Goal: Task Accomplishment & Management: Manage account settings

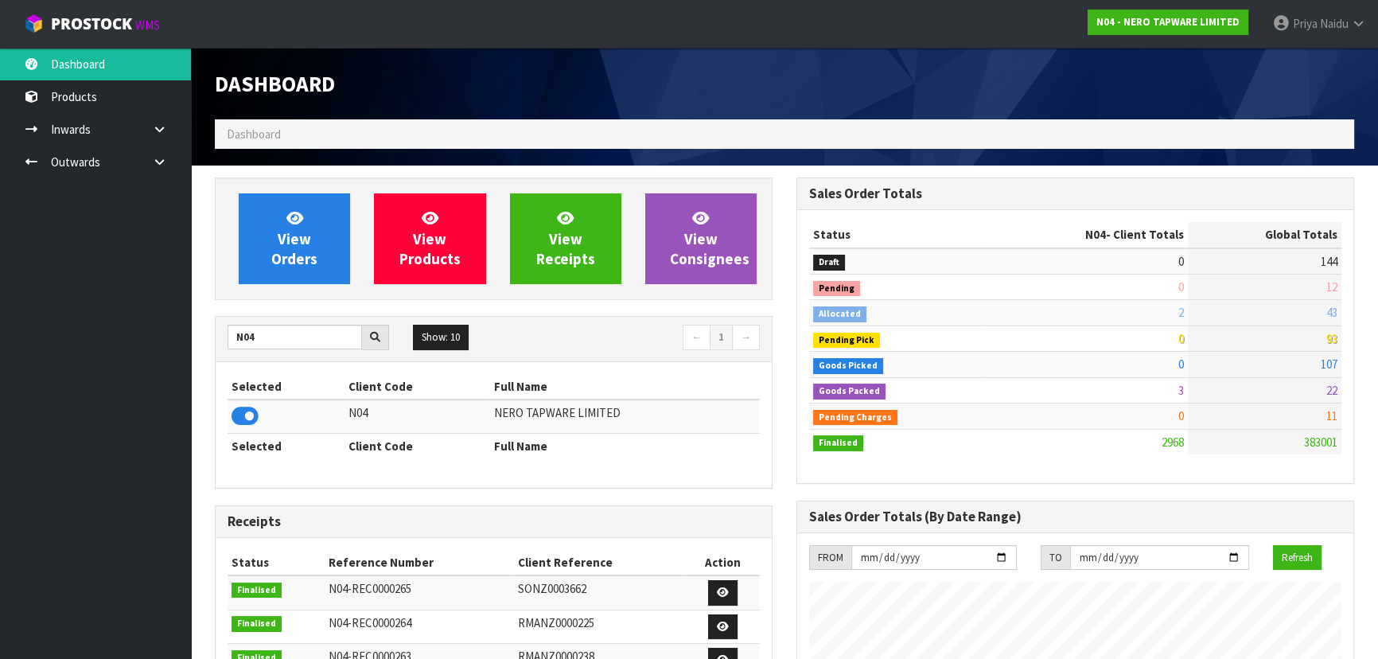
scroll to position [1271, 581]
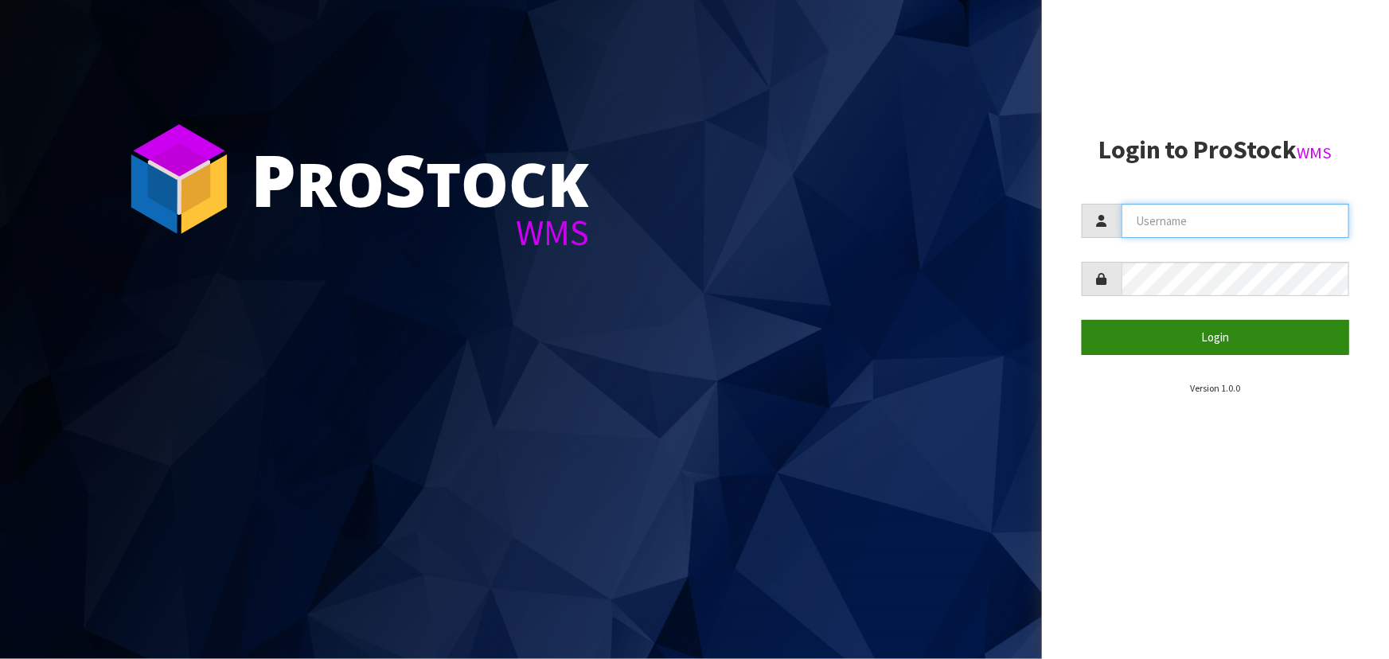
type input "priya"
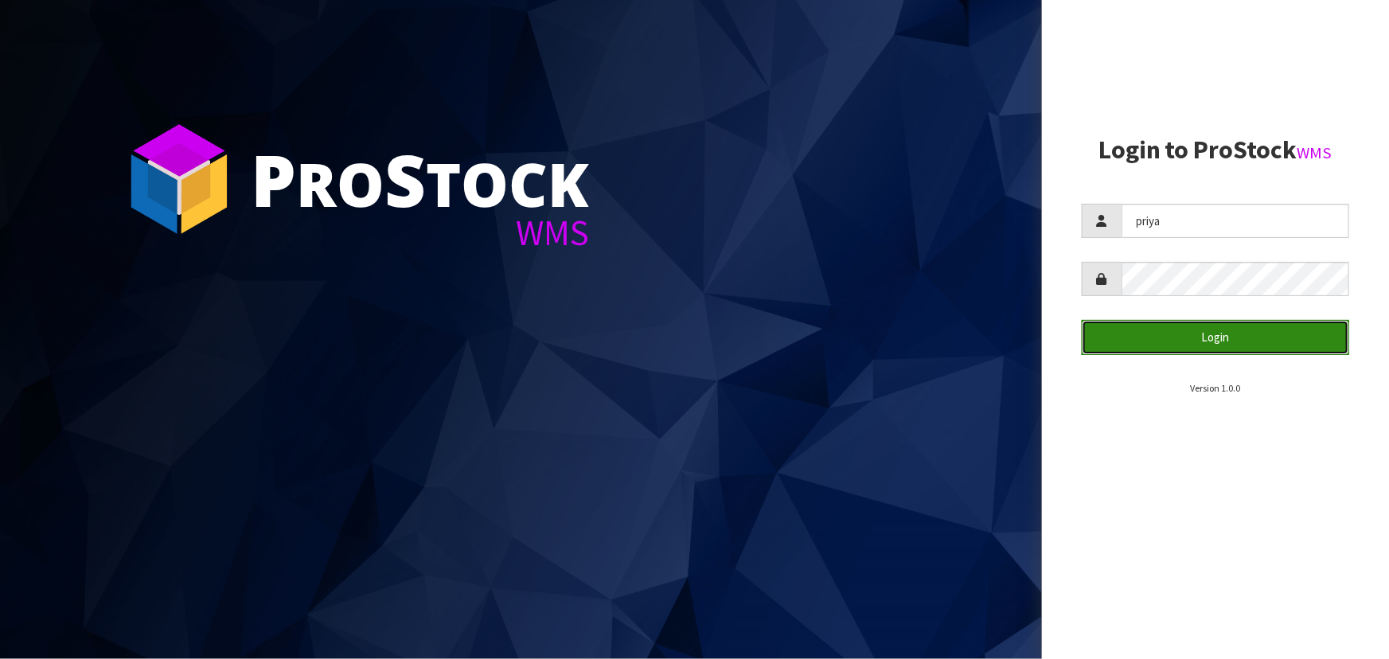
click at [1219, 327] on button "Login" at bounding box center [1215, 337] width 267 height 34
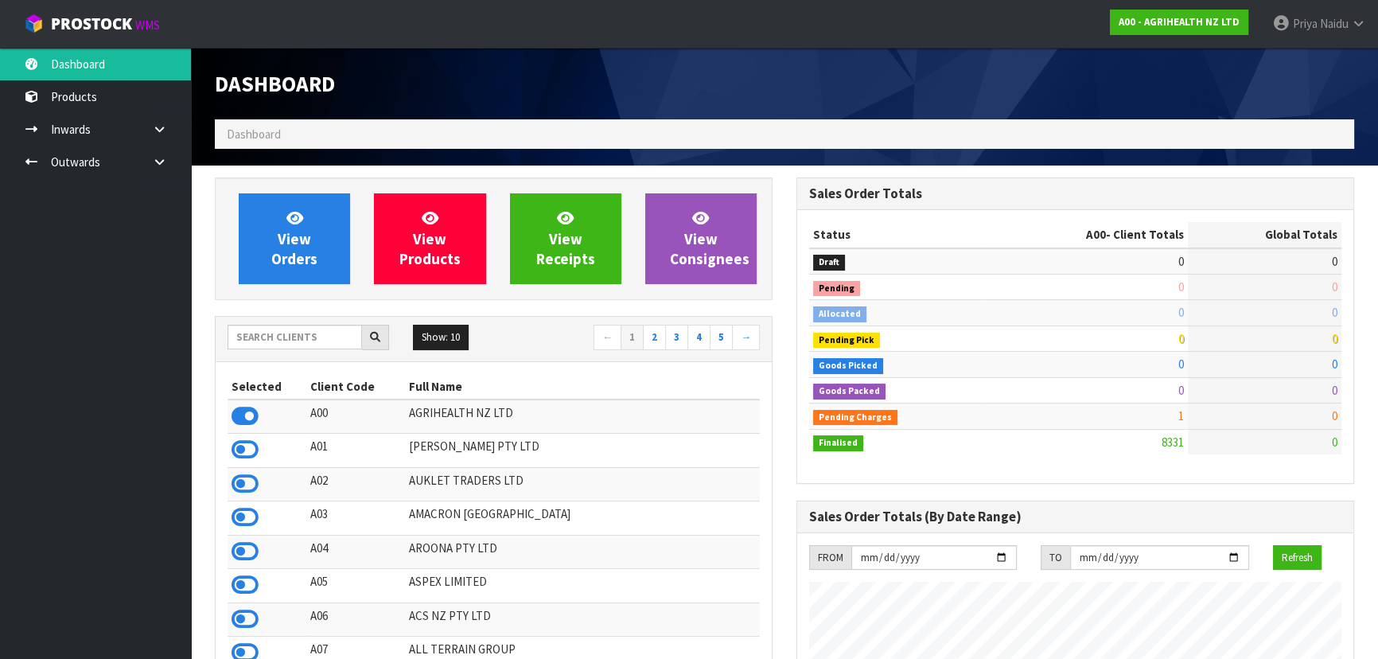
scroll to position [1203, 581]
click at [268, 333] on input "text" at bounding box center [295, 337] width 135 height 25
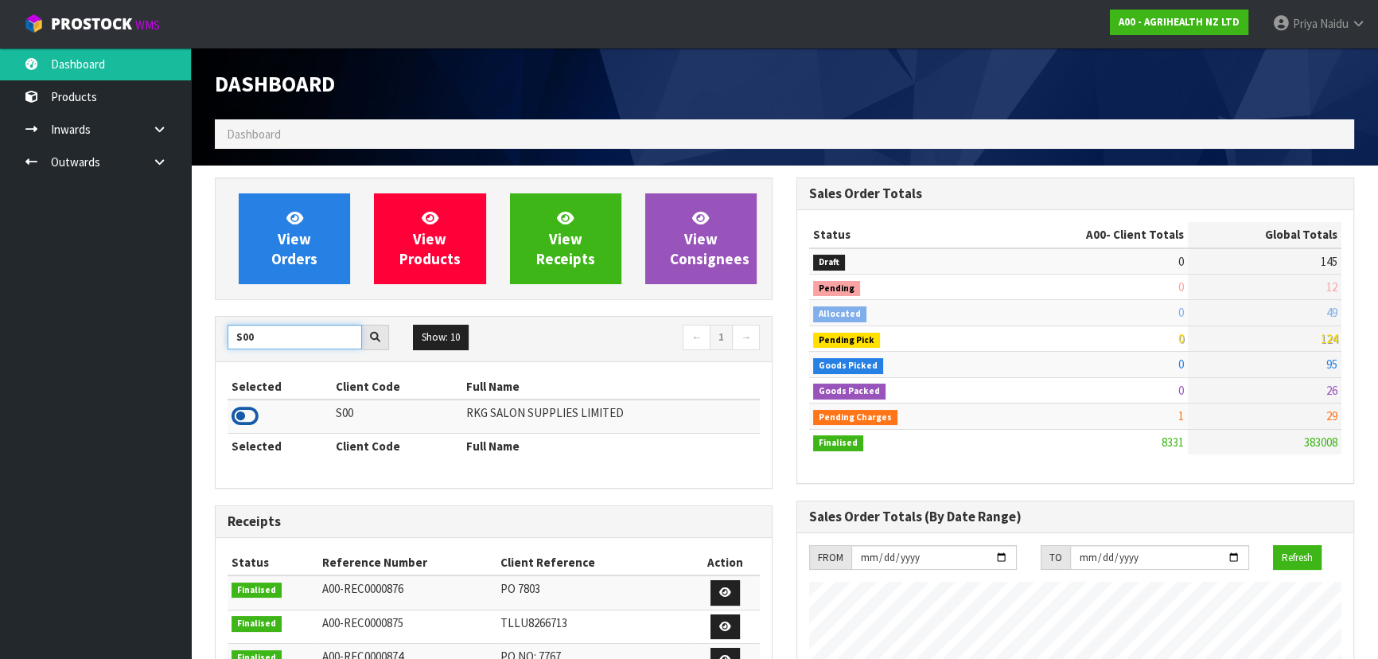
type input "S00"
click at [245, 422] on icon at bounding box center [245, 416] width 27 height 24
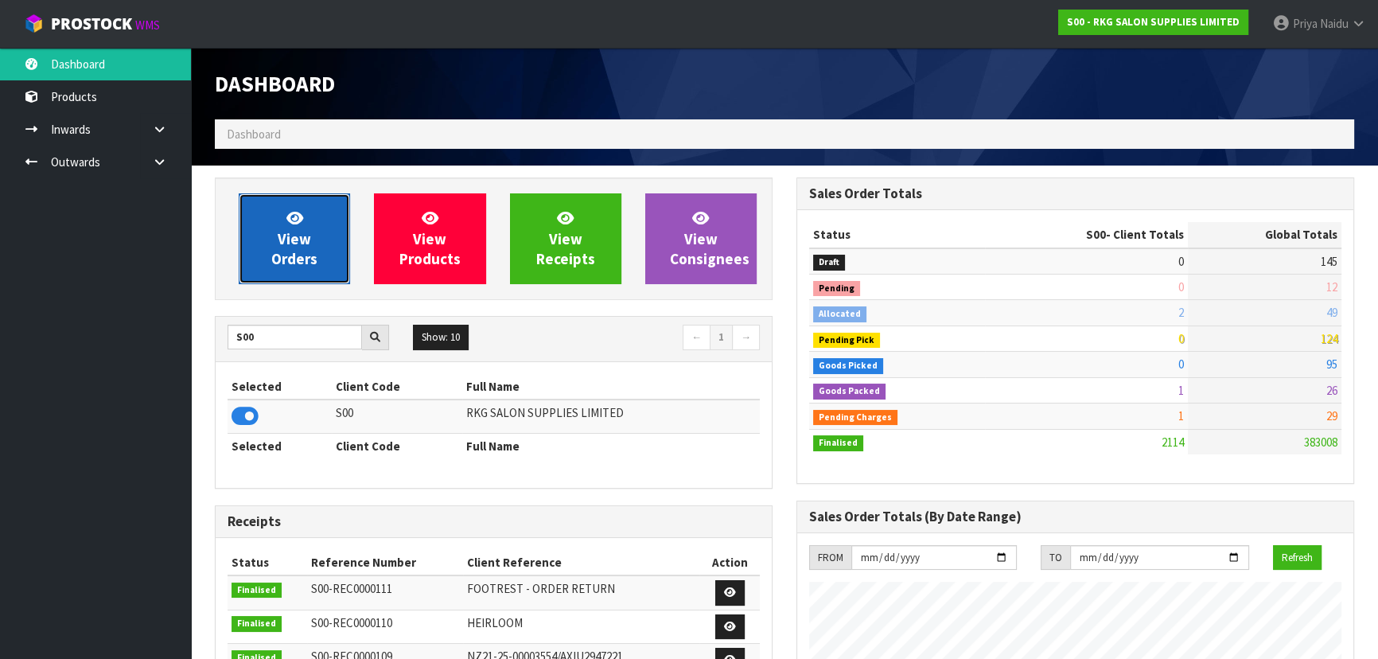
click at [294, 252] on span "View Orders" at bounding box center [294, 239] width 46 height 60
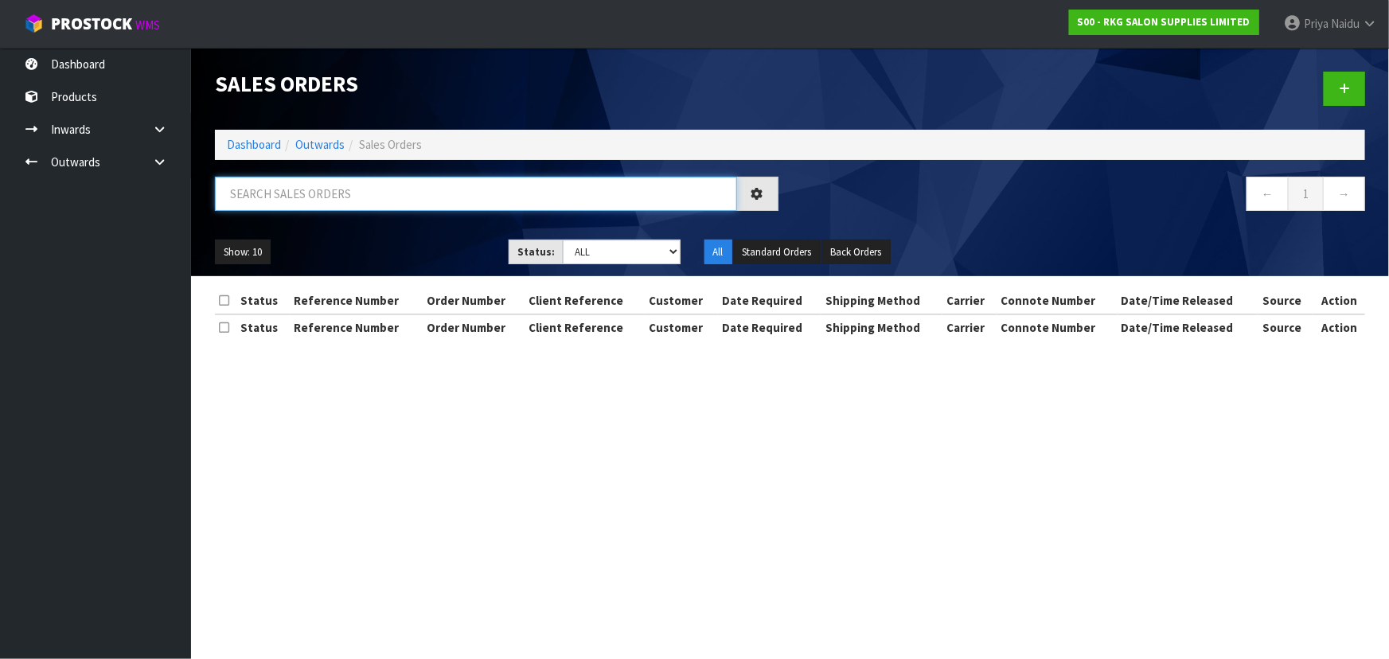
click at [322, 205] on input "text" at bounding box center [476, 194] width 522 height 34
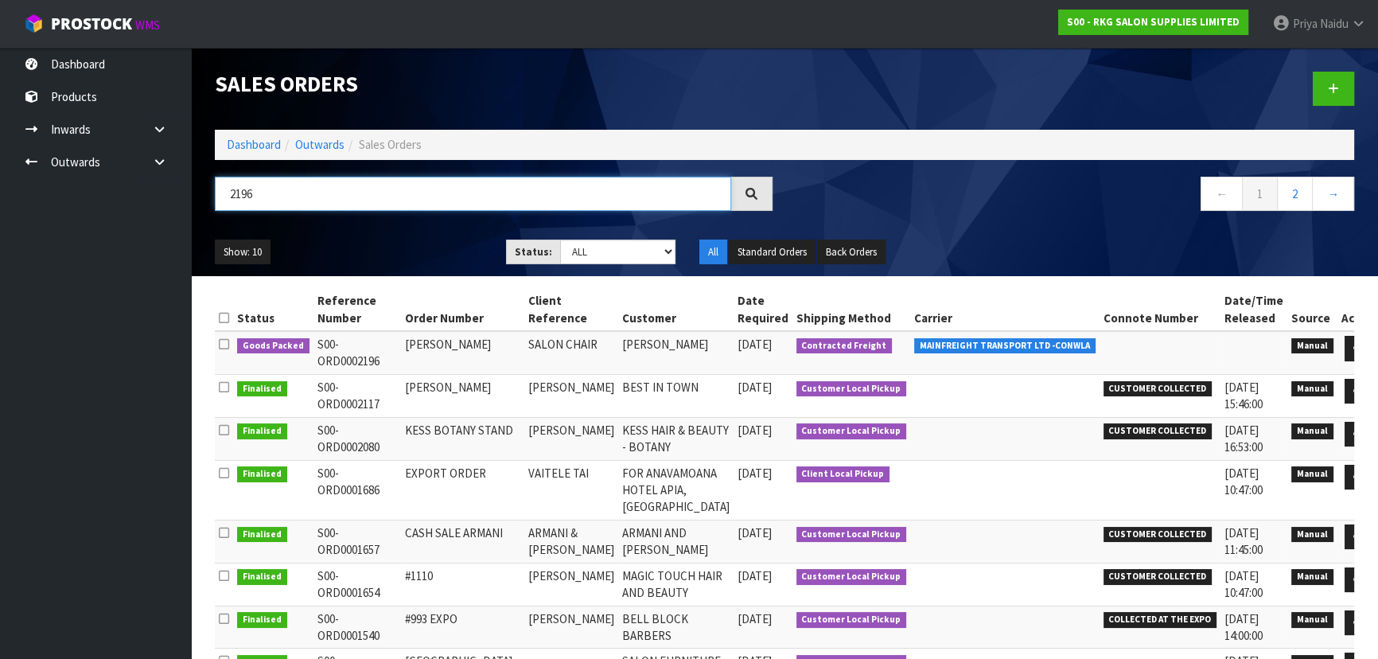
type input "2196"
click at [411, 231] on div "Show: 10 5 10 25 50 Status: Draft Pending Allocated Pending Pick Goods Picked G…" at bounding box center [785, 252] width 1164 height 49
click at [406, 236] on div "Show: 10 5 10 25 50 Status: Draft Pending Allocated Pending Pick Goods Picked G…" at bounding box center [785, 252] width 1164 height 49
click at [396, 248] on ul "Show: 10 5 10 25 50" at bounding box center [348, 252] width 267 height 25
click at [380, 240] on ul "Show: 10 5 10 25 50" at bounding box center [348, 252] width 267 height 25
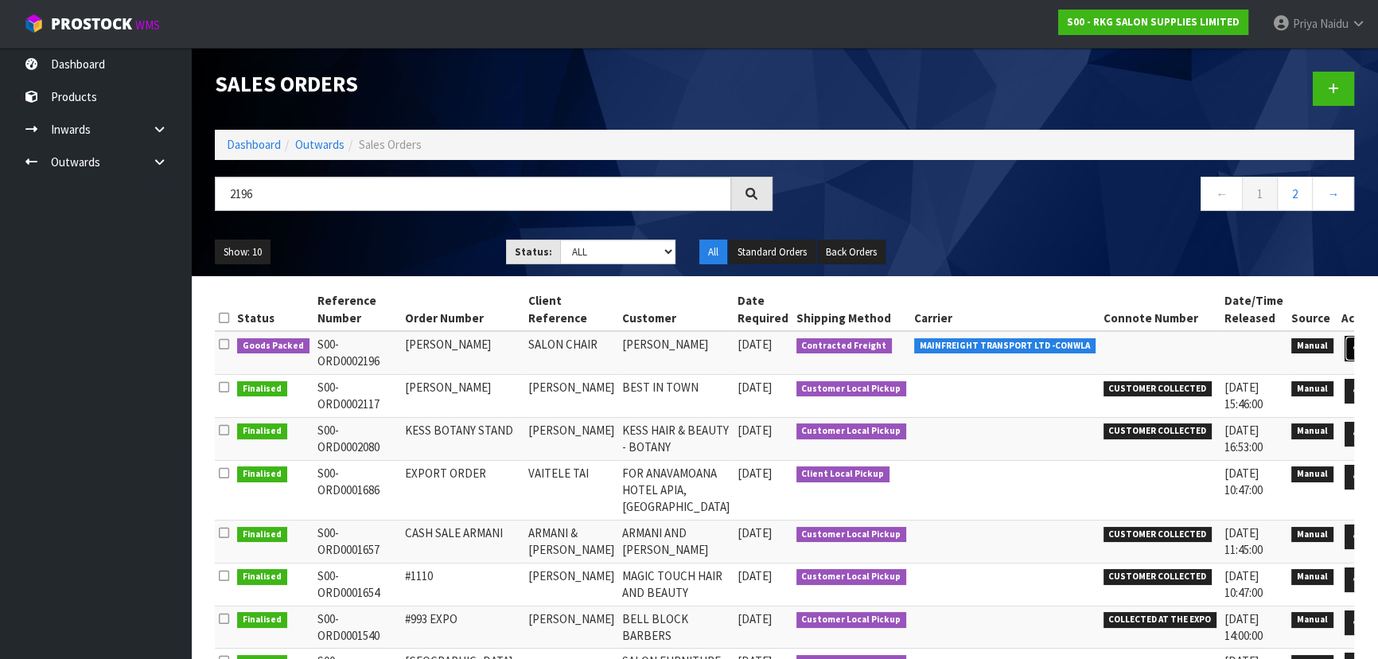
click at [1354, 349] on icon at bounding box center [1360, 348] width 12 height 10
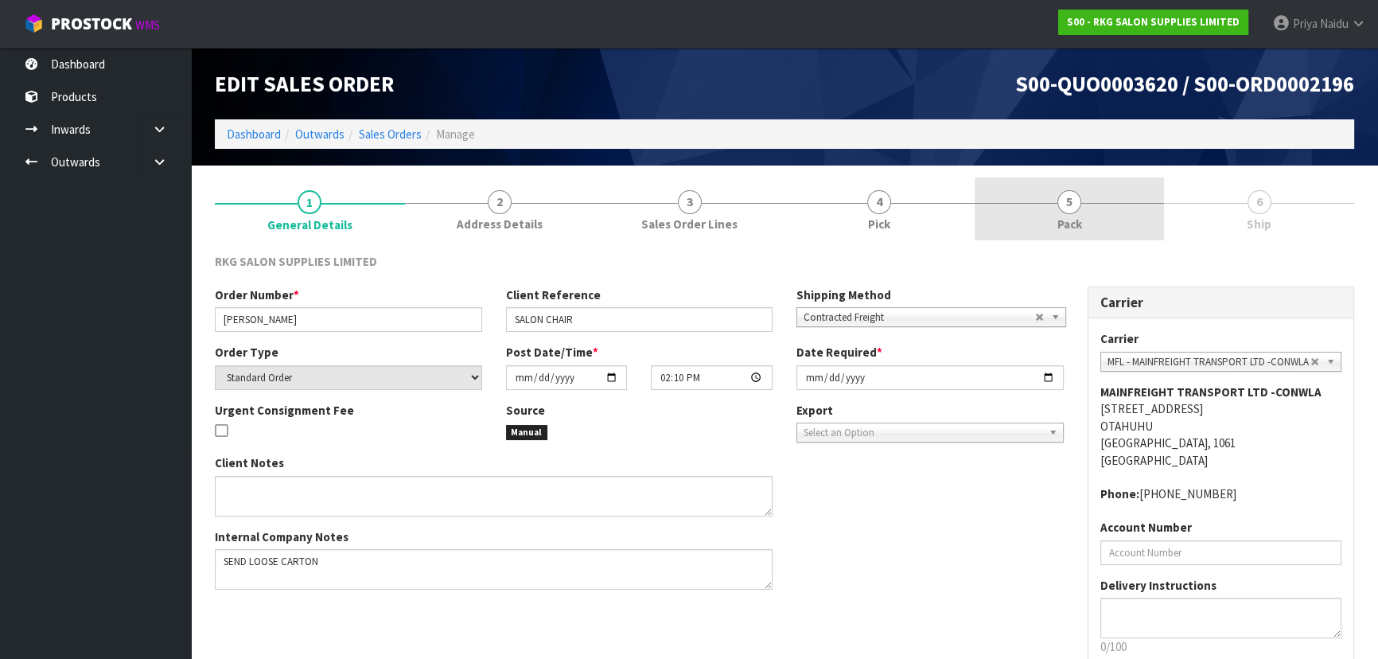
click at [1082, 220] on link "5 Pack" at bounding box center [1070, 208] width 190 height 63
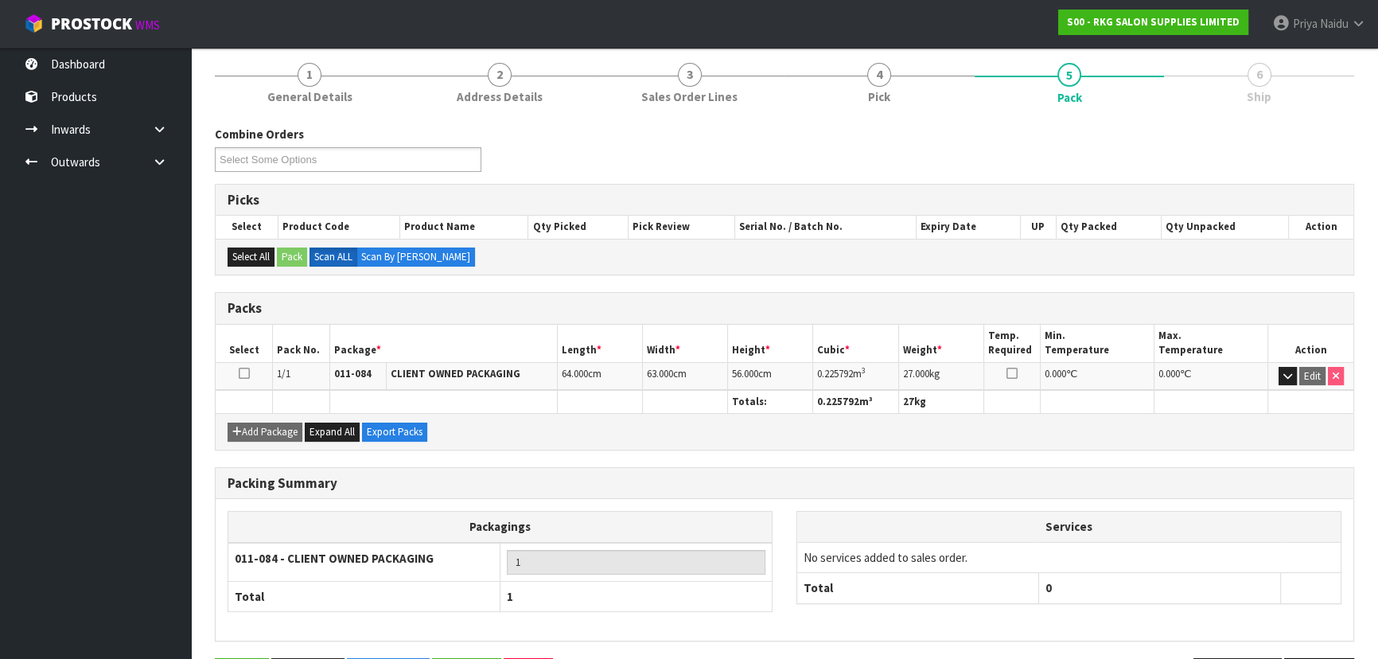
scroll to position [181, 0]
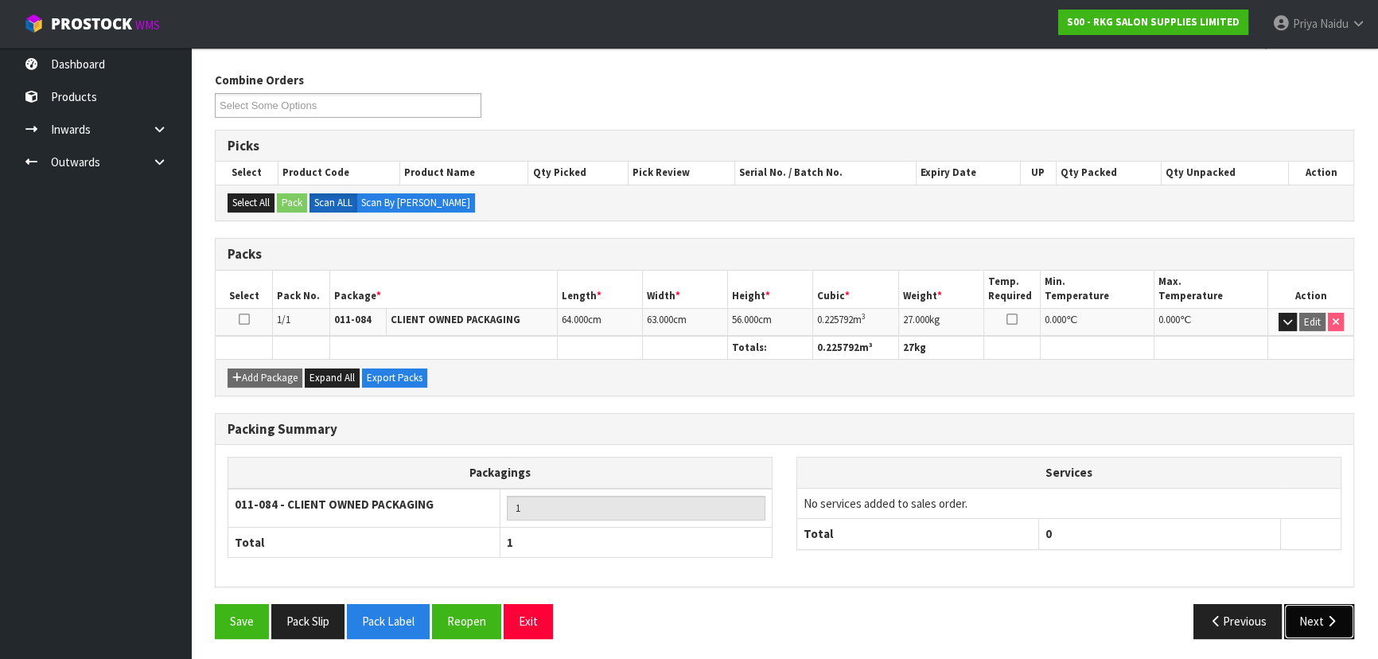
drag, startPoint x: 1300, startPoint y: 615, endPoint x: 1297, endPoint y: 601, distance: 14.9
click at [1301, 615] on button "Next" at bounding box center [1320, 621] width 70 height 34
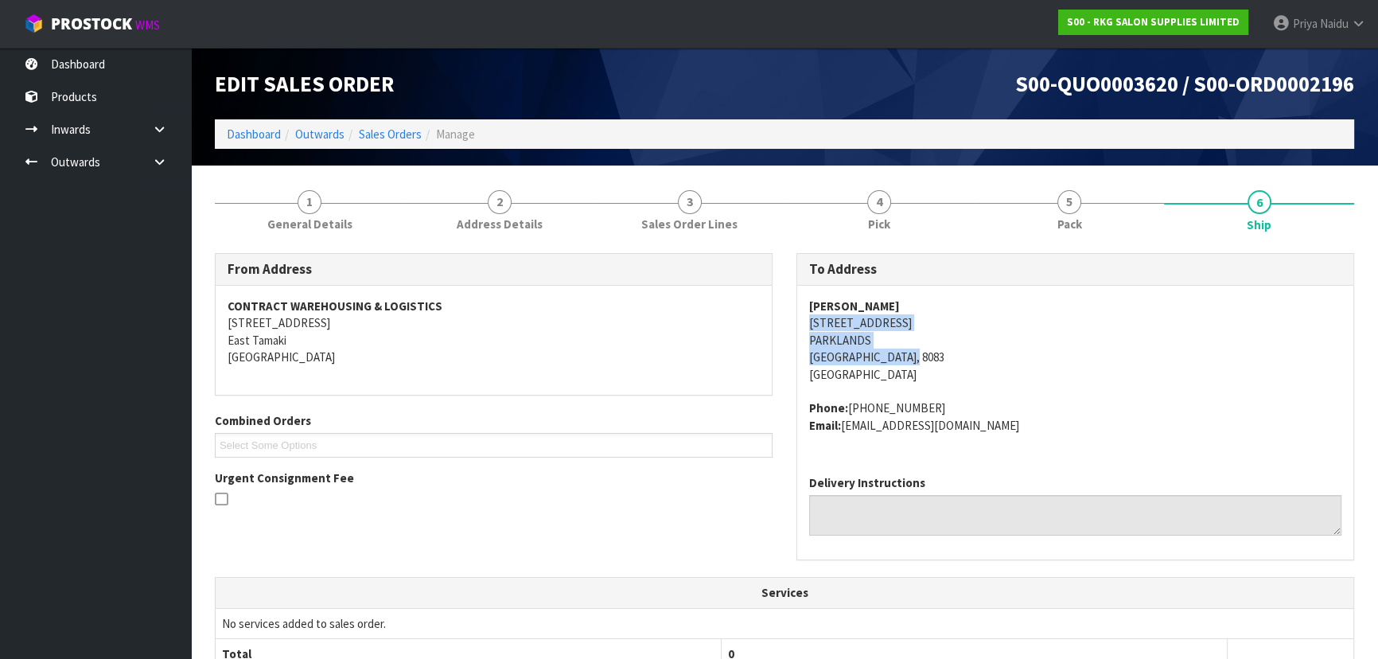
copy address "10 JADE PLACE PARKLANDS Christchurch, 8083"
drag, startPoint x: 797, startPoint y: 326, endPoint x: 915, endPoint y: 352, distance: 120.5
click at [915, 352] on div "JAYDE BLACKIE 10 JADE PLACE PARKLANDS Christchurch, 8083 New Zealand Phone: 027…" at bounding box center [1075, 374] width 556 height 177
click at [1012, 335] on address "JAYDE BLACKIE 10 JADE PLACE PARKLANDS Christchurch, 8083 New Zealand" at bounding box center [1075, 340] width 532 height 85
copy address "10 JADE PLACE"
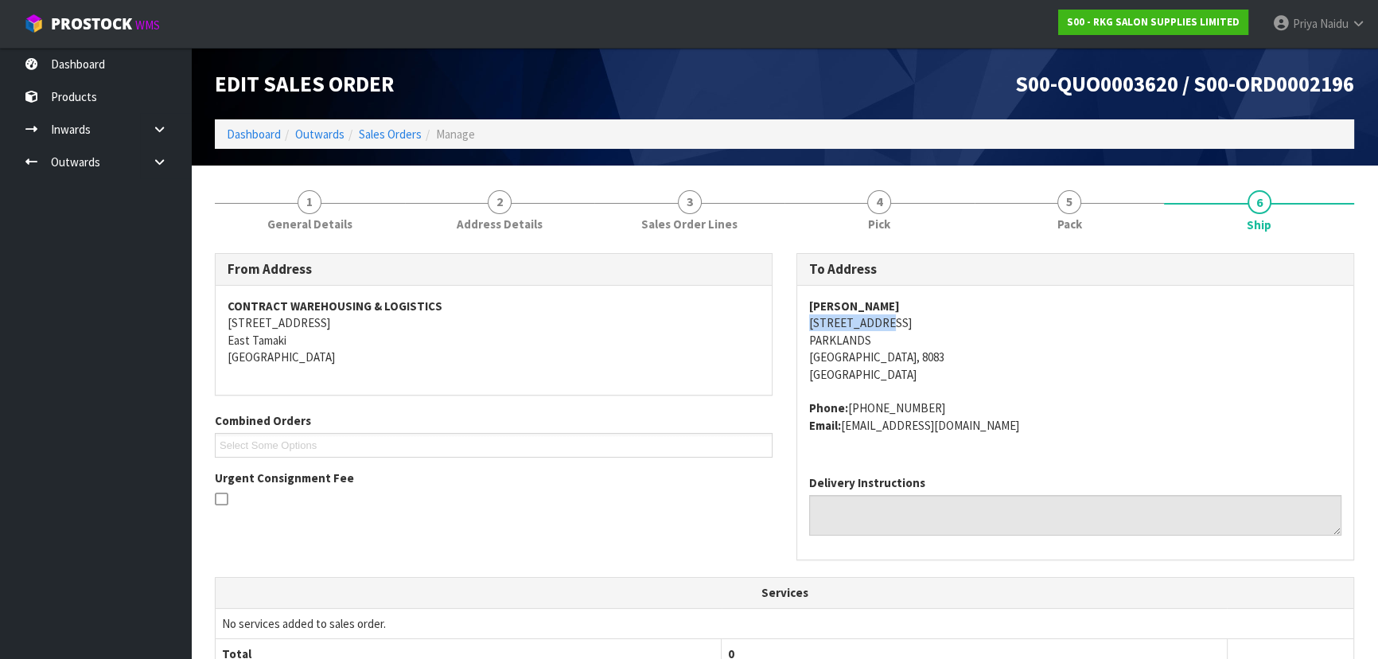
drag, startPoint x: 806, startPoint y: 323, endPoint x: 897, endPoint y: 323, distance: 90.7
click at [897, 323] on div "JAYDE BLACKIE 10 JADE PLACE PARKLANDS Christchurch, 8083 New Zealand Phone: 027…" at bounding box center [1075, 374] width 556 height 177
copy strong "JAYDE BLACKIE"
drag, startPoint x: 801, startPoint y: 301, endPoint x: 914, endPoint y: 297, distance: 113.1
click at [914, 297] on div "JAYDE BLACKIE 10 JADE PLACE PARKLANDS Christchurch, 8083 New Zealand Phone: 027…" at bounding box center [1075, 374] width 556 height 177
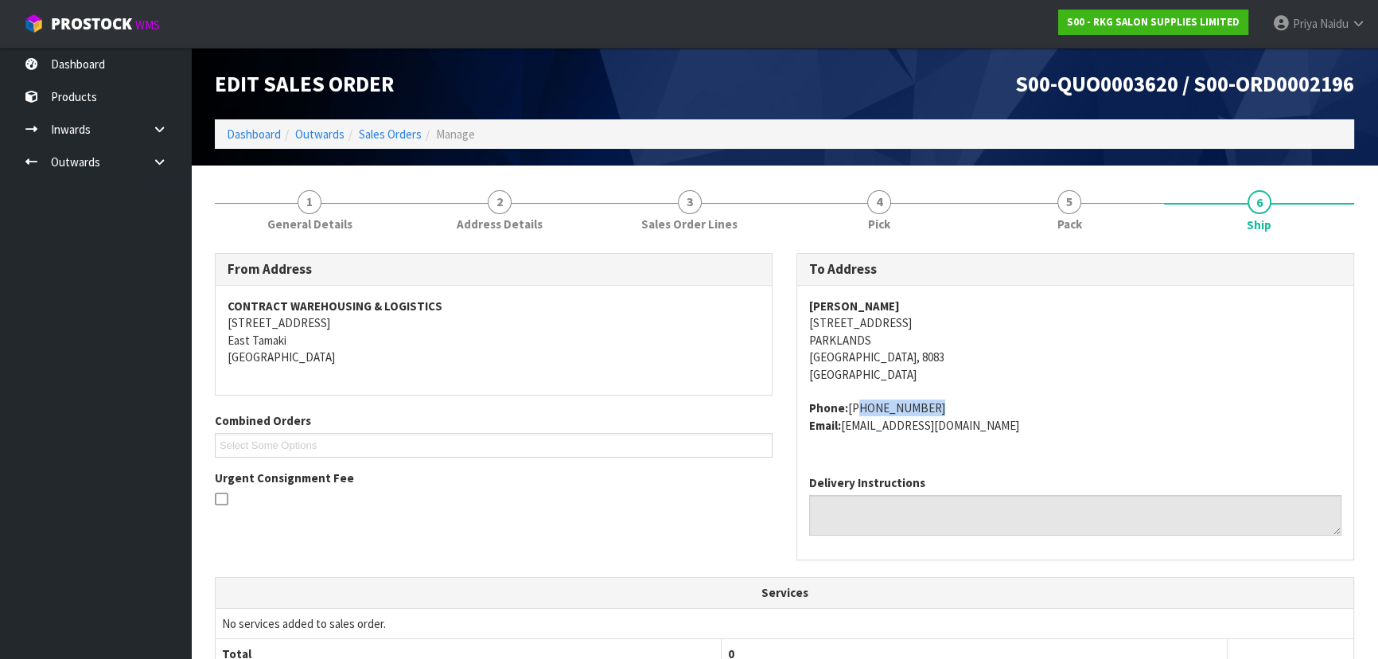
copy address "027-2988-007"
drag, startPoint x: 849, startPoint y: 407, endPoint x: 951, endPoint y: 404, distance: 101.9
click at [951, 404] on address "Phone: 027-2988-007 Email: jaydeblackie1@gmail.com" at bounding box center [1075, 417] width 532 height 34
copy address "jaydeblackie1@gmail.com"
drag, startPoint x: 844, startPoint y: 427, endPoint x: 980, endPoint y: 431, distance: 135.3
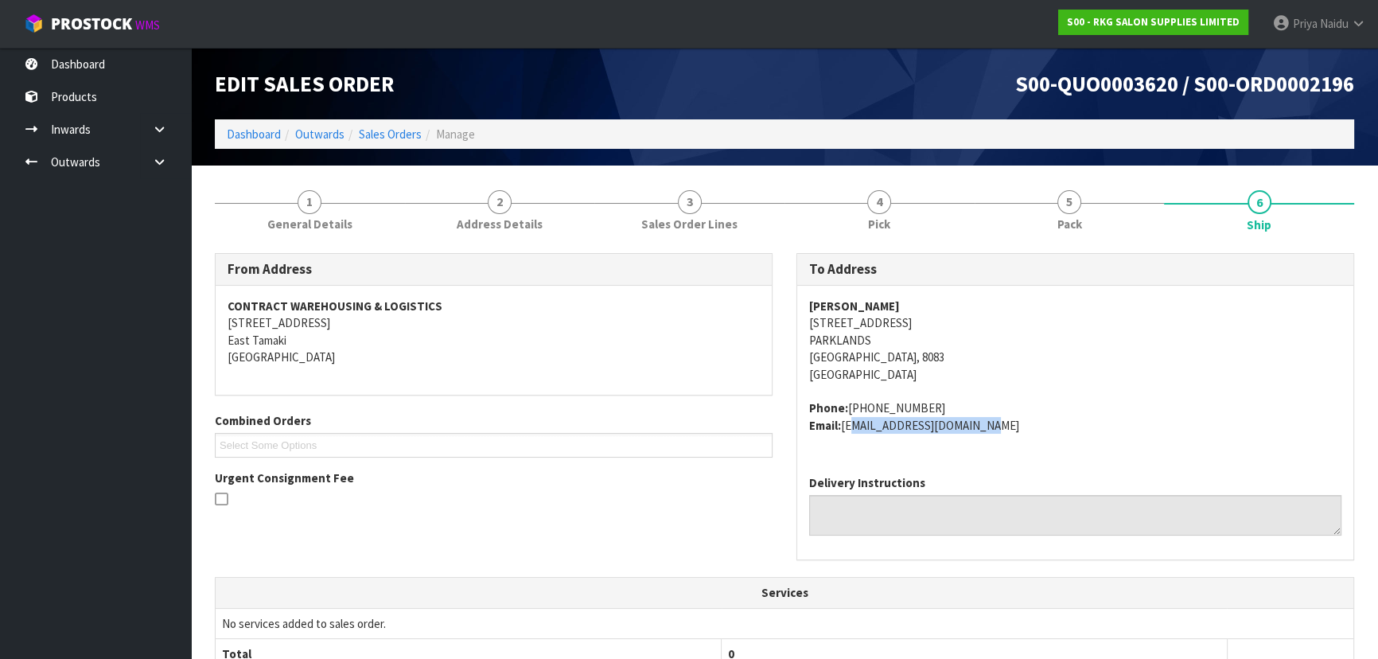
click at [980, 431] on address "Phone: 027-2988-007 Email: jaydeblackie1@gmail.com" at bounding box center [1075, 417] width 532 height 34
click at [306, 205] on span "1" at bounding box center [310, 202] width 24 height 24
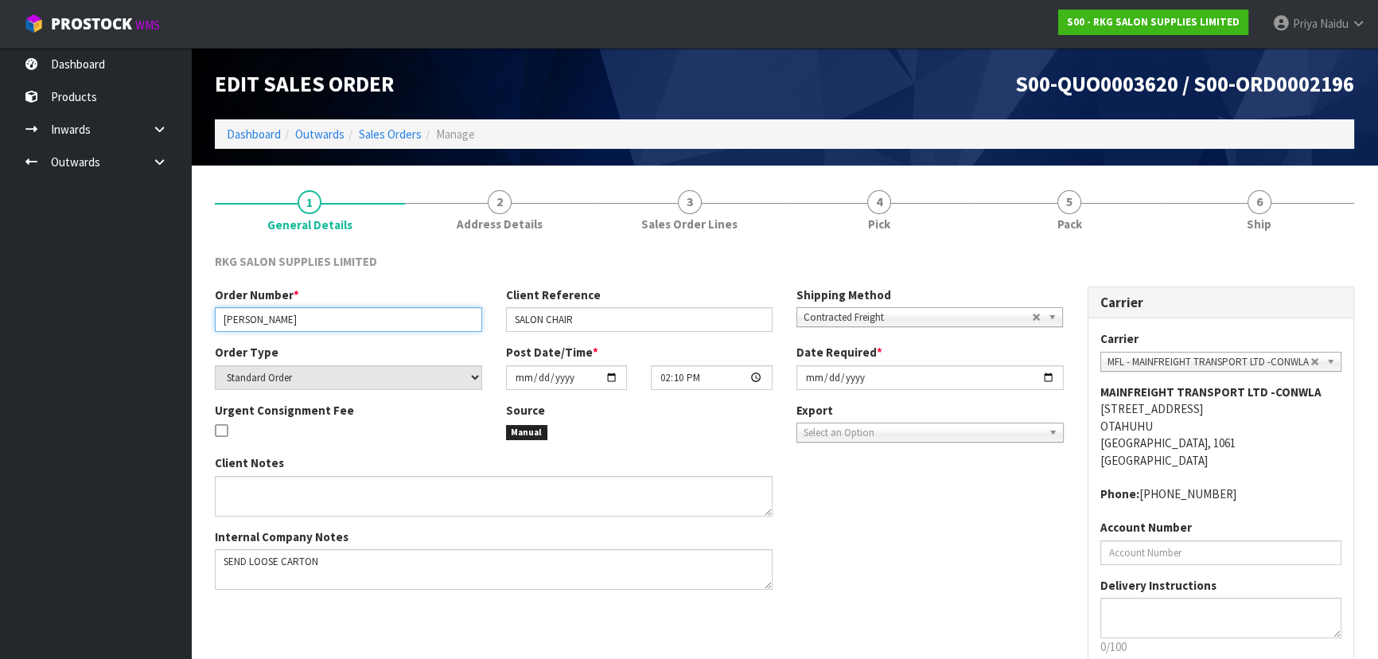
drag, startPoint x: 225, startPoint y: 319, endPoint x: 326, endPoint y: 318, distance: 101.1
click at [326, 318] on input "JAYDE BLACKIE" at bounding box center [348, 319] width 267 height 25
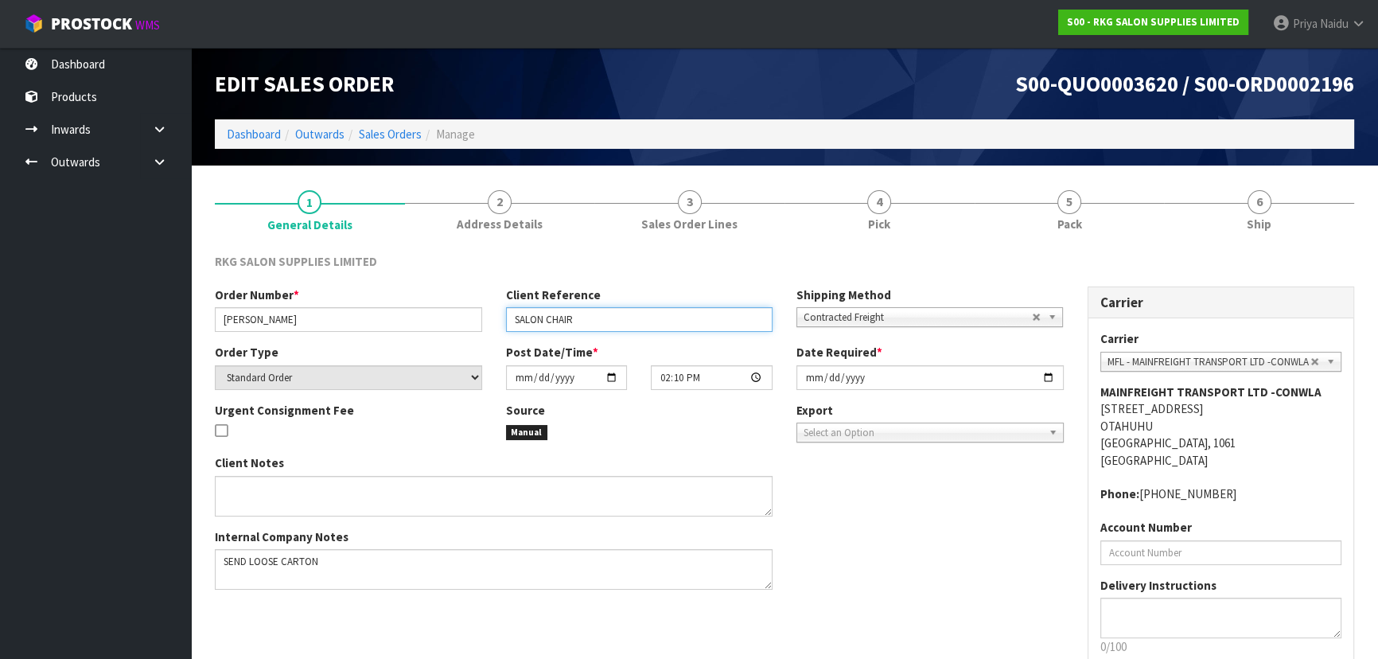
drag, startPoint x: 512, startPoint y: 322, endPoint x: 608, endPoint y: 322, distance: 96.3
click at [608, 322] on input "SALON CHAIR" at bounding box center [639, 319] width 267 height 25
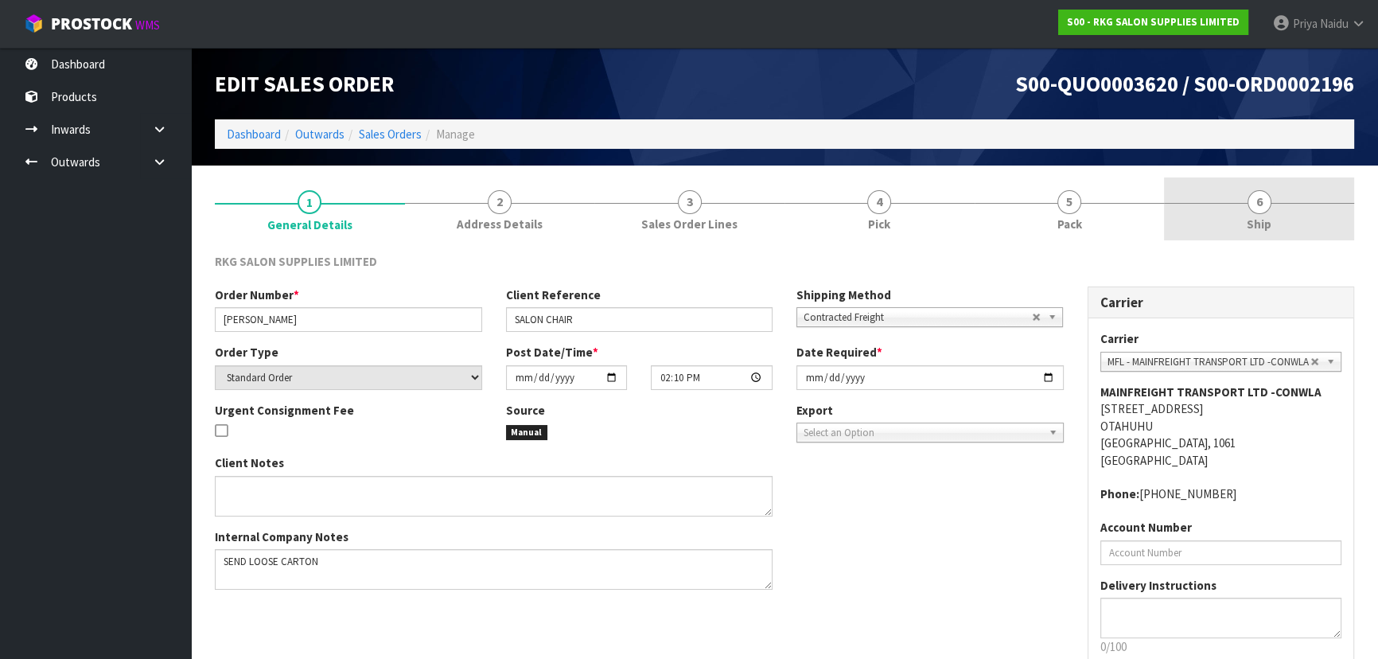
click at [1221, 212] on link "6 Ship" at bounding box center [1259, 208] width 190 height 63
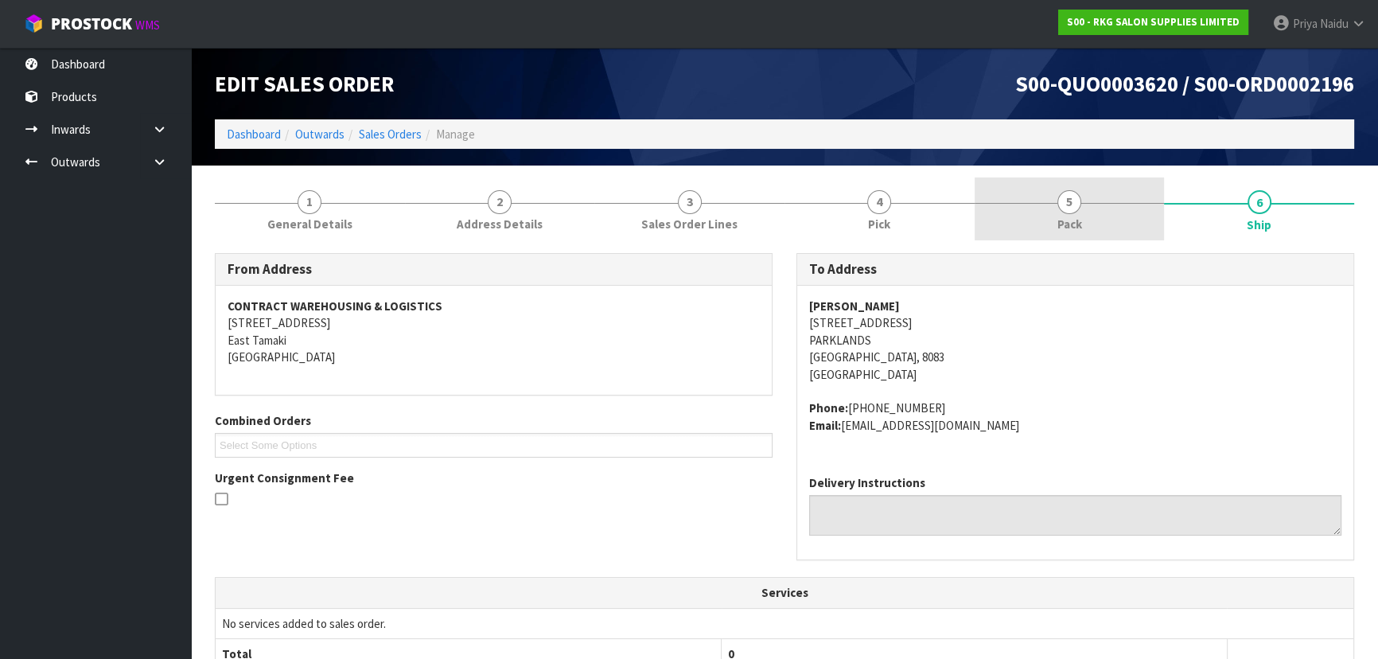
click at [1039, 224] on link "5 Pack" at bounding box center [1070, 208] width 190 height 63
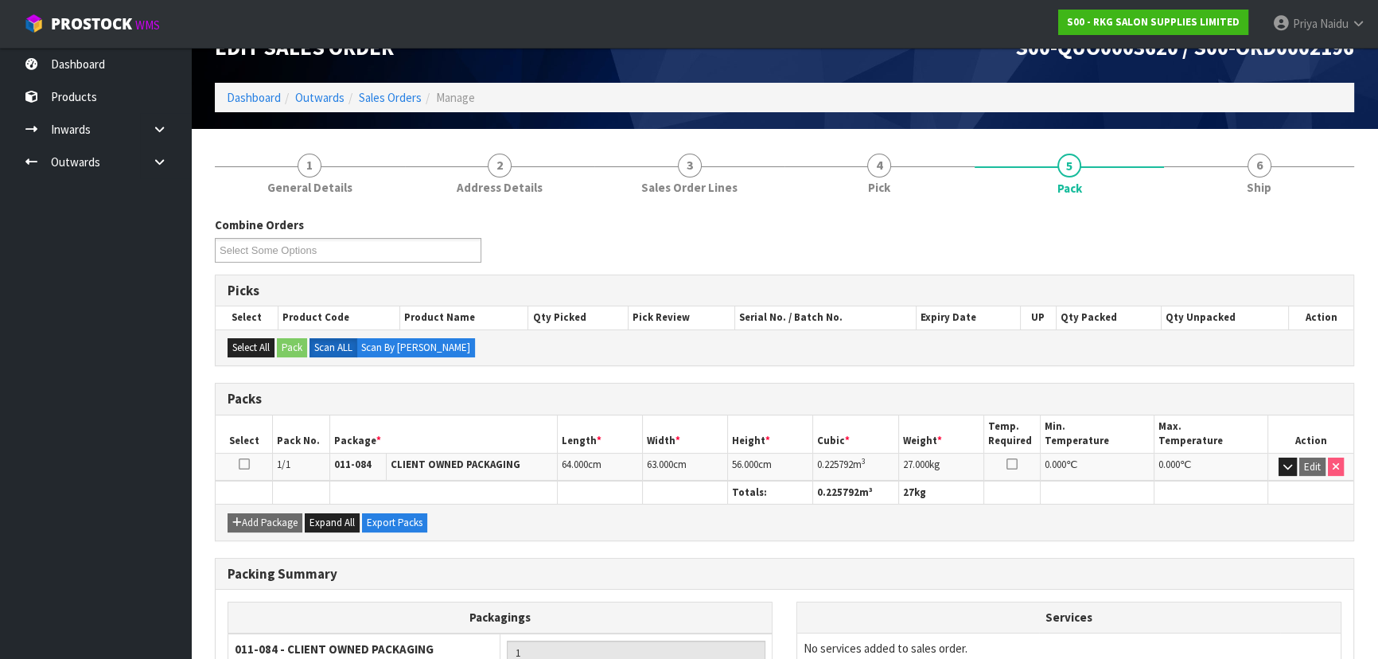
scroll to position [72, 0]
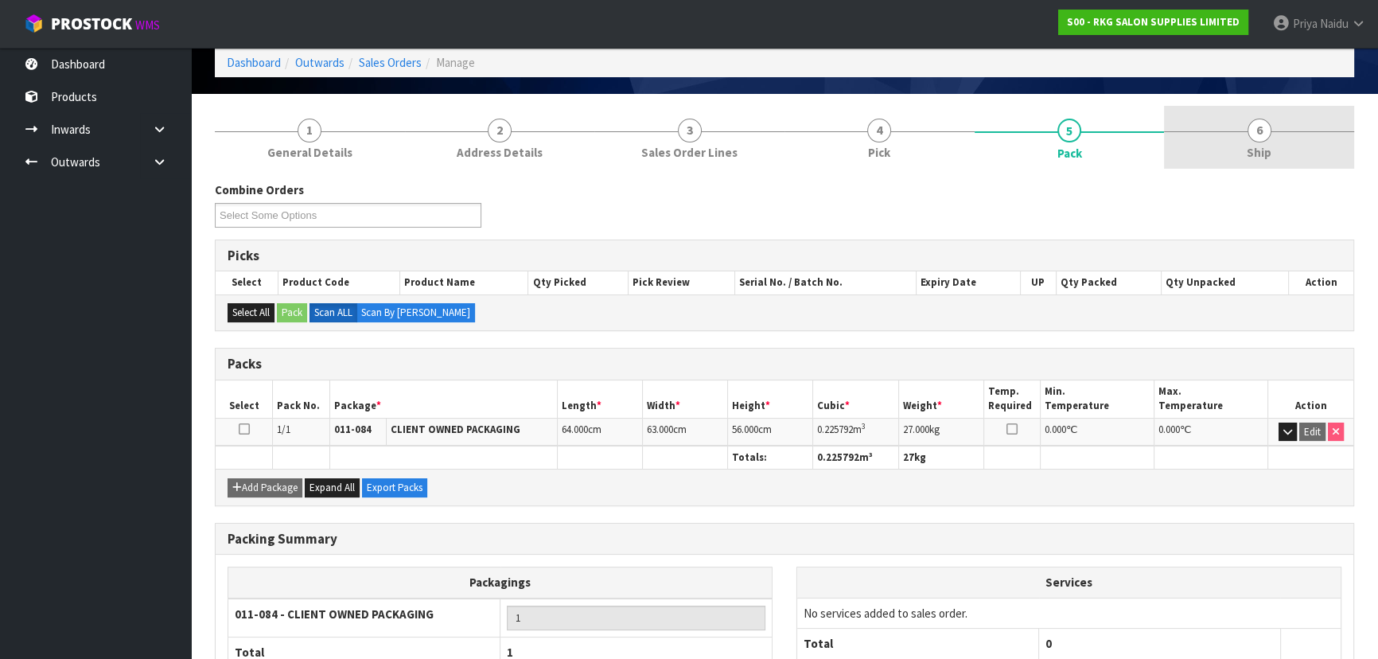
click at [1223, 148] on link "6 Ship" at bounding box center [1259, 137] width 190 height 63
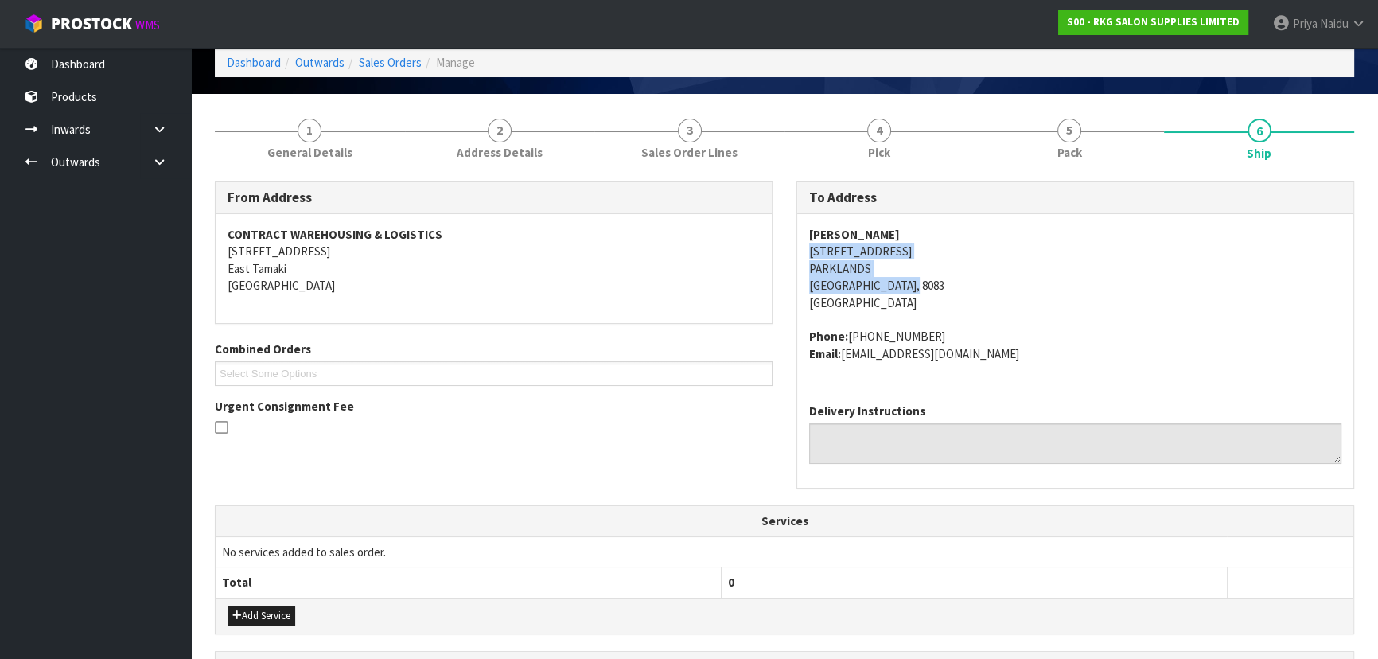
copy address "10 JADE PLACE PARKLANDS Christchurch, 8083"
drag, startPoint x: 803, startPoint y: 252, endPoint x: 905, endPoint y: 285, distance: 107.0
click at [905, 285] on div "JAYDE BLACKIE 10 JADE PLACE PARKLANDS Christchurch, 8083 New Zealand Phone: 027…" at bounding box center [1075, 302] width 556 height 177
click at [999, 263] on address "JAYDE BLACKIE 10 JADE PLACE PARKLANDS Christchurch, 8083 New Zealand" at bounding box center [1075, 268] width 532 height 85
copy strong "JAYDE BLACKIE"
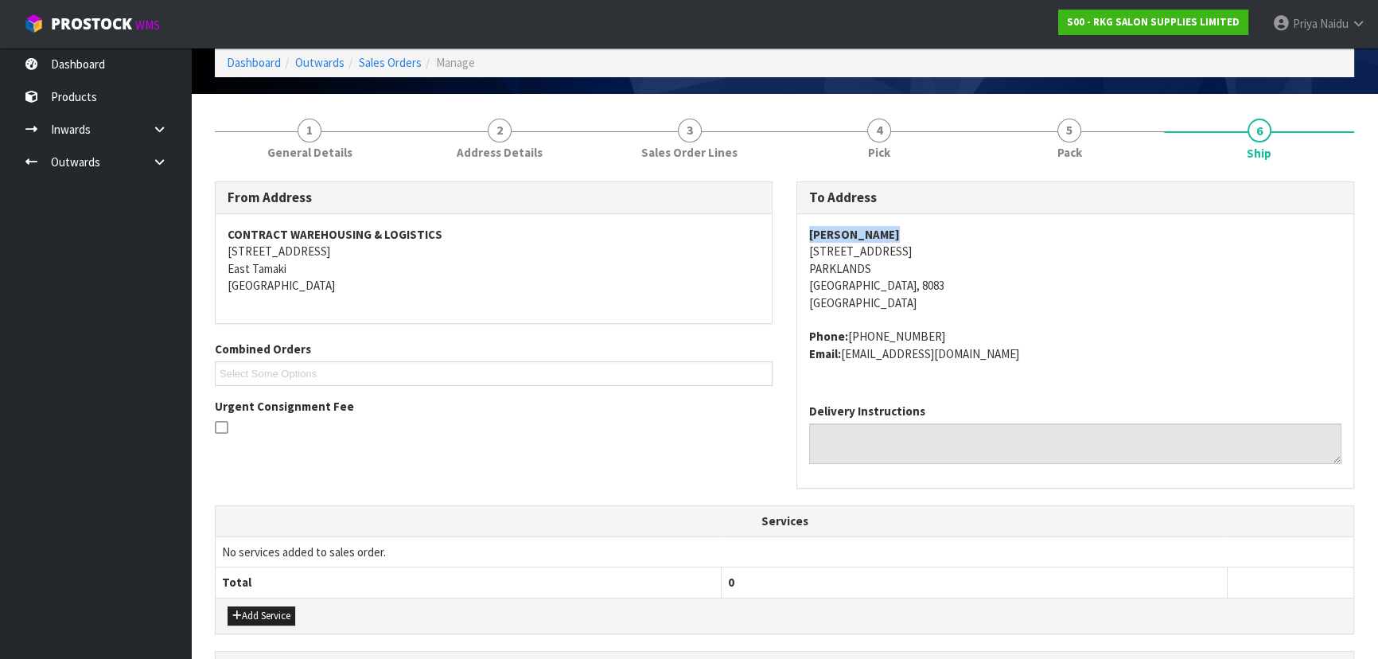
drag, startPoint x: 808, startPoint y: 227, endPoint x: 904, endPoint y: 231, distance: 96.4
click at [904, 231] on div "JAYDE BLACKIE 10 JADE PLACE PARKLANDS Christchurch, 8083 New Zealand Phone: 027…" at bounding box center [1075, 302] width 556 height 177
copy address "Phone: 027-2988-007 Email: jaydeblackie1@gmail.com"
drag, startPoint x: 873, startPoint y: 334, endPoint x: 1016, endPoint y: 352, distance: 144.3
click at [1016, 352] on div "JAYDE BLACKIE 10 JADE PLACE PARKLANDS Christchurch, 8083 New Zealand Phone: 027…" at bounding box center [1075, 302] width 556 height 177
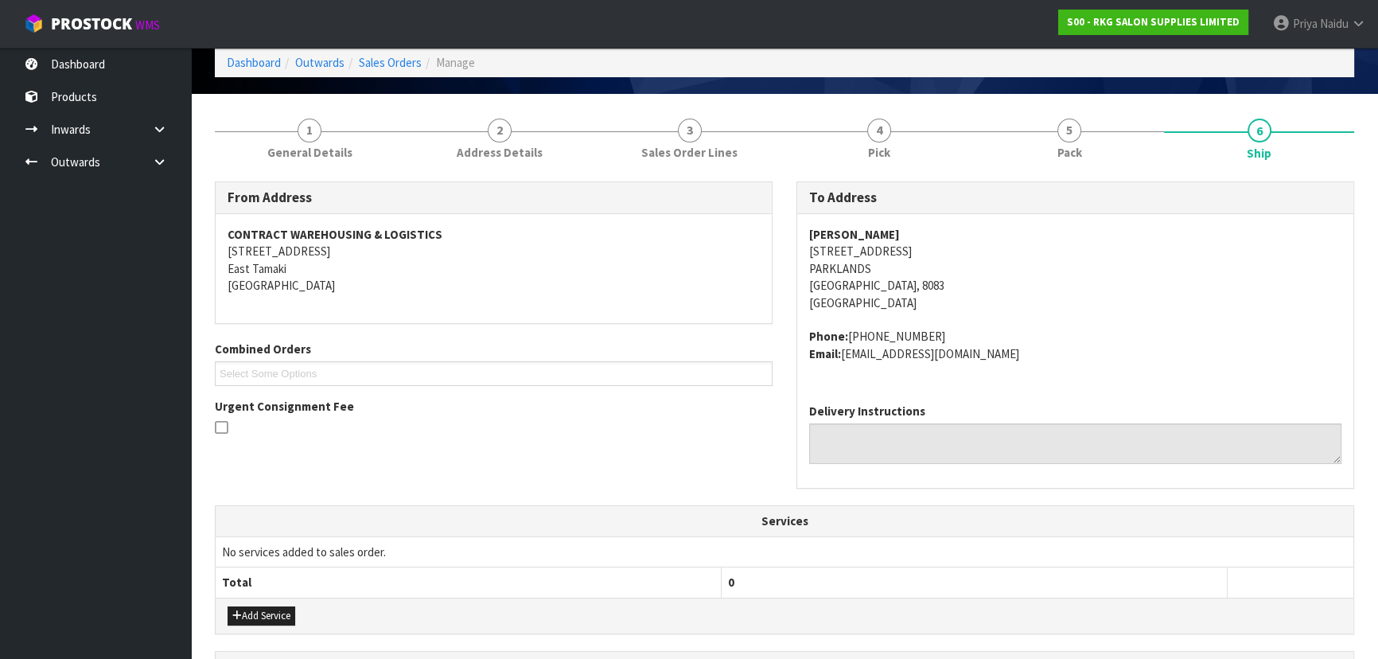
click at [1020, 245] on address "JAYDE BLACKIE 10 JADE PLACE PARKLANDS Christchurch, 8083 New Zealand" at bounding box center [1075, 268] width 532 height 85
copy strong "JAYDE BLACKIE"
drag, startPoint x: 797, startPoint y: 224, endPoint x: 599, endPoint y: 294, distance: 210.2
click at [915, 228] on div "JAYDE BLACKIE 10 JADE PLACE PARKLANDS Christchurch, 8083 New Zealand Phone: 027…" at bounding box center [1075, 302] width 556 height 177
click at [1044, 162] on link "5 Pack" at bounding box center [1070, 137] width 190 height 63
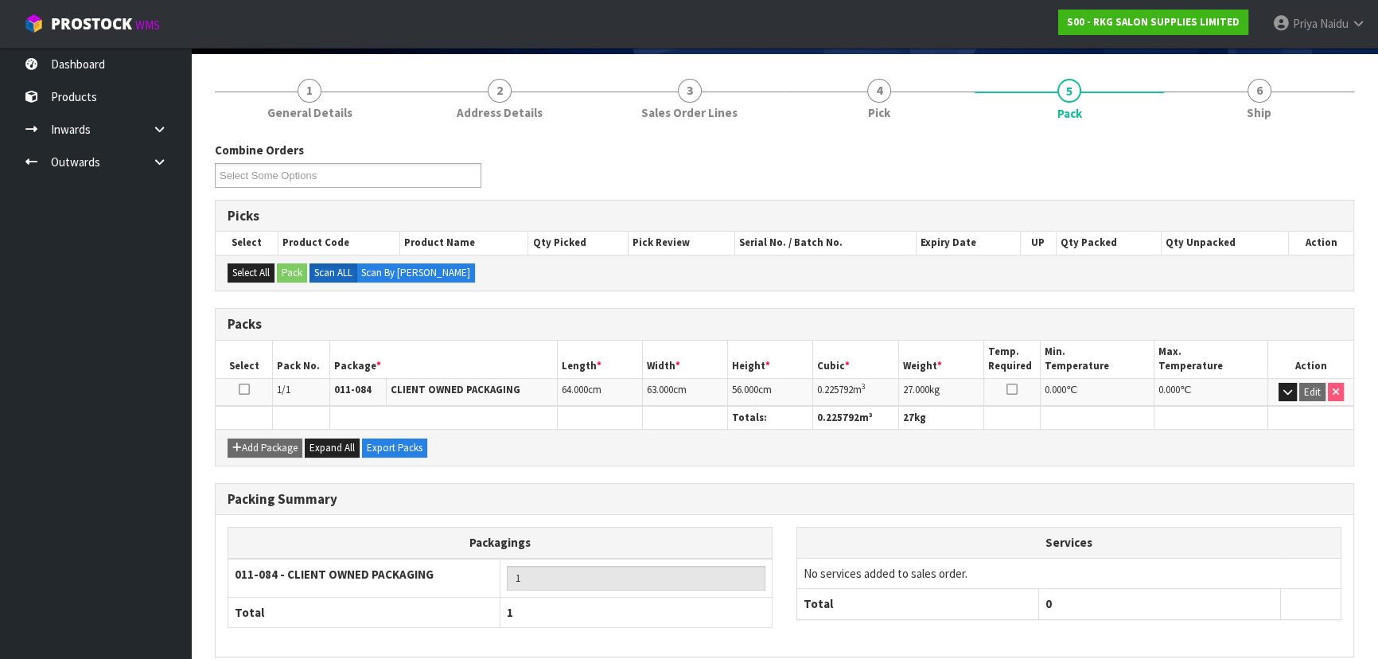
scroll to position [144, 0]
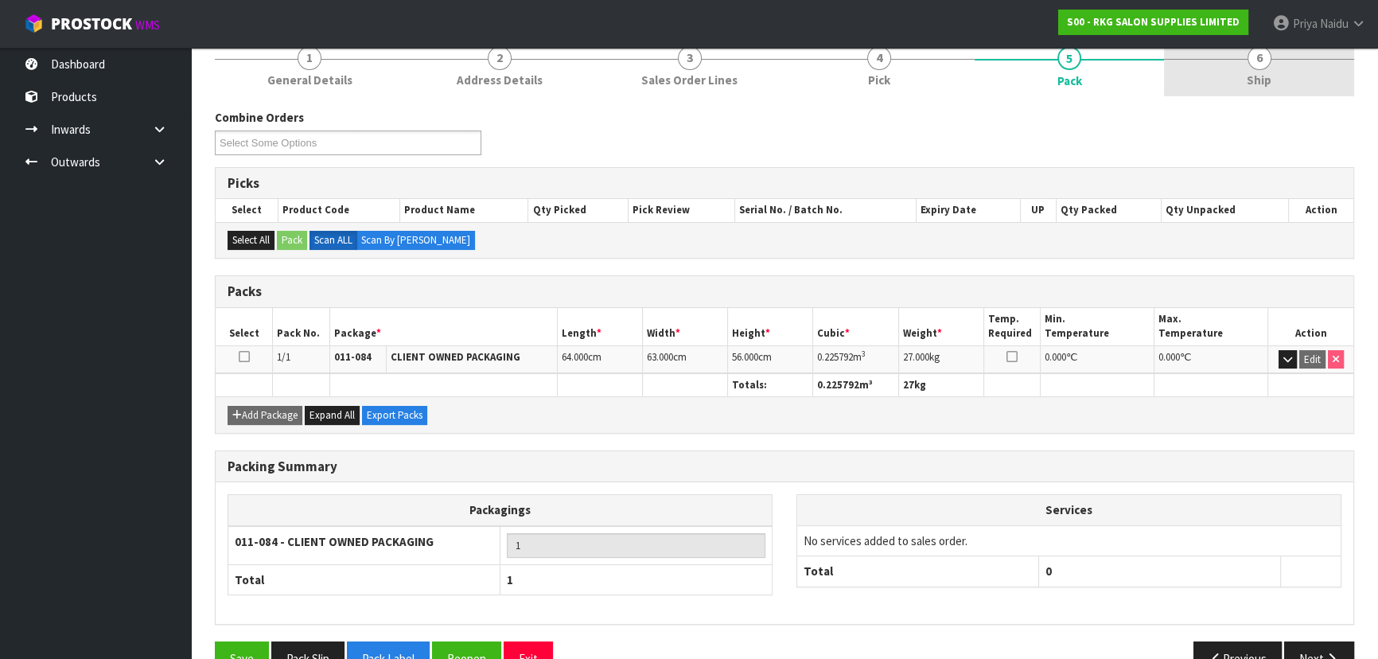
drag, startPoint x: 1336, startPoint y: 80, endPoint x: 1329, endPoint y: 87, distance: 9.6
click at [1335, 80] on link "6 Ship" at bounding box center [1259, 64] width 190 height 63
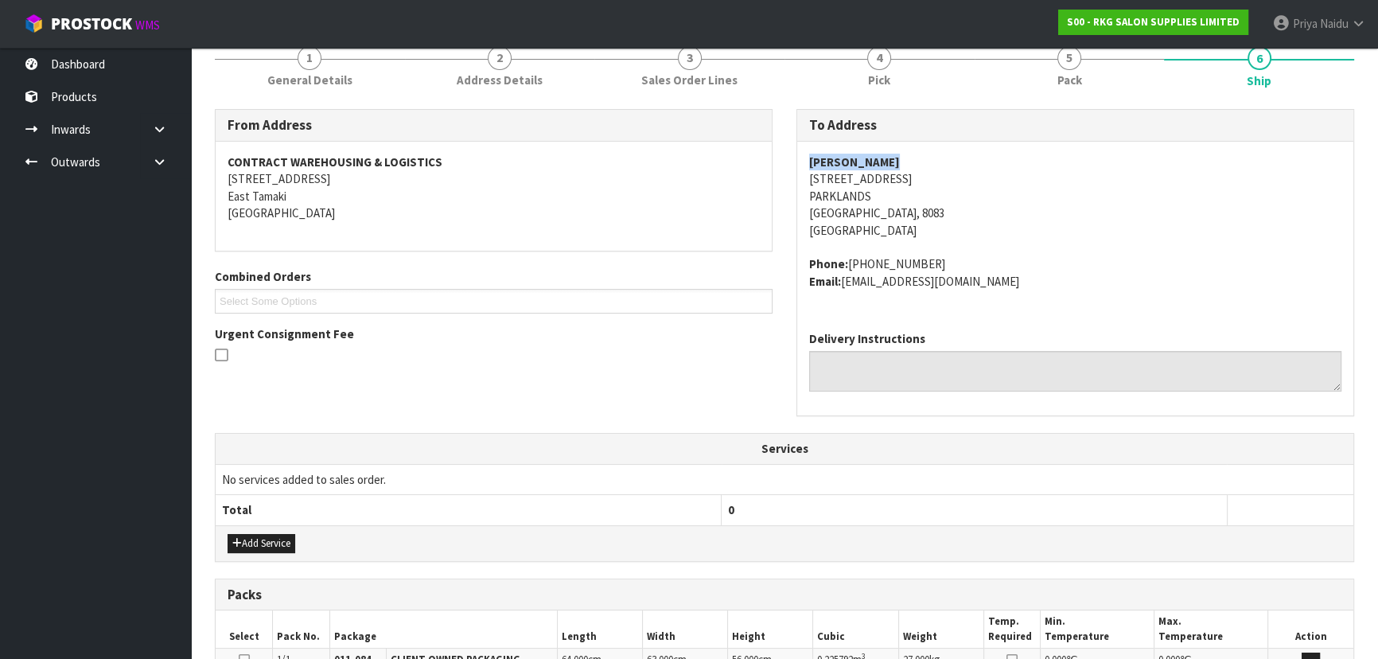
copy strong "JAYDE BLACKIE"
drag, startPoint x: 803, startPoint y: 164, endPoint x: 841, endPoint y: 177, distance: 40.3
click at [922, 158] on div "JAYDE BLACKIE 10 JADE PLACE PARKLANDS Christchurch, 8083 New Zealand Phone: 027…" at bounding box center [1075, 230] width 556 height 177
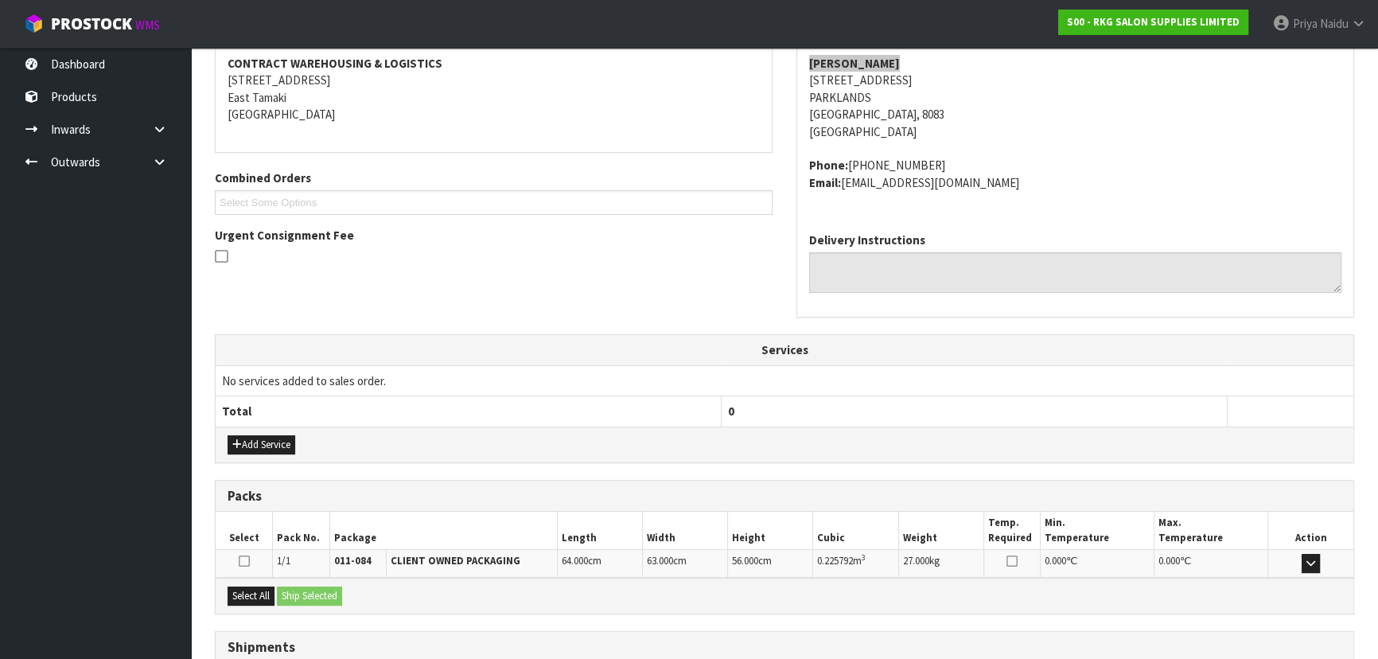
scroll to position [366, 0]
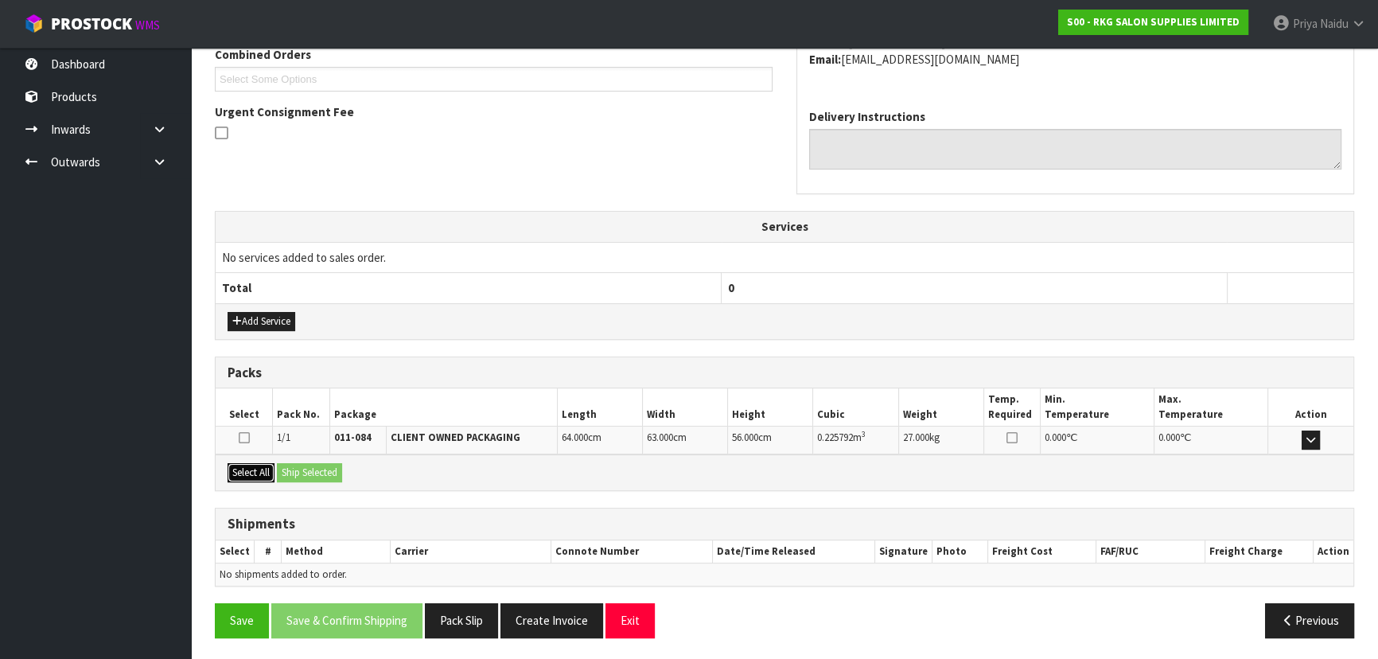
click at [261, 467] on button "Select All" at bounding box center [251, 472] width 47 height 19
click at [313, 467] on button "Ship Selected" at bounding box center [309, 472] width 65 height 19
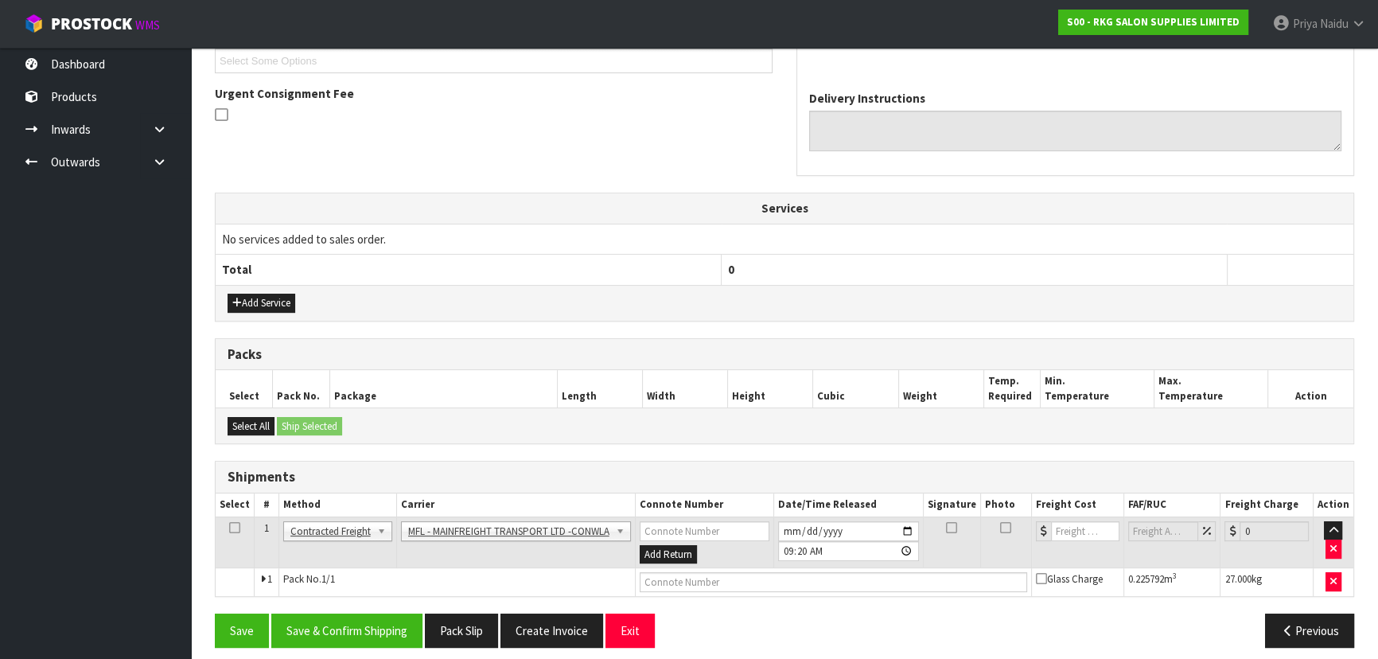
scroll to position [394, 0]
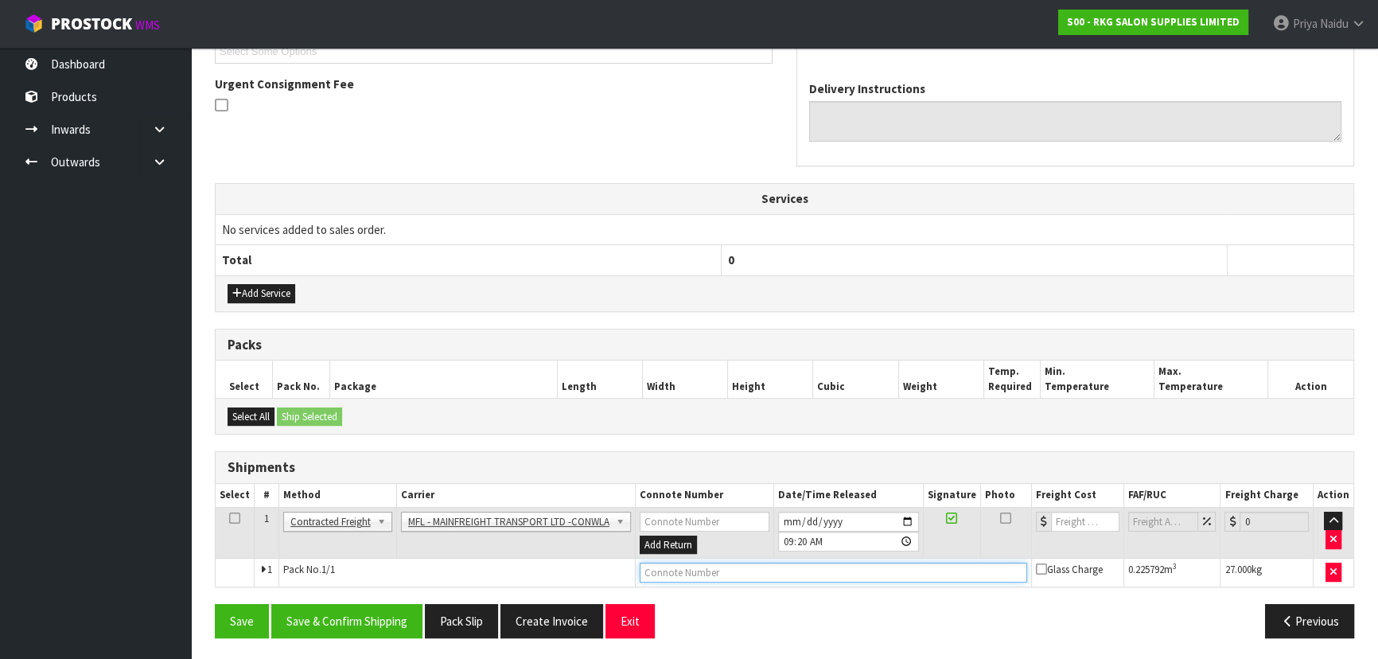
click at [682, 568] on input "text" at bounding box center [834, 573] width 388 height 20
paste input "FWM58848106"
type input "FWM58848106"
click at [1068, 525] on input "number" at bounding box center [1085, 522] width 68 height 20
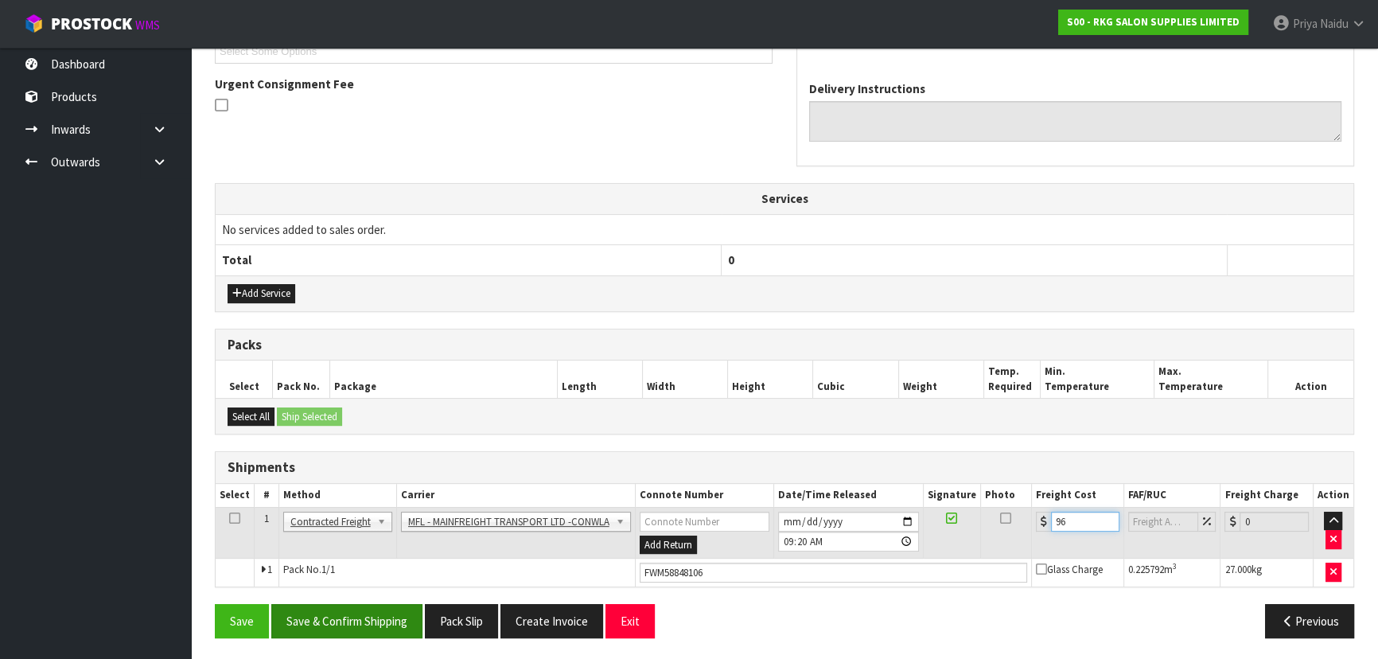
type input "96"
click at [348, 633] on button "Save & Confirm Shipping" at bounding box center [346, 621] width 151 height 34
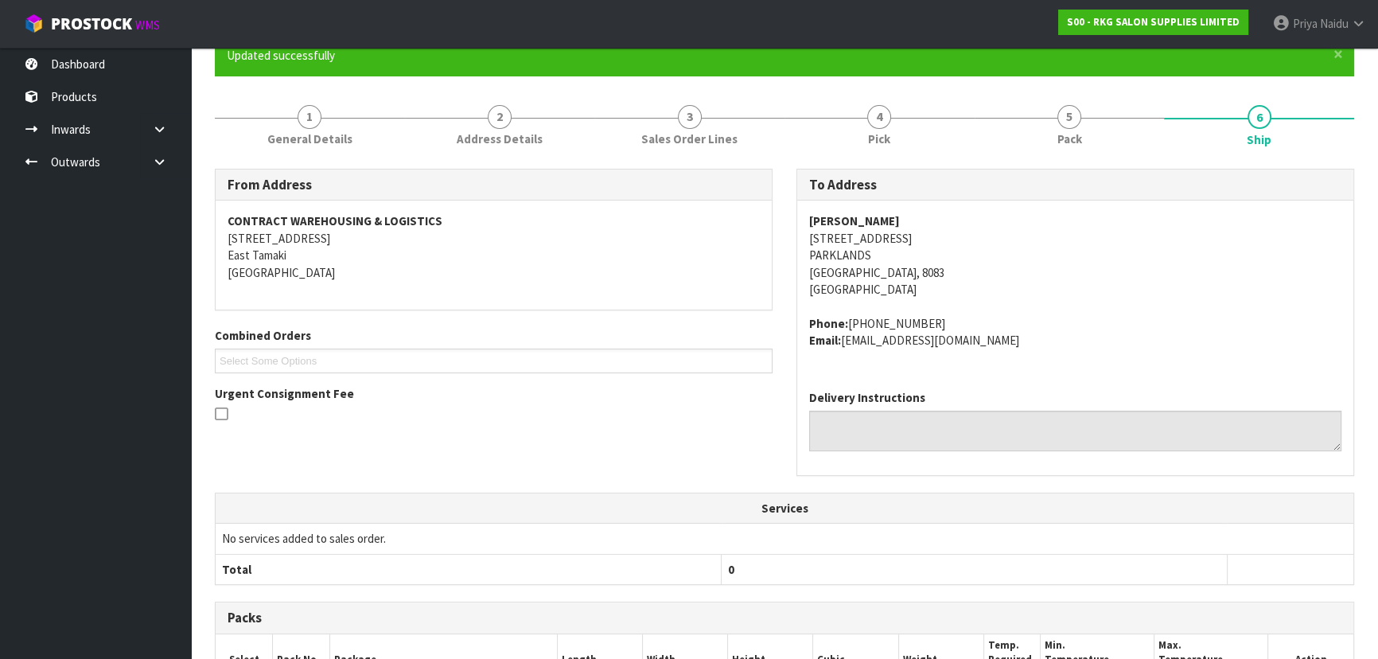
scroll to position [0, 0]
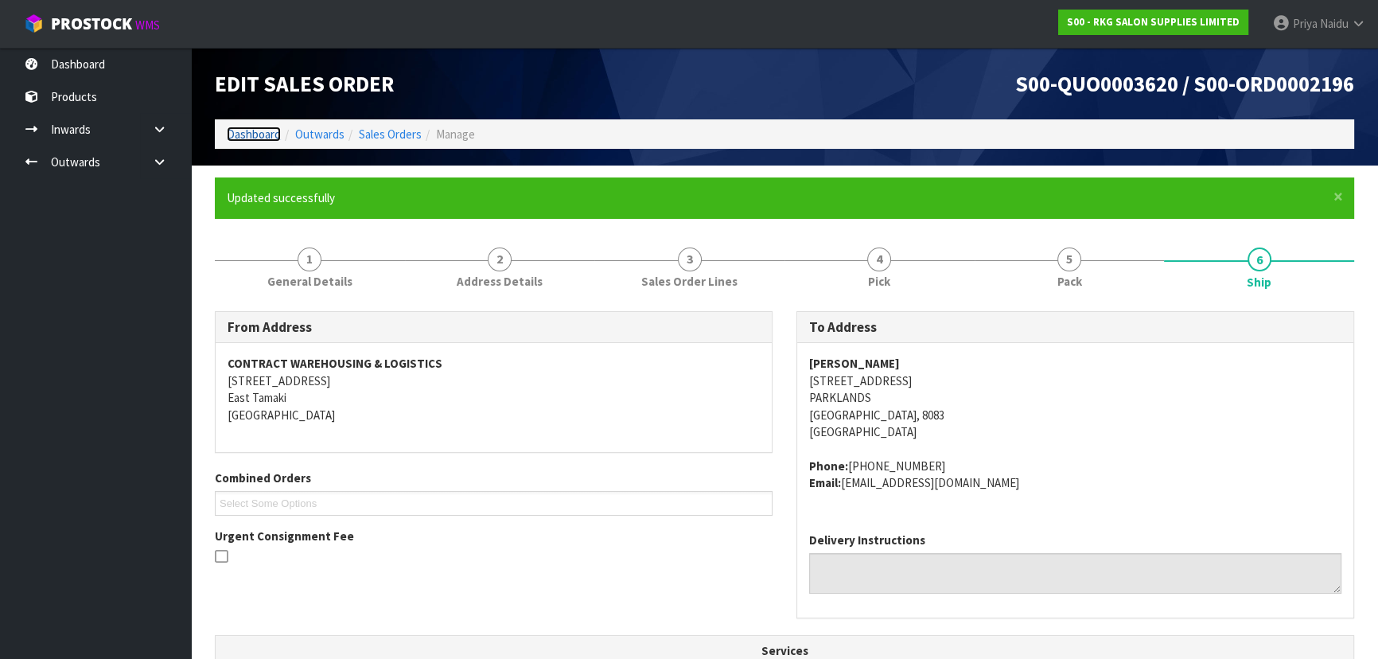
click at [267, 136] on link "Dashboard" at bounding box center [254, 134] width 54 height 15
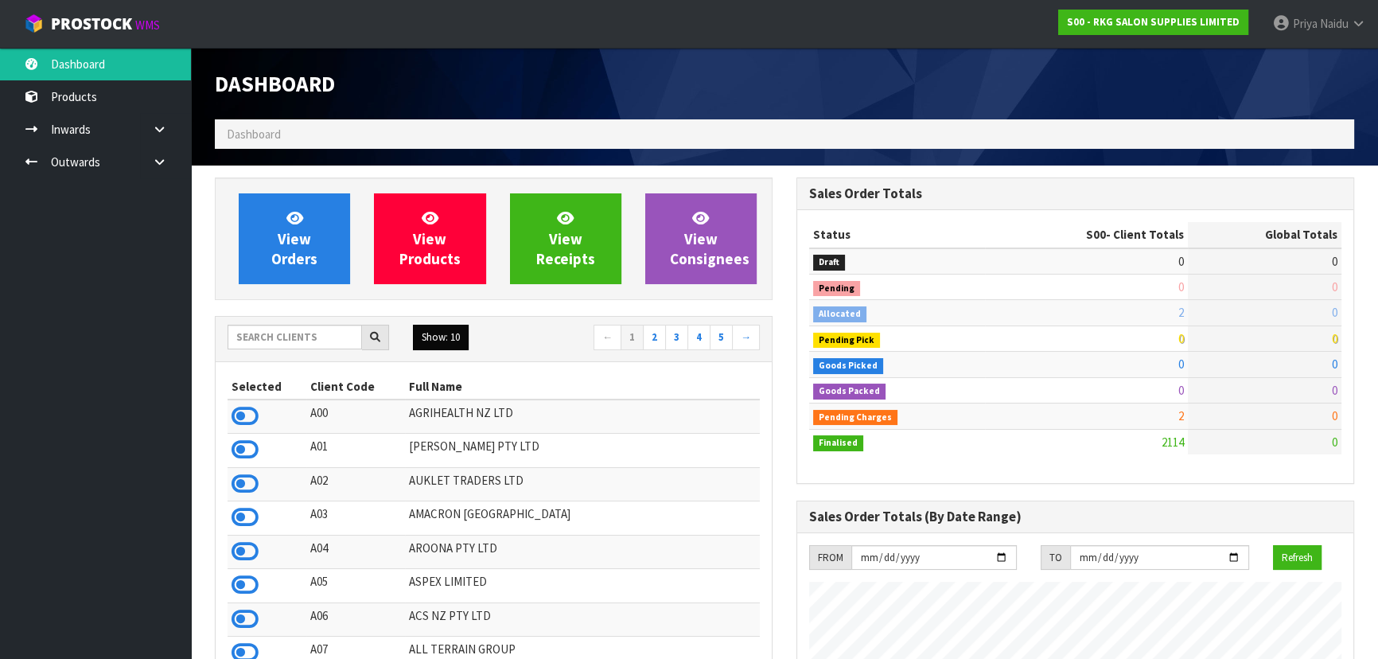
scroll to position [1203, 581]
click at [294, 329] on input "text" at bounding box center [295, 337] width 135 height 25
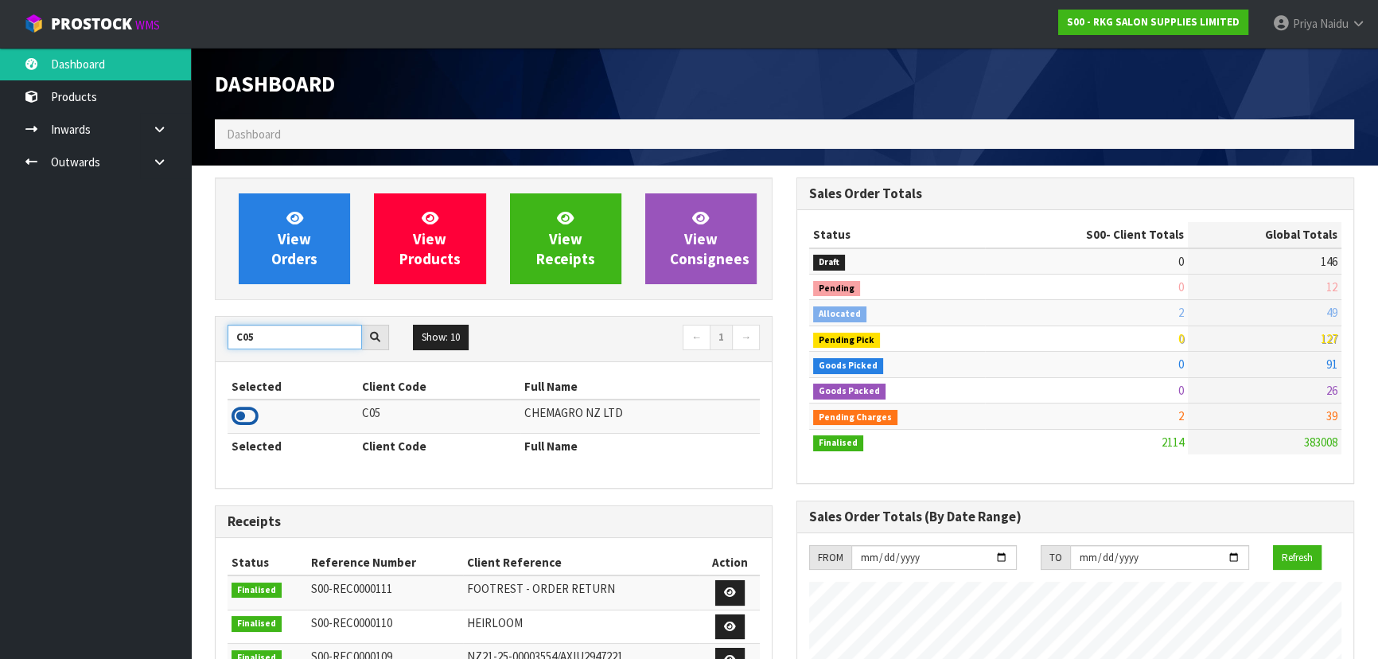
type input "C05"
click at [237, 410] on icon at bounding box center [245, 416] width 27 height 24
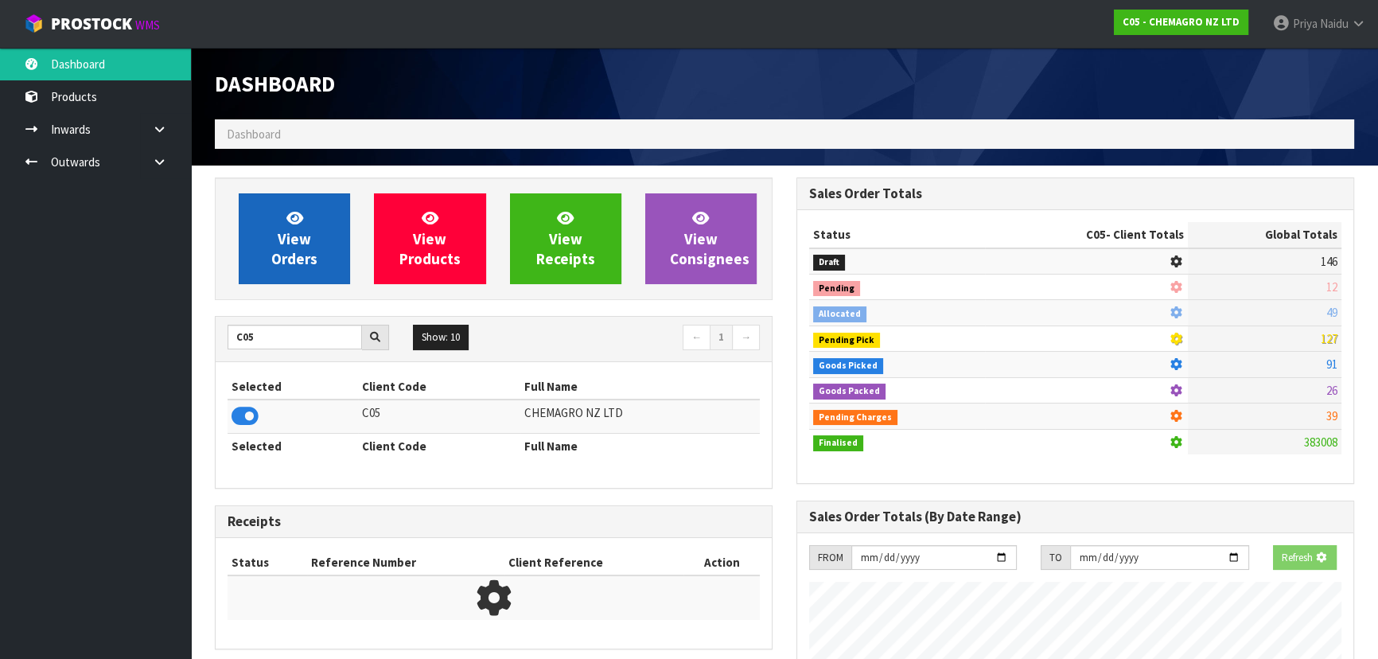
scroll to position [997, 581]
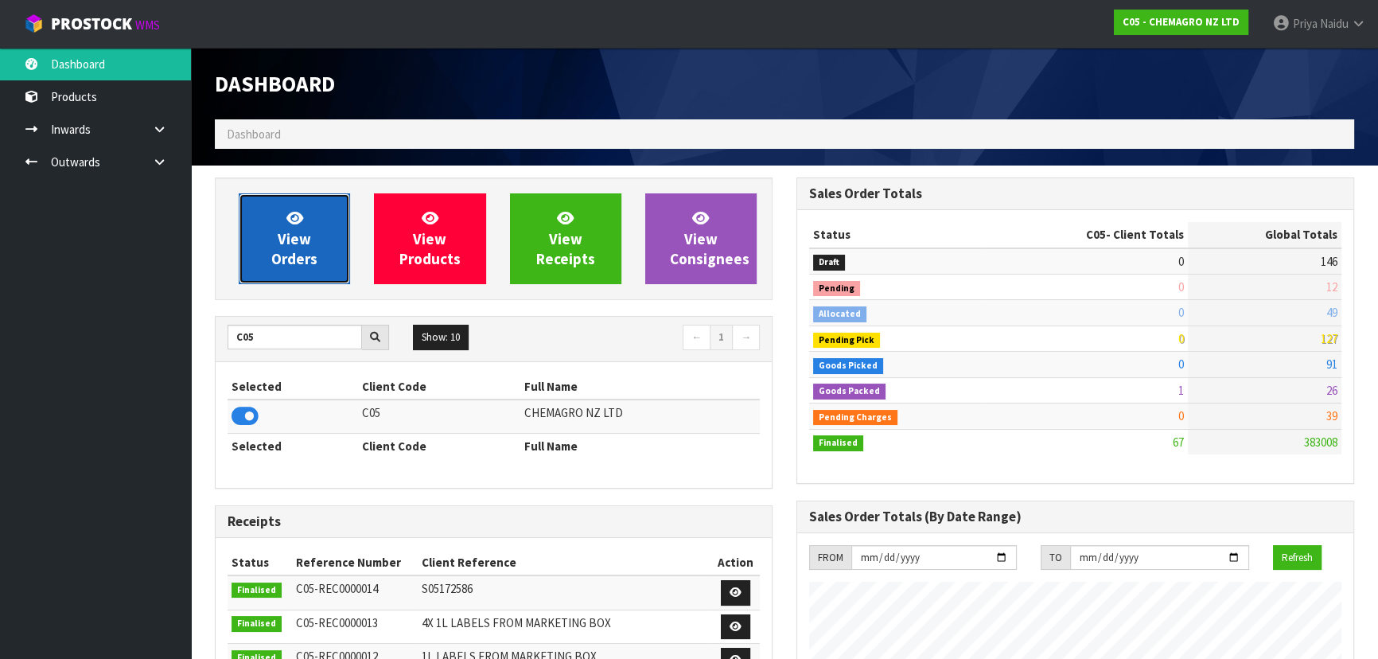
click at [283, 243] on span "View Orders" at bounding box center [294, 239] width 46 height 60
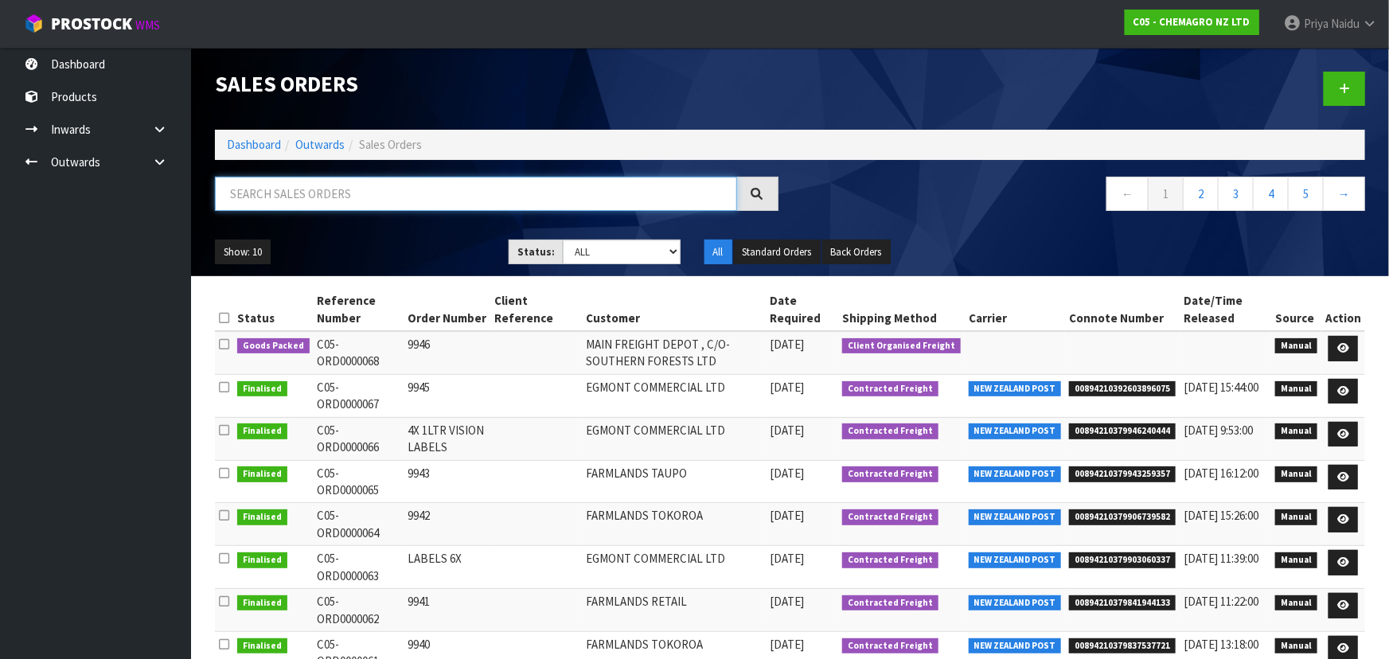
click at [320, 185] on input "text" at bounding box center [476, 194] width 522 height 34
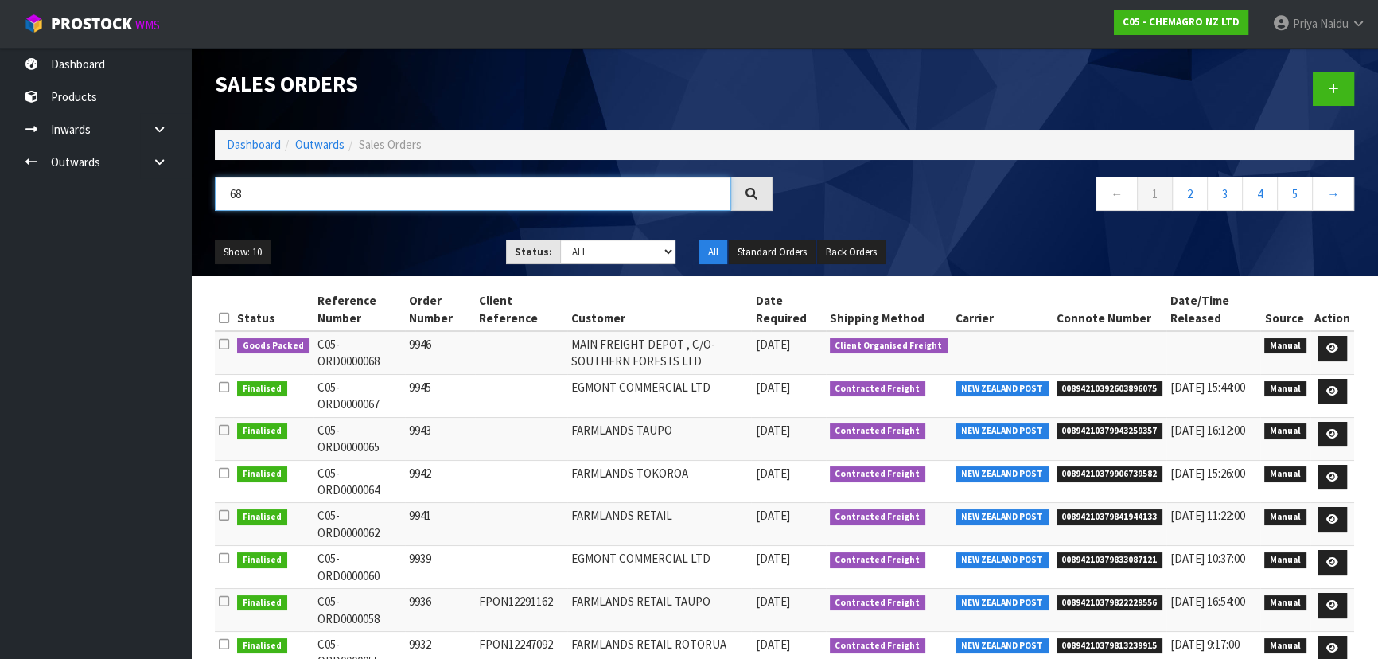
type input "68"
click at [446, 247] on ul "Show: 10 5 10 25 50" at bounding box center [348, 252] width 267 height 25
click at [1330, 344] on icon at bounding box center [1333, 348] width 12 height 10
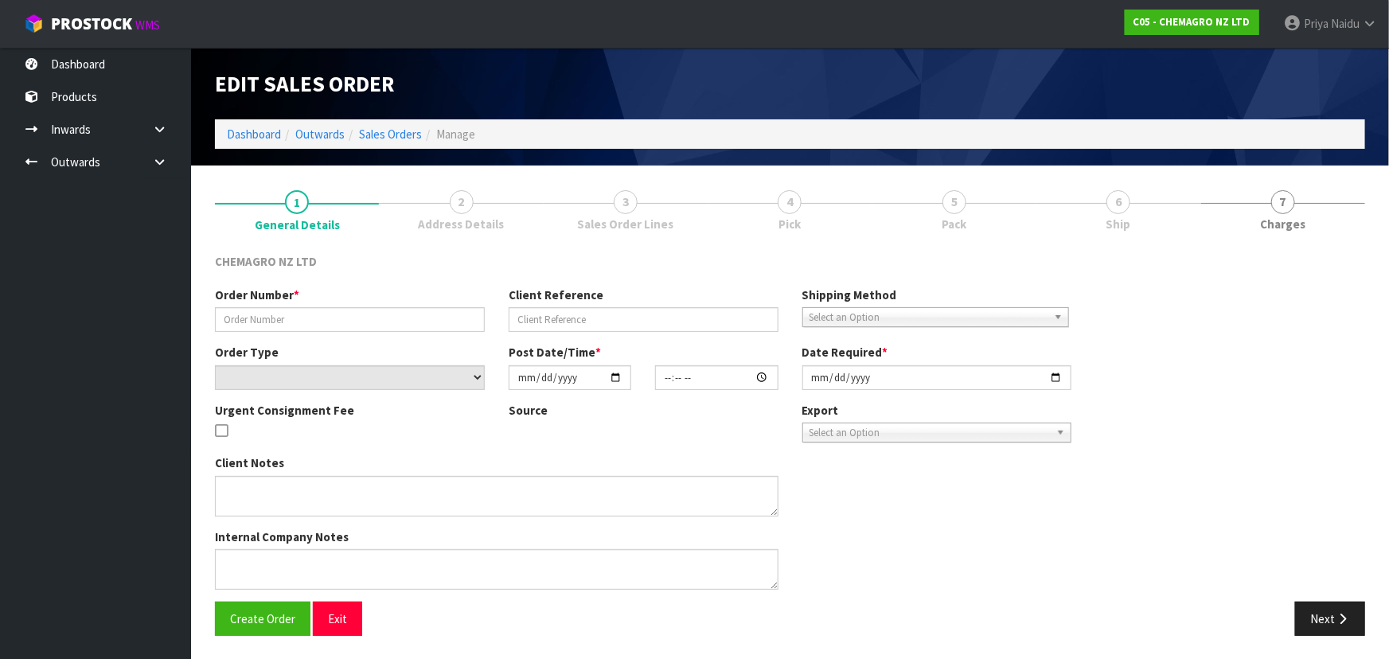
type input "9946"
select select "number:0"
type input "2025-09-24"
type input "16:02:00.000"
type input "[DATE]"
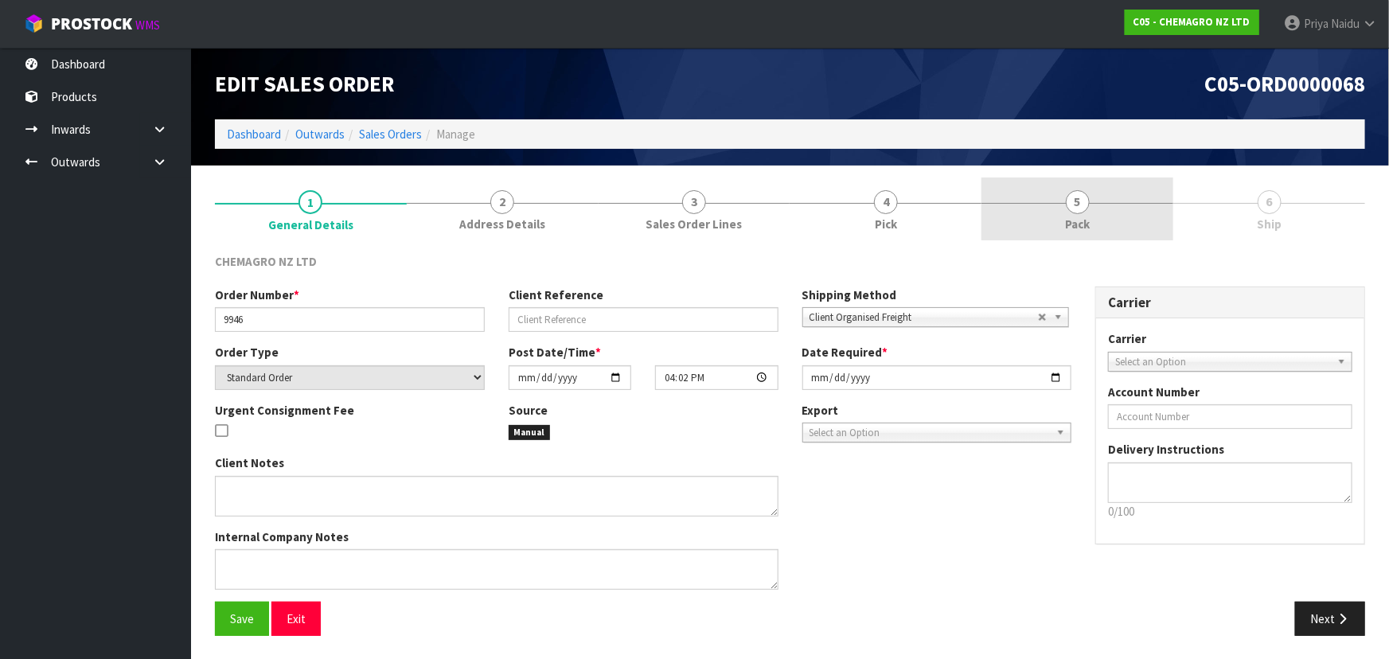
click at [1066, 205] on span "5" at bounding box center [1078, 202] width 24 height 24
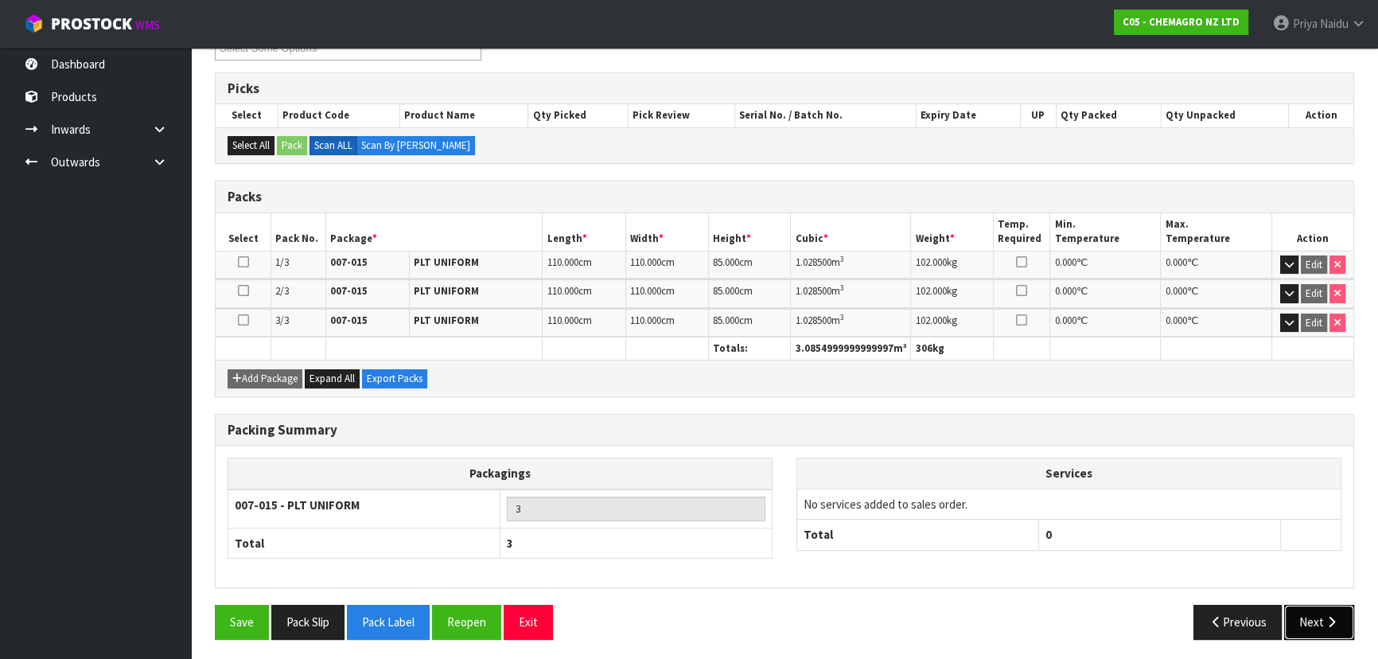
click at [1312, 606] on button "Next" at bounding box center [1320, 622] width 70 height 34
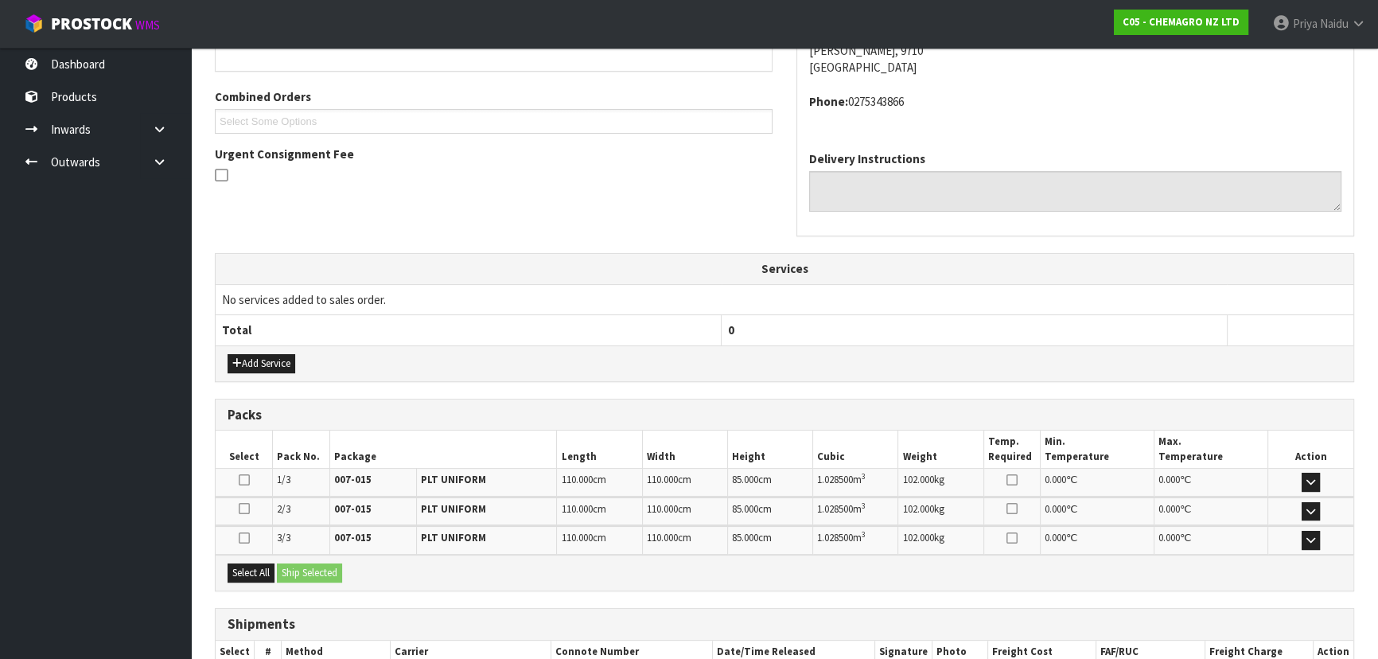
scroll to position [423, 0]
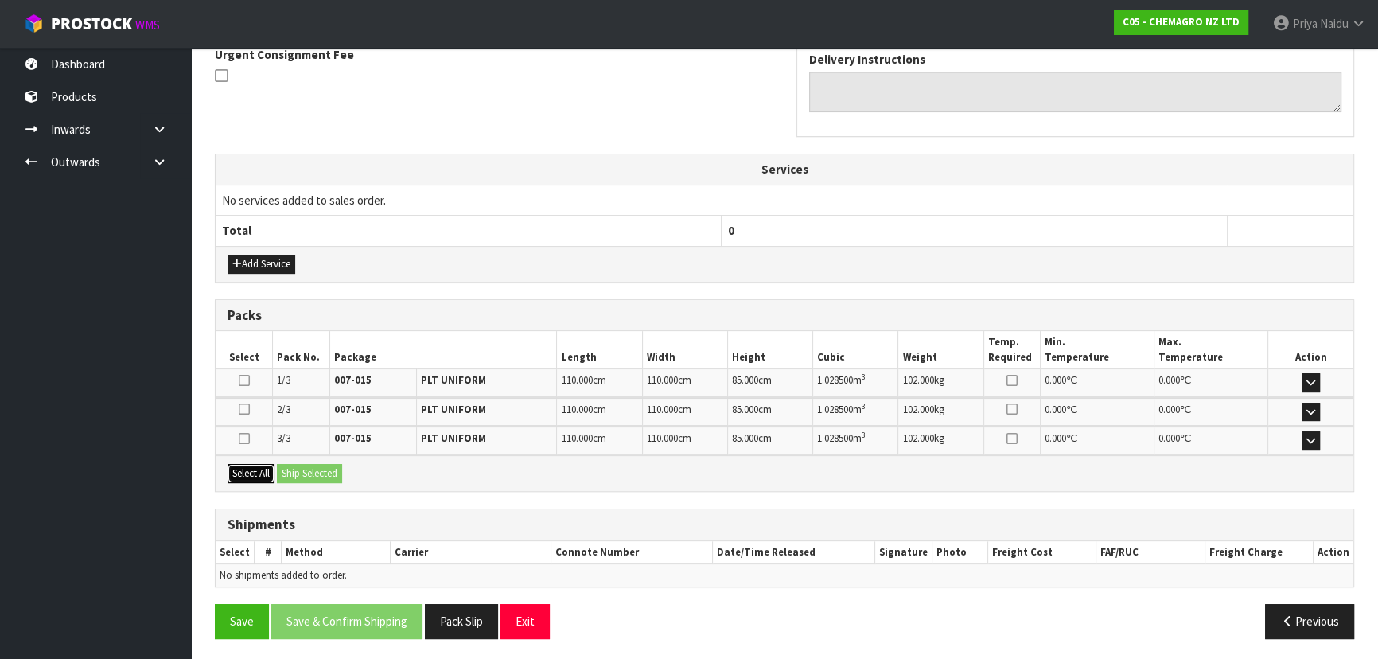
click at [247, 470] on button "Select All" at bounding box center [251, 473] width 47 height 19
click at [311, 467] on button "Ship Selected" at bounding box center [309, 473] width 65 height 19
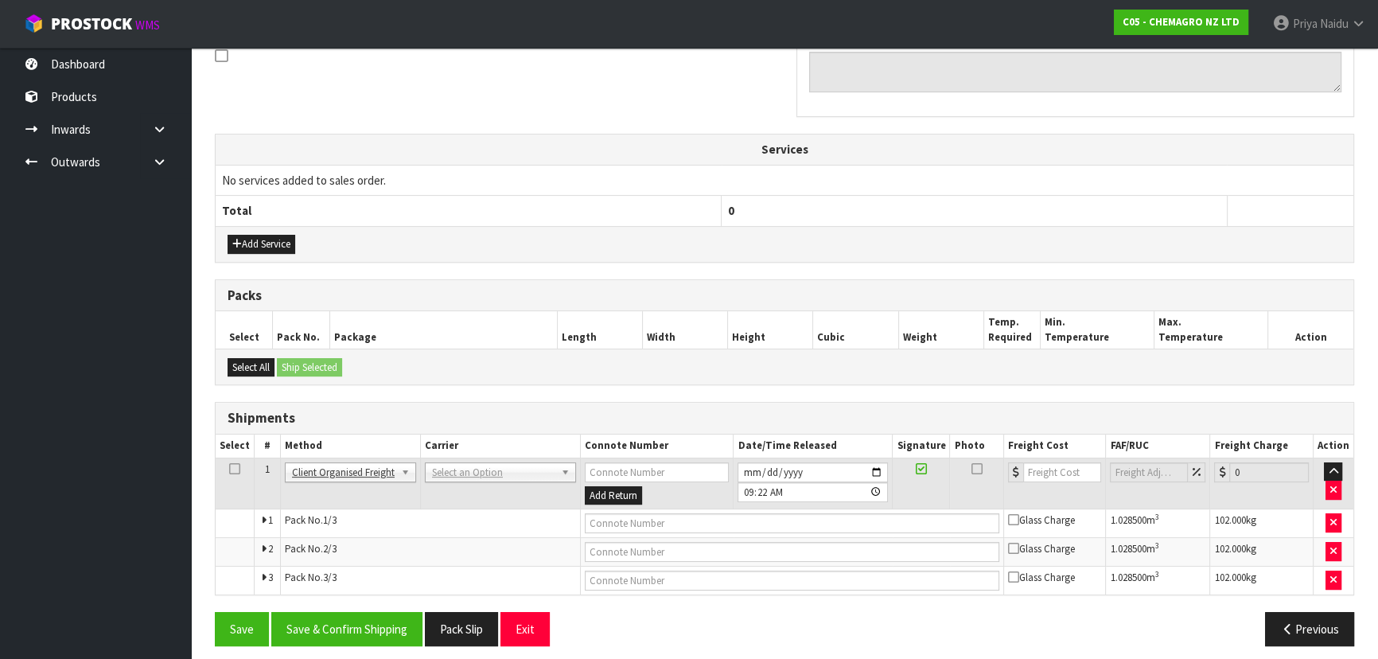
scroll to position [451, 0]
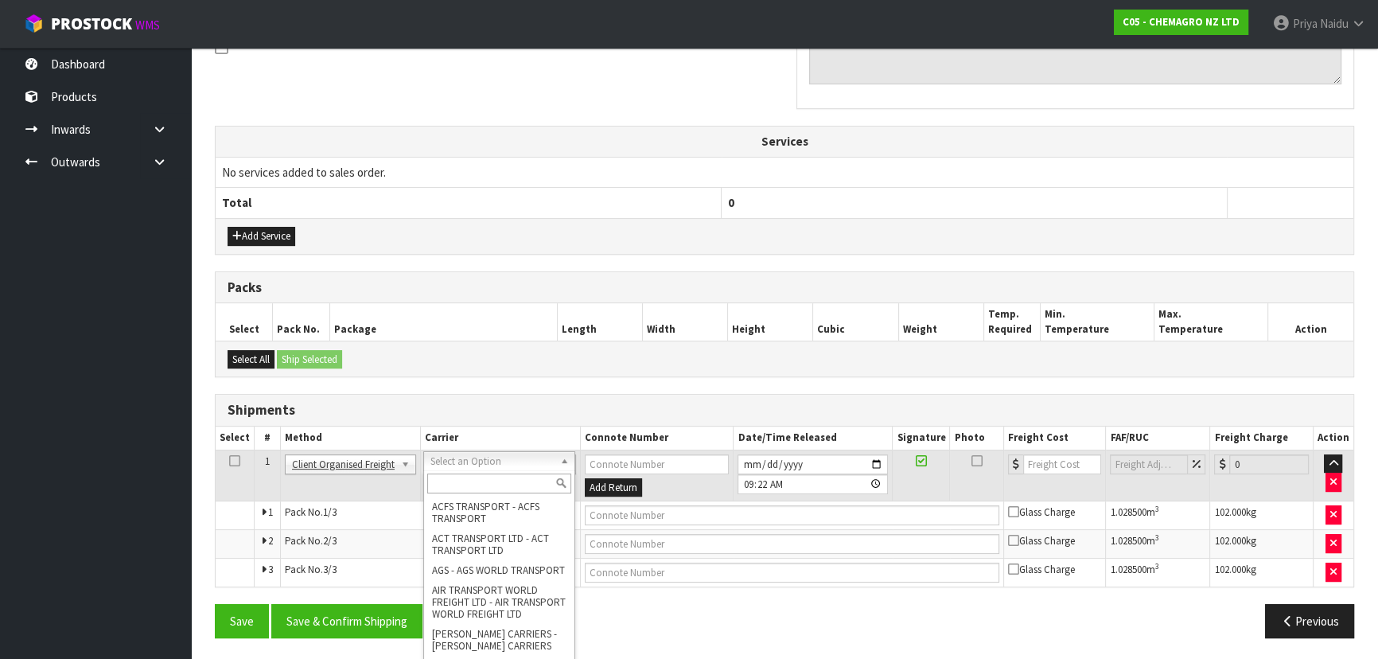
click at [479, 372] on div "Select All Ship Selected" at bounding box center [785, 359] width 1138 height 36
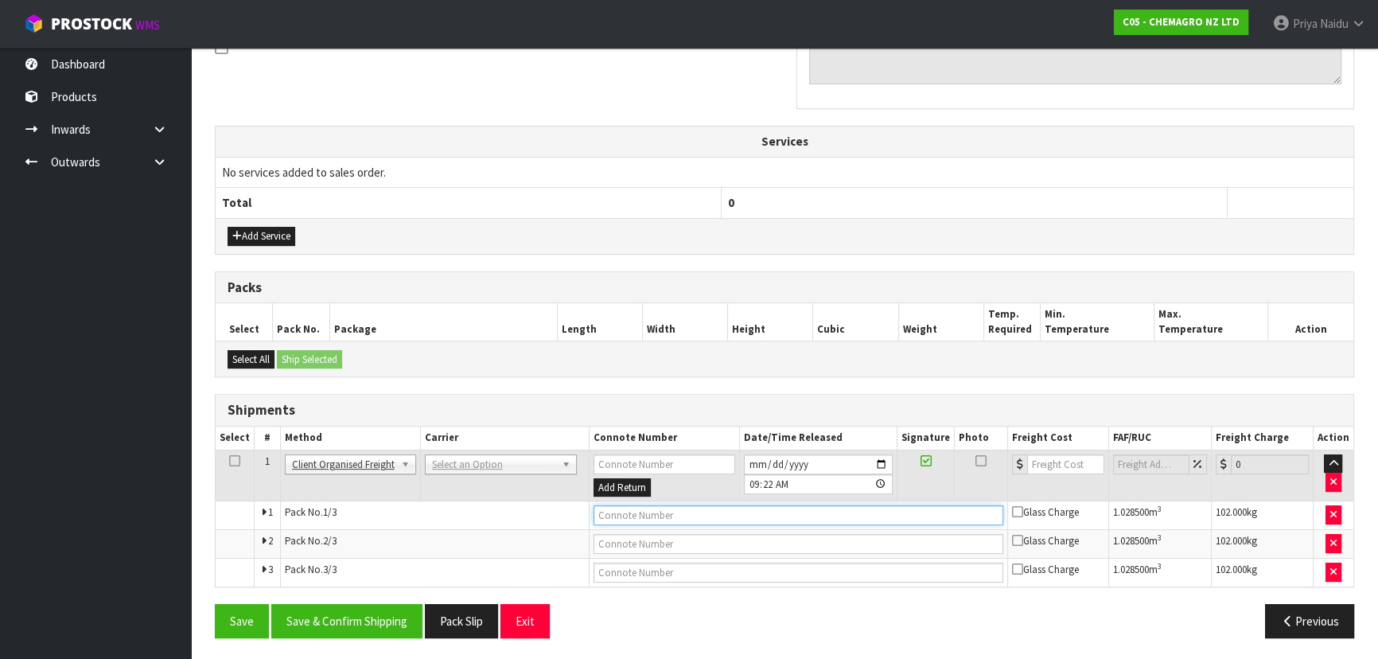
click at [621, 513] on input "text" at bounding box center [799, 515] width 411 height 20
type input "MAINFREIGHT COLLECTED"
click at [879, 462] on input "[DATE]" at bounding box center [818, 464] width 149 height 20
type input "[DATE]"
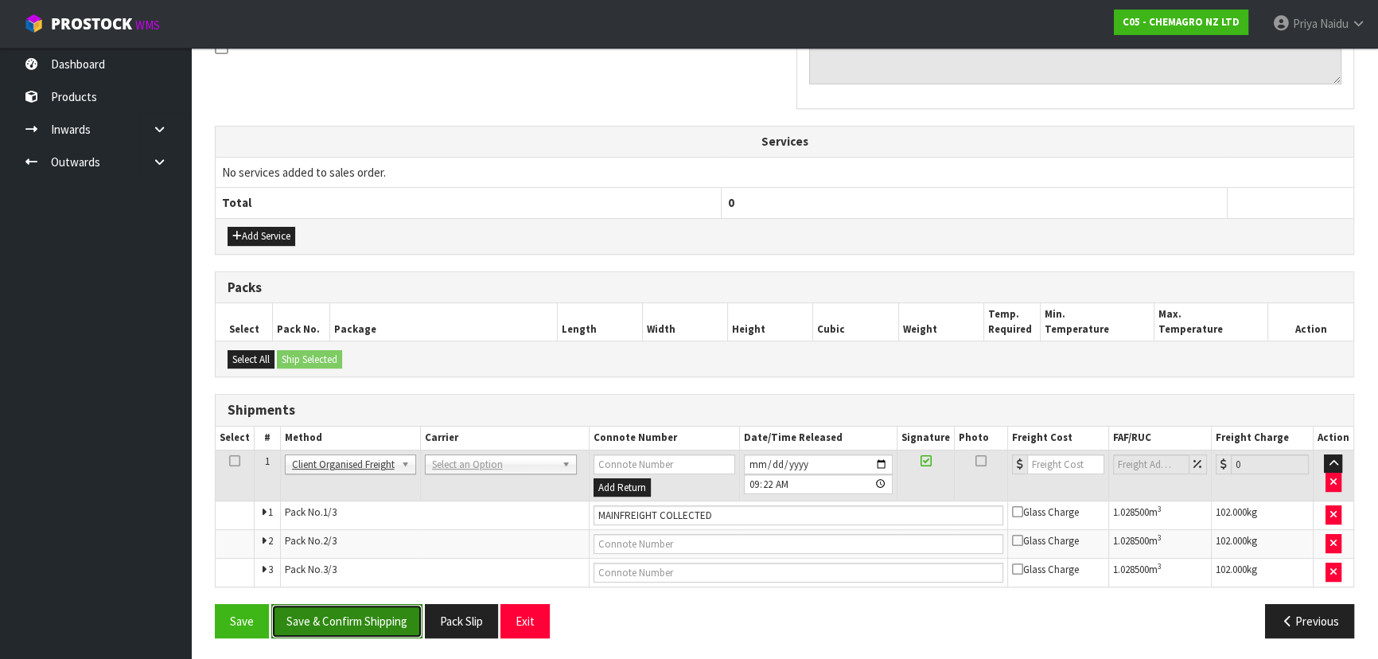
click at [361, 621] on button "Save & Confirm Shipping" at bounding box center [346, 621] width 151 height 34
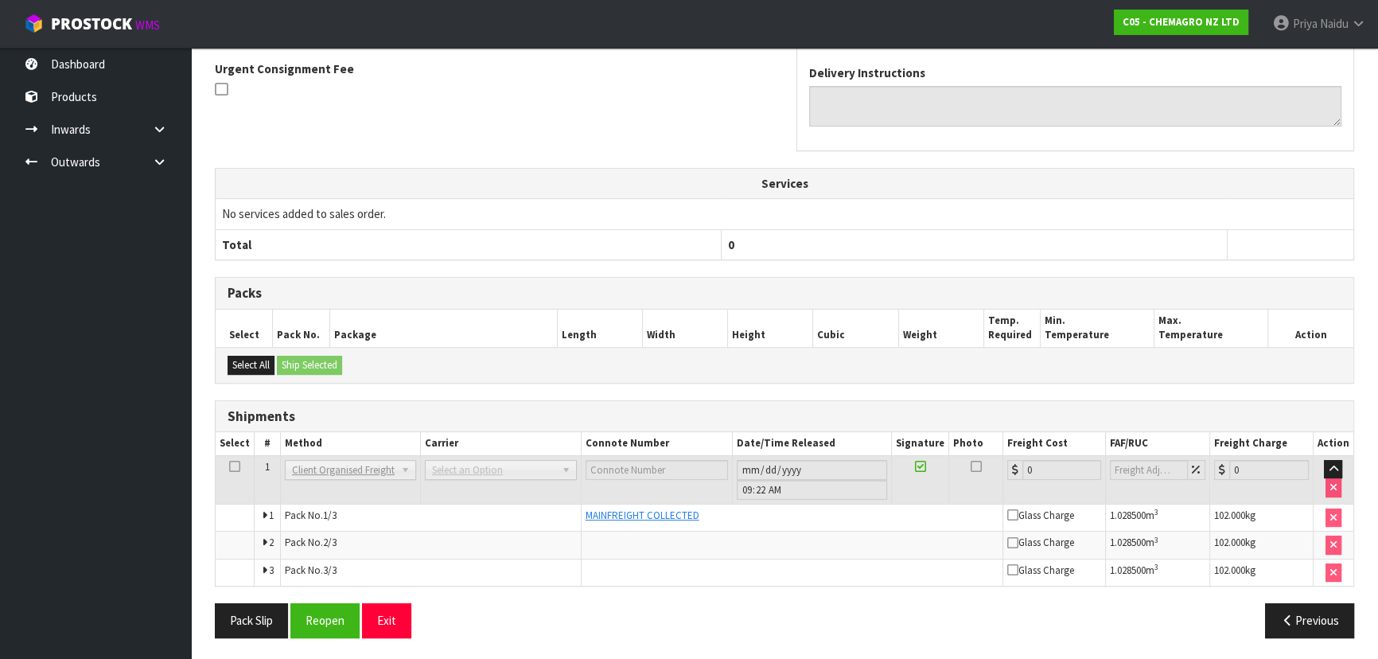
scroll to position [0, 0]
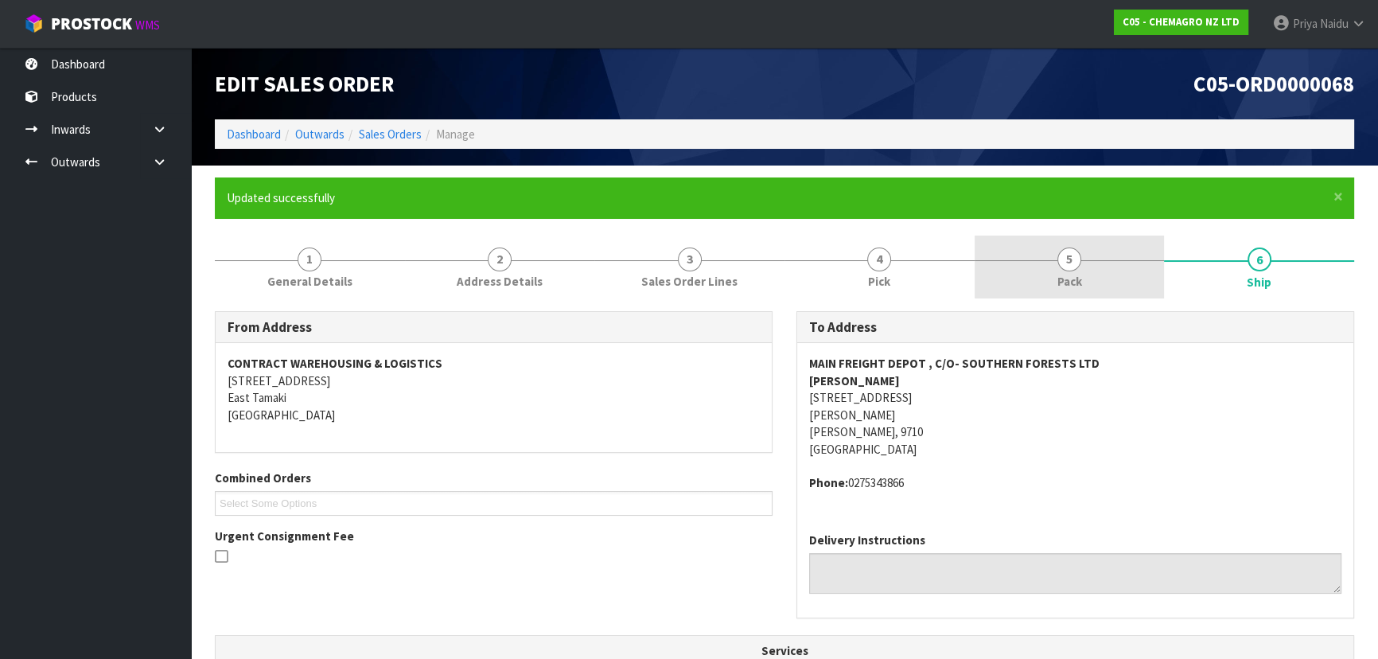
click at [1092, 278] on link "5 Pack" at bounding box center [1070, 267] width 190 height 63
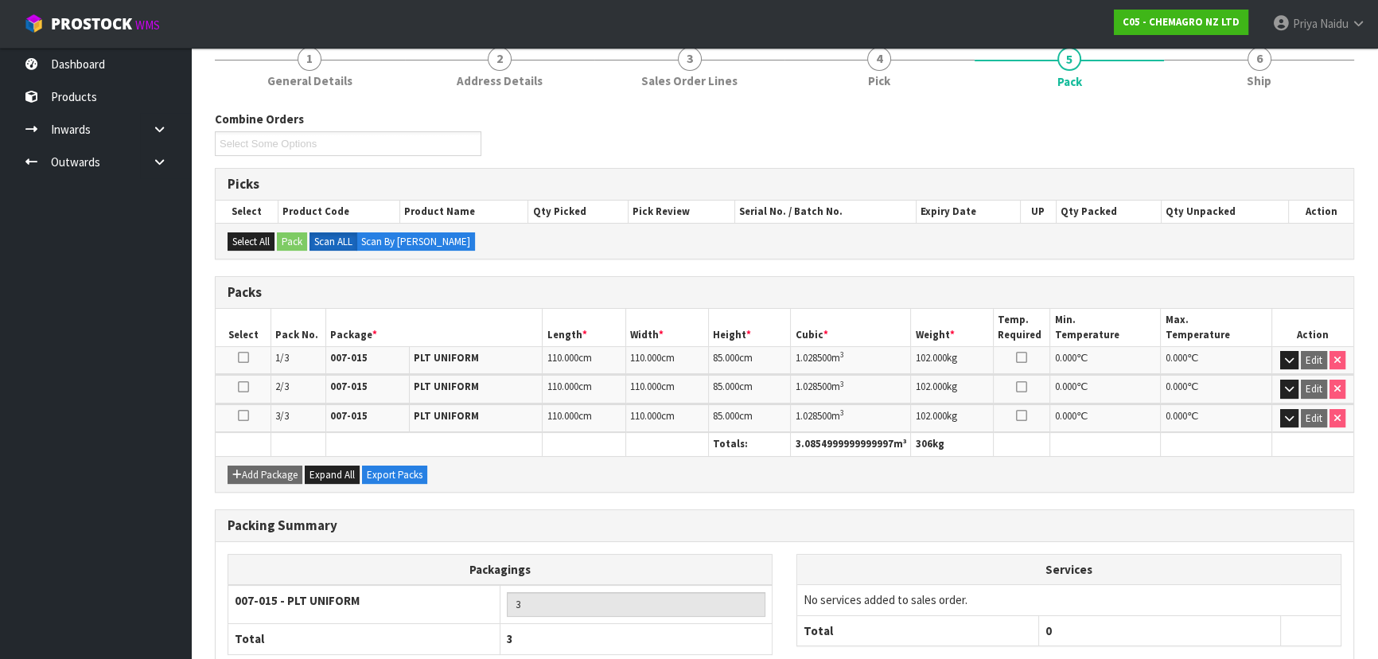
scroll to position [297, 0]
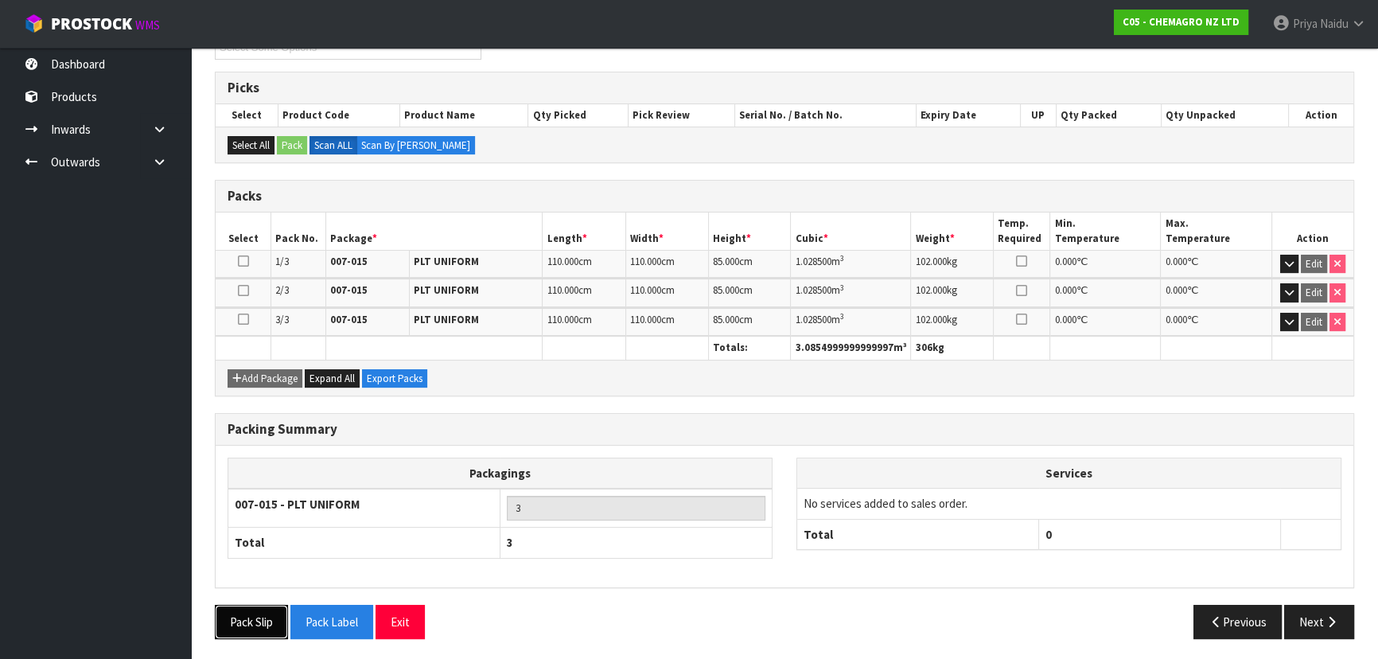
click at [258, 609] on button "Pack Slip" at bounding box center [251, 622] width 73 height 34
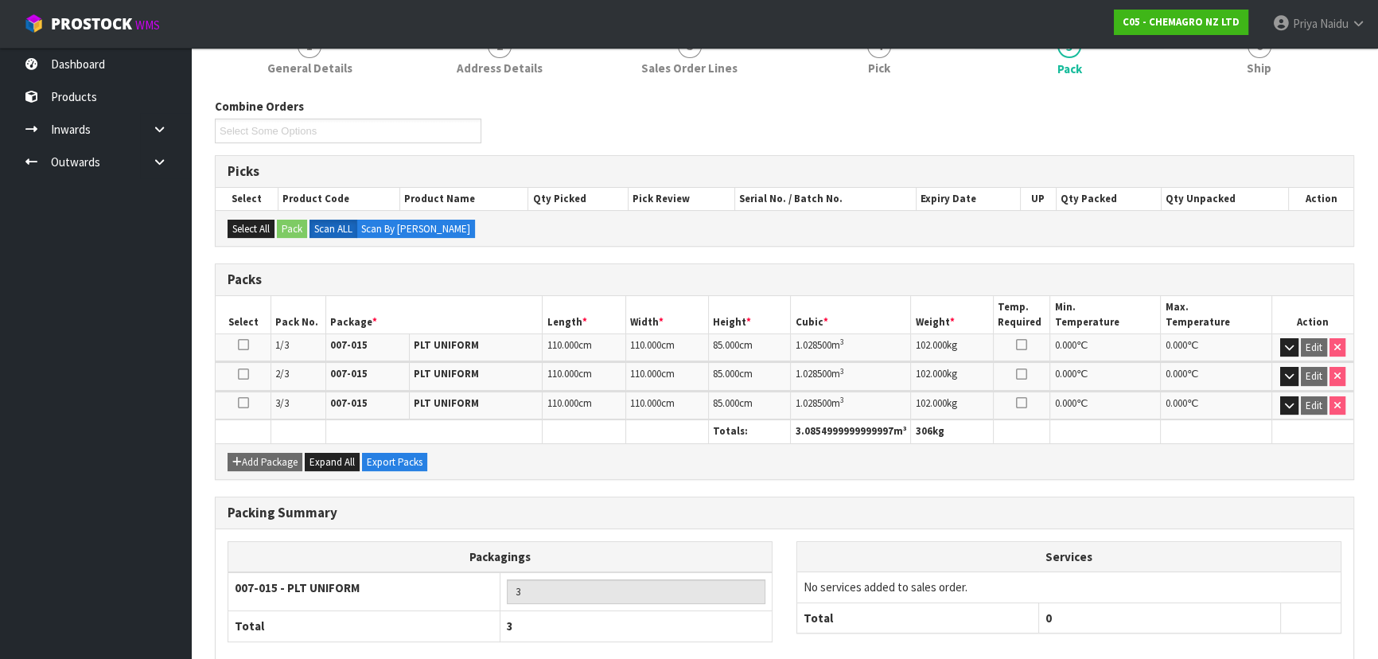
scroll to position [0, 0]
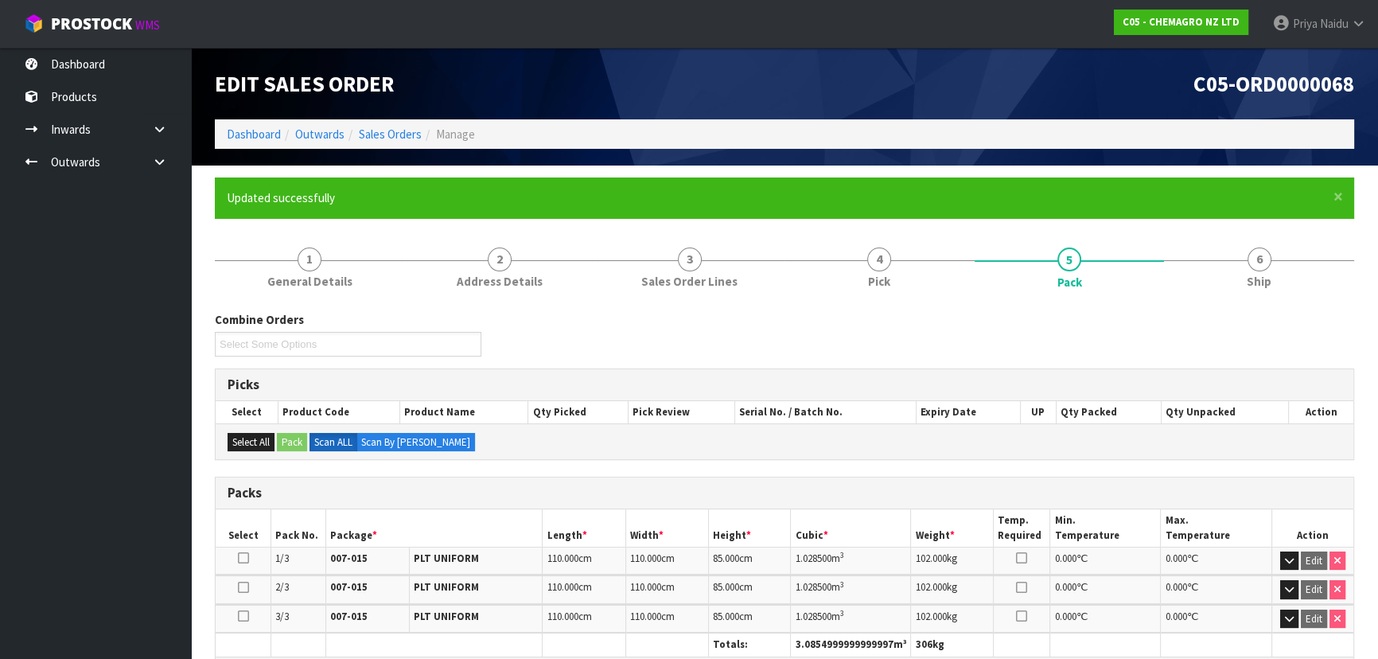
click at [248, 124] on ol "Dashboard Outwards Sales Orders Manage" at bounding box center [785, 133] width 1140 height 29
click at [247, 131] on link "Dashboard" at bounding box center [254, 134] width 54 height 15
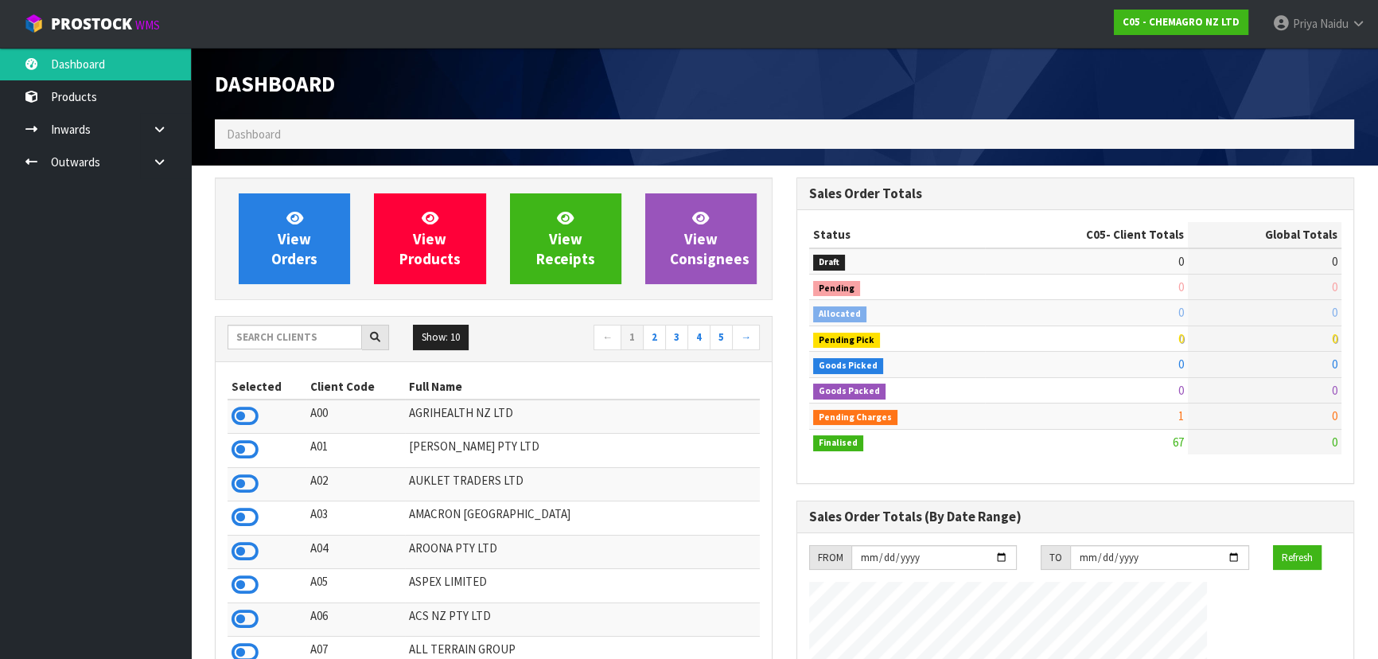
scroll to position [997, 581]
click at [329, 341] on input "text" at bounding box center [295, 337] width 135 height 25
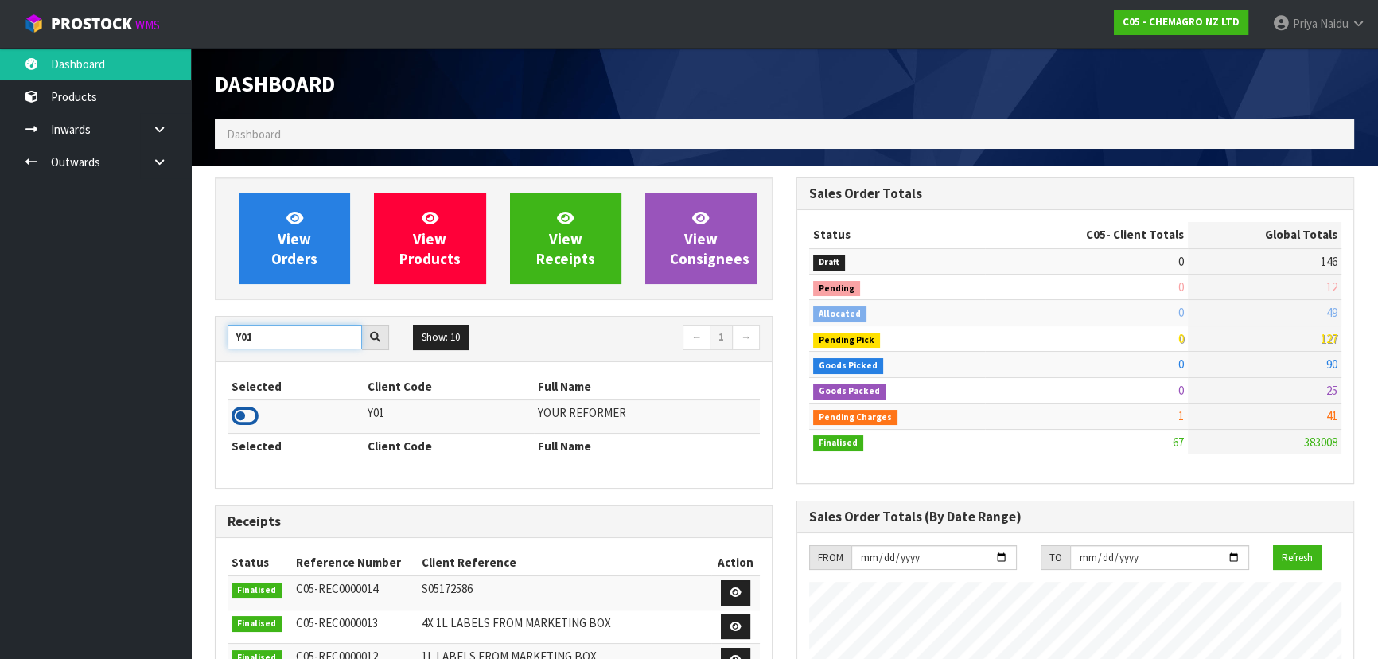
type input "Y01"
click at [244, 415] on icon at bounding box center [245, 416] width 27 height 24
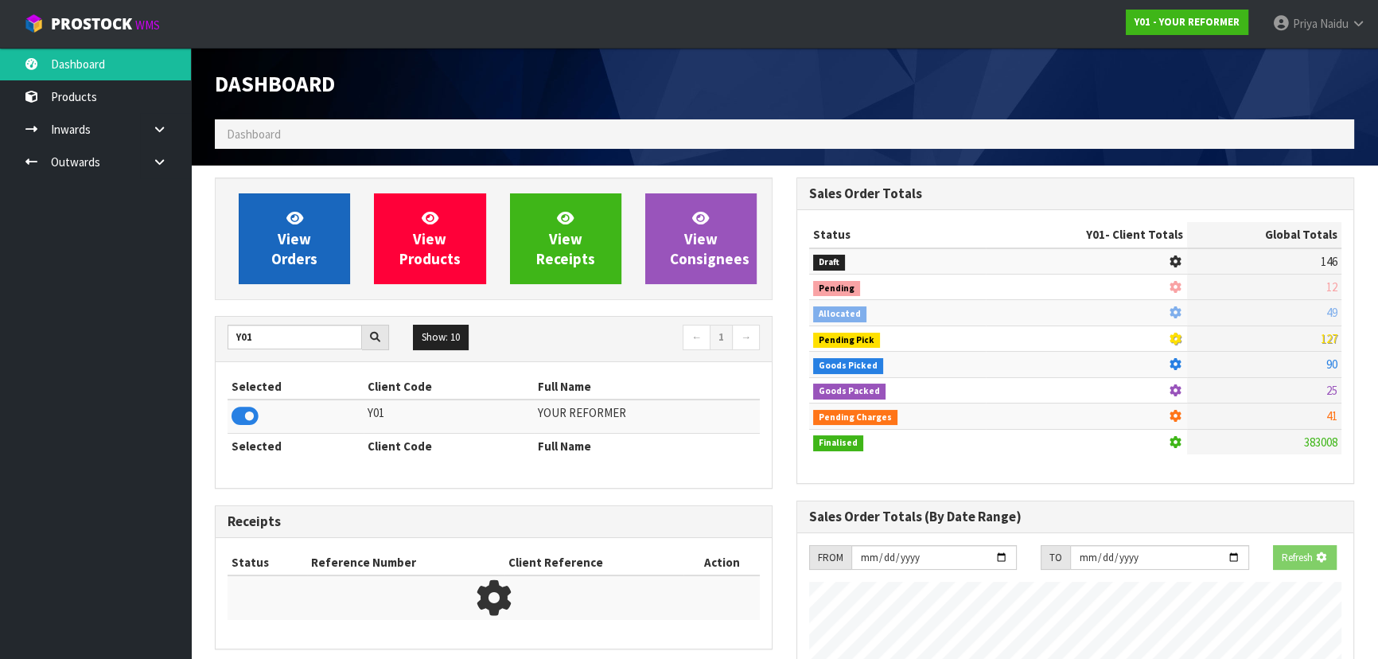
scroll to position [991, 581]
click at [289, 231] on span "View Orders" at bounding box center [294, 239] width 46 height 60
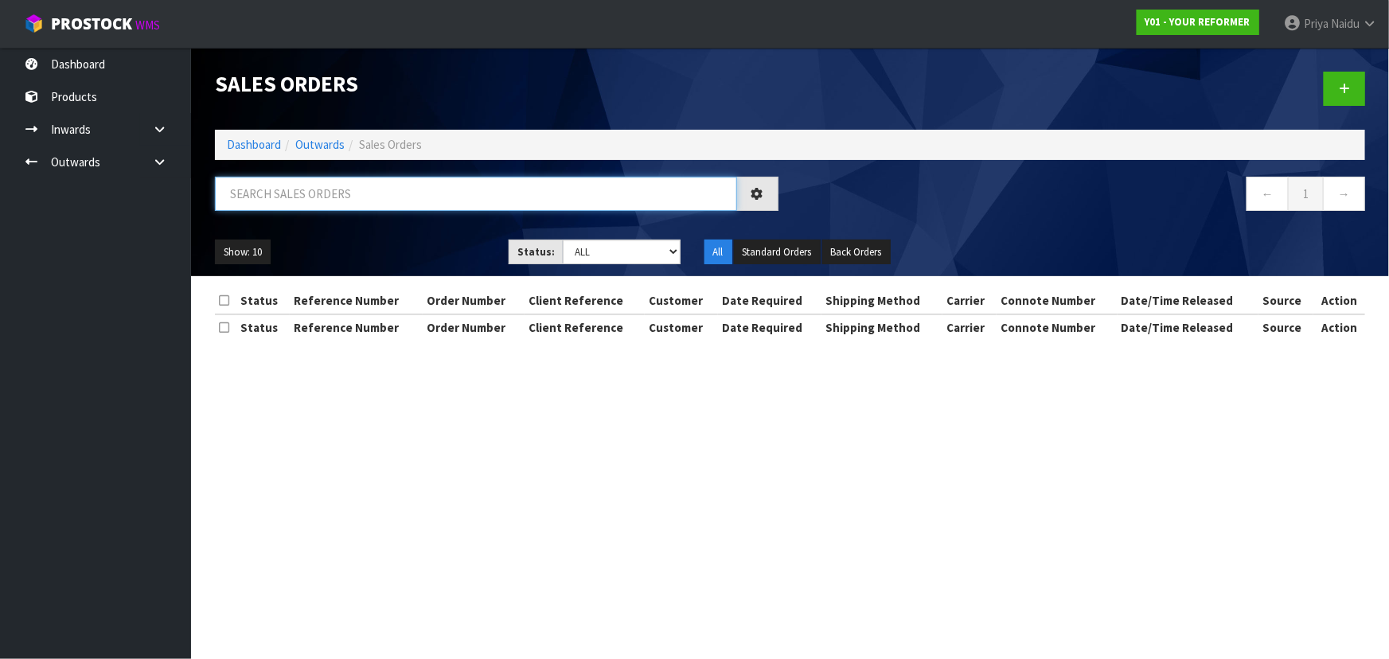
click at [307, 200] on input "text" at bounding box center [476, 194] width 522 height 34
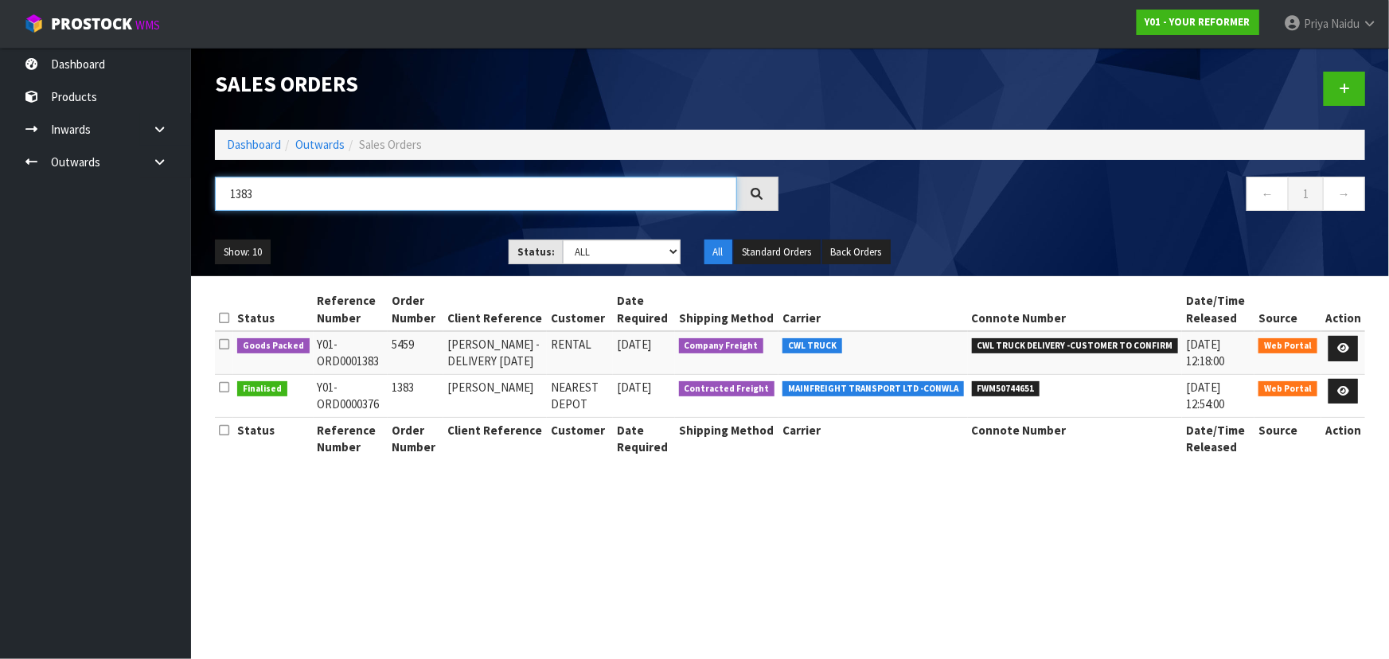
type input "1383"
click at [365, 244] on ul "Show: 10 5 10 25 50" at bounding box center [350, 252] width 270 height 25
click at [393, 233] on div "Show: 10 5 10 25 50 Status: Draft Pending Allocated Pending Pick Goods Picked G…" at bounding box center [790, 252] width 1174 height 49
click at [1340, 343] on icon at bounding box center [1343, 348] width 12 height 10
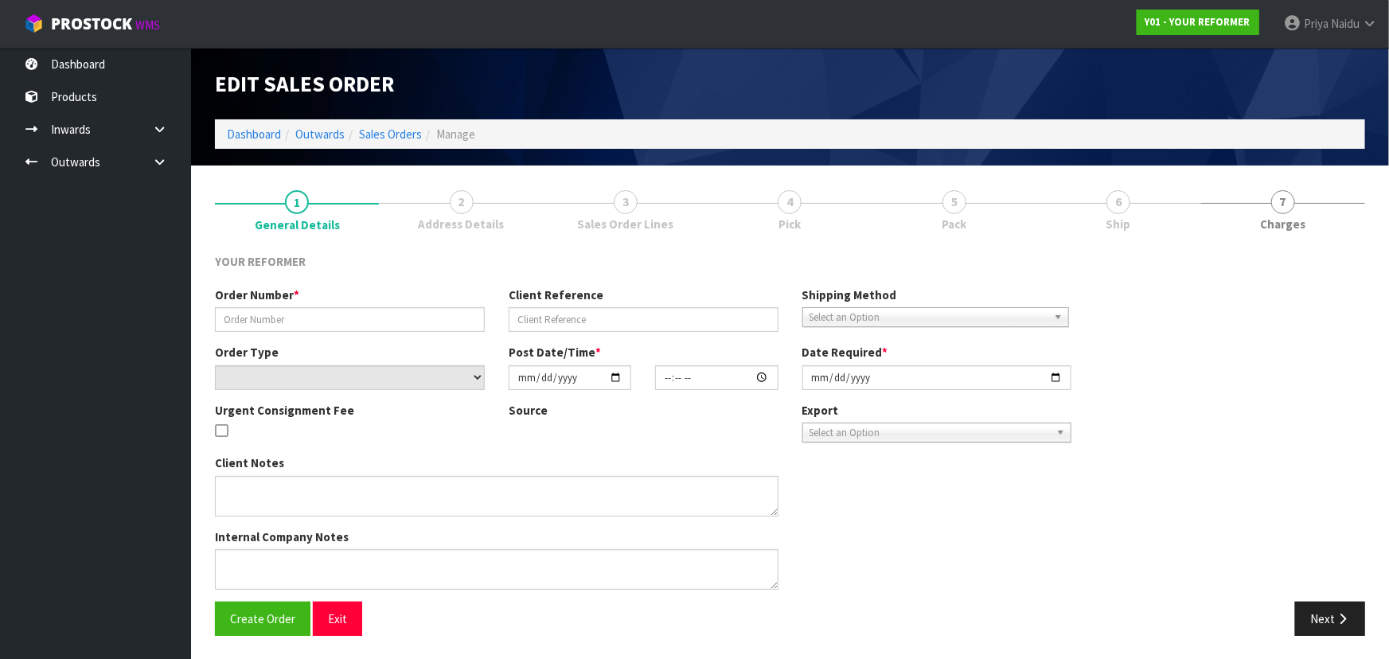
type input "5459"
type input "STACEY HANLEY -DELIVERY MONDAY 29/09/25"
select select "number:0"
type input "2025-09-22"
type input "14:23:00.000"
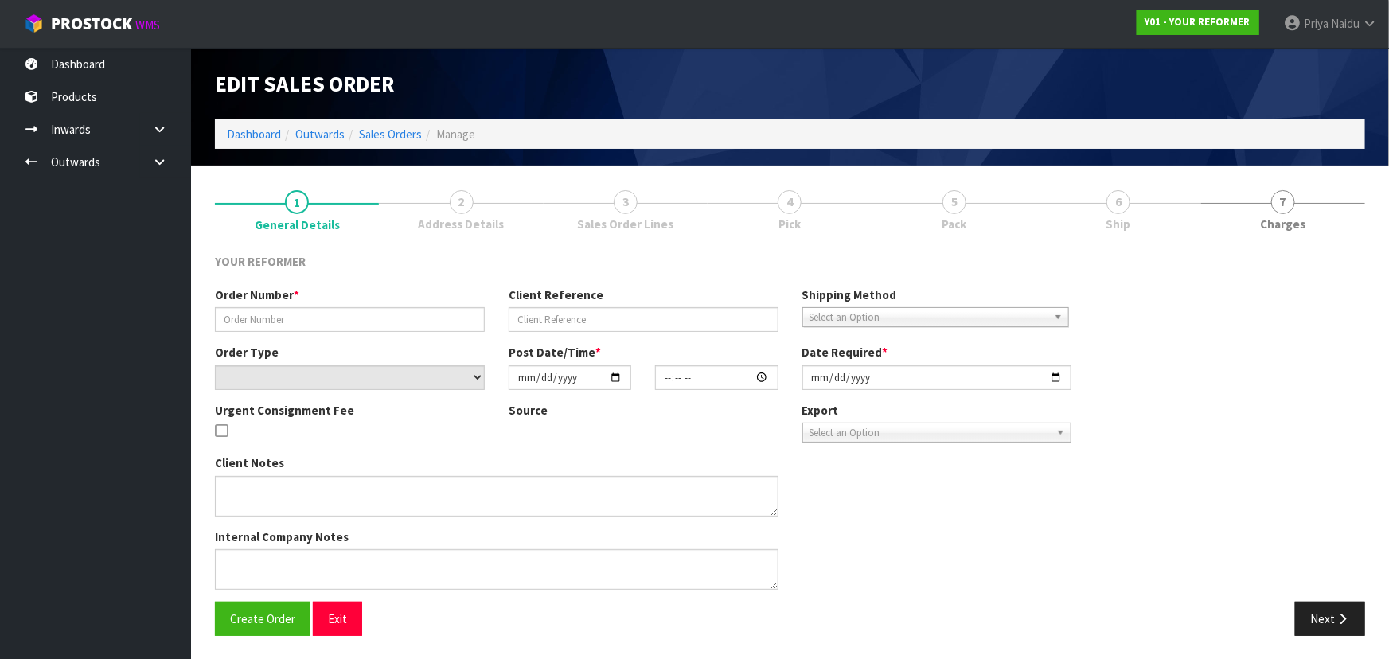
type input "2025-09-23"
type textarea "STACEY HANLEY HAIR COLAB SALON 19 MUIRHILL PLACE, POKENO AUK AUCKLAND 2402 NEW …"
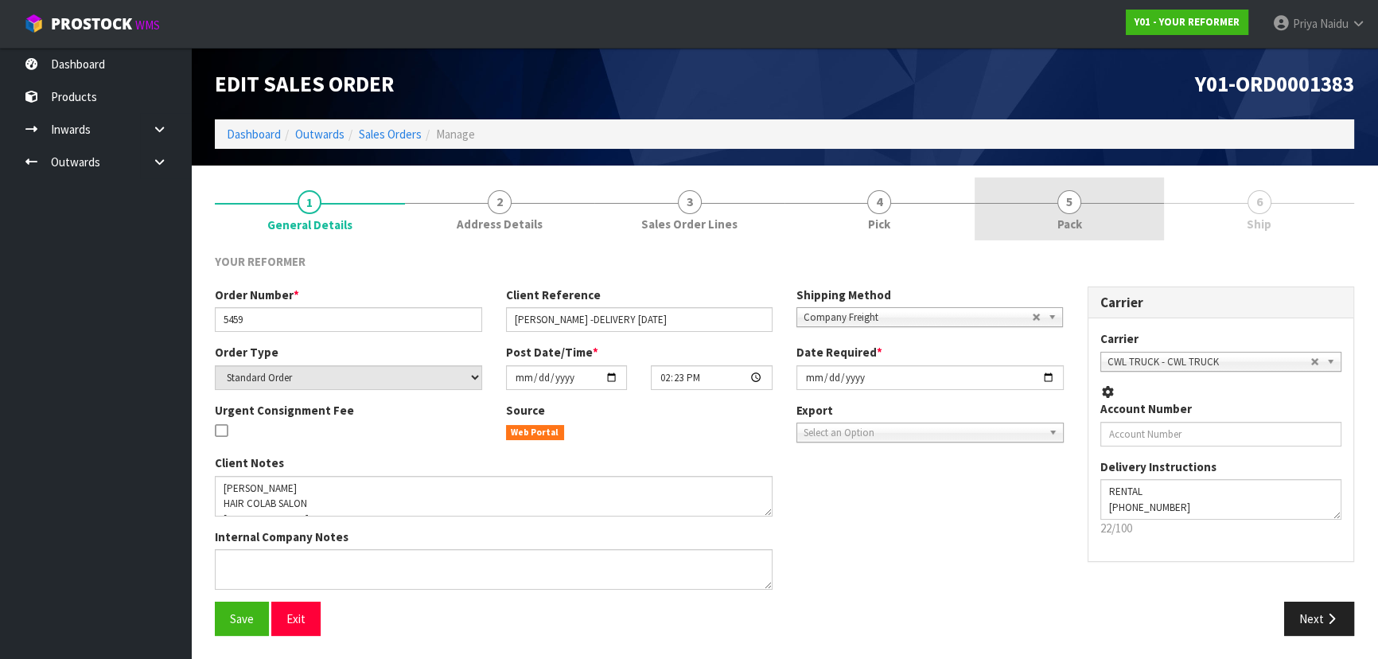
click at [1090, 213] on link "5 Pack" at bounding box center [1070, 208] width 190 height 63
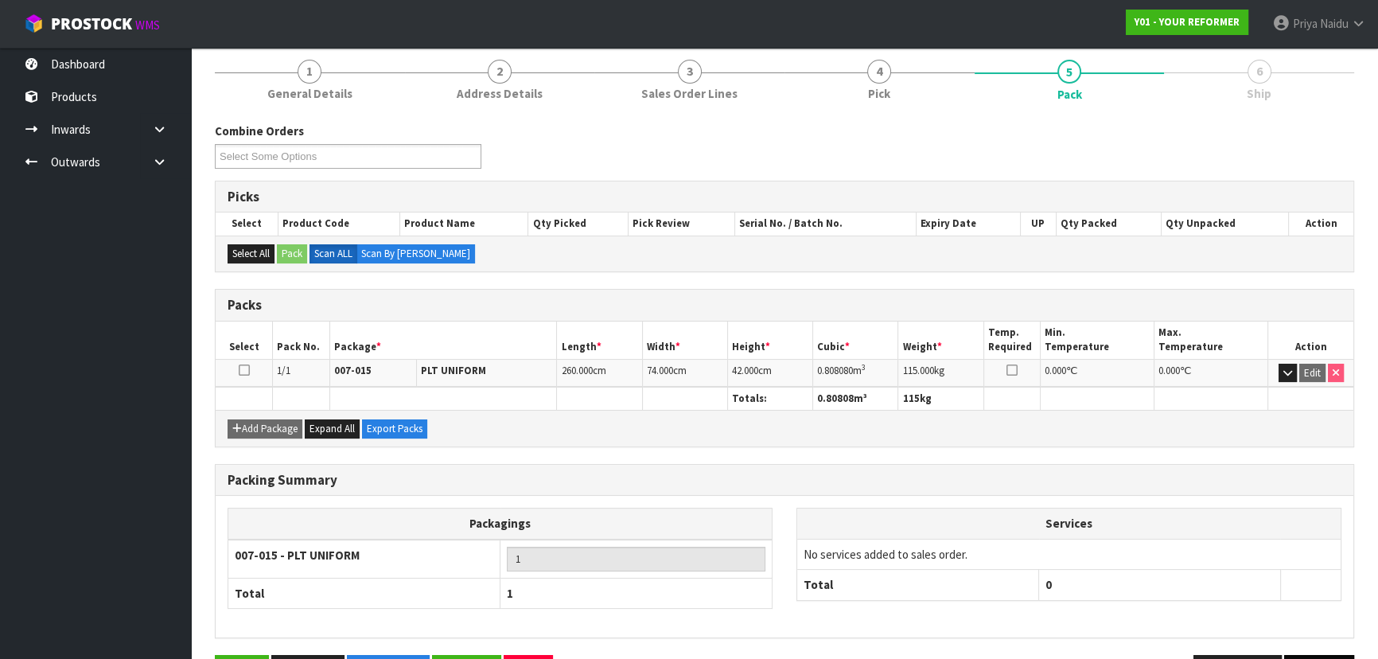
scroll to position [181, 0]
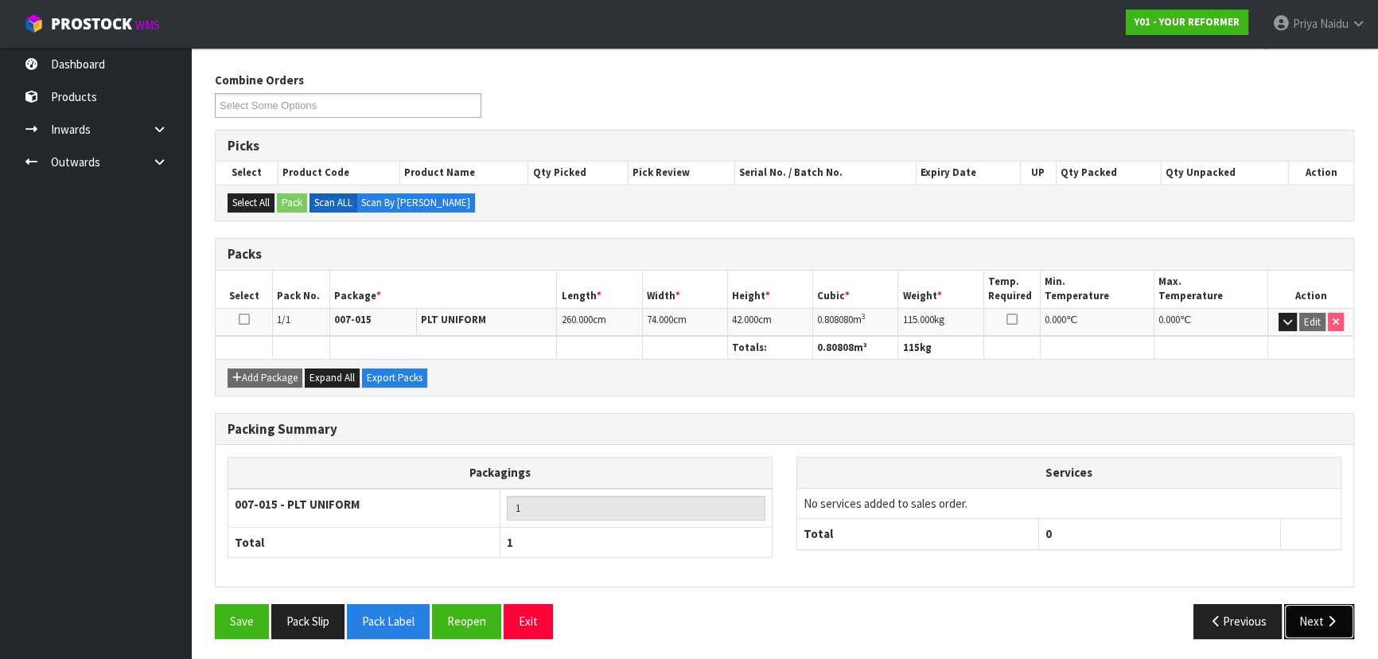
click at [1309, 623] on button "Next" at bounding box center [1320, 621] width 70 height 34
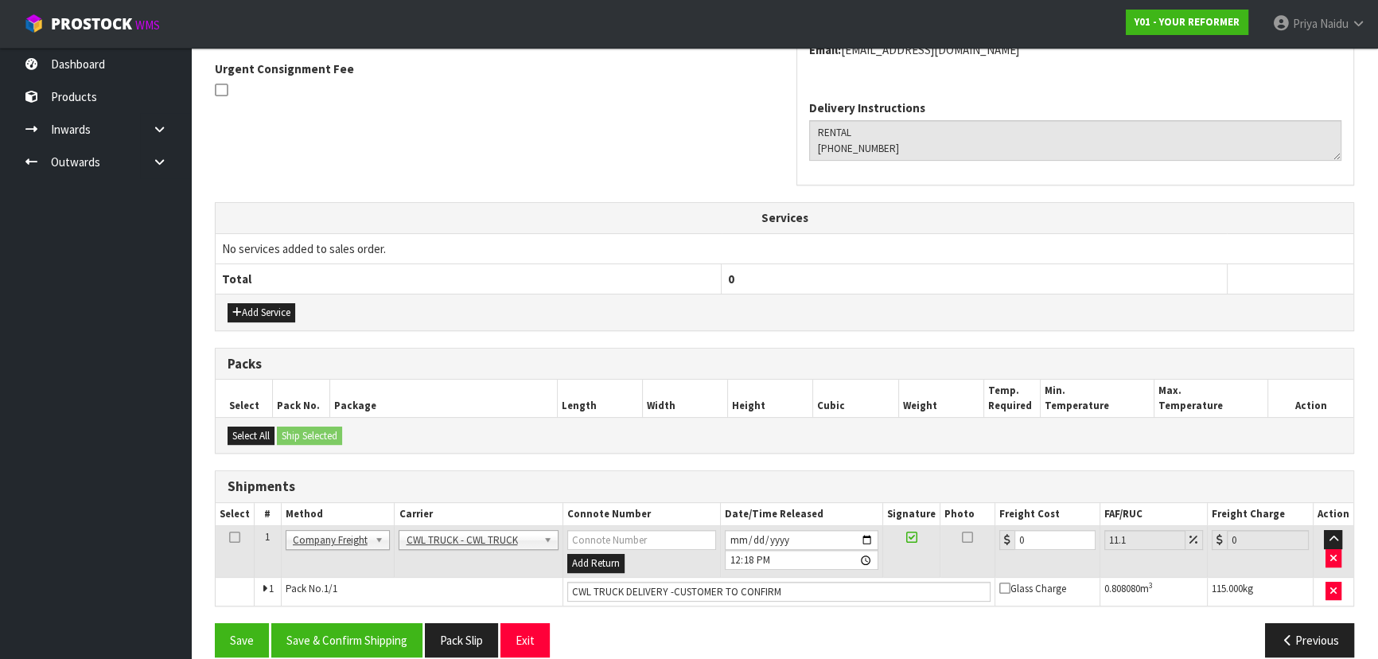
scroll to position [428, 0]
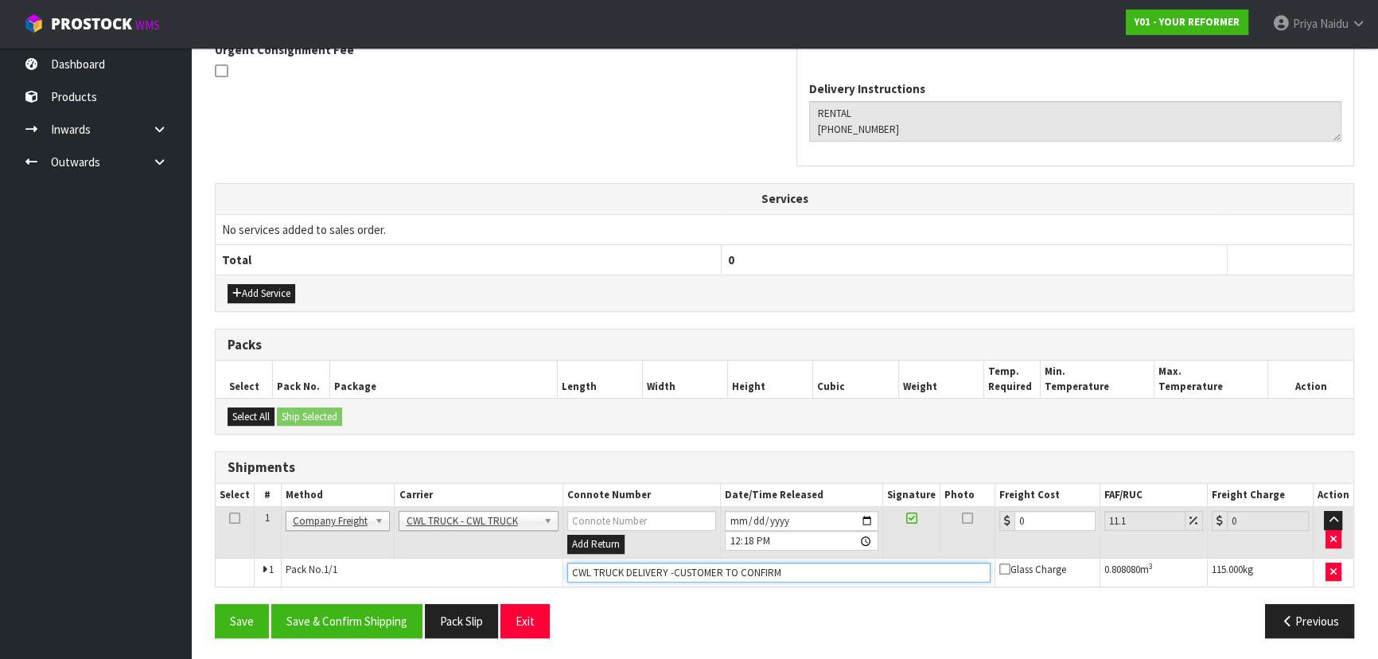
click at [794, 576] on input "CWL TRUCK DELIVERY -CUSTOMER TO CONFIRM" at bounding box center [778, 573] width 423 height 20
type input "CWL TRUCK DELIVERY"
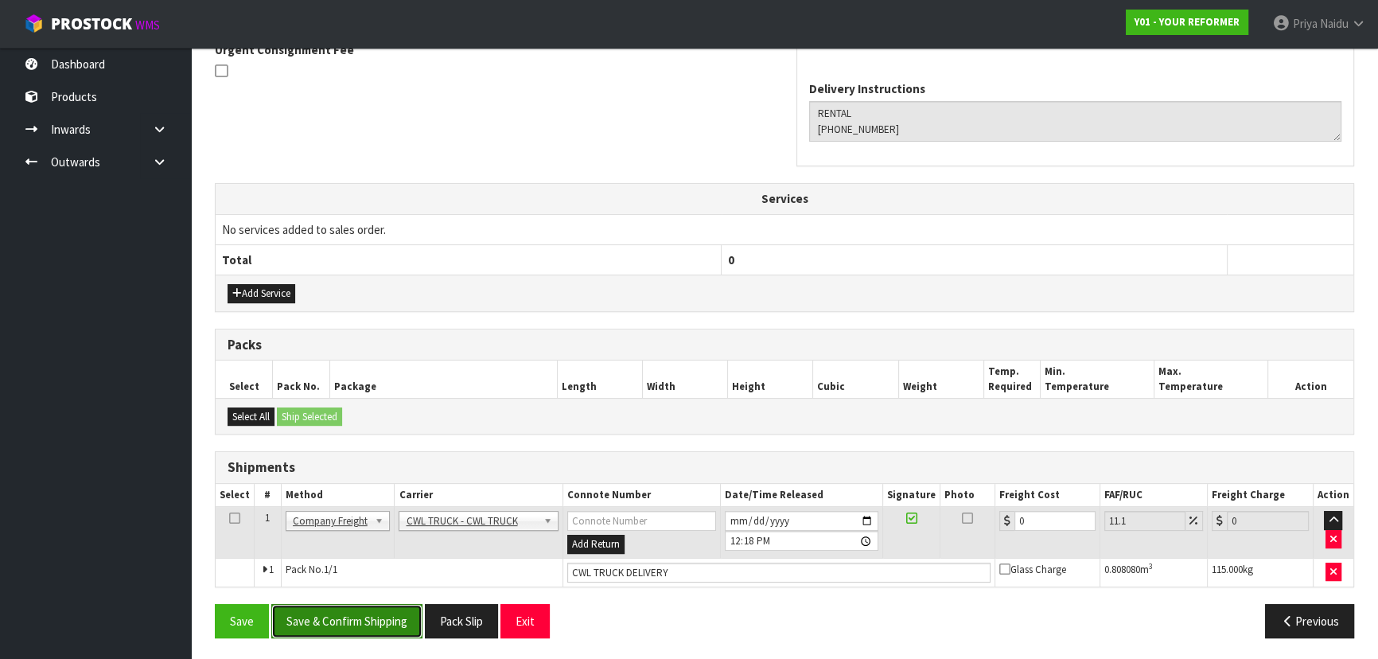
click at [330, 610] on button "Save & Confirm Shipping" at bounding box center [346, 621] width 151 height 34
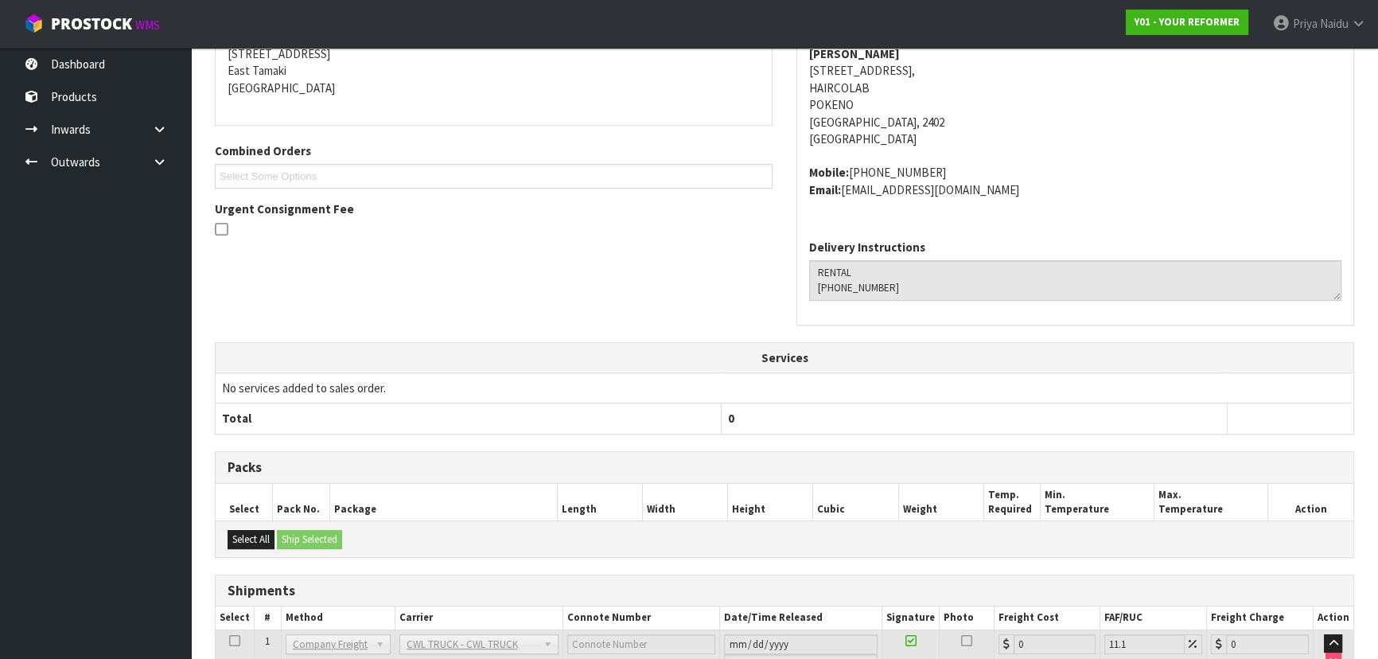
scroll to position [446, 0]
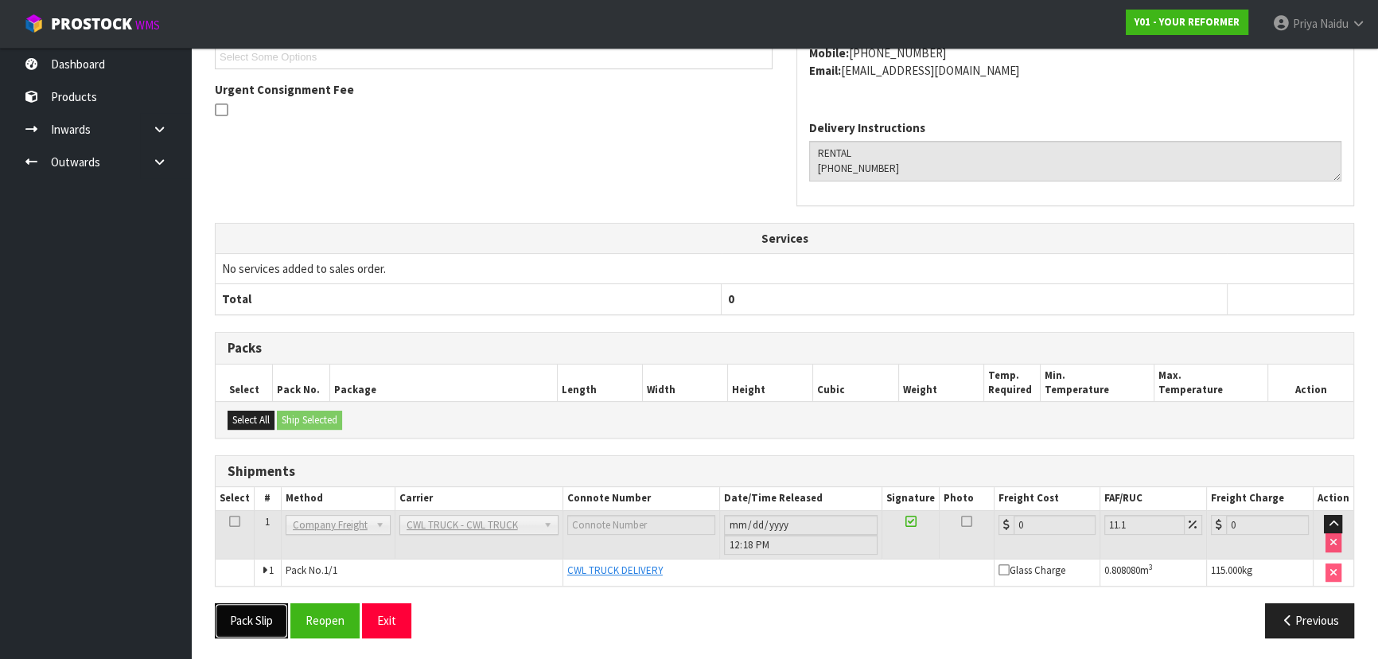
click at [232, 619] on button "Pack Slip" at bounding box center [251, 620] width 73 height 34
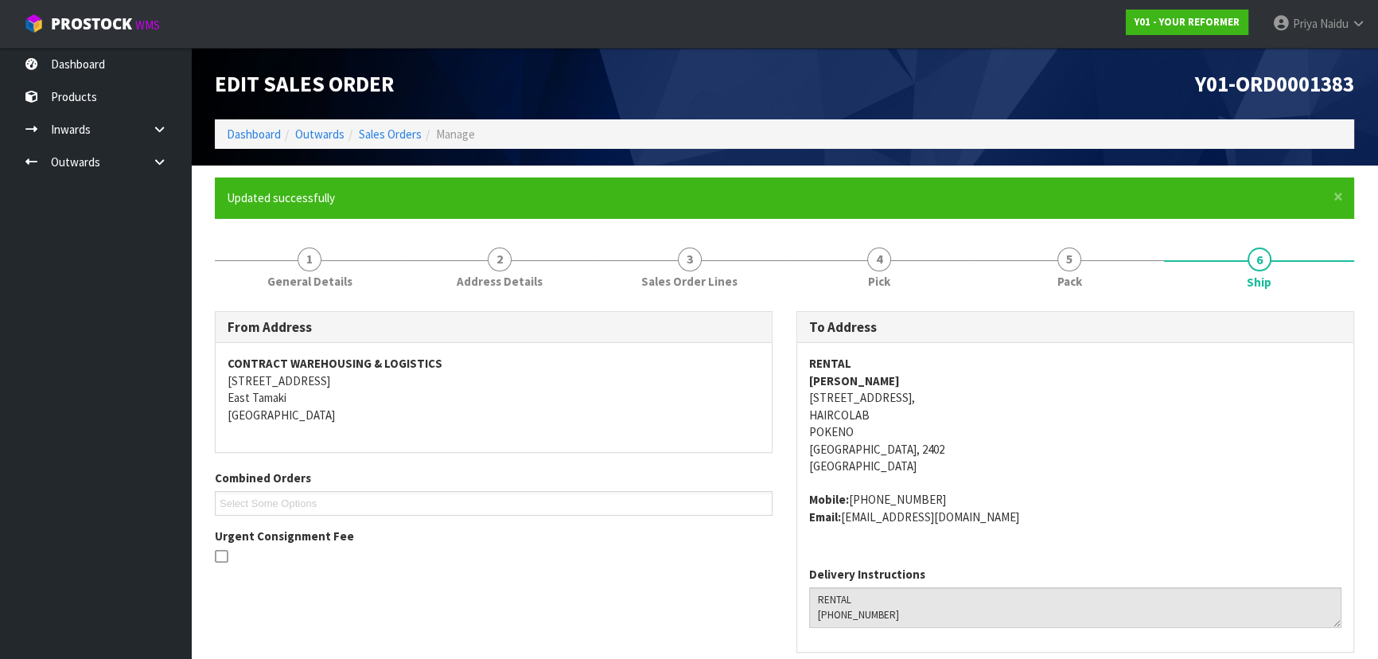
scroll to position [0, 0]
click at [258, 135] on link "Dashboard" at bounding box center [254, 134] width 54 height 15
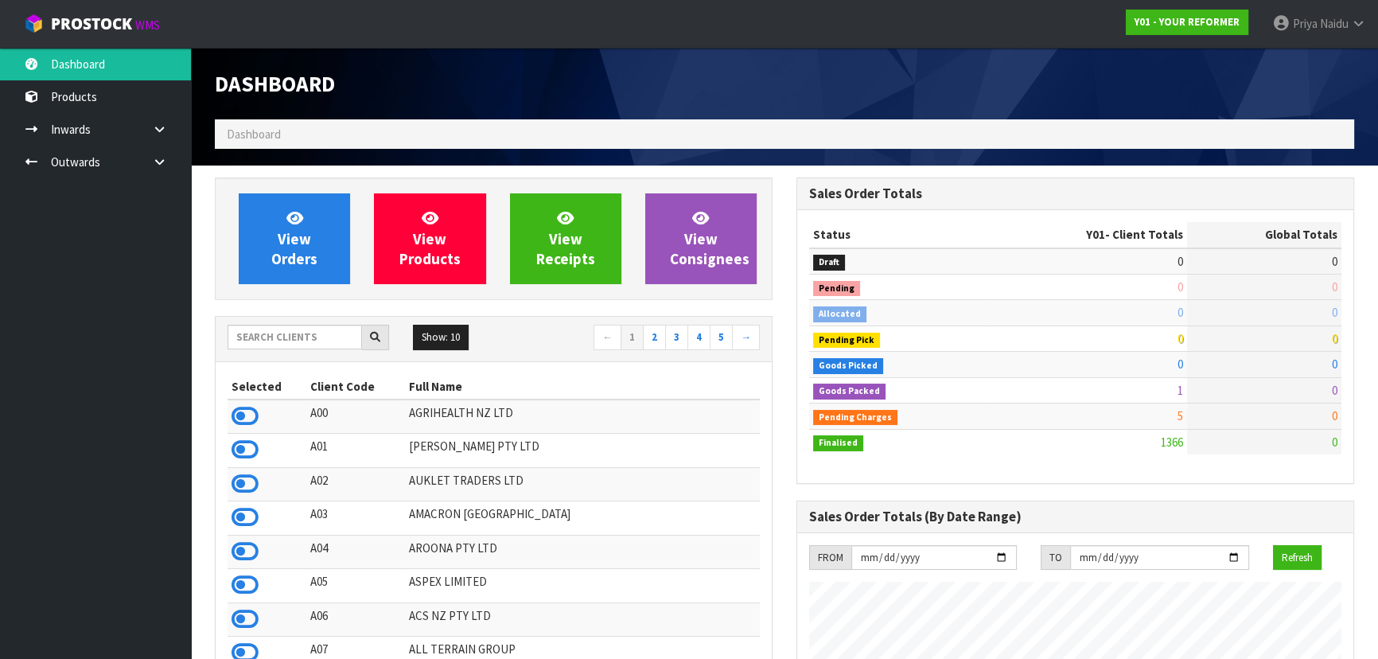
scroll to position [1049, 581]
click at [272, 341] on input "text" at bounding box center [295, 337] width 135 height 25
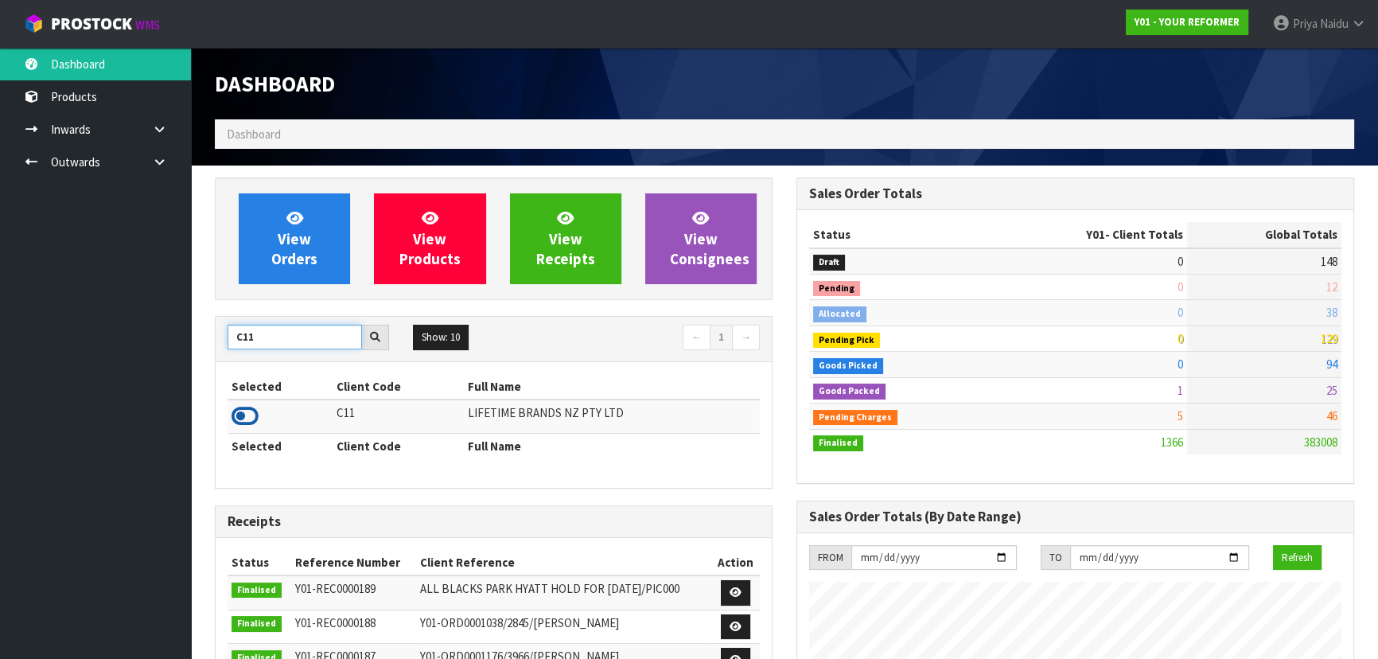
type input "C11"
click at [243, 411] on icon at bounding box center [245, 416] width 27 height 24
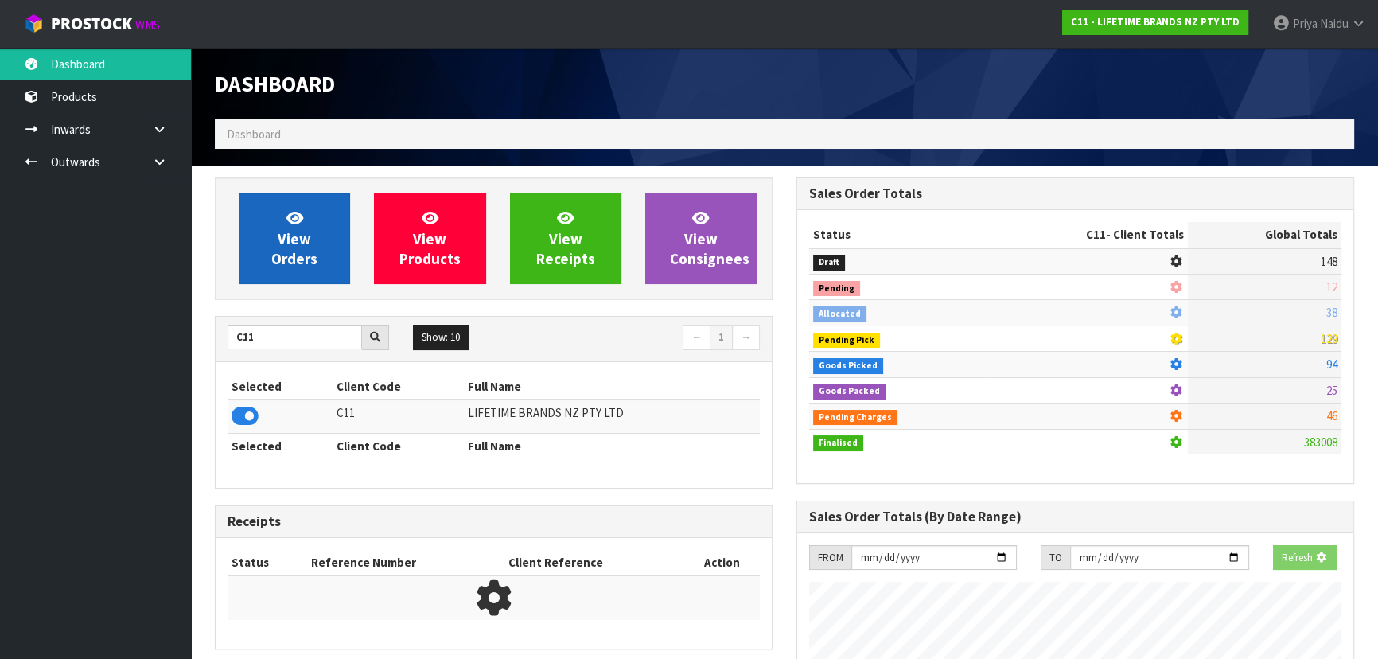
scroll to position [991, 581]
click at [299, 262] on span "View Orders" at bounding box center [294, 239] width 46 height 60
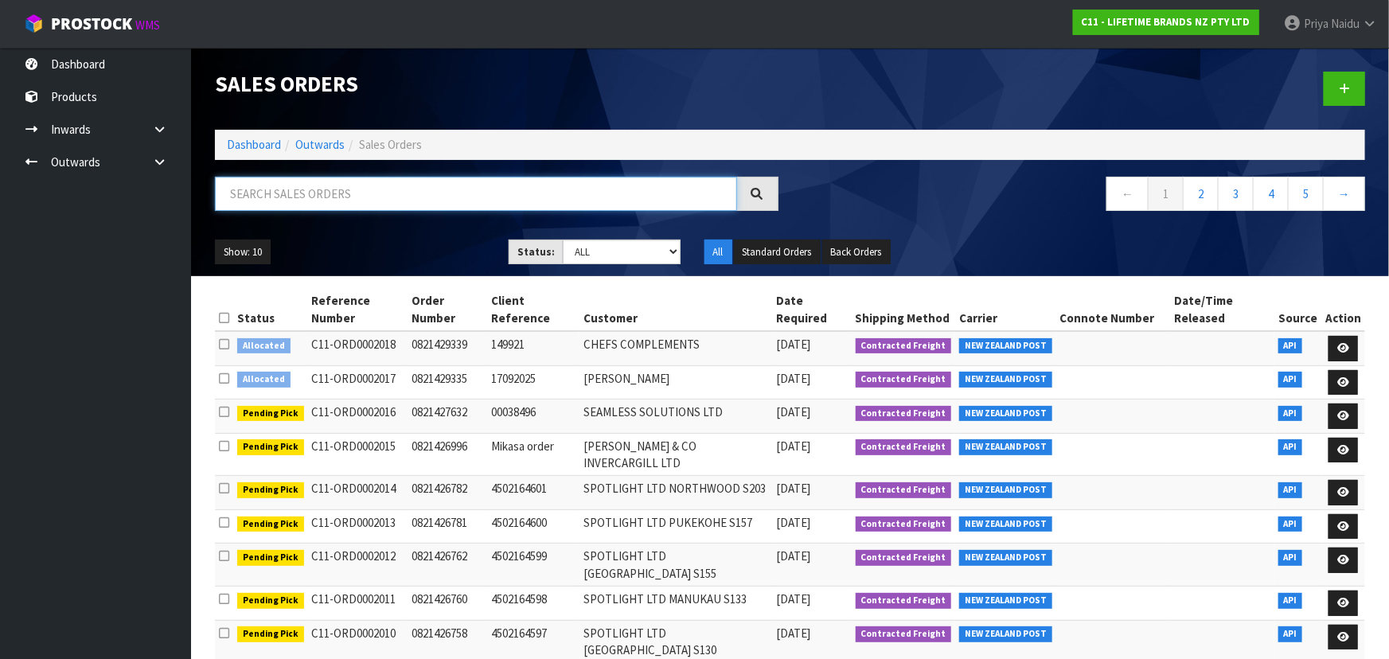
click at [368, 199] on input "text" at bounding box center [476, 194] width 522 height 34
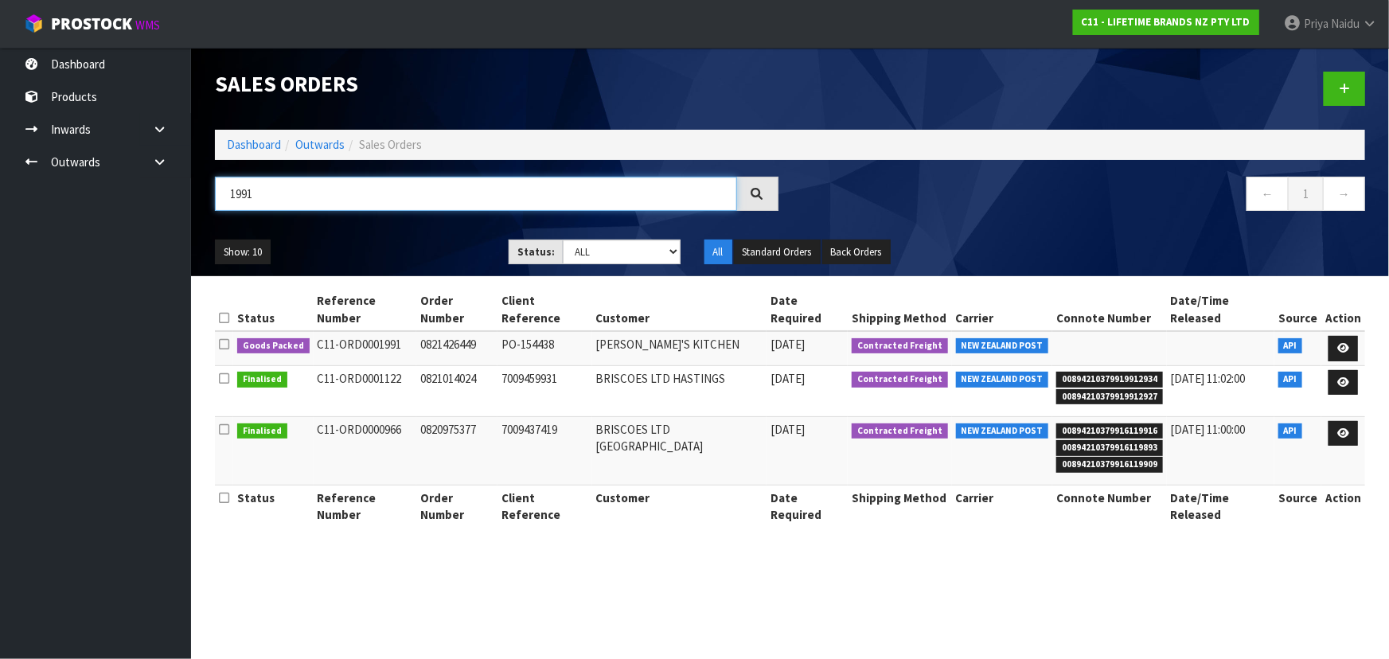
type input "1991"
click at [395, 253] on ul "Show: 10 5 10 25 50" at bounding box center [350, 252] width 270 height 25
click at [1336, 336] on link at bounding box center [1342, 348] width 29 height 25
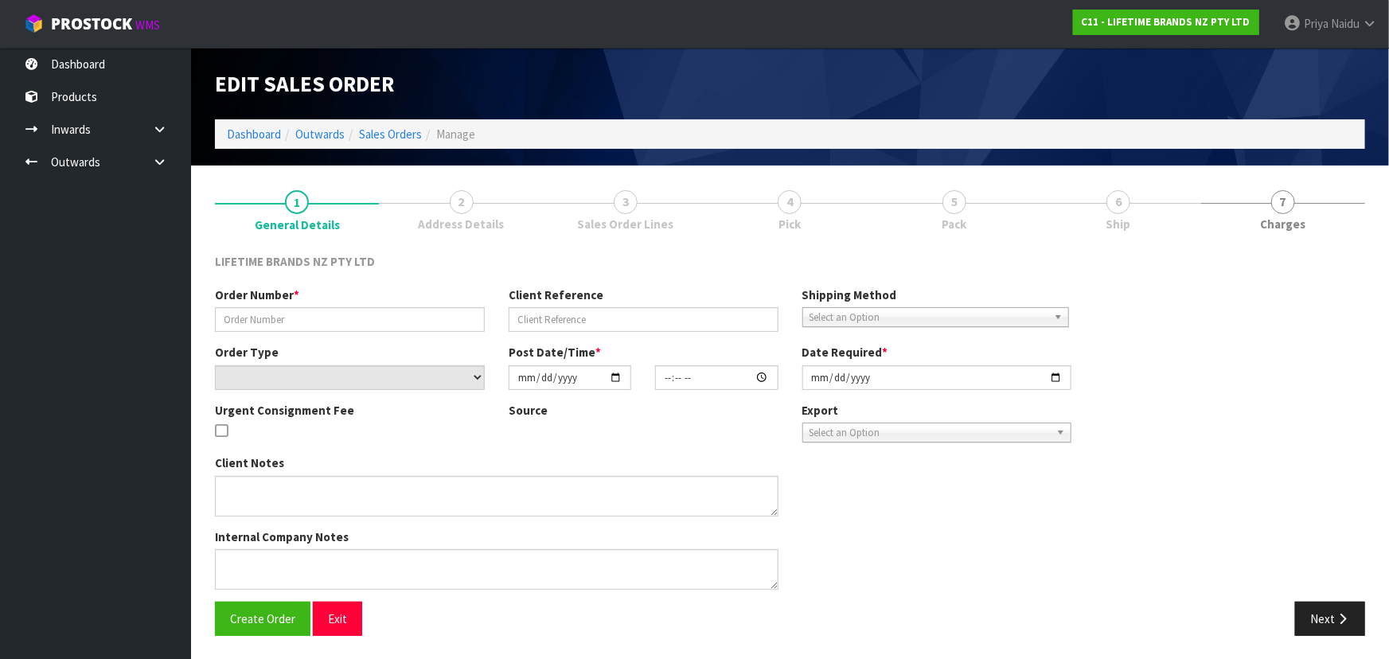
type input "0821426449"
type input "PO-154438"
select select "number:0"
type input "[DATE]"
type input "07:54:24.000"
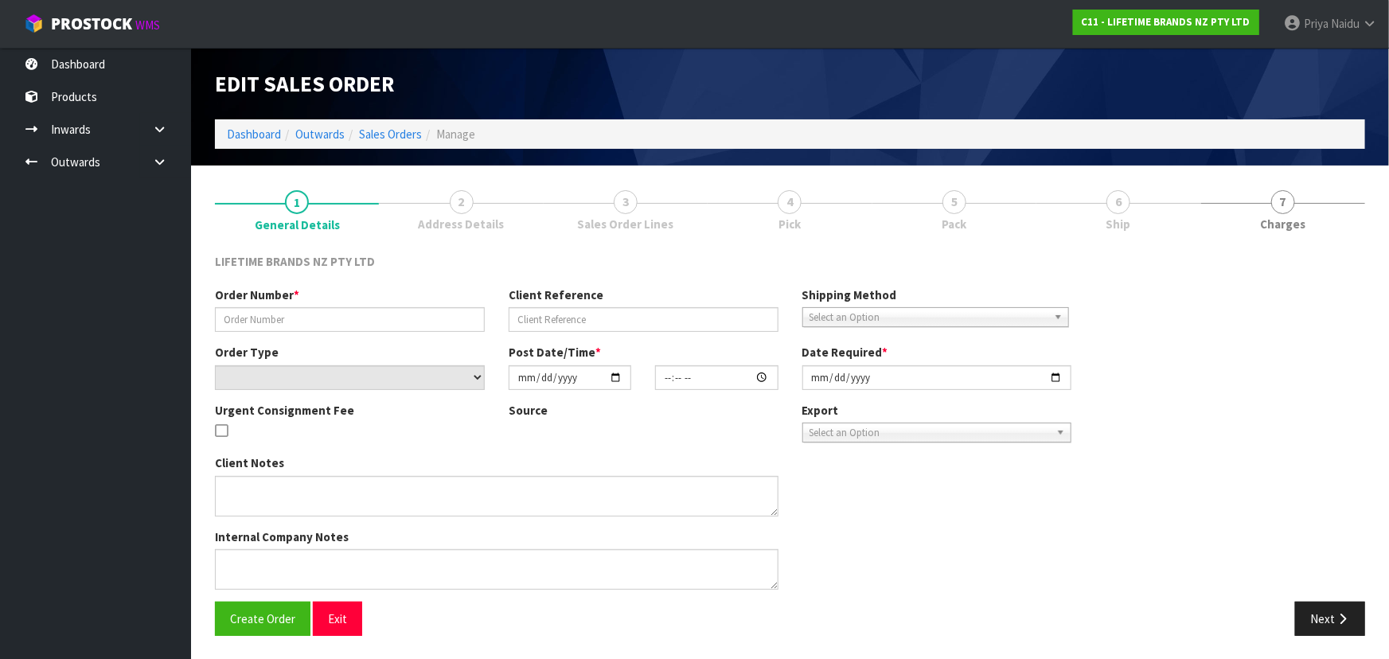
type input "[DATE]"
click at [1036, 207] on link "5 Pack" at bounding box center [954, 208] width 164 height 63
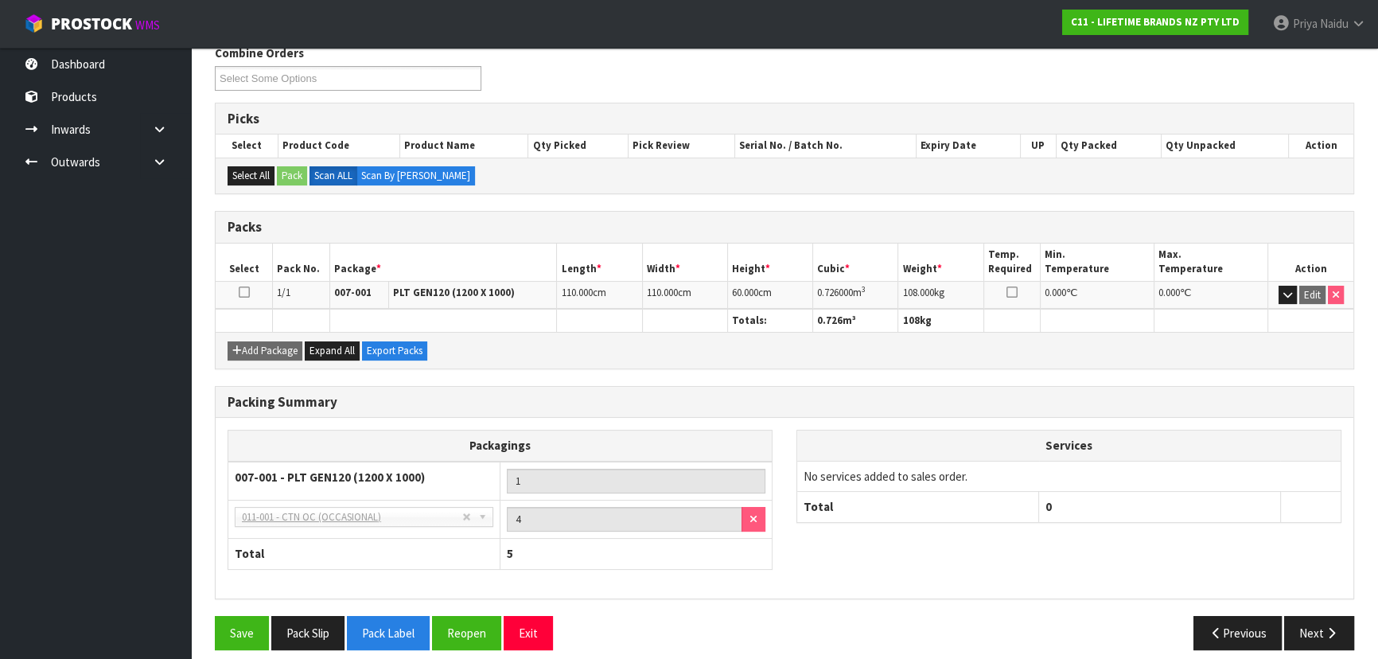
scroll to position [220, 0]
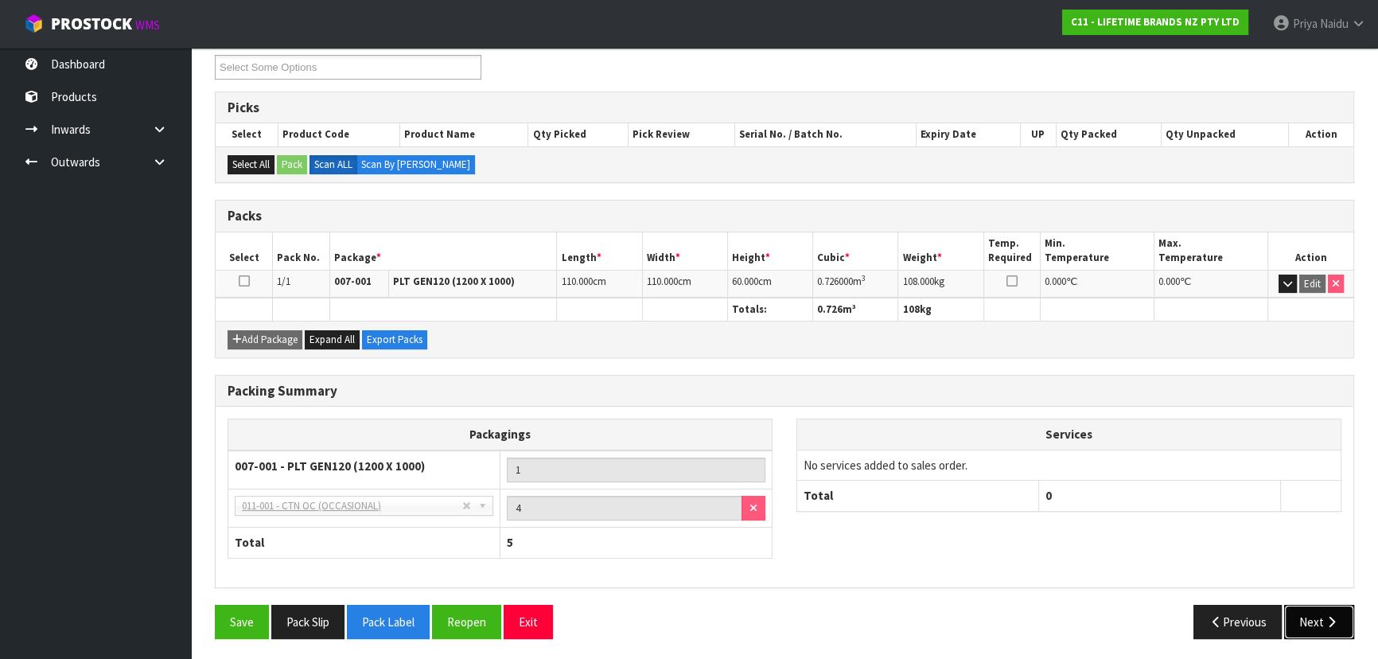
click at [1305, 628] on button "Next" at bounding box center [1320, 622] width 70 height 34
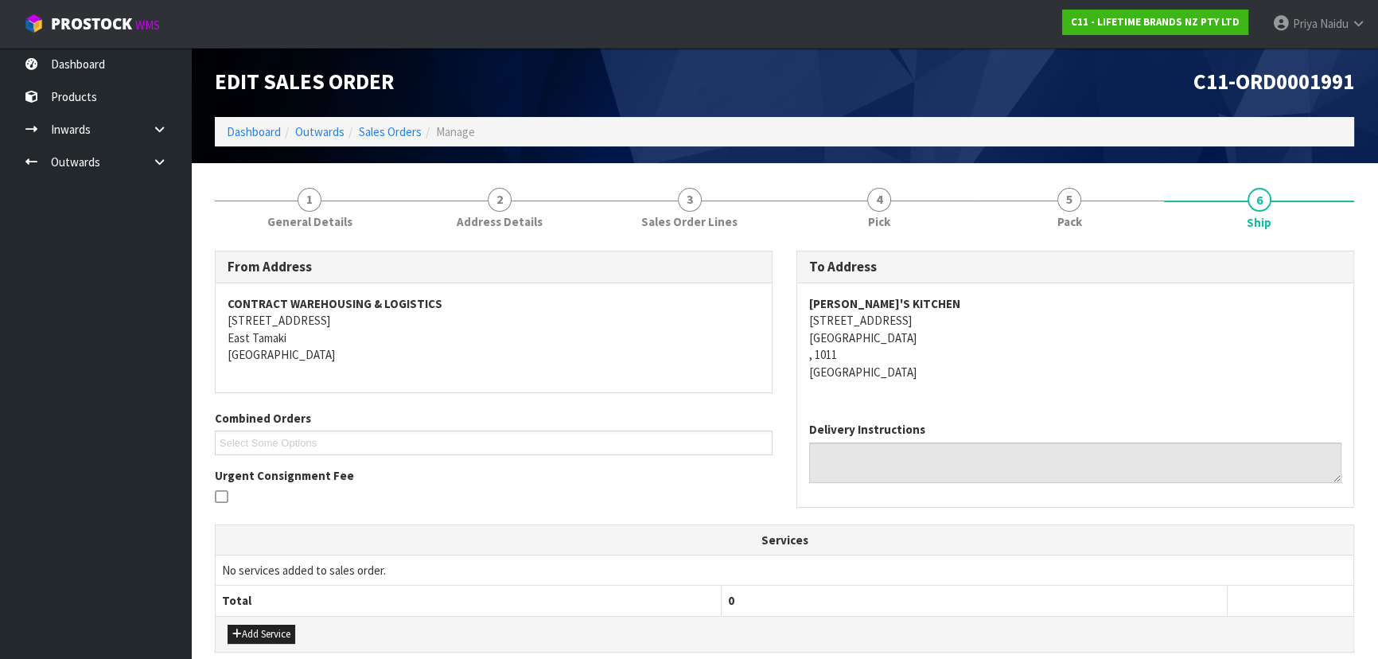
scroll to position [0, 0]
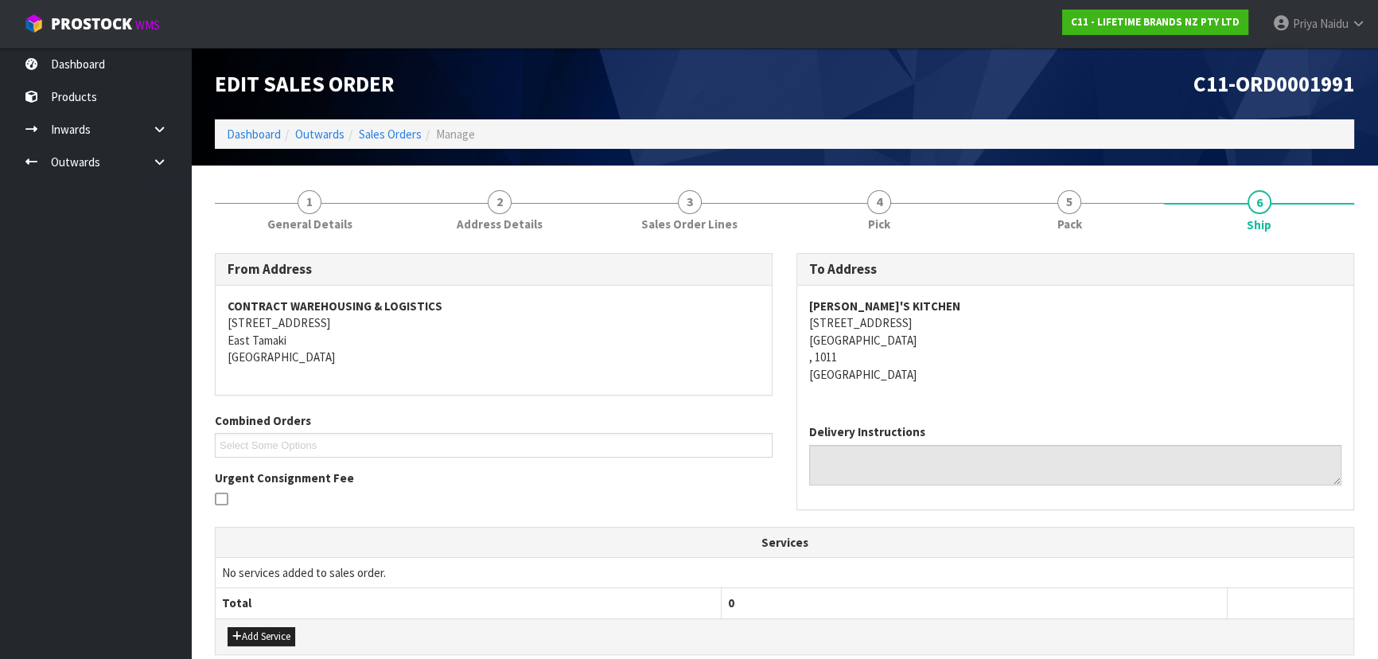
click at [1029, 400] on div "MILLY'S KITCHEN 273 PONSONBY ROAD AUCKLAND , 1011 New Zealand" at bounding box center [1075, 349] width 556 height 126
drag, startPoint x: 795, startPoint y: 305, endPoint x: 951, endPoint y: 307, distance: 156.0
click at [951, 307] on div "To Address MILLY'S KITCHEN 273 PONSONBY ROAD AUCKLAND , 1011 New Zealand Delive…" at bounding box center [1076, 389] width 582 height 273
drag, startPoint x: 787, startPoint y: 322, endPoint x: 923, endPoint y: 375, distance: 145.9
click at [931, 369] on div "To Address MILLY'S KITCHEN 273 PONSONBY ROAD AUCKLAND , 1011 New Zealand Delive…" at bounding box center [1076, 389] width 582 height 273
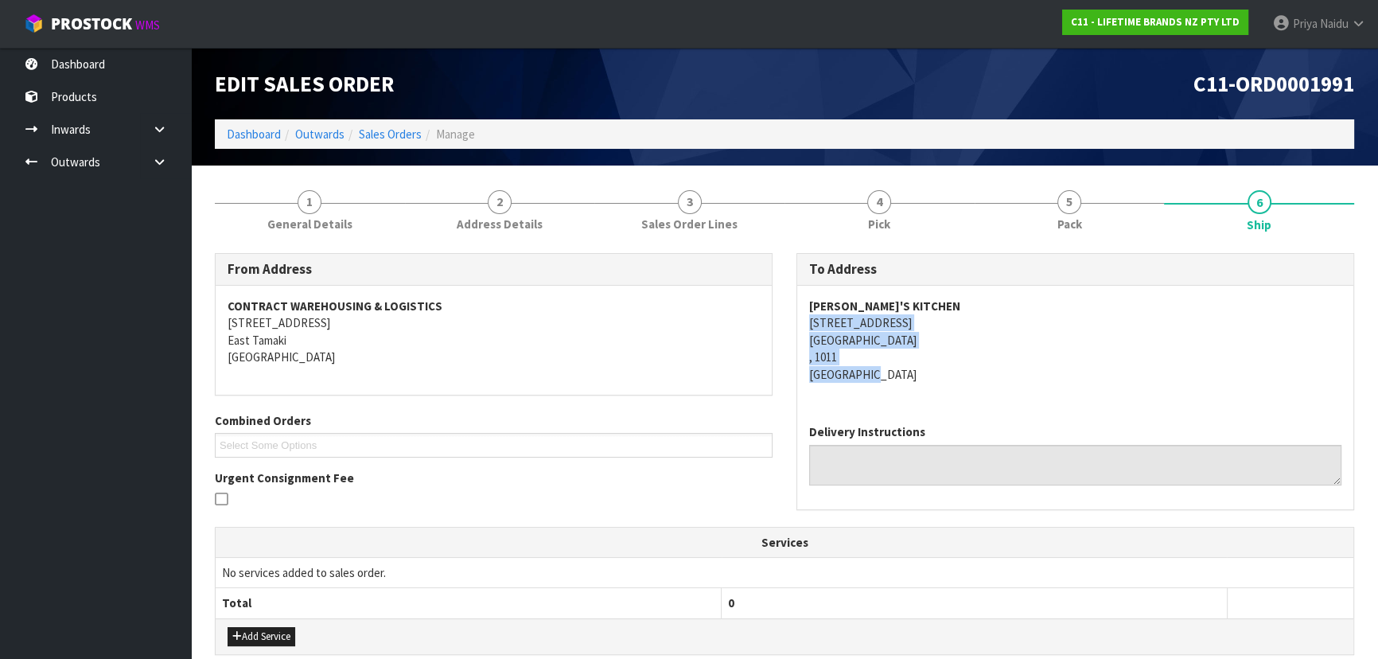
drag, startPoint x: 1093, startPoint y: 356, endPoint x: 1089, endPoint y: 345, distance: 11.1
click at [1093, 356] on address "MILLY'S KITCHEN 273 PONSONBY ROAD AUCKLAND , 1011 New Zealand" at bounding box center [1075, 340] width 532 height 85
drag, startPoint x: 807, startPoint y: 321, endPoint x: 932, endPoint y: 318, distance: 125.0
click at [932, 318] on div "MILLY'S KITCHEN 273 PONSONBY ROAD AUCKLAND , 1011 New Zealand" at bounding box center [1075, 349] width 556 height 126
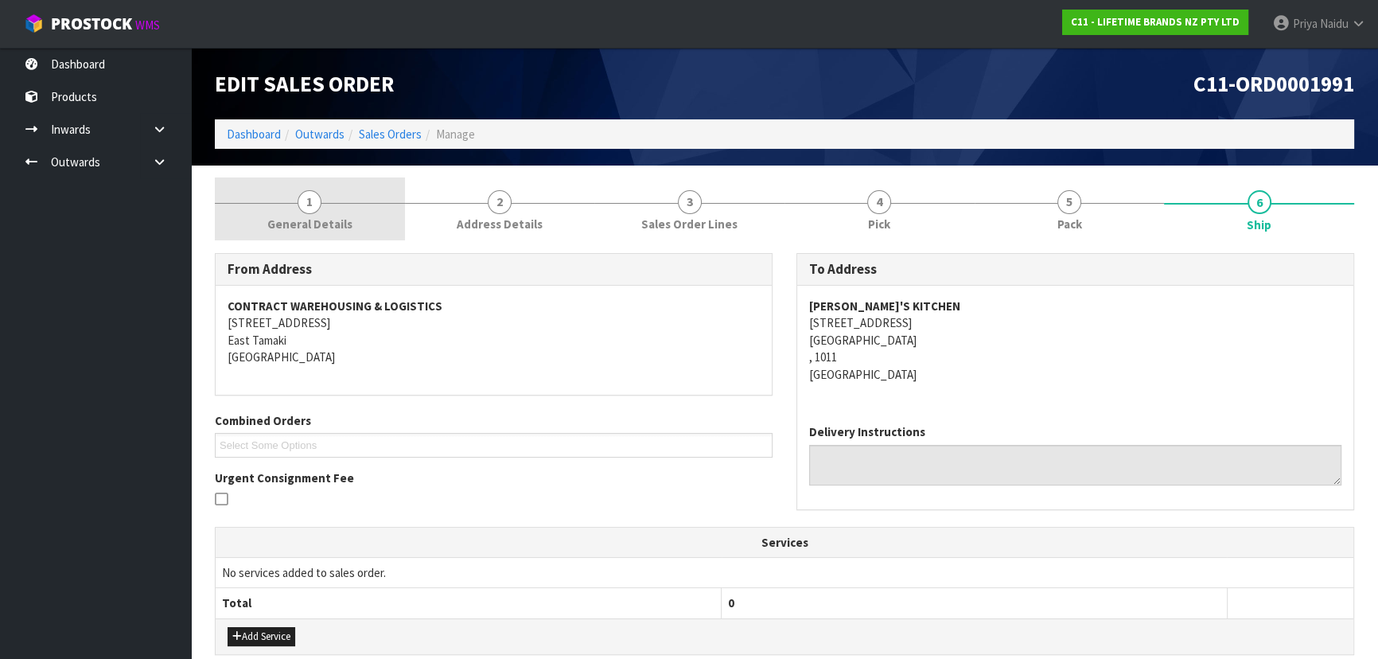
drag, startPoint x: 310, startPoint y: 227, endPoint x: 310, endPoint y: 239, distance: 12.0
click at [310, 227] on span "General Details" at bounding box center [309, 224] width 85 height 17
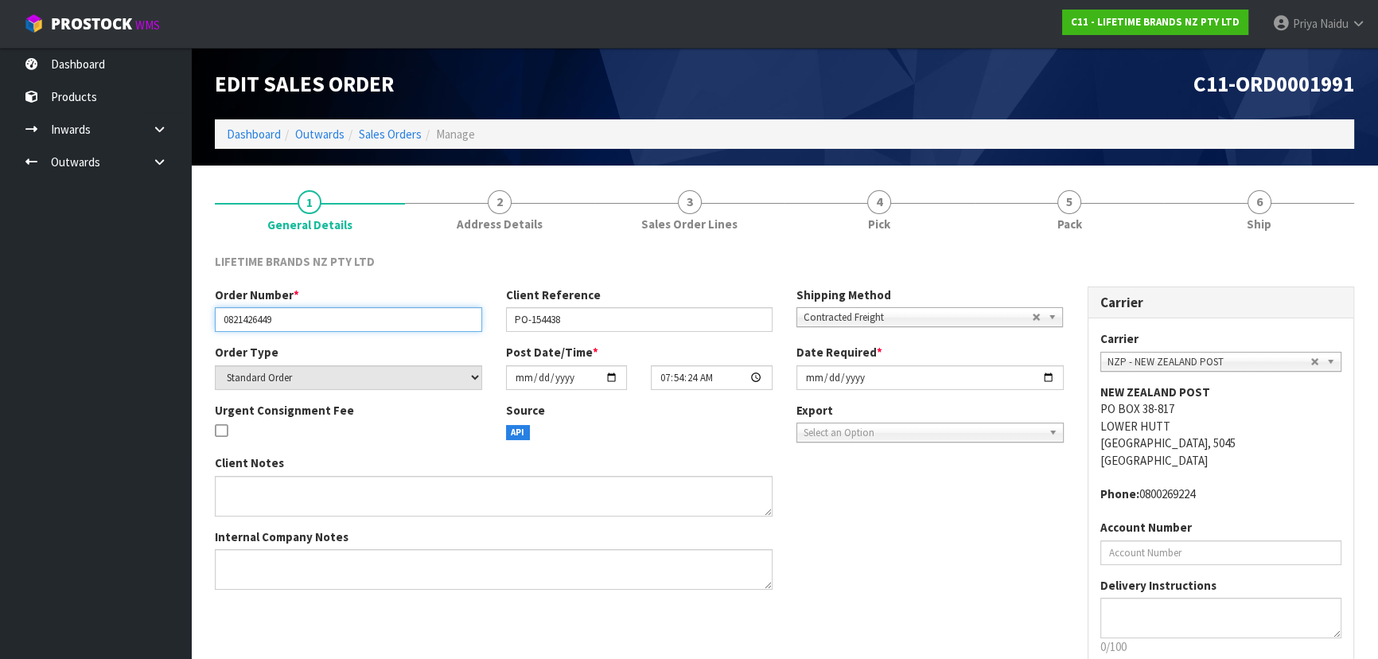
drag, startPoint x: 220, startPoint y: 318, endPoint x: 294, endPoint y: 318, distance: 74.0
click at [294, 318] on input "0821426449" at bounding box center [348, 319] width 267 height 25
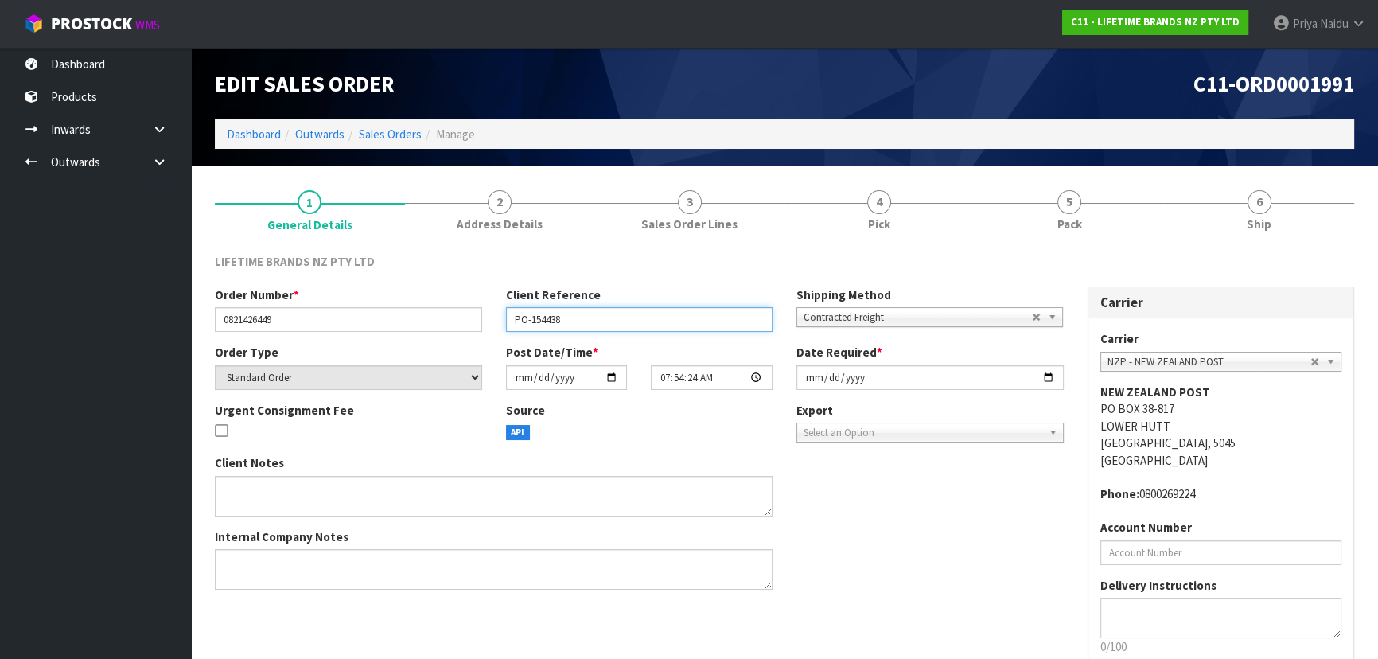
drag, startPoint x: 511, startPoint y: 323, endPoint x: 599, endPoint y: 318, distance: 88.5
click at [599, 318] on input "PO-154438" at bounding box center [639, 319] width 267 height 25
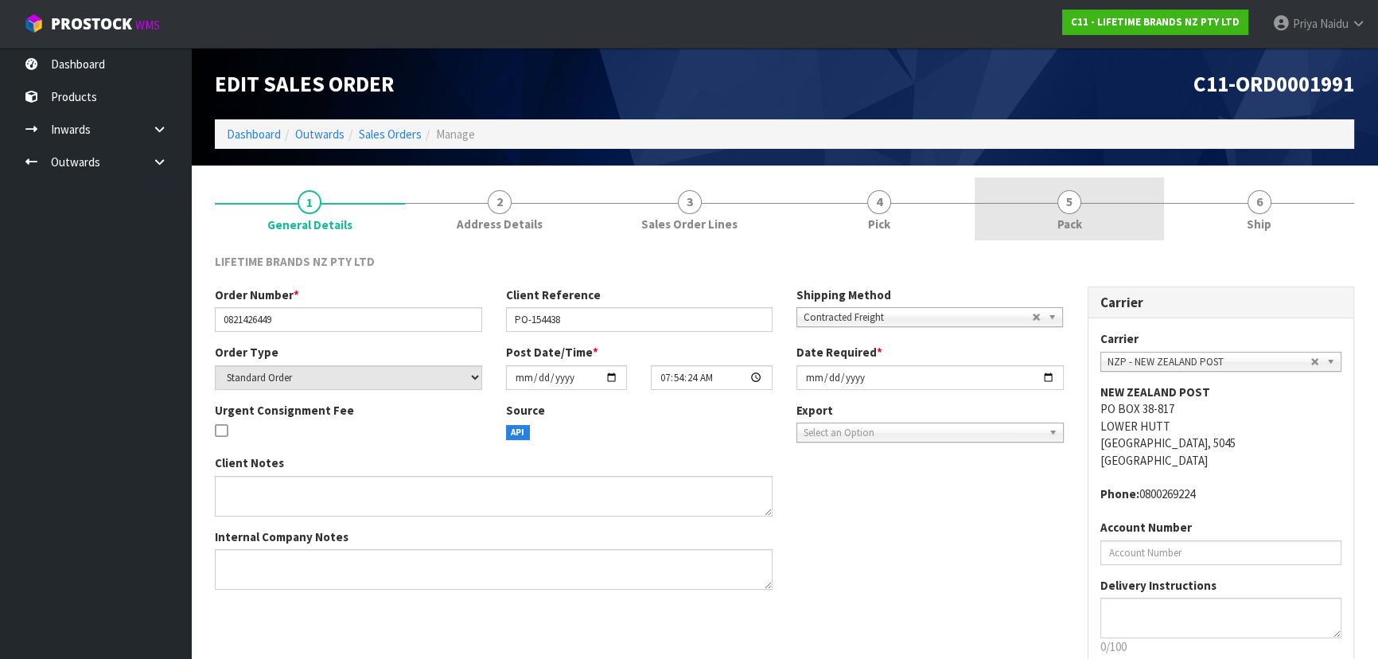
drag, startPoint x: 1032, startPoint y: 198, endPoint x: 987, endPoint y: 235, distance: 58.3
click at [1033, 198] on link "5 Pack" at bounding box center [1070, 208] width 190 height 63
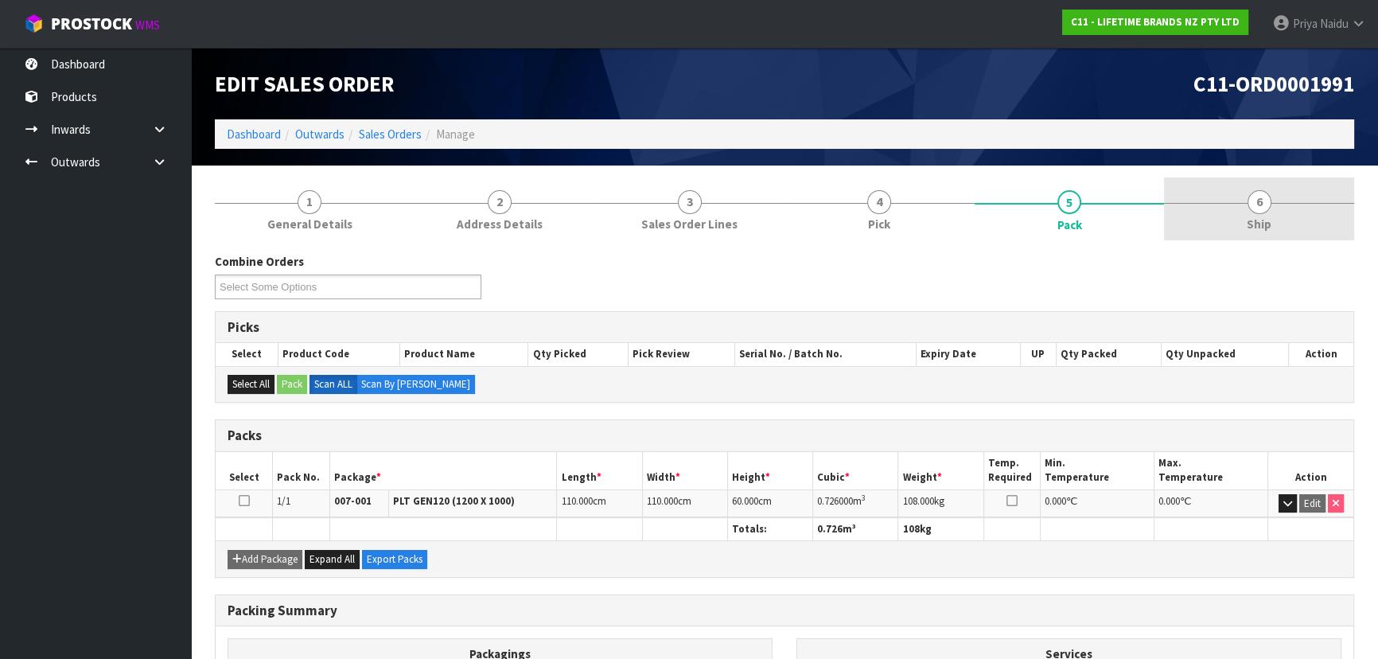
click at [1272, 198] on link "6 Ship" at bounding box center [1259, 208] width 190 height 63
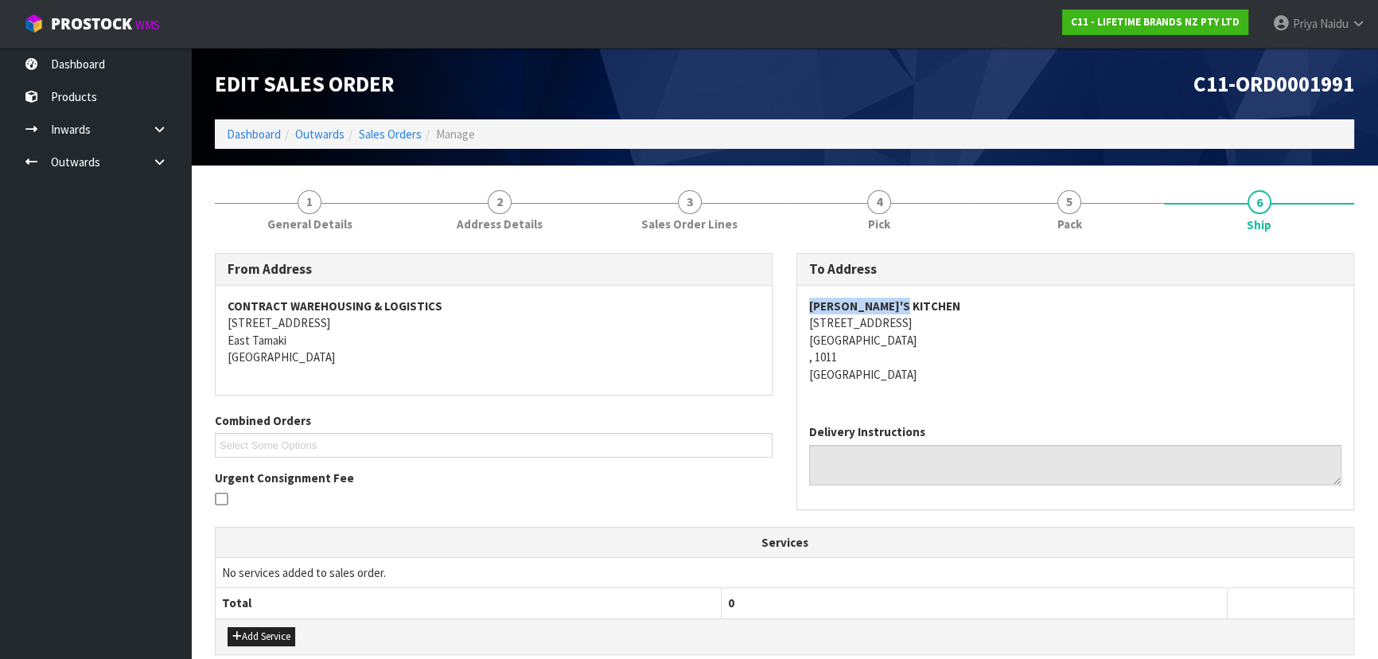
drag, startPoint x: 805, startPoint y: 302, endPoint x: 930, endPoint y: 294, distance: 125.2
click at [930, 294] on div "MILLY'S KITCHEN 273 PONSONBY ROAD AUCKLAND , 1011 New Zealand" at bounding box center [1075, 349] width 556 height 126
drag, startPoint x: 798, startPoint y: 323, endPoint x: 772, endPoint y: 153, distance: 172.3
click at [929, 357] on div "MILLY'S KITCHEN 273 PONSONBY ROAD AUCKLAND , 1011 New Zealand" at bounding box center [1075, 349] width 556 height 126
click at [988, 341] on address "MILLY'S KITCHEN 273 PONSONBY ROAD AUCKLAND , 1011 New Zealand" at bounding box center [1075, 340] width 532 height 85
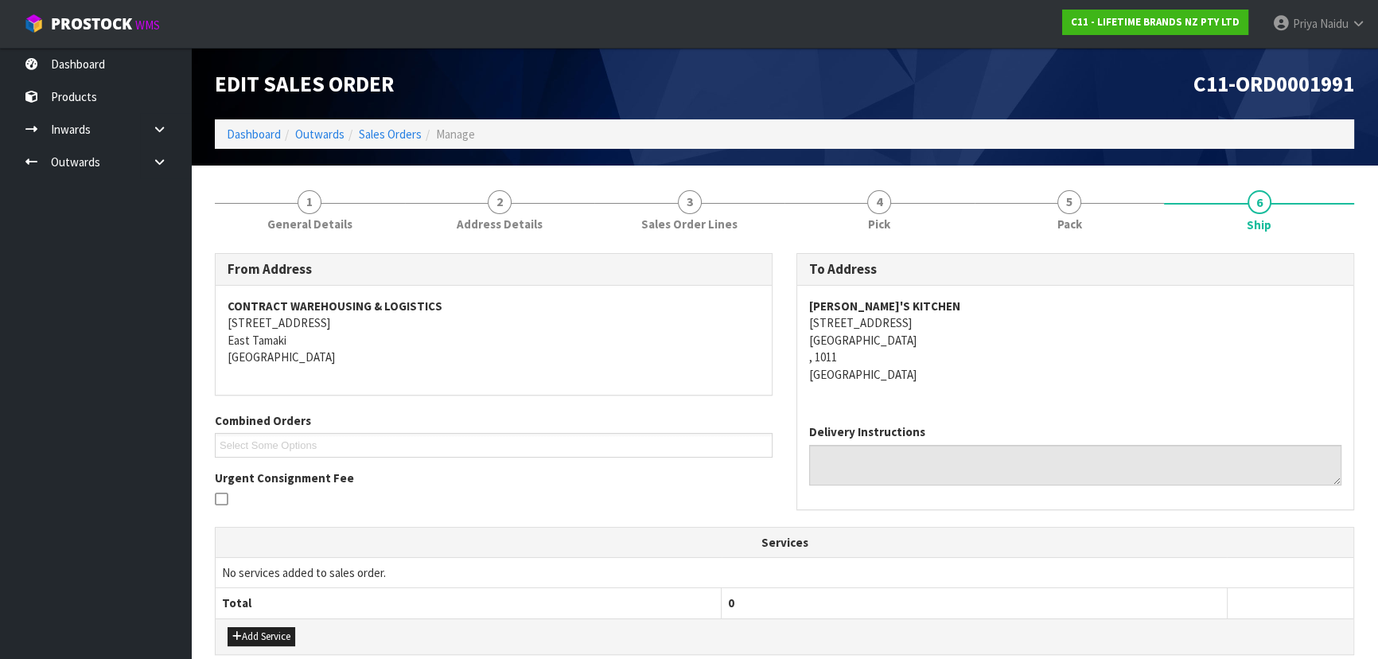
click at [1038, 380] on address "MILLY'S KITCHEN 273 PONSONBY ROAD AUCKLAND , 1011 New Zealand" at bounding box center [1075, 340] width 532 height 85
click at [1059, 232] on span "Pack" at bounding box center [1070, 224] width 25 height 17
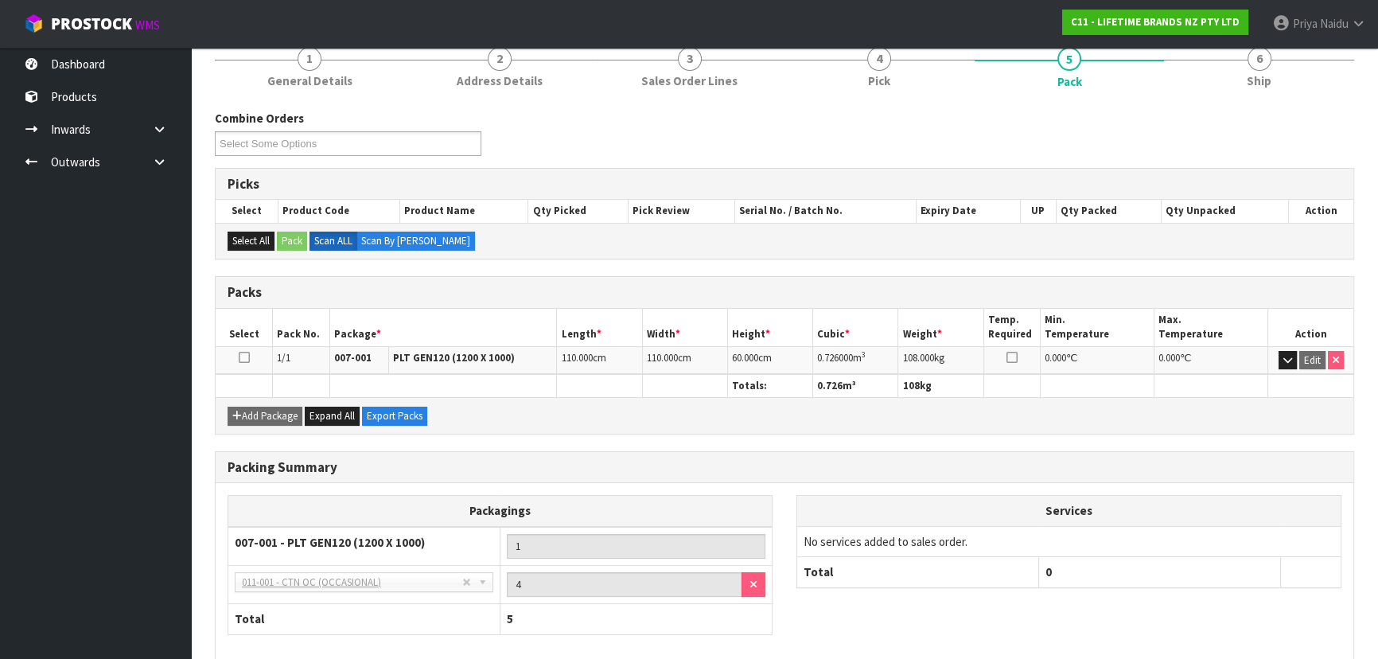
scroll to position [144, 0]
click at [1250, 68] on link "6 Ship" at bounding box center [1259, 64] width 190 height 63
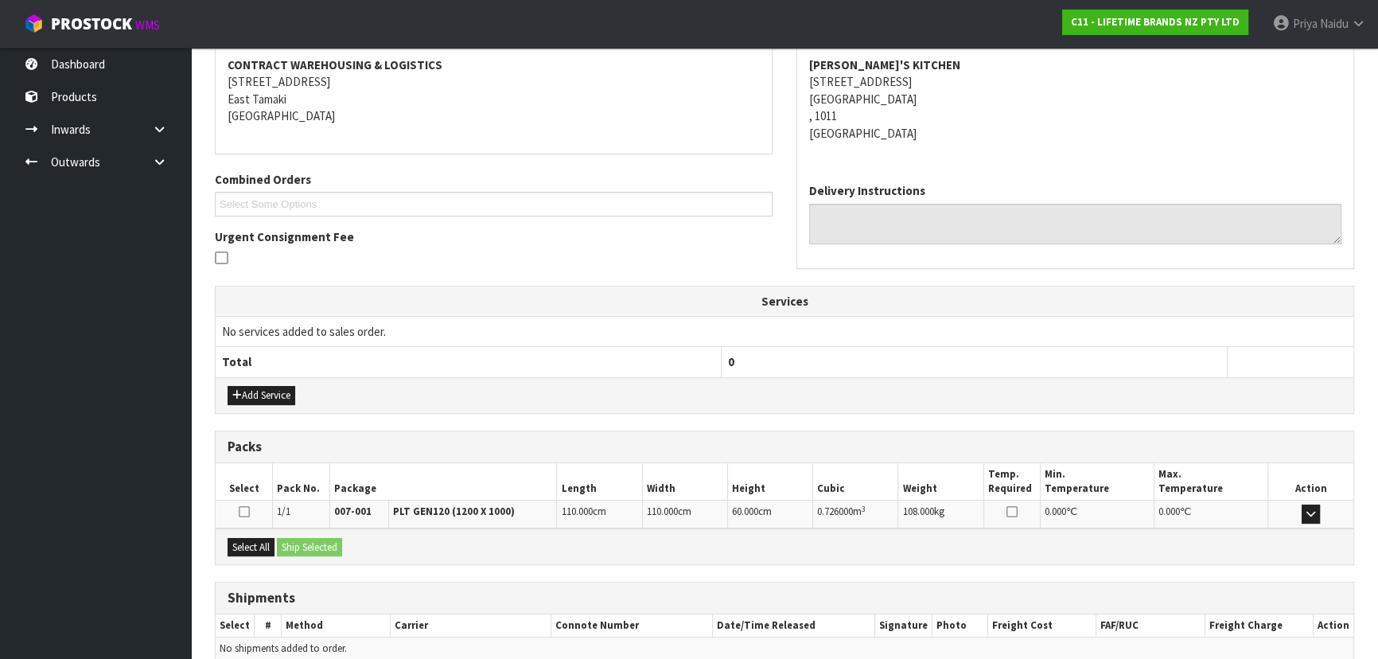
scroll to position [315, 0]
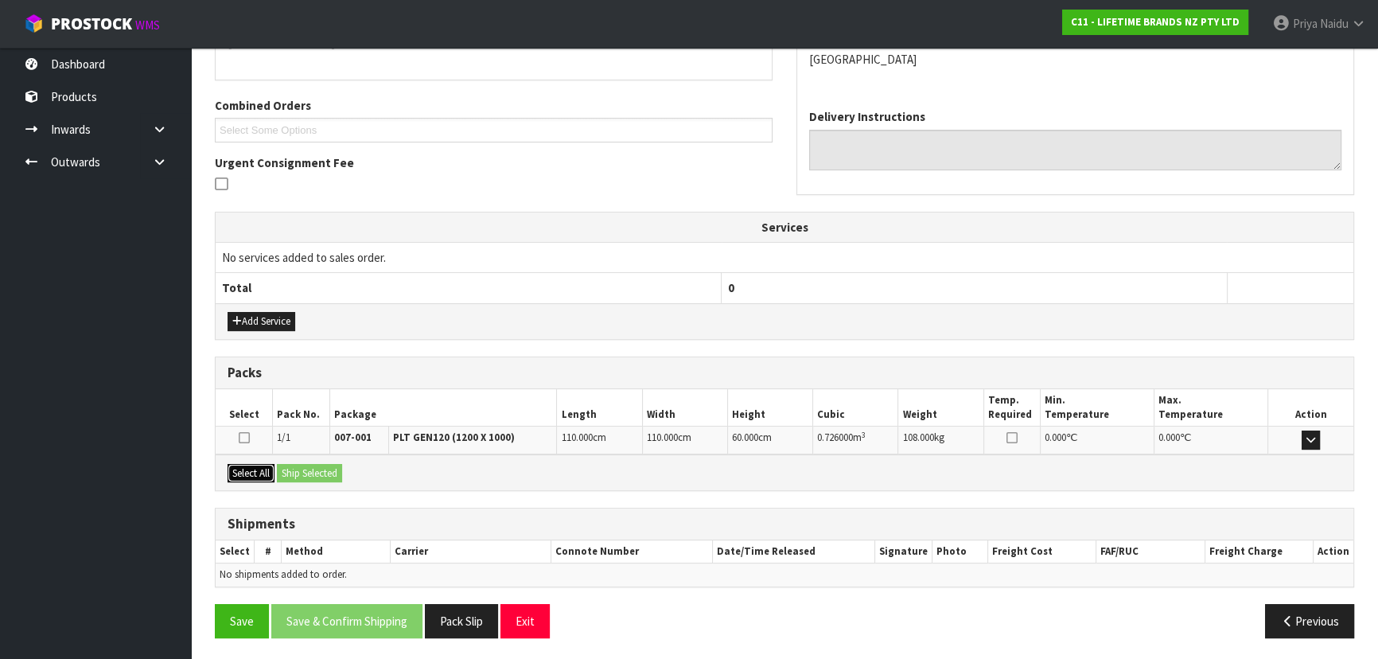
drag, startPoint x: 257, startPoint y: 469, endPoint x: 328, endPoint y: 469, distance: 70.8
click at [258, 469] on button "Select All" at bounding box center [251, 473] width 47 height 19
click at [328, 469] on button "Ship Selected" at bounding box center [309, 473] width 65 height 19
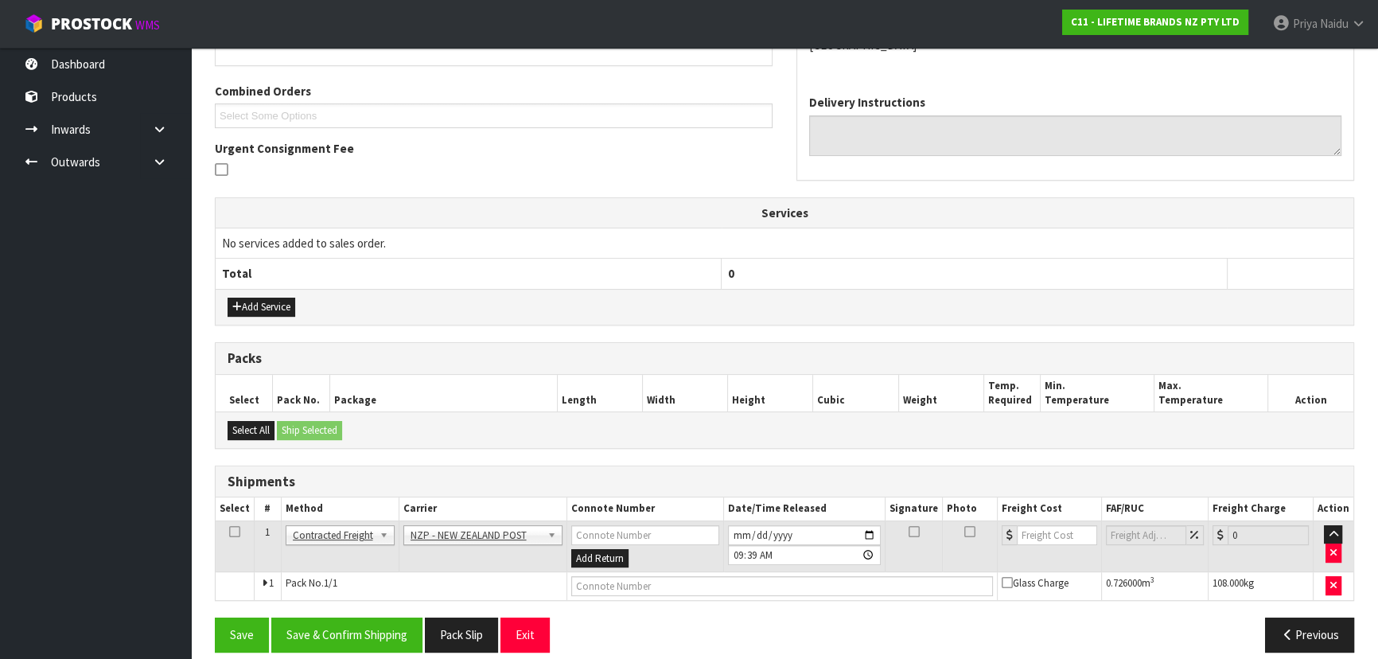
scroll to position [343, 0]
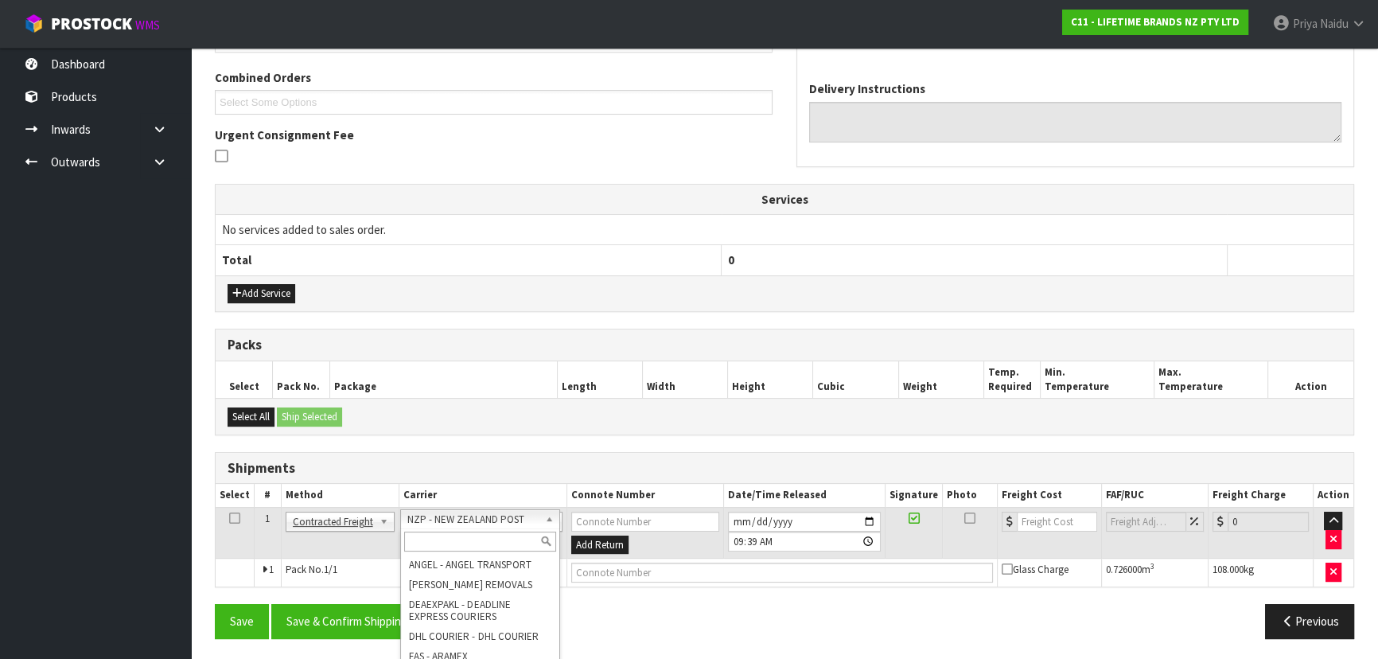
click at [450, 538] on input "text" at bounding box center [480, 542] width 152 height 20
type input "MF"
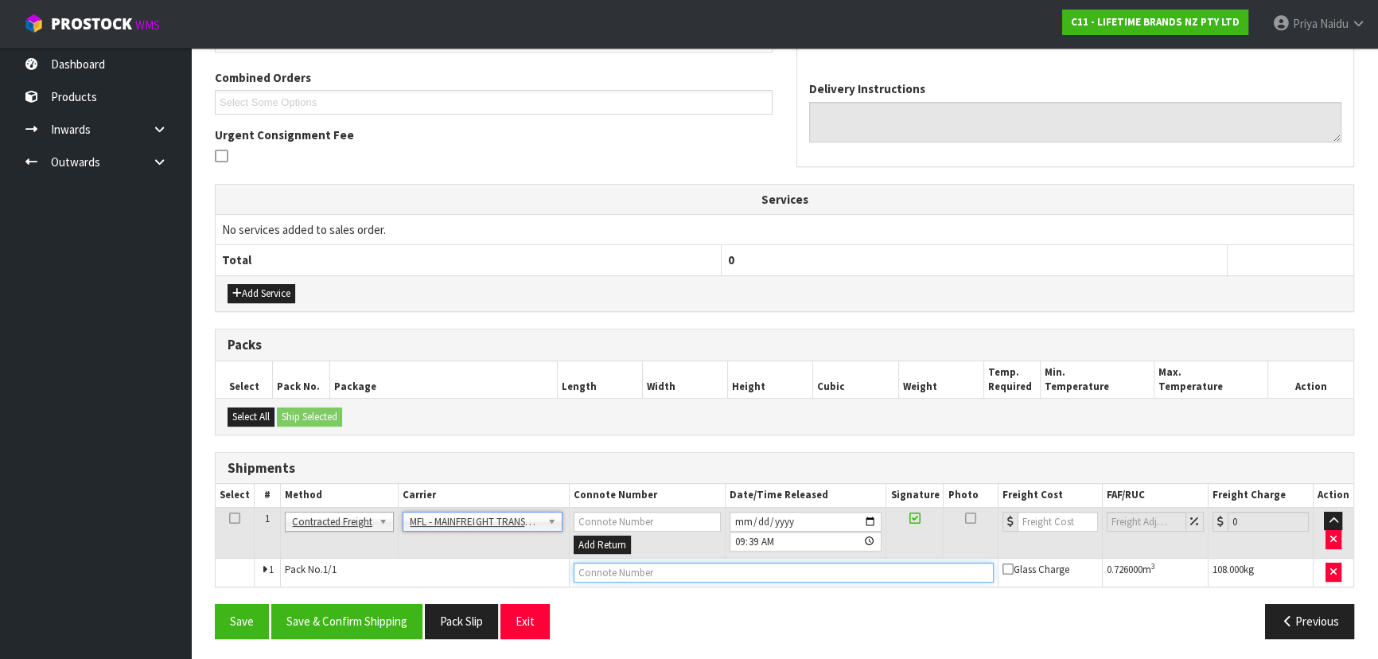
click at [637, 575] on input "text" at bounding box center [784, 573] width 420 height 20
paste input "FWM58848604"
type input "FWM58848604"
click at [1051, 518] on input "number" at bounding box center [1058, 522] width 80 height 20
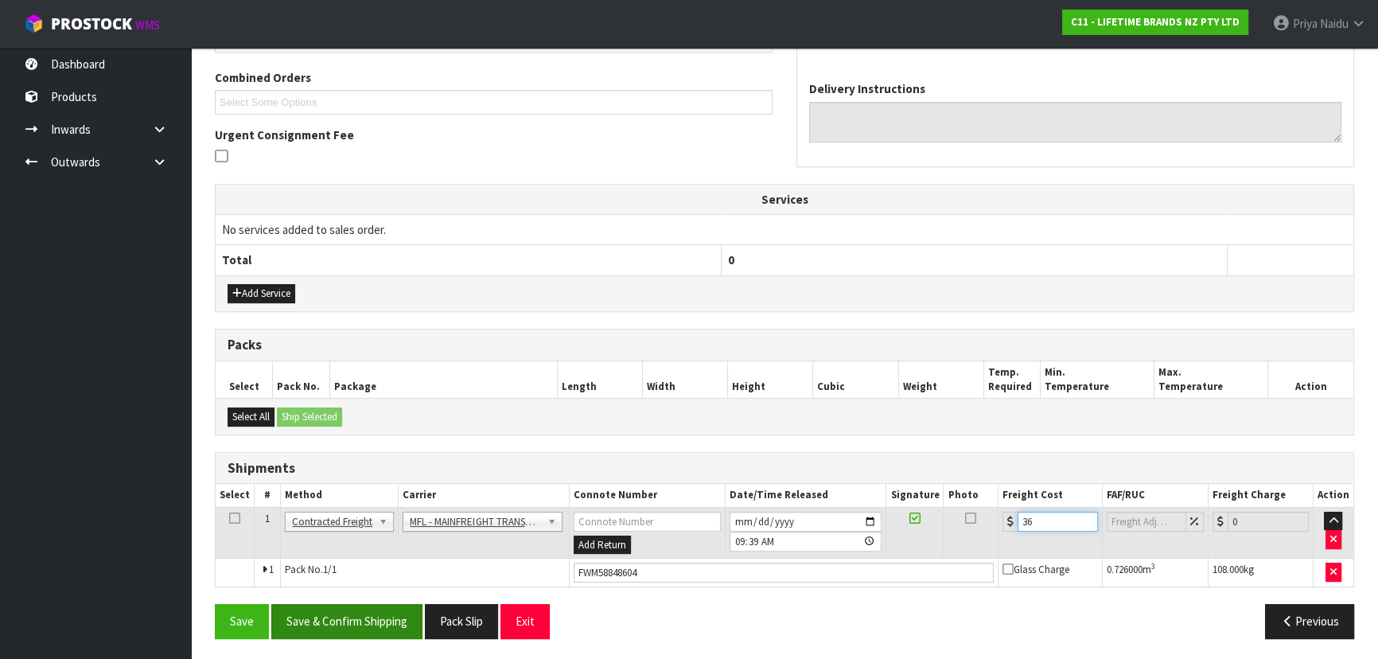
type input "36"
click at [389, 614] on button "Save & Confirm Shipping" at bounding box center [346, 621] width 151 height 34
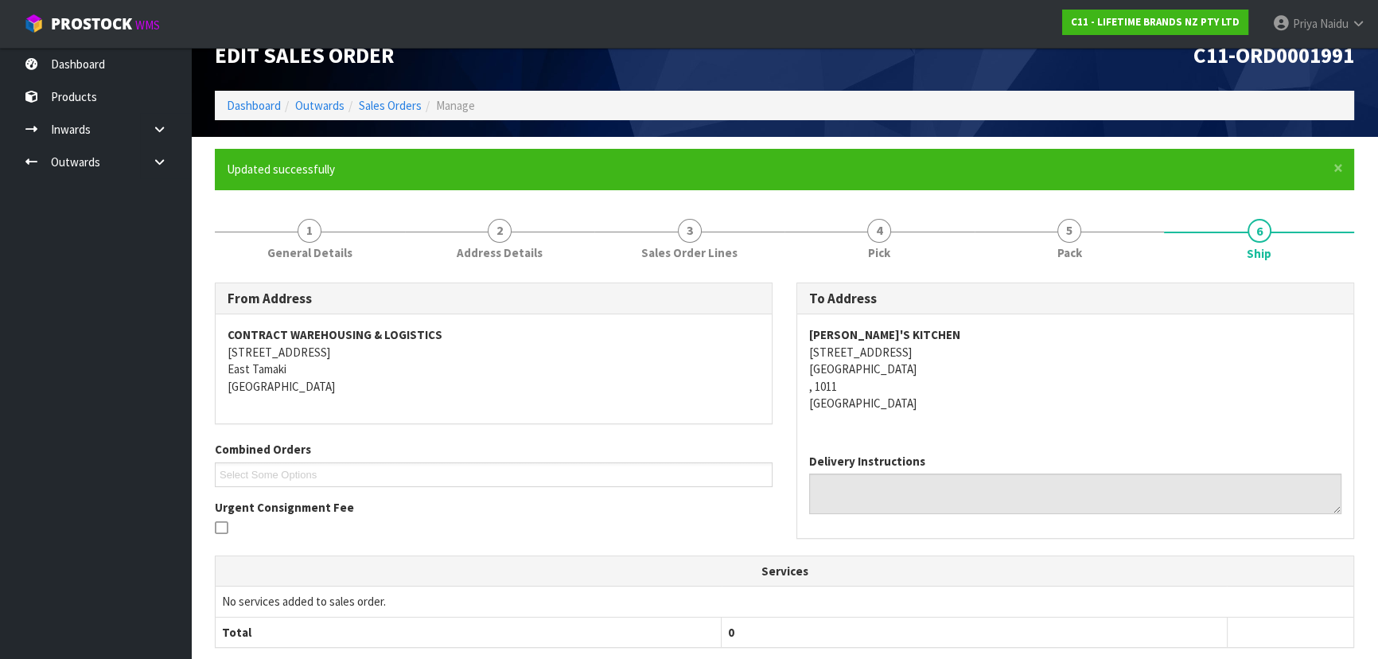
scroll to position [0, 0]
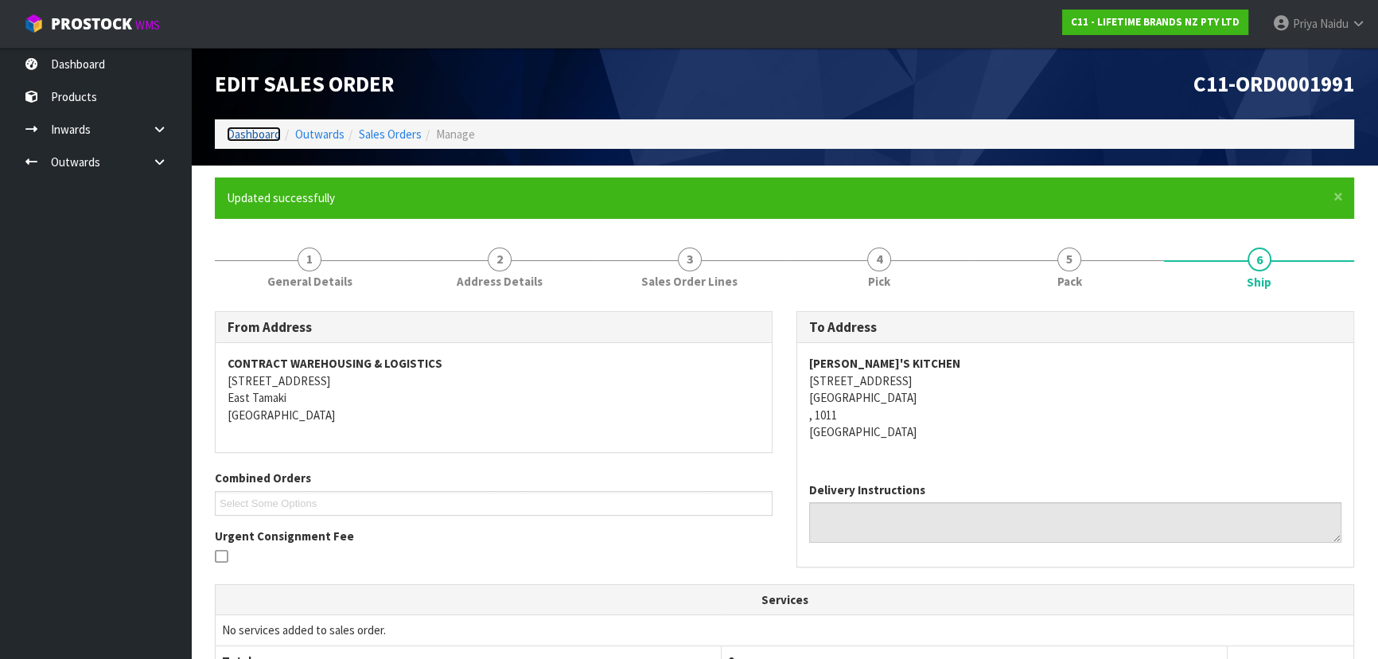
click at [240, 127] on link "Dashboard" at bounding box center [254, 134] width 54 height 15
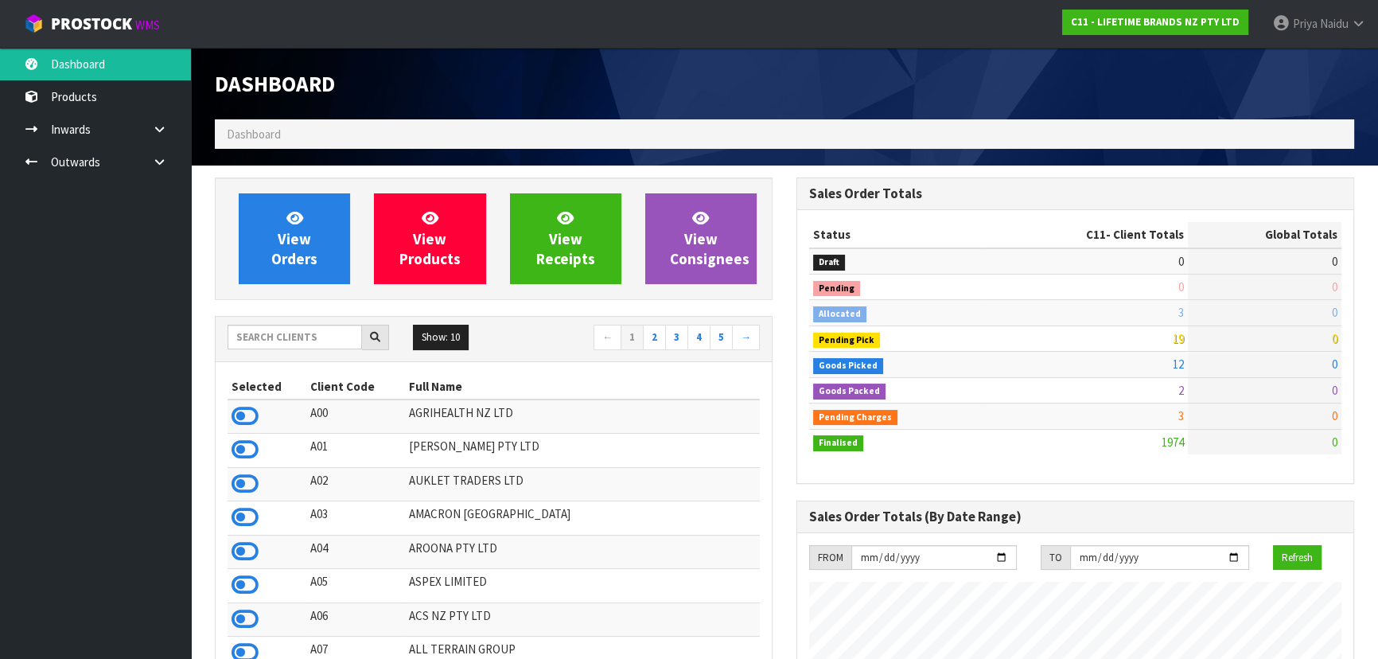
scroll to position [1203, 581]
click at [305, 326] on input "text" at bounding box center [295, 337] width 135 height 25
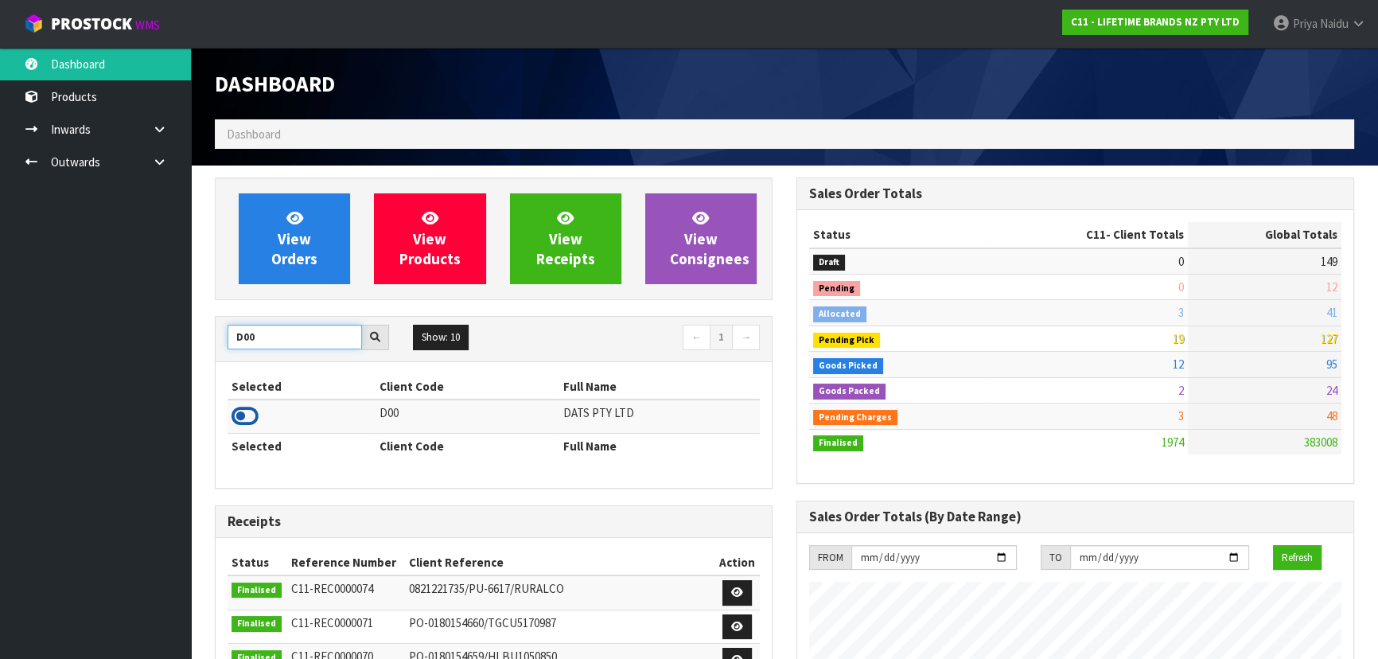
type input "D00"
click at [244, 413] on icon at bounding box center [245, 416] width 27 height 24
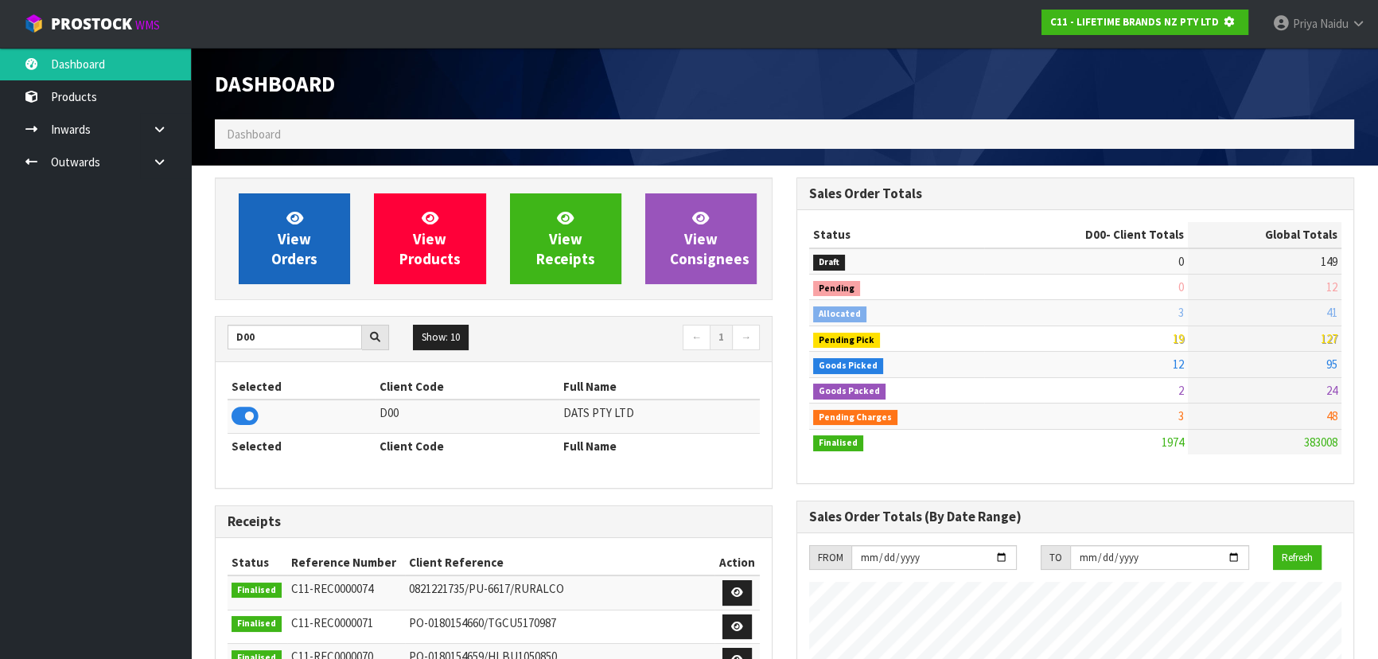
scroll to position [794900, 795309]
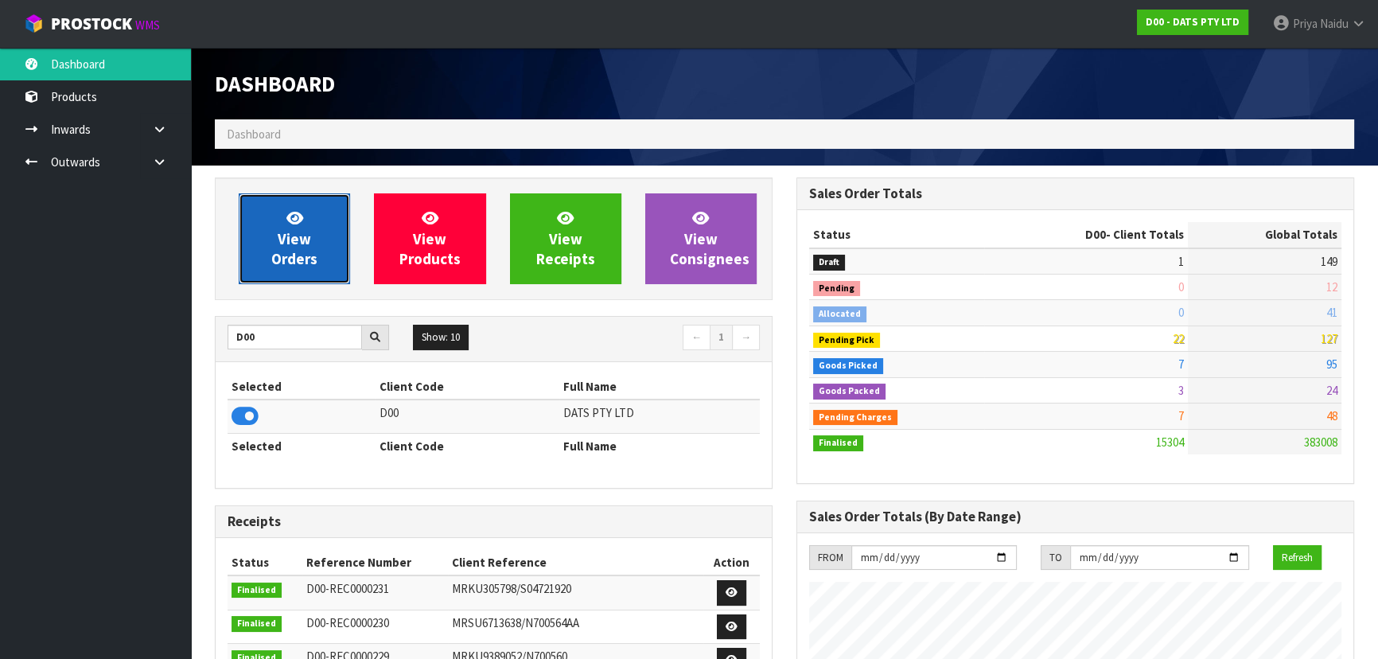
click at [300, 240] on span "View Orders" at bounding box center [294, 239] width 46 height 60
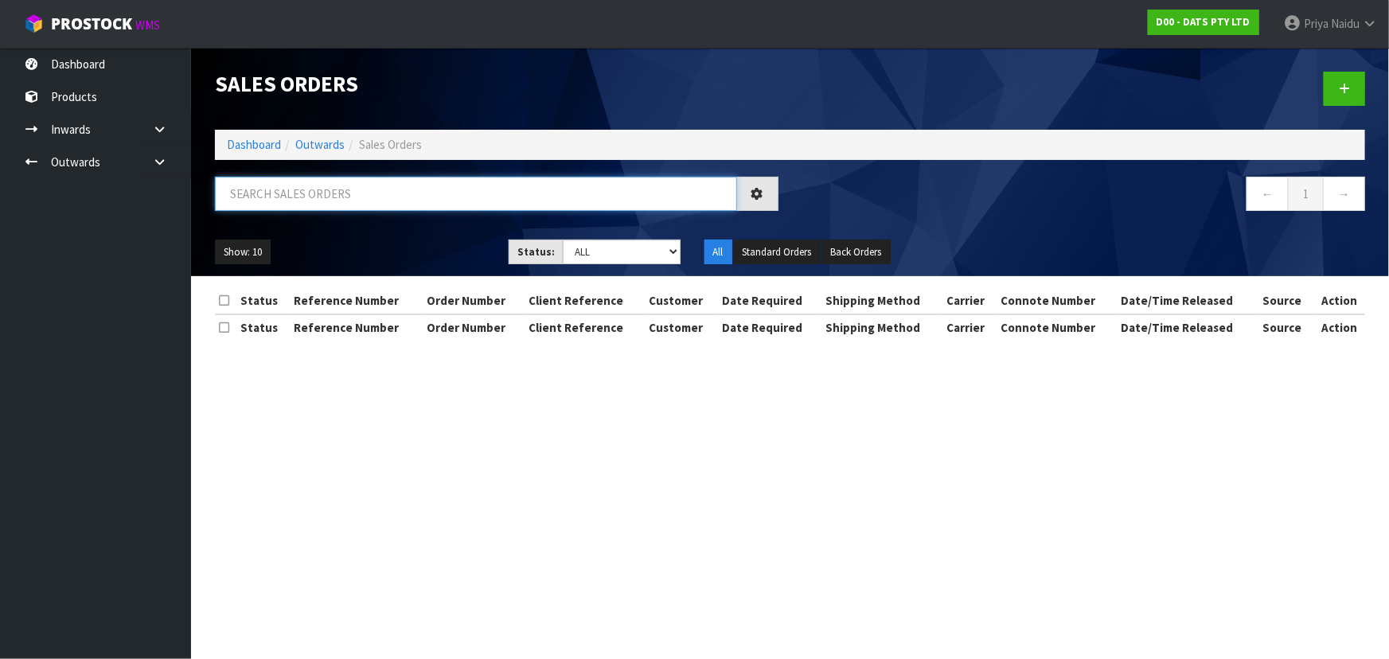
click at [322, 197] on input "text" at bounding box center [476, 194] width 522 height 34
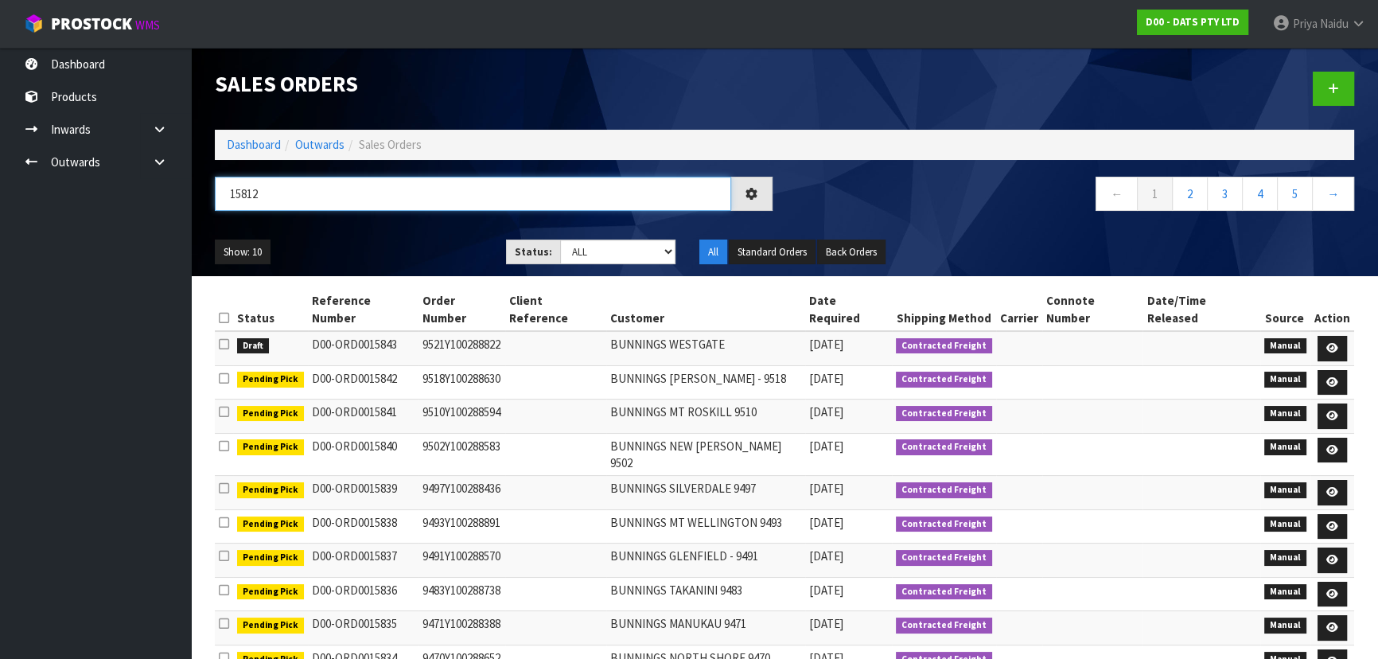
type input "15812"
click at [408, 226] on div "15812 ← 1 2 3 4 5 →" at bounding box center [785, 202] width 1164 height 51
click at [585, 255] on select "Draft Pending Allocated Pending Pick Goods Picked Goods Packed Pending Charges …" at bounding box center [618, 252] width 116 height 25
select select "string:5"
click at [560, 240] on select "Draft Pending Allocated Pending Pick Goods Picked Goods Packed Pending Charges …" at bounding box center [618, 252] width 116 height 25
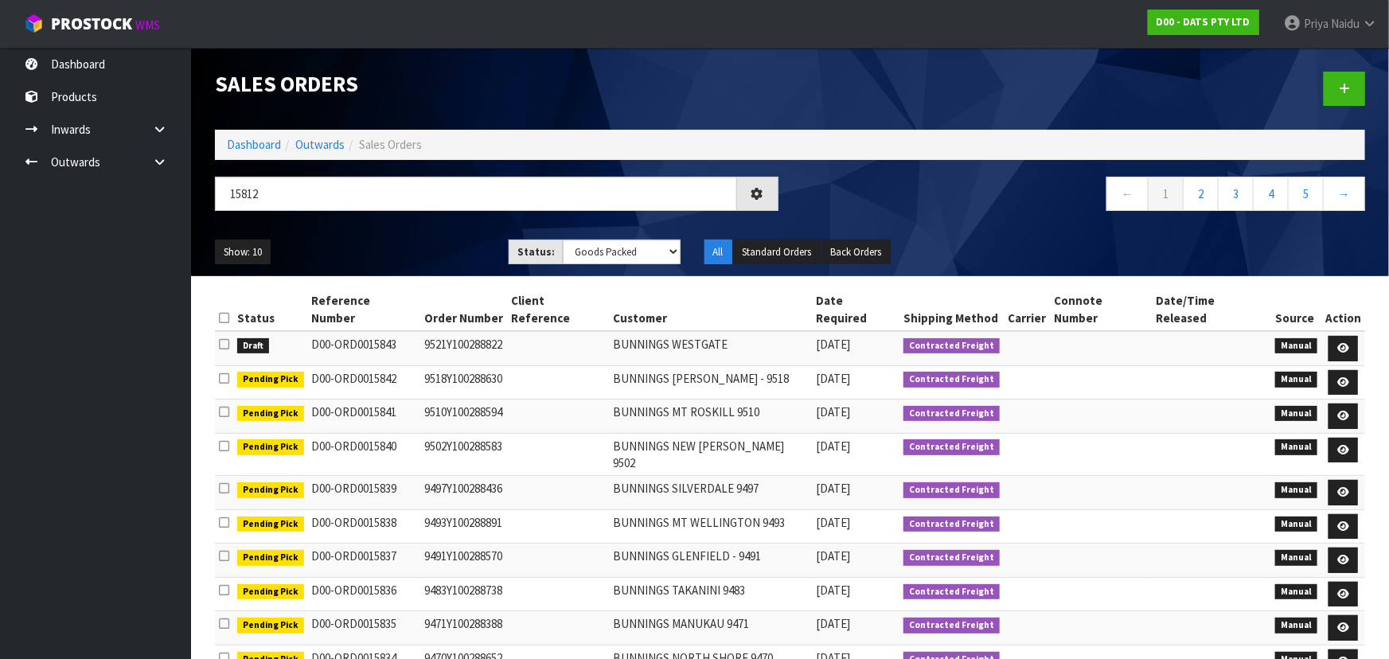
click at [388, 236] on div "Show: 10 5 10 25 50 Status: Draft Pending Allocated Pending Pick Goods Picked G…" at bounding box center [790, 252] width 1174 height 49
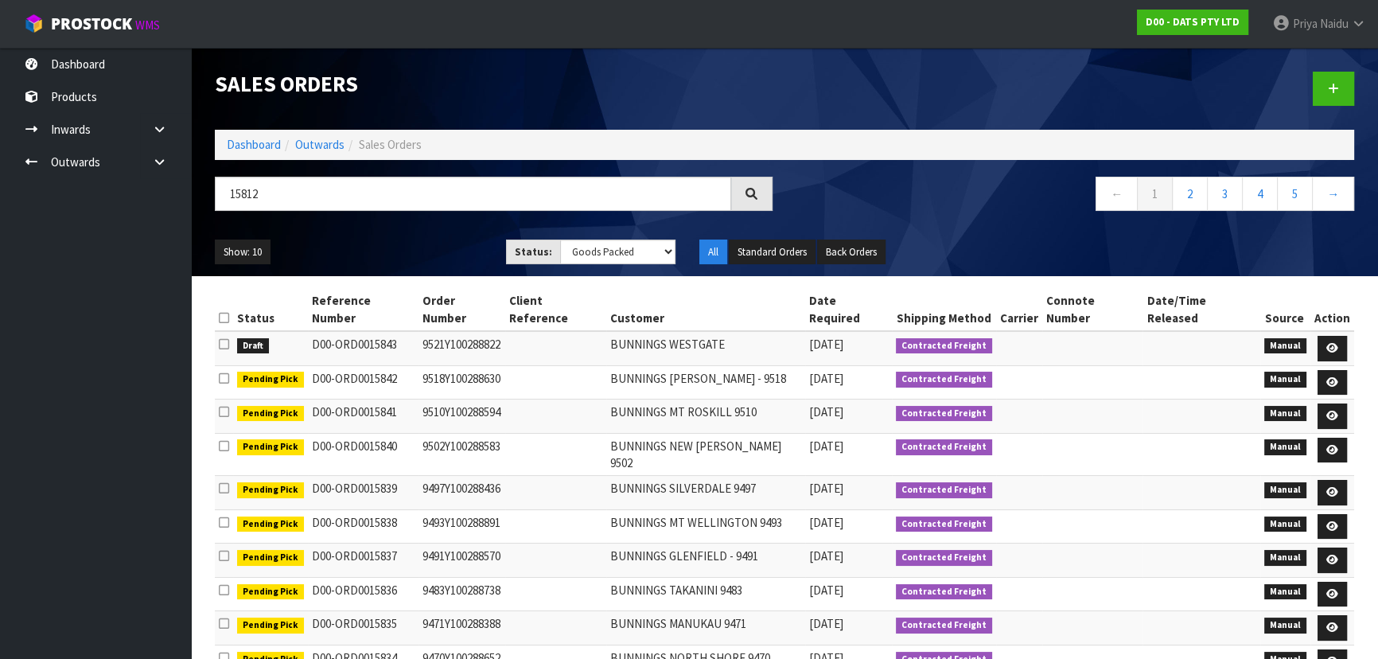
click at [387, 236] on div "Show: 10 5 10 25 50 Status: Draft Pending Allocated Pending Pick Goods Picked G…" at bounding box center [785, 252] width 1164 height 49
click at [588, 252] on select "Draft Pending Allocated Pending Pick Goods Picked Goods Packed Pending Charges …" at bounding box center [618, 252] width 116 height 25
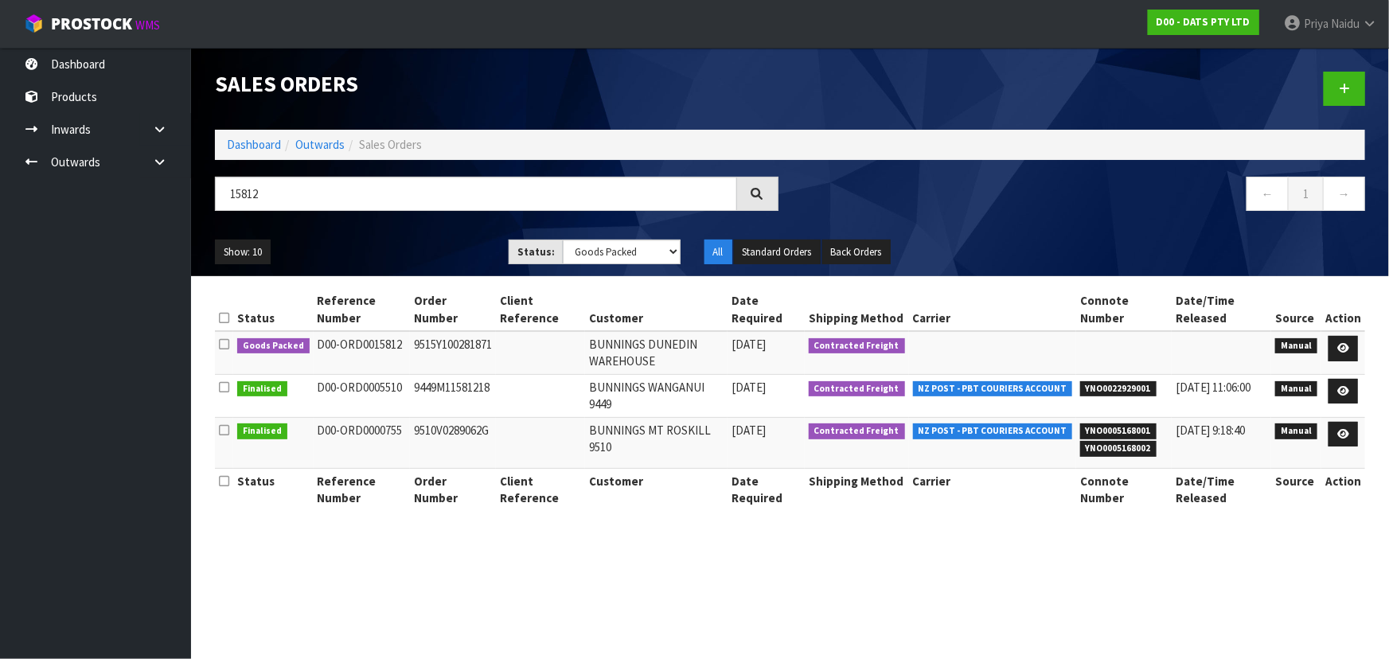
click at [359, 233] on div "Show: 10 5 10 25 50 Status: Draft Pending Allocated Pending Pick Goods Picked G…" at bounding box center [790, 252] width 1174 height 49
click at [419, 252] on ul "Show: 10 5 10 25 50" at bounding box center [350, 252] width 270 height 25
click at [447, 258] on ul "Show: 10 5 10 25 50" at bounding box center [350, 252] width 270 height 25
click at [427, 256] on ul "Show: 10 5 10 25 50" at bounding box center [350, 252] width 270 height 25
click at [426, 247] on ul "Show: 10 5 10 25 50" at bounding box center [350, 252] width 270 height 25
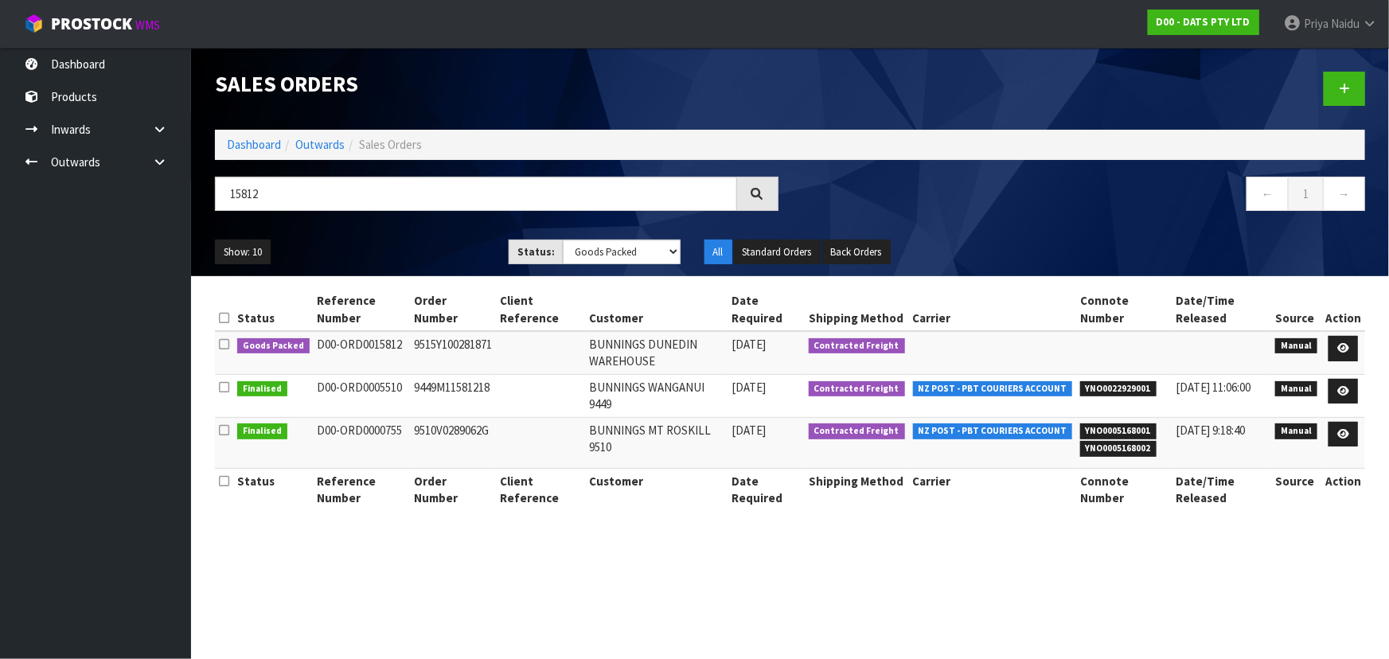
click at [407, 251] on ul "Show: 10 5 10 25 50" at bounding box center [350, 252] width 270 height 25
click at [431, 240] on ul "Show: 10 5 10 25 50" at bounding box center [350, 252] width 270 height 25
click at [1343, 348] on icon at bounding box center [1343, 348] width 12 height 10
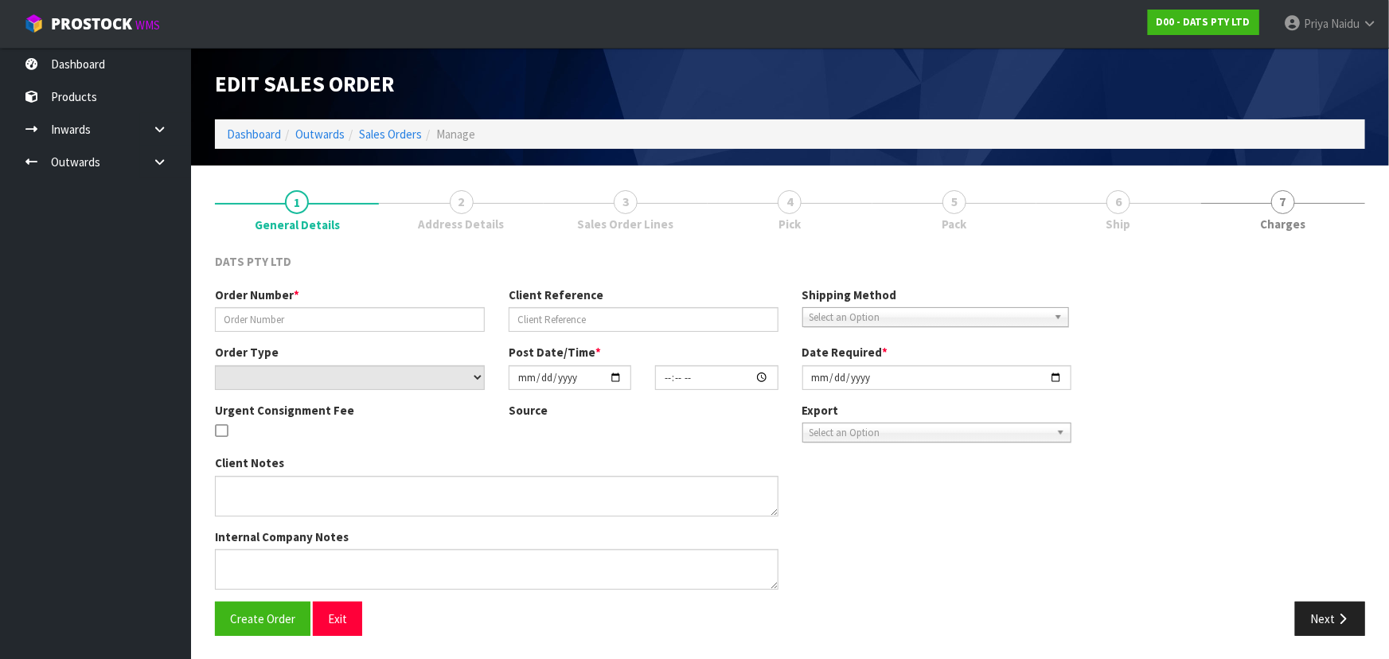
type input "9515Y100281871"
select select "number:0"
type input "2025-09-23"
type input "09:21:00.000"
type input "2025-09-23"
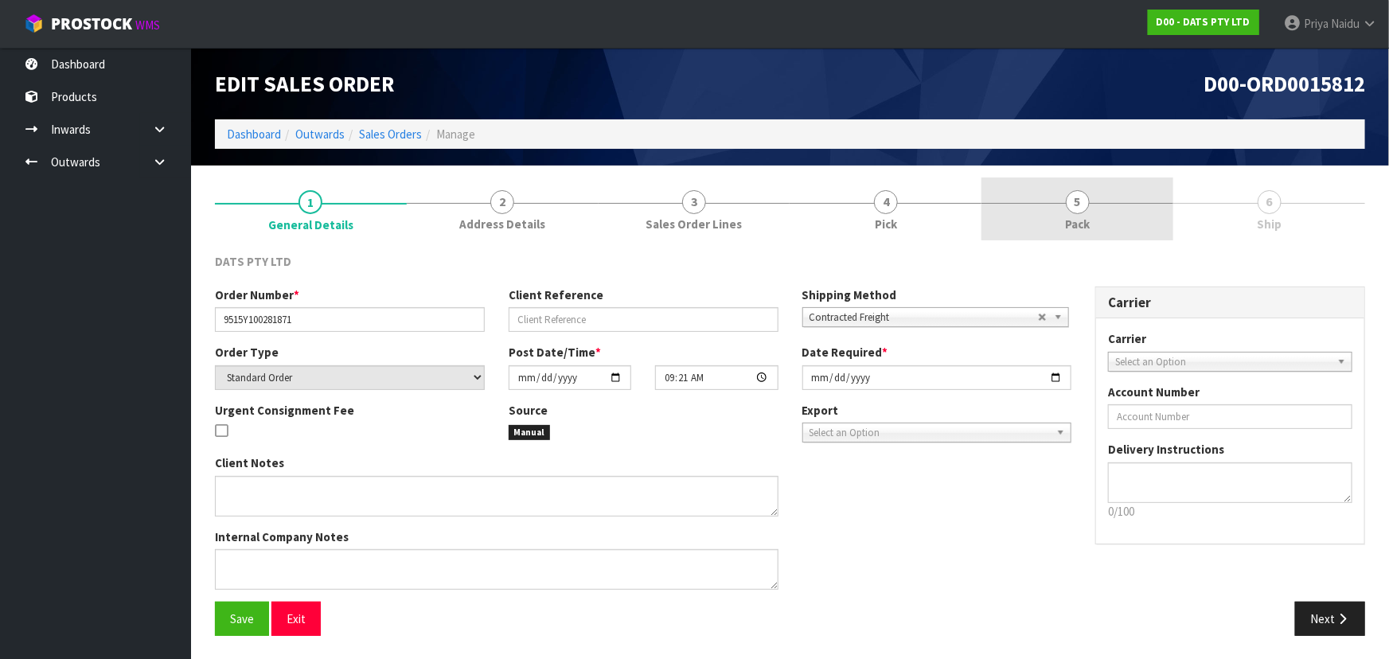
click at [996, 182] on link "5 Pack" at bounding box center [1077, 208] width 192 height 63
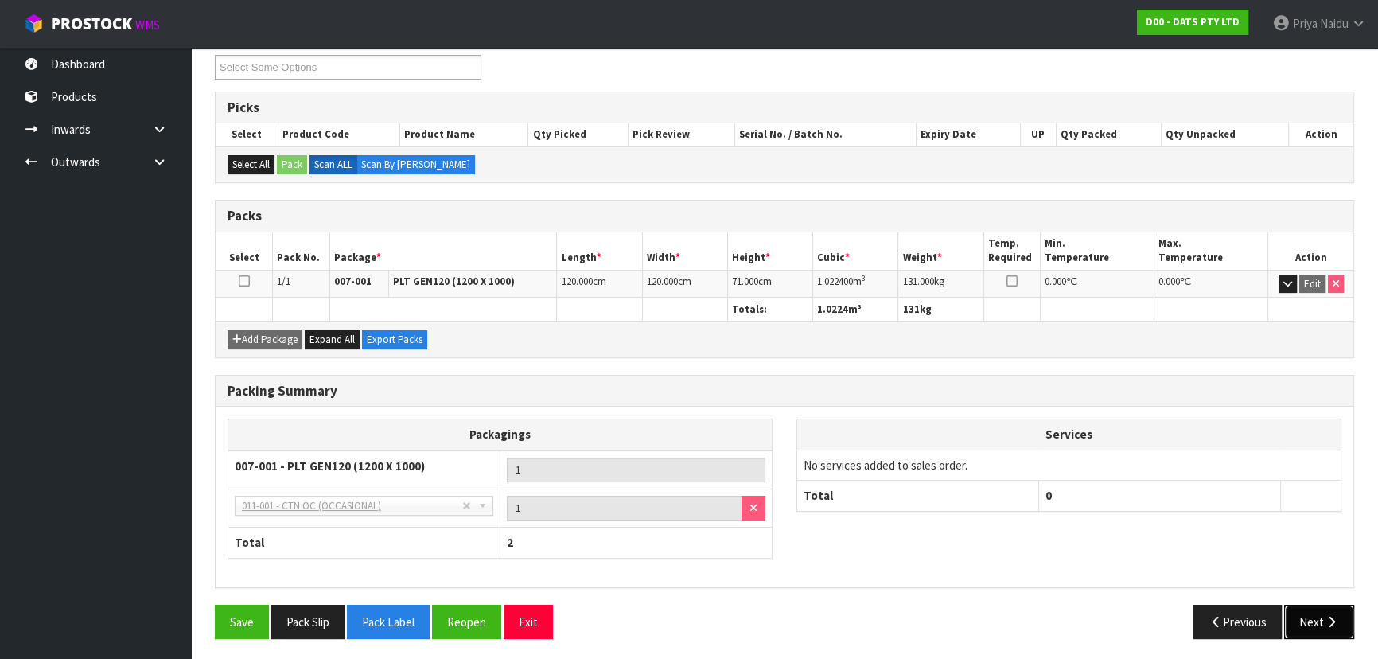
click at [1305, 605] on button "Next" at bounding box center [1320, 622] width 70 height 34
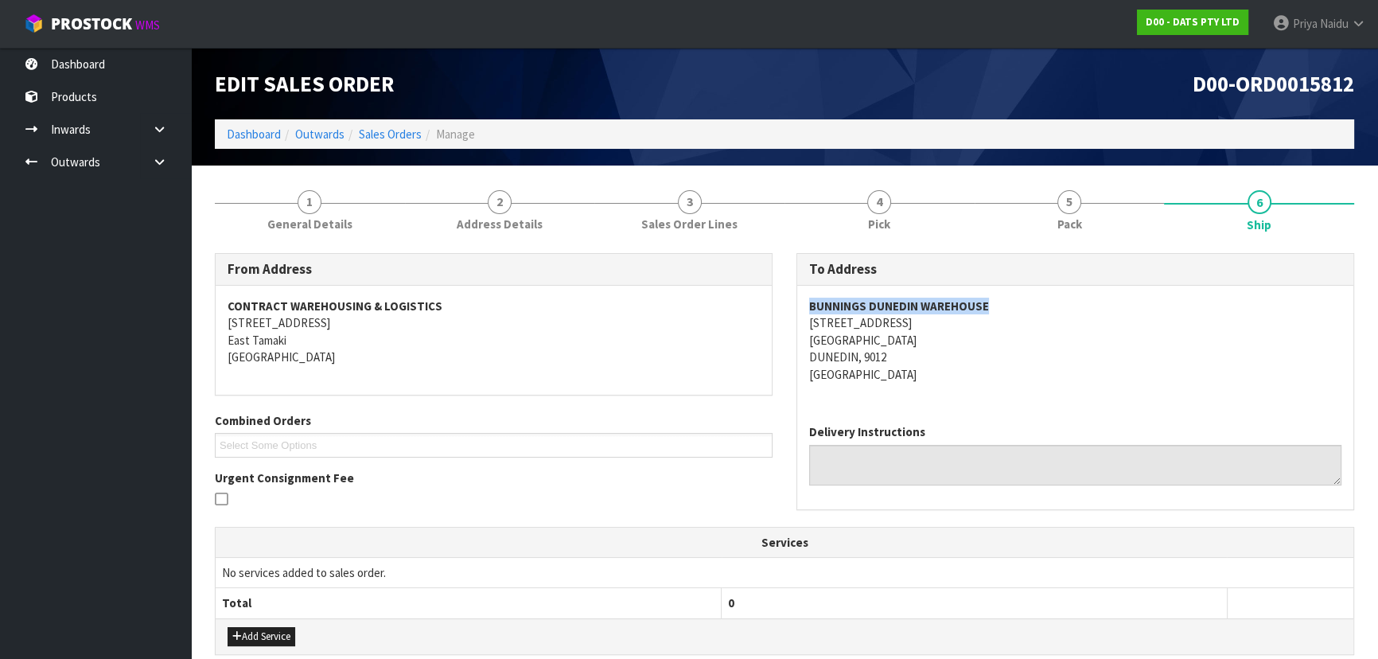
drag, startPoint x: 795, startPoint y: 310, endPoint x: 1043, endPoint y: 302, distance: 248.4
click at [1043, 302] on div "To Address BUNNINGS DUNEDIN WAREHOUSE 18 STRATHALLAN STREET SOUTH DUNEDIN DUNED…" at bounding box center [1076, 389] width 582 height 273
drag, startPoint x: 804, startPoint y: 326, endPoint x: 961, endPoint y: 360, distance: 161.1
click at [961, 360] on div "BUNNINGS DUNEDIN WAREHOUSE 18 STRATHALLAN STREET SOUTH DUNEDIN DUNEDIN, 9012 Ne…" at bounding box center [1075, 349] width 556 height 126
click at [804, 304] on div "BUNNINGS DUNEDIN WAREHOUSE 18 STRATHALLAN STREET SOUTH DUNEDIN DUNEDIN, 9012 Ne…" at bounding box center [1075, 349] width 556 height 126
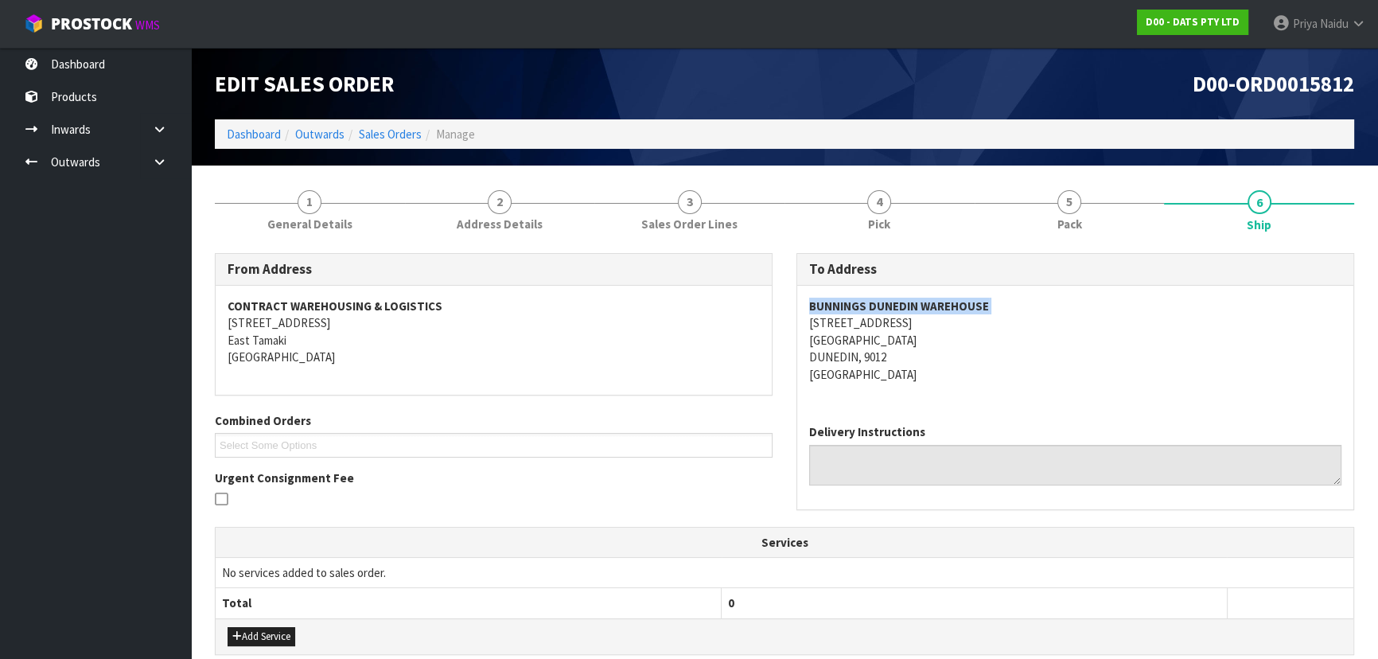
drag, startPoint x: 804, startPoint y: 304, endPoint x: 1029, endPoint y: 304, distance: 225.2
click at [1029, 304] on div "BUNNINGS DUNEDIN WAREHOUSE 18 STRATHALLAN STREET SOUTH DUNEDIN DUNEDIN, 9012 Ne…" at bounding box center [1075, 349] width 556 height 126
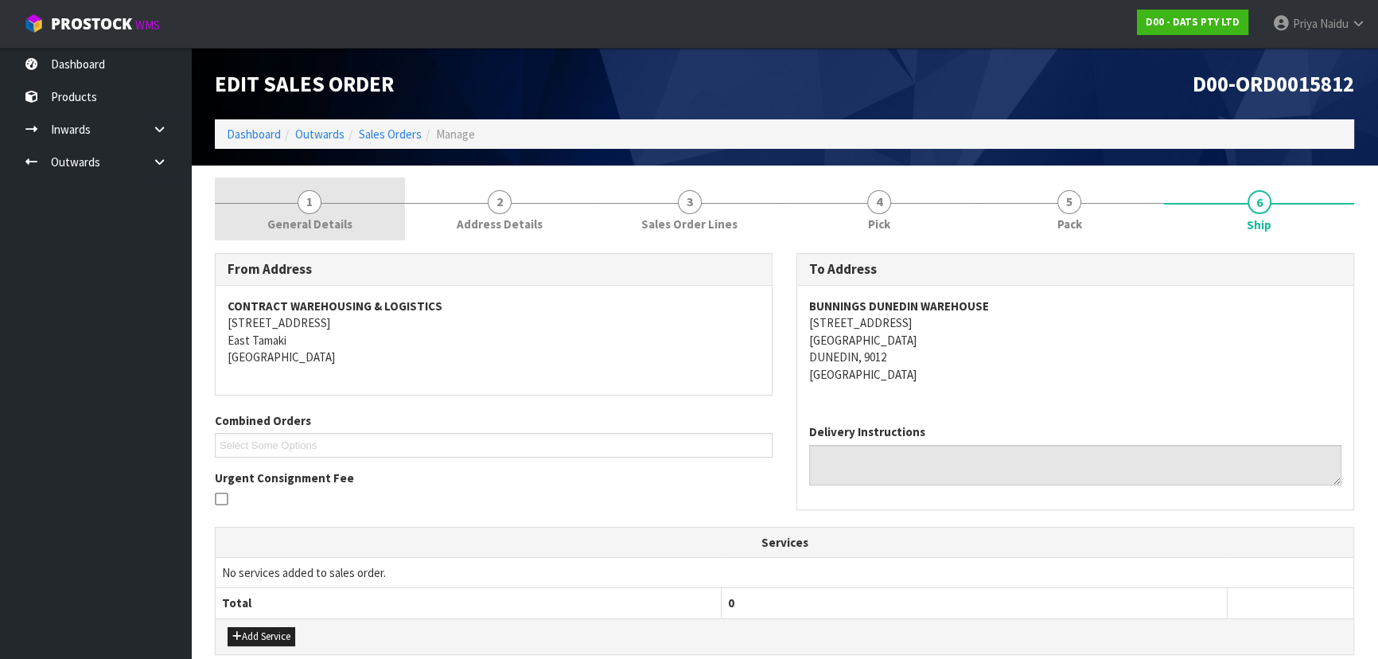
click at [295, 224] on span "General Details" at bounding box center [309, 224] width 85 height 17
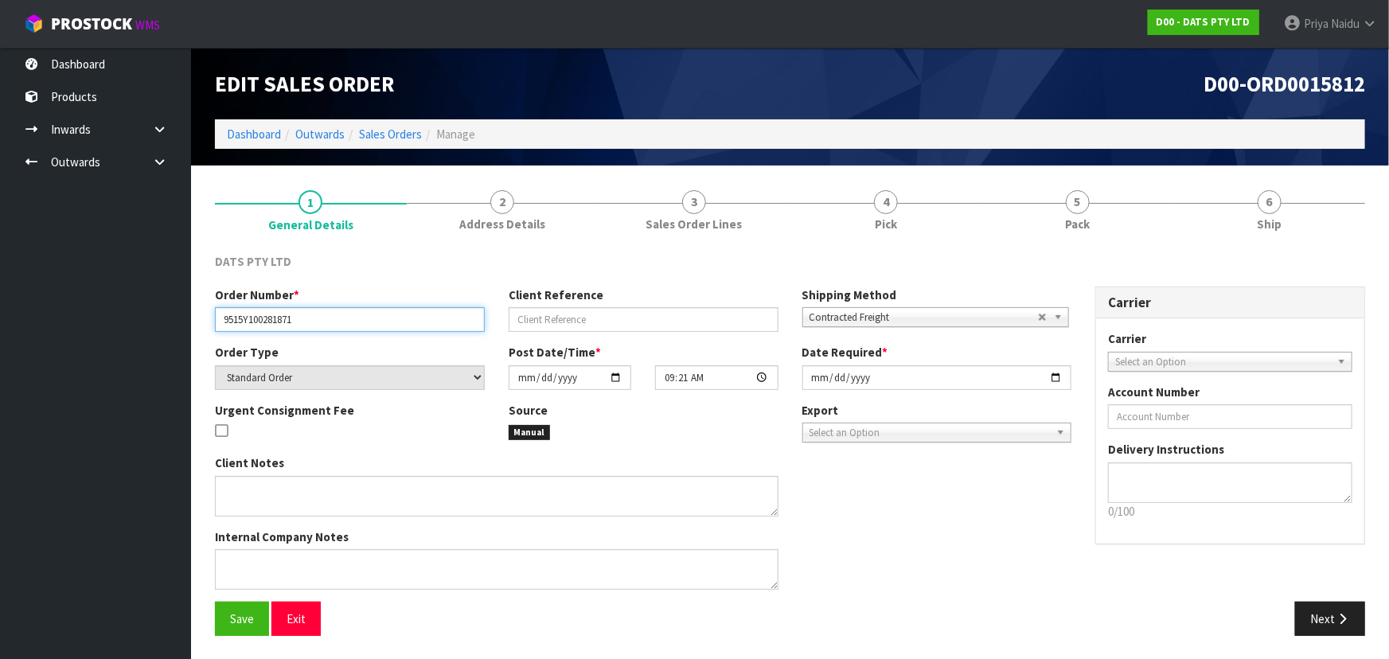
drag, startPoint x: 223, startPoint y: 323, endPoint x: 314, endPoint y: 318, distance: 90.9
click at [314, 318] on input "9515Y100281871" at bounding box center [350, 319] width 270 height 25
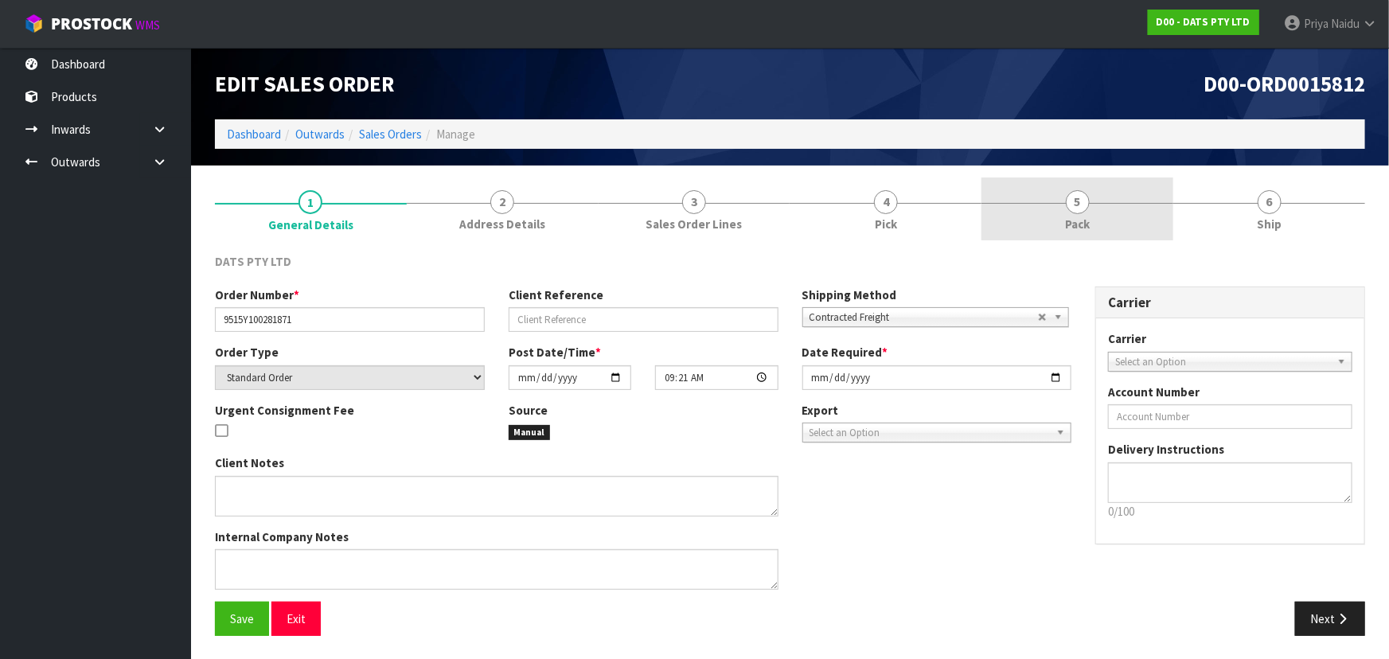
drag, startPoint x: 1049, startPoint y: 218, endPoint x: 1005, endPoint y: 234, distance: 46.6
click at [1049, 218] on link "5 Pack" at bounding box center [1077, 208] width 192 height 63
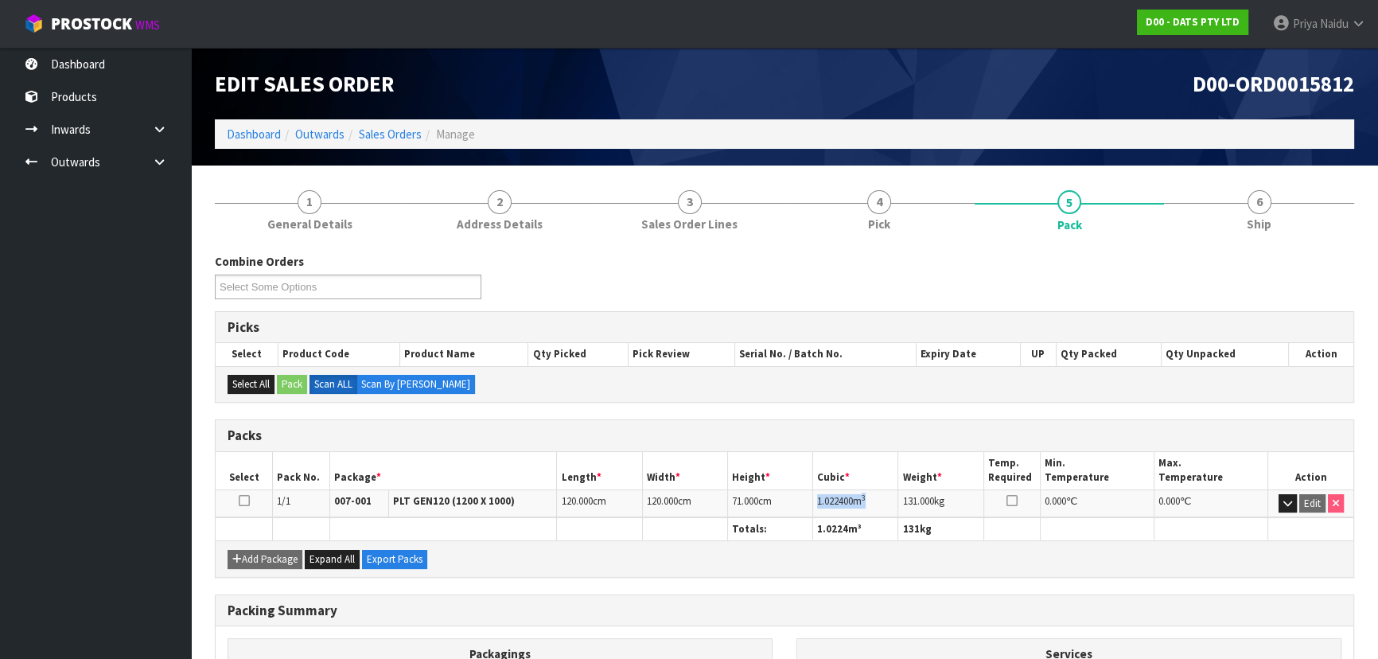
drag, startPoint x: 814, startPoint y: 501, endPoint x: 875, endPoint y: 503, distance: 61.3
click at [875, 503] on td "1.022400 m 3" at bounding box center [855, 503] width 85 height 28
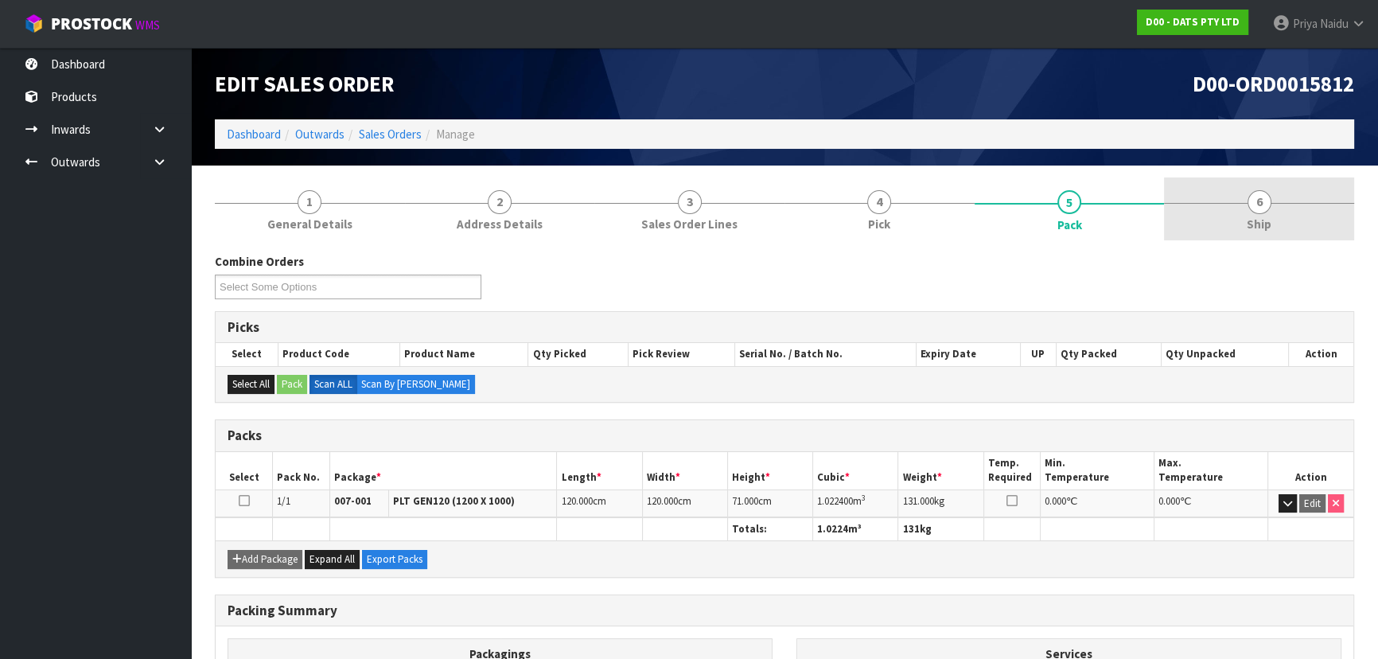
drag, startPoint x: 1304, startPoint y: 207, endPoint x: 1281, endPoint y: 208, distance: 22.3
click at [1304, 207] on link "6 Ship" at bounding box center [1259, 208] width 190 height 63
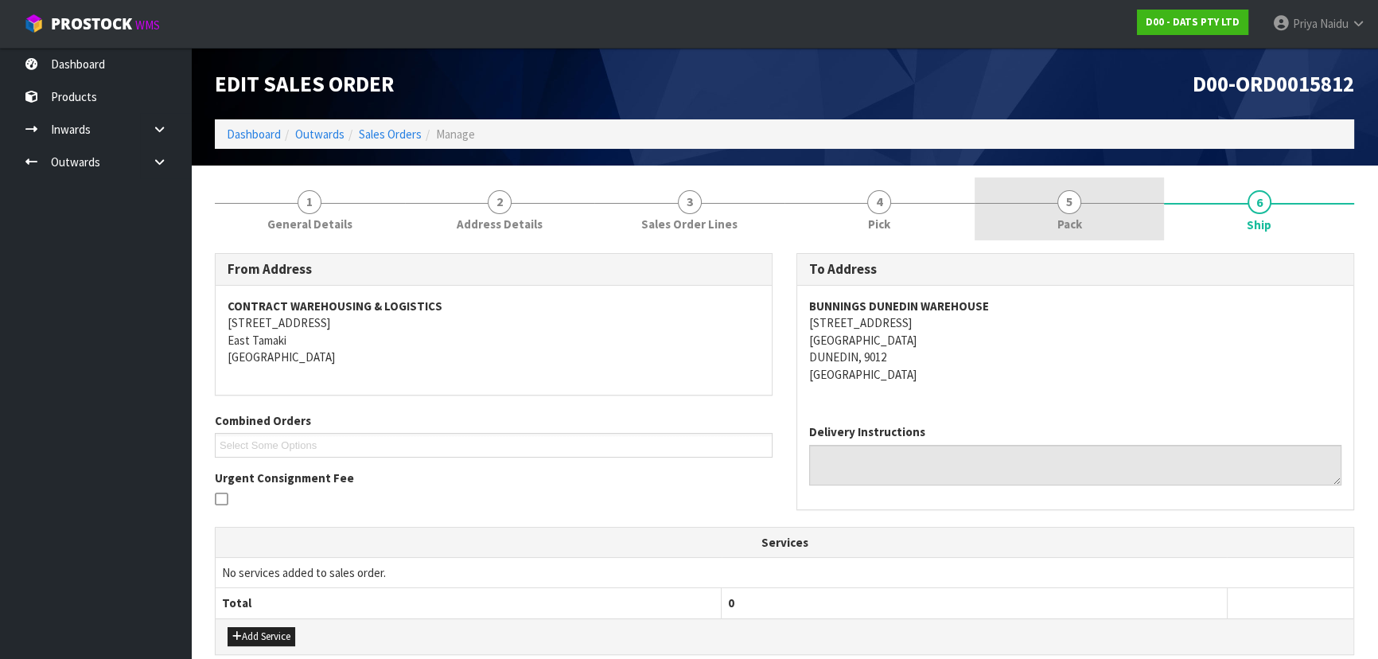
click at [1024, 193] on link "5 Pack" at bounding box center [1070, 208] width 190 height 63
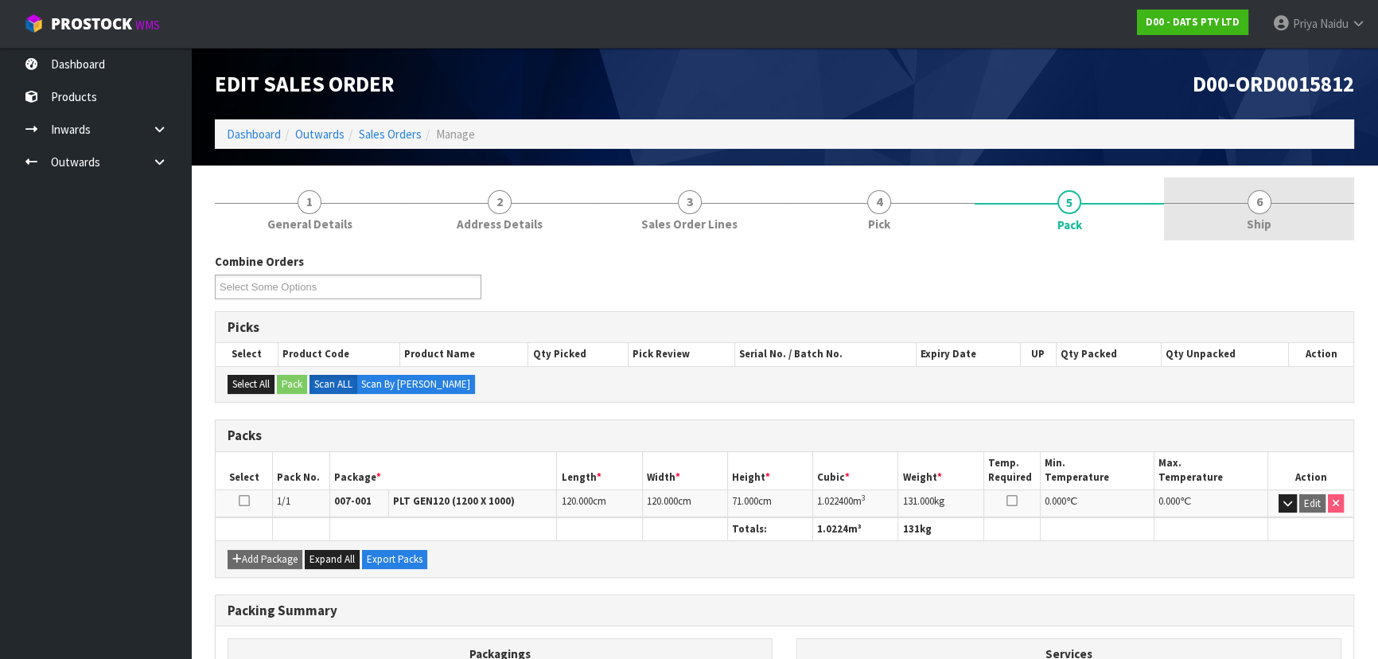
drag, startPoint x: 1257, startPoint y: 234, endPoint x: 1241, endPoint y: 229, distance: 16.6
click at [1257, 234] on link "6 Ship" at bounding box center [1259, 208] width 190 height 63
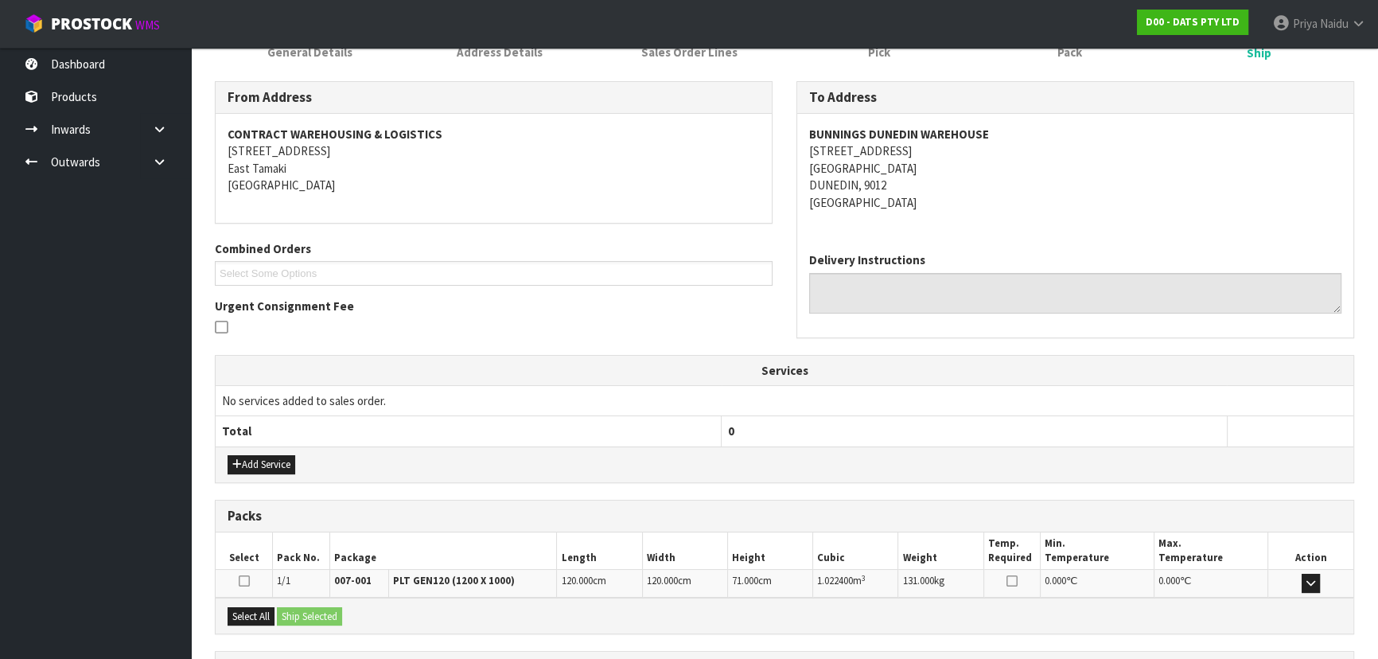
scroll to position [315, 0]
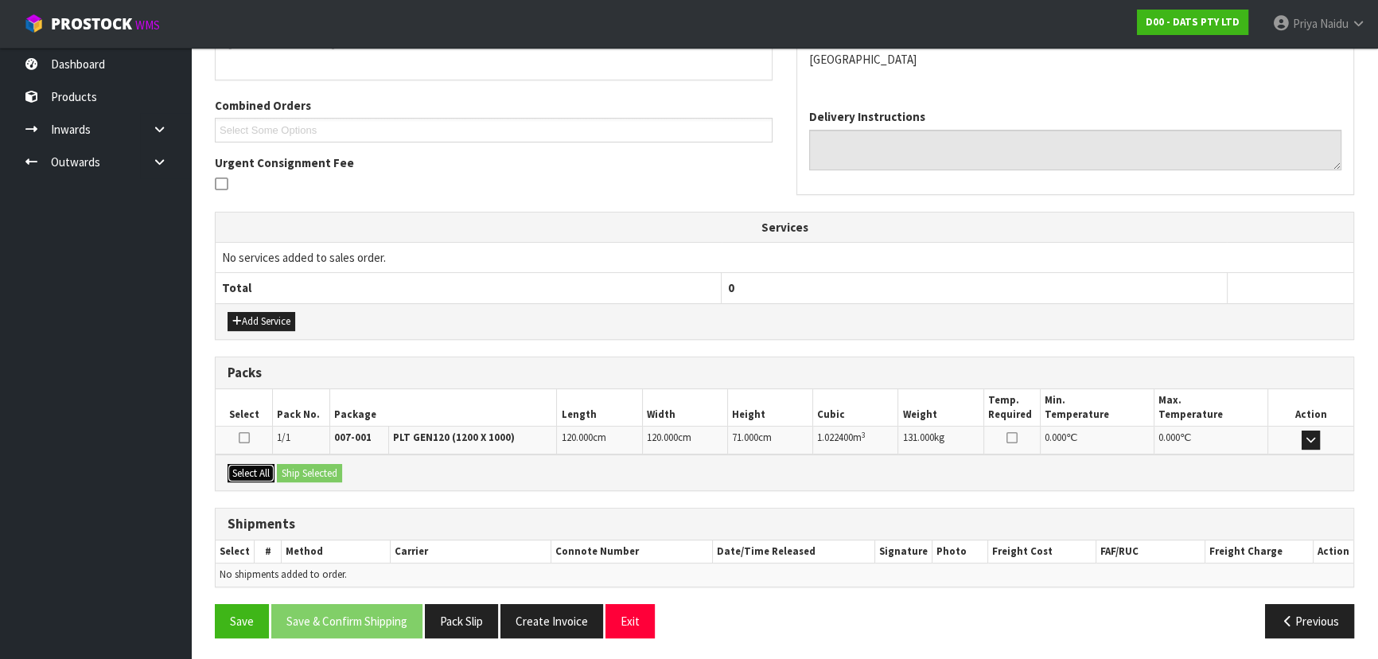
click at [250, 469] on button "Select All" at bounding box center [251, 473] width 47 height 19
click at [309, 469] on button "Ship Selected" at bounding box center [309, 473] width 65 height 19
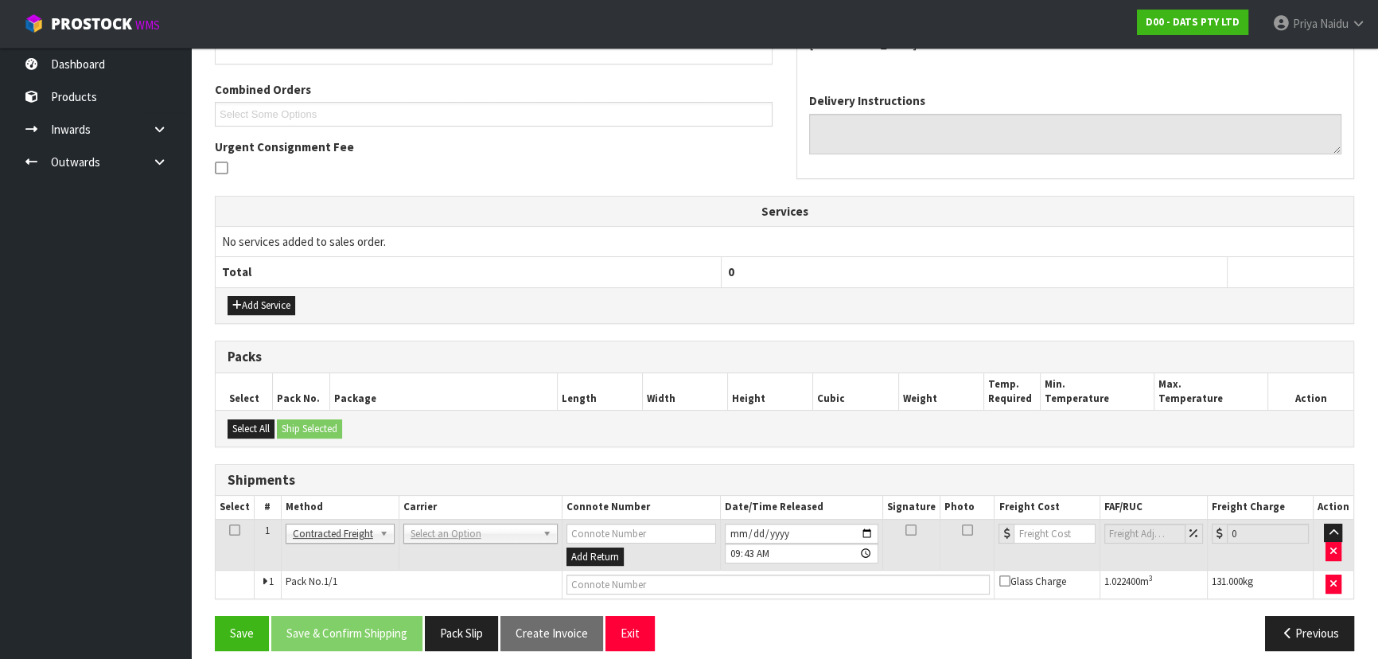
scroll to position [343, 0]
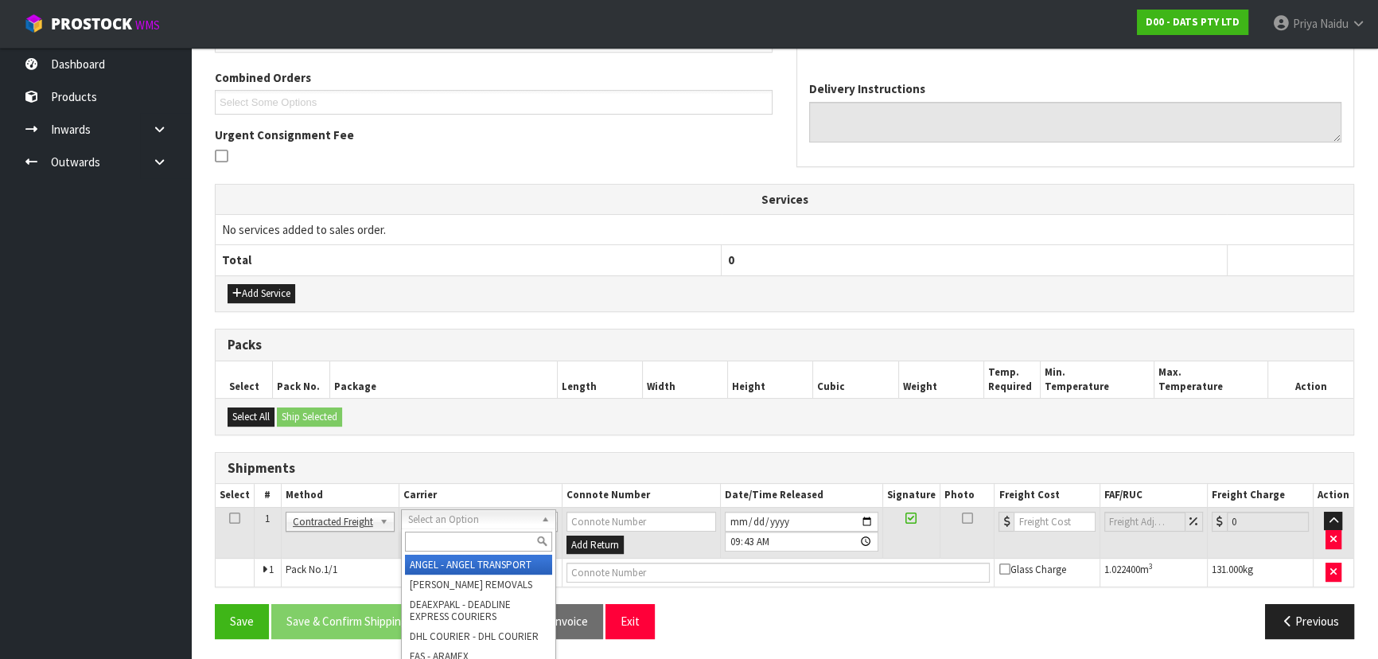
click at [459, 549] on input "text" at bounding box center [478, 542] width 147 height 20
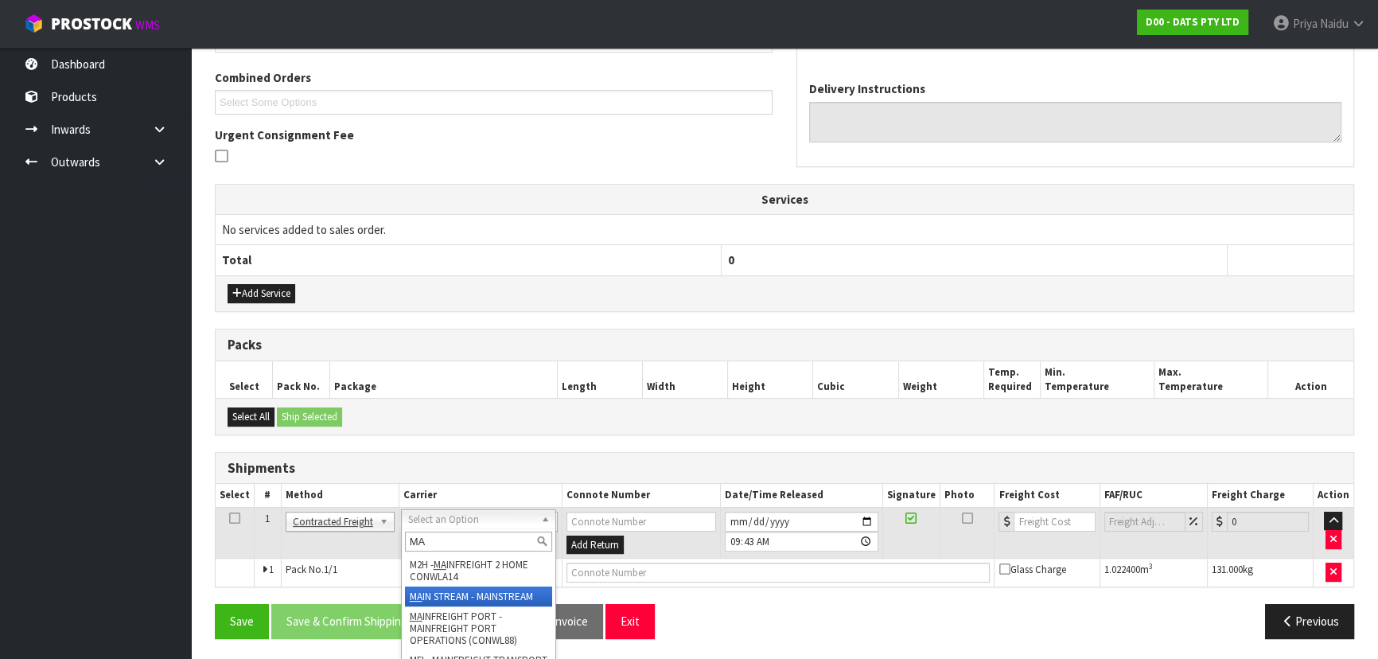
type input "MA"
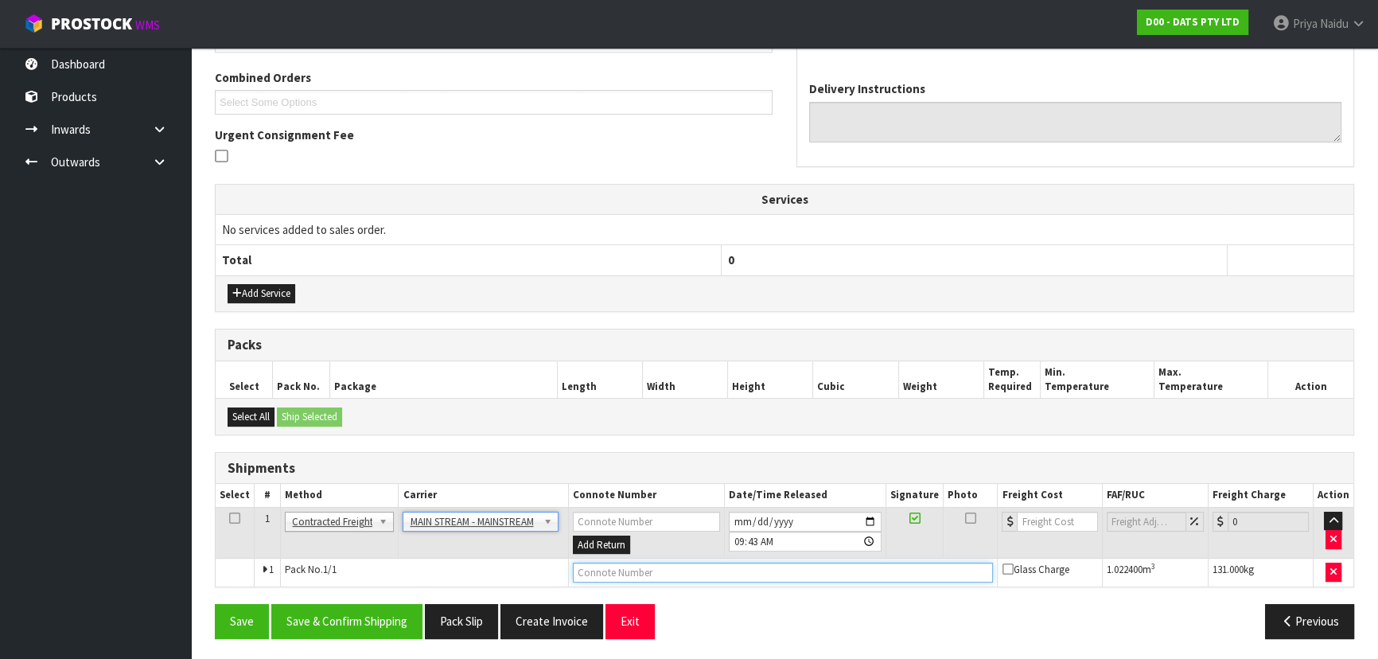
click at [595, 567] on input "text" at bounding box center [783, 573] width 421 height 20
paste input "CWL7727841"
type input "CWL7727841"
click at [1055, 524] on input "number" at bounding box center [1057, 522] width 80 height 20
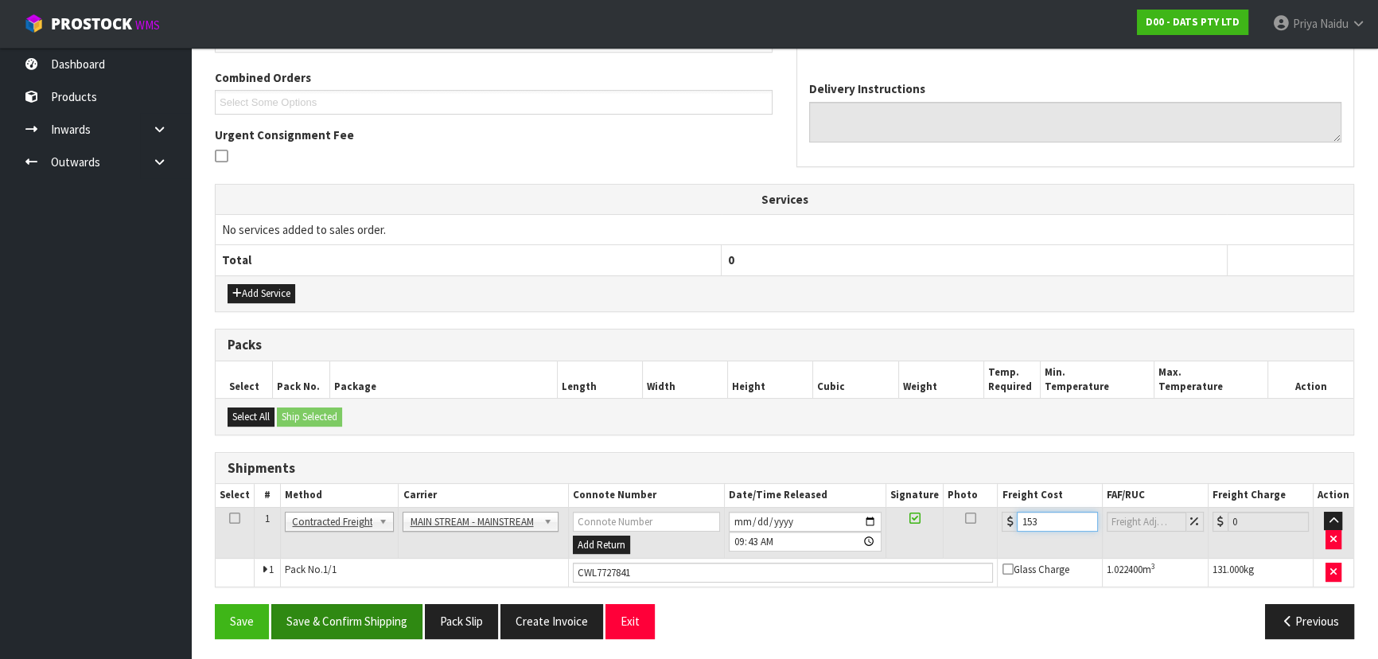
type input "153"
click at [343, 621] on button "Save & Confirm Shipping" at bounding box center [346, 621] width 151 height 34
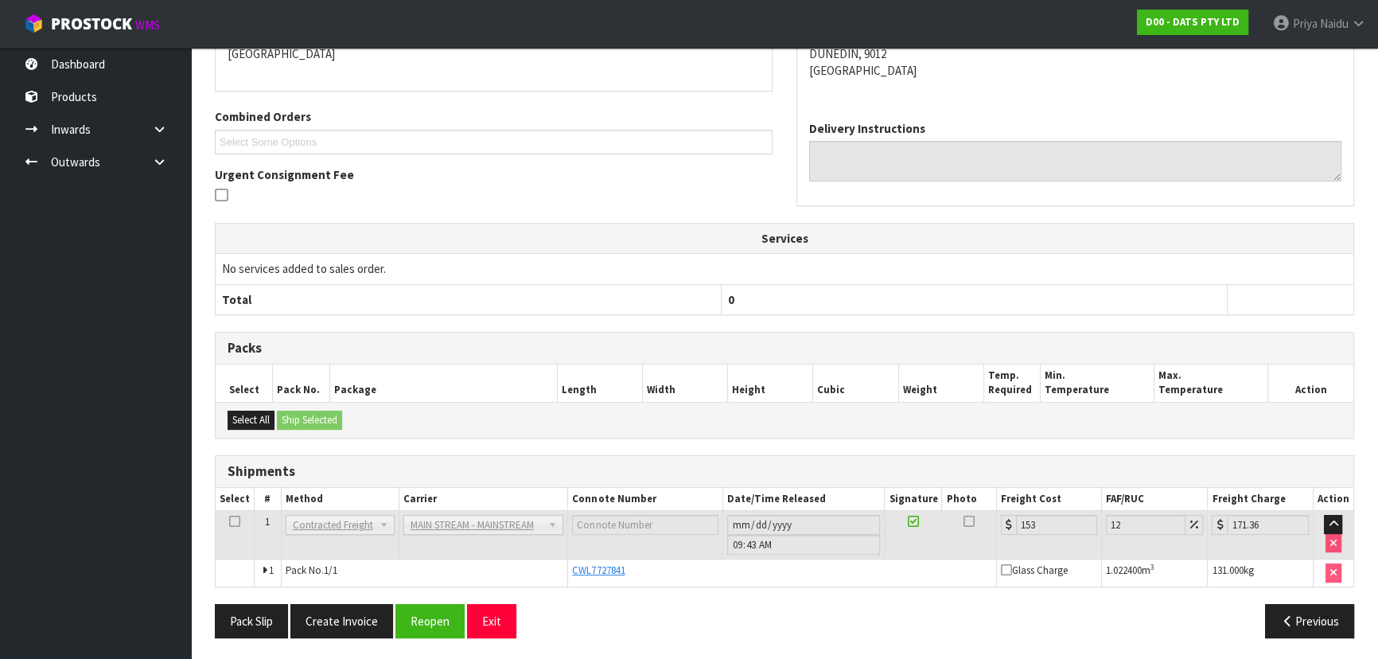
scroll to position [0, 0]
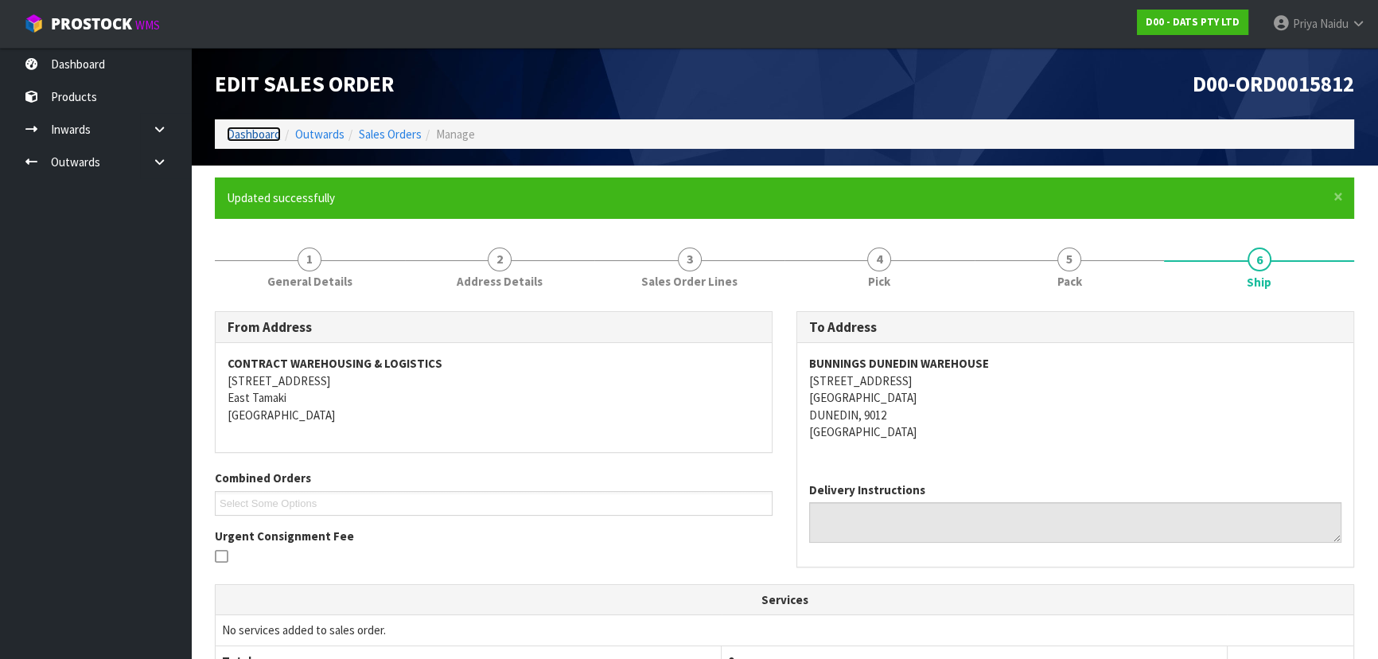
click at [247, 135] on link "Dashboard" at bounding box center [254, 134] width 54 height 15
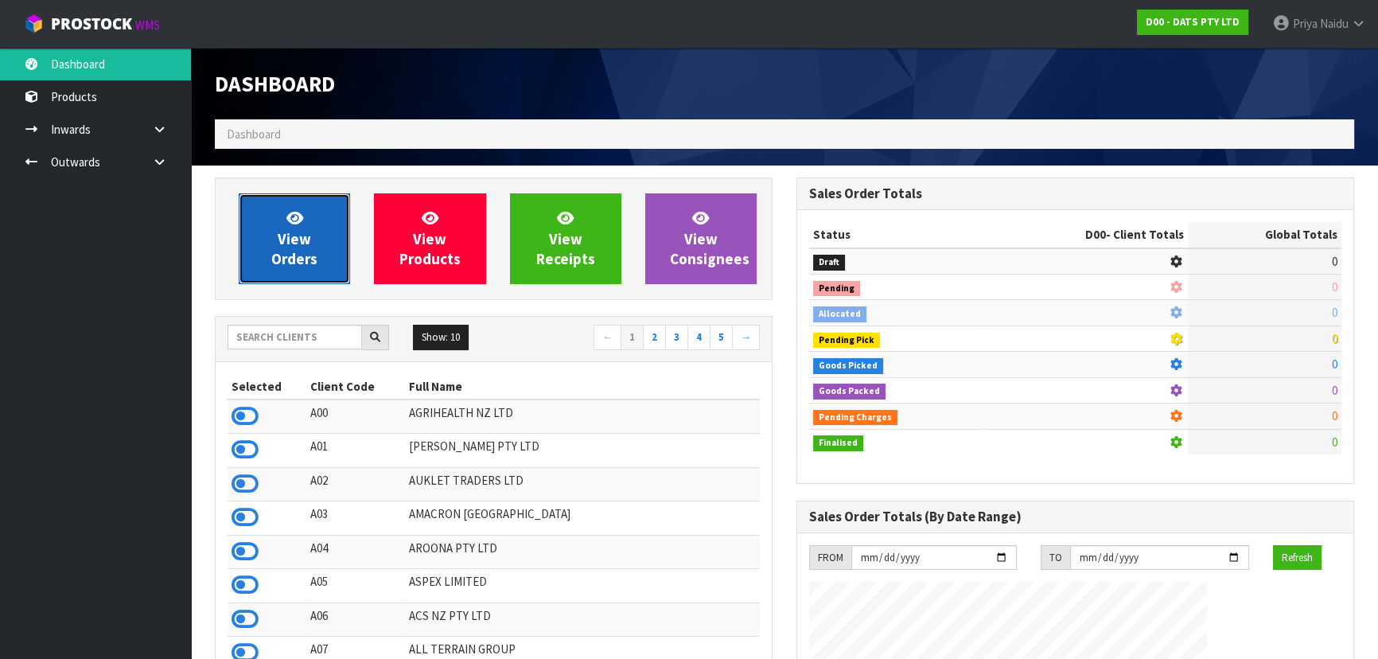
click at [309, 239] on span "View Orders" at bounding box center [294, 239] width 46 height 60
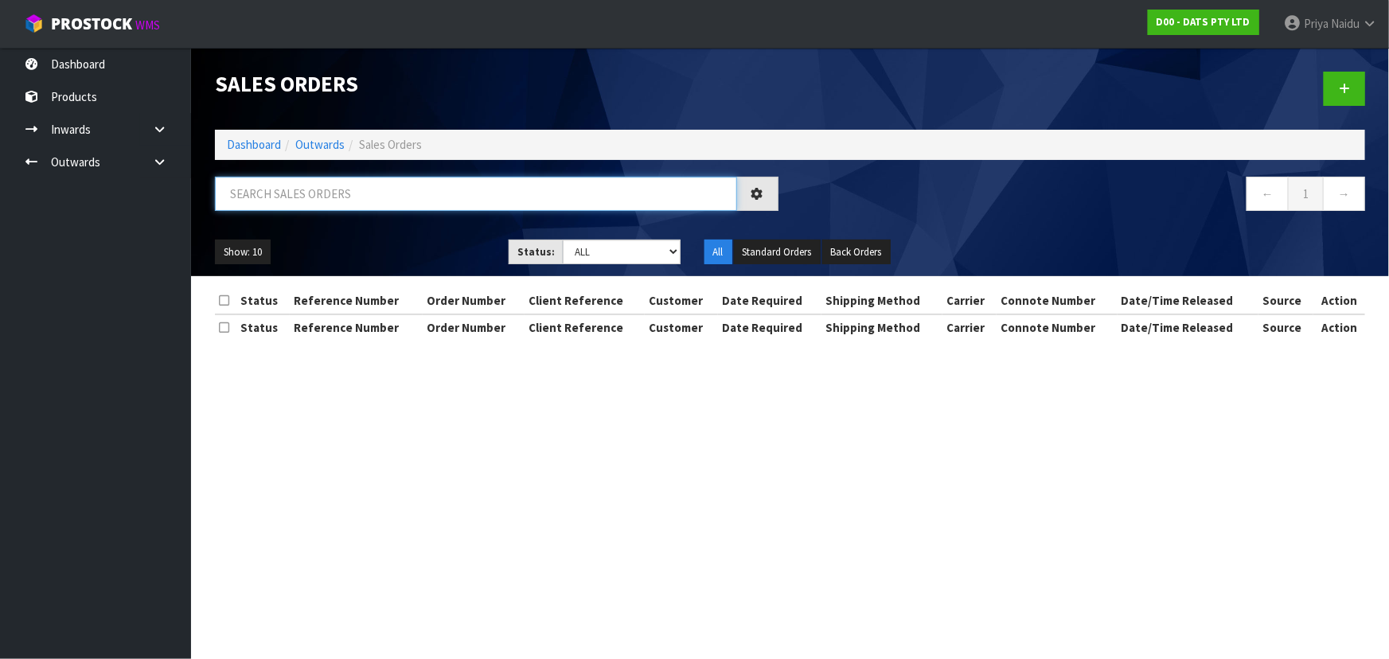
click at [322, 191] on input "text" at bounding box center [476, 194] width 522 height 34
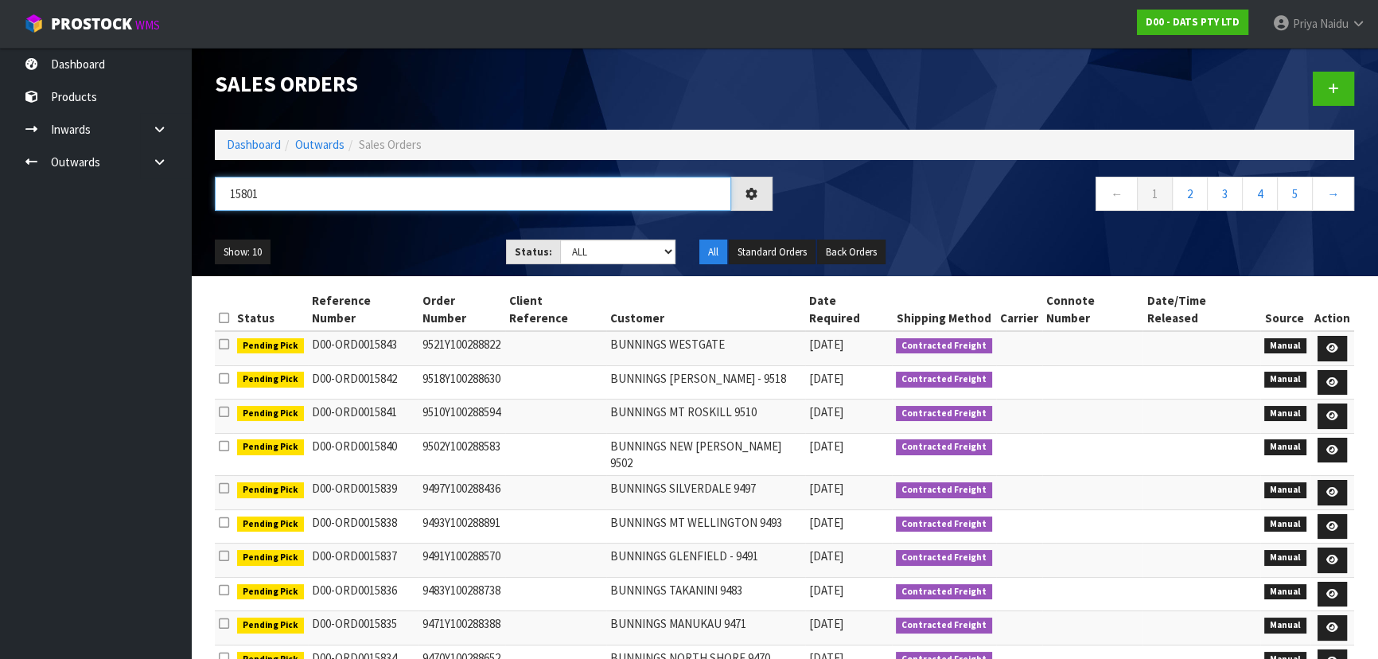
type input "15801"
click at [586, 257] on select "Draft Pending Allocated Pending Pick Goods Picked Goods Packed Pending Charges …" at bounding box center [618, 252] width 116 height 25
select select "string:5"
click at [560, 240] on select "Draft Pending Allocated Pending Pick Goods Picked Goods Packed Pending Charges …" at bounding box center [618, 252] width 116 height 25
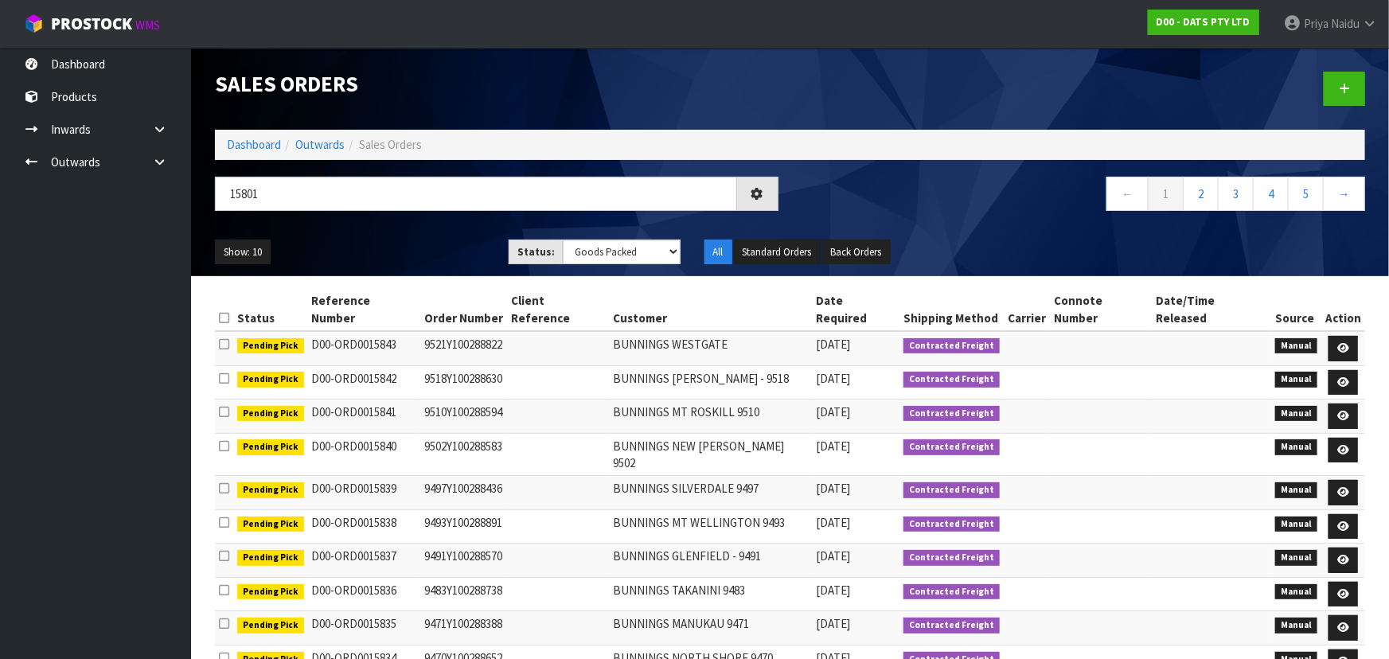
click at [439, 233] on div "Show: 10 5 10 25 50 Status: Draft Pending Allocated Pending Pick Goods Picked G…" at bounding box center [790, 252] width 1174 height 49
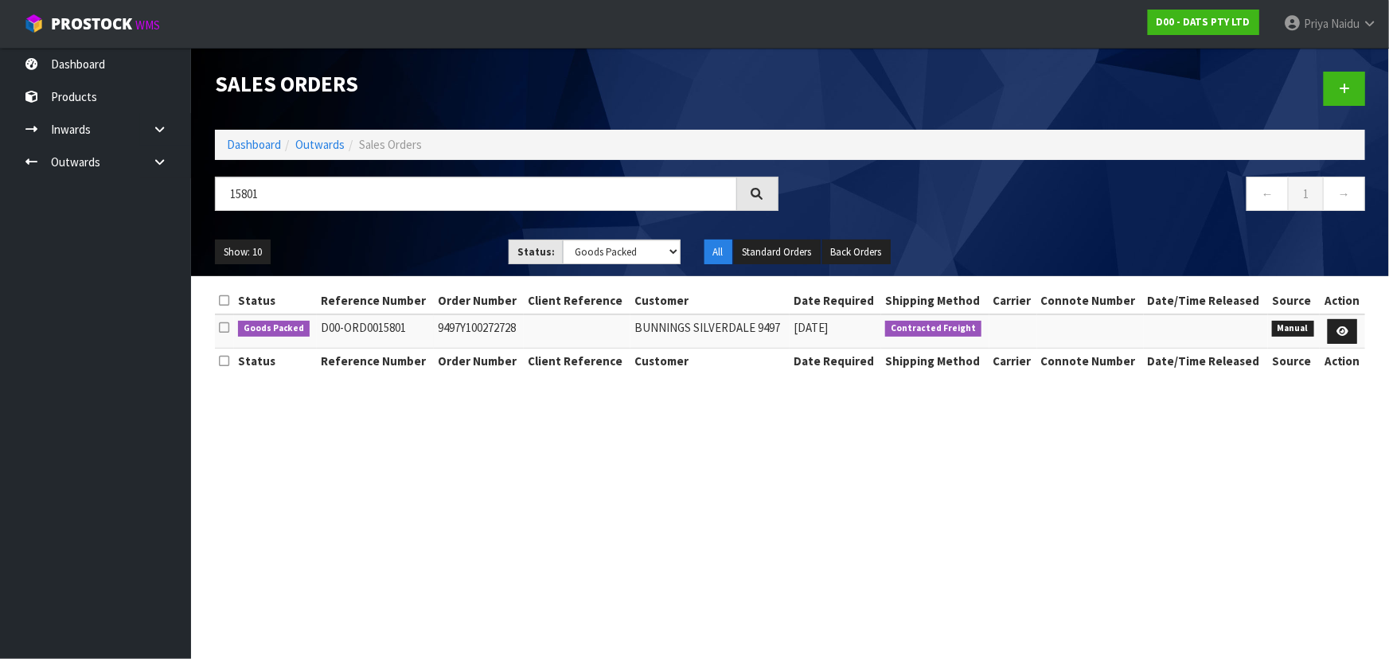
click at [424, 244] on ul "Show: 10 5 10 25 50" at bounding box center [350, 252] width 270 height 25
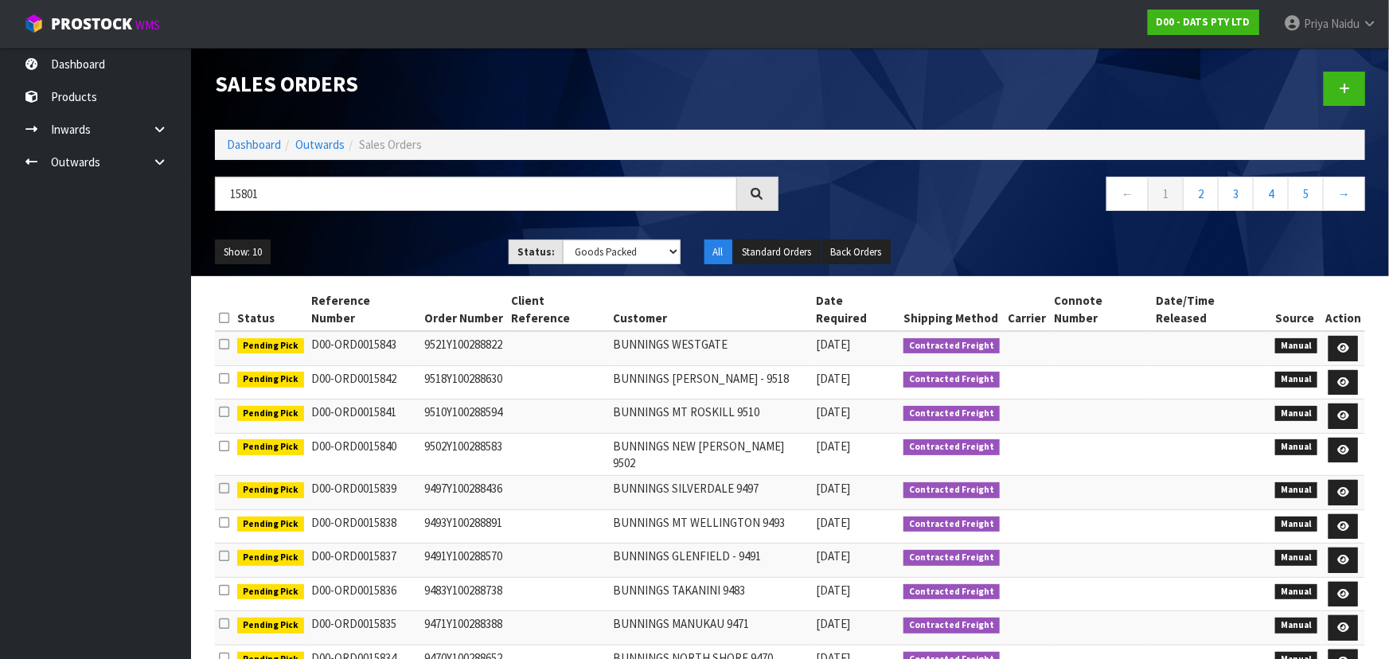
click at [408, 231] on div "Show: 10 5 10 25 50 Status: Draft Pending Allocated Pending Pick Goods Picked G…" at bounding box center [790, 252] width 1174 height 49
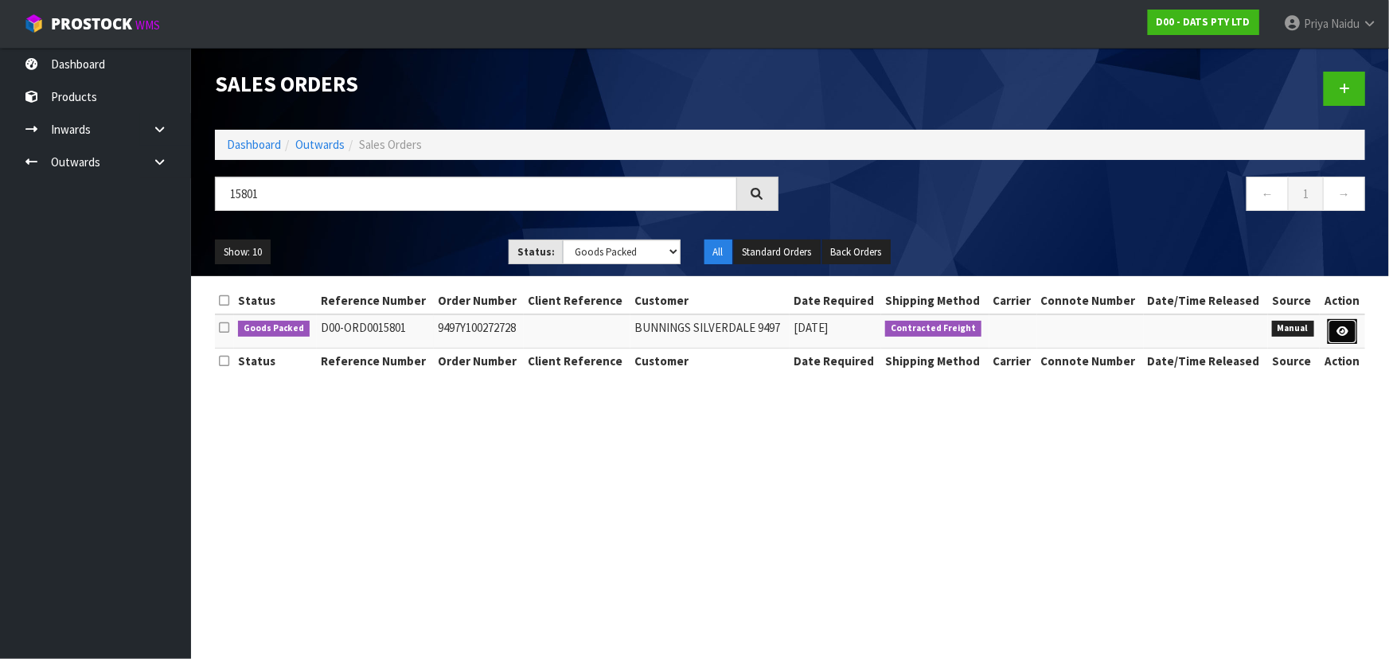
click at [1347, 327] on icon at bounding box center [1342, 331] width 12 height 10
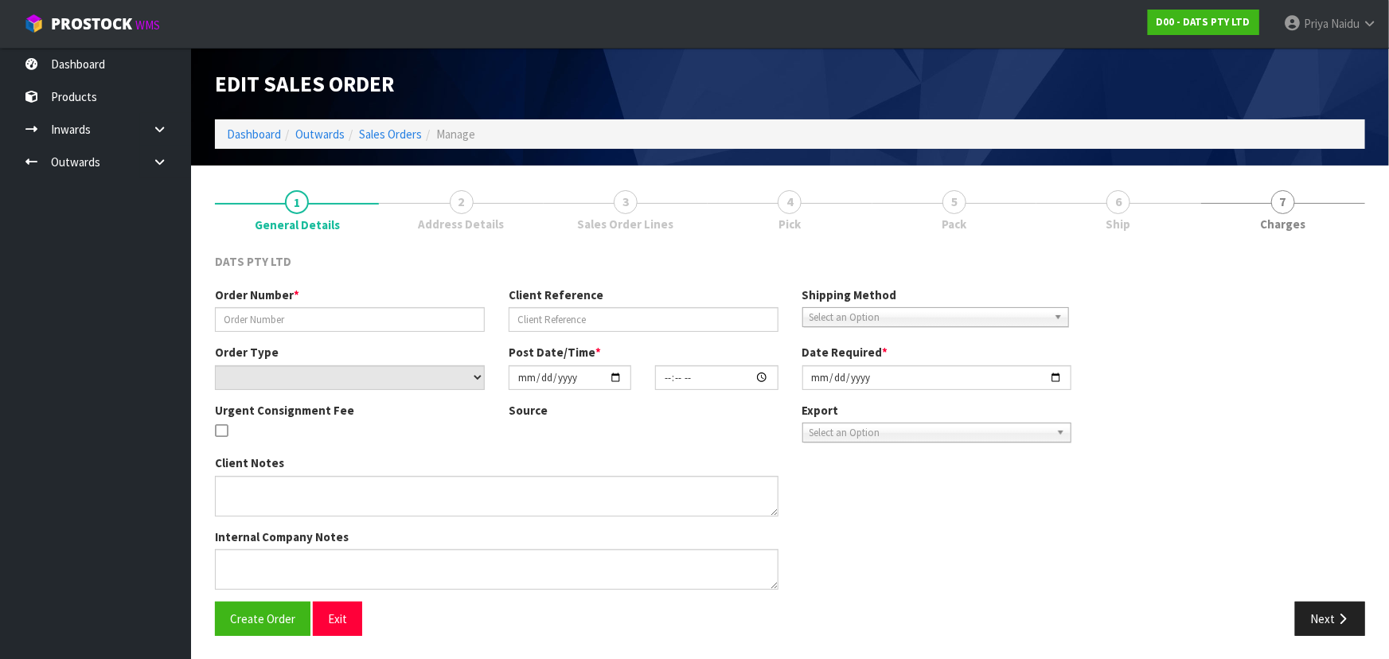
type input "9497Y100272728"
select select "number:0"
type input "2025-09-19"
type input "09:18:00.000"
type input "2025-09-19"
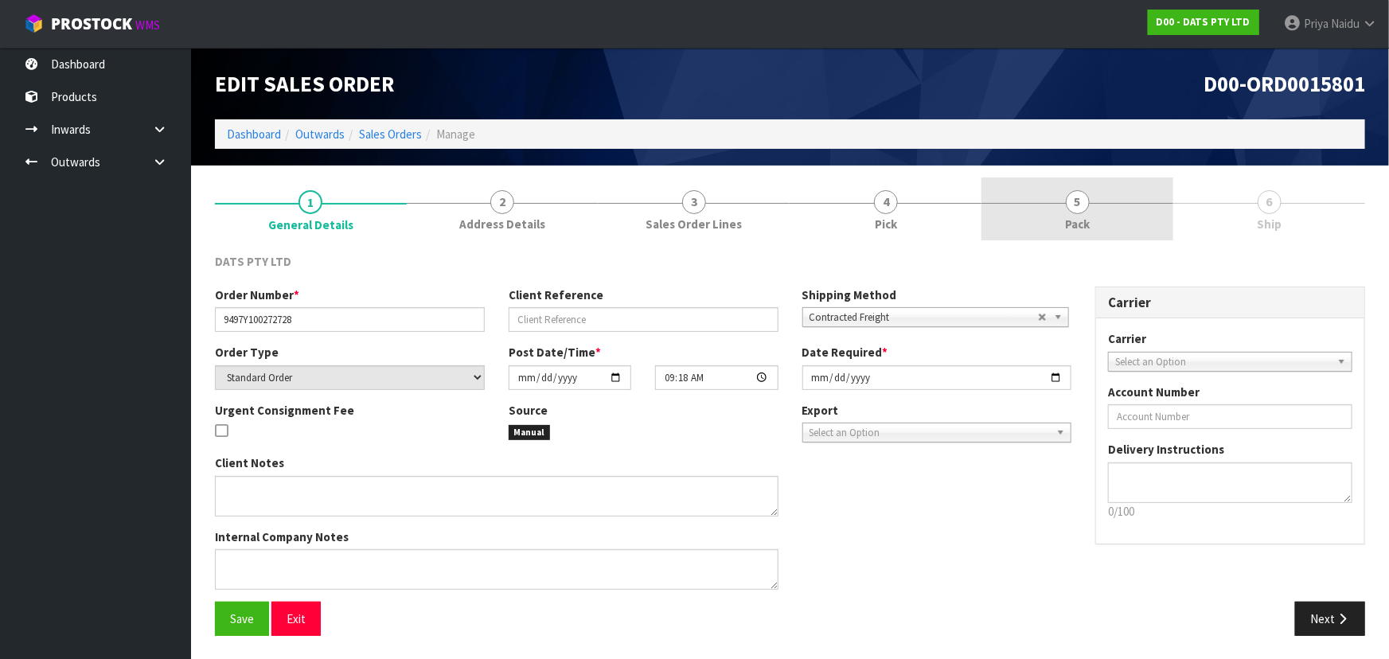
click at [1058, 217] on link "5 Pack" at bounding box center [1077, 208] width 192 height 63
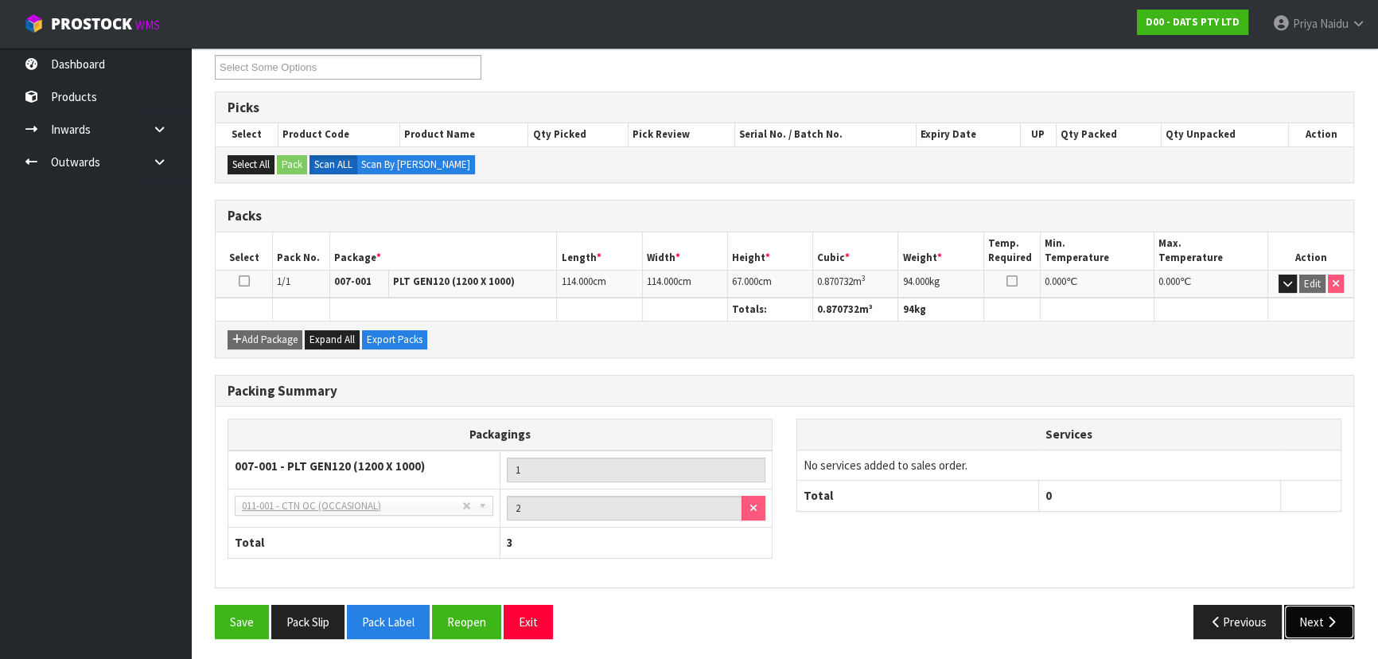
click at [1300, 619] on button "Next" at bounding box center [1320, 622] width 70 height 34
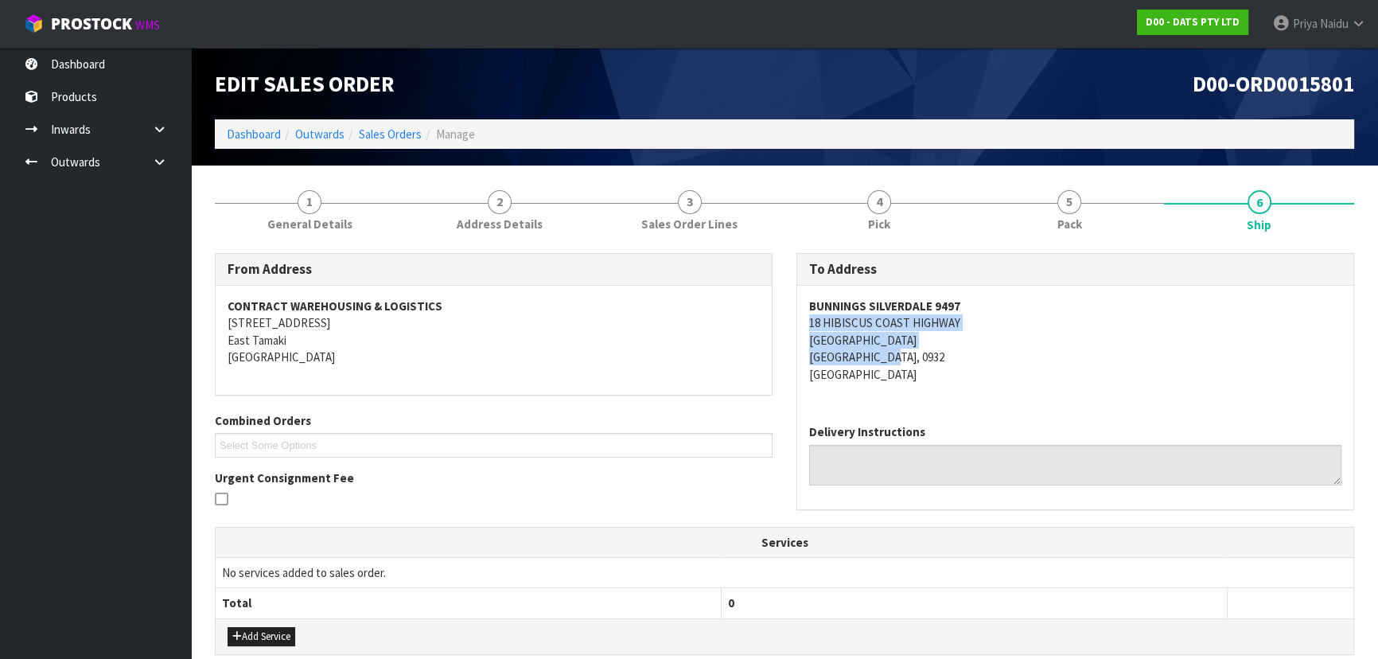
drag, startPoint x: 791, startPoint y: 322, endPoint x: 997, endPoint y: 357, distance: 209.1
click at [997, 357] on div "To Address BUNNINGS SILVERDALE 9497 18 HIBISCUS COAST HIGHWAY SILVERDALE AUCKLA…" at bounding box center [1076, 389] width 582 height 273
click at [1008, 383] on div "BUNNINGS SILVERDALE 9497 18 HIBISCUS COAST HIGHWAY SILVERDALE AUCKLAND, 0932 Ne…" at bounding box center [1075, 349] width 556 height 126
drag, startPoint x: 796, startPoint y: 324, endPoint x: 1032, endPoint y: 326, distance: 236.4
click at [1032, 326] on div "To Address BUNNINGS SILVERDALE 9497 18 HIBISCUS COAST HIGHWAY SILVERDALE AUCKLA…" at bounding box center [1076, 381] width 558 height 256
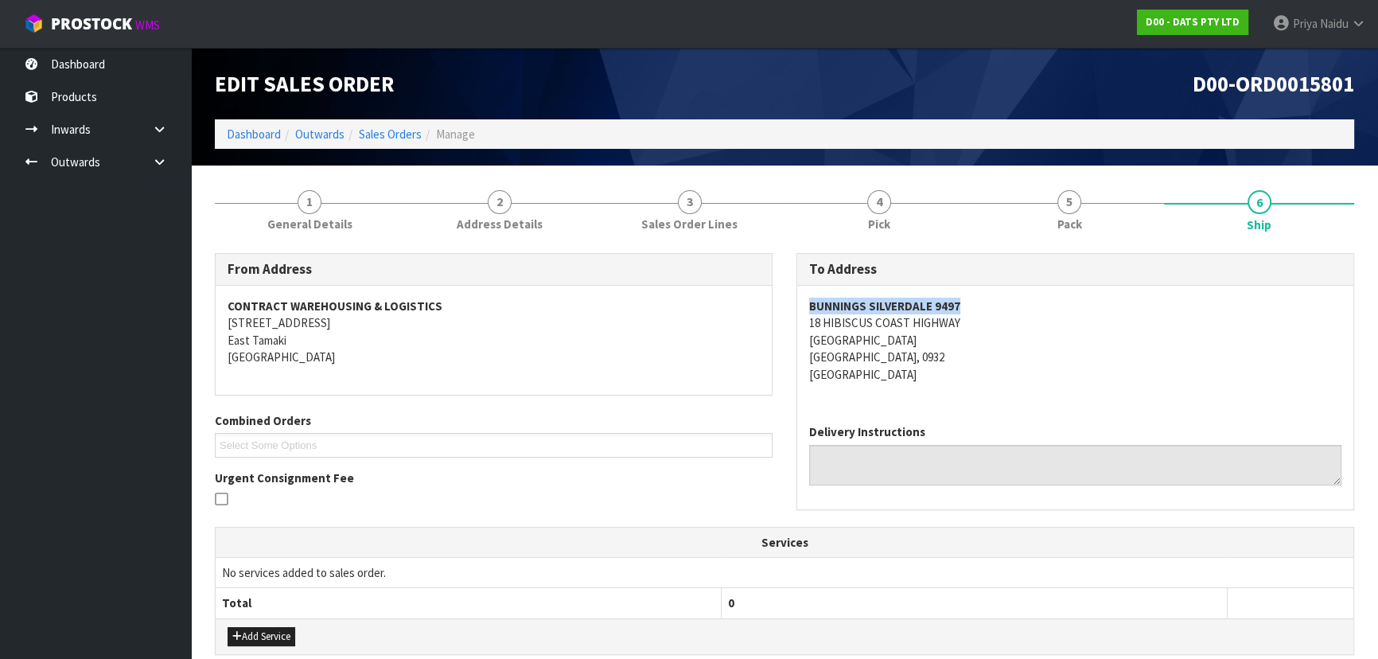
drag, startPoint x: 808, startPoint y: 306, endPoint x: 1008, endPoint y: 299, distance: 199.9
click at [1008, 299] on div "BUNNINGS SILVERDALE 9497 18 HIBISCUS COAST HIGHWAY SILVERDALE AUCKLAND, 0932 Ne…" at bounding box center [1075, 349] width 556 height 126
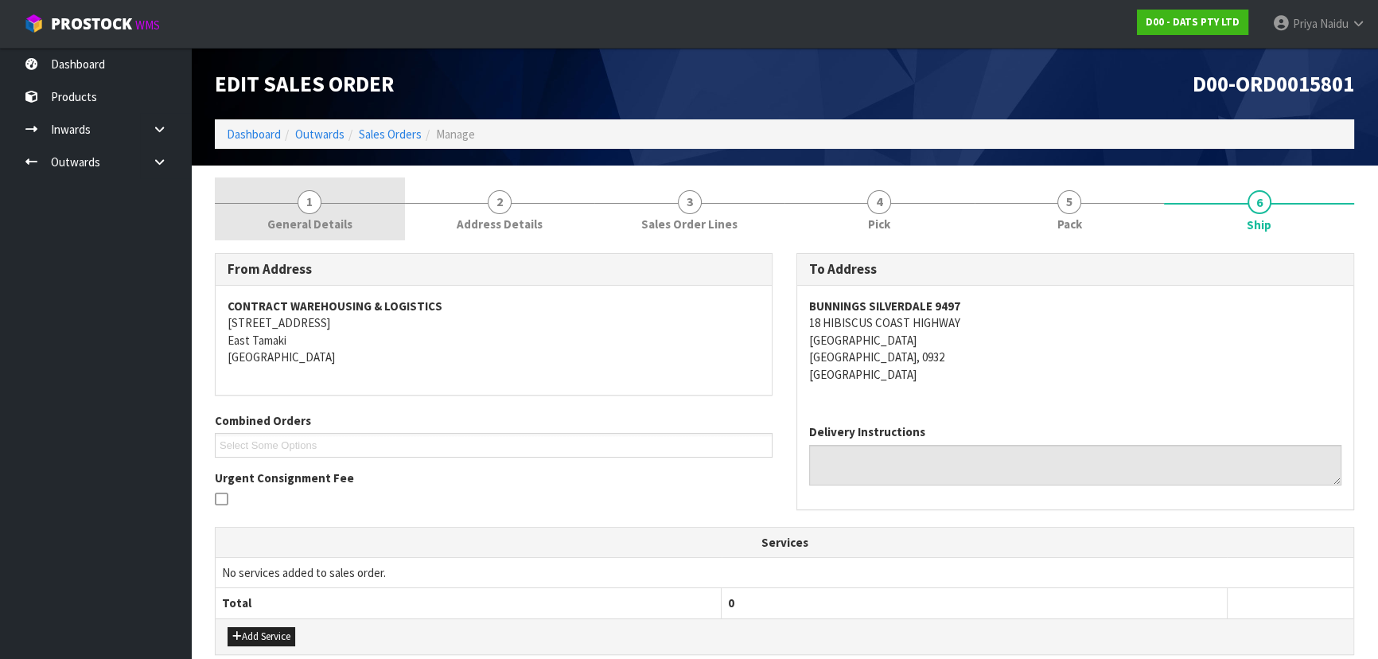
drag, startPoint x: 291, startPoint y: 203, endPoint x: 291, endPoint y: 211, distance: 8.0
click at [291, 203] on link "1 General Details" at bounding box center [310, 208] width 190 height 63
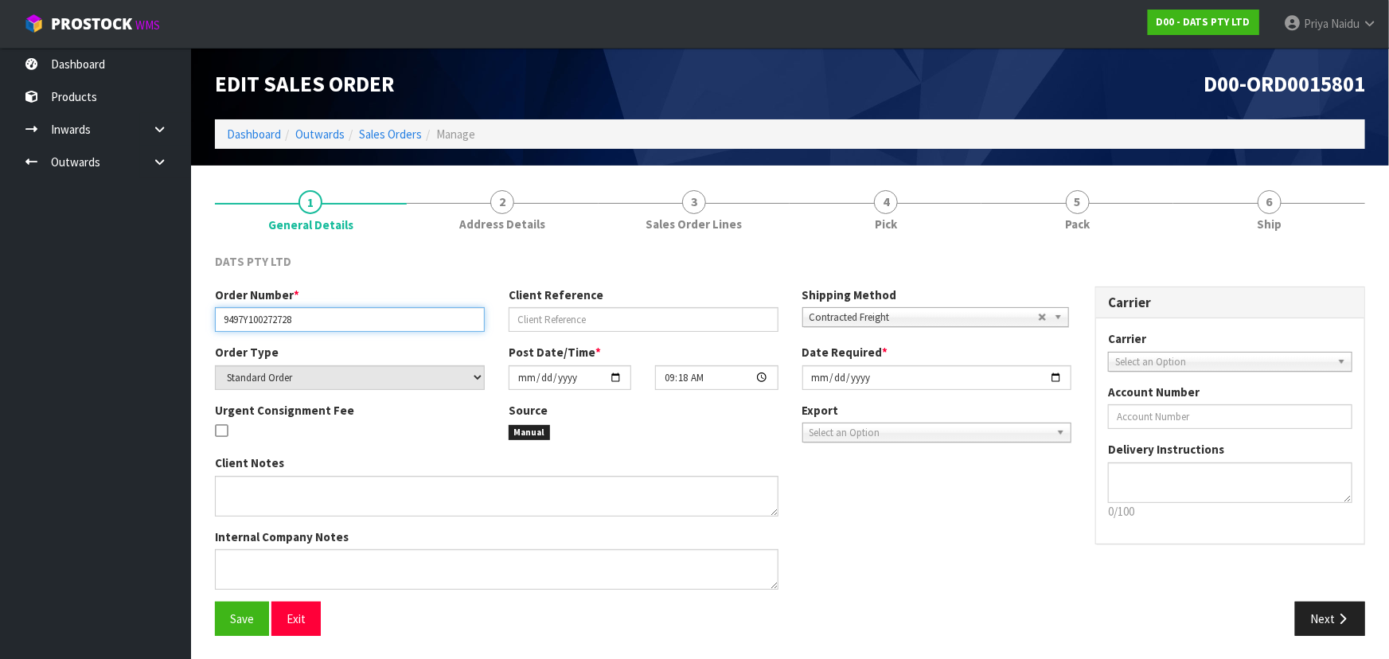
drag, startPoint x: 253, startPoint y: 316, endPoint x: 353, endPoint y: 326, distance: 100.0
click at [353, 326] on input "9497Y100272728" at bounding box center [350, 319] width 270 height 25
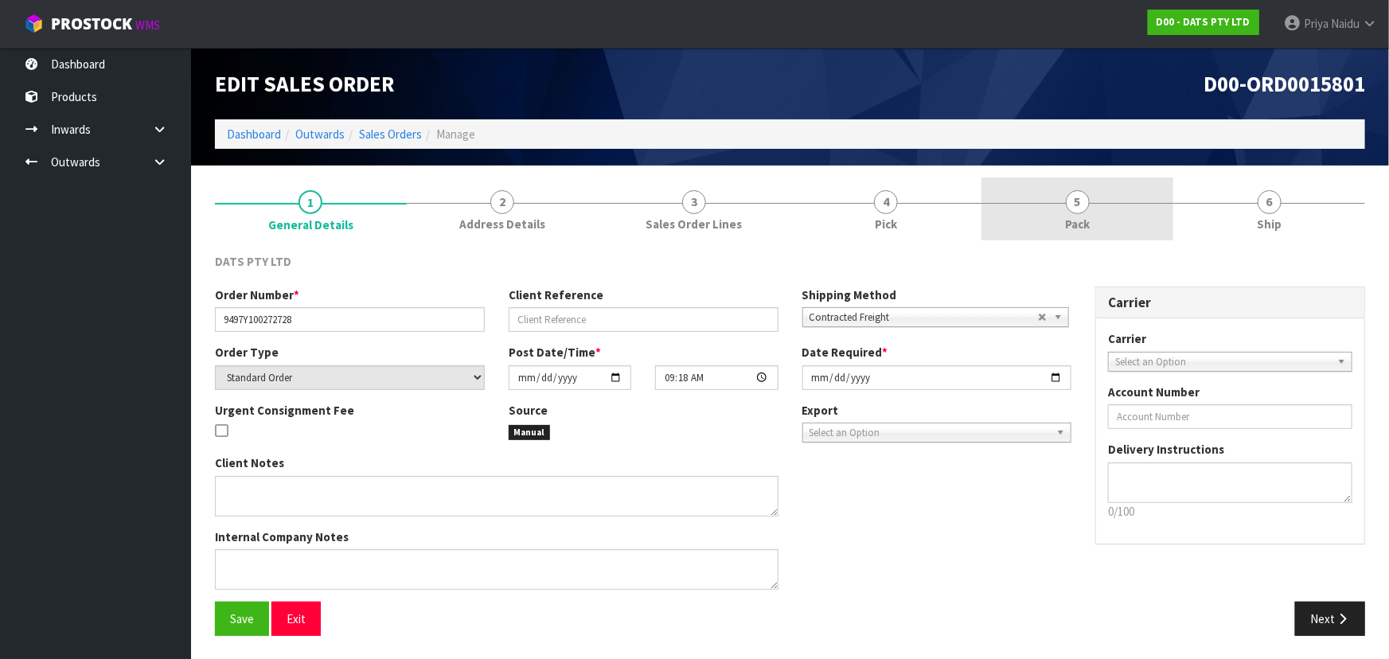
click at [1078, 204] on span "5" at bounding box center [1078, 202] width 24 height 24
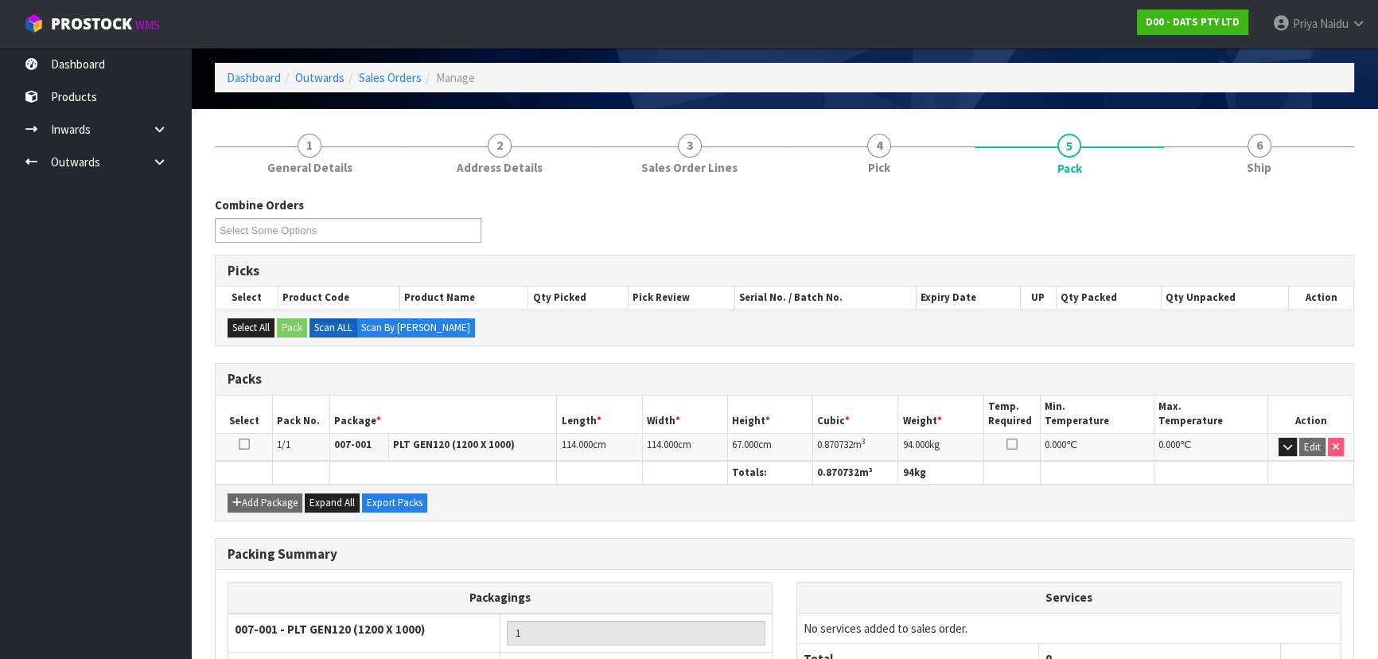
scroll to position [144, 0]
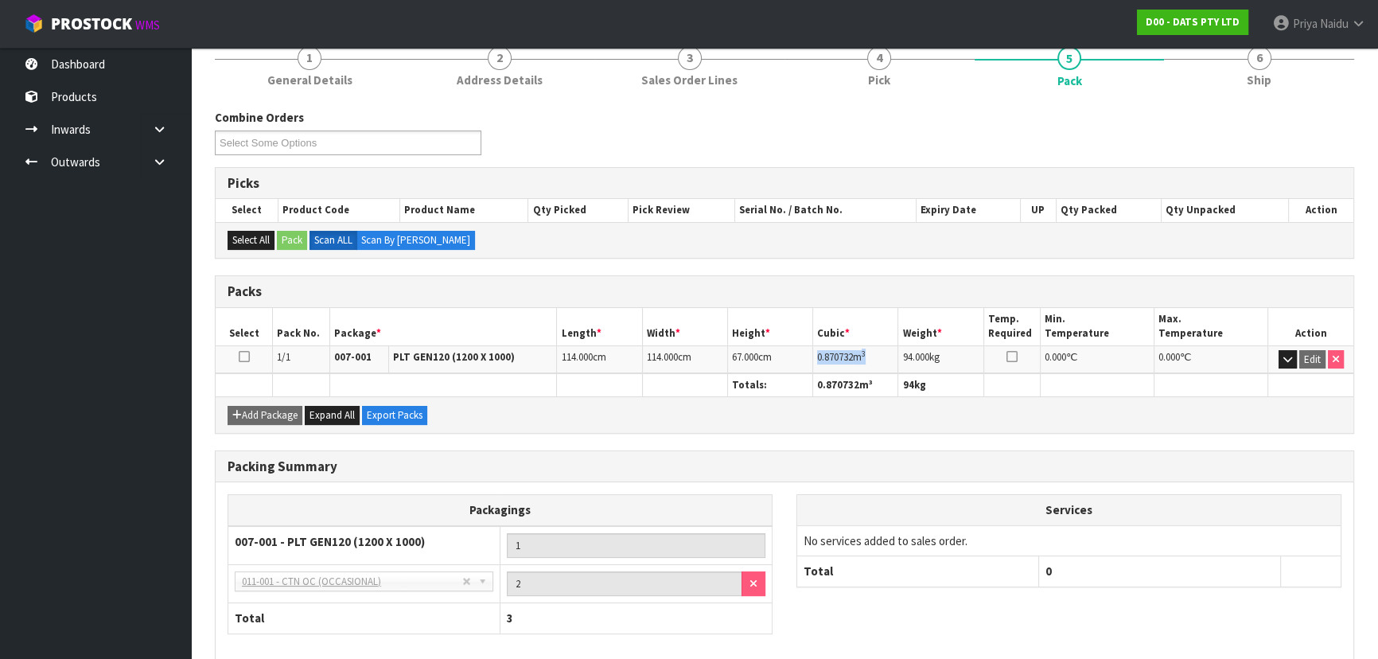
drag, startPoint x: 817, startPoint y: 355, endPoint x: 875, endPoint y: 351, distance: 58.2
click at [875, 351] on td "0.870732 m 3" at bounding box center [855, 359] width 85 height 28
click at [1143, 451] on div "Packing Summary" at bounding box center [785, 467] width 1138 height 32
click at [1248, 81] on span "Ship" at bounding box center [1259, 80] width 25 height 17
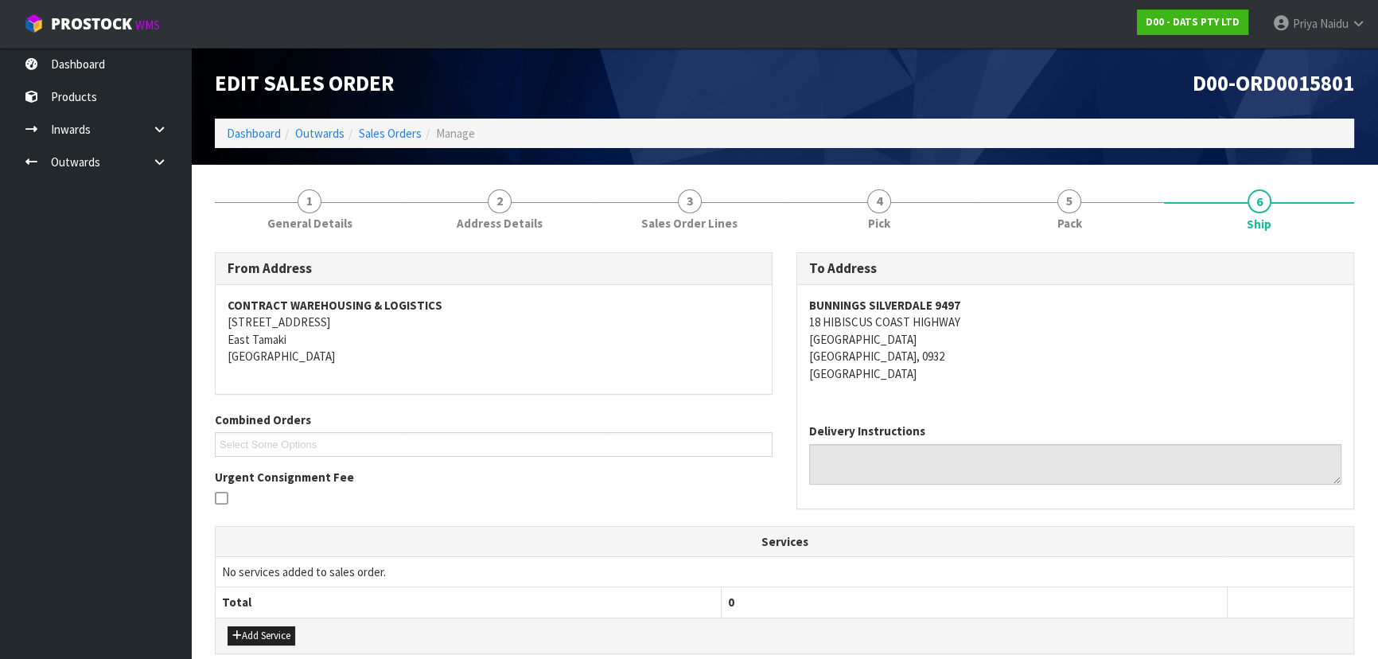
scroll to position [0, 0]
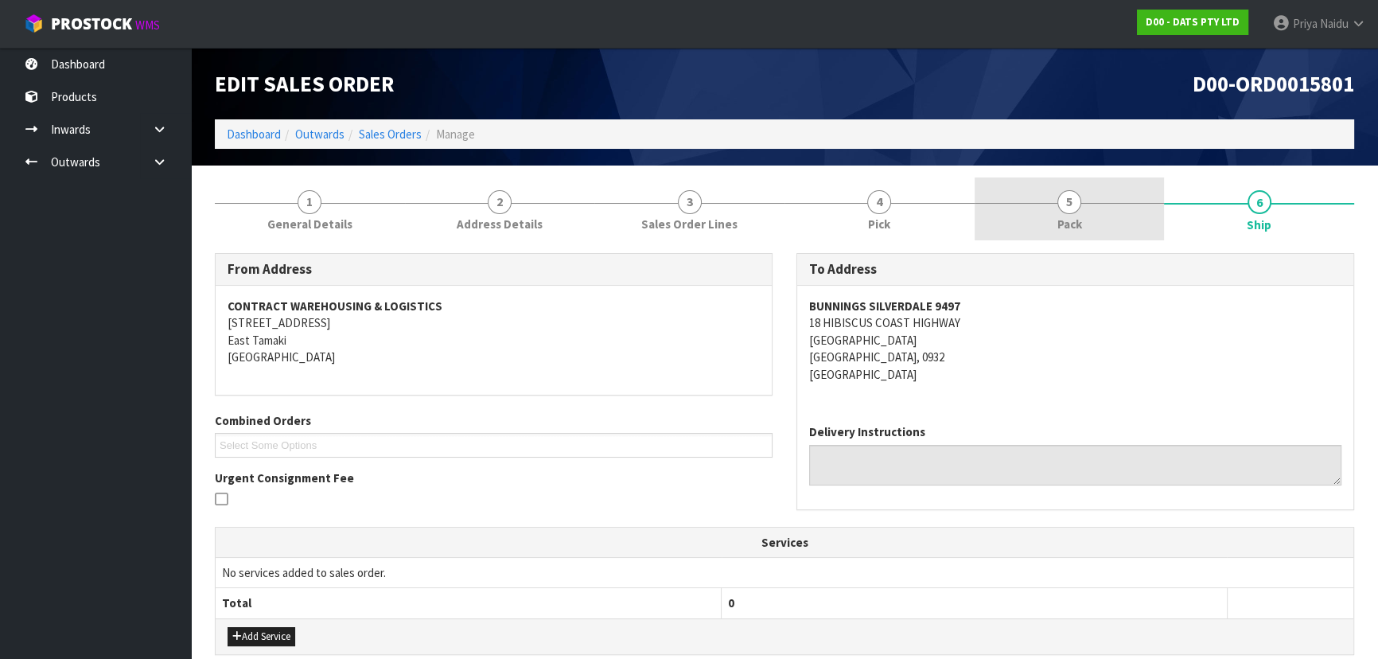
click at [1046, 186] on link "5 Pack" at bounding box center [1070, 208] width 190 height 63
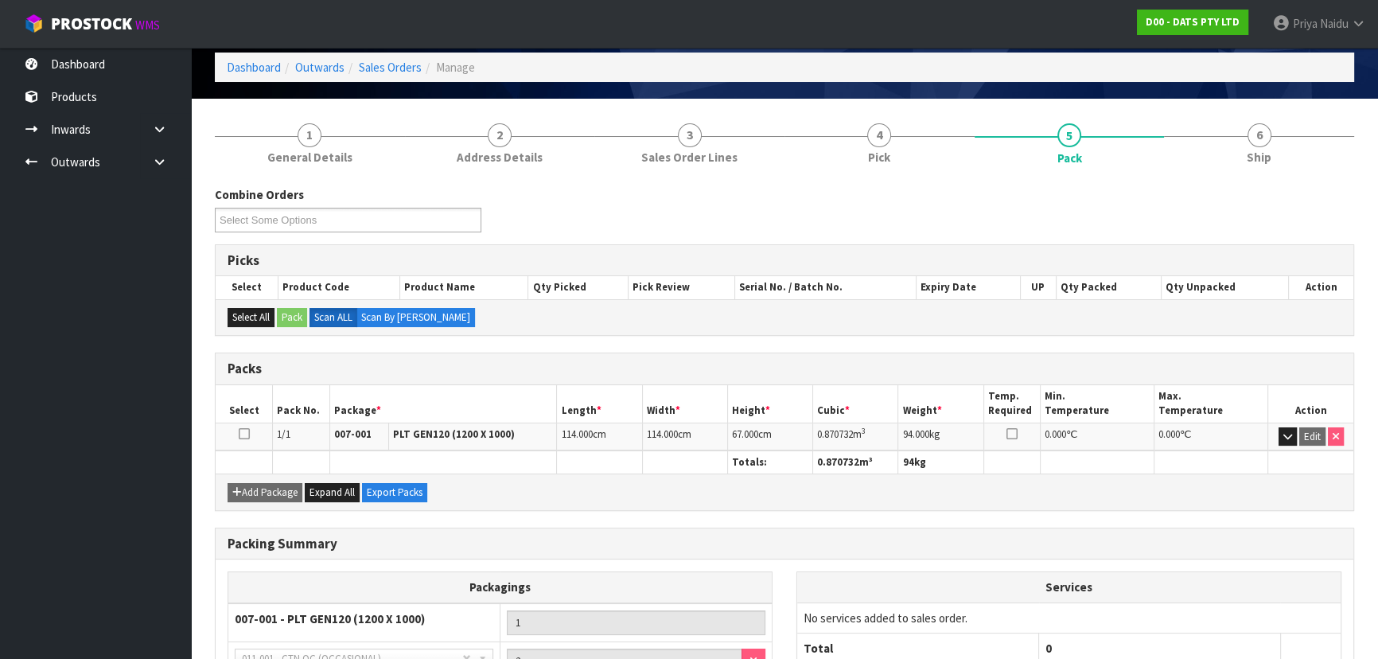
scroll to position [144, 0]
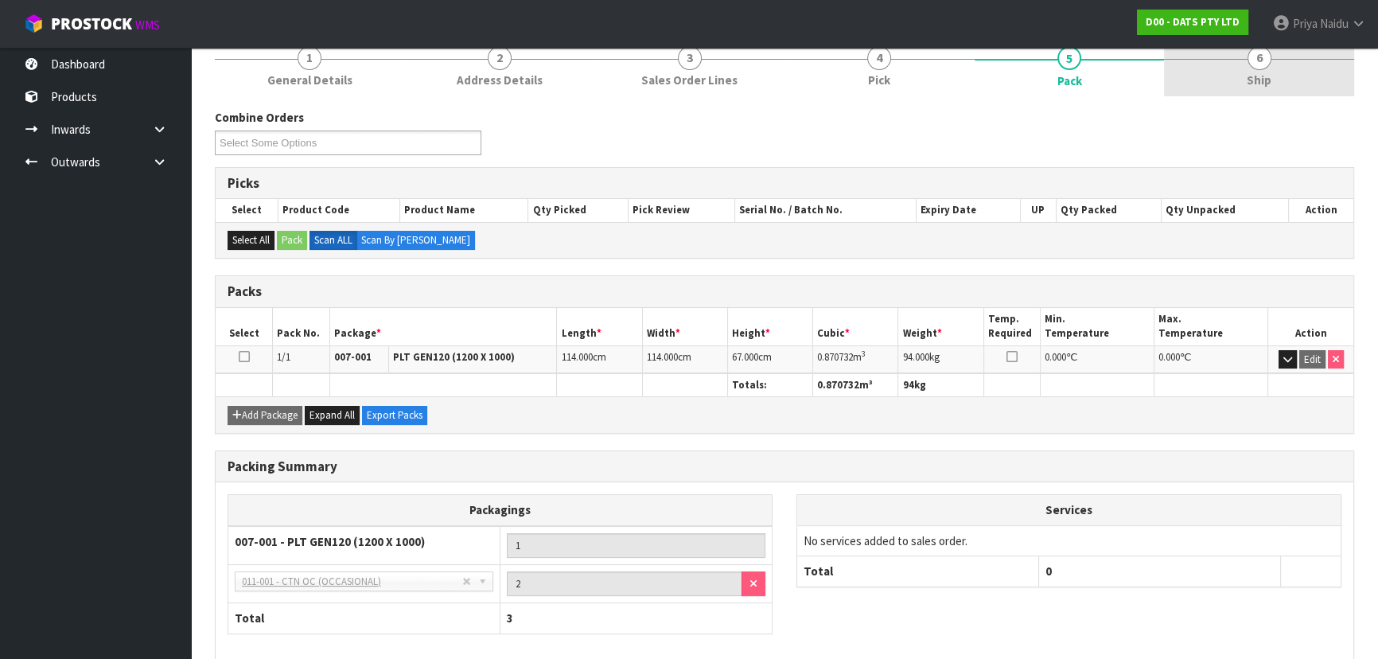
click at [1264, 67] on span "6" at bounding box center [1260, 58] width 24 height 24
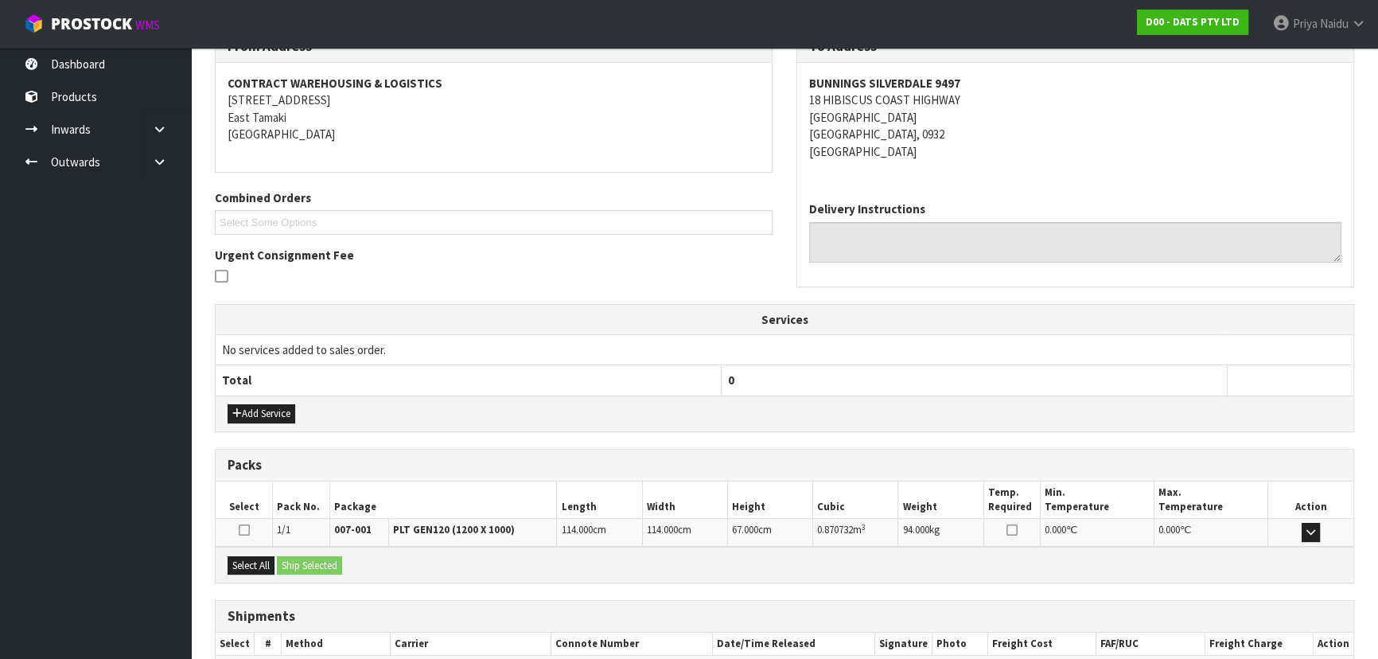
scroll to position [315, 0]
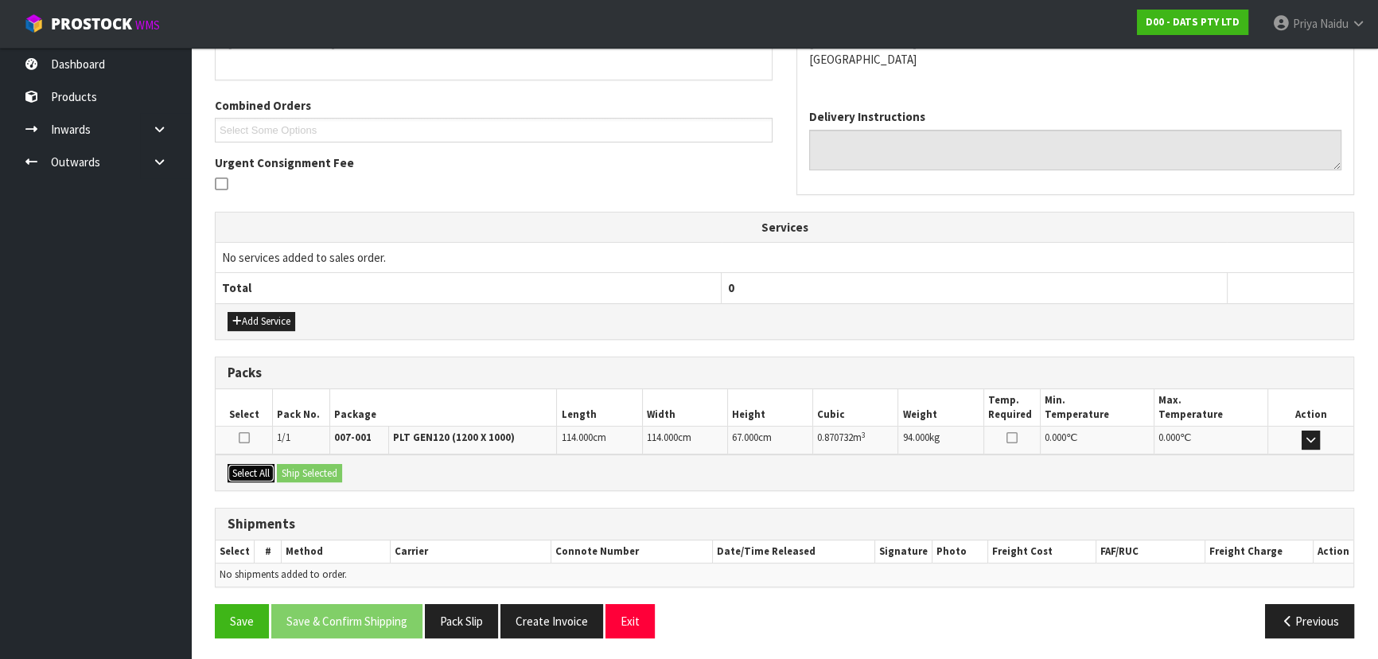
drag, startPoint x: 249, startPoint y: 468, endPoint x: 311, endPoint y: 461, distance: 62.5
click at [249, 467] on button "Select All" at bounding box center [251, 473] width 47 height 19
click at [312, 464] on button "Ship Selected" at bounding box center [309, 473] width 65 height 19
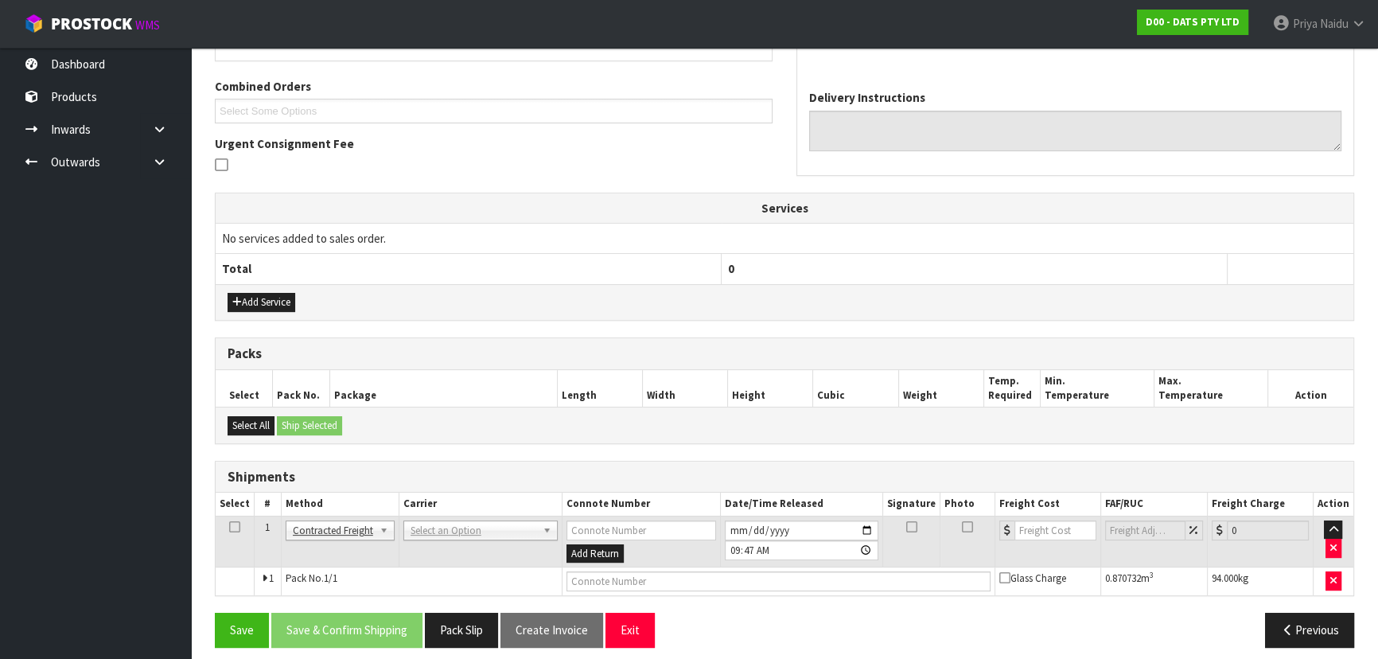
scroll to position [343, 0]
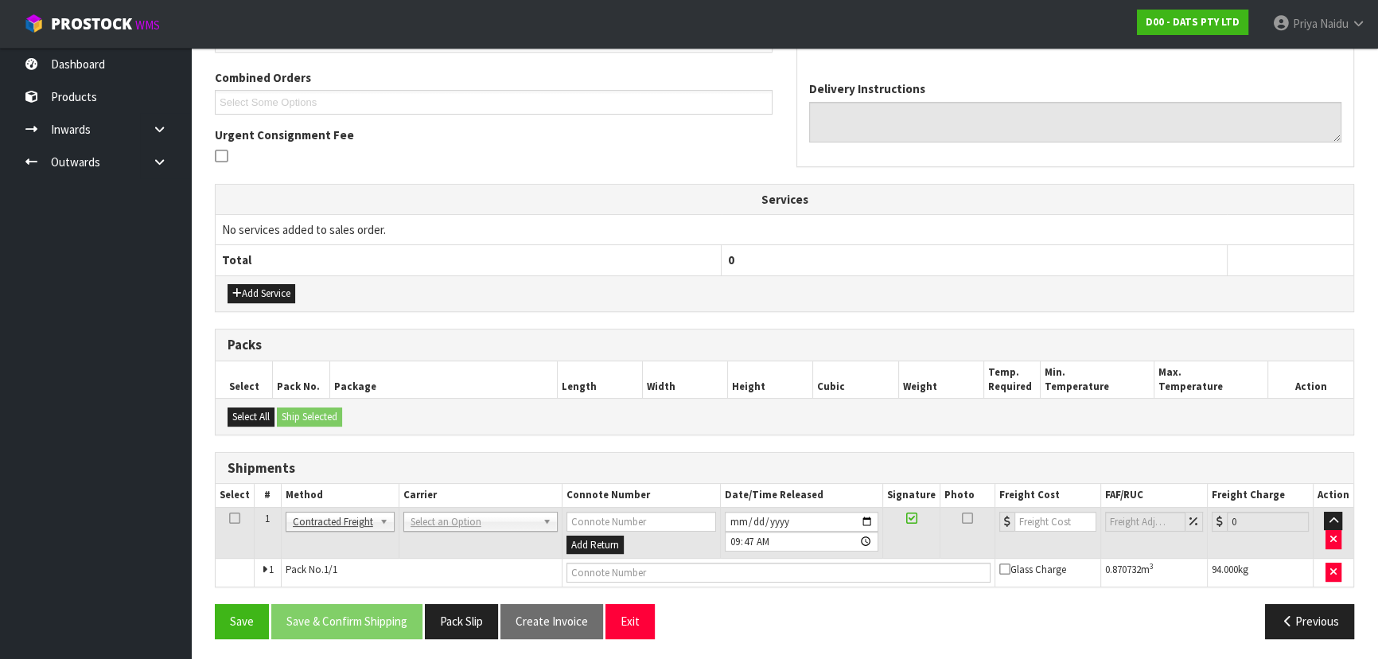
click at [480, 528] on td "ANGEL - ANGEL TRANSPORT CONROY - CONROY REMOVALS DEAEXPAKL - DEADLINE EXPRESS C…" at bounding box center [480, 533] width 163 height 52
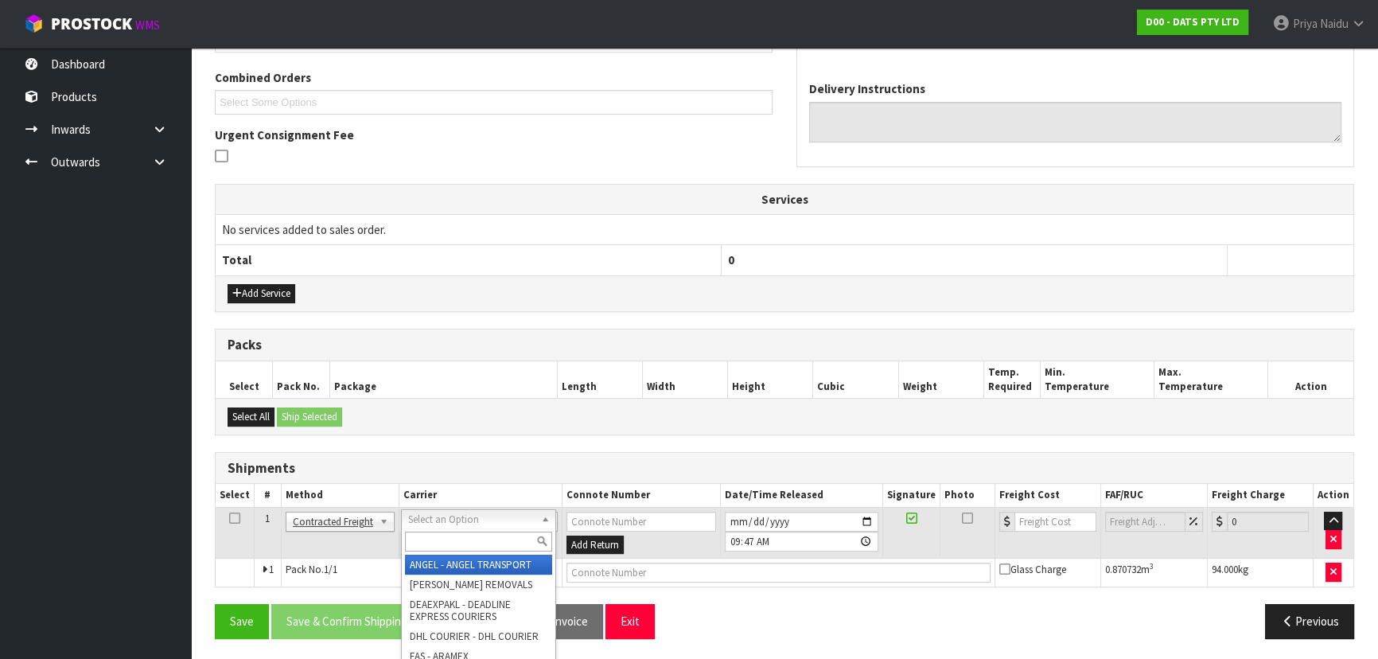
click at [462, 532] on input "text" at bounding box center [478, 542] width 147 height 20
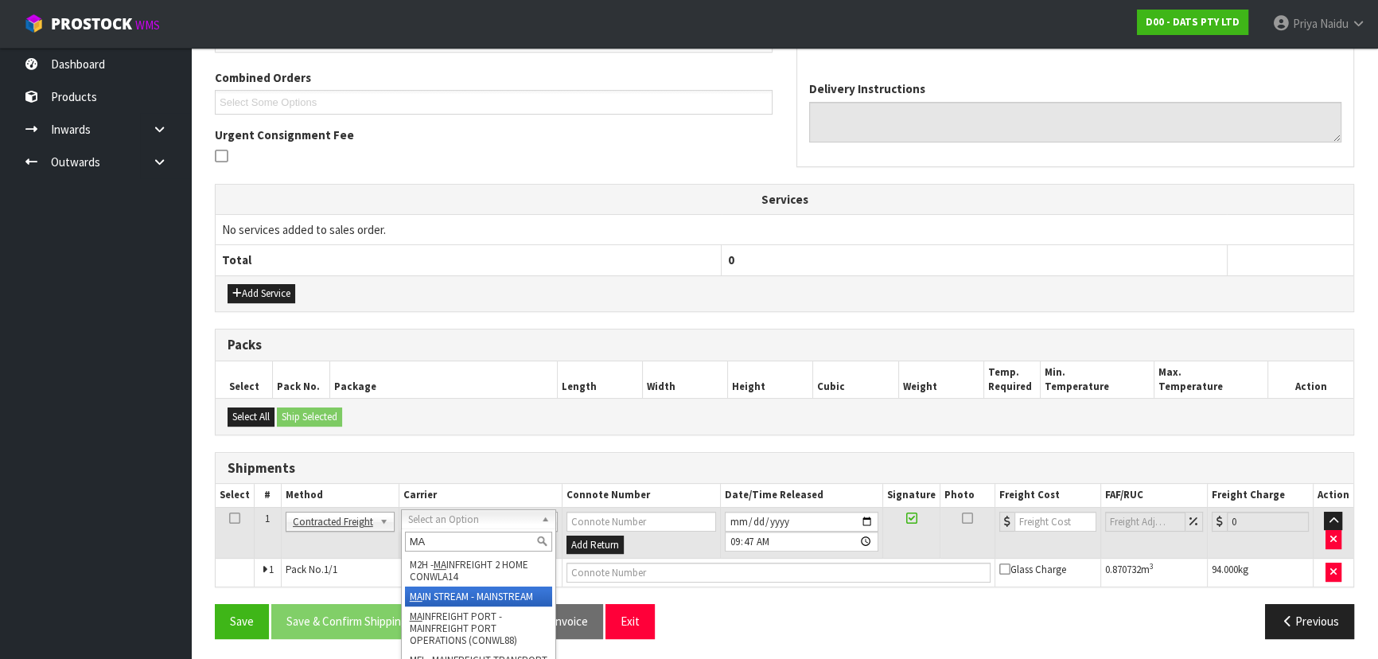
type input "MA"
drag, startPoint x: 493, startPoint y: 597, endPoint x: 547, endPoint y: 587, distance: 54.3
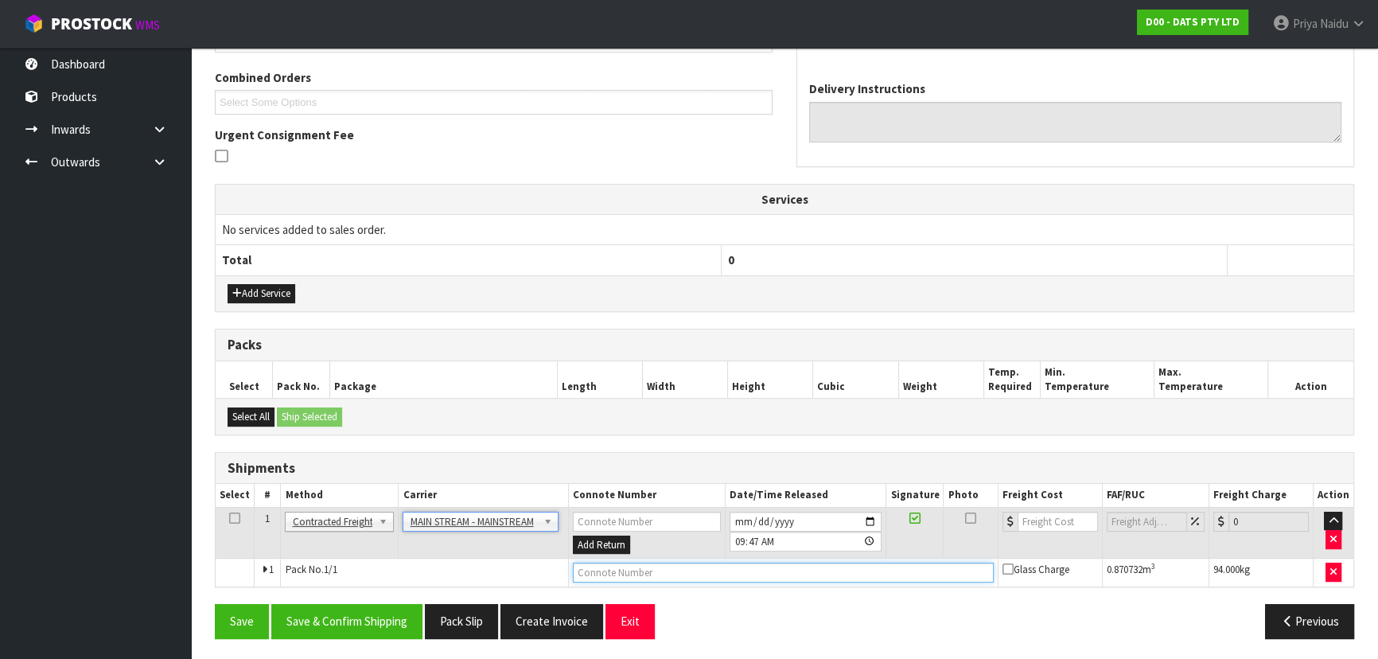
click at [614, 564] on input "text" at bounding box center [783, 573] width 421 height 20
paste input "CWL7727845"
type input "CWL7727845"
click at [1043, 518] on input "number" at bounding box center [1058, 522] width 80 height 20
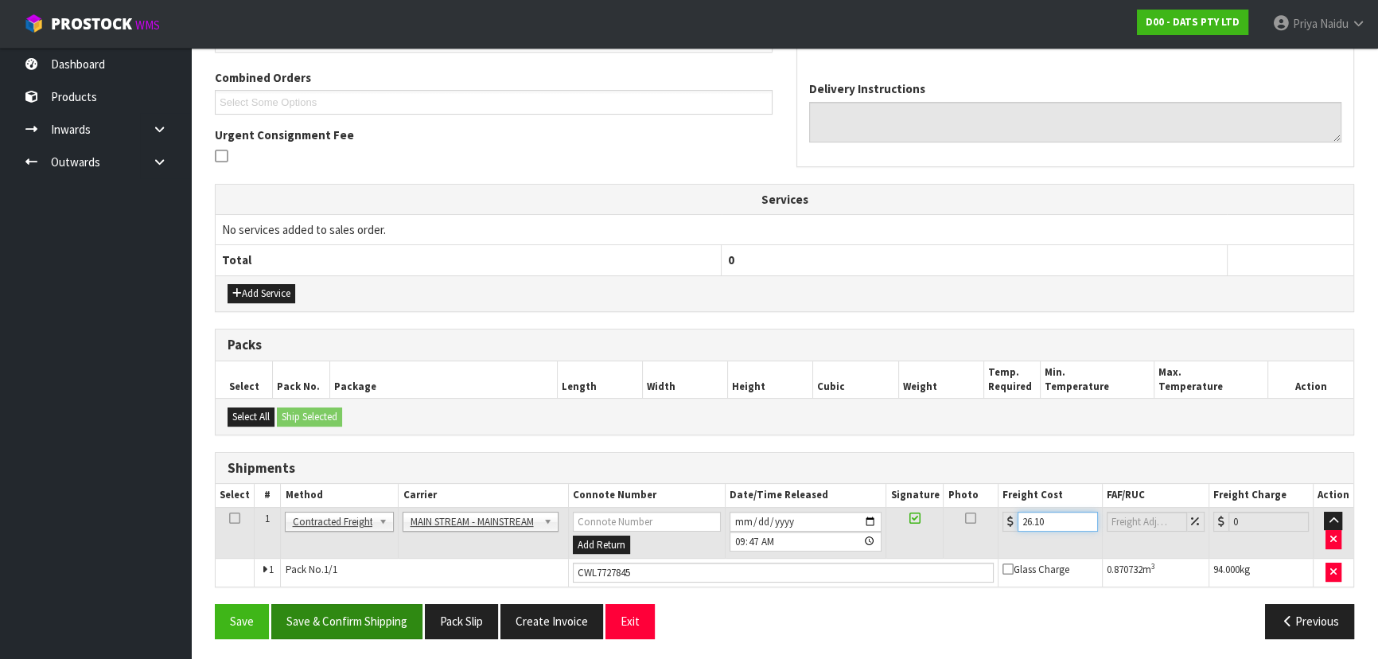
type input "26.10"
click at [359, 606] on button "Save & Confirm Shipping" at bounding box center [346, 621] width 151 height 34
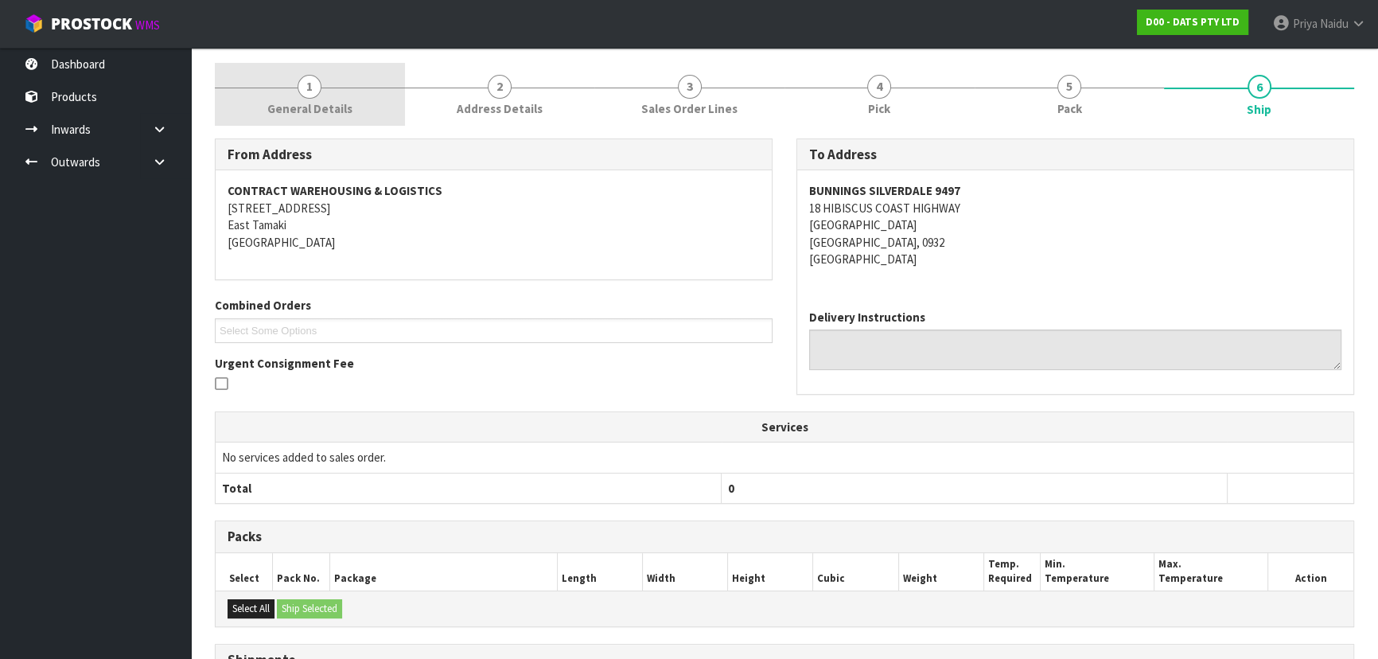
scroll to position [0, 0]
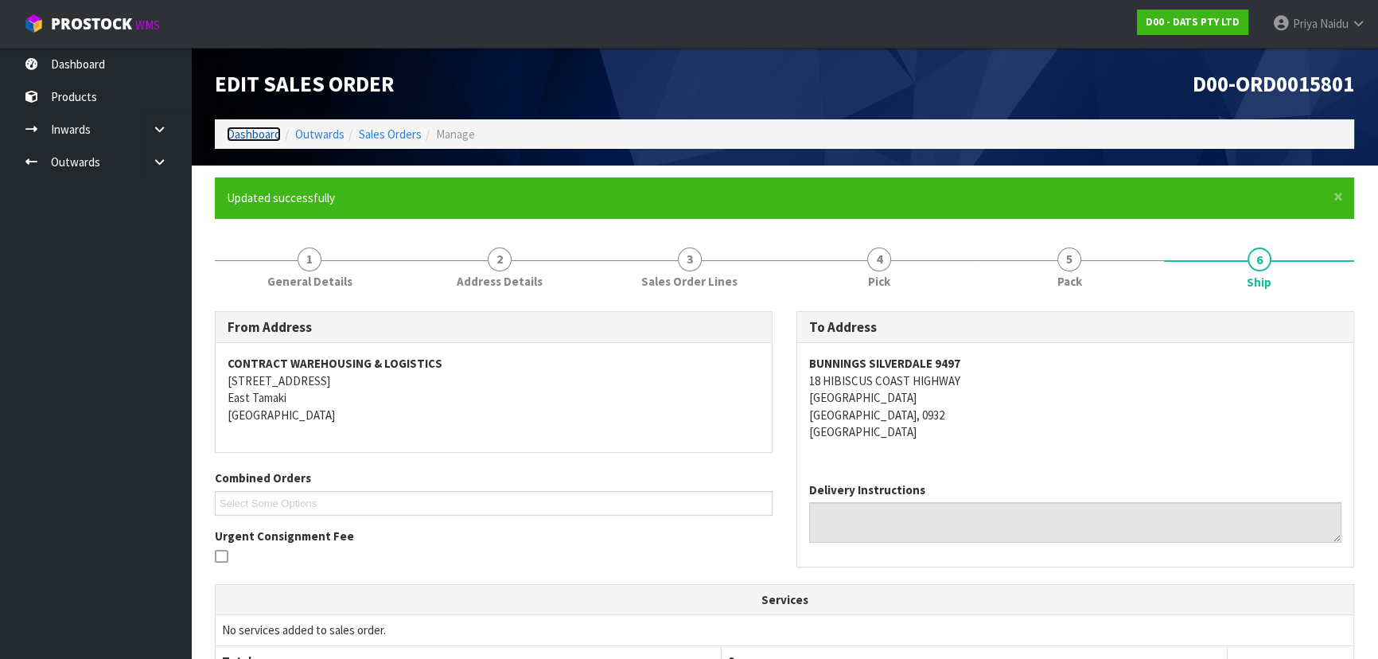
click at [240, 134] on link "Dashboard" at bounding box center [254, 134] width 54 height 15
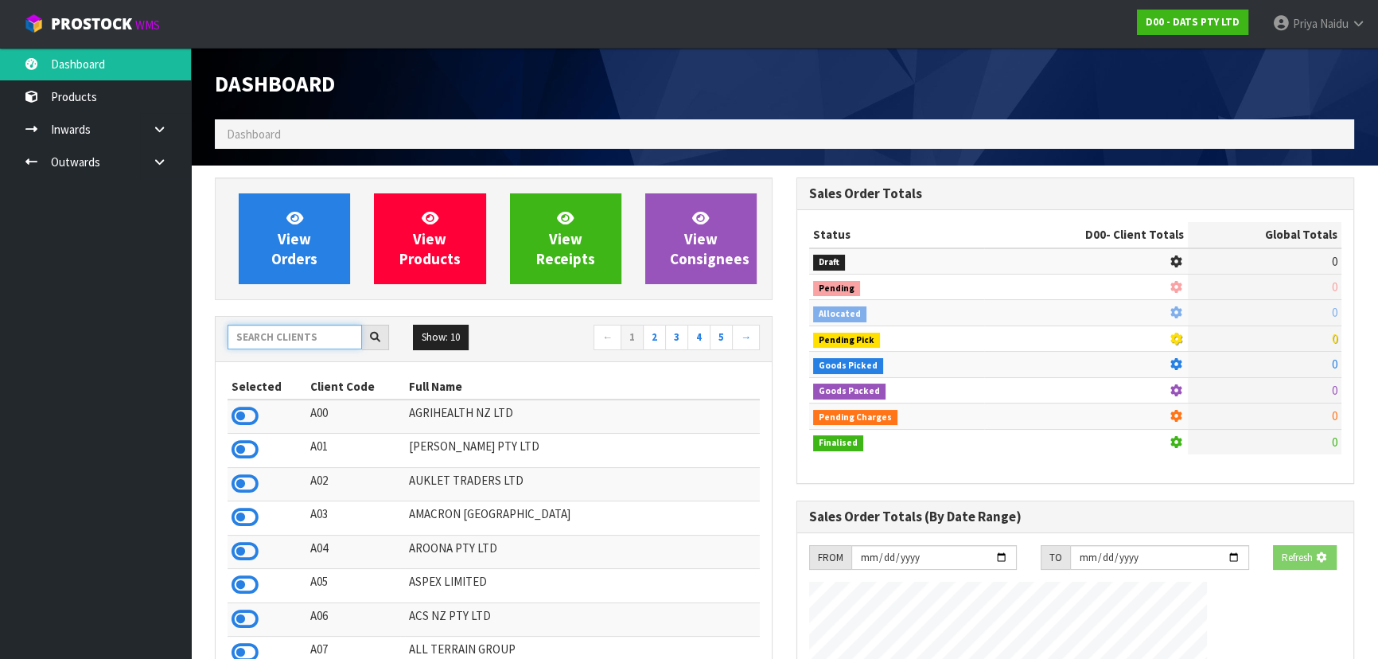
click at [263, 337] on input "text" at bounding box center [295, 337] width 135 height 25
type input "S"
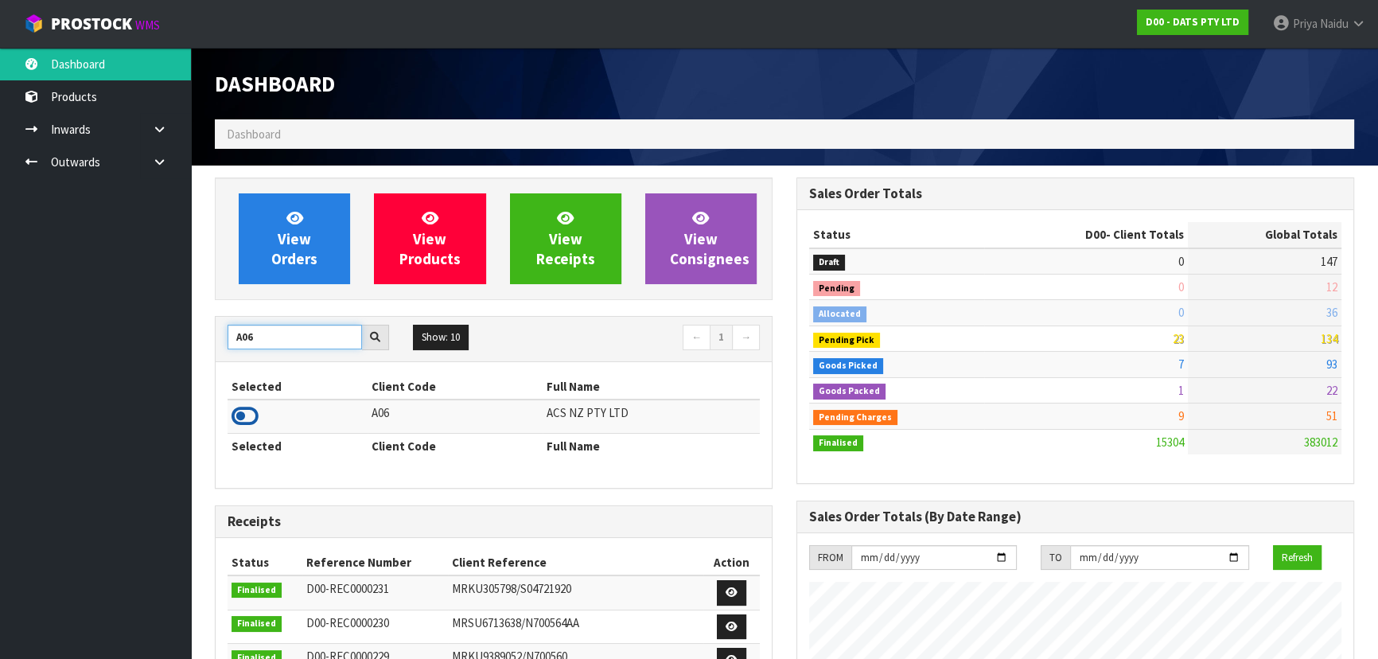
type input "A06"
click at [245, 421] on icon at bounding box center [245, 416] width 27 height 24
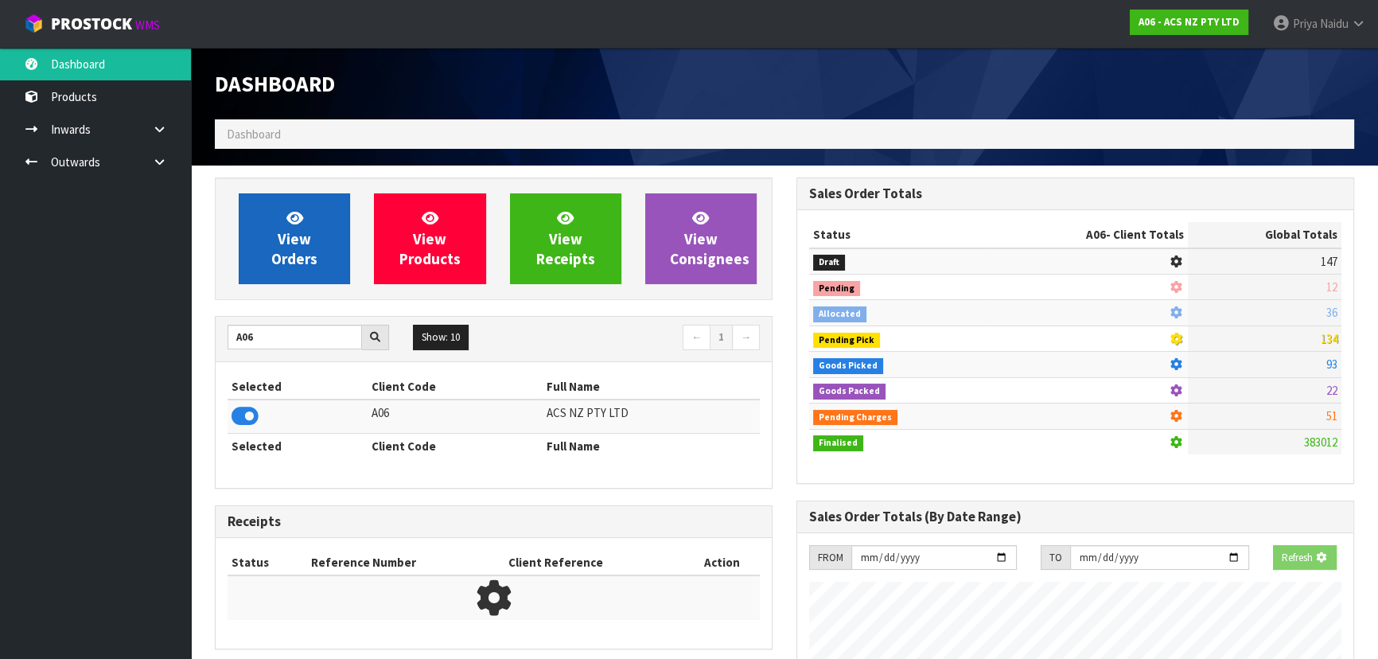
scroll to position [991, 581]
click at [302, 256] on span "View Orders" at bounding box center [294, 239] width 46 height 60
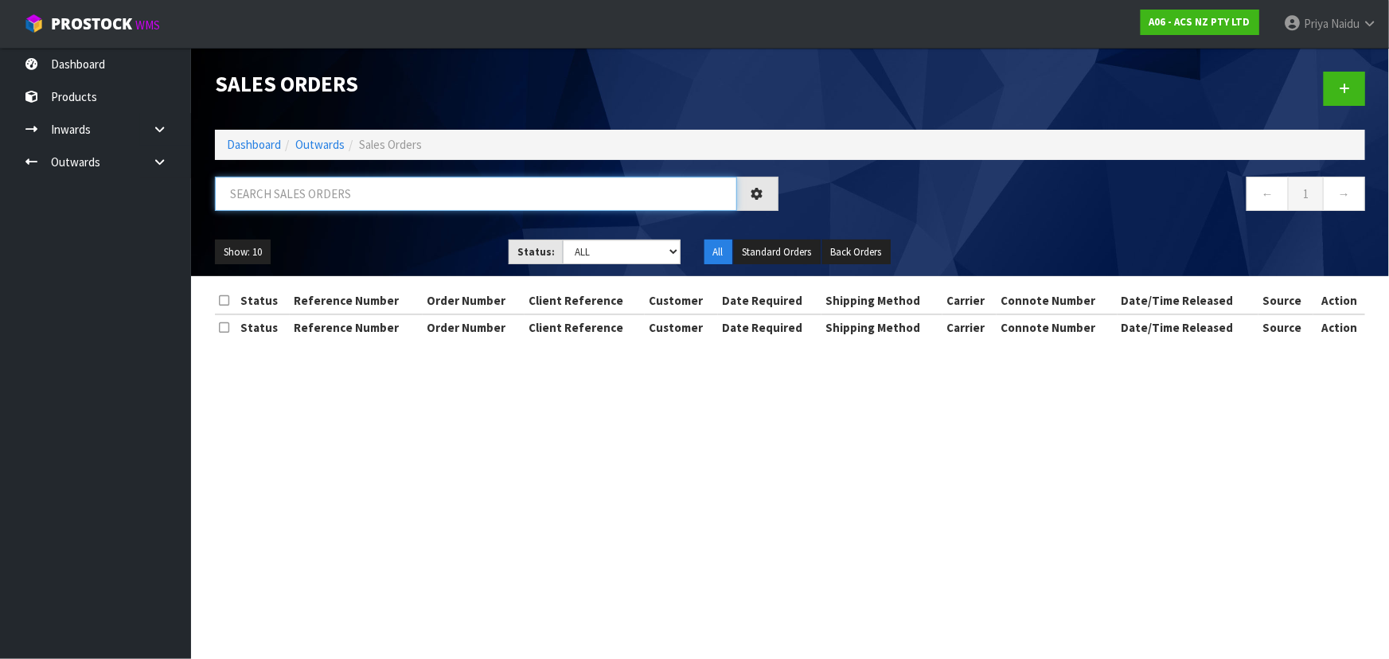
click at [326, 203] on input "text" at bounding box center [476, 194] width 522 height 34
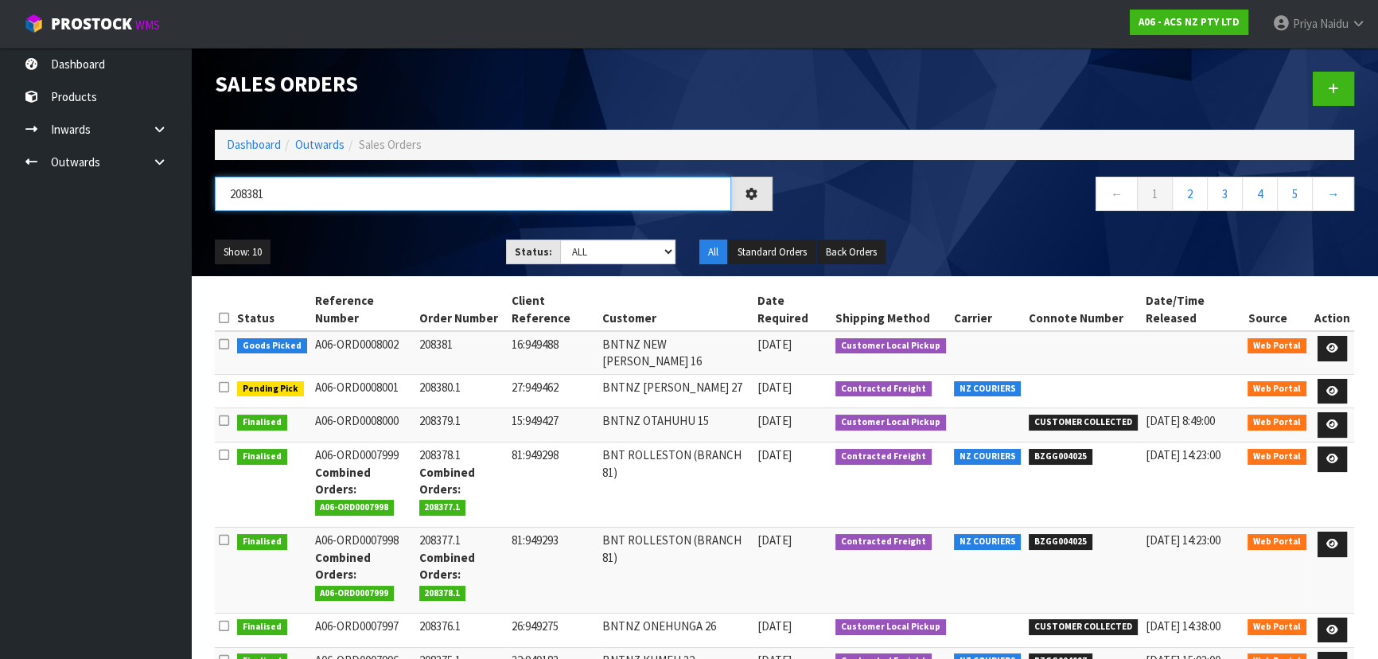
type input "208381"
click at [348, 226] on div "208381 ← 1 2 3 4 5 →" at bounding box center [785, 202] width 1164 height 51
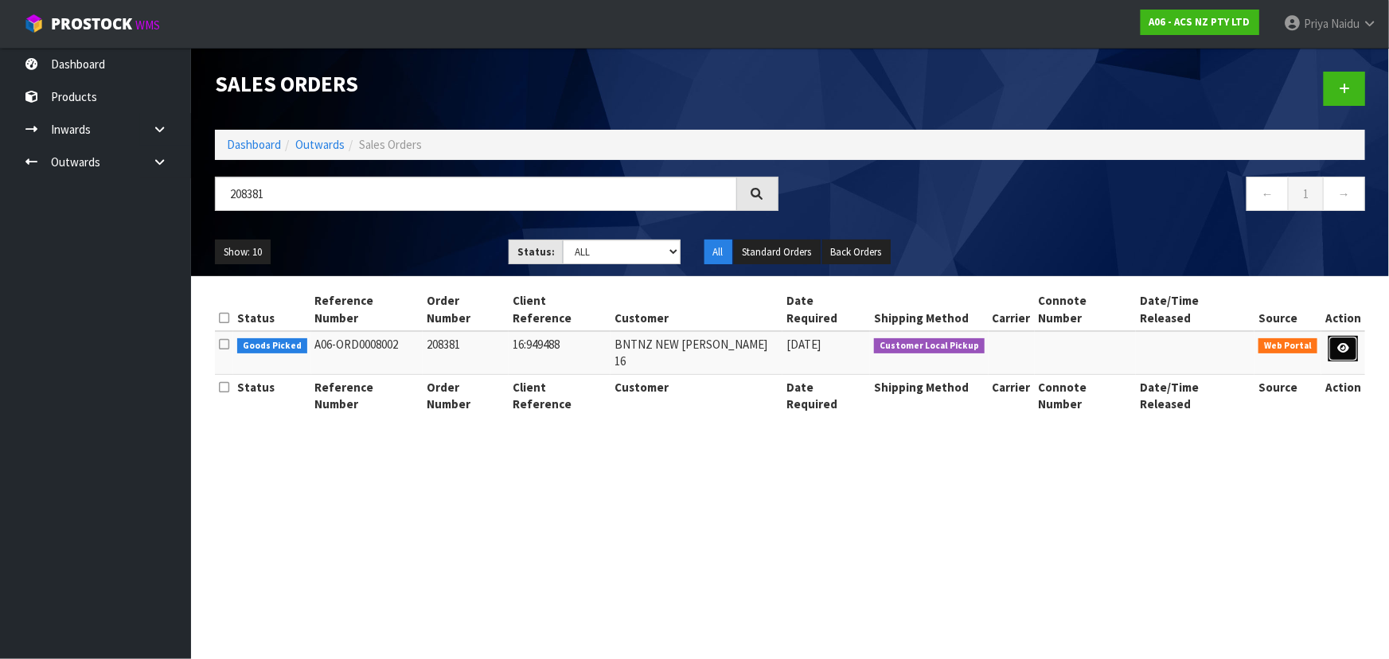
click at [1341, 343] on icon at bounding box center [1343, 348] width 12 height 10
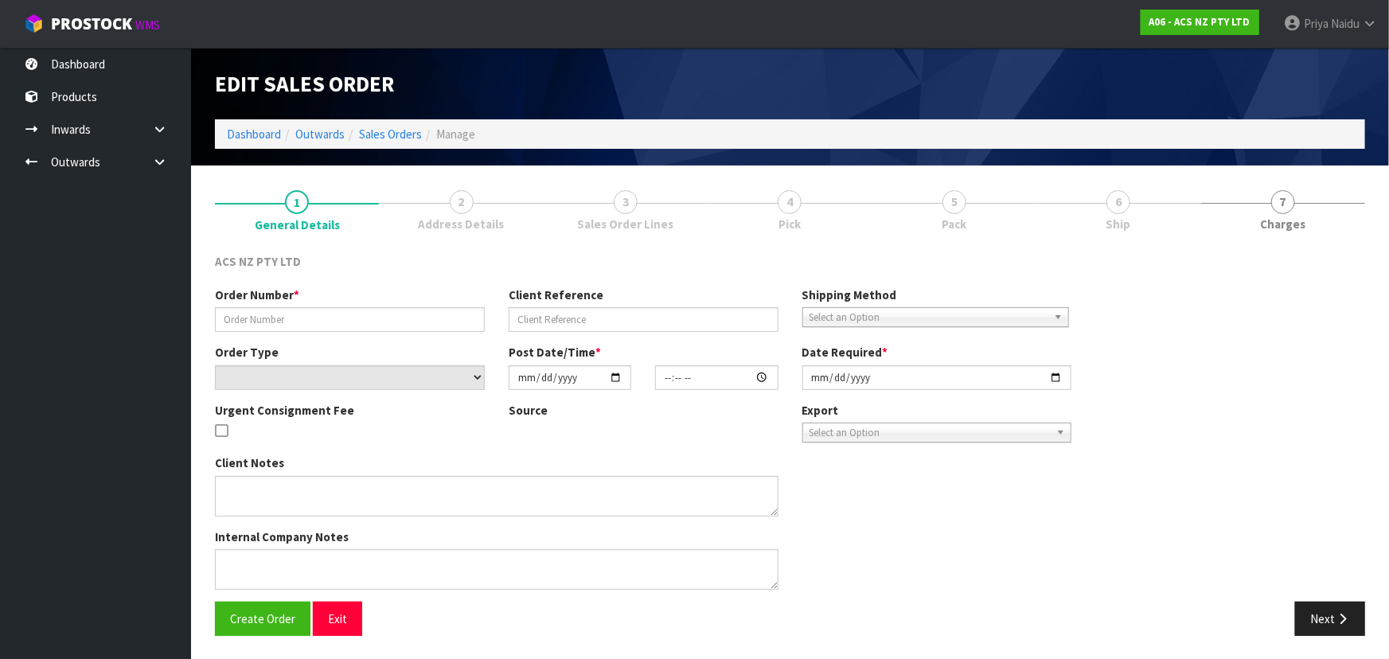
type input "208381"
type input "16:949488"
select select "number:0"
type input "[DATE]"
type input "08:33:00.000"
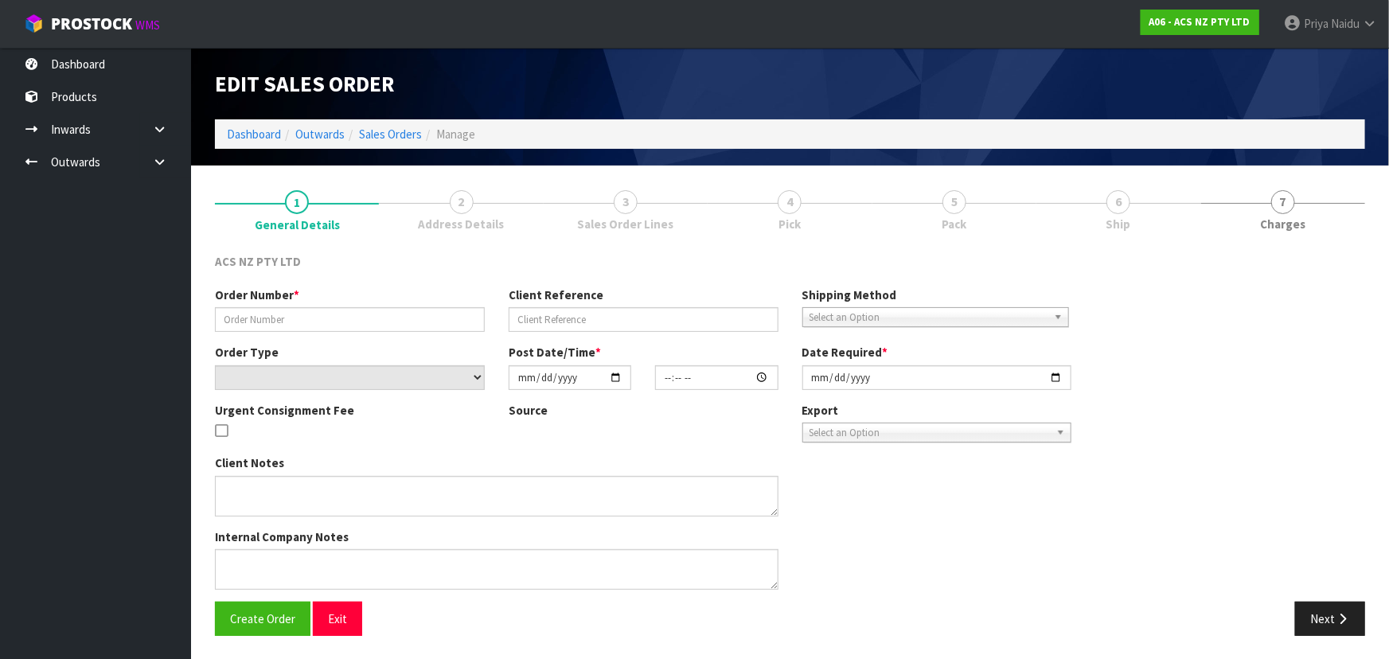
type input "[DATE]"
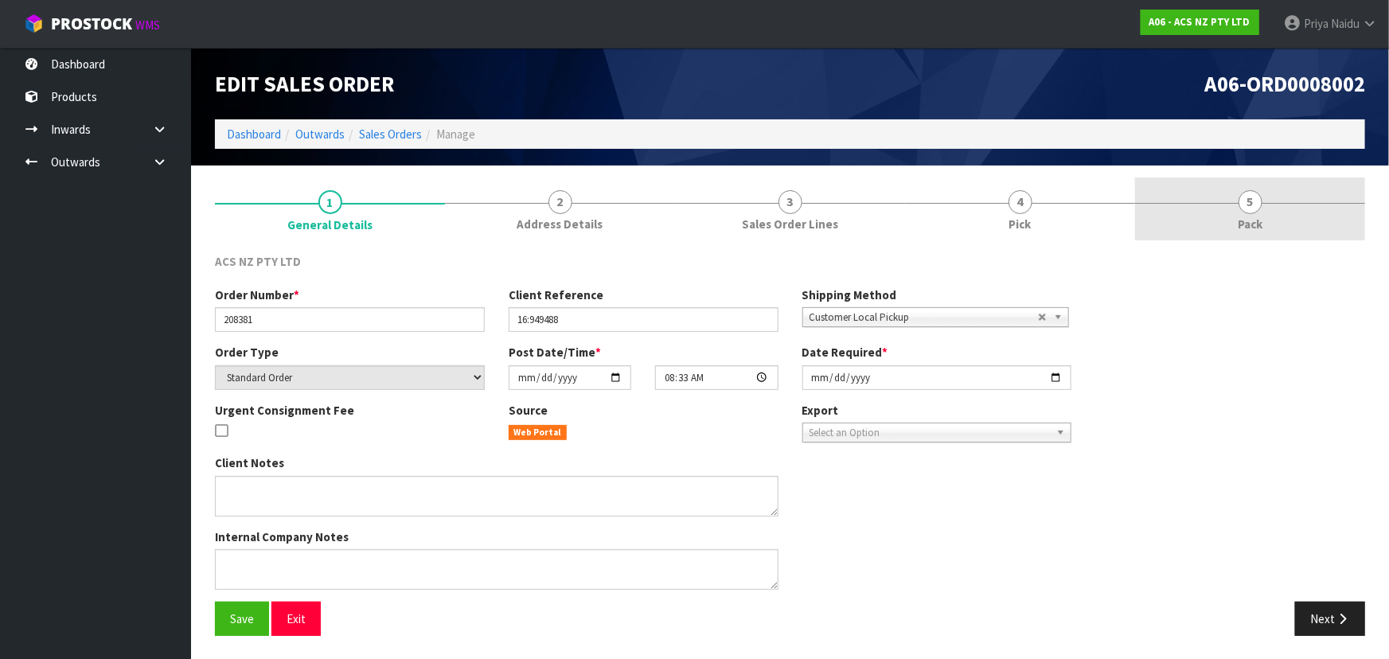
click at [1264, 198] on link "5 Pack" at bounding box center [1250, 208] width 230 height 63
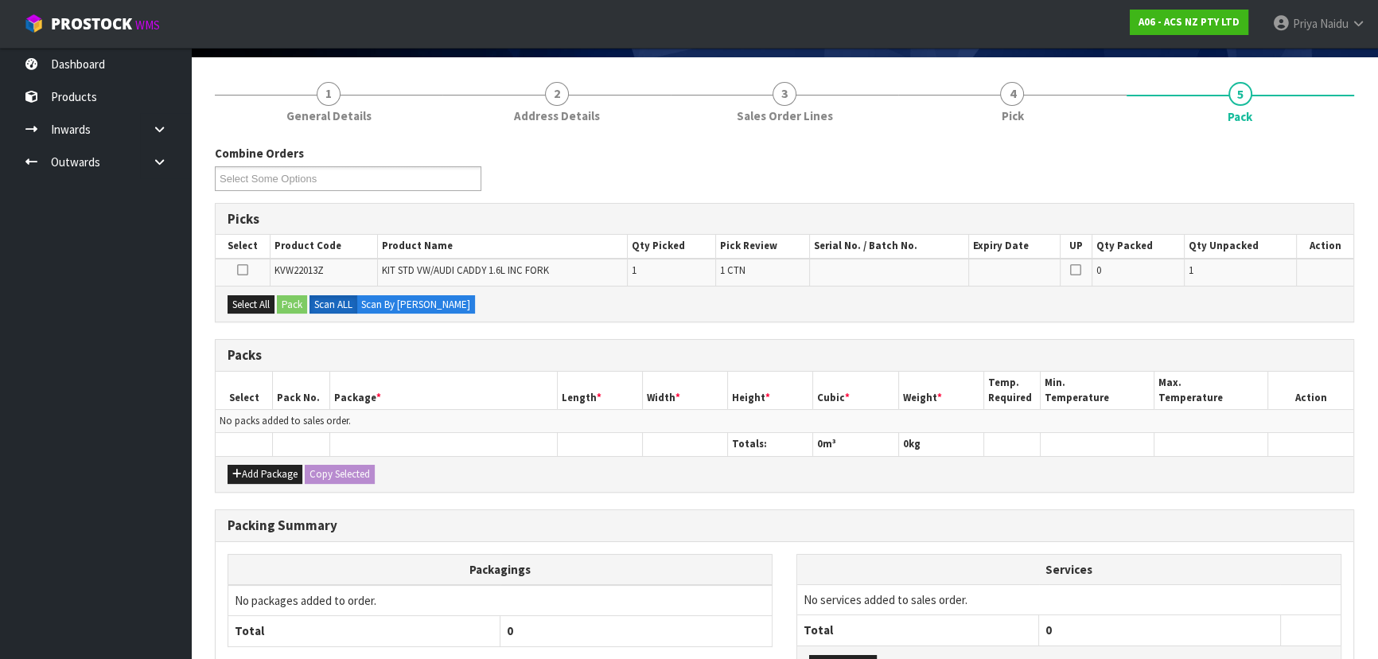
scroll to position [232, 0]
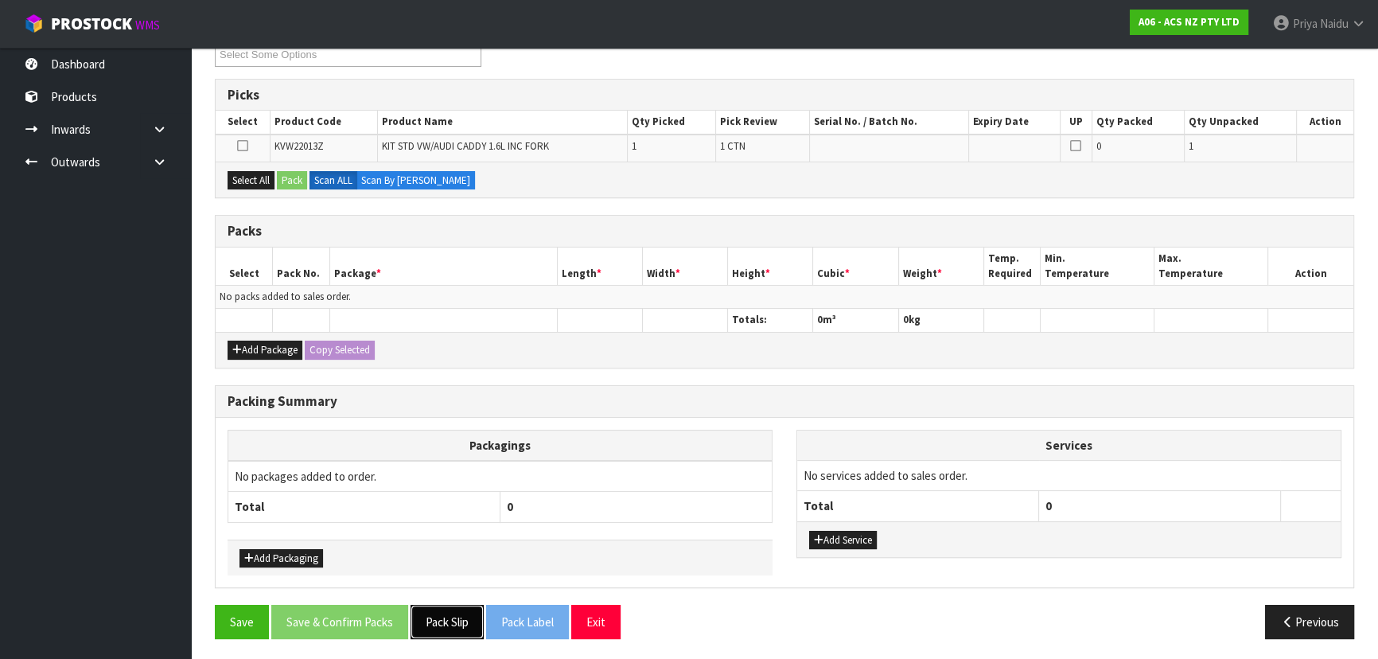
click at [431, 614] on button "Pack Slip" at bounding box center [447, 622] width 73 height 34
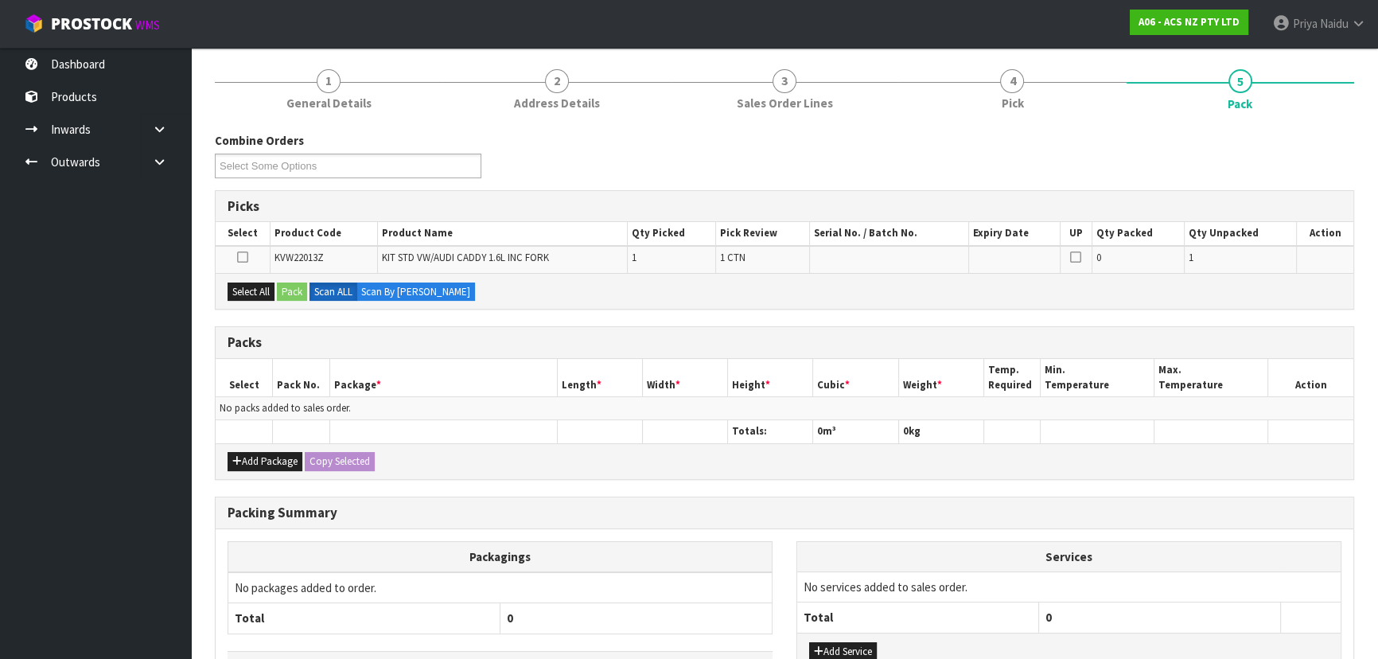
scroll to position [0, 0]
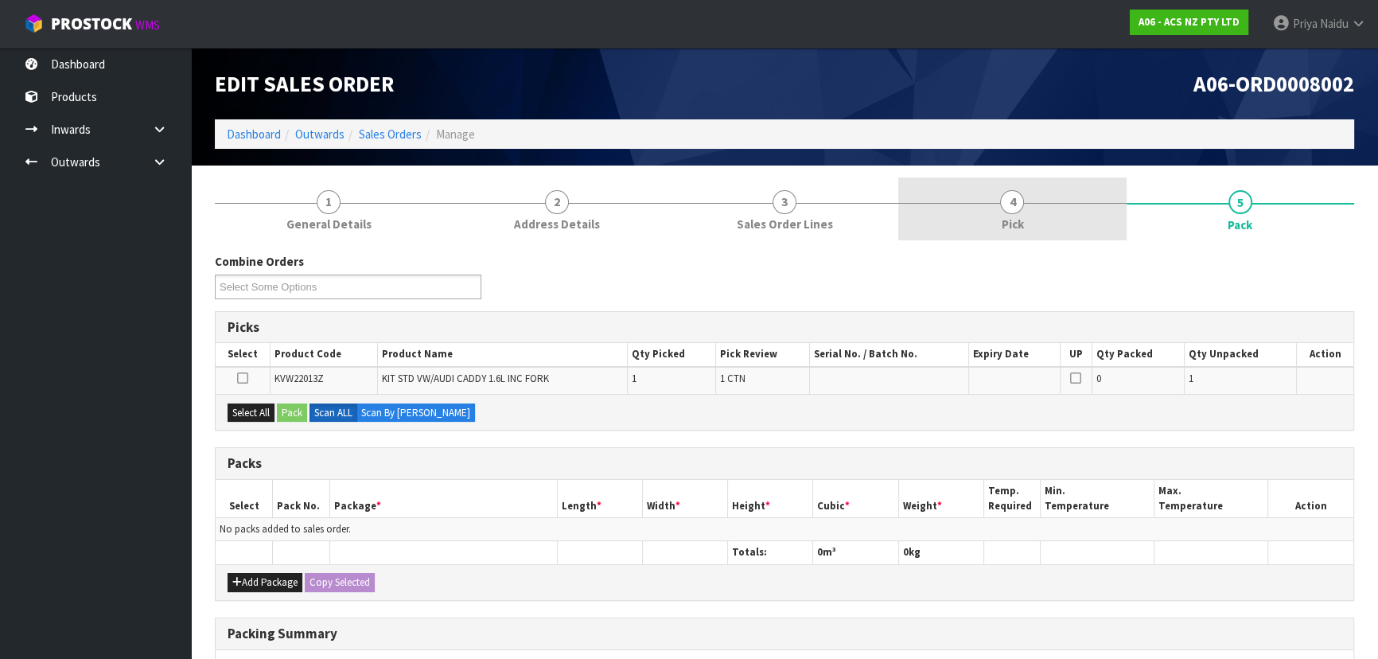
click at [1051, 200] on link "4 Pick" at bounding box center [1013, 208] width 228 height 63
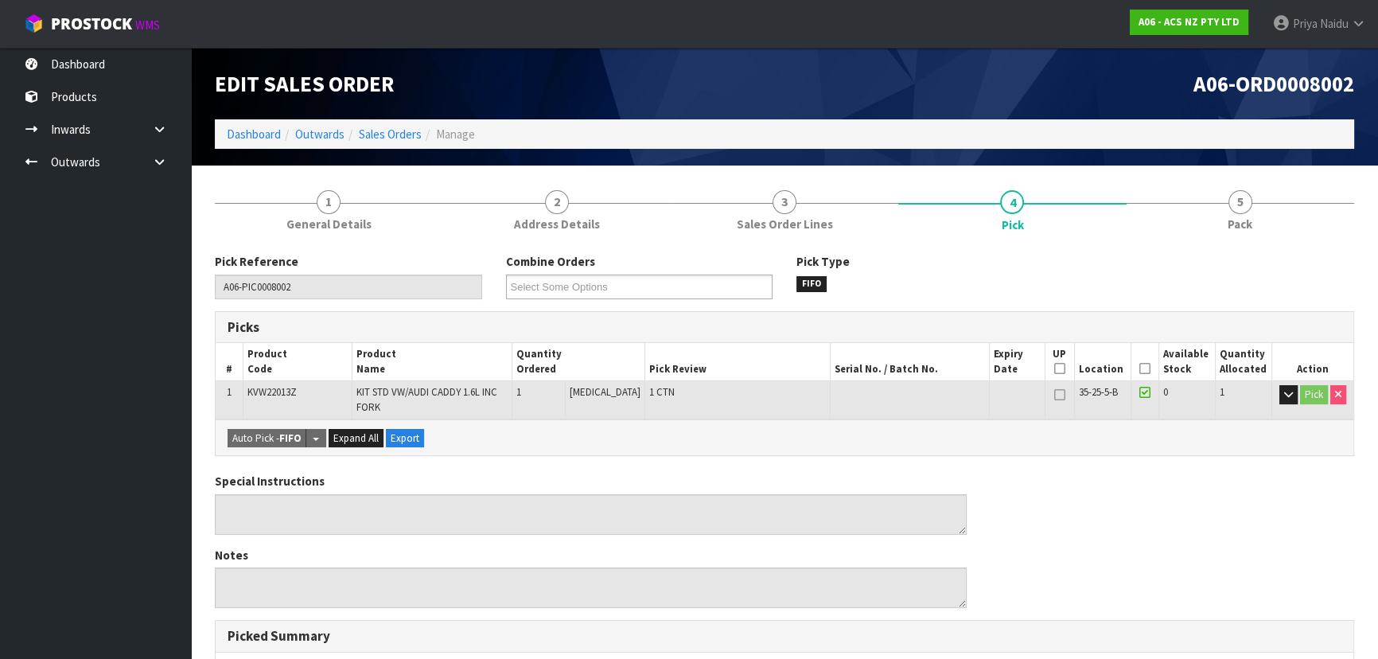
click at [1140, 368] on icon at bounding box center [1145, 368] width 11 height 1
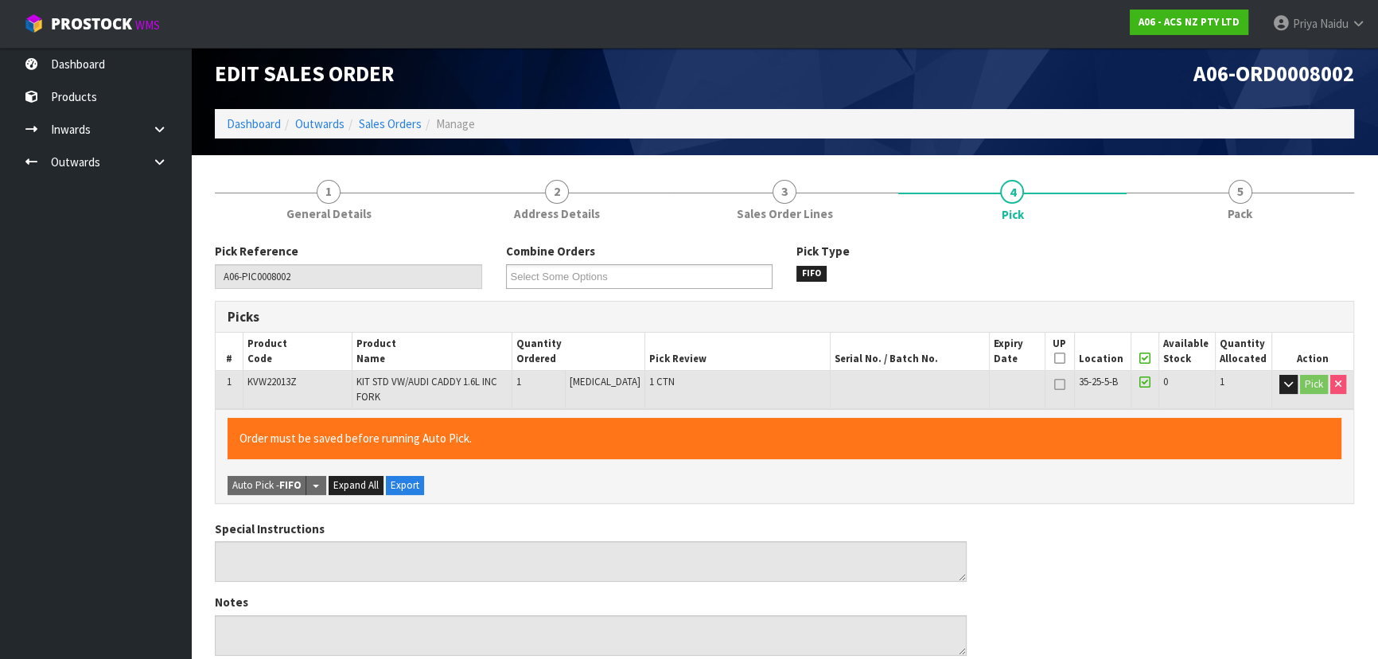
scroll to position [454, 0]
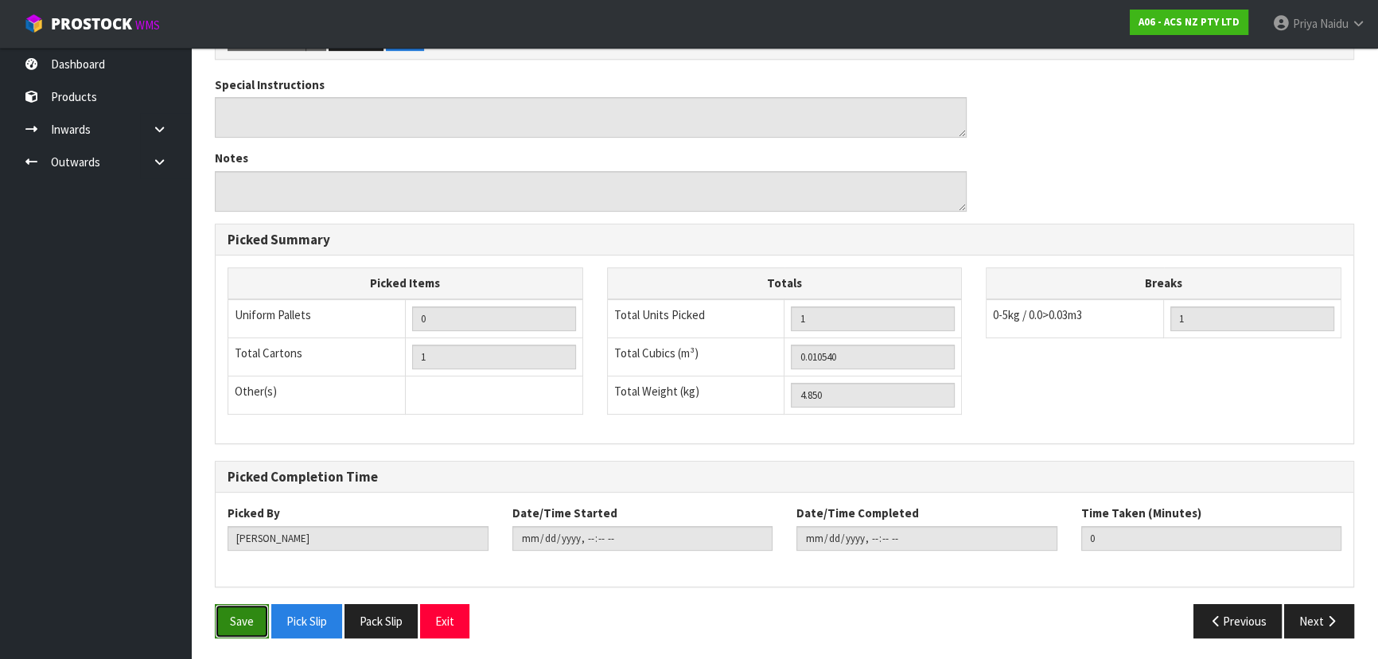
click at [246, 615] on button "Save" at bounding box center [242, 621] width 54 height 34
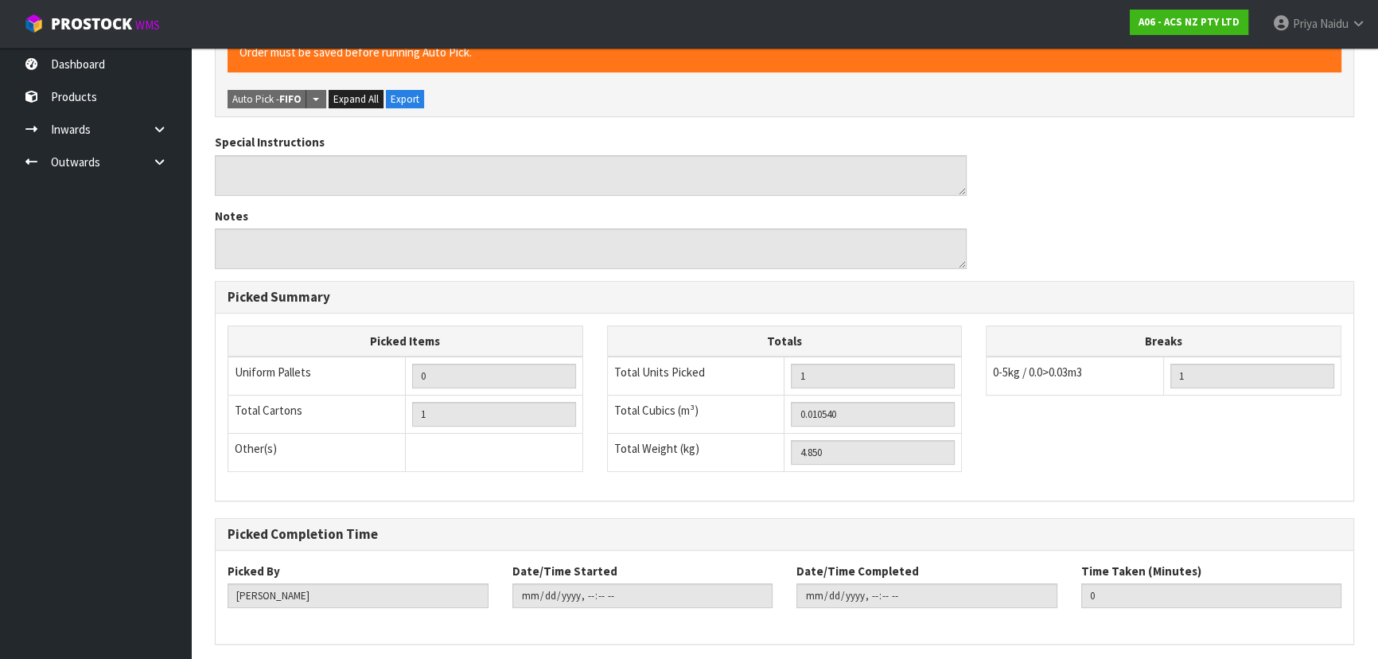
scroll to position [0, 0]
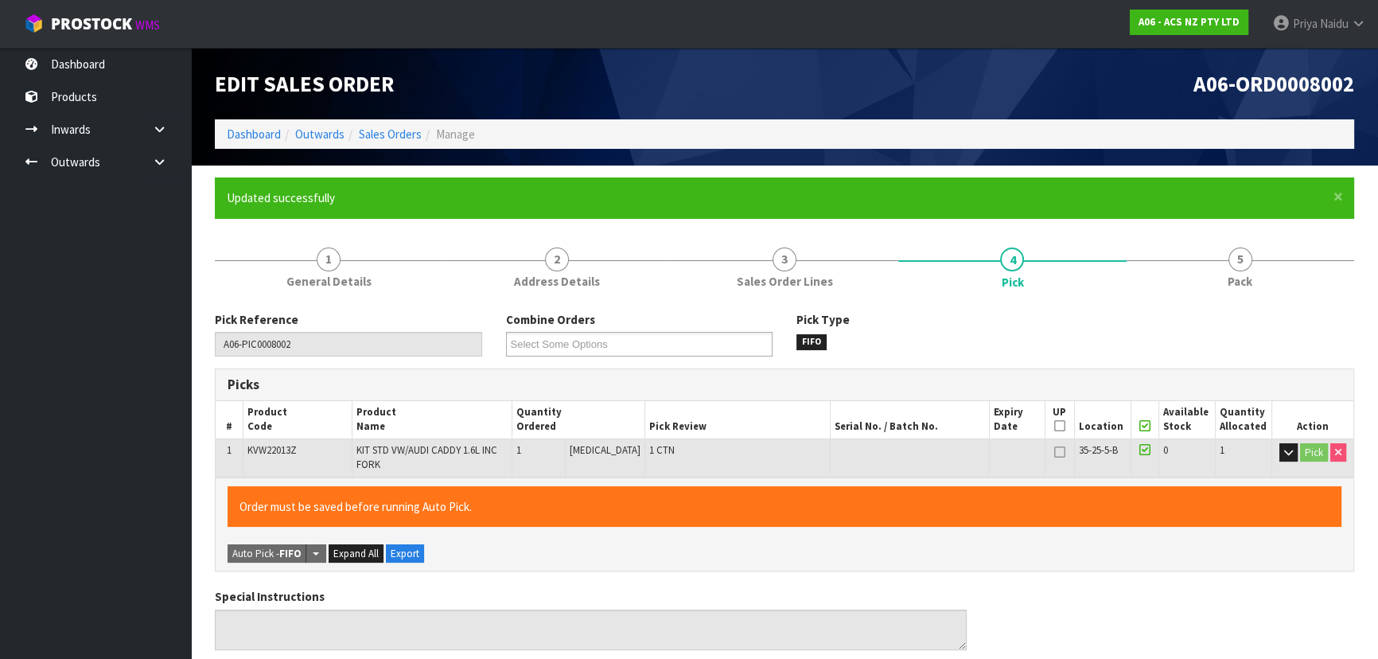
type input "Priya Naidu"
type input "2025-09-26T10:10:50"
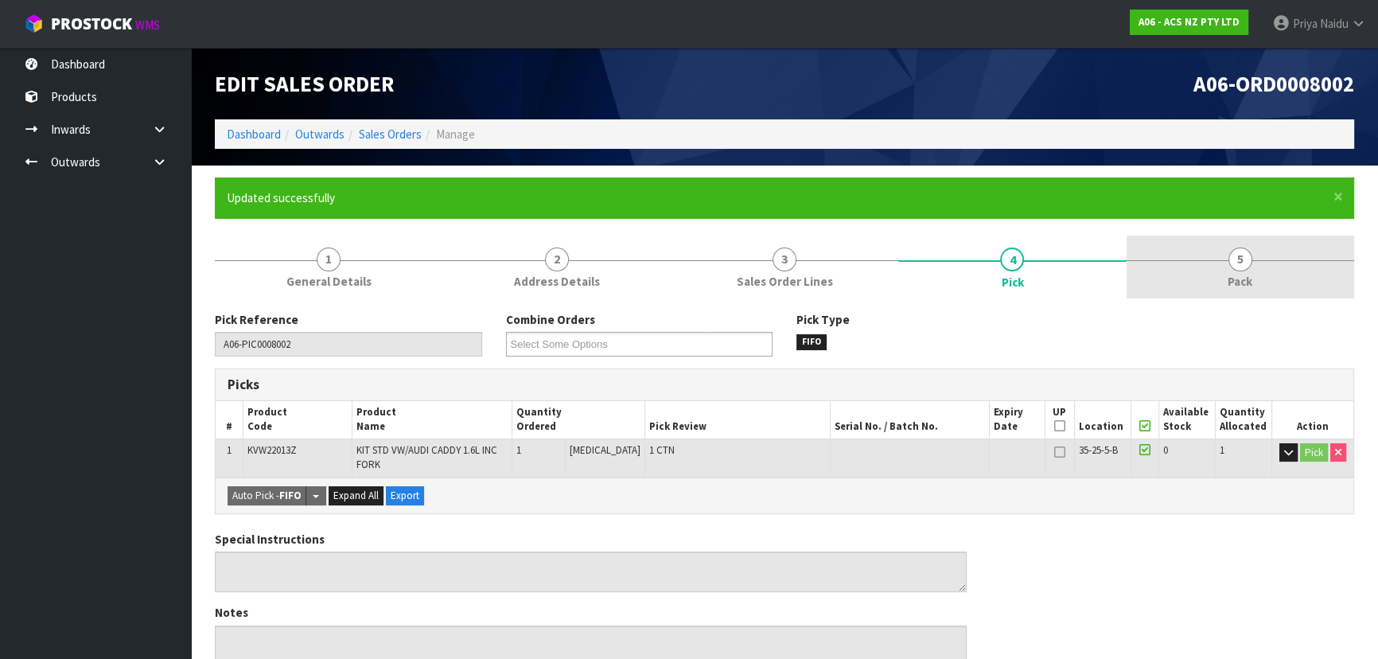
click at [1283, 272] on link "5 Pack" at bounding box center [1241, 267] width 228 height 63
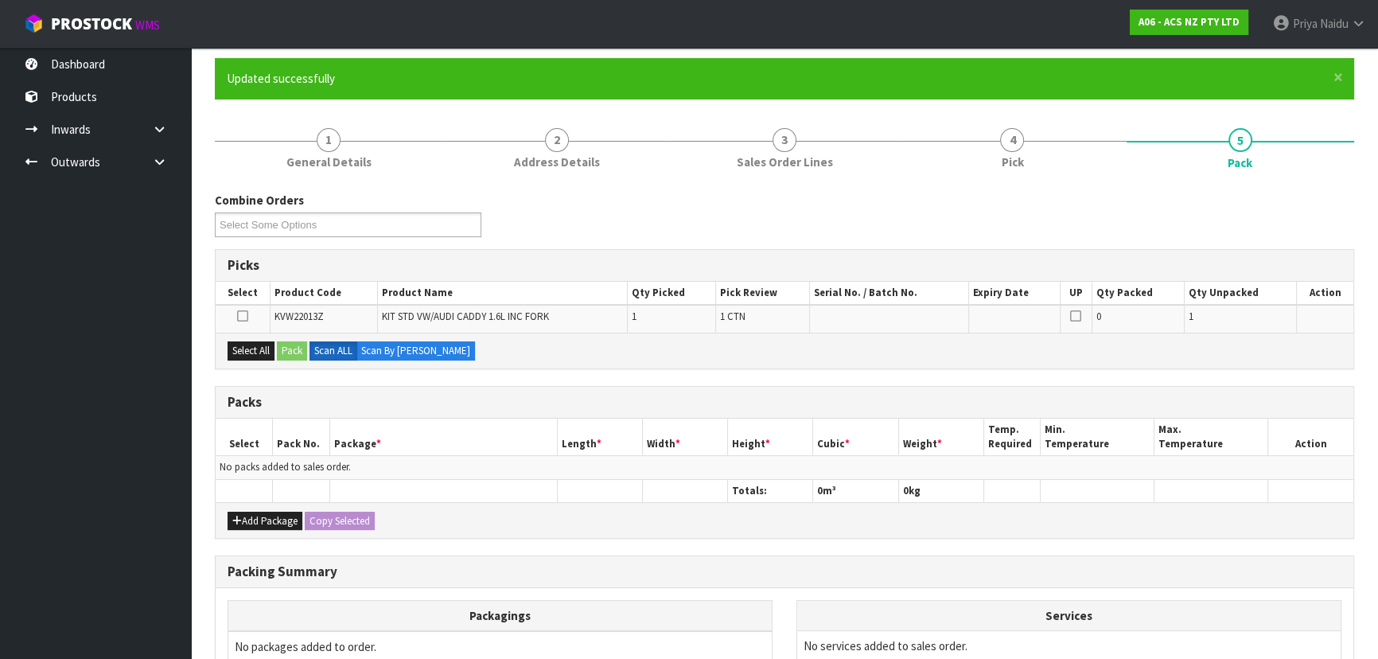
scroll to position [144, 0]
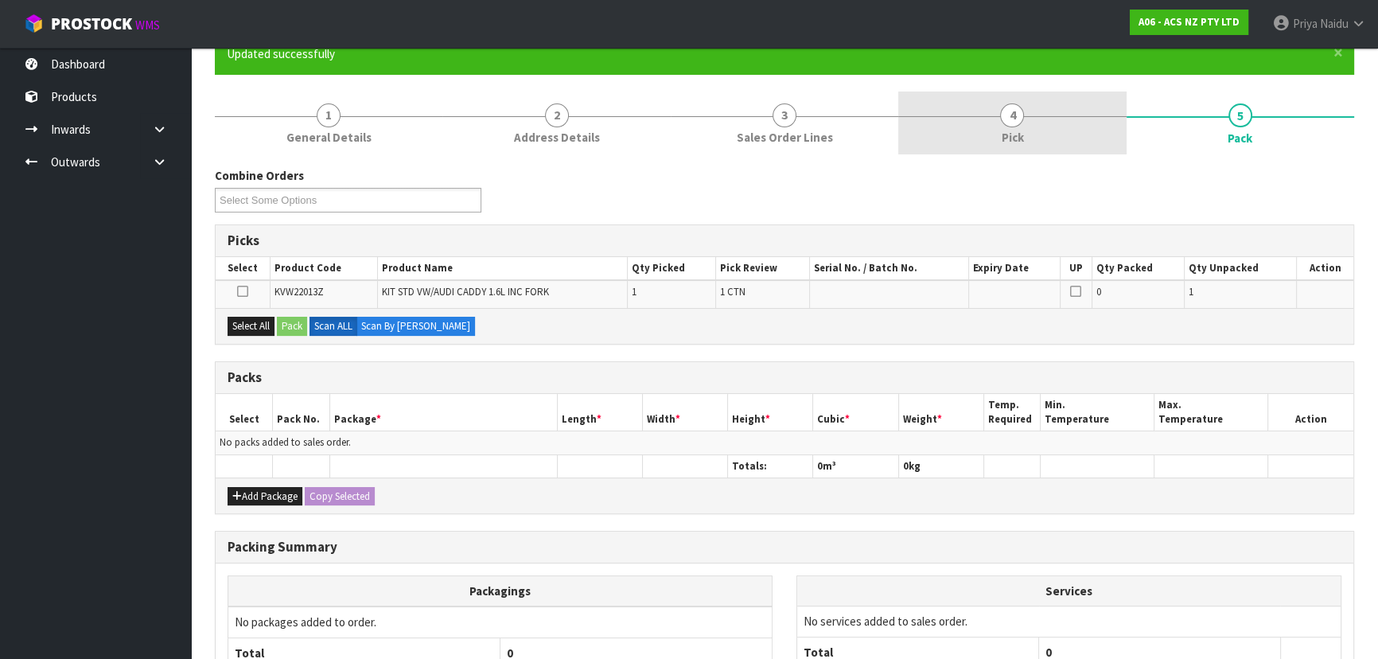
click at [1025, 97] on link "4 Pick" at bounding box center [1013, 123] width 228 height 63
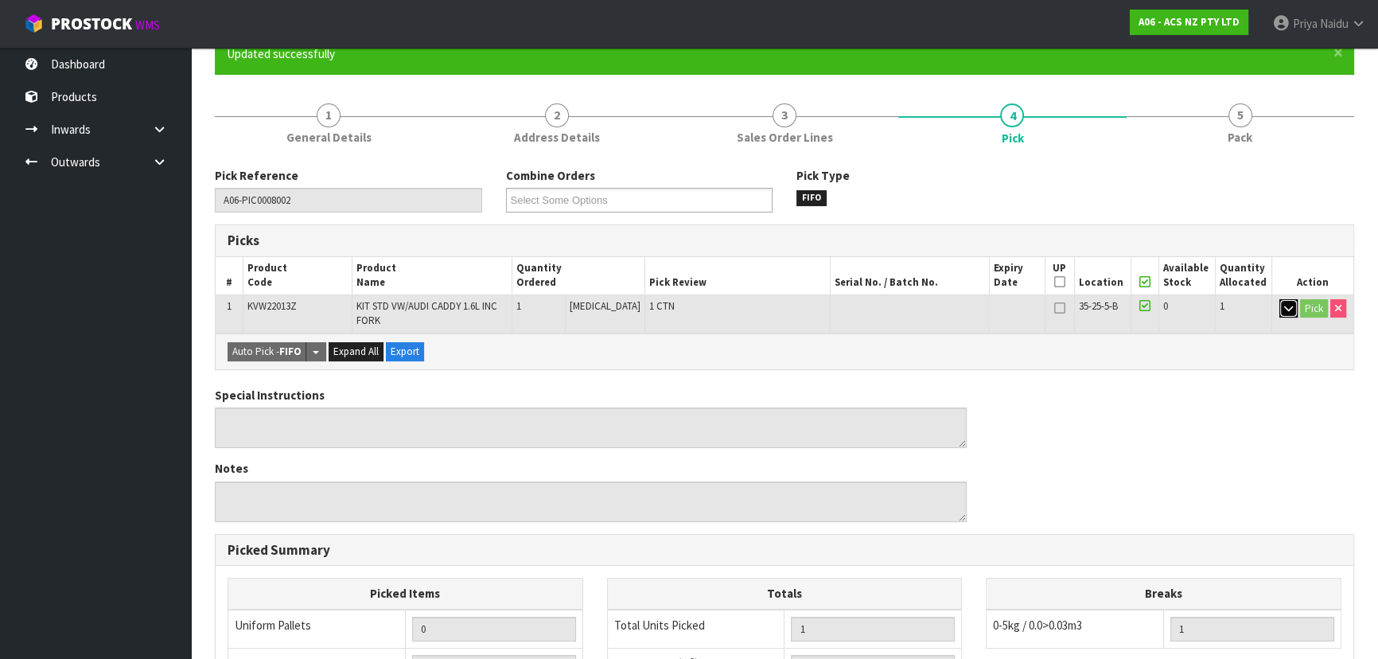
click at [1288, 308] on icon "button" at bounding box center [1289, 308] width 9 height 10
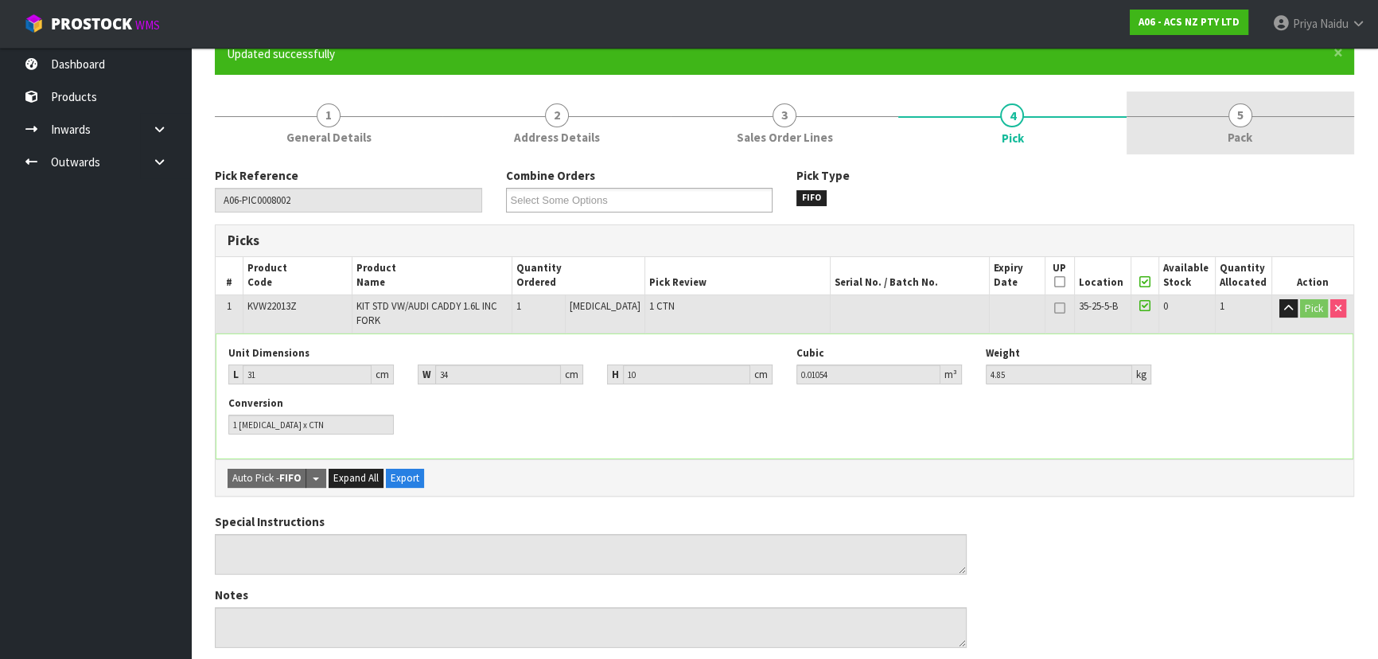
click at [1222, 135] on link "5 Pack" at bounding box center [1241, 123] width 228 height 63
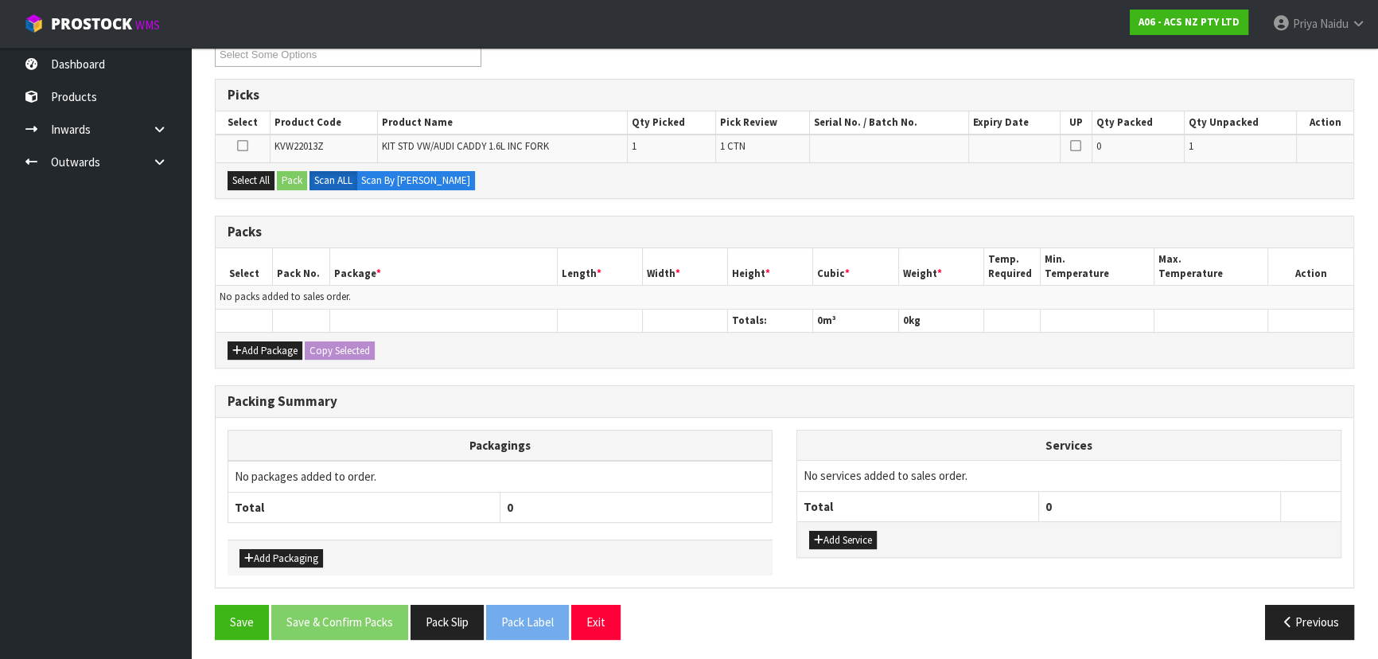
scroll to position [291, 0]
click at [271, 349] on button "Add Package" at bounding box center [265, 350] width 75 height 19
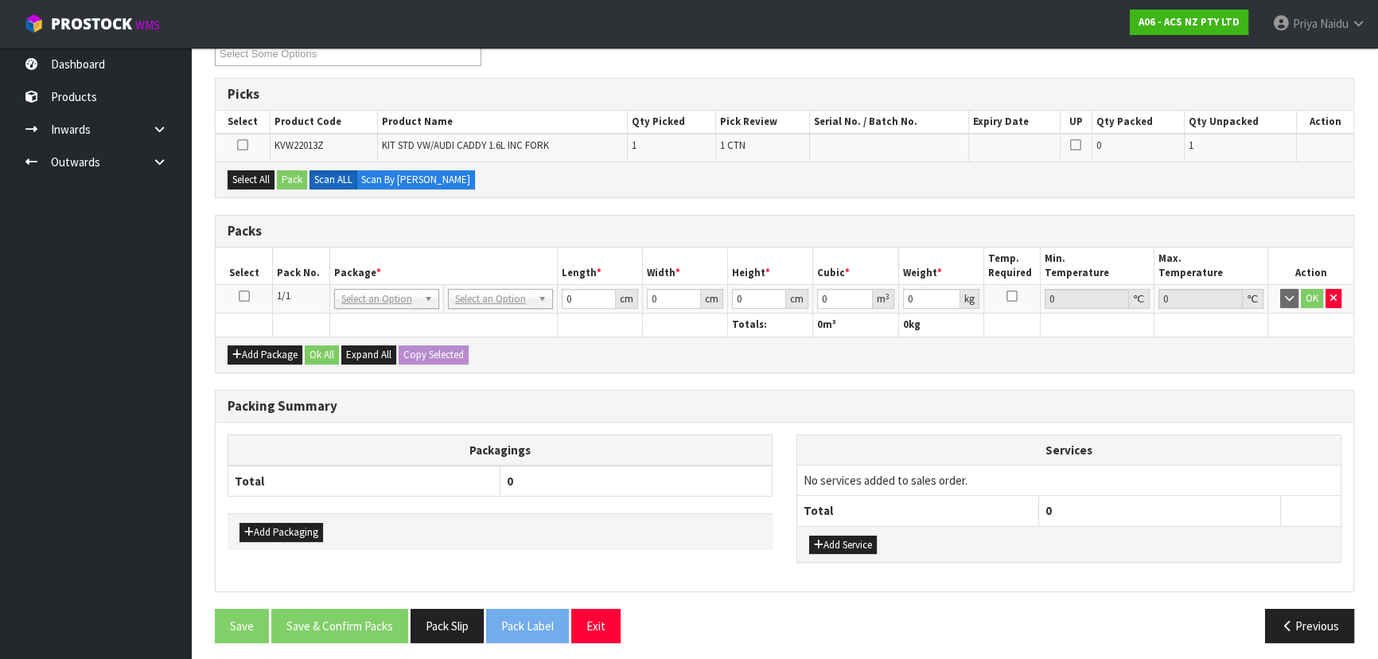
click at [242, 296] on icon at bounding box center [244, 296] width 11 height 1
click at [246, 177] on button "Select All" at bounding box center [251, 179] width 47 height 19
click at [294, 177] on button "Pack" at bounding box center [292, 179] width 30 height 19
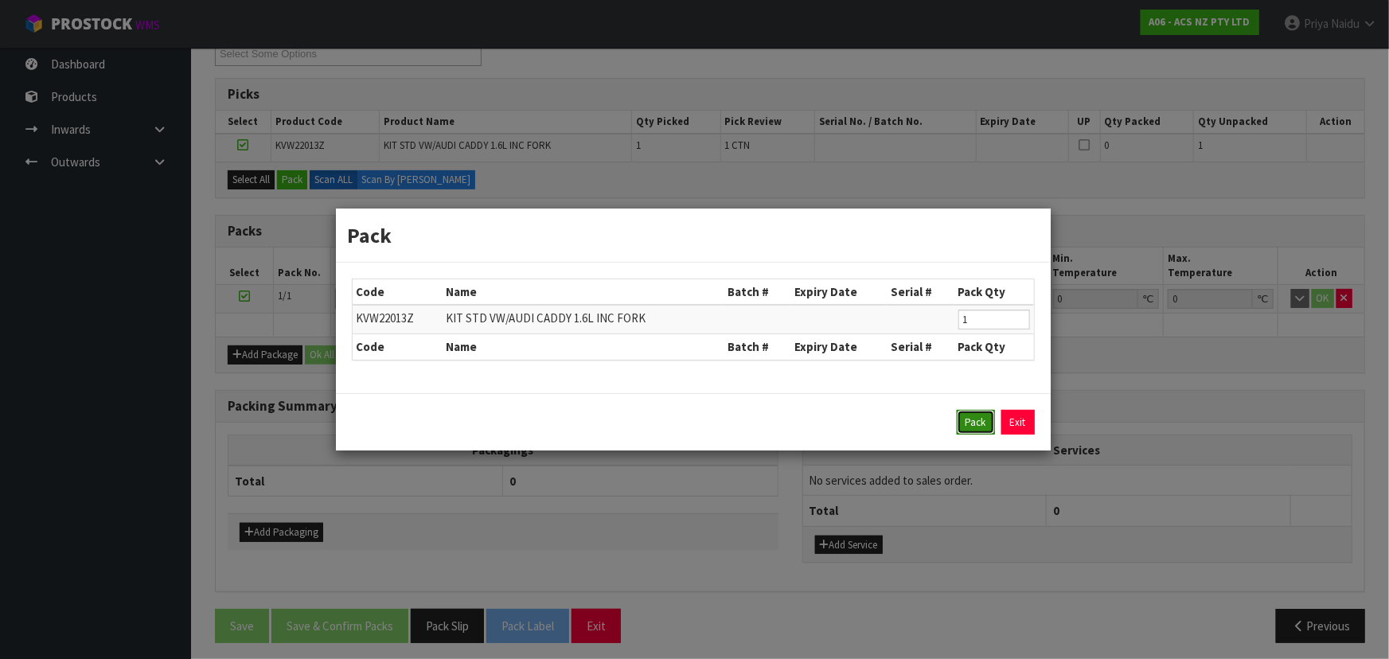
click at [981, 424] on button "Pack" at bounding box center [976, 422] width 38 height 25
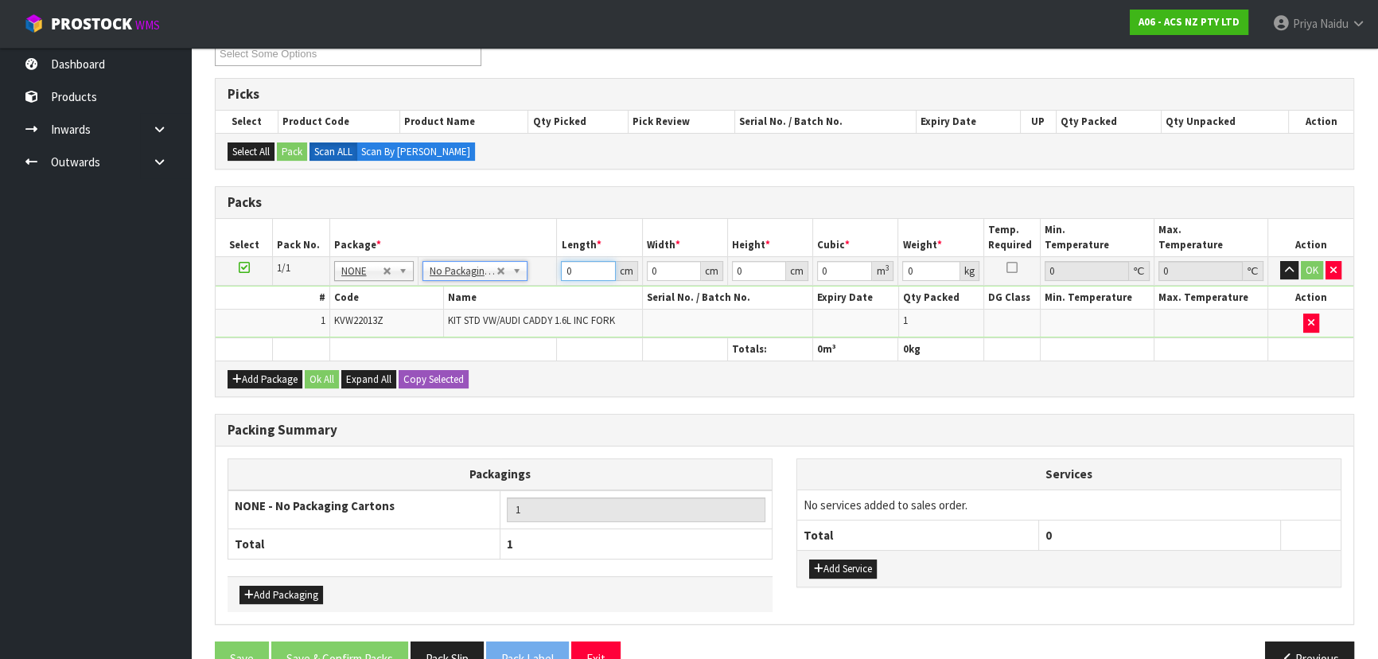
click at [581, 278] on input "0" at bounding box center [588, 271] width 54 height 20
type input "31"
type input "34"
type input "1"
type input "0.001054"
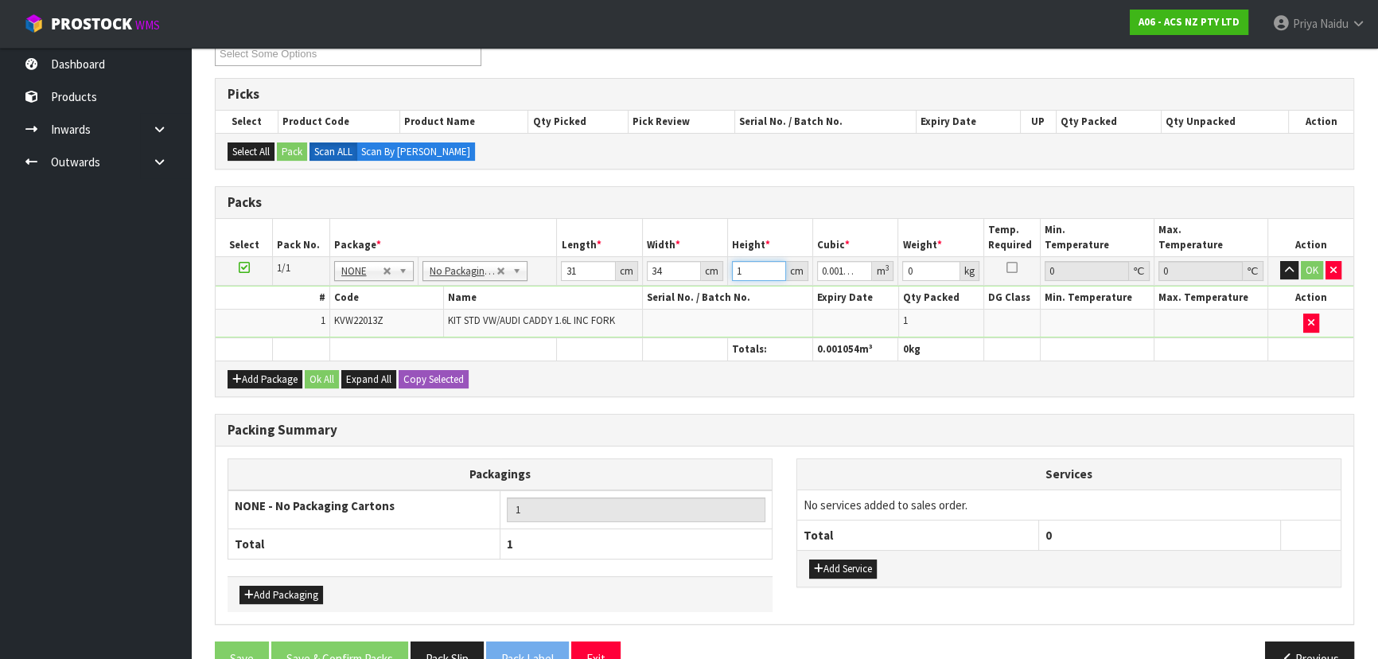
type input "10"
type input "0.01054"
type input "10"
type input "5"
click at [1316, 267] on button "OK" at bounding box center [1312, 270] width 22 height 19
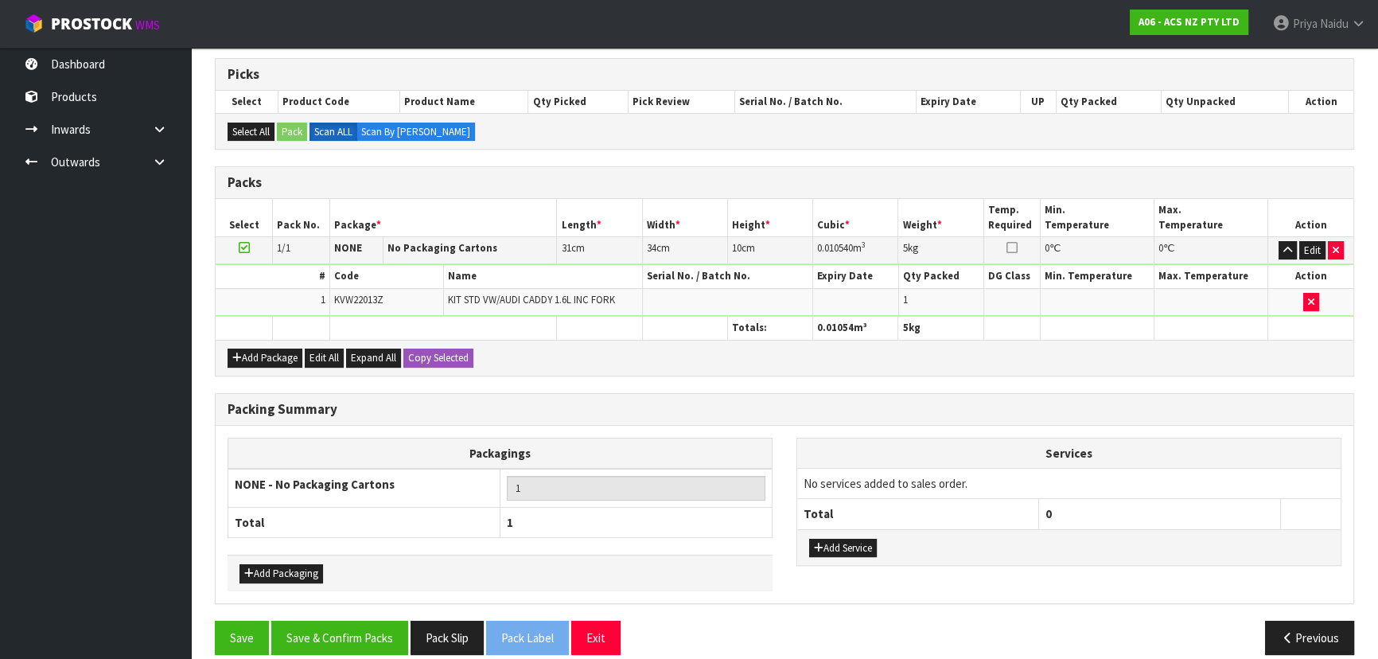
scroll to position [326, 0]
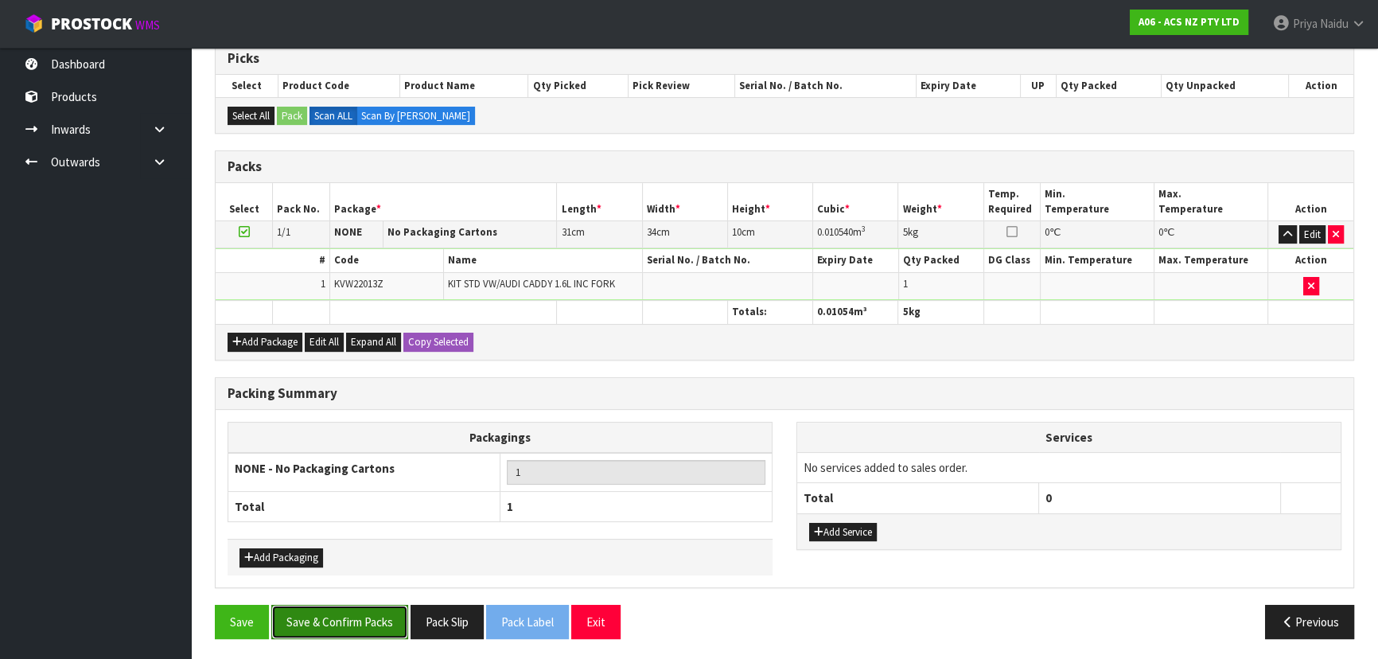
click at [314, 632] on button "Save & Confirm Packs" at bounding box center [339, 622] width 137 height 34
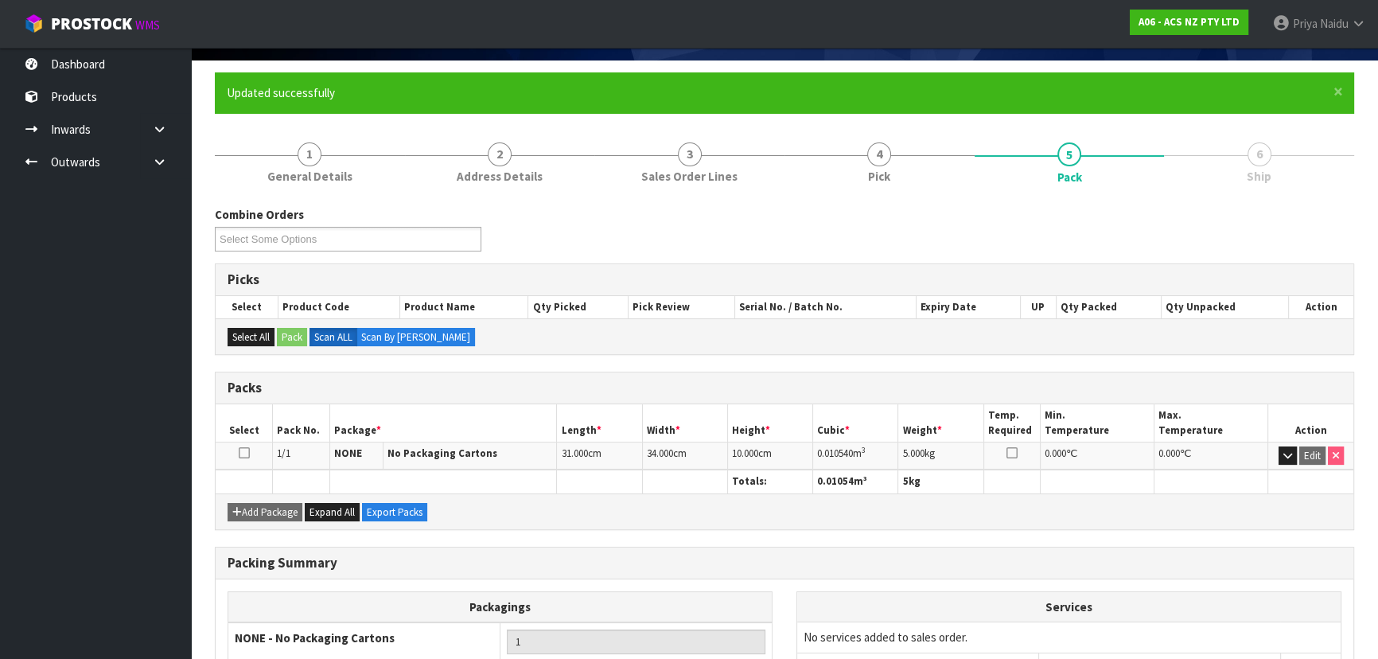
scroll to position [239, 0]
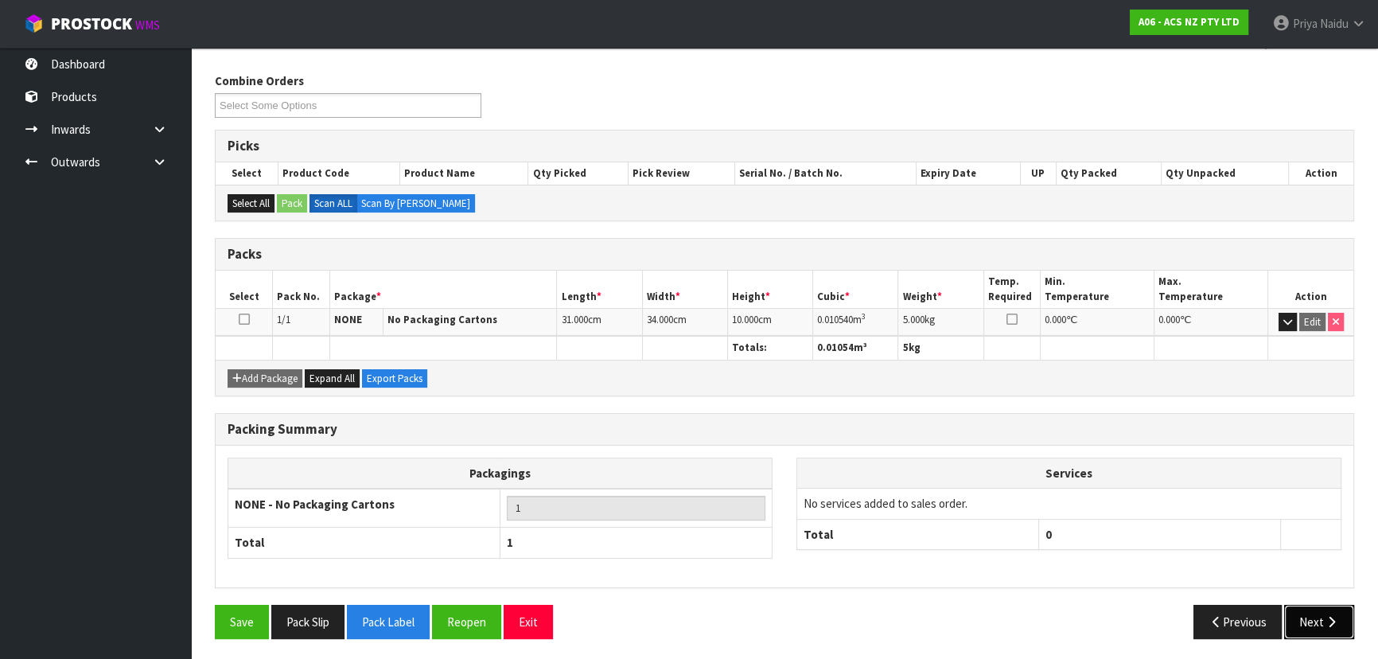
click at [1316, 621] on button "Next" at bounding box center [1320, 622] width 70 height 34
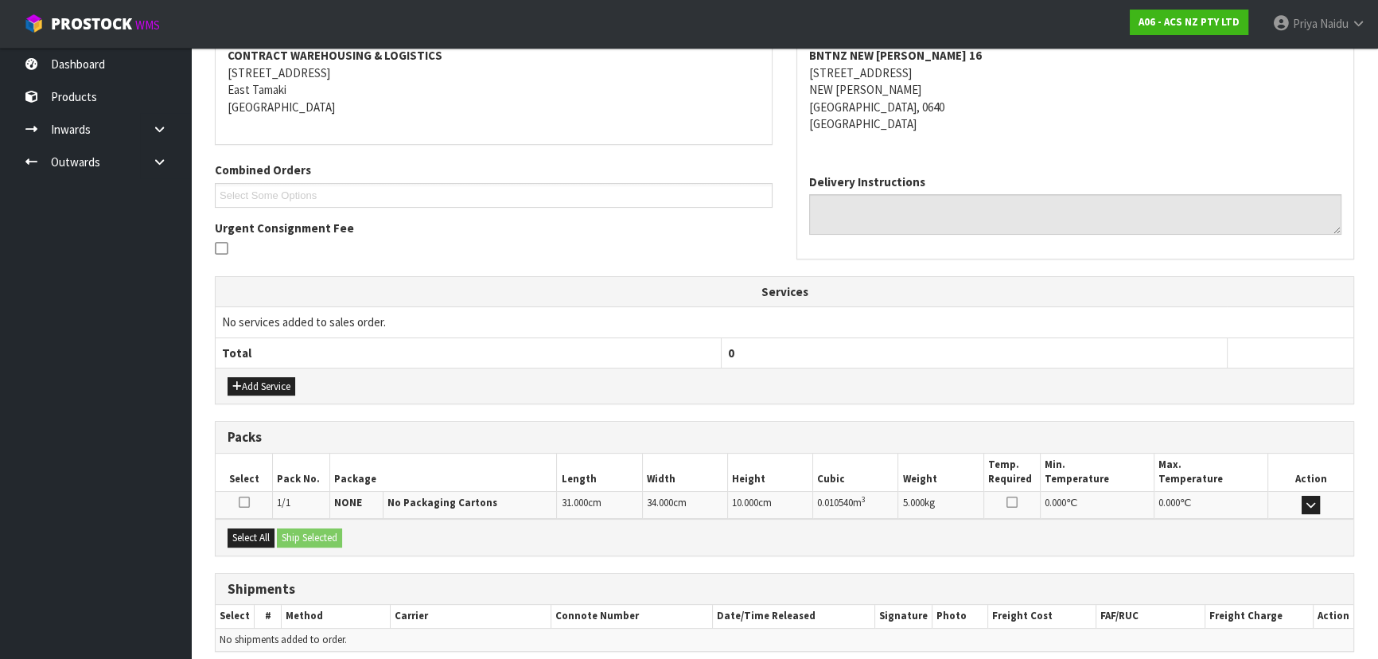
scroll to position [372, 0]
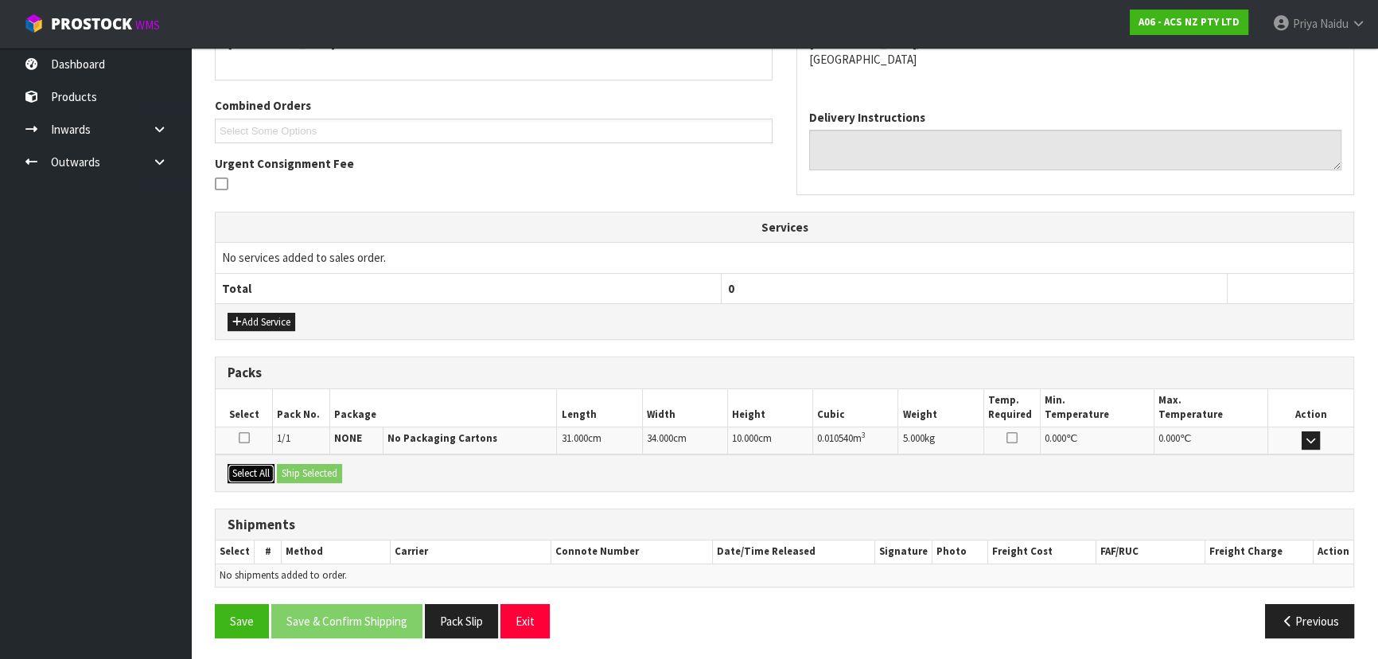
click at [233, 473] on button "Select All" at bounding box center [251, 473] width 47 height 19
drag, startPoint x: 297, startPoint y: 473, endPoint x: 316, endPoint y: 478, distance: 19.7
click at [298, 473] on button "Ship Selected" at bounding box center [309, 473] width 65 height 19
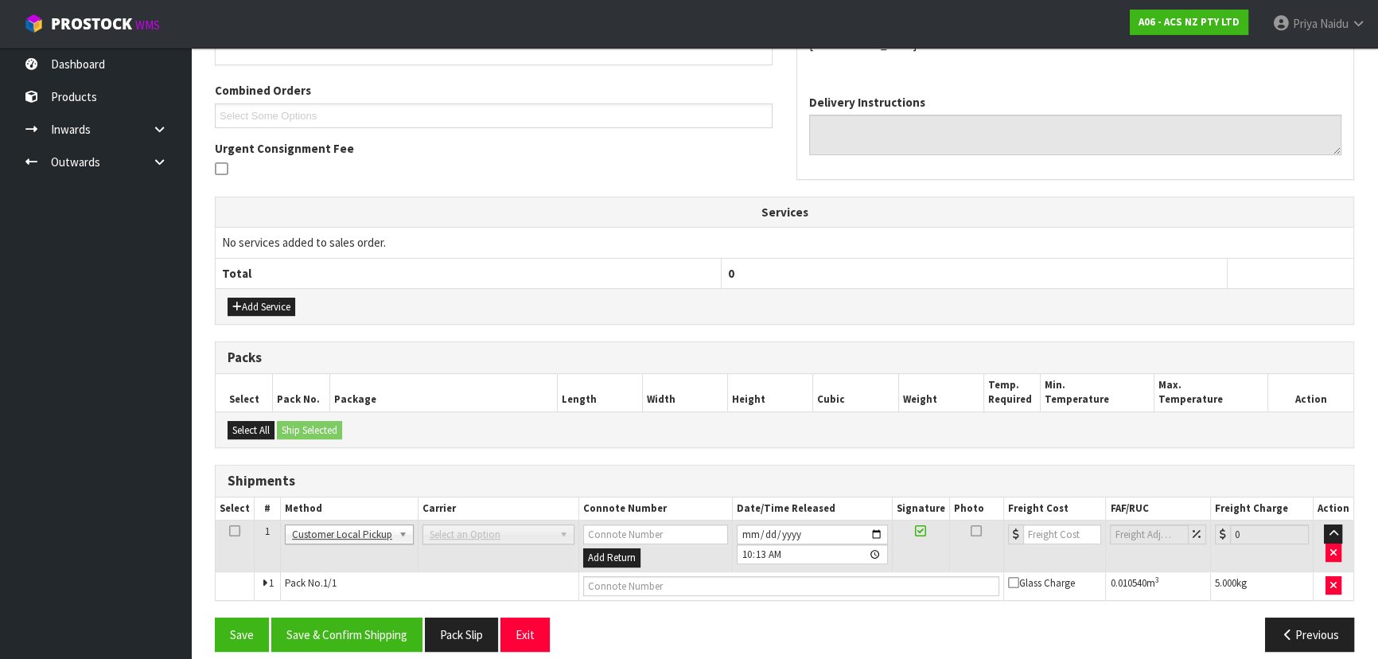
scroll to position [401, 0]
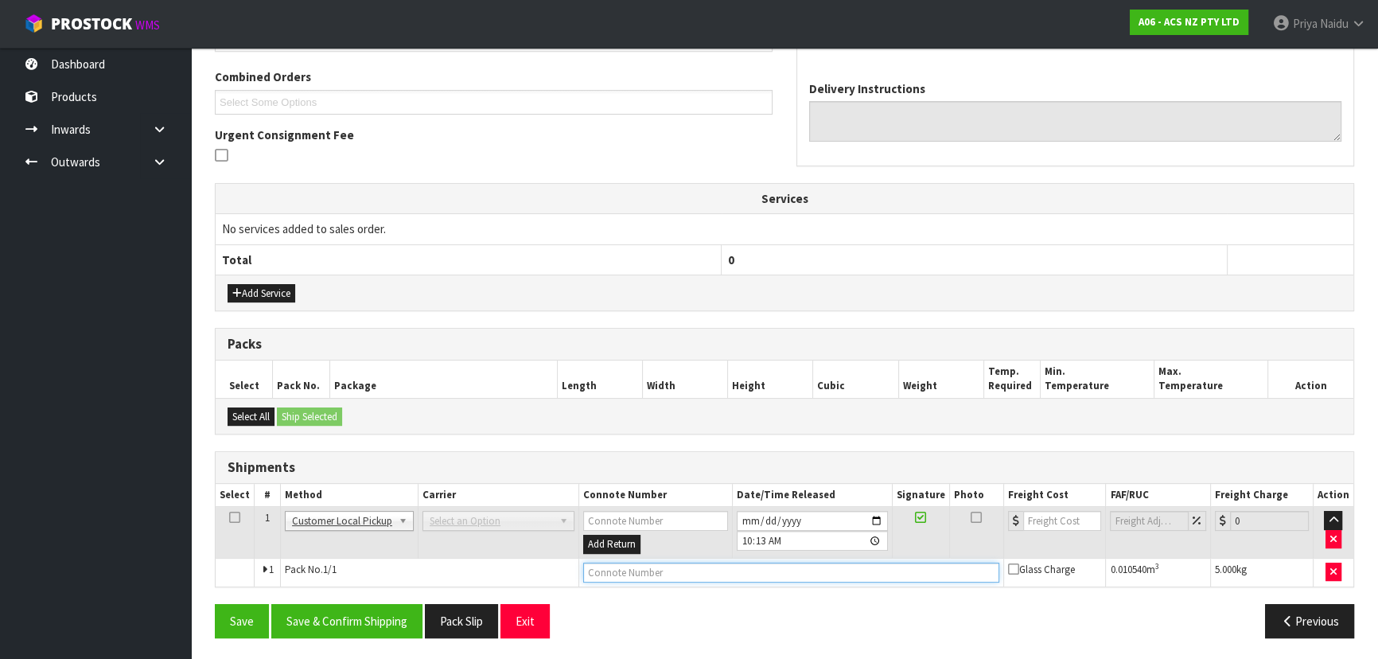
click at [640, 567] on input "text" at bounding box center [791, 573] width 416 height 20
type input "CUSTOMER COLLECTED"
click at [345, 621] on button "Save & Confirm Shipping" at bounding box center [346, 621] width 151 height 34
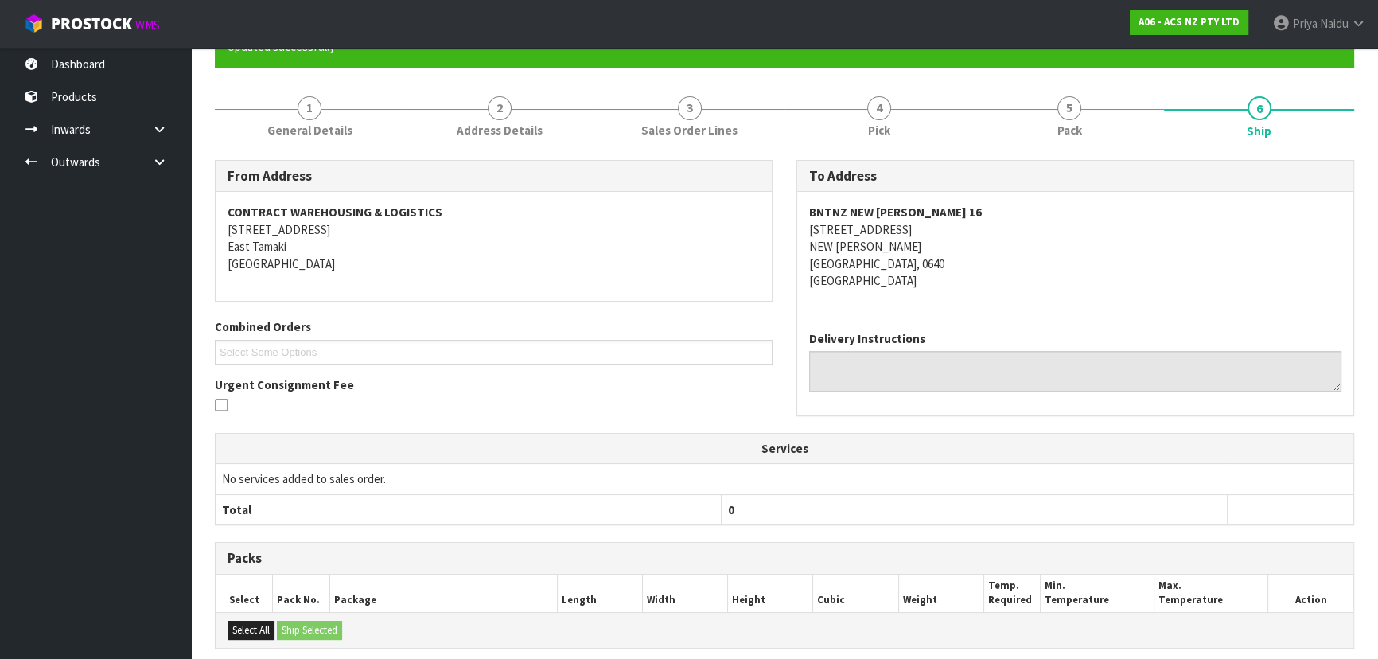
scroll to position [0, 0]
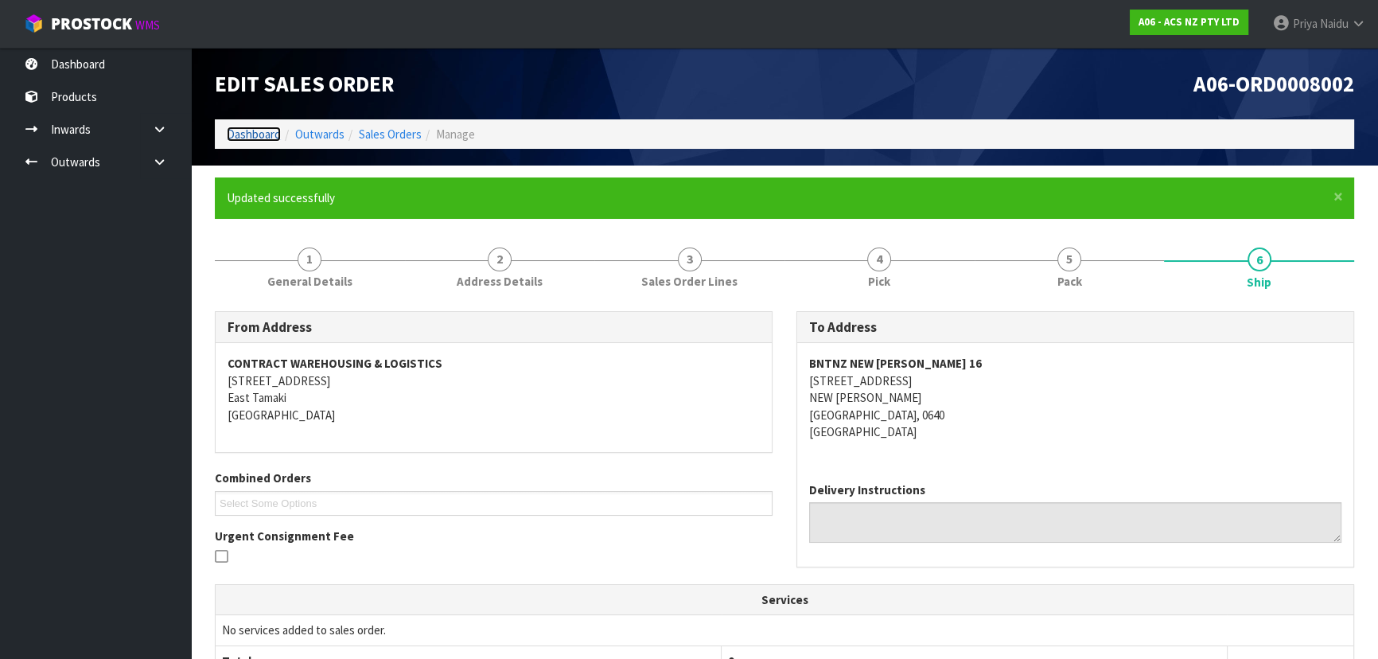
click at [262, 137] on link "Dashboard" at bounding box center [254, 134] width 54 height 15
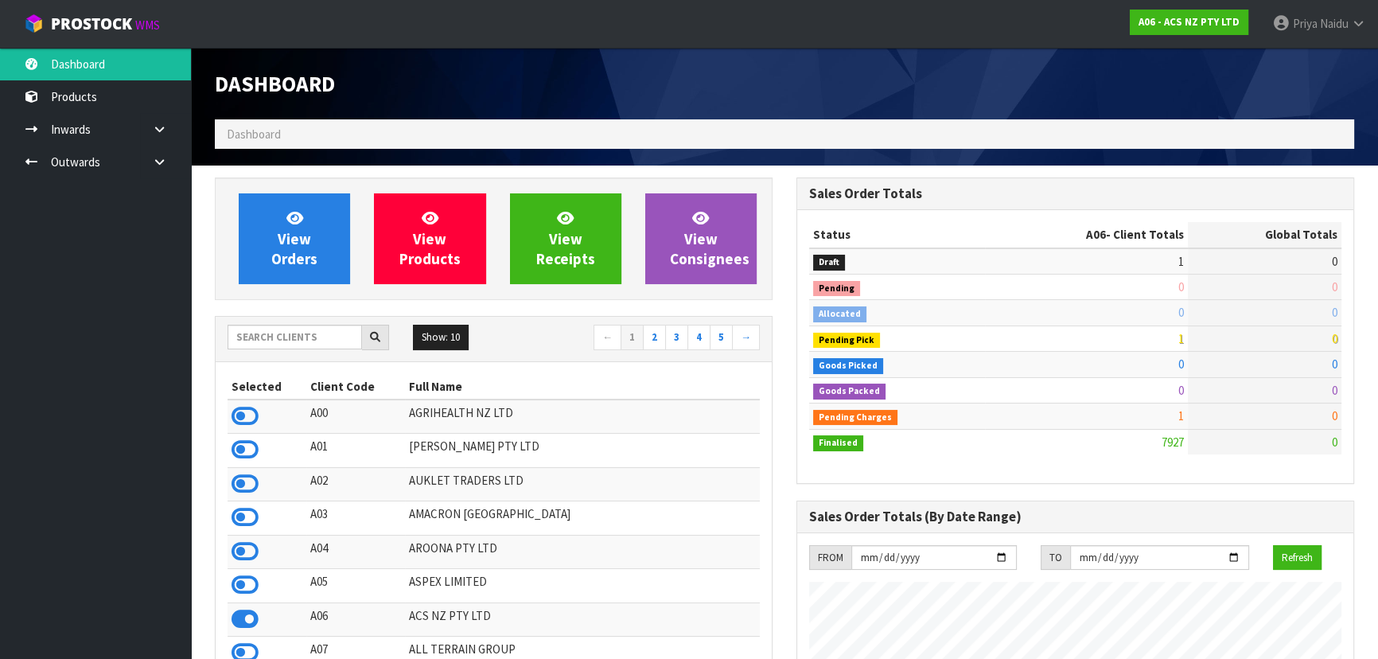
scroll to position [1203, 581]
click at [329, 336] on input "text" at bounding box center [295, 337] width 135 height 25
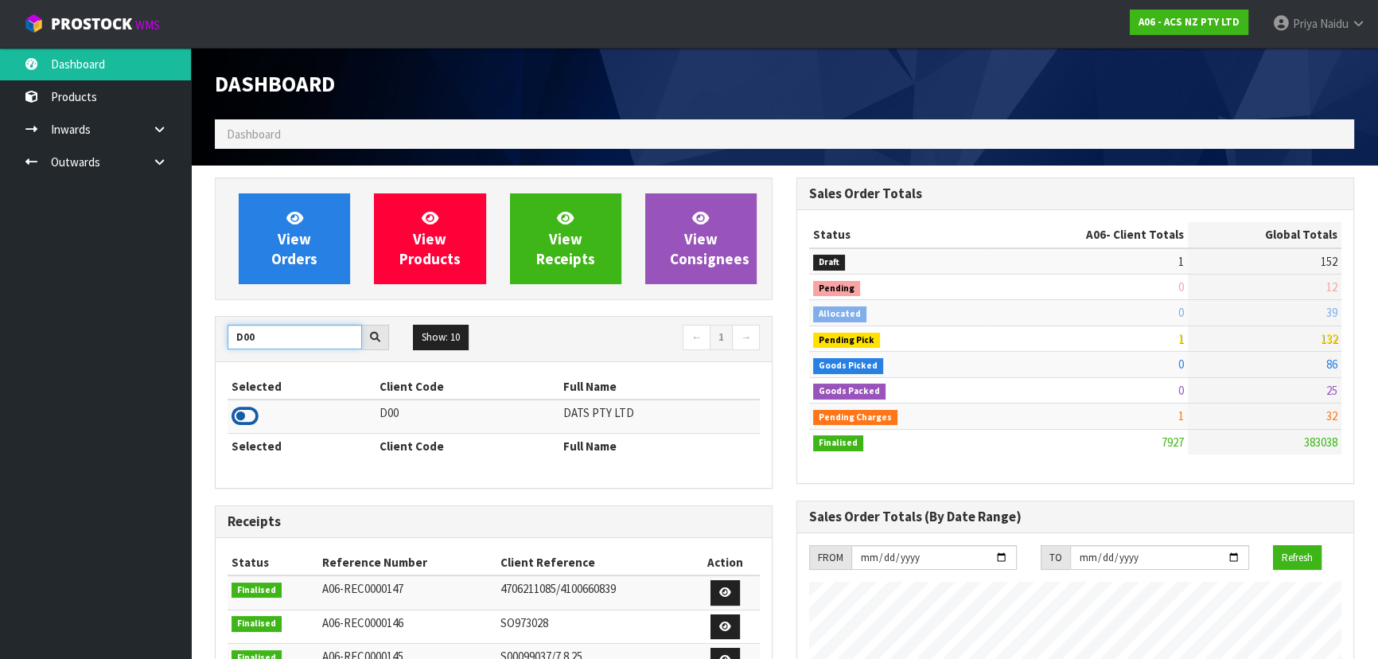
type input "D00"
click at [244, 416] on icon at bounding box center [245, 416] width 27 height 24
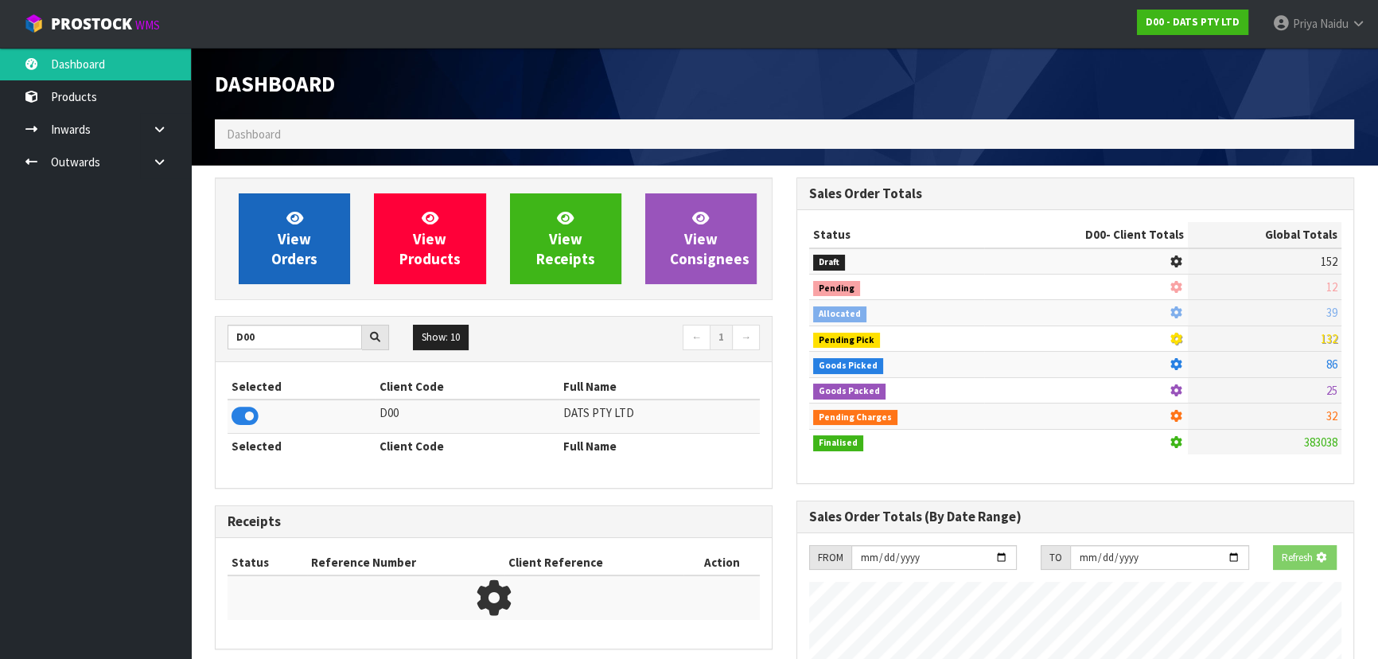
scroll to position [794900, 795309]
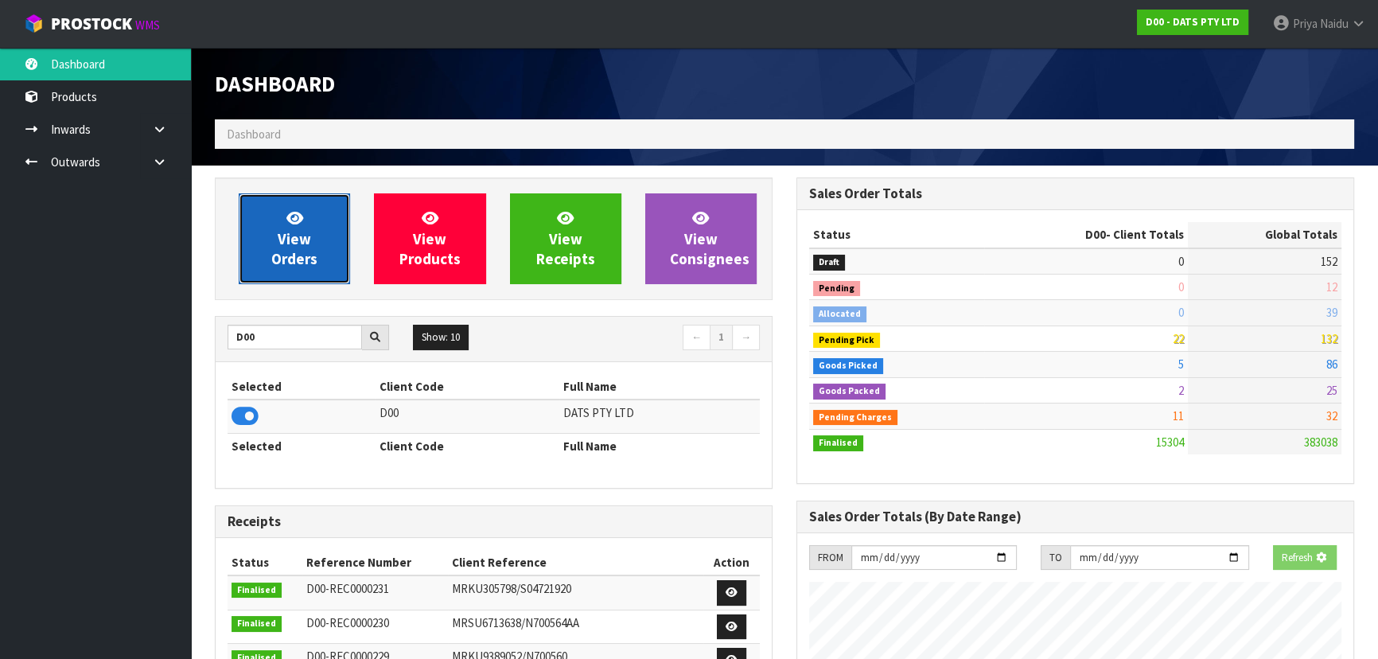
click at [298, 250] on span "View Orders" at bounding box center [294, 239] width 46 height 60
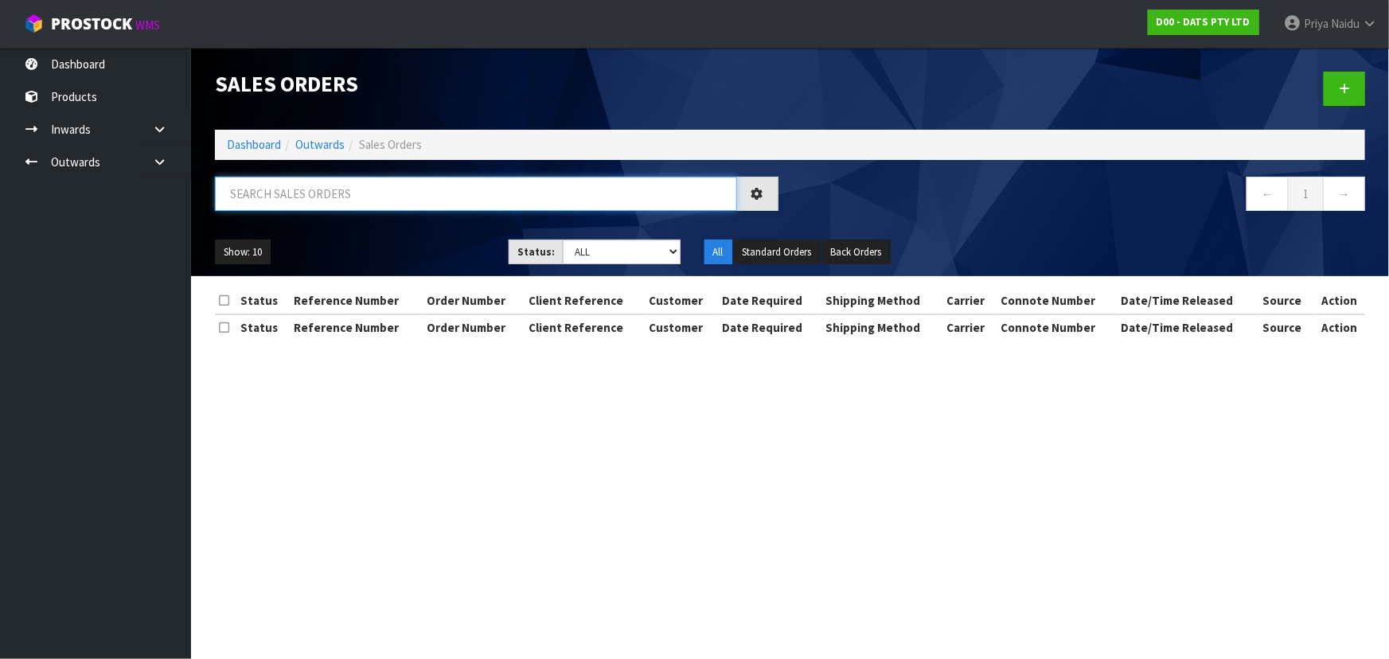
click at [338, 195] on input "text" at bounding box center [476, 194] width 522 height 34
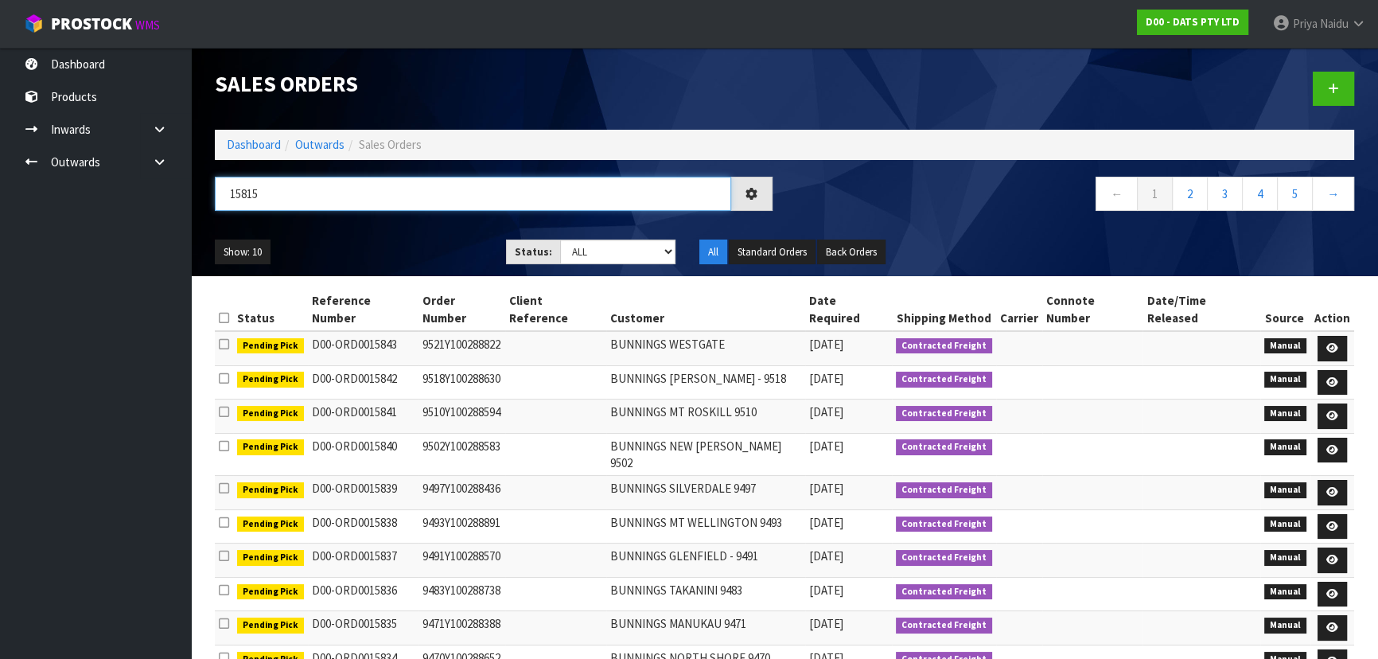
type input "15815"
click at [602, 240] on select "Draft Pending Allocated Pending Pick Goods Picked Goods Packed Pending Charges …" at bounding box center [618, 252] width 116 height 25
select select "string:5"
click at [560, 240] on select "Draft Pending Allocated Pending Pick Goods Picked Goods Packed Pending Charges …" at bounding box center [618, 252] width 116 height 25
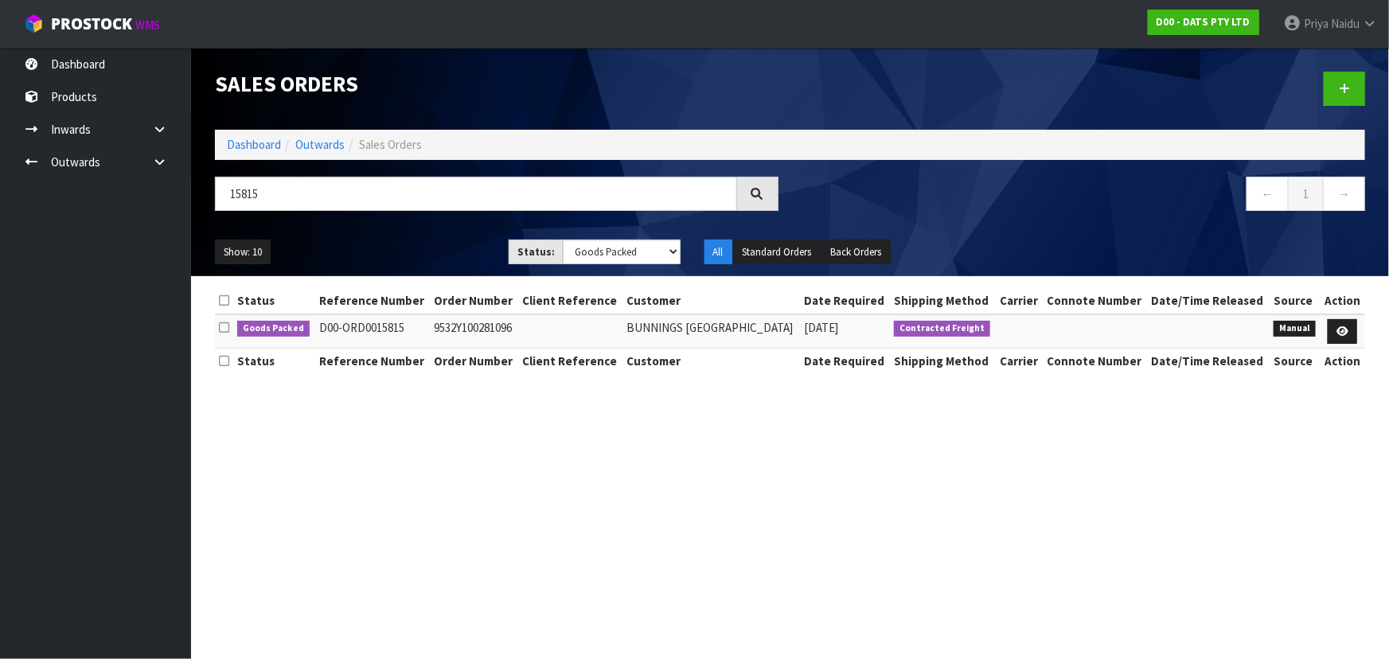
click at [443, 233] on div "Show: 10 5 10 25 50 Status: Draft Pending Allocated Pending Pick Goods Picked G…" at bounding box center [790, 252] width 1174 height 49
click at [431, 250] on ul "Show: 10 5 10 25 50" at bounding box center [350, 252] width 270 height 25
click at [435, 244] on ul "Show: 10 5 10 25 50" at bounding box center [350, 252] width 270 height 25
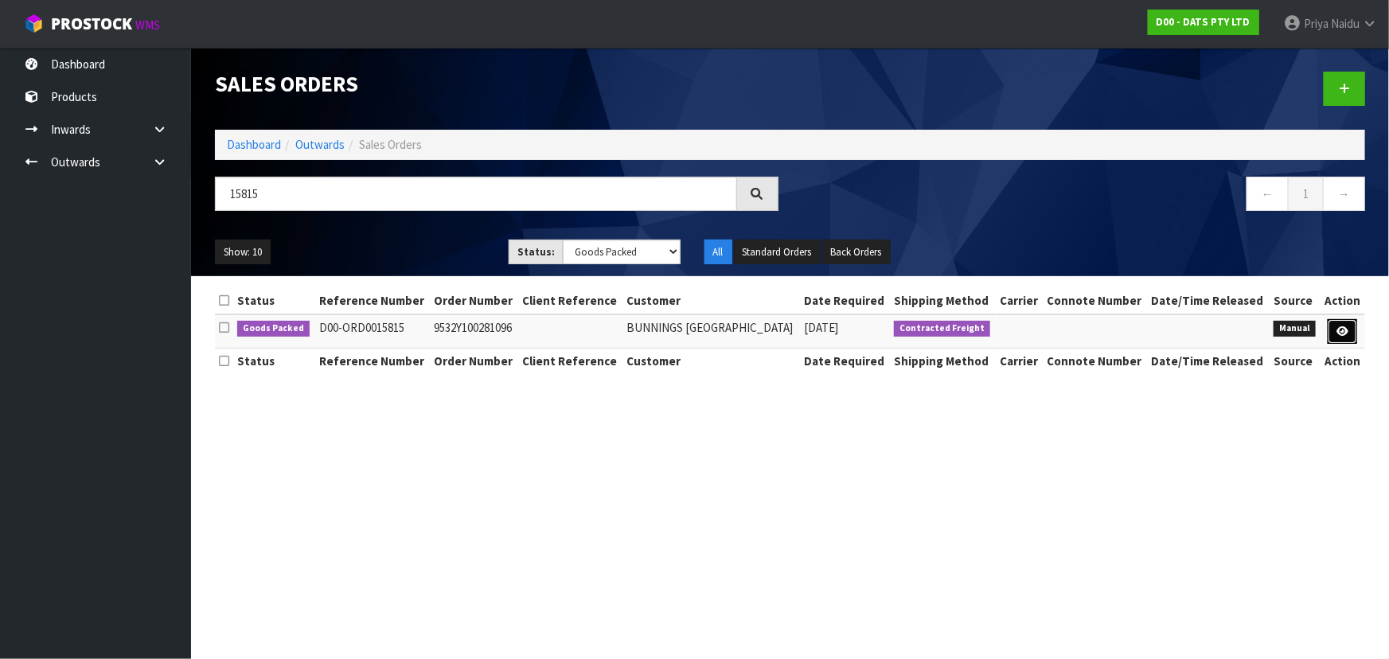
click at [1344, 337] on icon at bounding box center [1342, 331] width 12 height 10
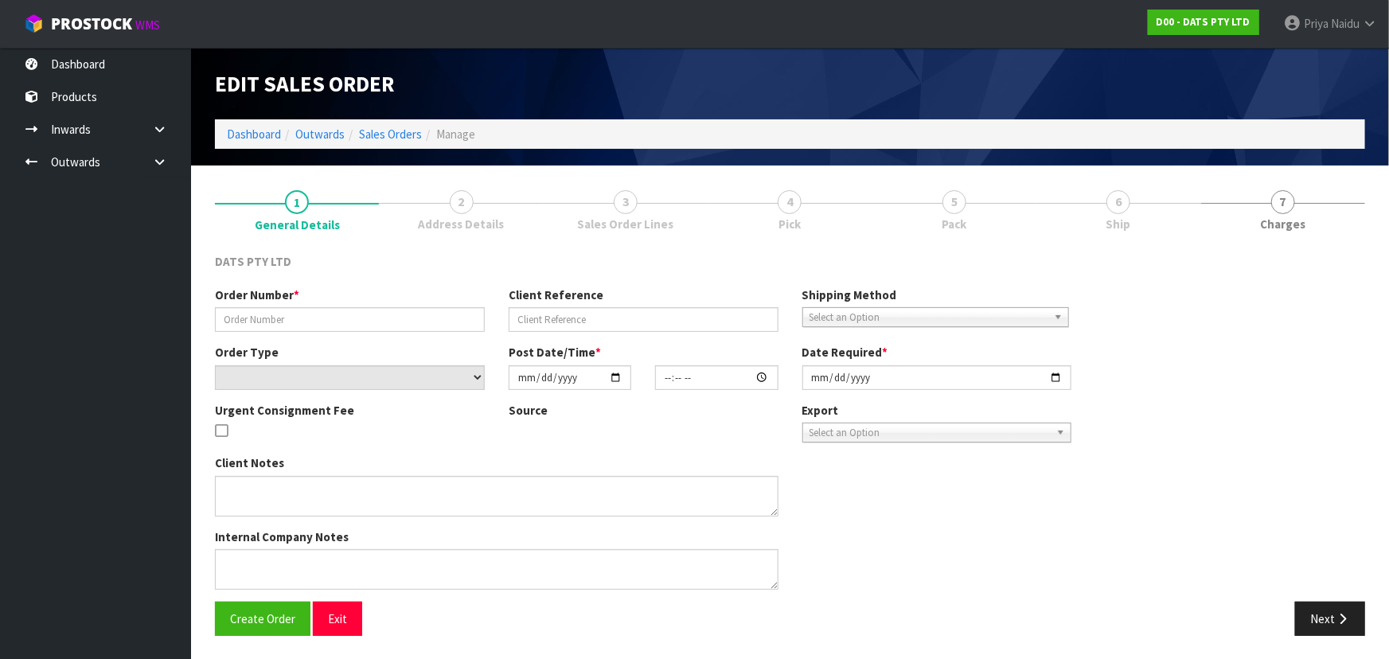
type input "9532Y100281096"
select select "number:0"
type input "2025-09-23"
type input "09:25:00.000"
type input "2025-09-23"
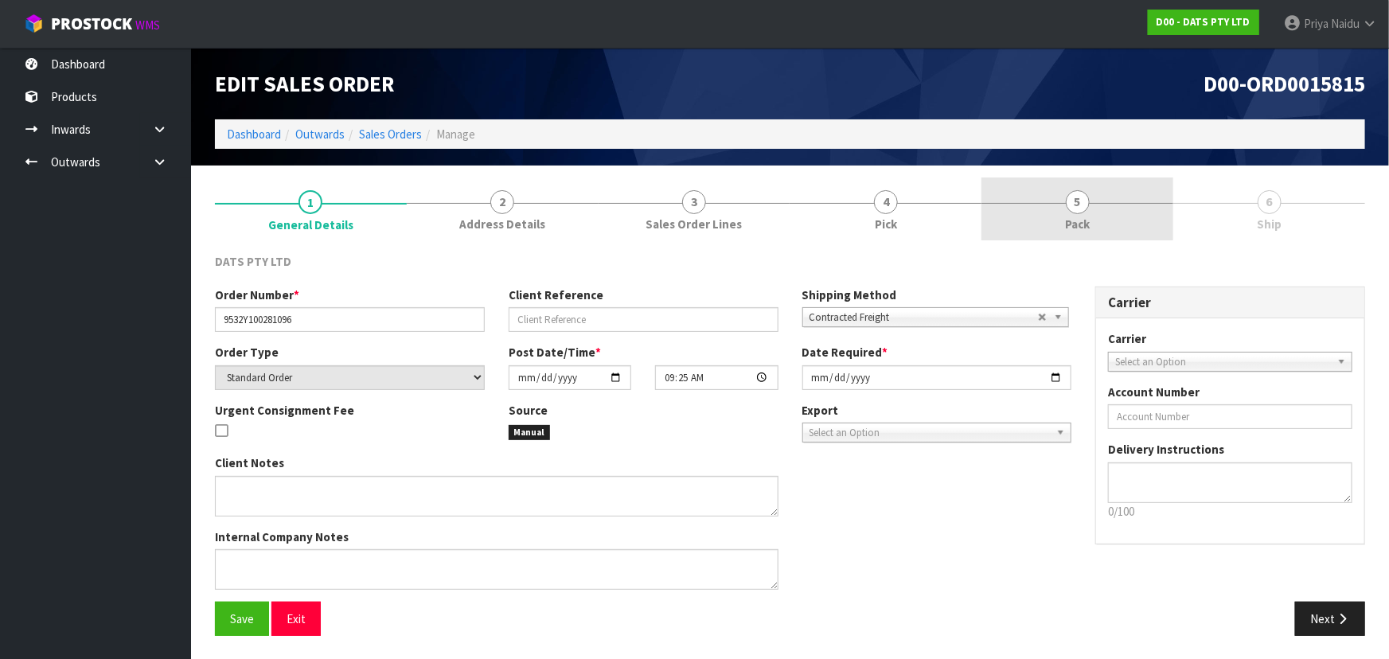
click at [1093, 224] on link "5 Pack" at bounding box center [1077, 208] width 192 height 63
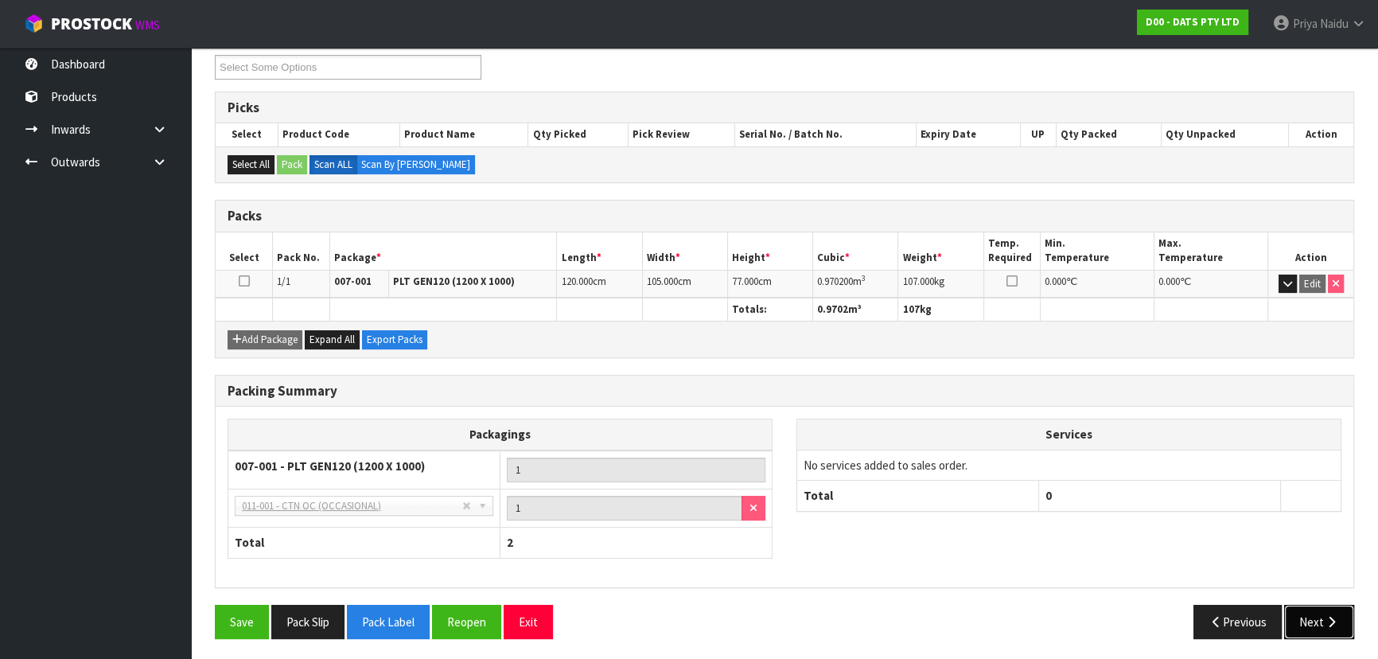
click at [1343, 626] on button "Next" at bounding box center [1320, 622] width 70 height 34
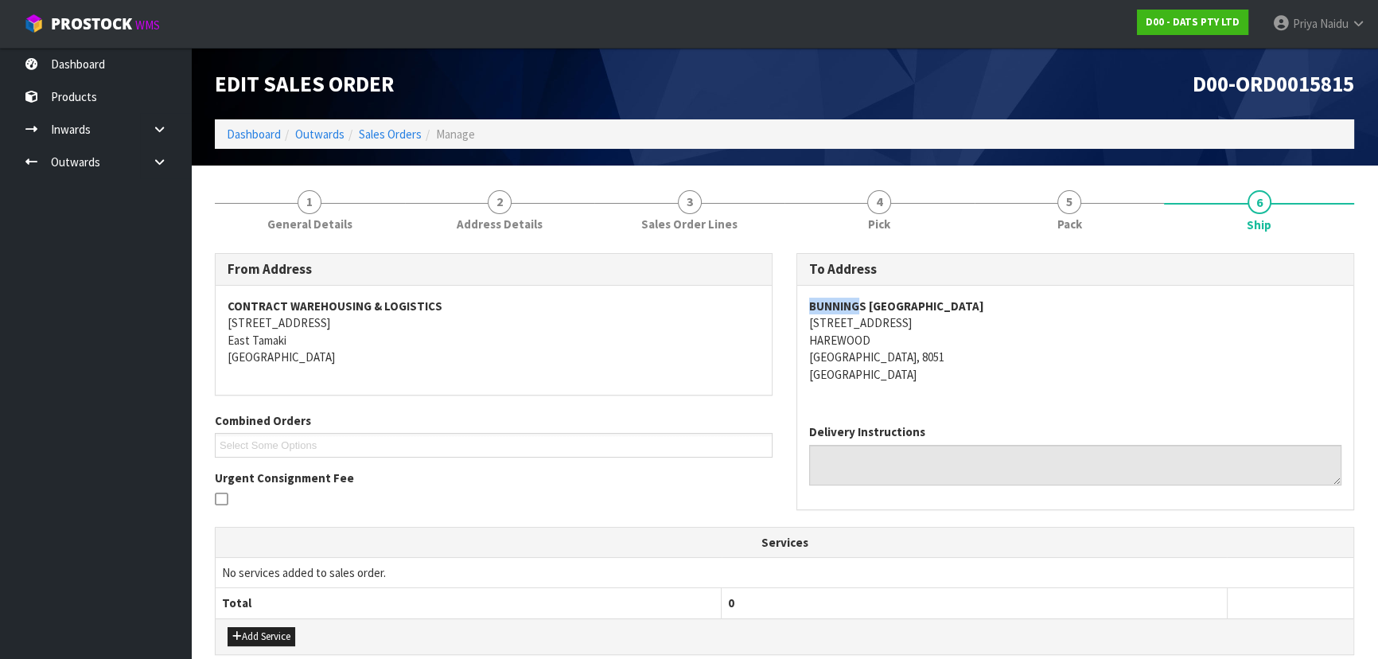
drag, startPoint x: 795, startPoint y: 300, endPoint x: 857, endPoint y: 294, distance: 62.3
click at [857, 294] on div "To Address BUNNINGS WAREHOUSE CHRISTCHURCH AIRPORT 655 RUSSLEY ROAD HAREWOOD CH…" at bounding box center [1076, 389] width 582 height 273
drag, startPoint x: 810, startPoint y: 325, endPoint x: 955, endPoint y: 353, distance: 147.7
click at [955, 353] on address "BUNNINGS WAREHOUSE CHRISTCHURCH AIRPORT 655 RUSSLEY ROAD HAREWOOD CHRISTCHURCH,…" at bounding box center [1075, 340] width 532 height 85
drag, startPoint x: 805, startPoint y: 302, endPoint x: 1126, endPoint y: 302, distance: 321.5
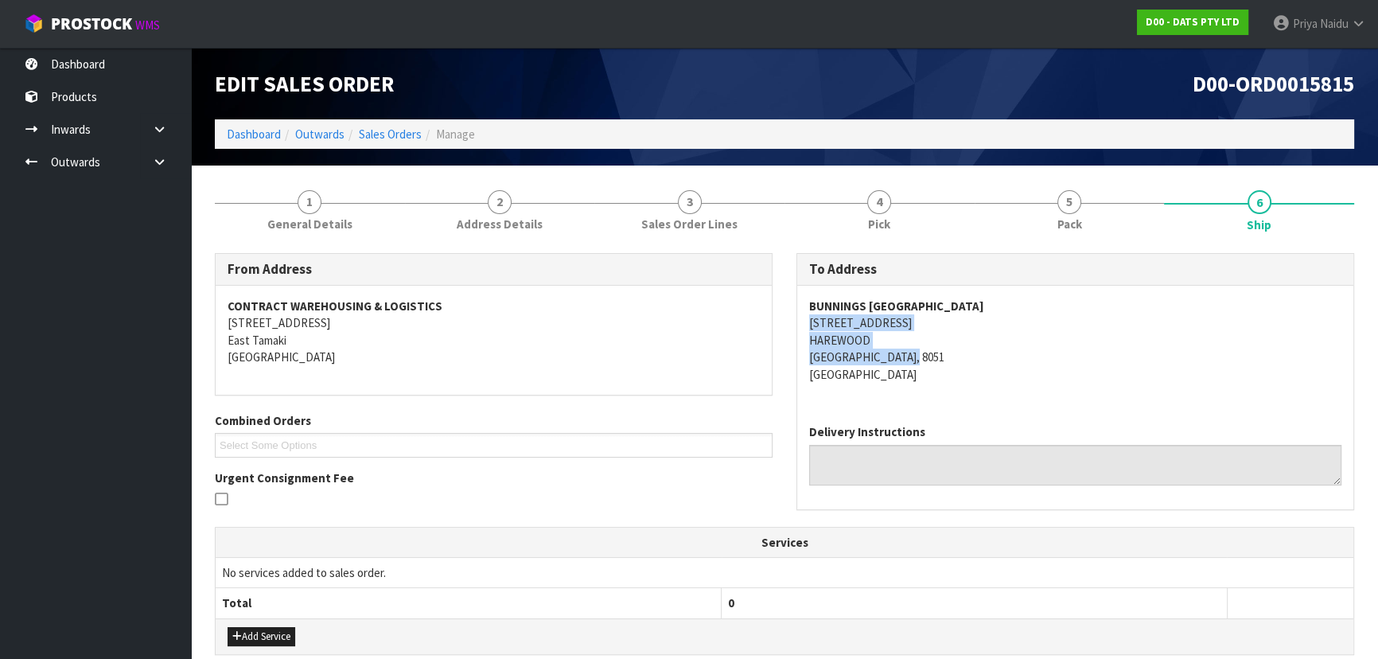
click at [1126, 302] on div "BUNNINGS WAREHOUSE CHRISTCHURCH AIRPORT 655 RUSSLEY ROAD HAREWOOD CHRISTCHURCH,…" at bounding box center [1075, 349] width 556 height 126
click at [301, 220] on span "General Details" at bounding box center [309, 224] width 85 height 17
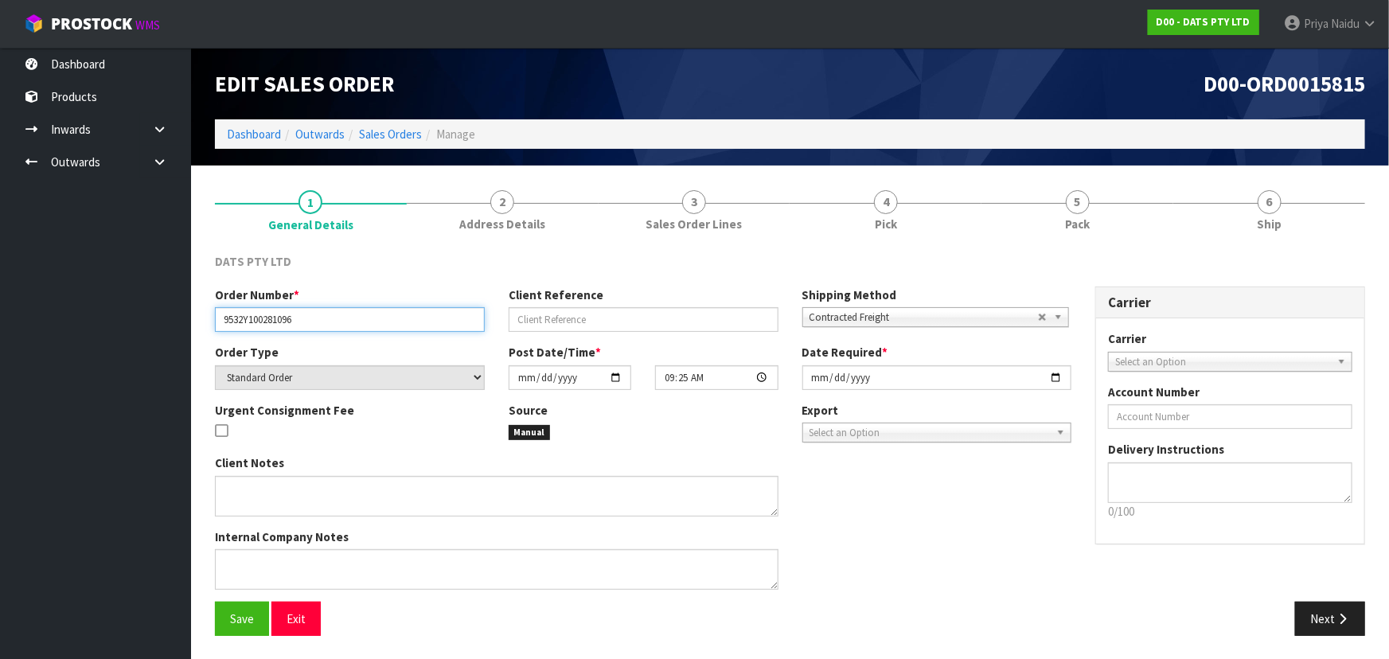
drag, startPoint x: 219, startPoint y: 325, endPoint x: 320, endPoint y: 314, distance: 101.6
click at [320, 314] on input "9532Y100281096" at bounding box center [350, 319] width 270 height 25
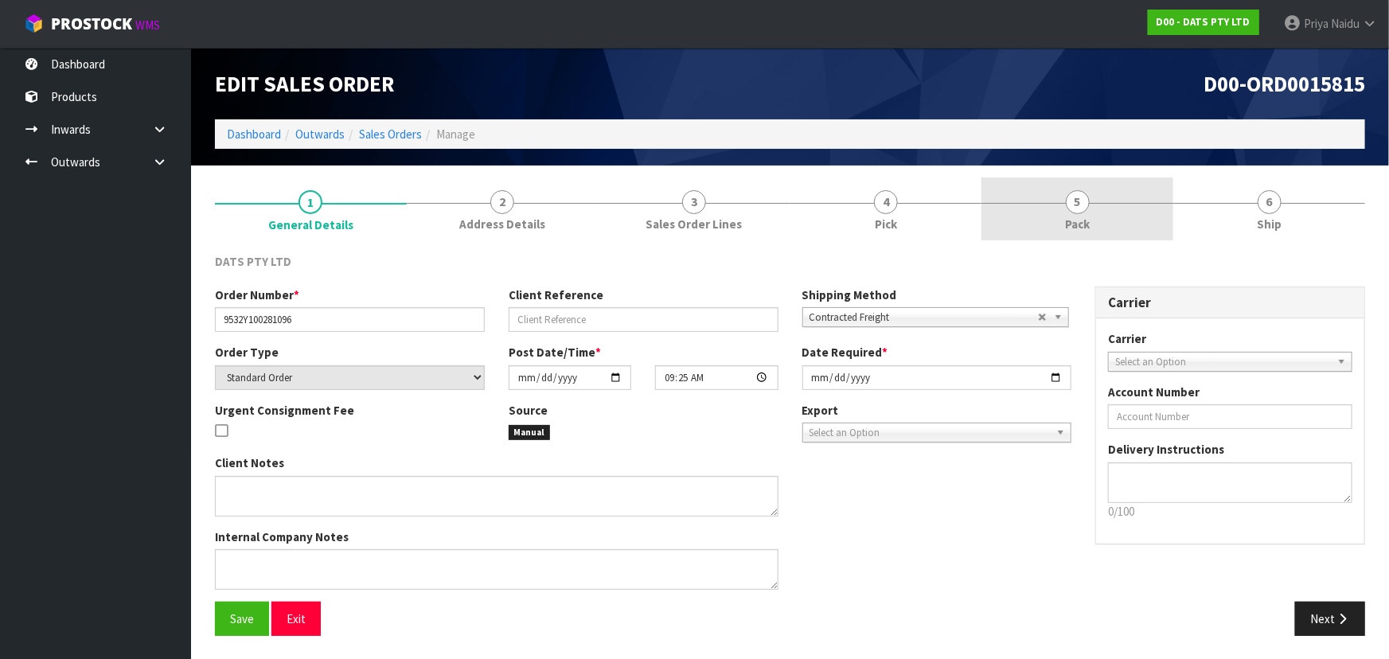
click at [1066, 229] on span "Pack" at bounding box center [1077, 224] width 25 height 17
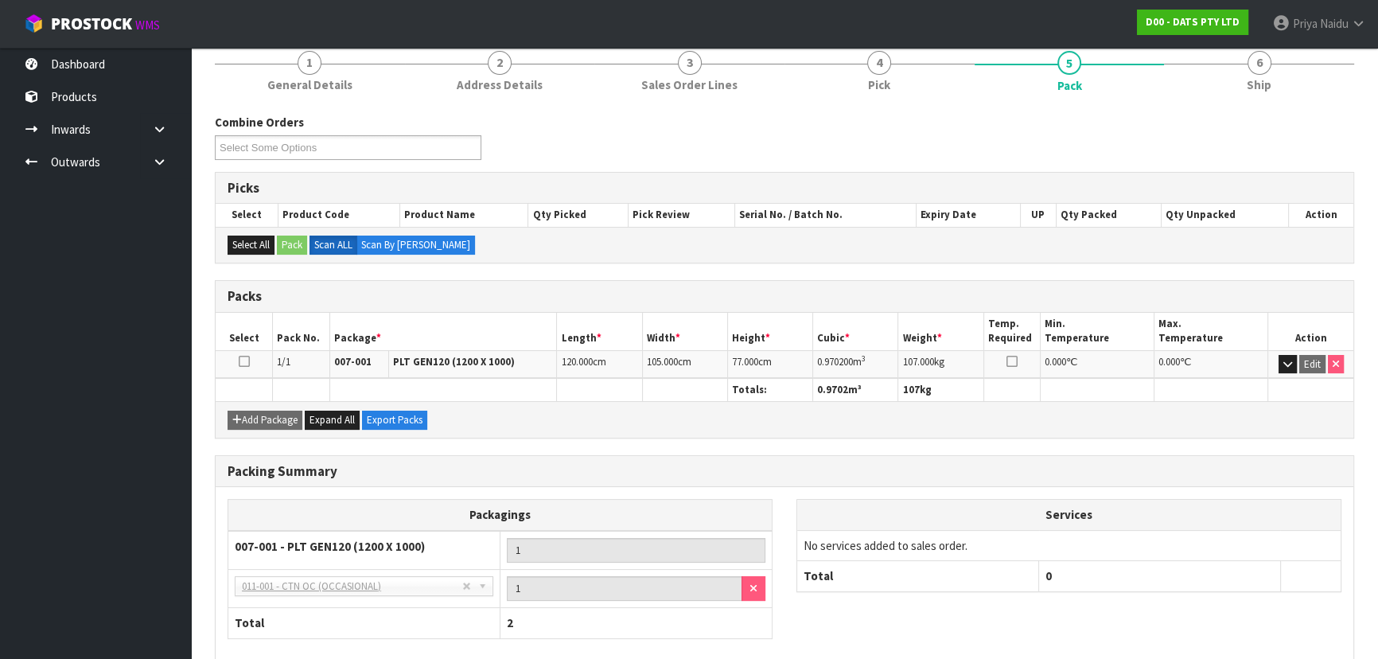
scroll to position [144, 0]
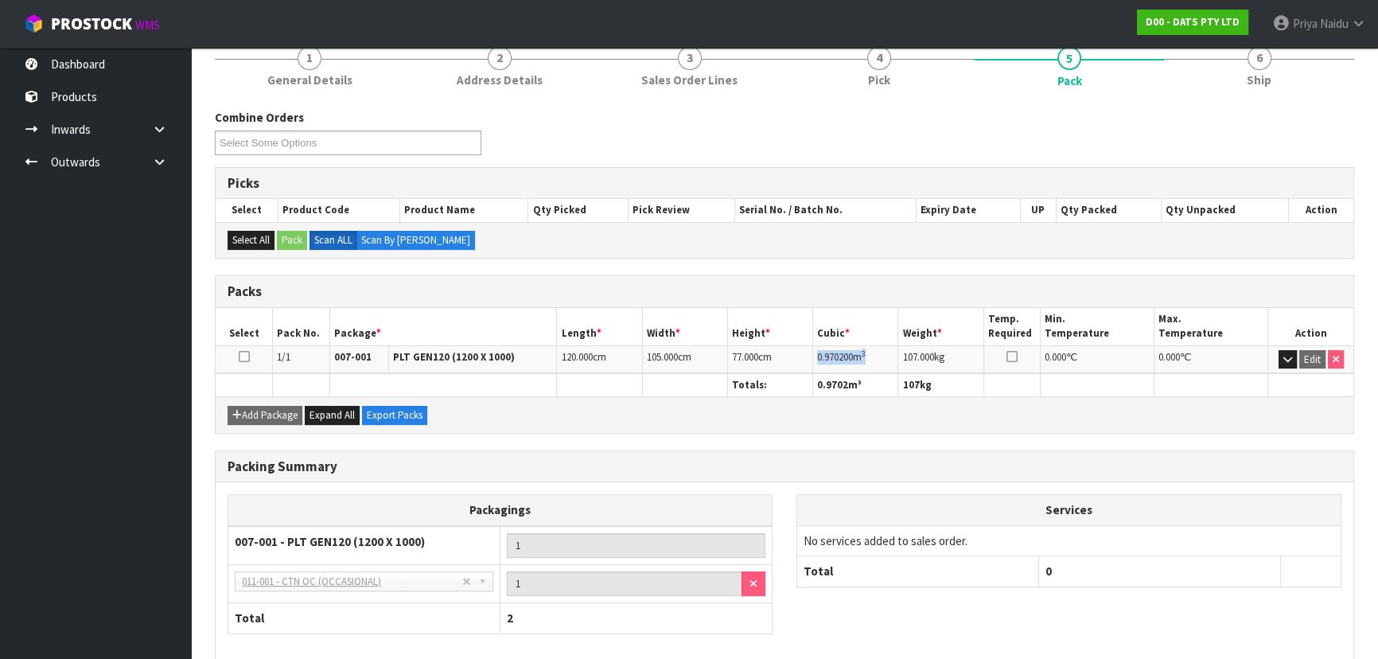
drag, startPoint x: 815, startPoint y: 356, endPoint x: 878, endPoint y: 349, distance: 63.2
click at [878, 349] on td "0.970200 m 3" at bounding box center [855, 359] width 85 height 28
click at [1265, 63] on span "6" at bounding box center [1260, 58] width 24 height 24
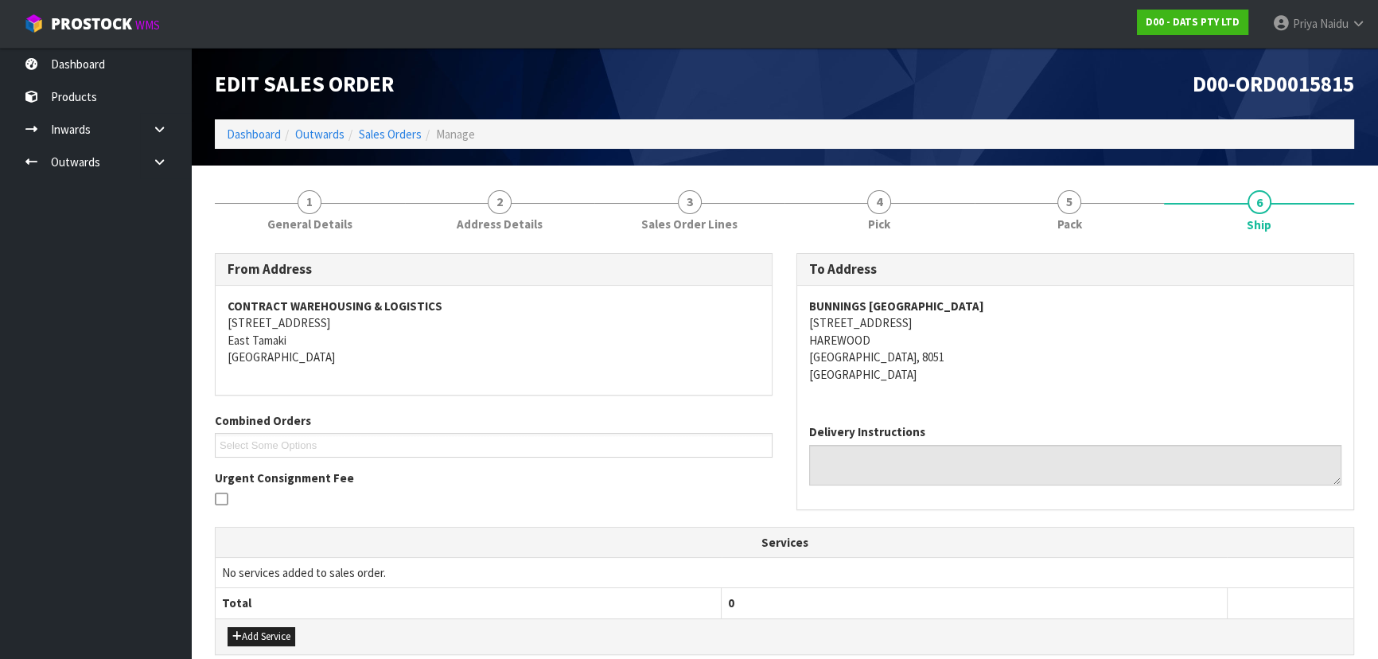
scroll to position [0, 0]
click at [1143, 253] on div "To Address BUNNINGS WAREHOUSE CHRISTCHURCH AIRPORT 655 RUSSLEY ROAD HAREWOOD CH…" at bounding box center [1076, 381] width 558 height 256
click at [1100, 239] on link "5 Pack" at bounding box center [1070, 208] width 190 height 63
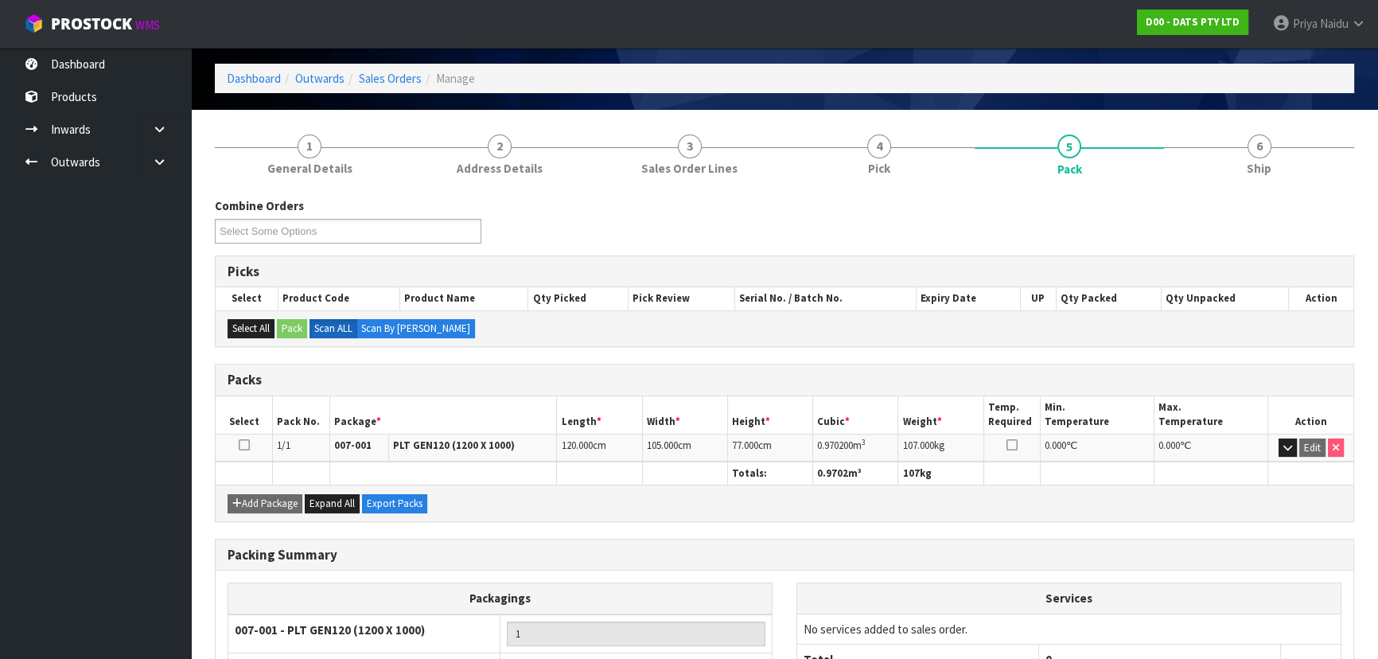
scroll to position [72, 0]
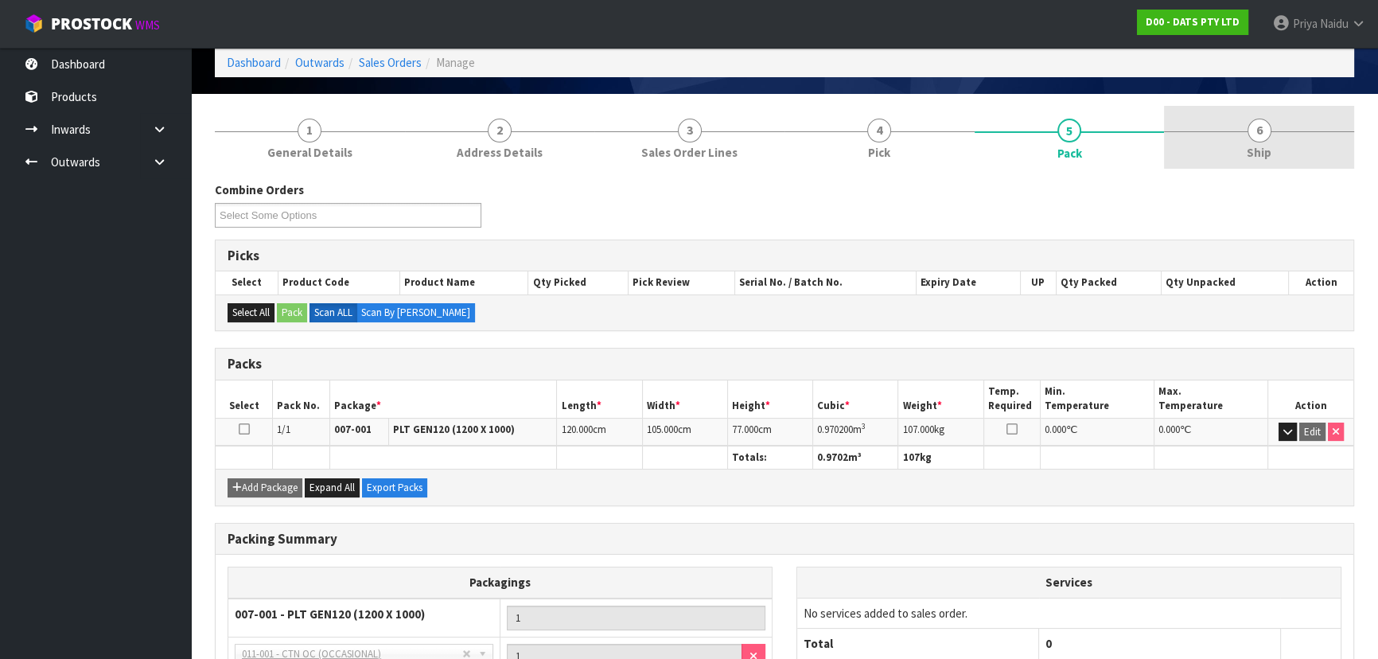
click at [1297, 135] on link "6 Ship" at bounding box center [1259, 137] width 190 height 63
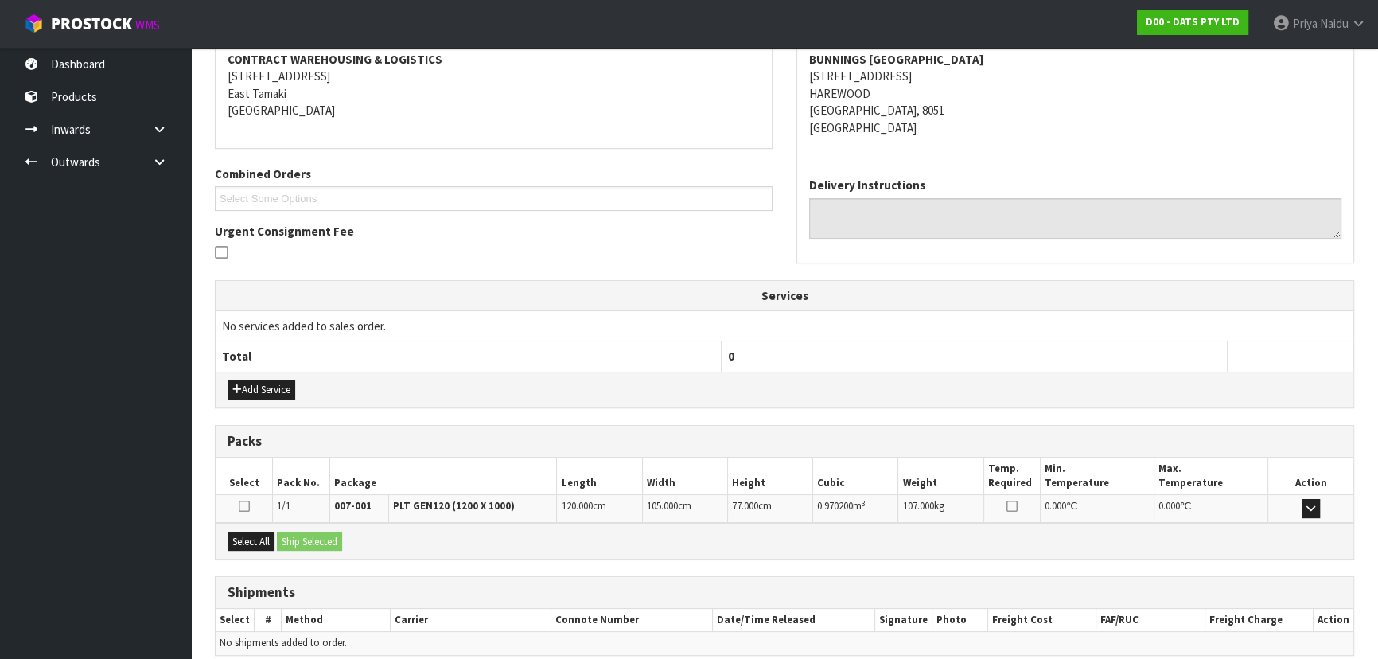
scroll to position [315, 0]
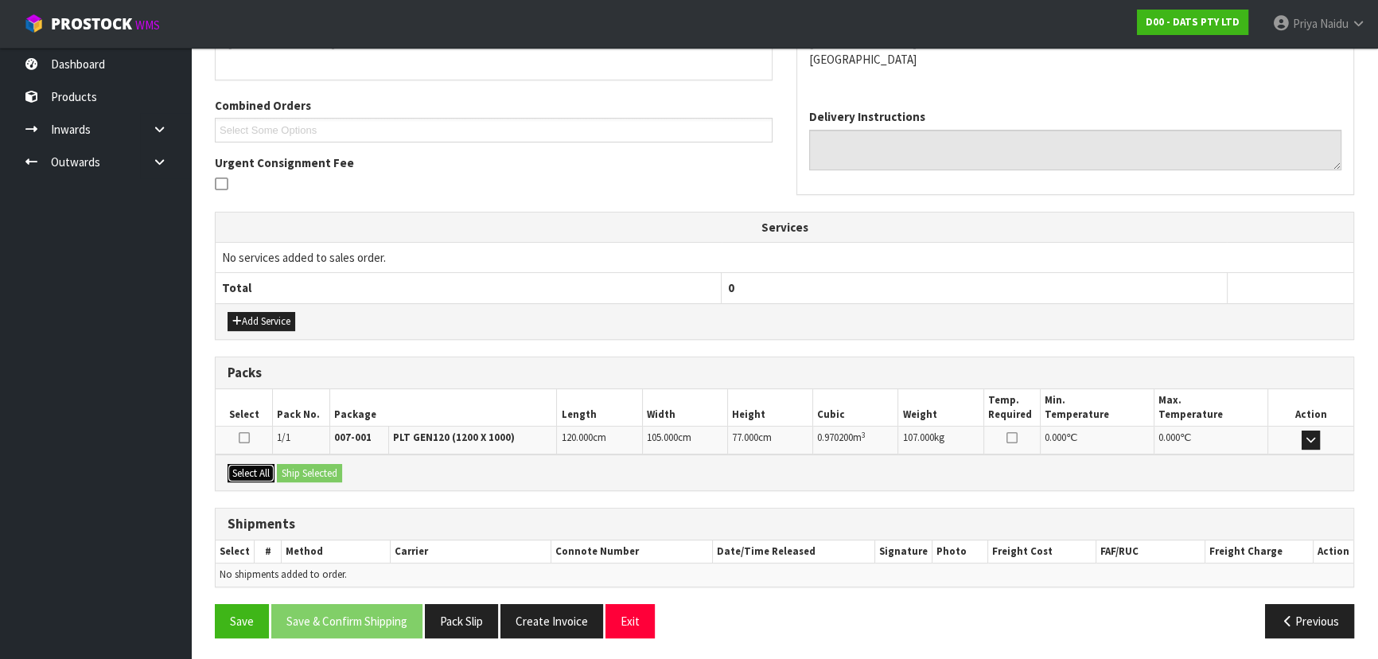
drag, startPoint x: 271, startPoint y: 478, endPoint x: 296, endPoint y: 475, distance: 25.6
click at [271, 477] on button "Select All" at bounding box center [251, 473] width 47 height 19
drag, startPoint x: 299, startPoint y: 475, endPoint x: 340, endPoint y: 484, distance: 41.5
click at [300, 475] on button "Ship Selected" at bounding box center [309, 473] width 65 height 19
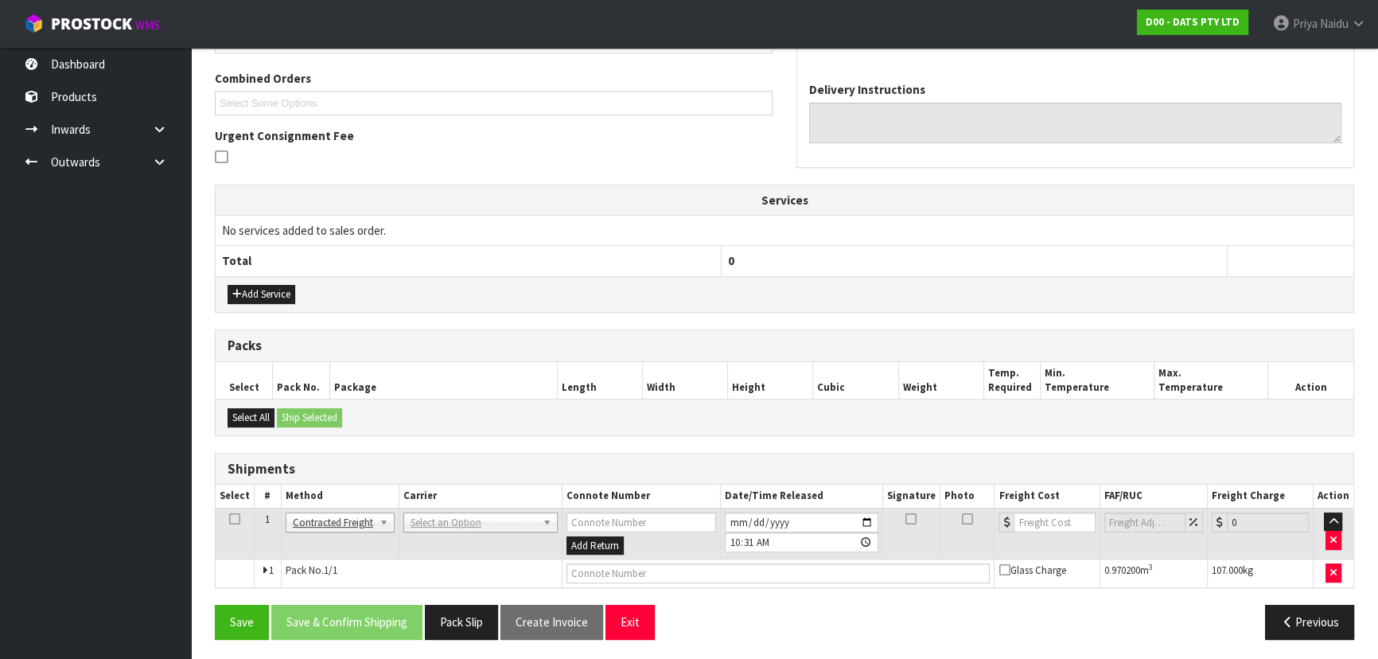
scroll to position [343, 0]
click at [437, 497] on th "Carrier" at bounding box center [480, 495] width 163 height 23
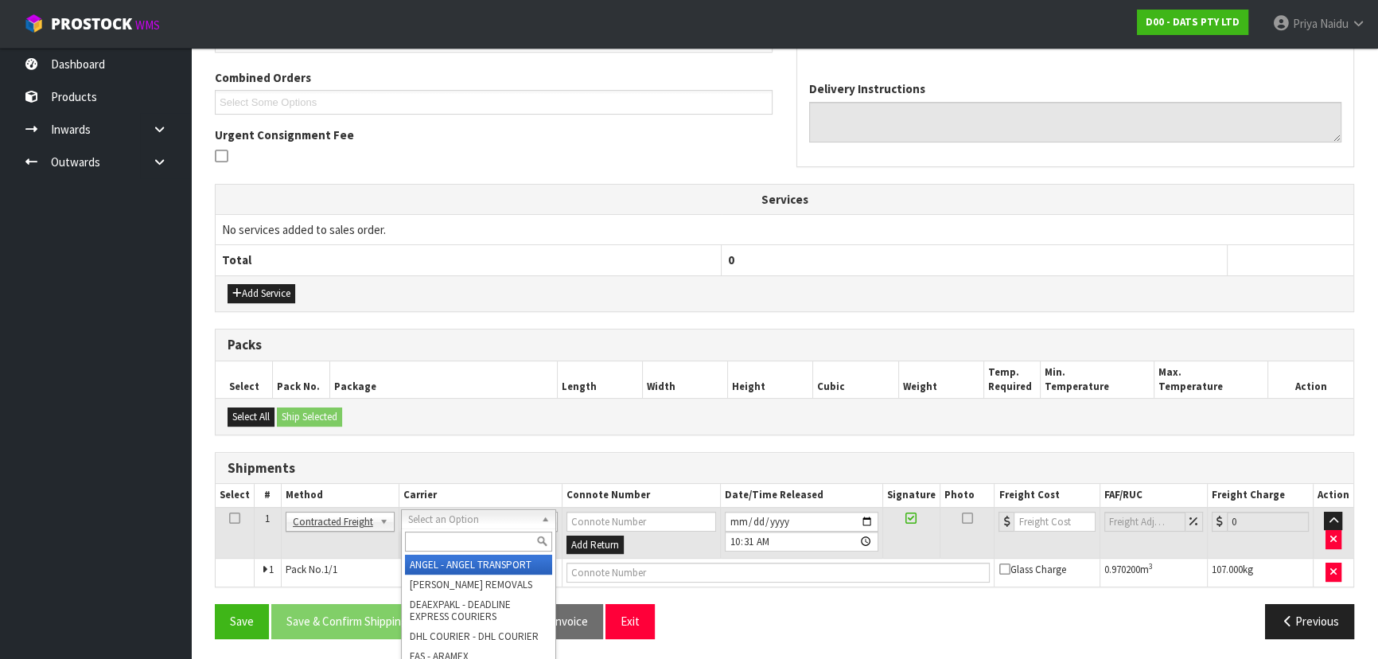
click at [431, 538] on input "text" at bounding box center [478, 542] width 147 height 20
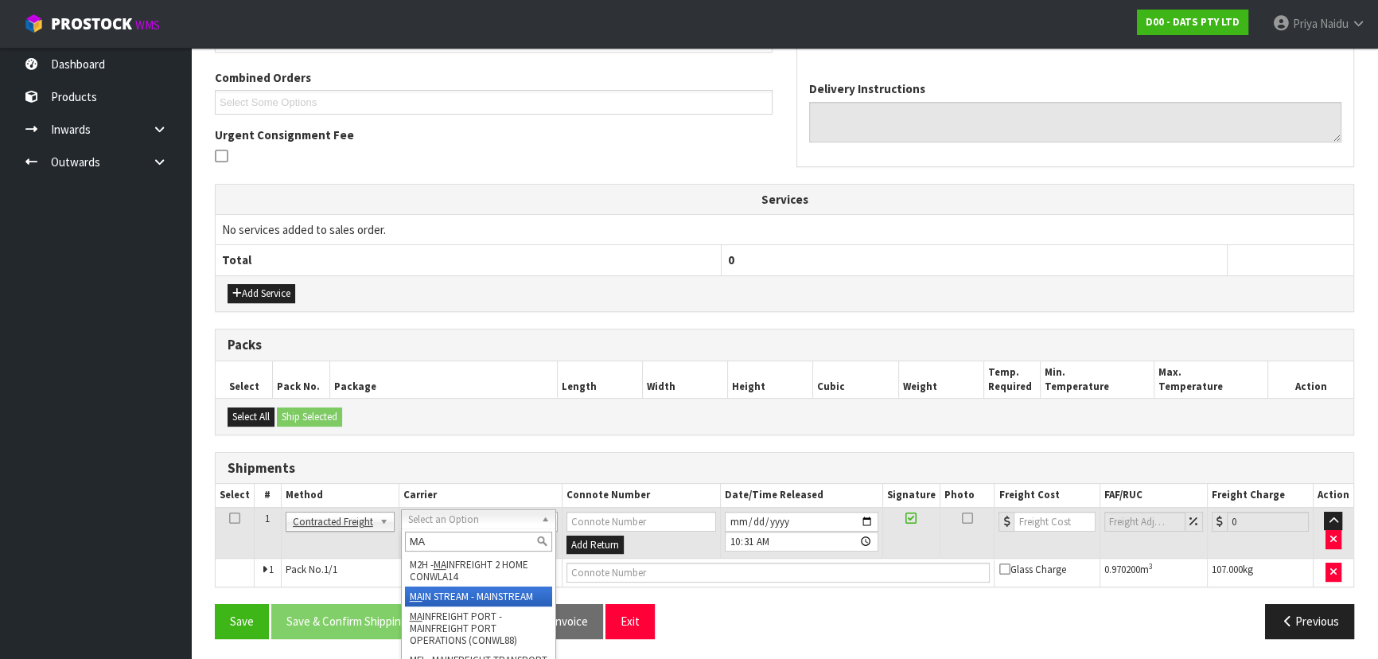
type input "MA"
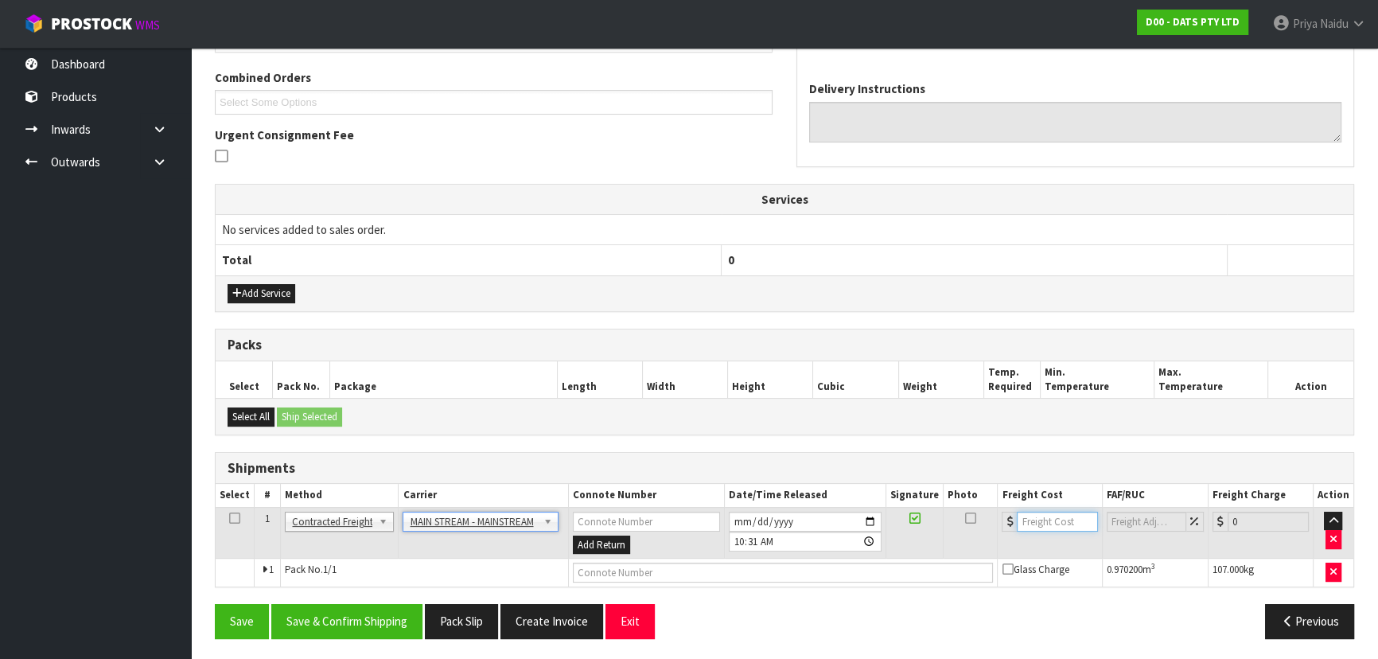
click at [1048, 517] on input "number" at bounding box center [1057, 522] width 80 height 20
type input "113.49"
click at [703, 573] on input "text" at bounding box center [783, 573] width 421 height 20
paste input "CWL7727847"
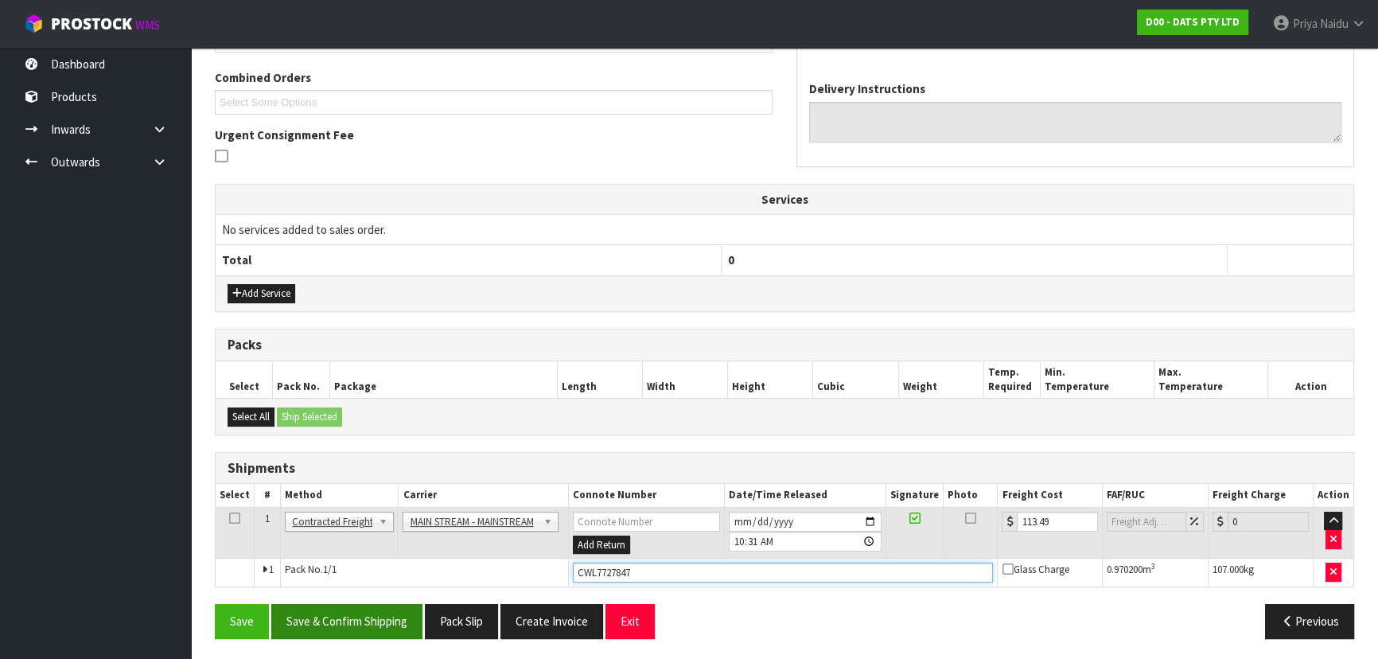
type input "CWL7727847"
click at [392, 629] on button "Save & Confirm Shipping" at bounding box center [346, 621] width 151 height 34
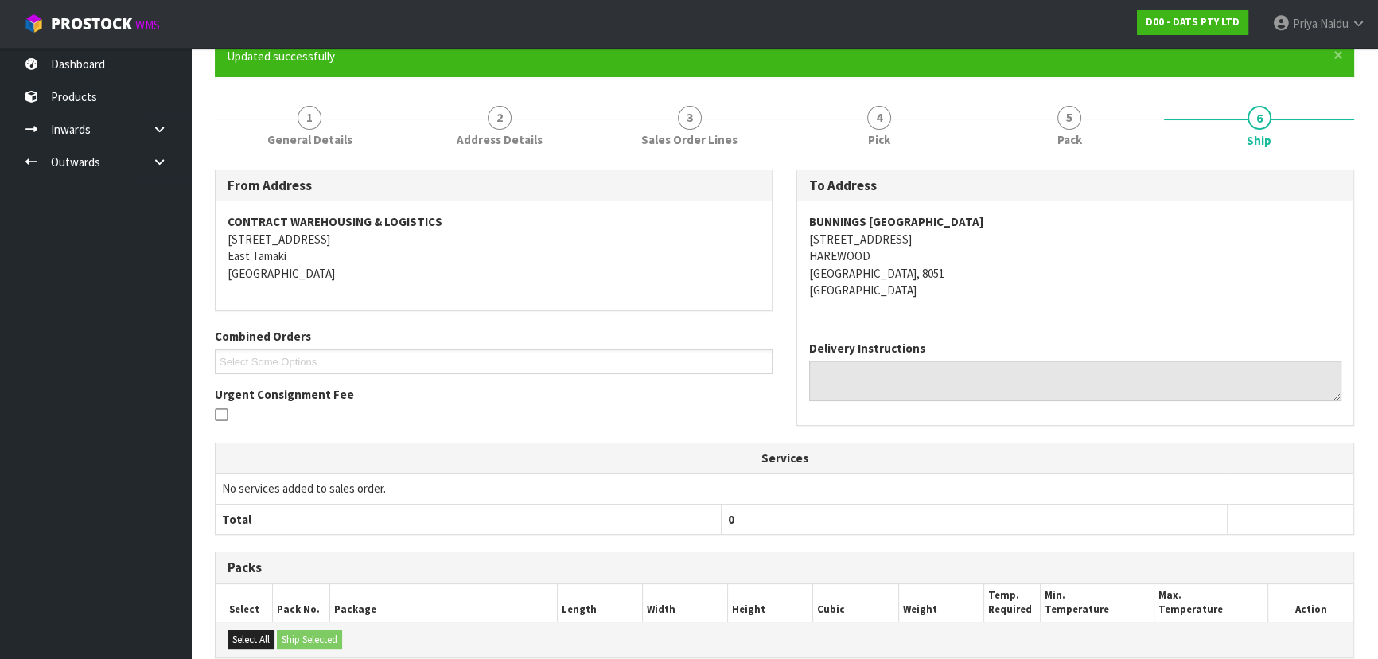
scroll to position [0, 0]
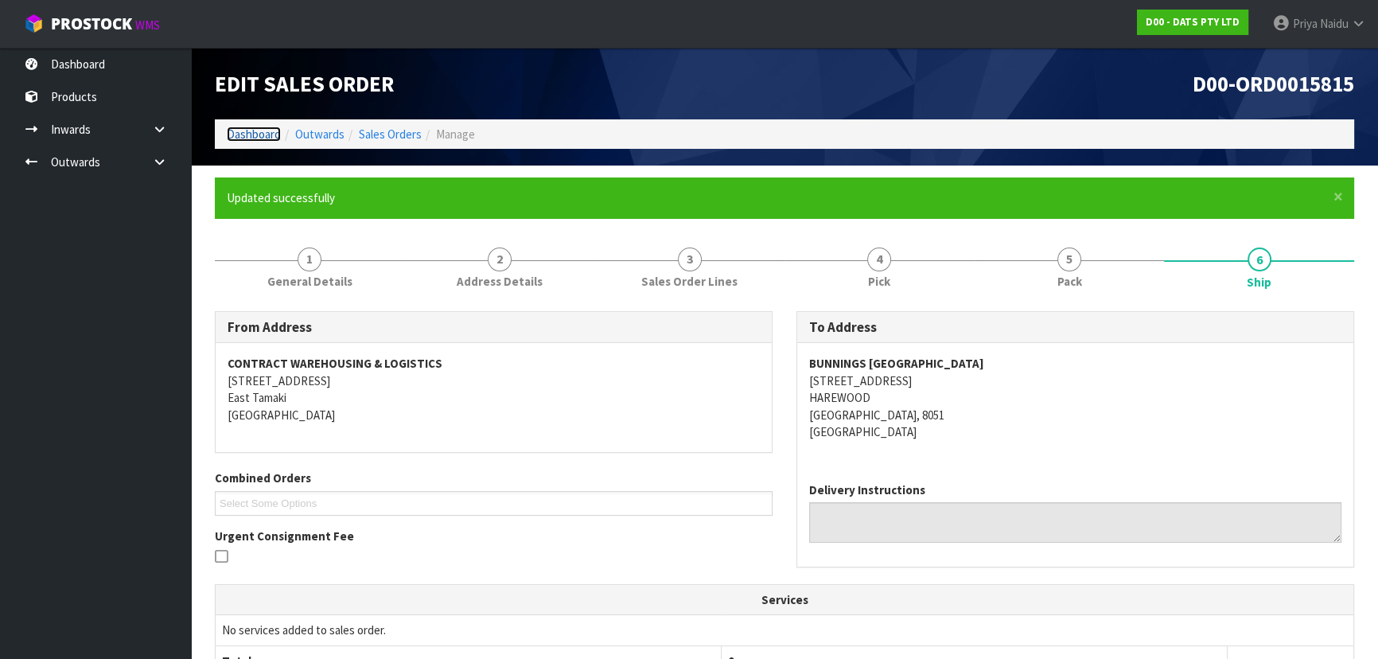
click at [252, 138] on link "Dashboard" at bounding box center [254, 134] width 54 height 15
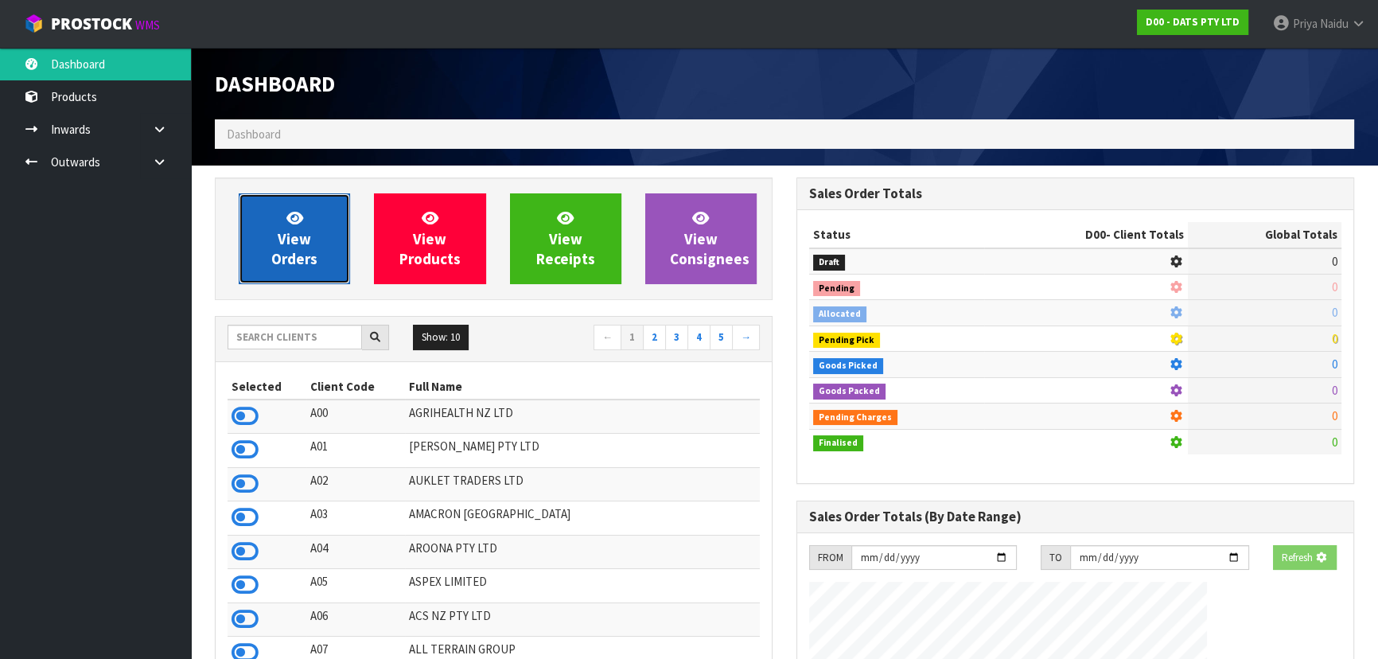
click at [292, 255] on span "View Orders" at bounding box center [294, 239] width 46 height 60
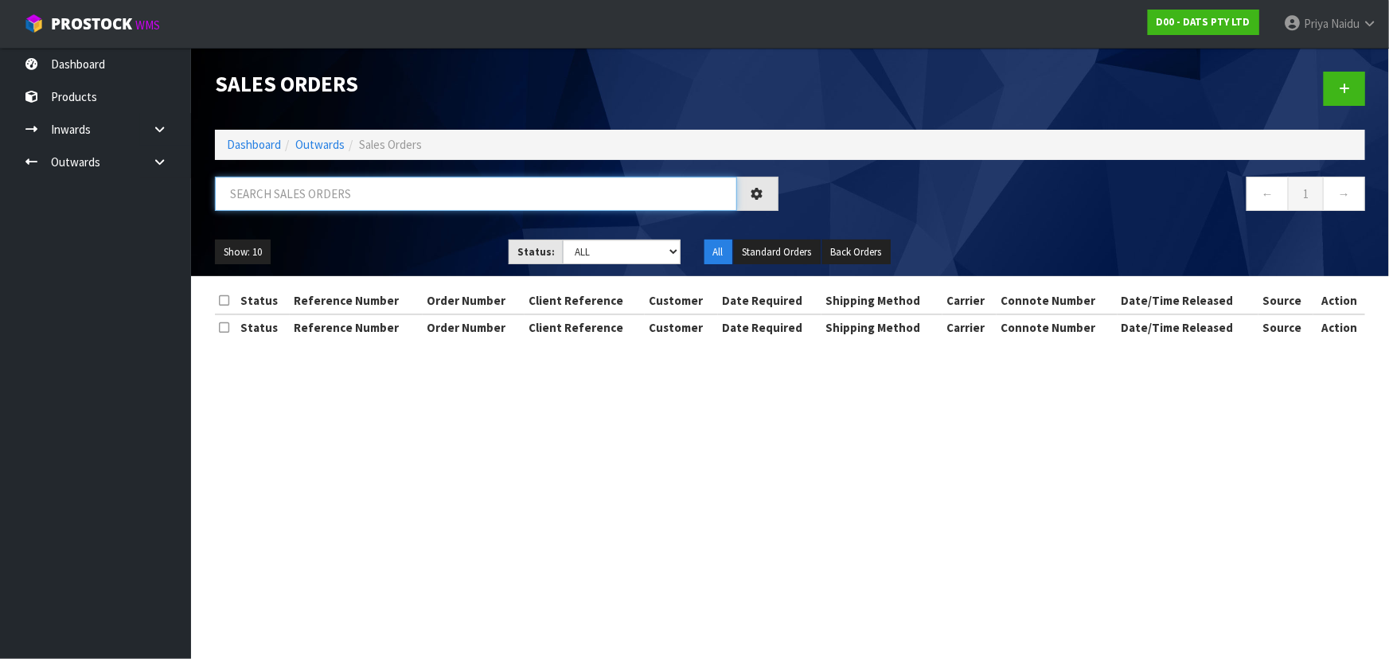
click at [333, 198] on input "text" at bounding box center [476, 194] width 522 height 34
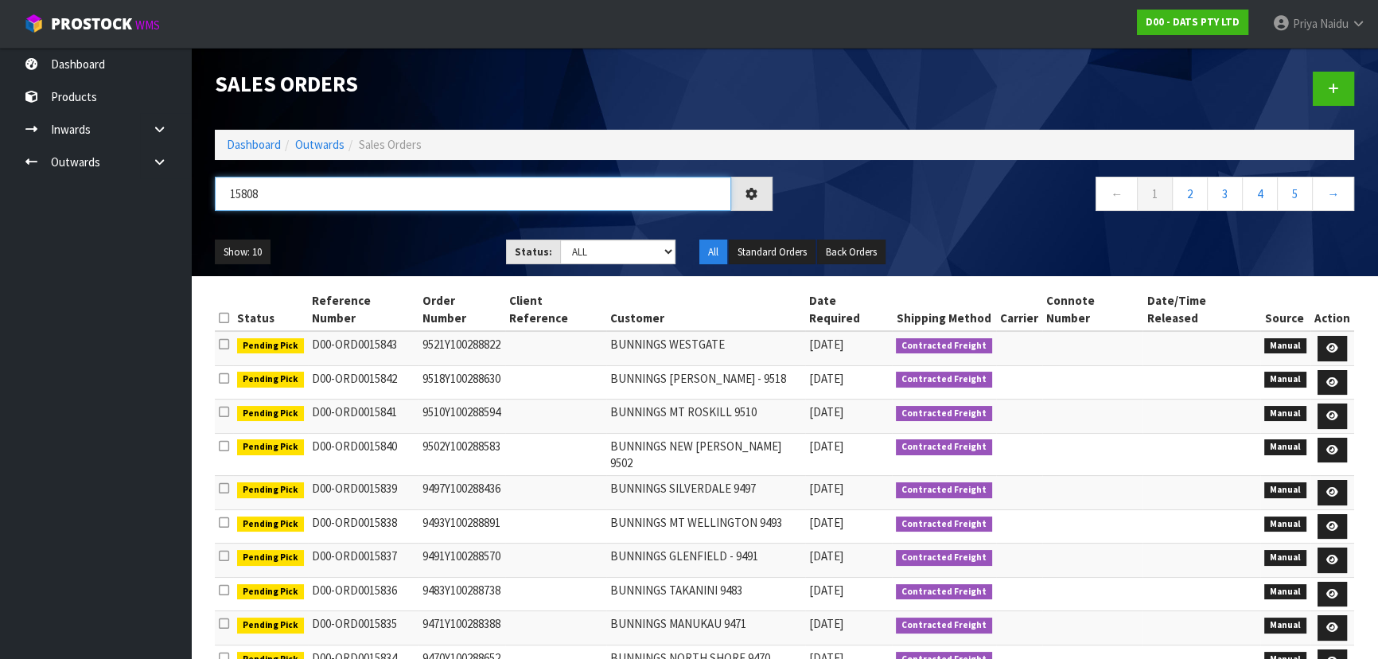
type input "15808"
click at [570, 240] on select "Draft Pending Allocated Pending Pick Goods Picked Goods Packed Pending Charges …" at bounding box center [618, 252] width 116 height 25
select select "string:5"
click at [560, 240] on select "Draft Pending Allocated Pending Pick Goods Picked Goods Packed Pending Charges …" at bounding box center [618, 252] width 116 height 25
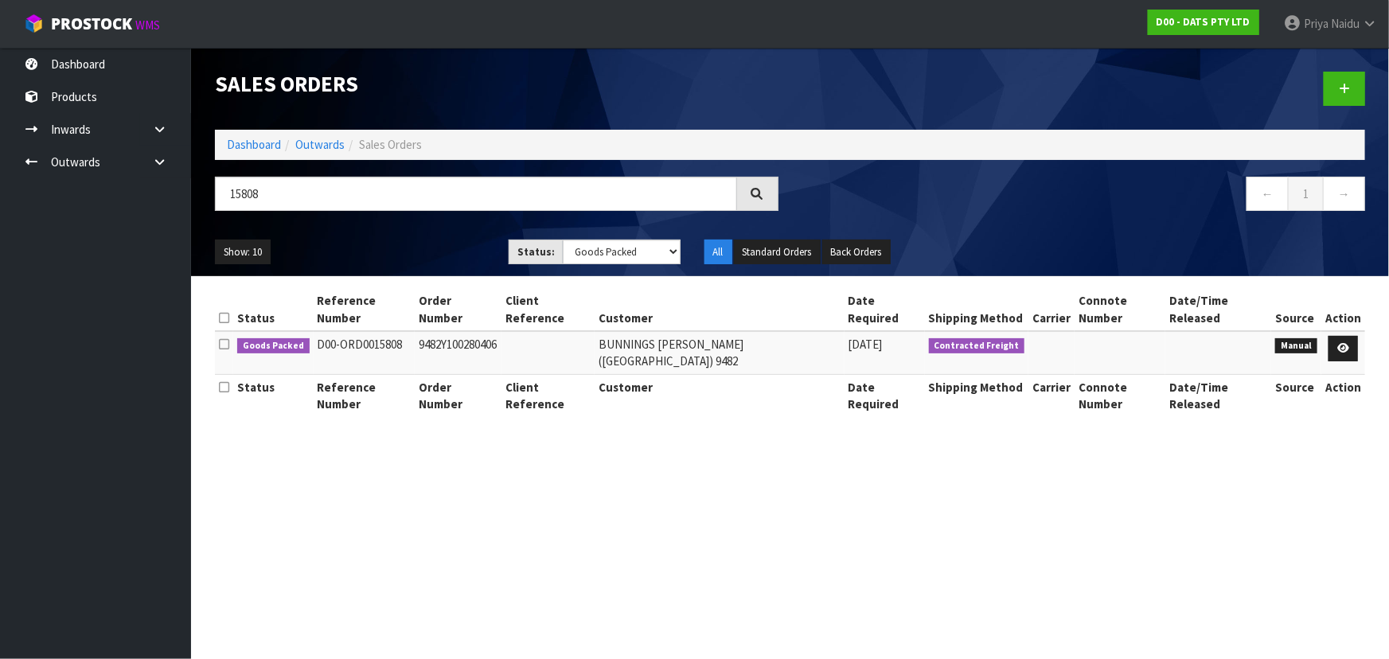
click at [419, 232] on div "Show: 10 5 10 25 50 Status: Draft Pending Allocated Pending Pick Goods Picked G…" at bounding box center [790, 252] width 1174 height 49
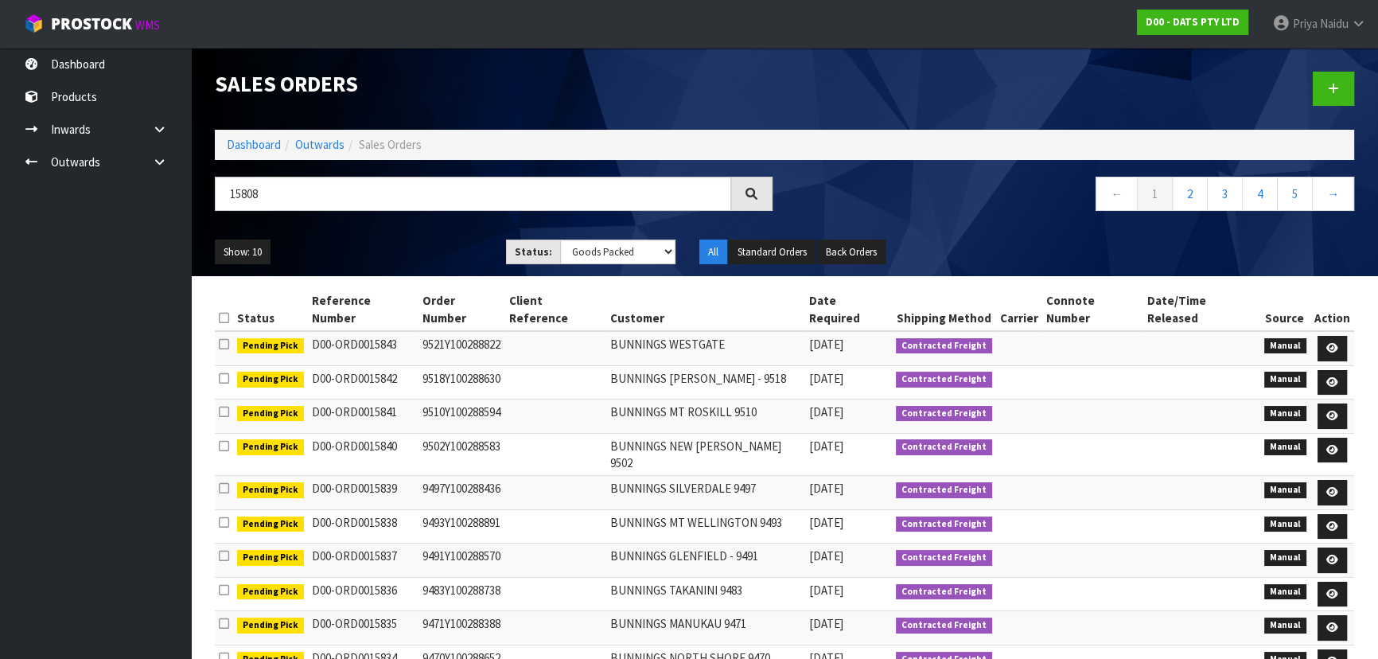
click at [417, 233] on div "Show: 10 5 10 25 50 Status: Draft Pending Allocated Pending Pick Goods Picked G…" at bounding box center [785, 252] width 1164 height 49
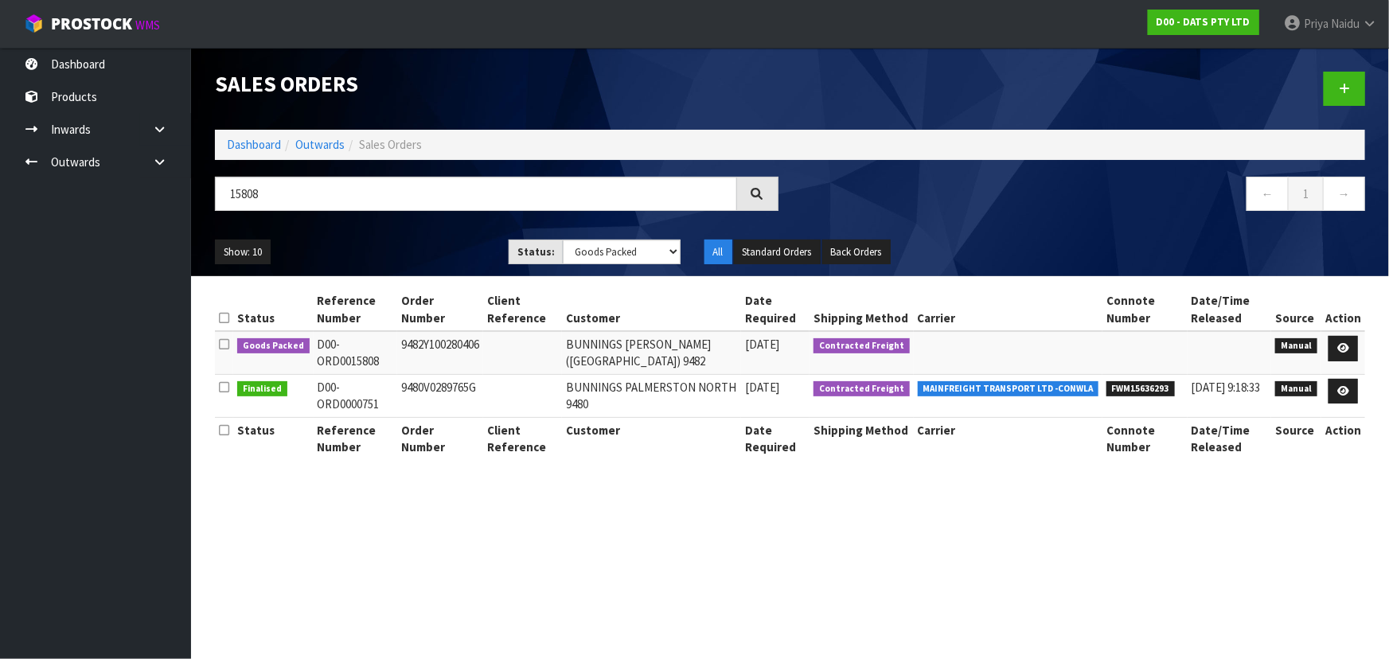
click at [424, 236] on div "Show: 10 5 10 25 50 Status: Draft Pending Allocated Pending Pick Goods Picked G…" at bounding box center [790, 252] width 1174 height 49
click at [423, 242] on ul "Show: 10 5 10 25 50" at bounding box center [350, 252] width 270 height 25
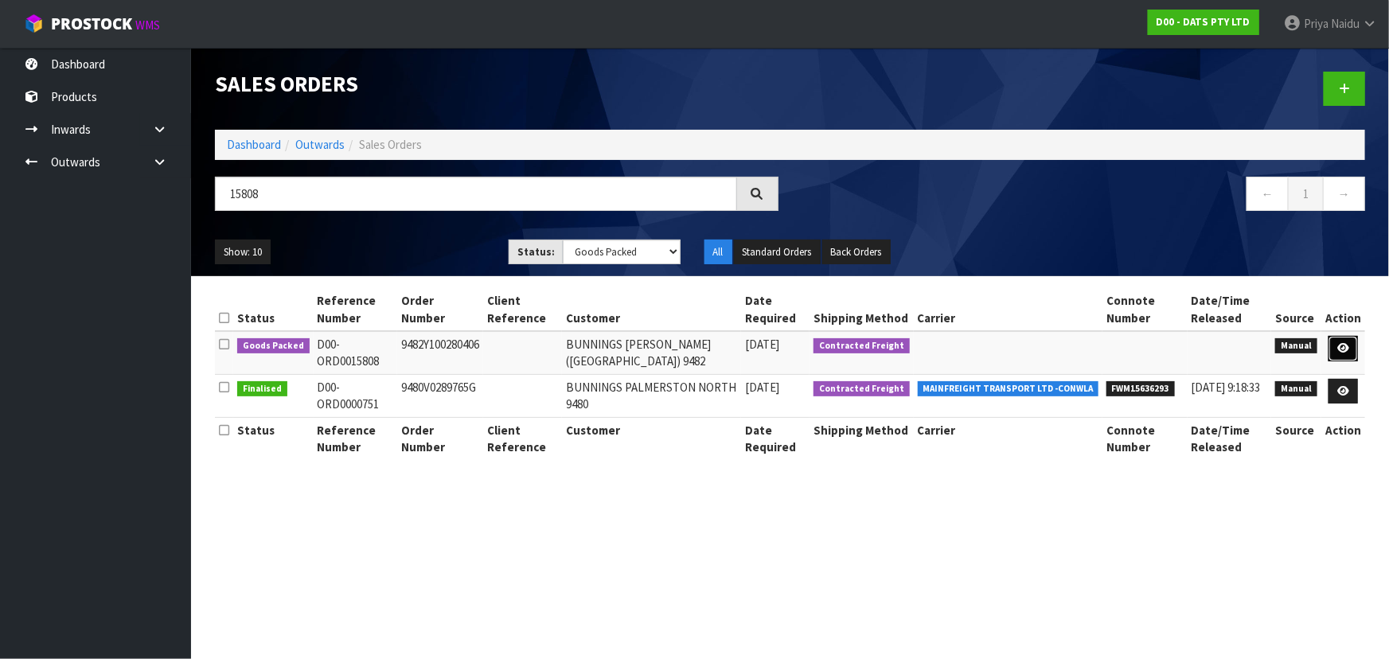
click at [1349, 349] on icon at bounding box center [1343, 348] width 12 height 10
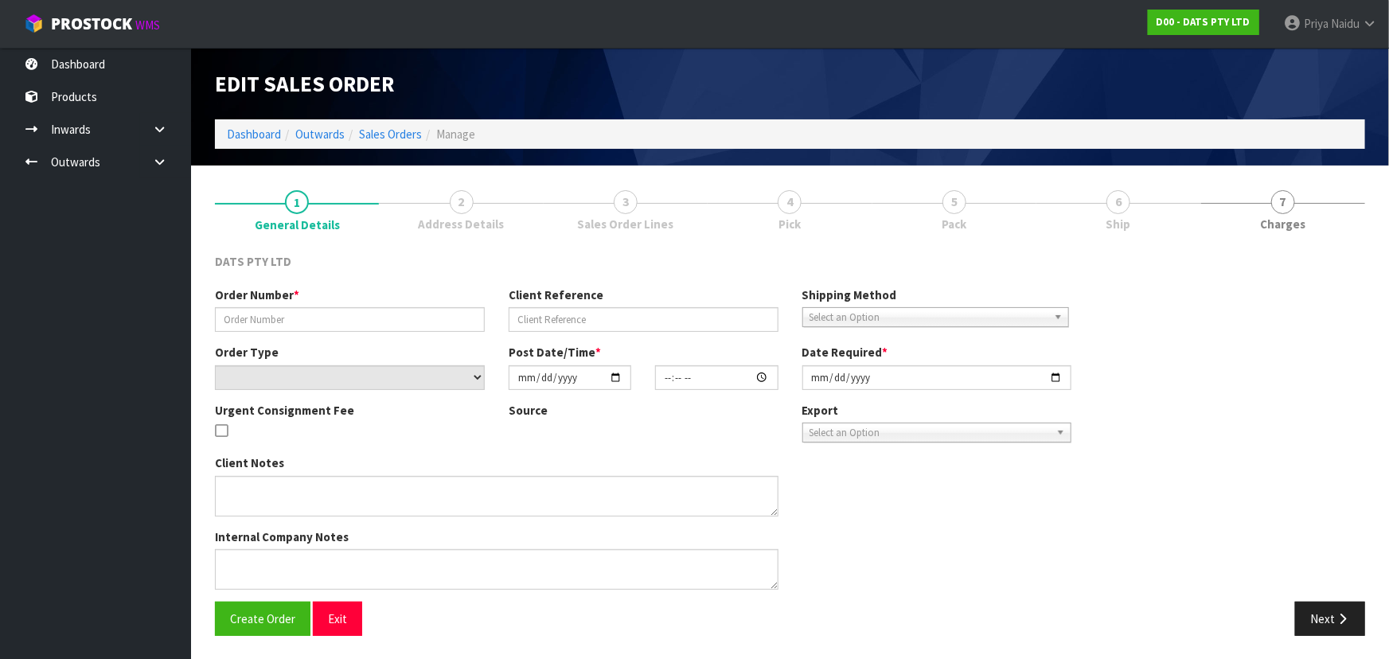
type input "9482Y100280406"
select select "number:0"
type input "2025-09-23"
type input "09:14:00.000"
type input "2025-09-23"
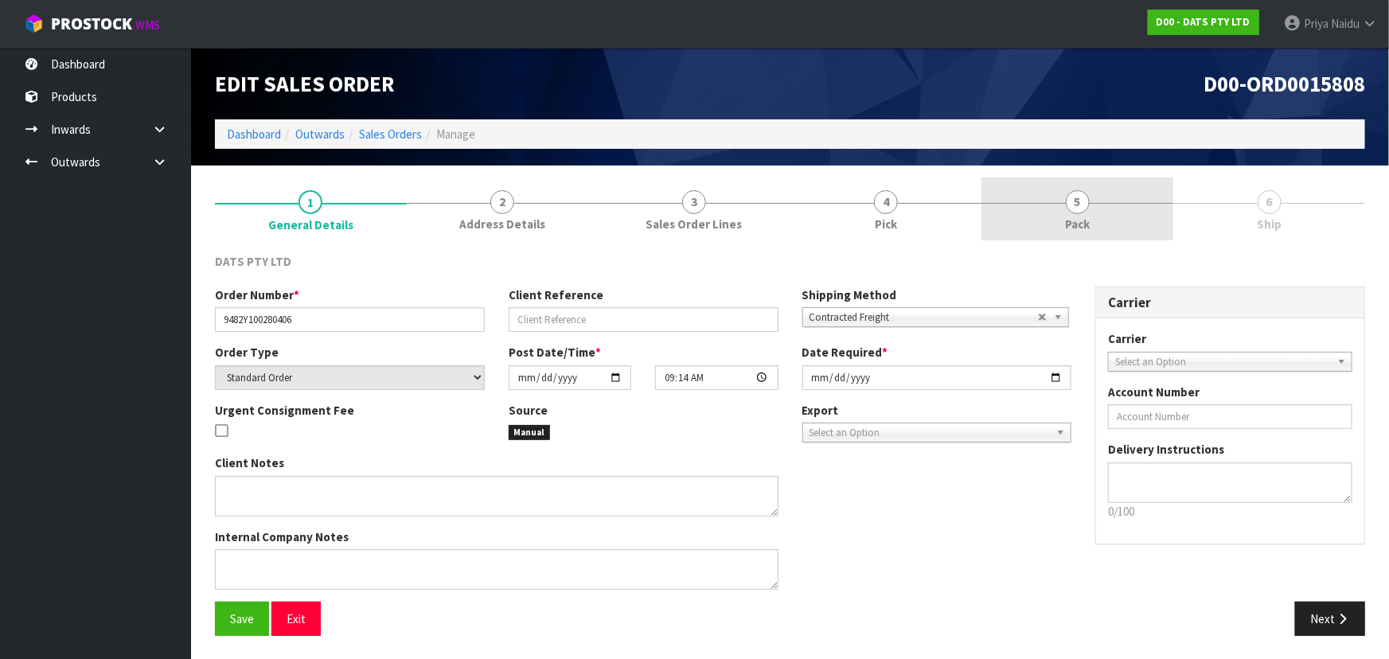
click at [1114, 212] on link "5 Pack" at bounding box center [1077, 208] width 192 height 63
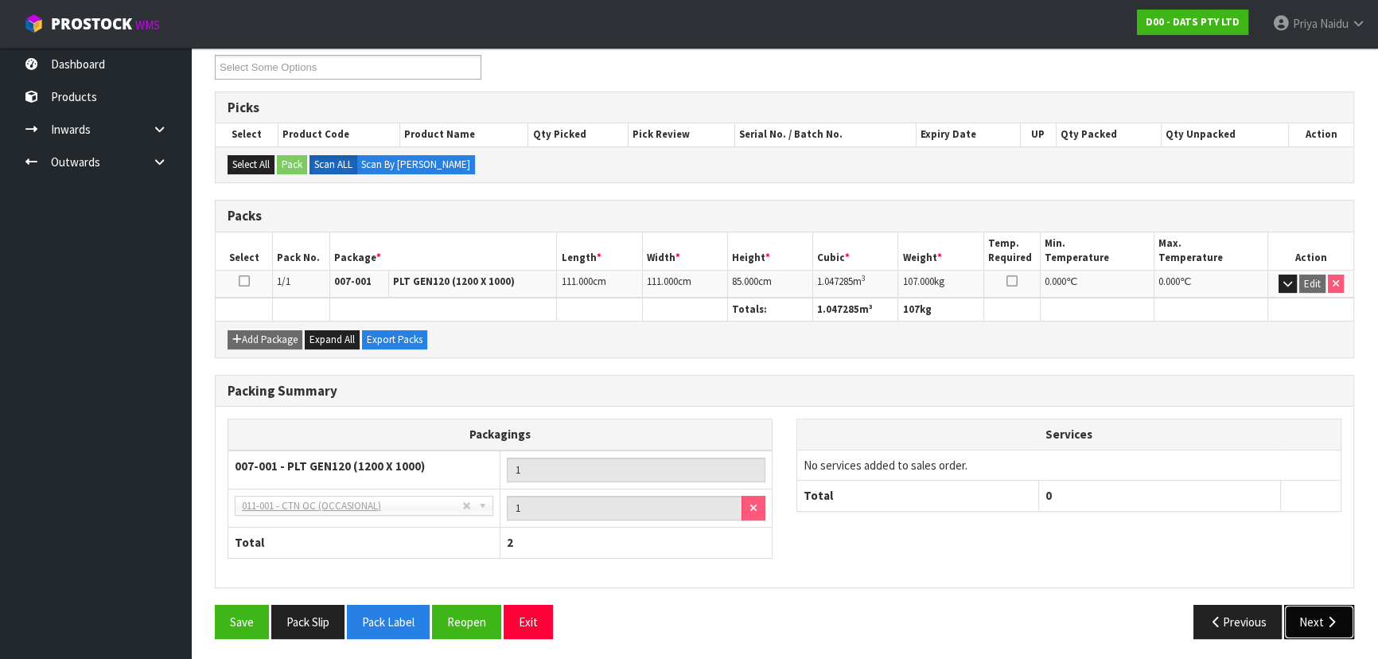
drag, startPoint x: 1311, startPoint y: 618, endPoint x: 1306, endPoint y: 607, distance: 12.1
click at [1306, 607] on button "Next" at bounding box center [1320, 622] width 70 height 34
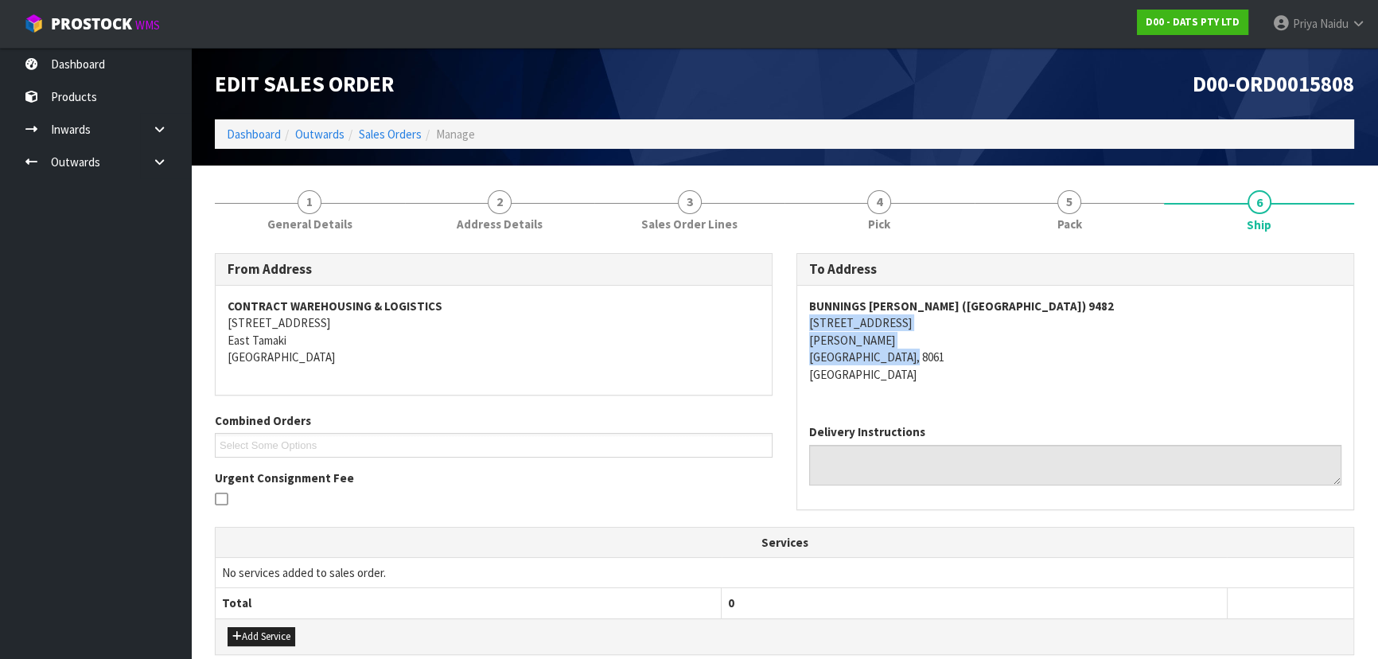
drag, startPoint x: 801, startPoint y: 319, endPoint x: 952, endPoint y: 359, distance: 156.4
click at [952, 359] on div "BUNNINGS SHIRLEY (CHRISTCHURCH) 9482 197 MARSHLAND ROAD SHIRLEY CHRISTCHURCH, 8…" at bounding box center [1075, 349] width 556 height 126
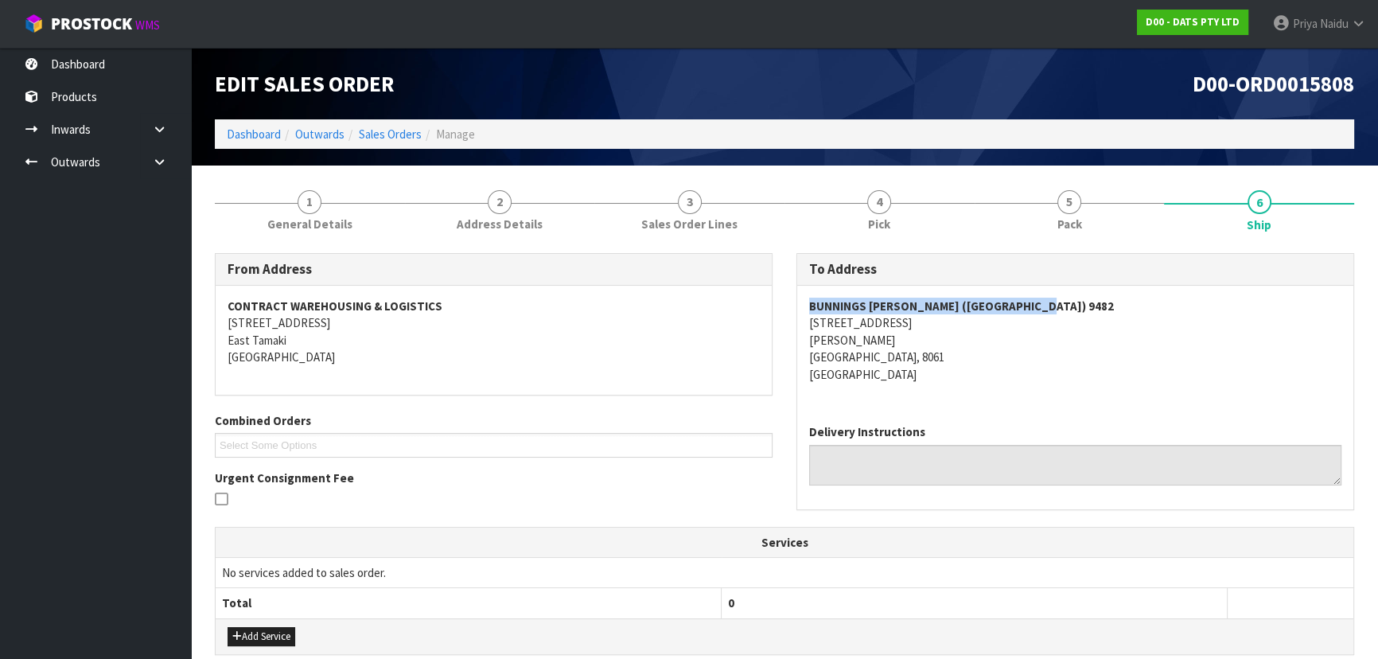
drag, startPoint x: 799, startPoint y: 305, endPoint x: 1066, endPoint y: 308, distance: 267.4
click at [1066, 308] on div "BUNNINGS SHIRLEY (CHRISTCHURCH) 9482 197 MARSHLAND ROAD SHIRLEY CHRISTCHURCH, 8…" at bounding box center [1075, 349] width 556 height 126
click at [327, 221] on span "General Details" at bounding box center [309, 224] width 85 height 17
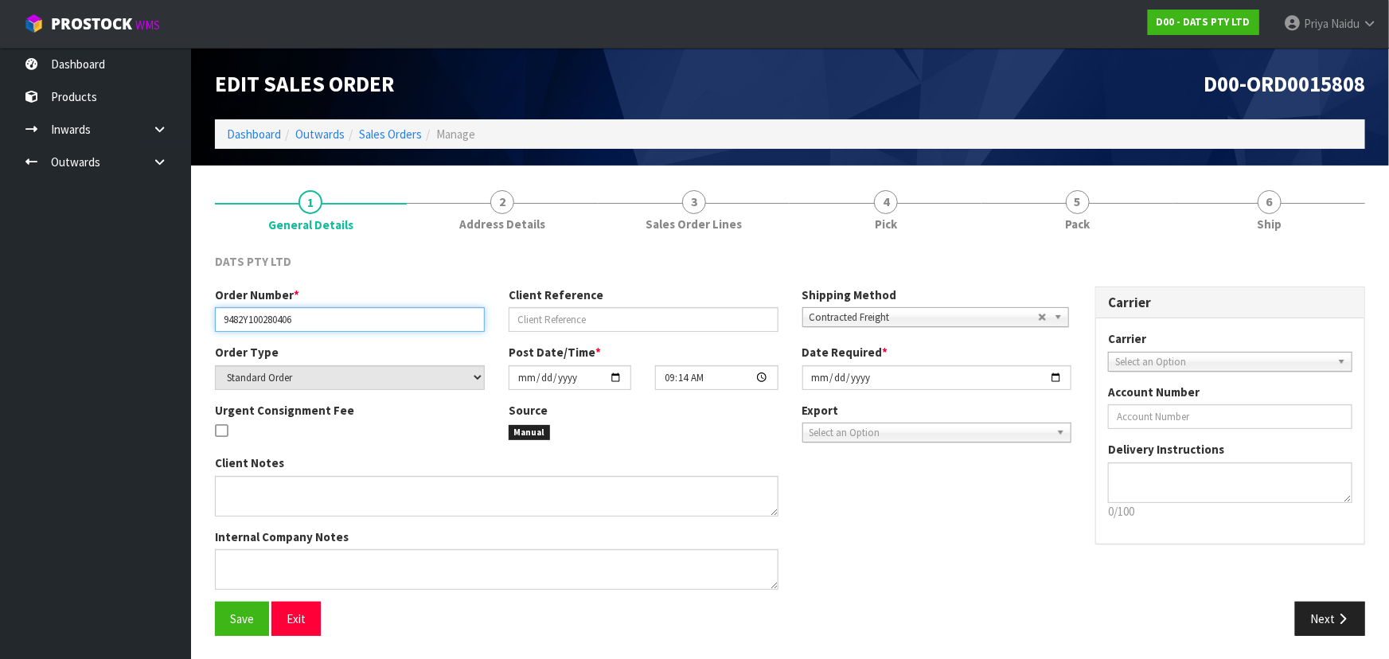
drag, startPoint x: 222, startPoint y: 315, endPoint x: 337, endPoint y: 322, distance: 114.8
click at [337, 322] on input "9482Y100280406" at bounding box center [350, 319] width 270 height 25
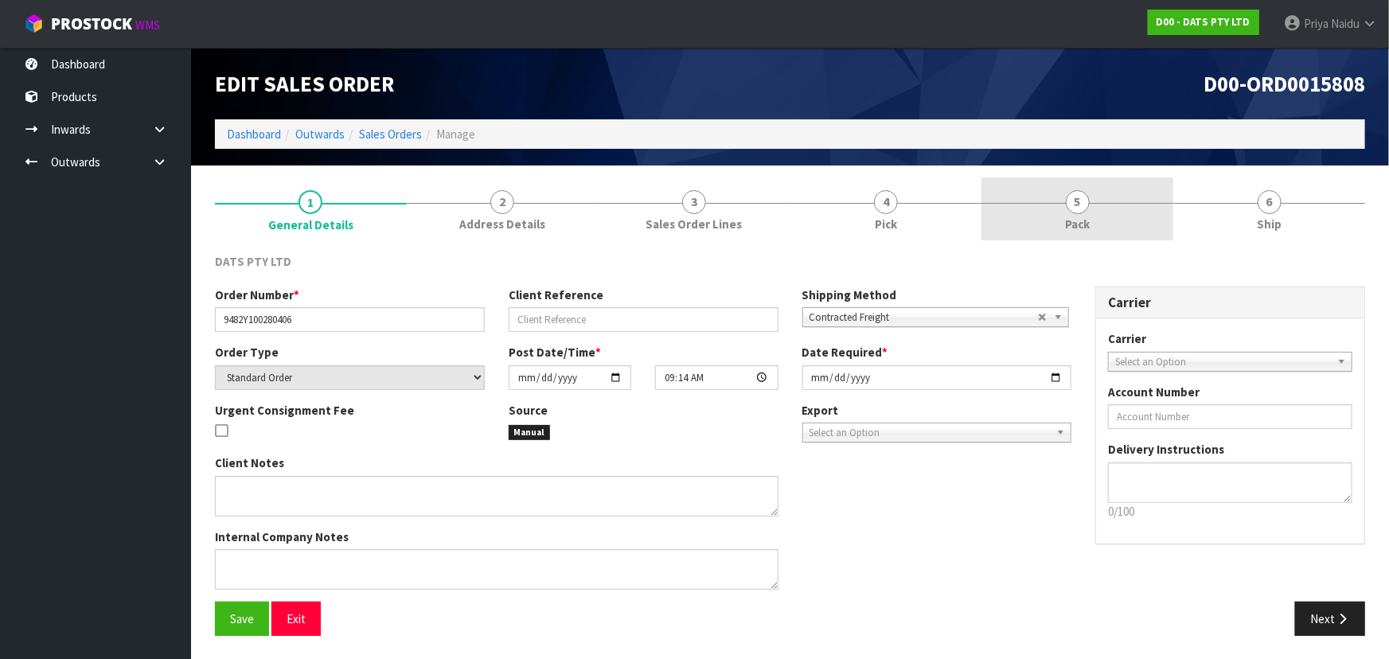
drag, startPoint x: 1059, startPoint y: 206, endPoint x: 1017, endPoint y: 231, distance: 48.9
click at [1059, 206] on link "5 Pack" at bounding box center [1077, 208] width 192 height 63
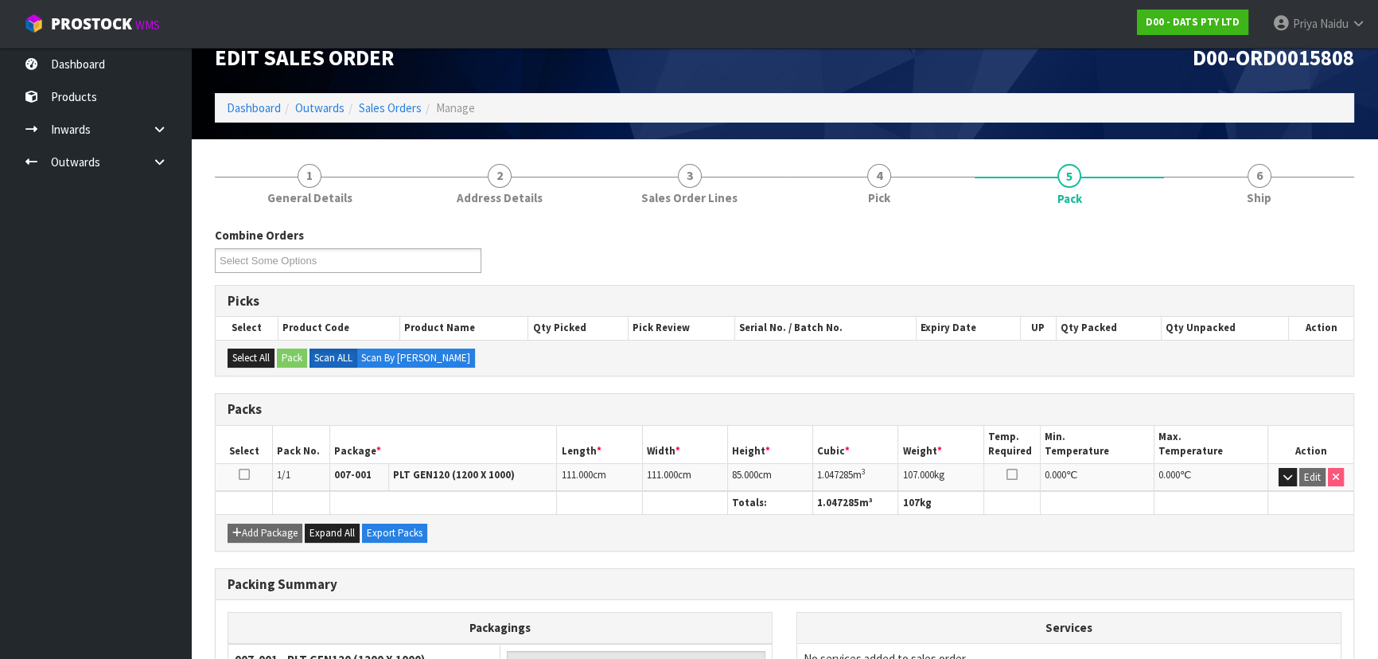
scroll to position [72, 0]
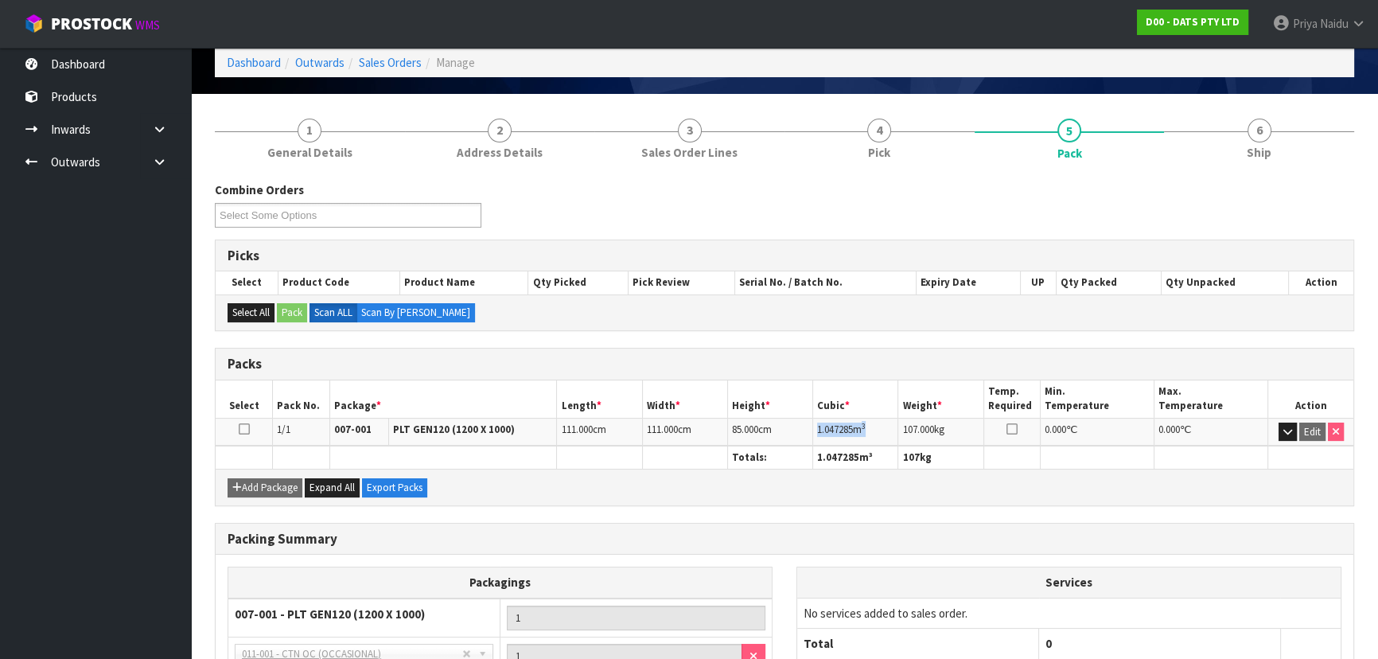
drag, startPoint x: 819, startPoint y: 434, endPoint x: 887, endPoint y: 424, distance: 69.1
click at [887, 424] on td "1.047285 m 3" at bounding box center [855, 432] width 85 height 28
drag, startPoint x: 1277, startPoint y: 127, endPoint x: 1256, endPoint y: 150, distance: 31.0
click at [1277, 127] on link "6 Ship" at bounding box center [1259, 137] width 190 height 63
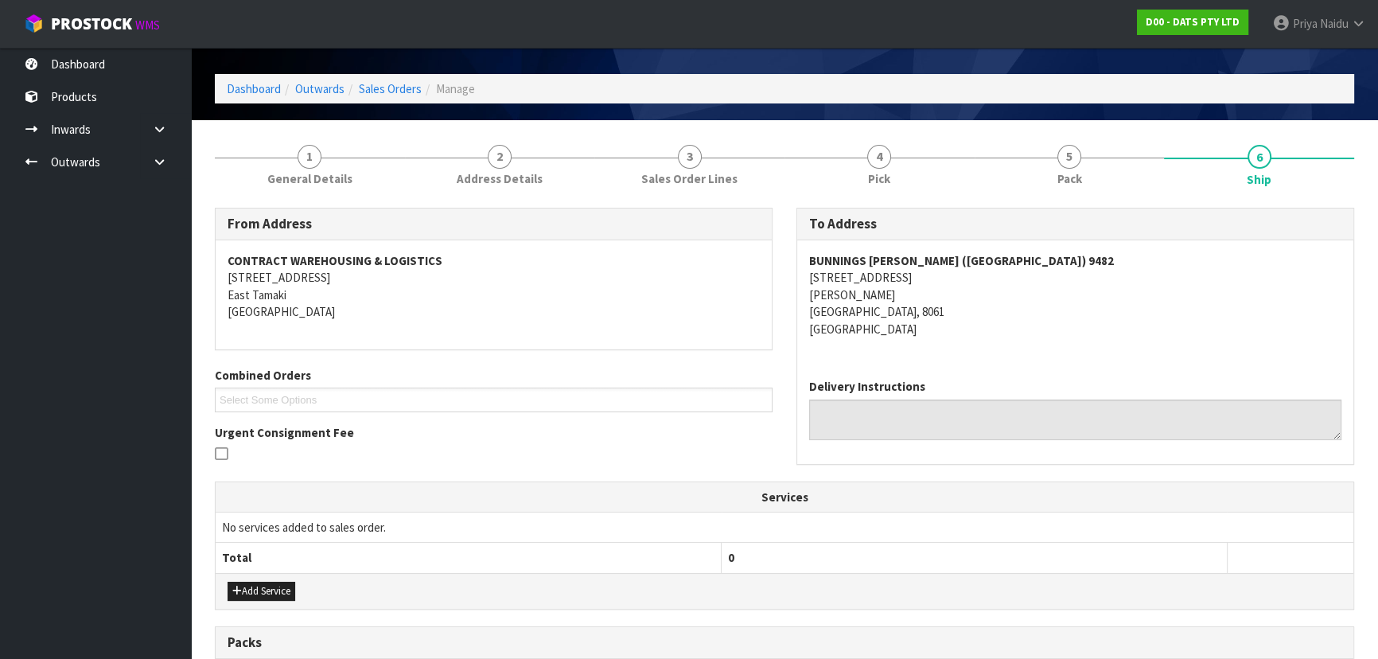
scroll to position [0, 0]
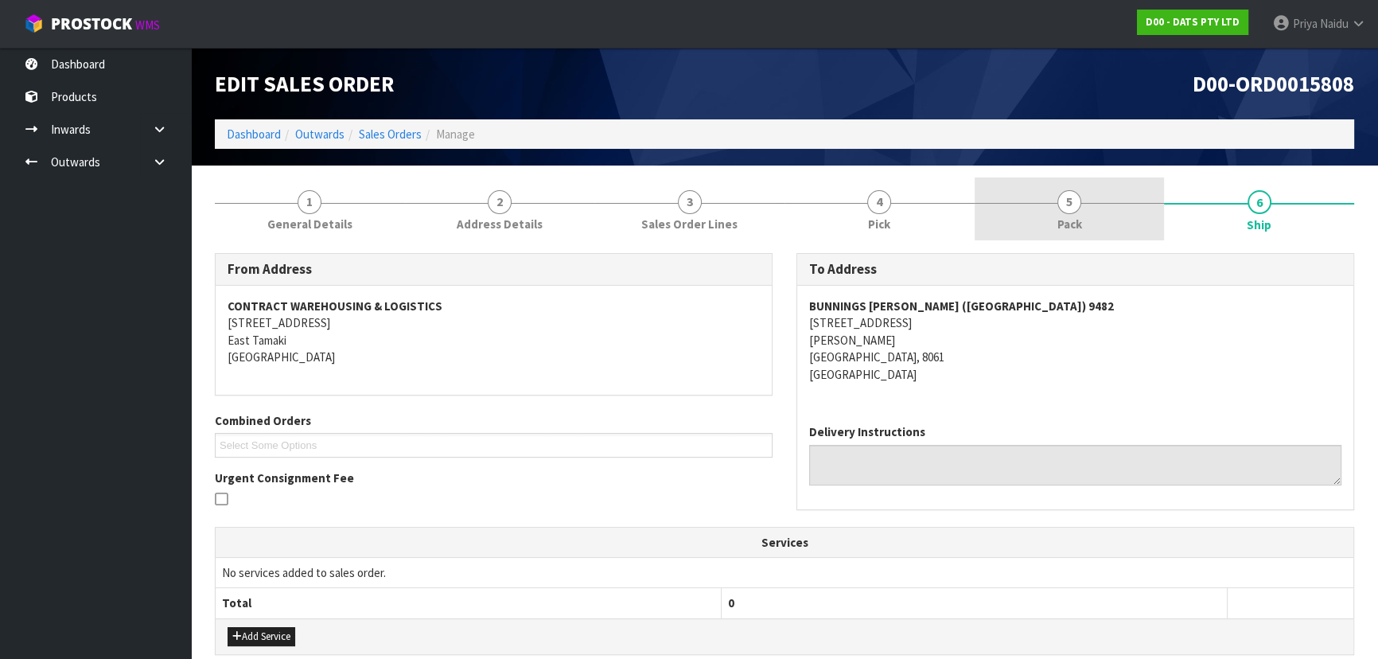
click at [1042, 217] on link "5 Pack" at bounding box center [1070, 208] width 190 height 63
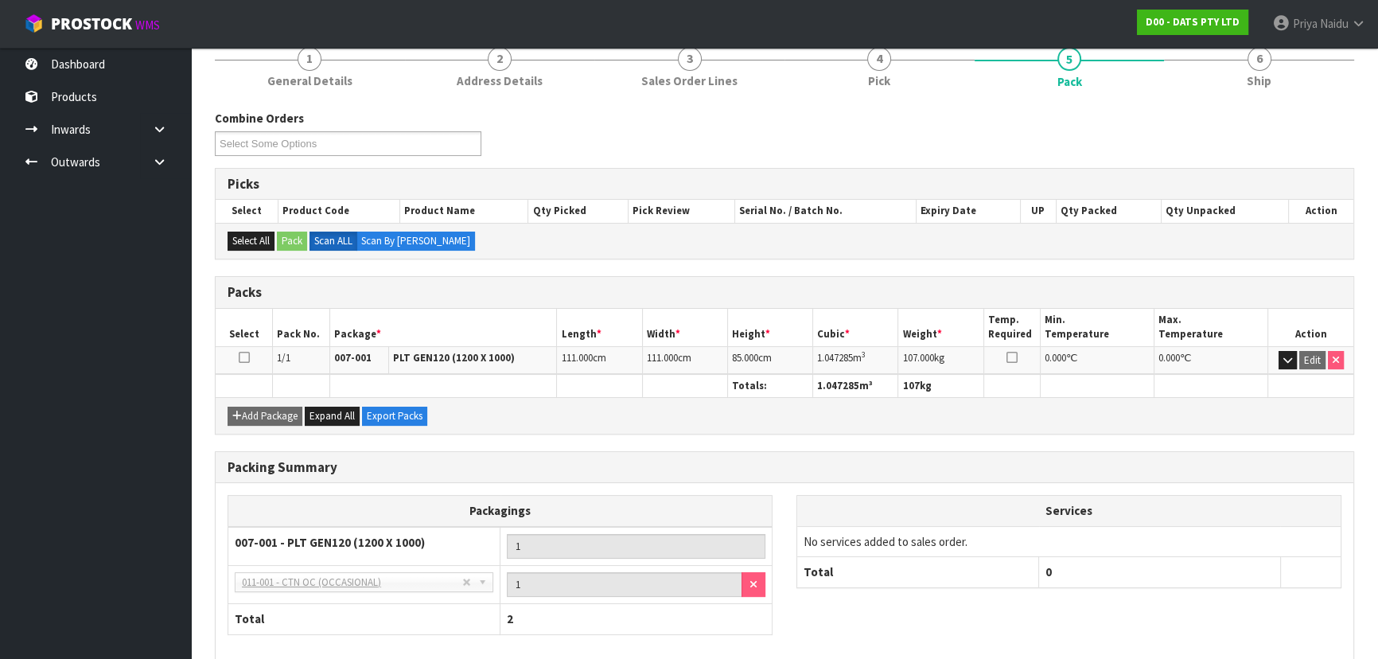
scroll to position [144, 0]
click at [1242, 80] on link "6 Ship" at bounding box center [1259, 64] width 190 height 63
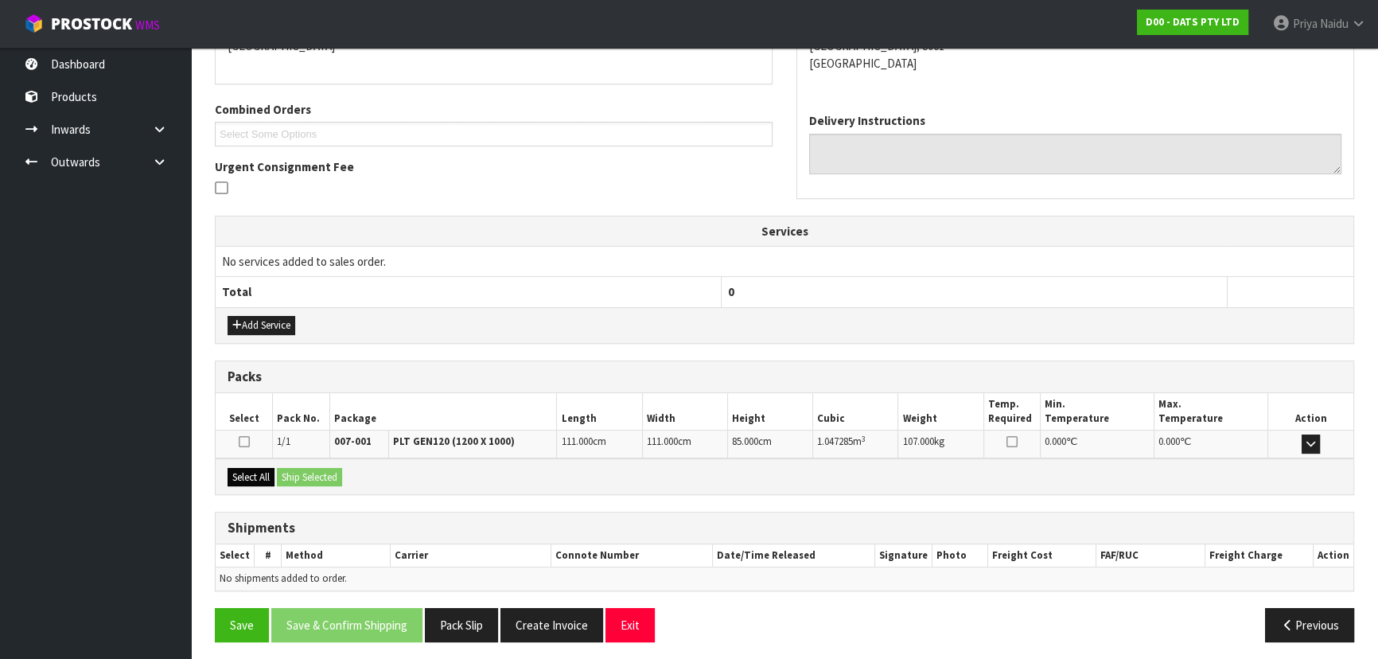
scroll to position [315, 0]
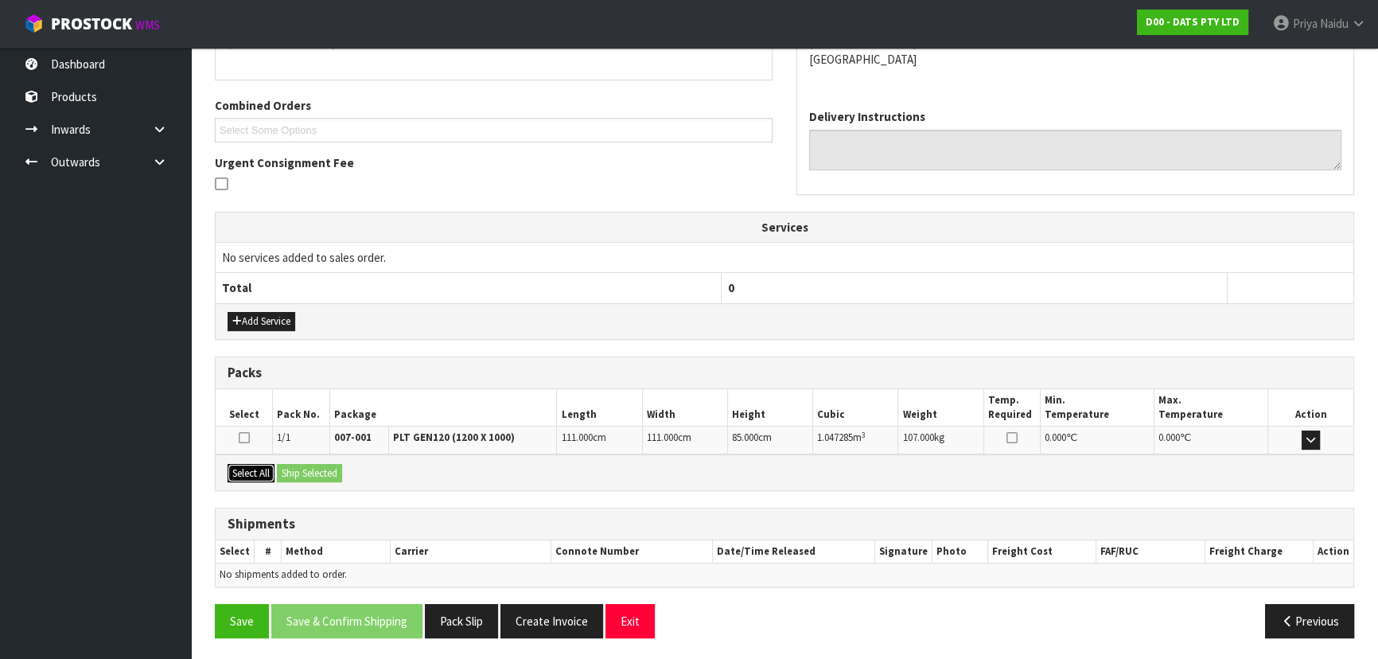
click at [251, 470] on button "Select All" at bounding box center [251, 473] width 47 height 19
click at [300, 470] on button "Ship Selected" at bounding box center [309, 473] width 65 height 19
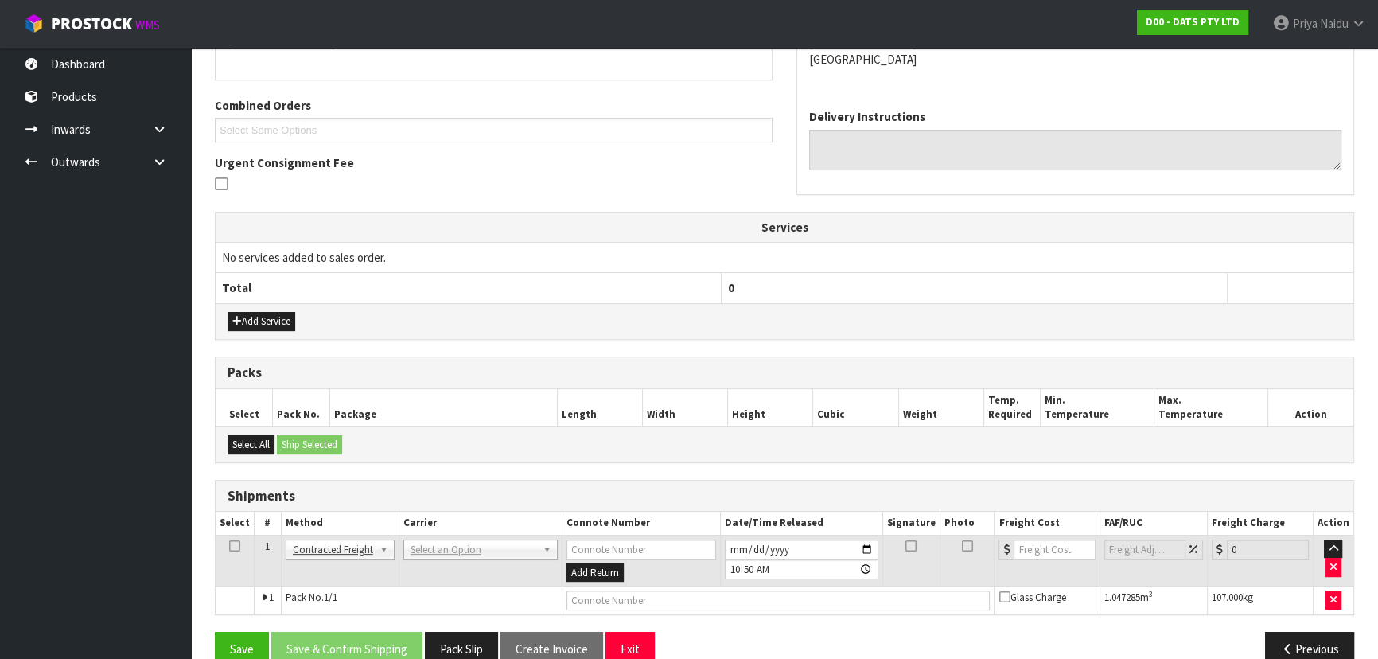
scroll to position [343, 0]
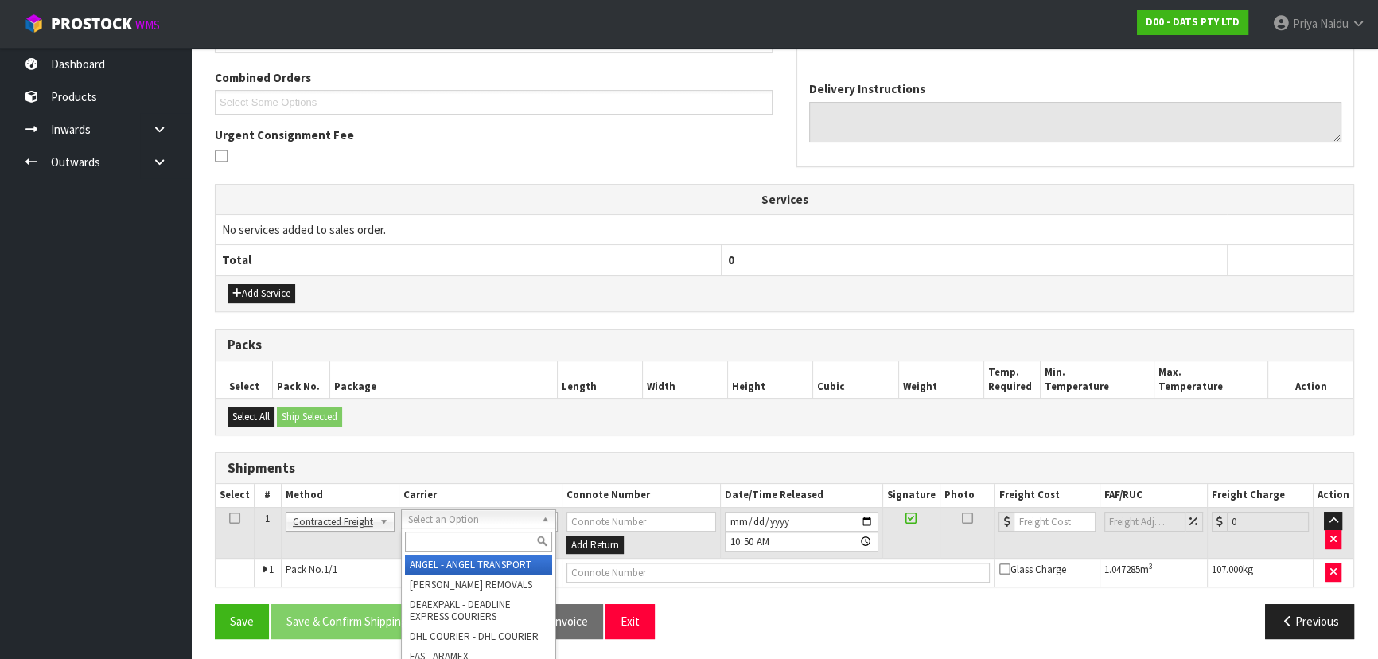
click at [412, 548] on input "text" at bounding box center [478, 542] width 147 height 20
type input "MA"
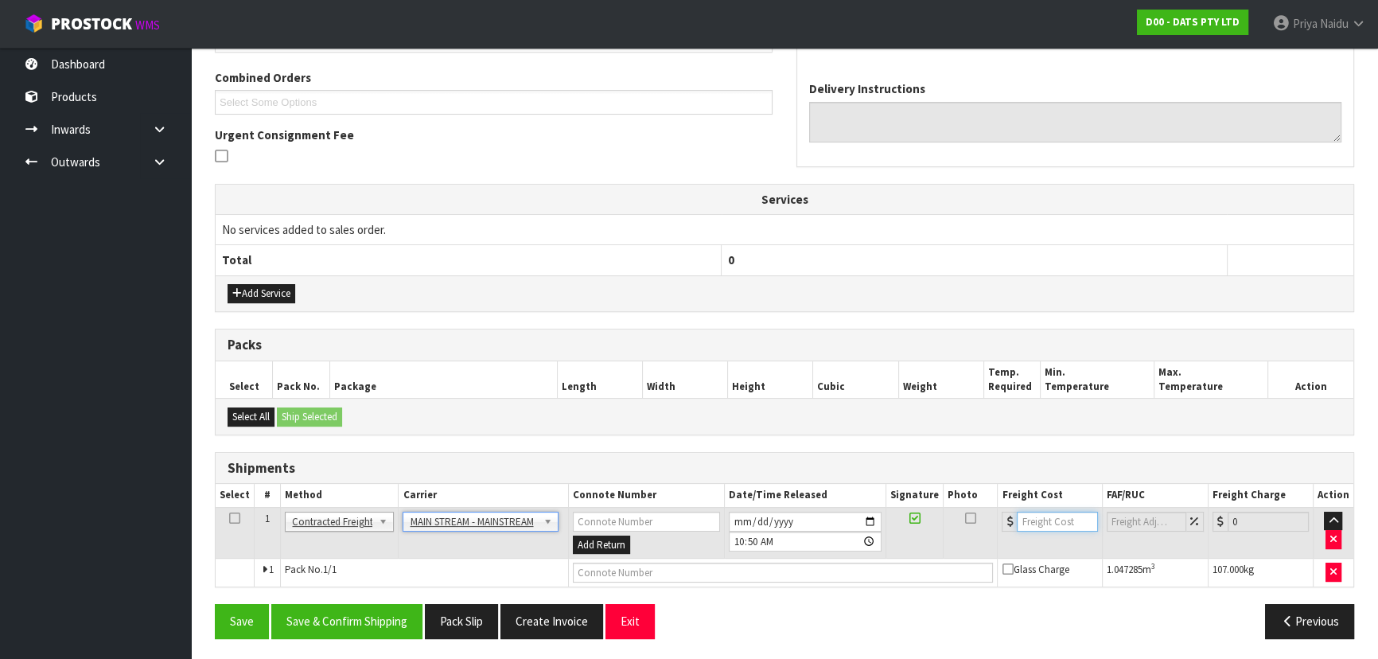
click at [1050, 519] on input "number" at bounding box center [1057, 522] width 80 height 20
type input "122.85"
click at [597, 573] on input "text" at bounding box center [783, 573] width 421 height 20
paste input "CWL7727868"
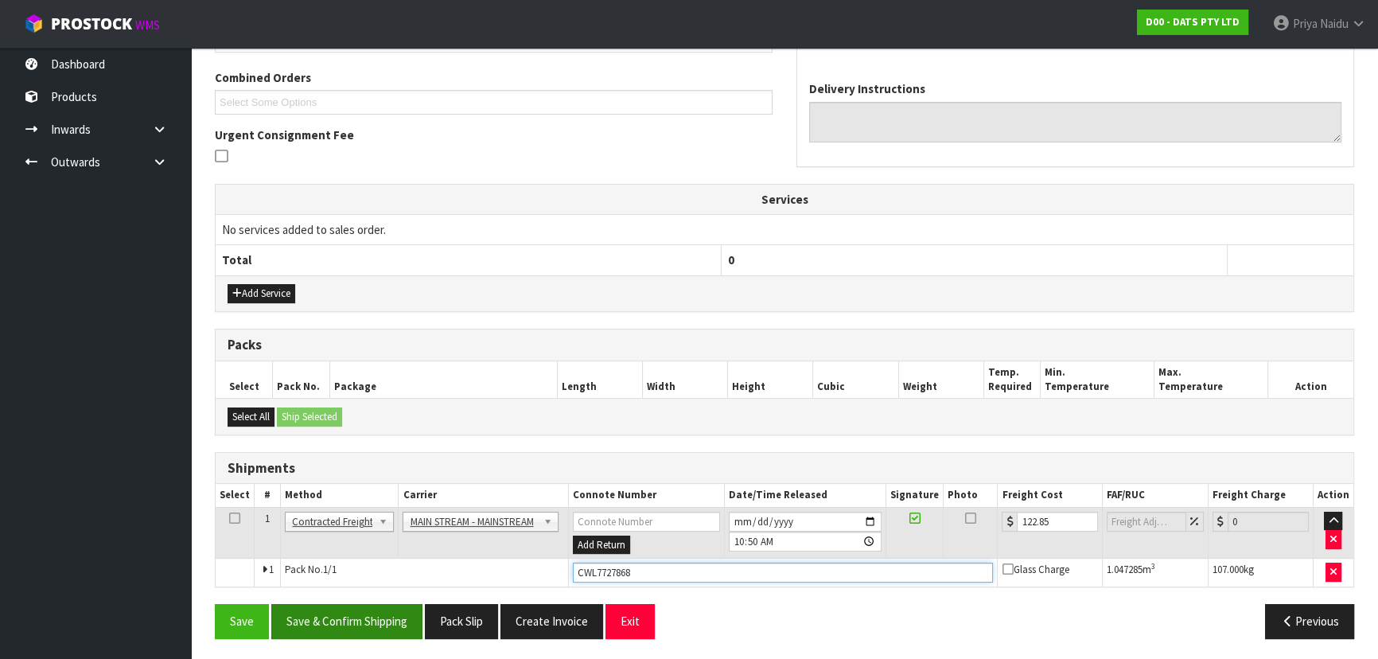
type input "CWL7727868"
click at [353, 620] on button "Save & Confirm Shipping" at bounding box center [346, 621] width 151 height 34
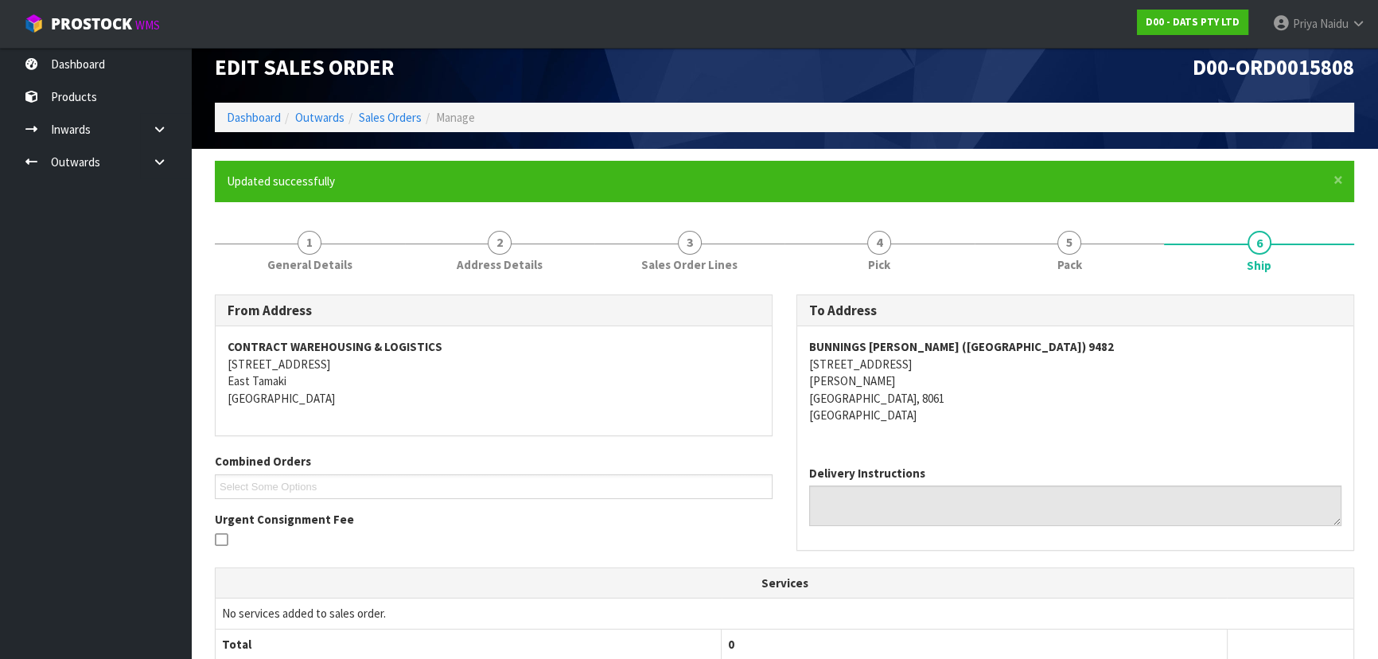
scroll to position [0, 0]
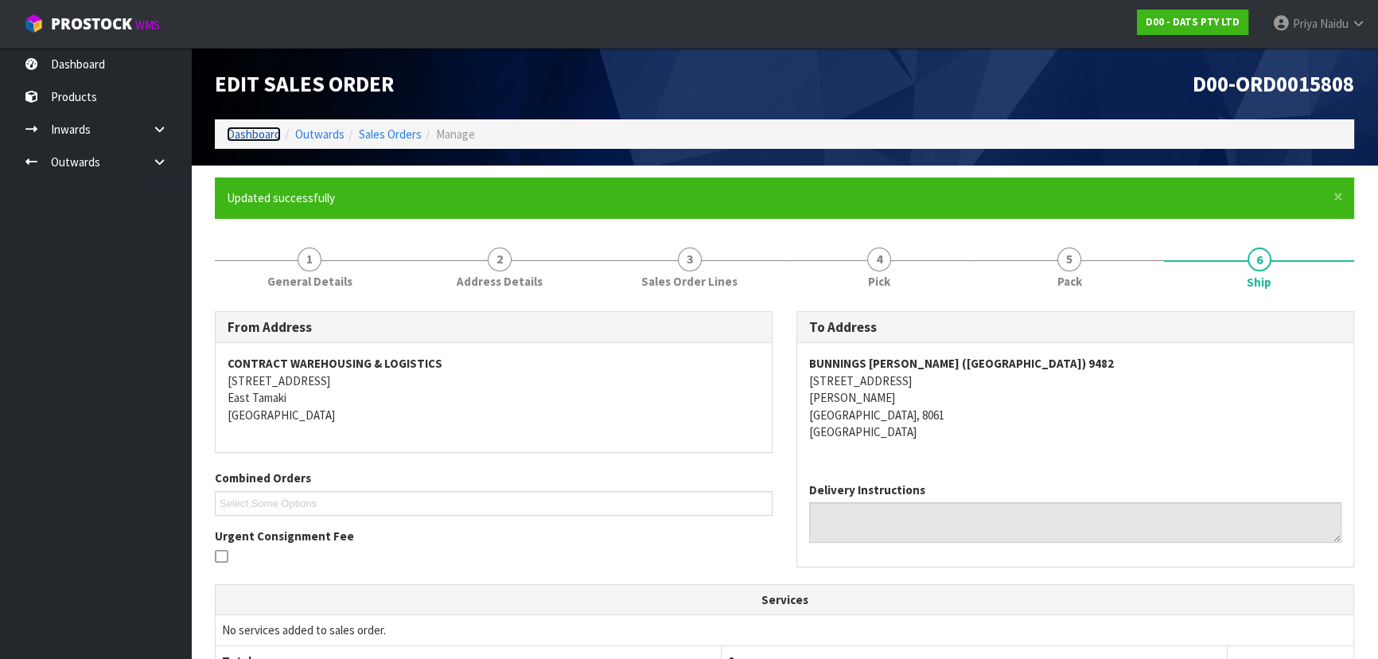
click at [248, 127] on link "Dashboard" at bounding box center [254, 134] width 54 height 15
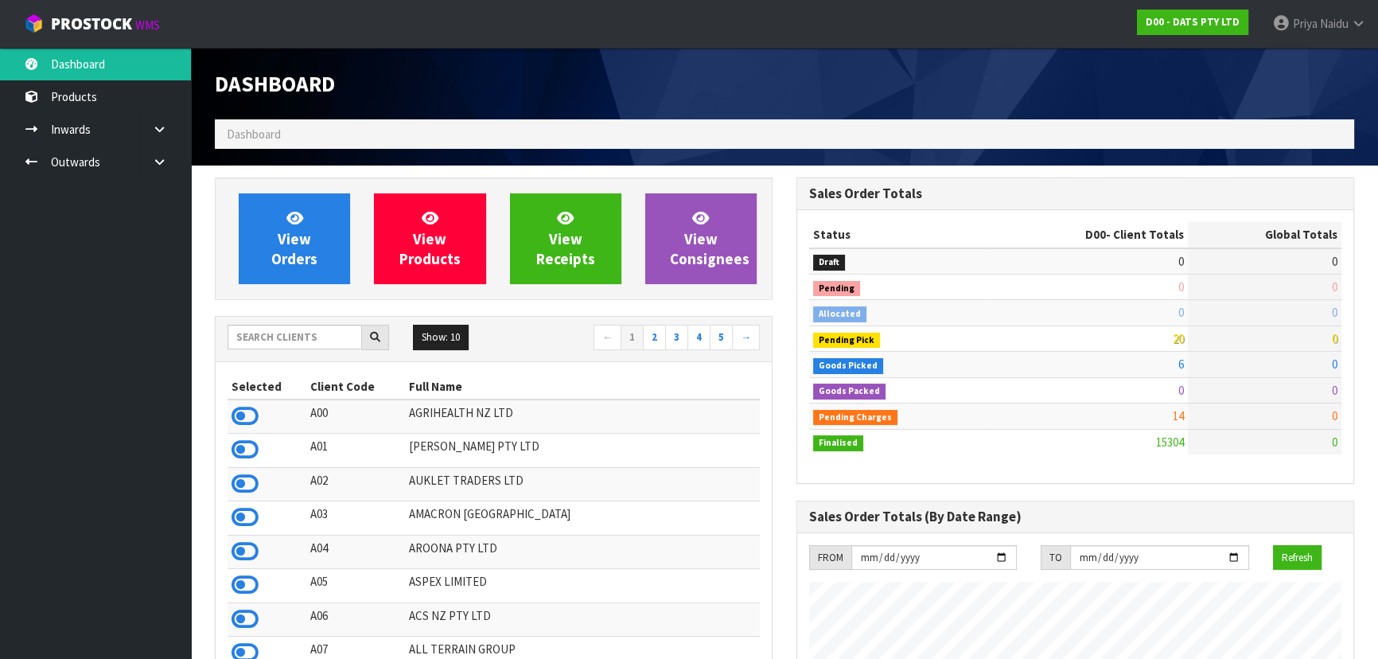
click at [270, 352] on div "Show: 10 5 10 25 50 ← 1 2 3 4 5 →" at bounding box center [494, 339] width 556 height 28
click at [277, 344] on input "text" at bounding box center [295, 337] width 135 height 25
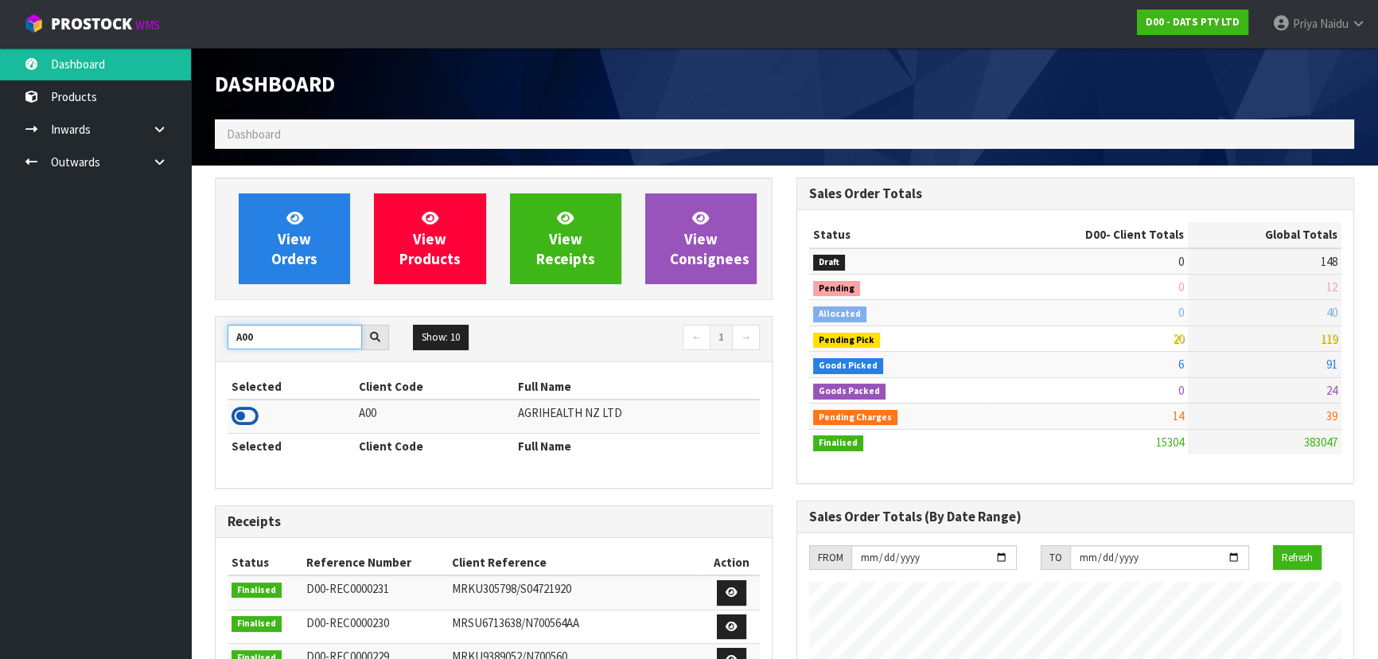
type input "A00"
click at [247, 415] on icon at bounding box center [245, 416] width 27 height 24
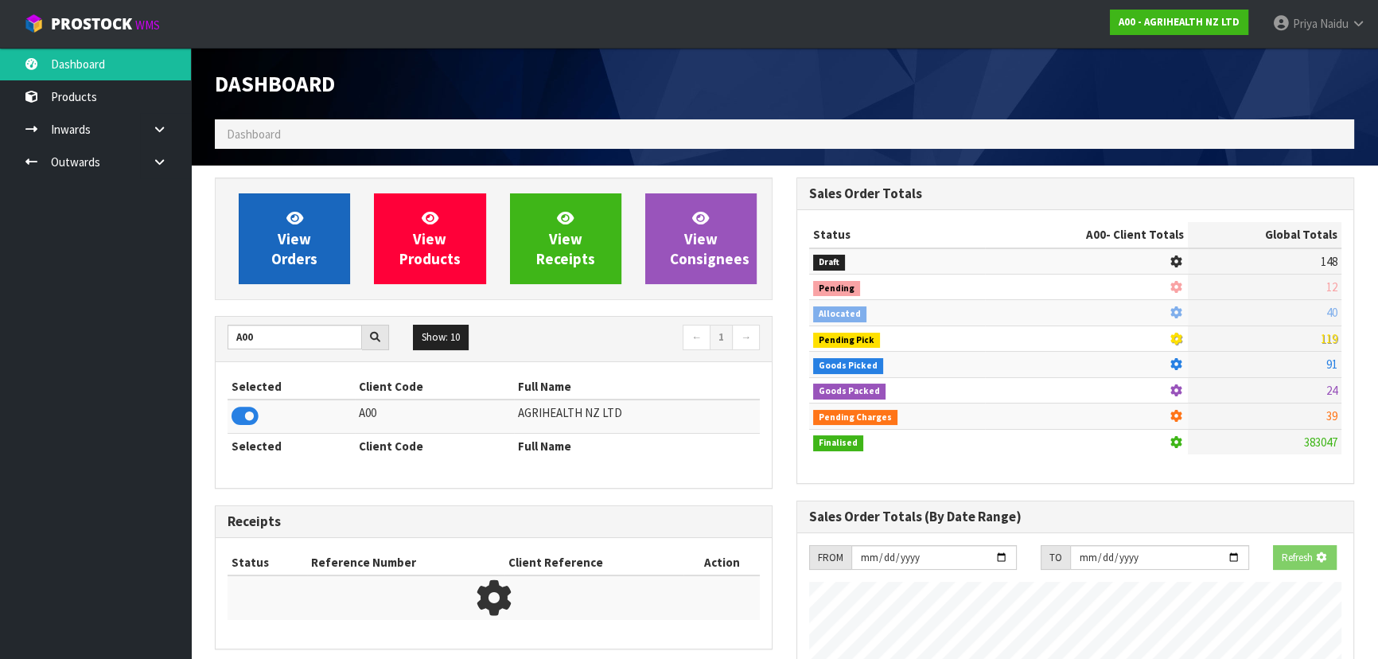
scroll to position [794900, 795309]
click at [299, 275] on link "View Orders" at bounding box center [294, 238] width 111 height 91
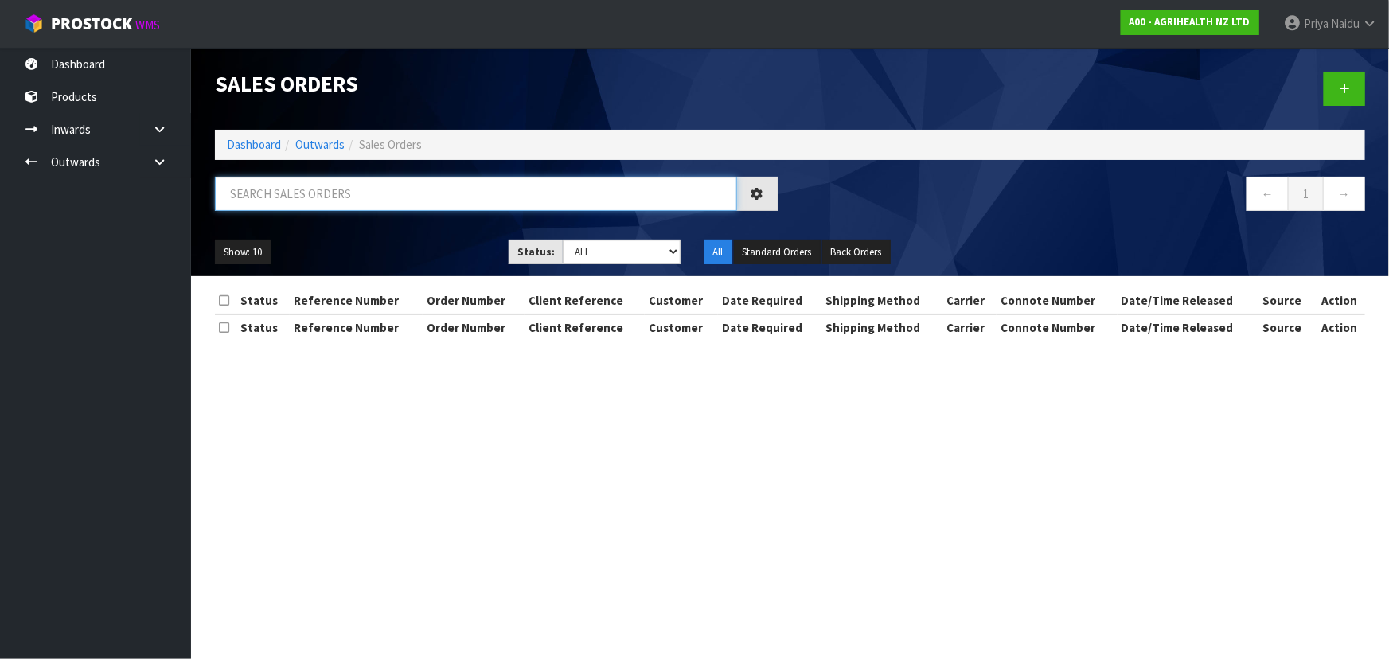
click at [329, 185] on input "text" at bounding box center [476, 194] width 522 height 34
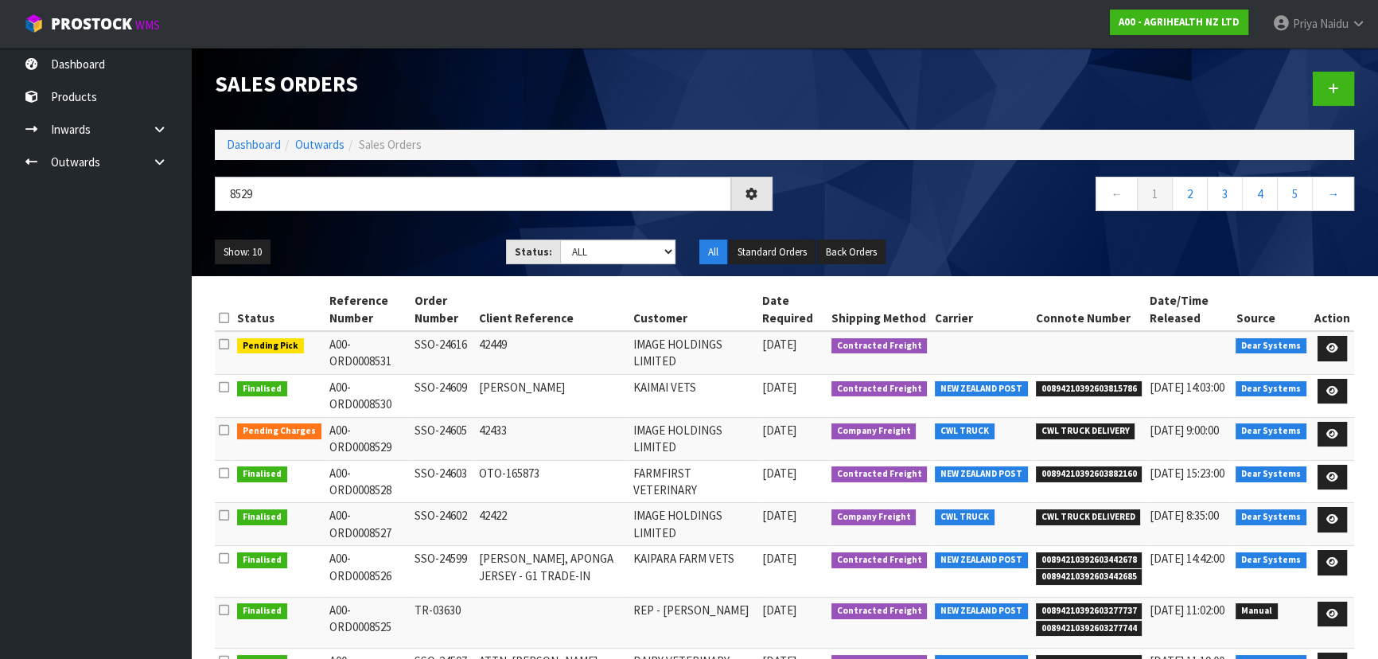
click at [410, 228] on div "Show: 10 5 10 25 50 Status: Draft Pending Allocated Pending Pick Goods Picked G…" at bounding box center [785, 252] width 1164 height 49
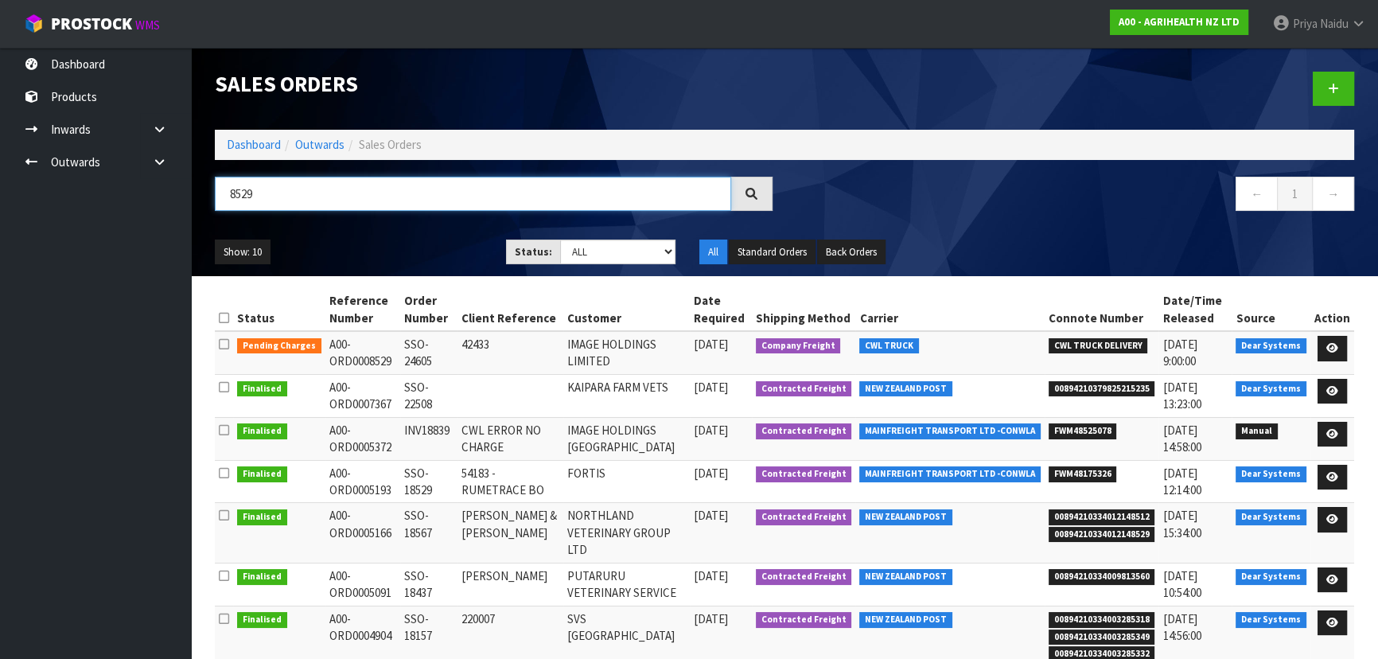
click at [275, 189] on input "8529" at bounding box center [473, 194] width 517 height 34
type input "8"
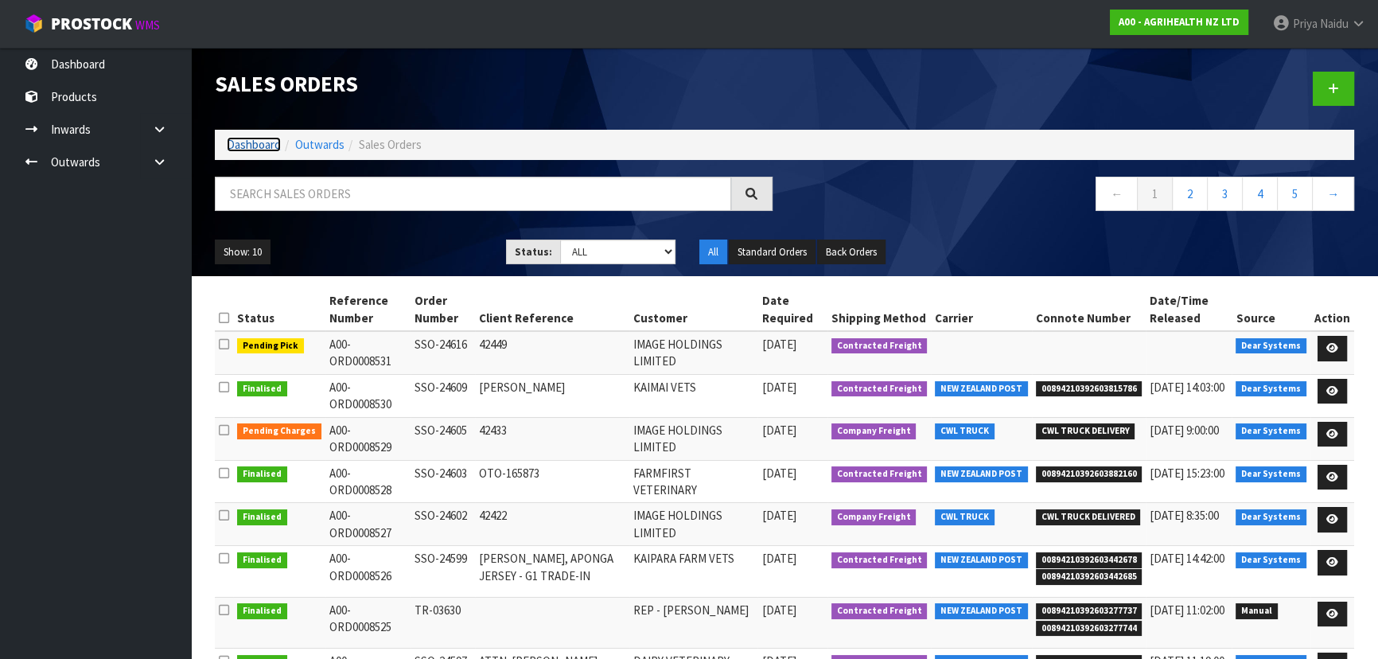
click at [271, 143] on link "Dashboard" at bounding box center [254, 144] width 54 height 15
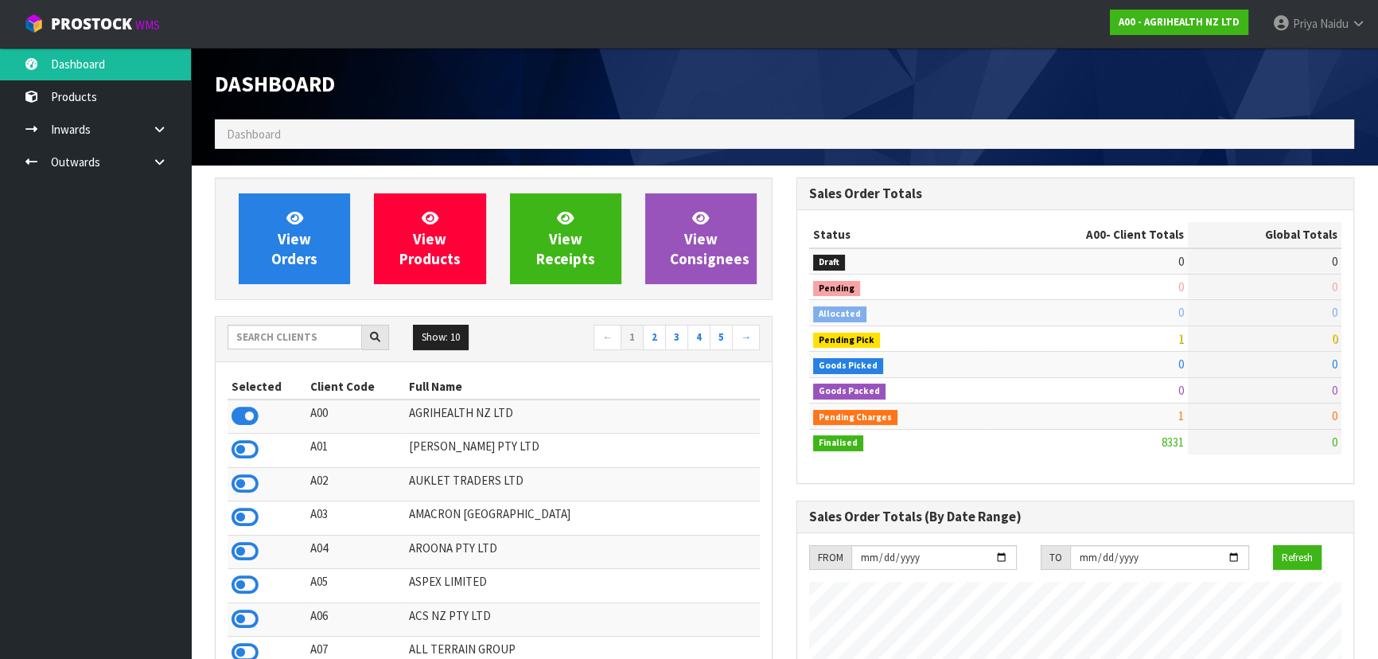
scroll to position [1203, 581]
click at [329, 341] on input "text" at bounding box center [295, 337] width 135 height 25
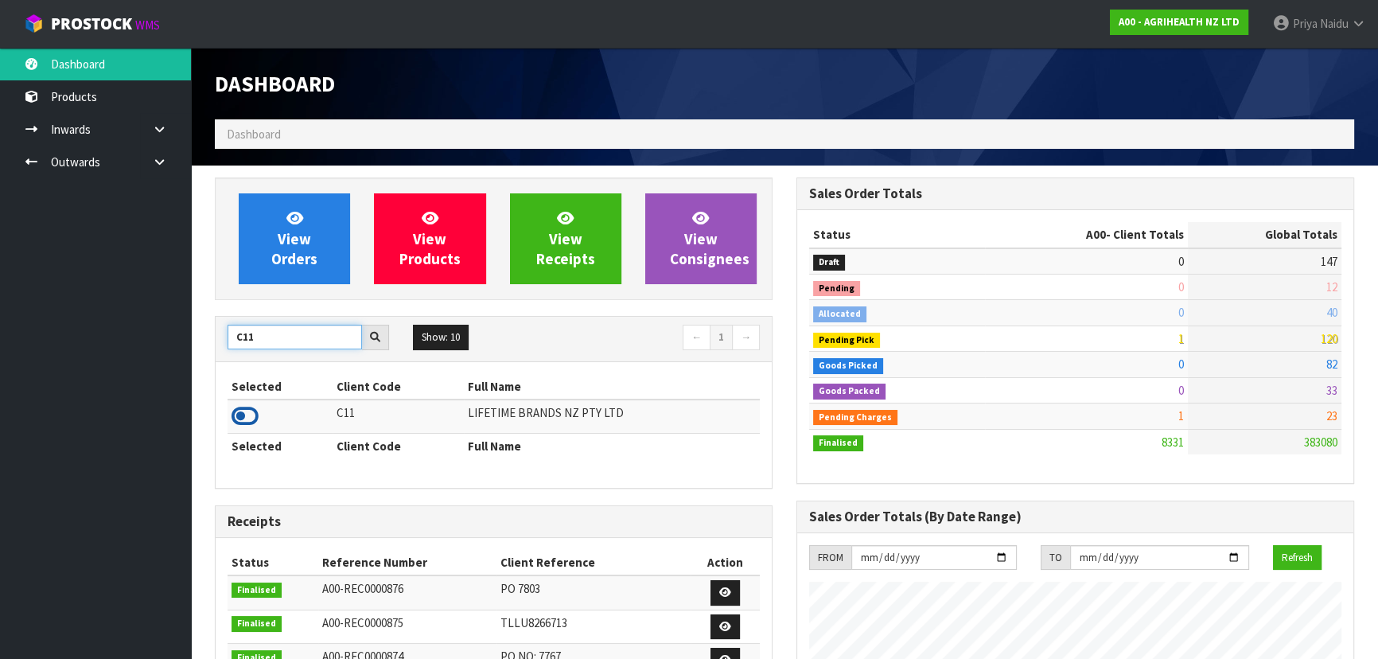
type input "C11"
click at [244, 415] on icon at bounding box center [245, 416] width 27 height 24
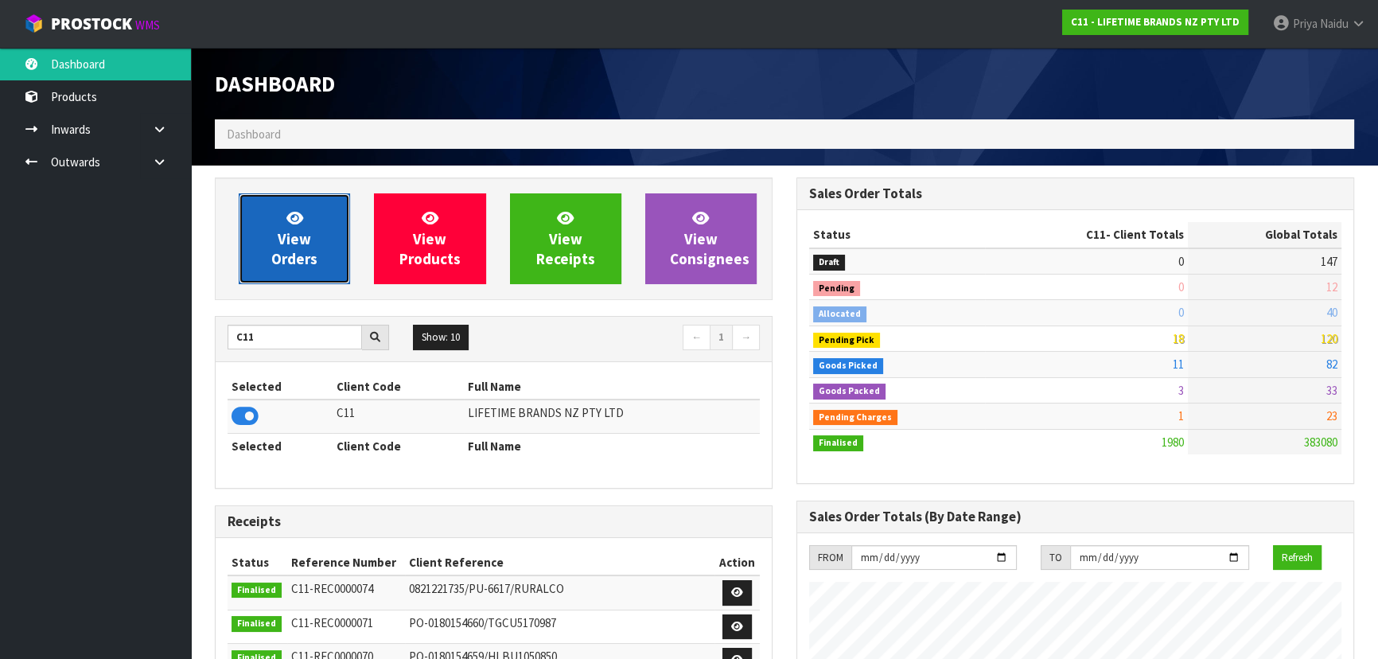
click at [302, 235] on span "View Orders" at bounding box center [294, 239] width 46 height 60
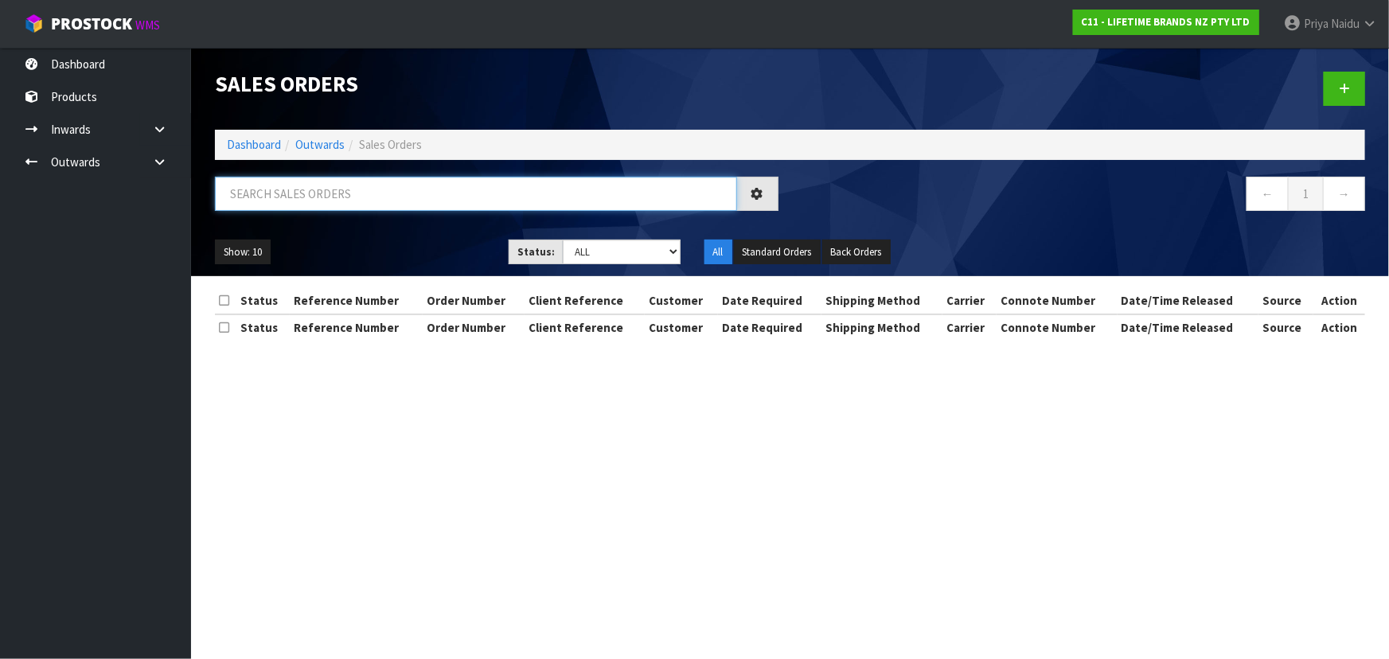
click at [330, 195] on input "text" at bounding box center [476, 194] width 522 height 34
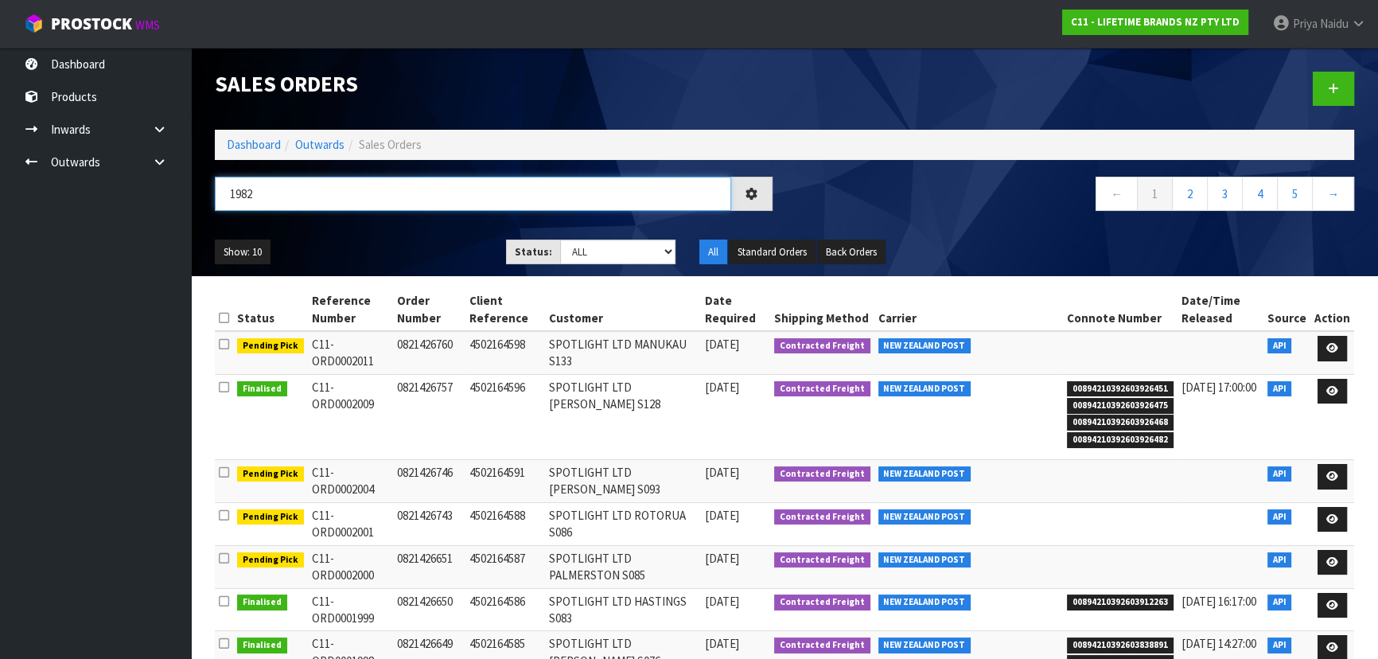
type input "1982"
click at [612, 248] on select "Draft Pending Allocated Pending Pick Goods Picked Goods Packed Pending Charges …" at bounding box center [618, 252] width 116 height 25
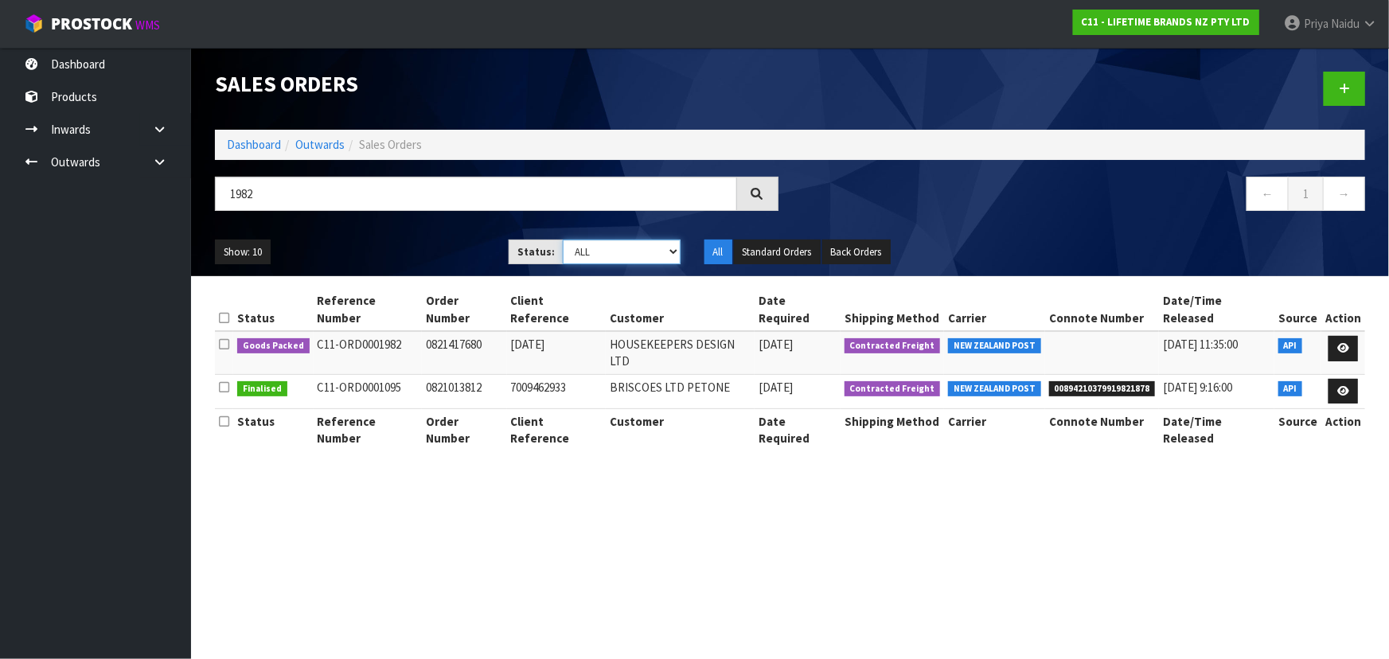
select select "string:5"
click at [563, 240] on select "Draft Pending Allocated Pending Pick Goods Picked Goods Packed Pending Charges …" at bounding box center [622, 252] width 118 height 25
click at [407, 248] on ul "Show: 10 5 10 25 50" at bounding box center [350, 252] width 270 height 25
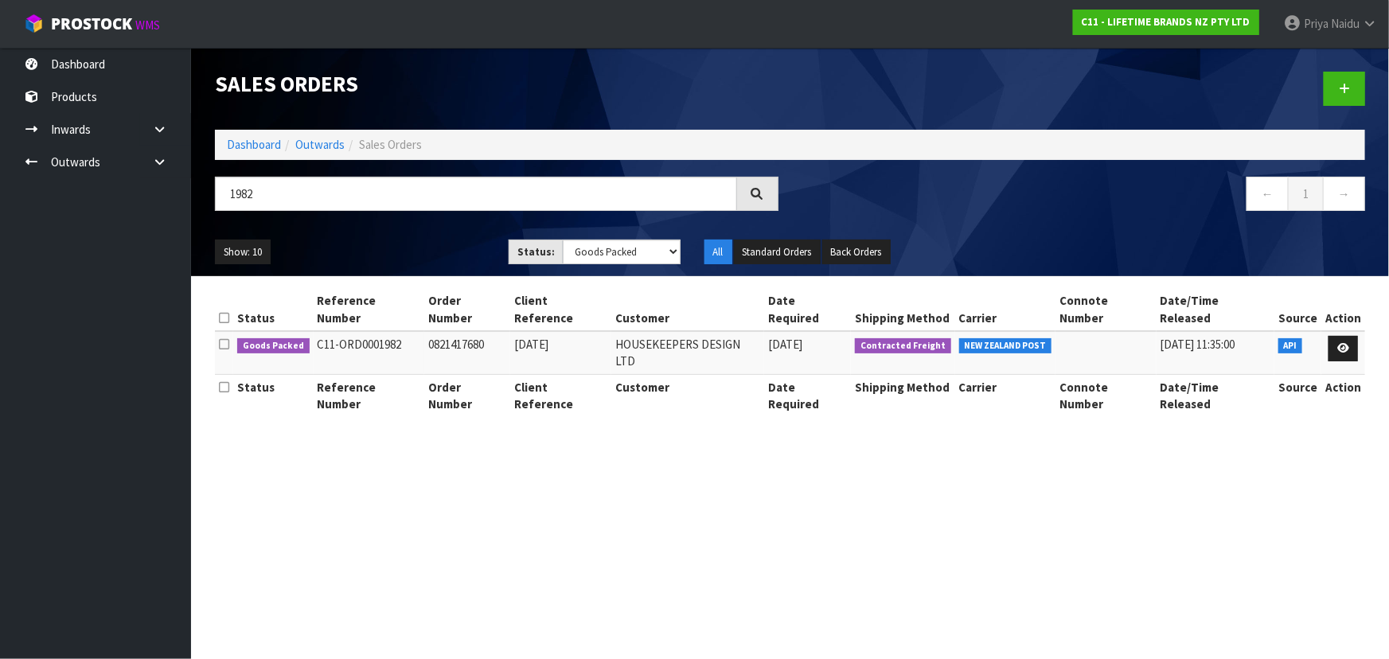
click at [406, 248] on ul "Show: 10 5 10 25 50" at bounding box center [350, 252] width 270 height 25
click at [422, 244] on ul "Show: 10 5 10 25 50" at bounding box center [350, 252] width 270 height 25
click at [417, 249] on ul "Show: 10 5 10 25 50" at bounding box center [350, 252] width 270 height 25
click at [417, 250] on ul "Show: 10 5 10 25 50" at bounding box center [350, 252] width 270 height 25
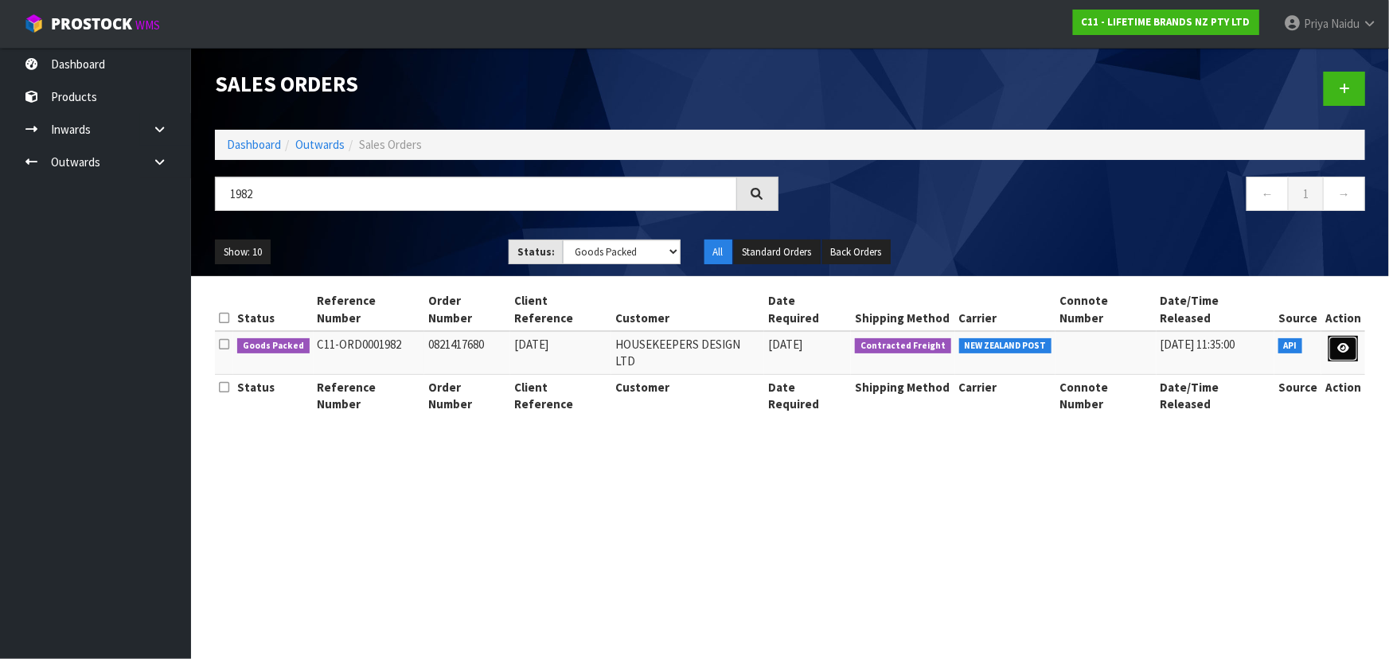
click at [1346, 343] on icon at bounding box center [1343, 348] width 12 height 10
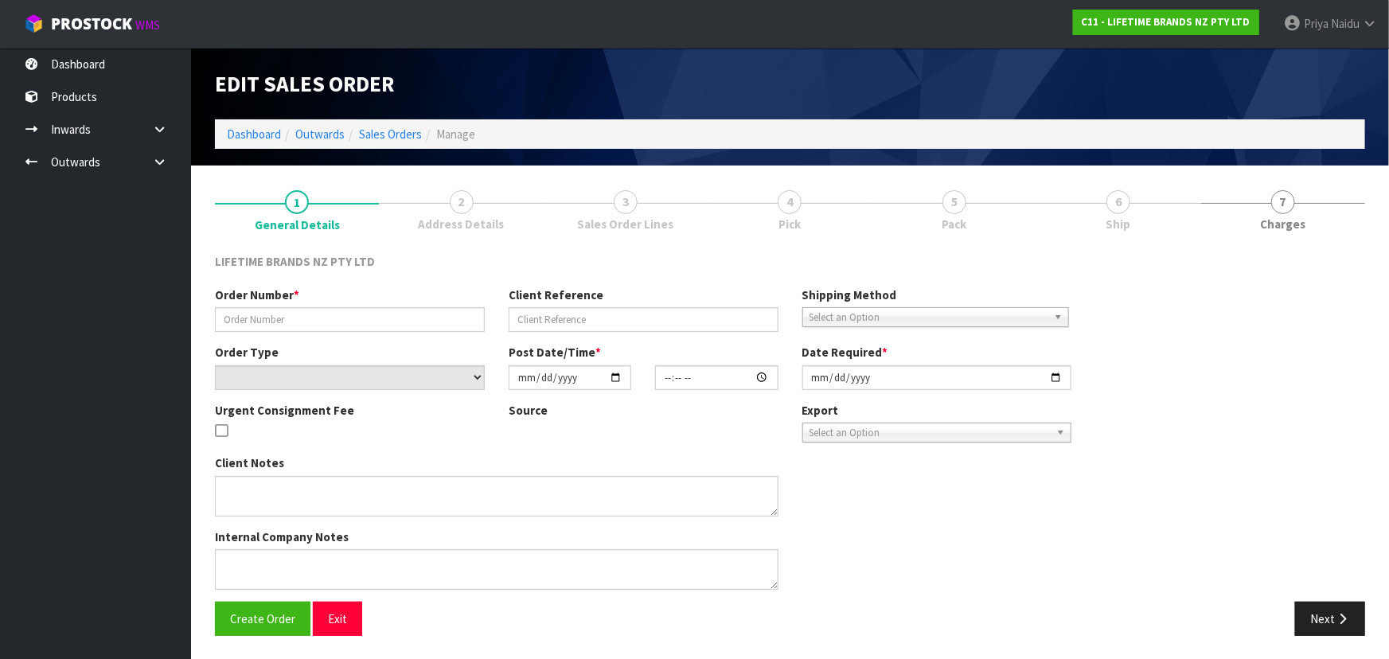
type input "0821417680"
type input "23.09.25"
select select "number:0"
type input "2025-09-23"
type input "10:14:23.000"
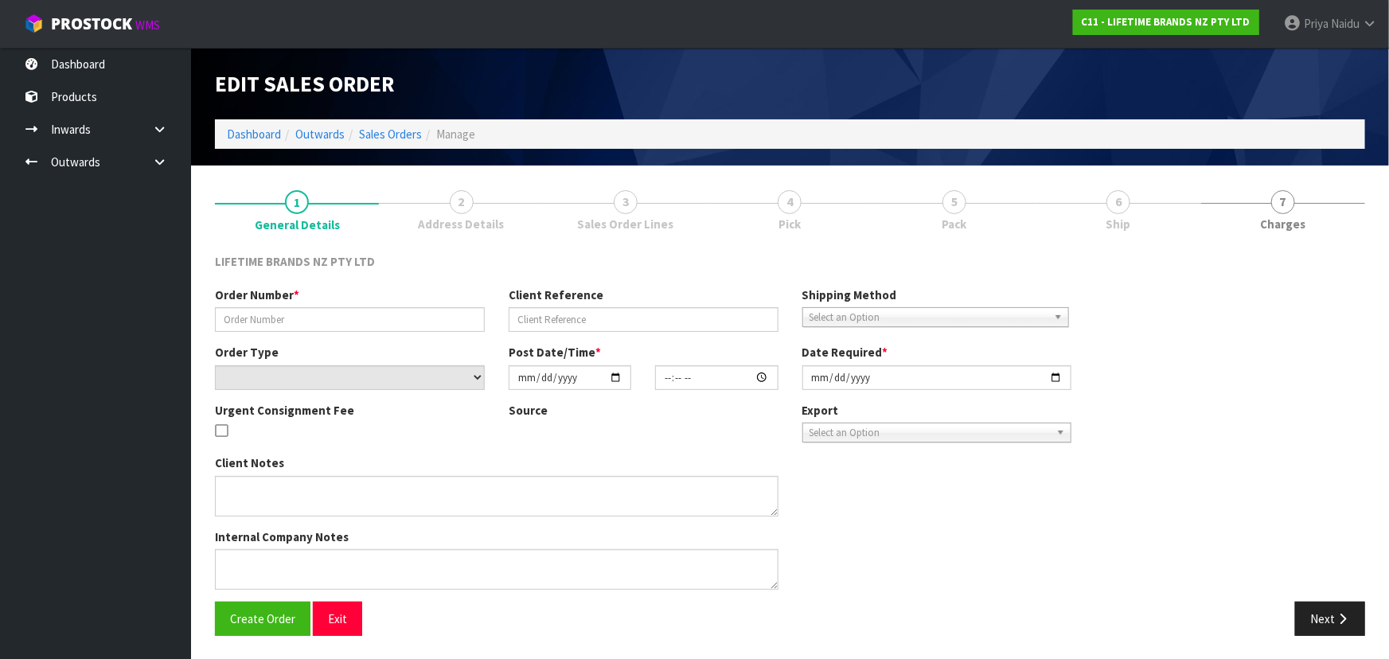
type input "2025-09-23"
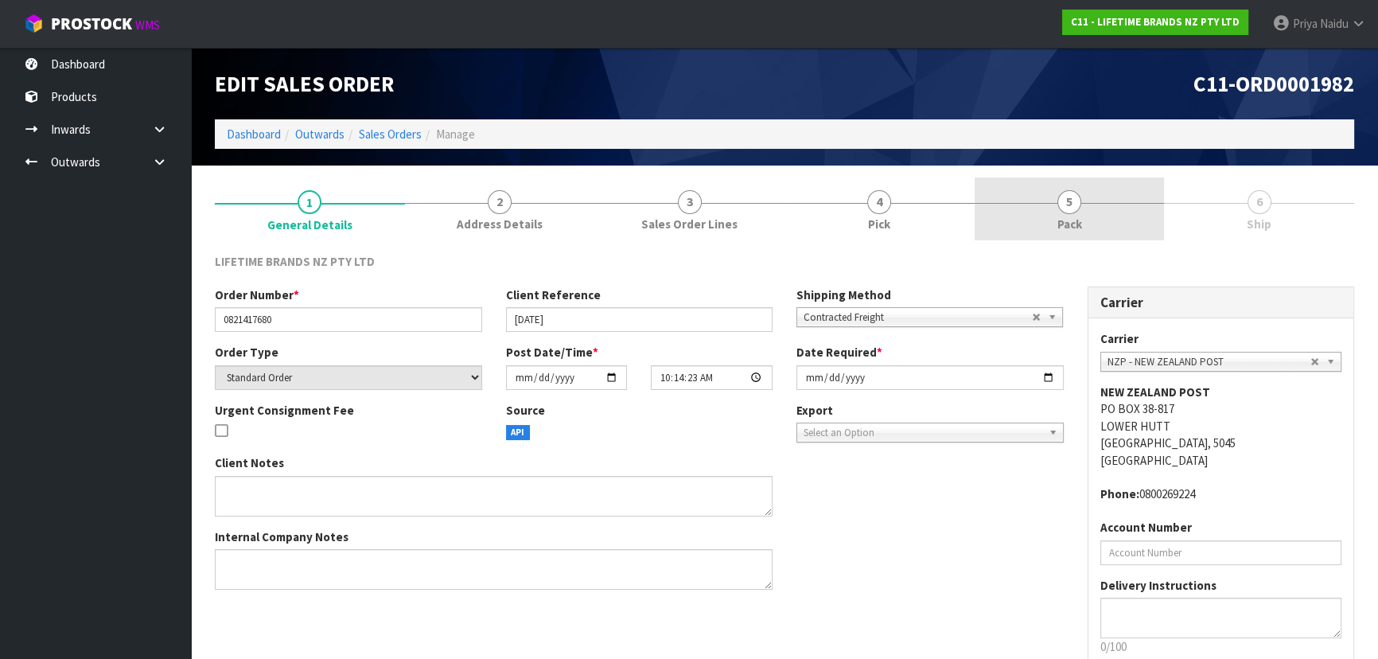
click at [1124, 190] on link "5 Pack" at bounding box center [1070, 208] width 190 height 63
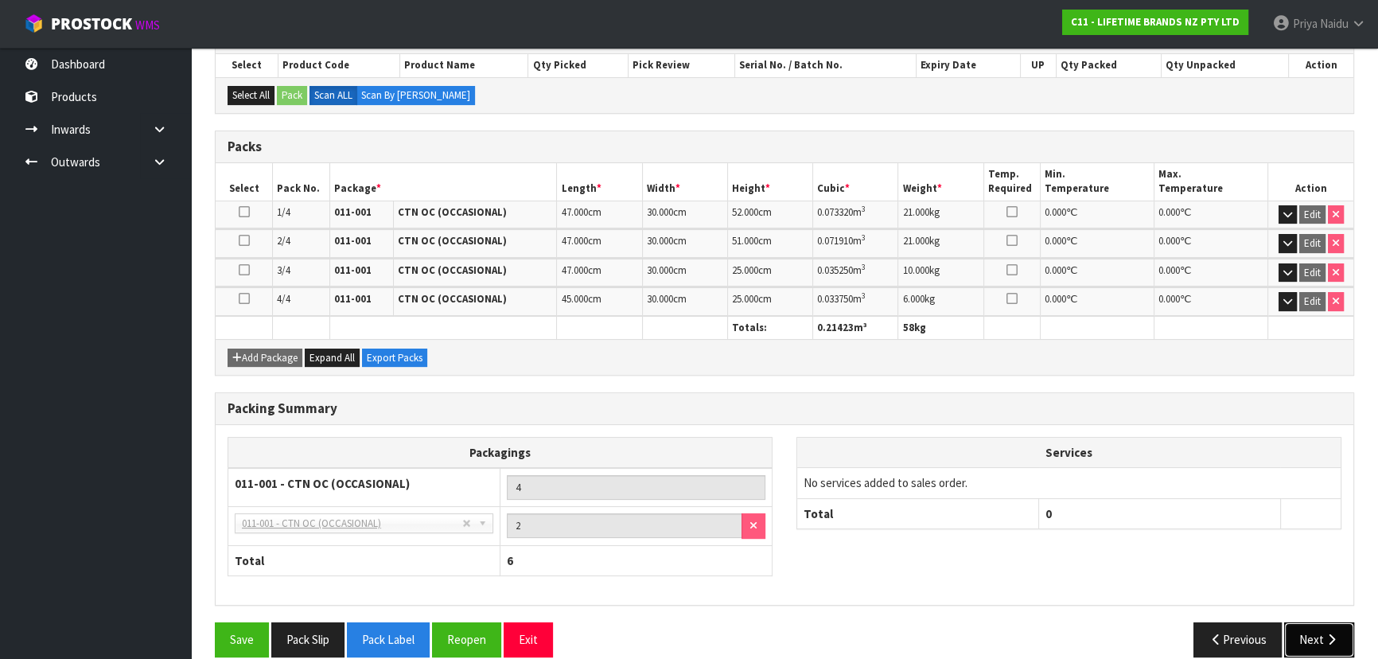
click at [1316, 636] on button "Next" at bounding box center [1320, 639] width 70 height 34
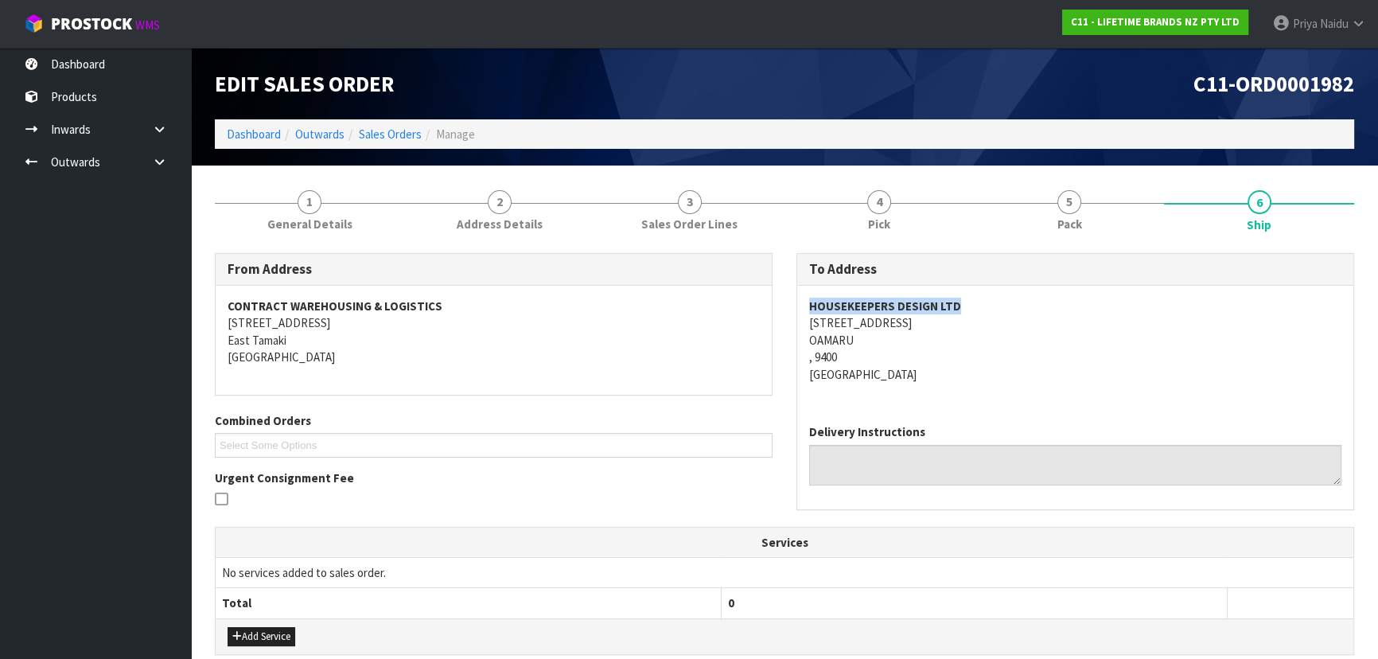
drag, startPoint x: 792, startPoint y: 298, endPoint x: 805, endPoint y: 345, distance: 48.7
click at [1040, 301] on div "To Address HOUSEKEEPERS DESIGN LTD 18 HARBOUR STREET OAMARU , 9400 New Zealand …" at bounding box center [1076, 389] width 582 height 273
drag, startPoint x: 795, startPoint y: 326, endPoint x: 803, endPoint y: 362, distance: 36.7
click at [946, 356] on div "To Address HOUSEKEEPERS DESIGN LTD 18 HARBOUR STREET OAMARU , 9400 New Zealand …" at bounding box center [1076, 389] width 582 height 273
click at [970, 389] on div "HOUSEKEEPERS DESIGN LTD 18 HARBOUR STREET OAMARU , 9400 New Zealand" at bounding box center [1075, 349] width 556 height 126
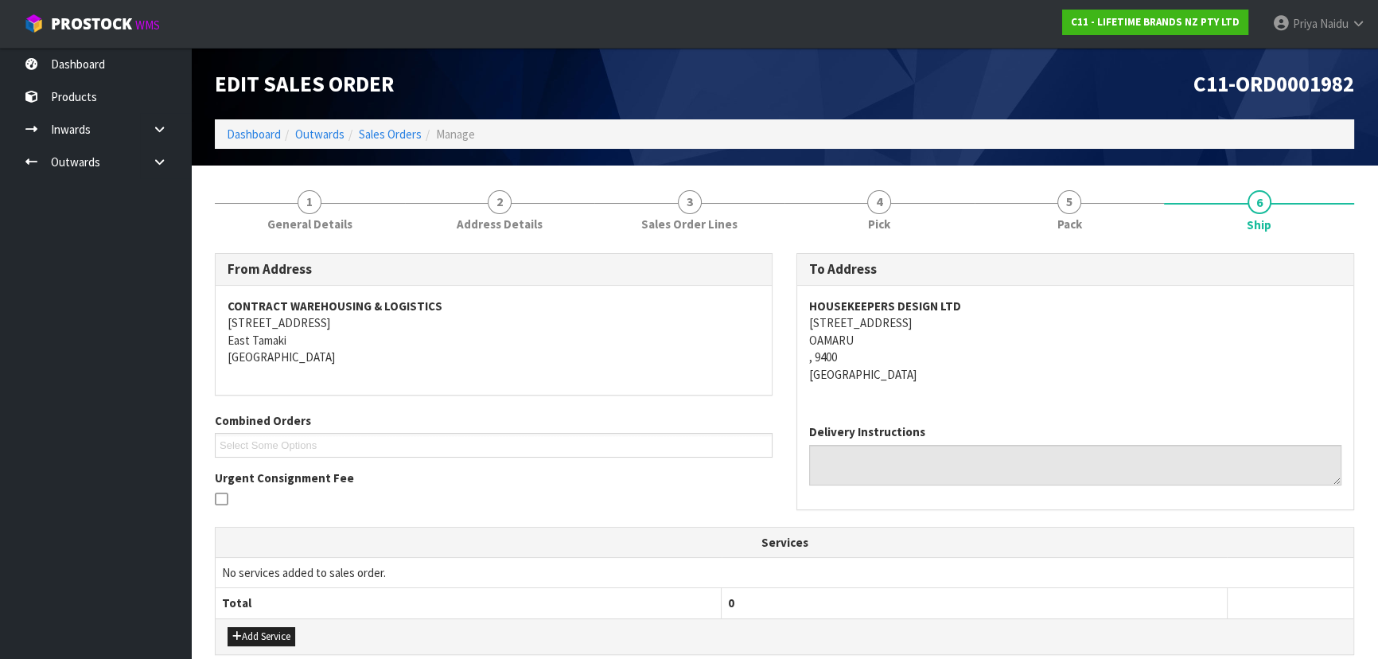
drag, startPoint x: 803, startPoint y: 322, endPoint x: 813, endPoint y: 330, distance: 13.1
click at [945, 322] on div "HOUSEKEEPERS DESIGN LTD 18 HARBOUR STREET OAMARU , 9400 New Zealand" at bounding box center [1075, 349] width 556 height 126
click at [295, 214] on link "1 General Details" at bounding box center [310, 208] width 190 height 63
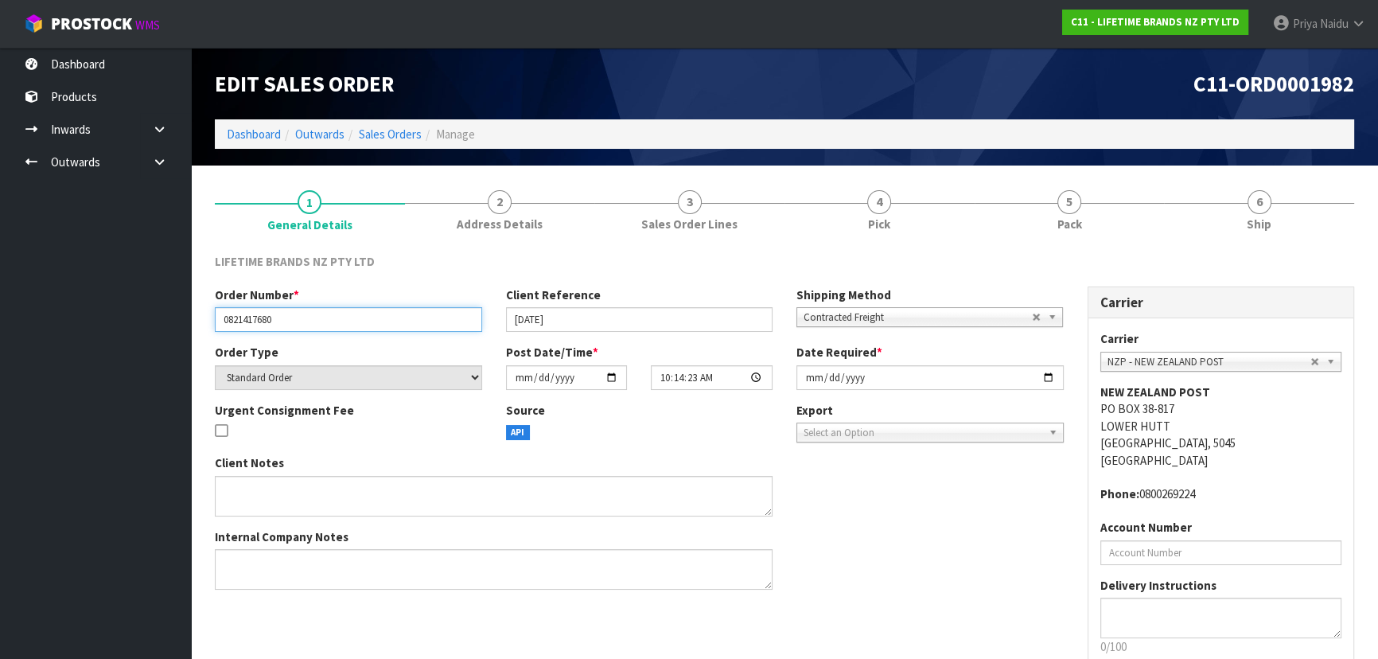
drag, startPoint x: 223, startPoint y: 319, endPoint x: 280, endPoint y: 317, distance: 57.4
click at [280, 317] on input "0821417680" at bounding box center [348, 319] width 267 height 25
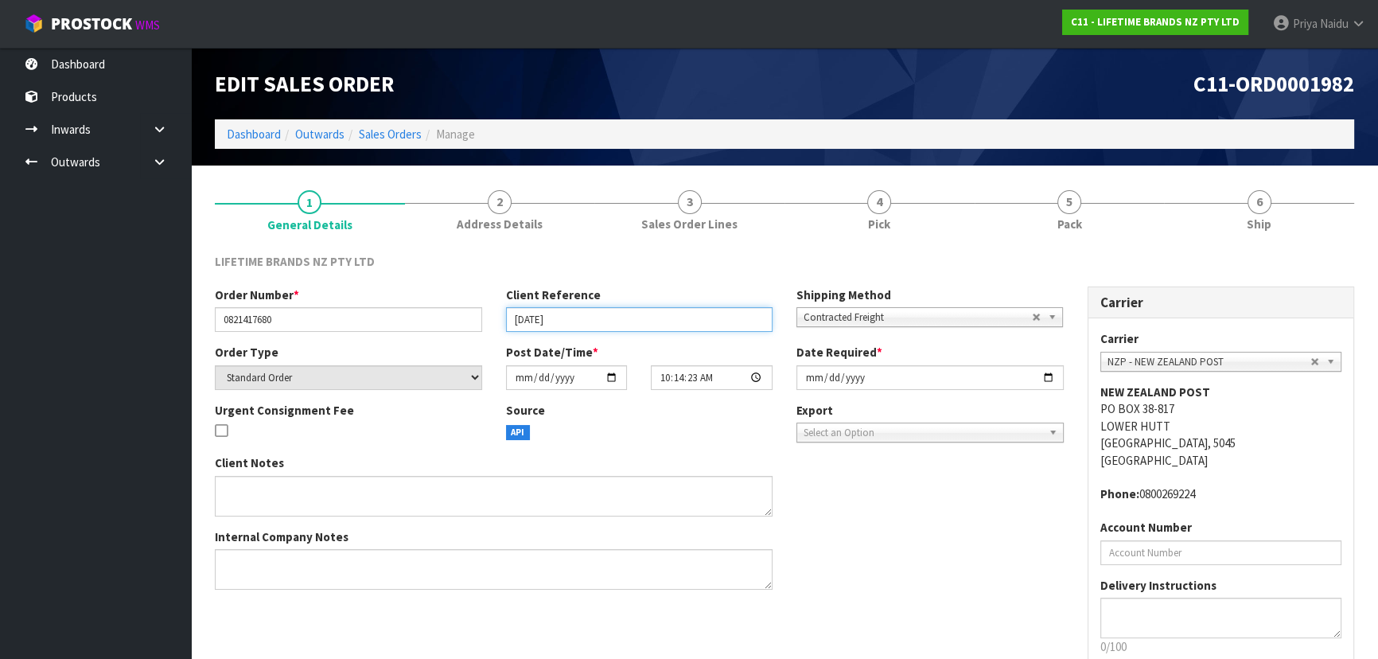
drag, startPoint x: 510, startPoint y: 315, endPoint x: 63, endPoint y: 407, distance: 456.6
click at [599, 323] on input "23.09.25" at bounding box center [639, 319] width 267 height 25
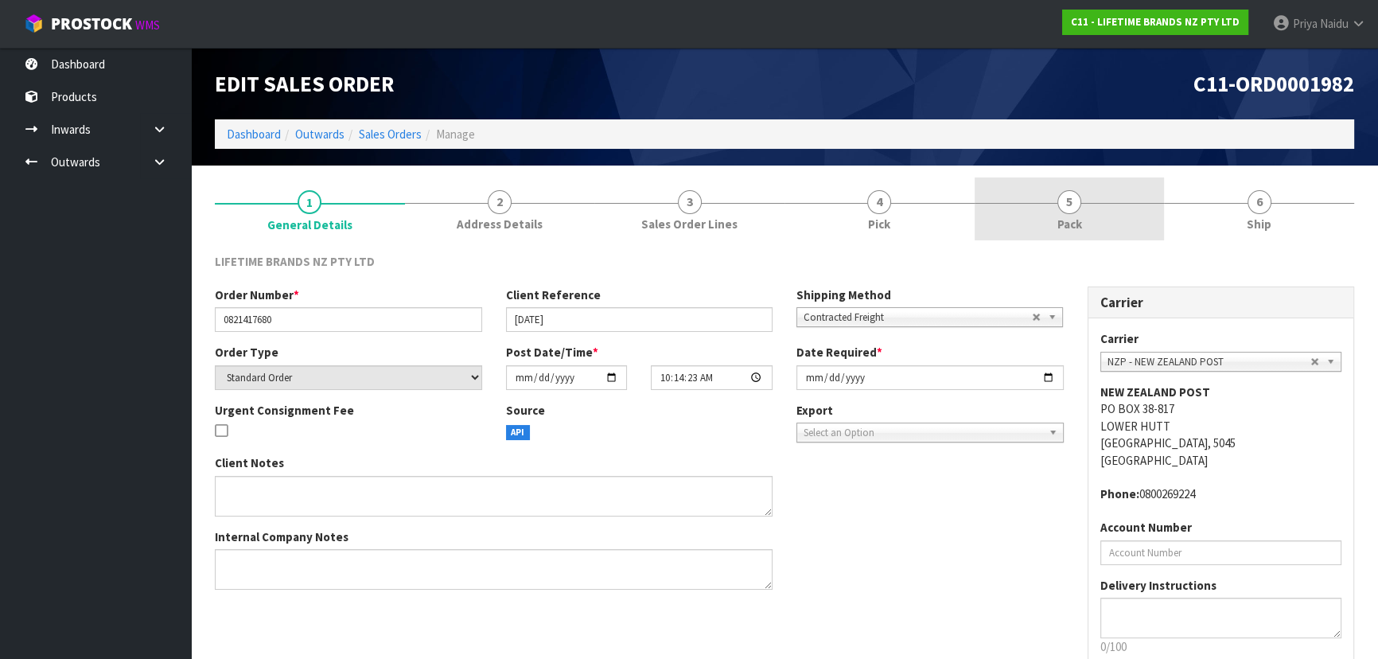
click at [1095, 226] on link "5 Pack" at bounding box center [1070, 208] width 190 height 63
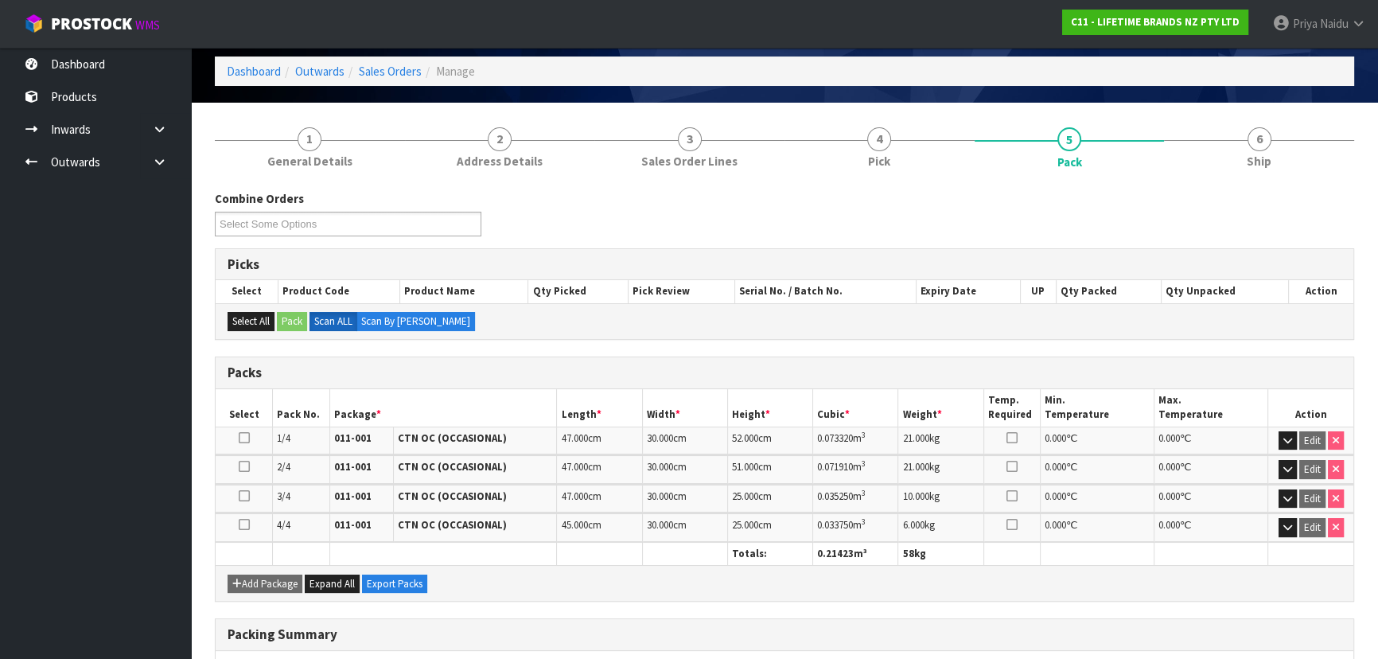
scroll to position [144, 0]
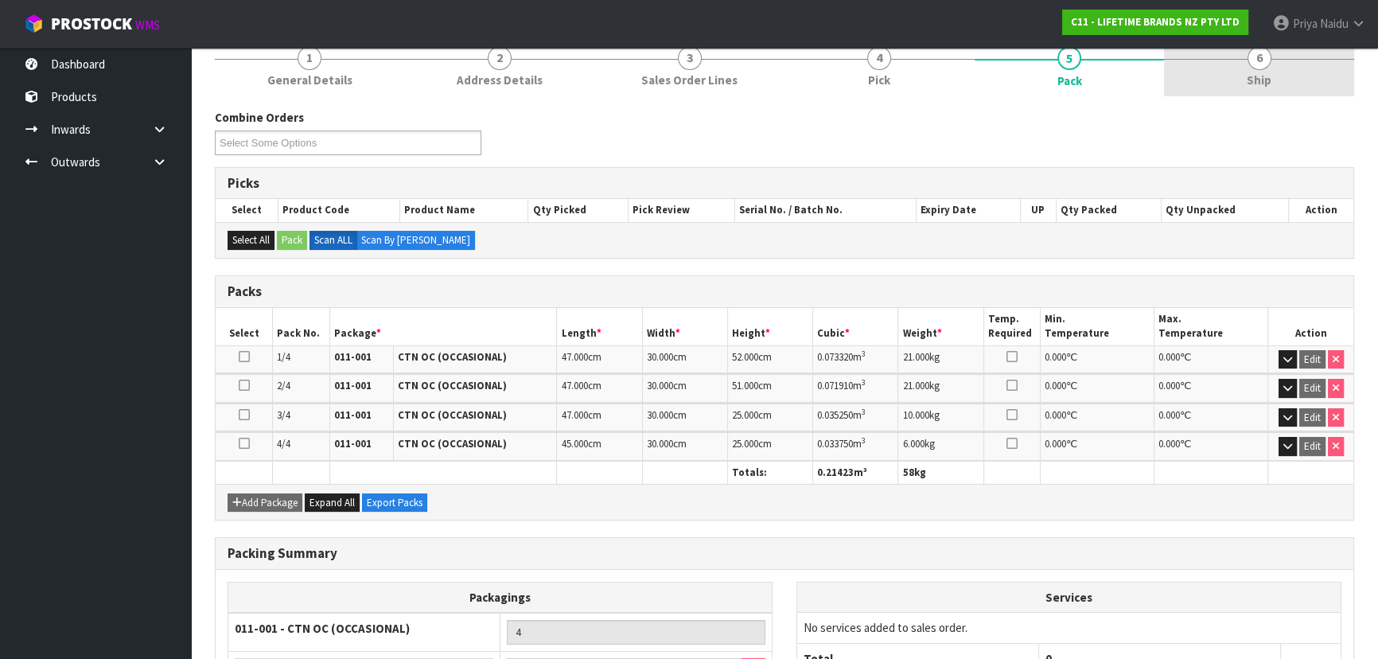
click at [1277, 85] on link "6 Ship" at bounding box center [1259, 64] width 190 height 63
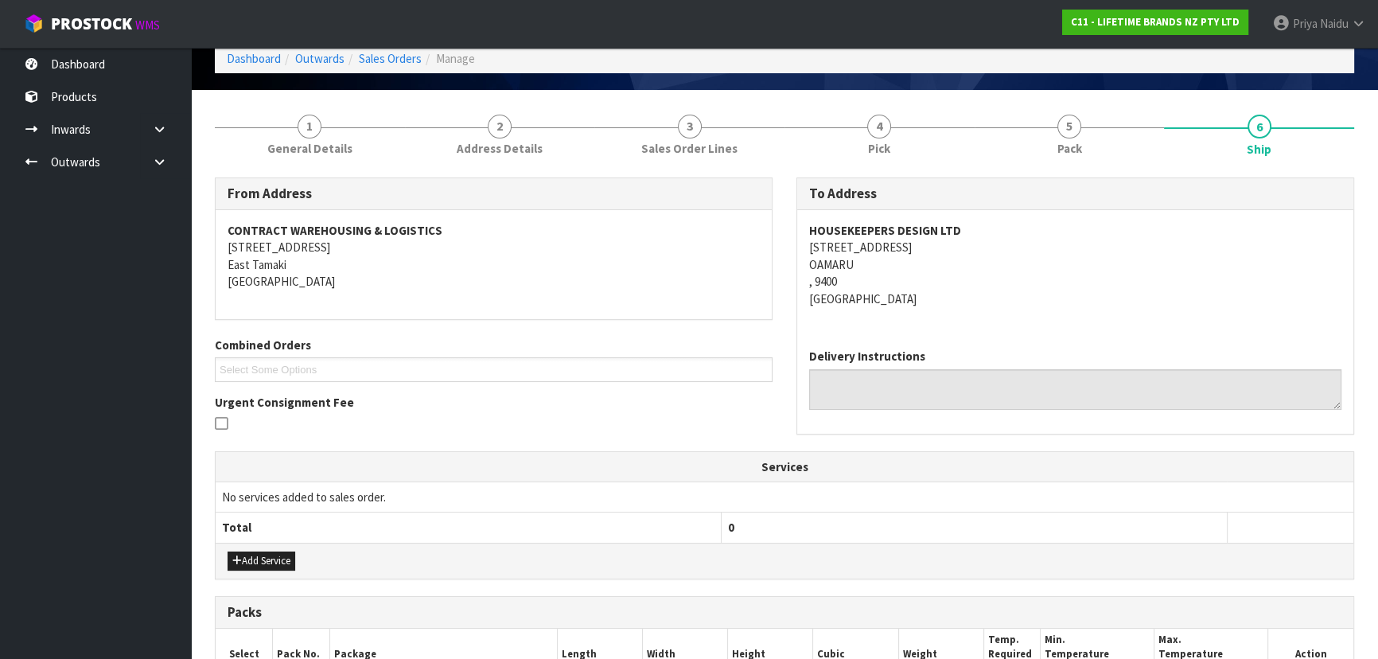
scroll to position [0, 0]
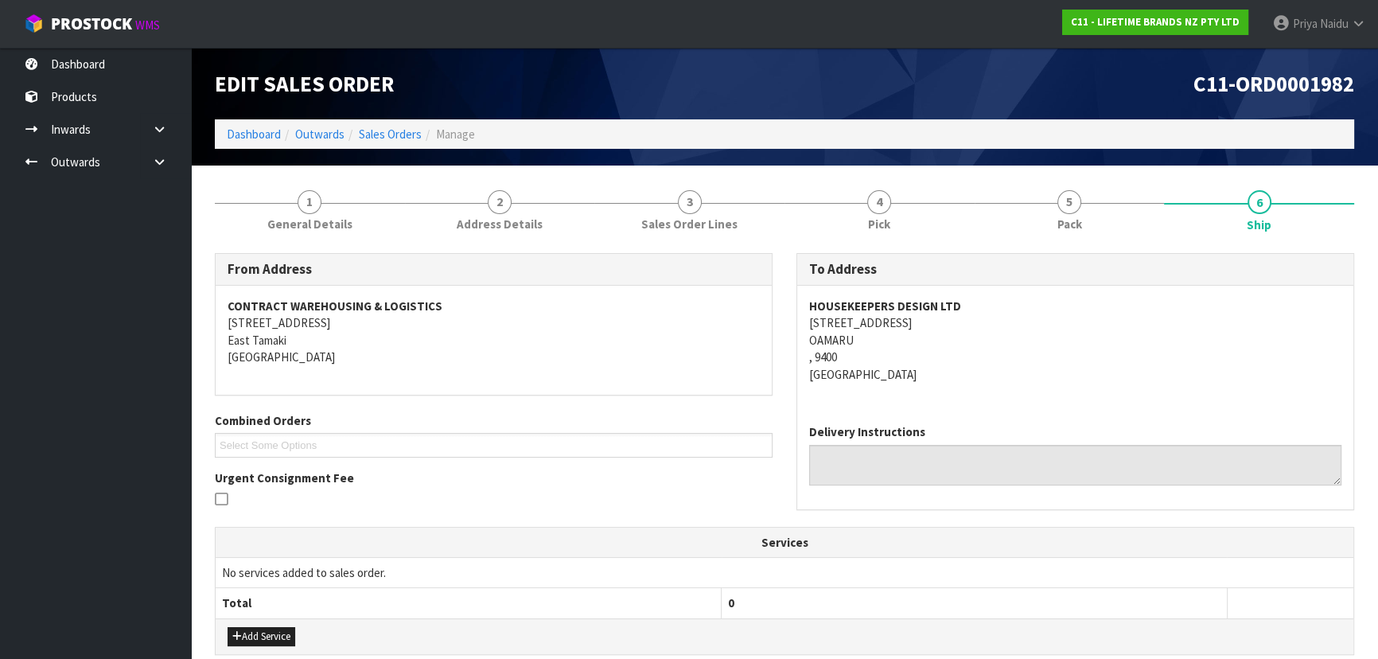
click at [1000, 369] on address "HOUSEKEEPERS DESIGN LTD 18 HARBOUR STREET OAMARU , 9400 New Zealand" at bounding box center [1075, 340] width 532 height 85
click at [1087, 207] on link "5 Pack" at bounding box center [1070, 208] width 190 height 63
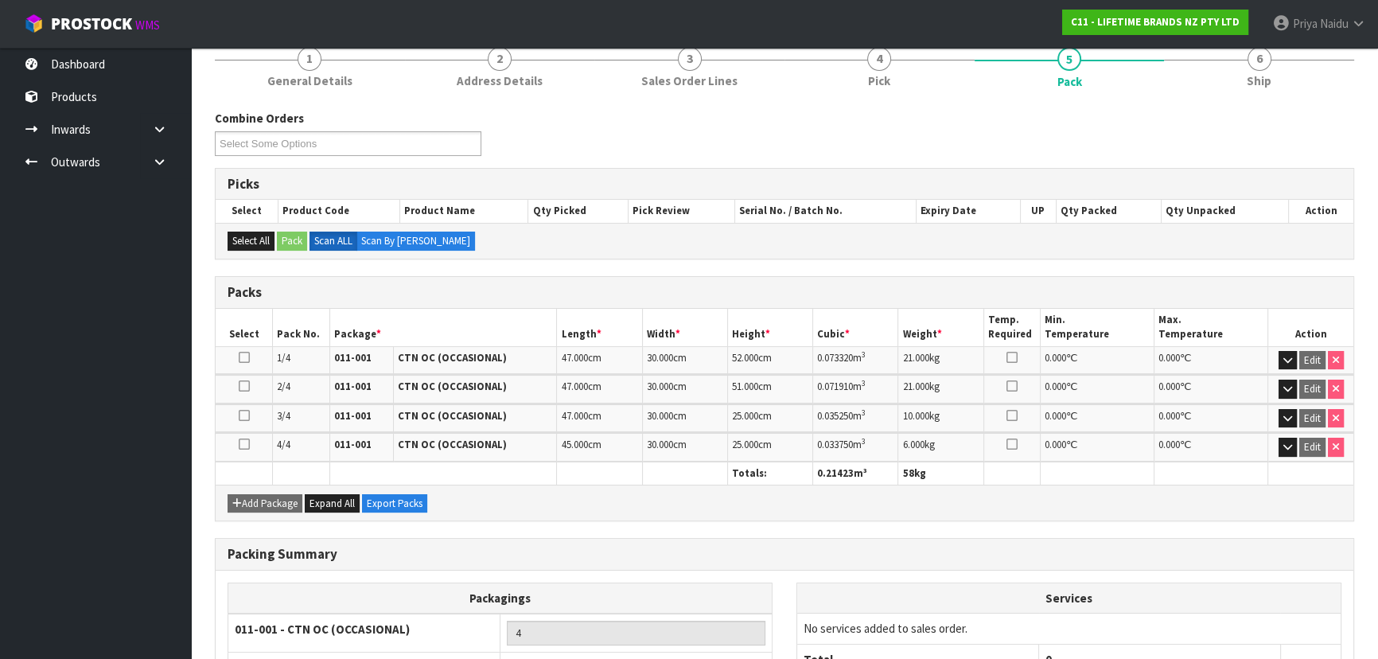
scroll to position [144, 0]
drag, startPoint x: 513, startPoint y: 286, endPoint x: 492, endPoint y: 286, distance: 20.7
click at [1265, 84] on span "Ship" at bounding box center [1259, 80] width 25 height 17
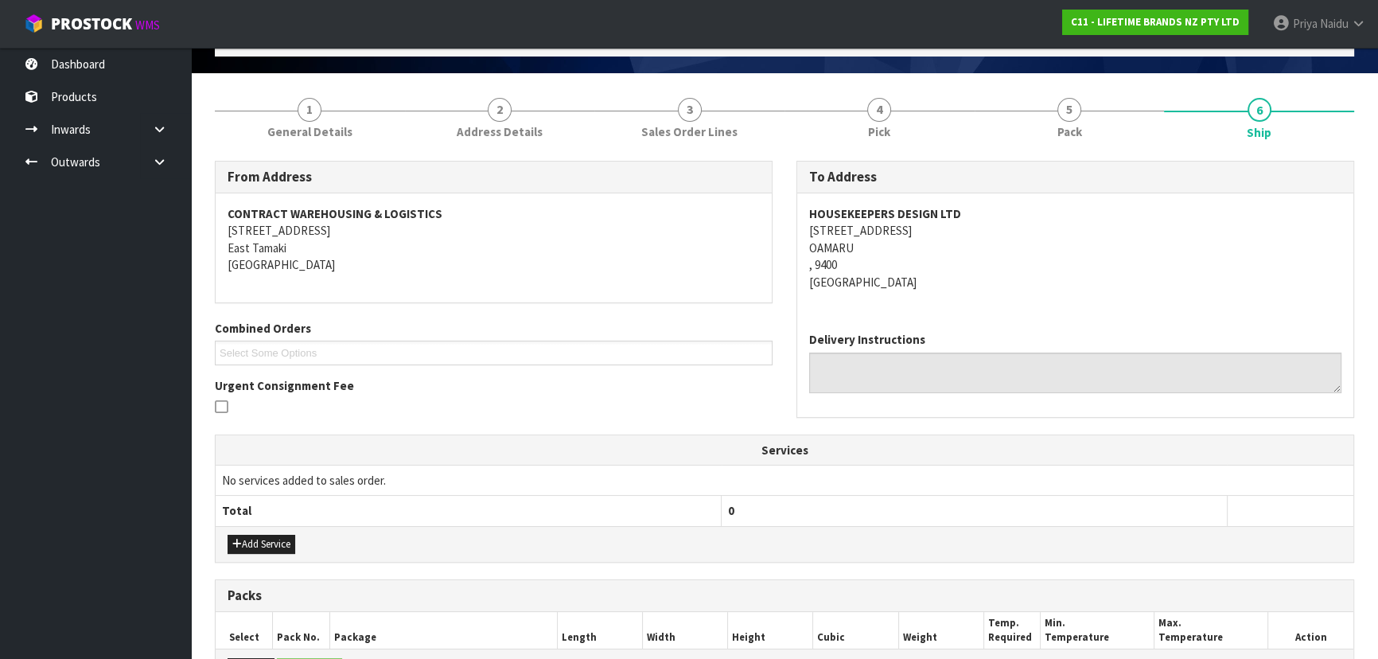
scroll to position [0, 0]
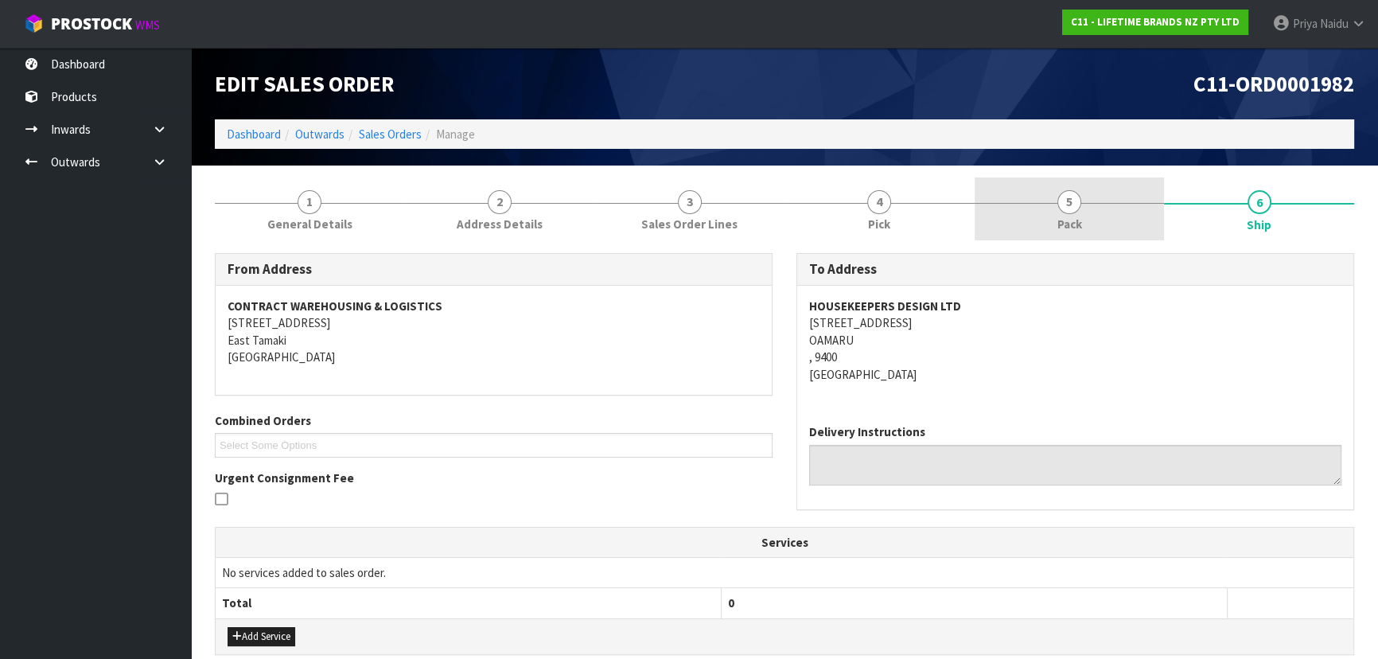
click at [1106, 209] on link "5 Pack" at bounding box center [1070, 208] width 190 height 63
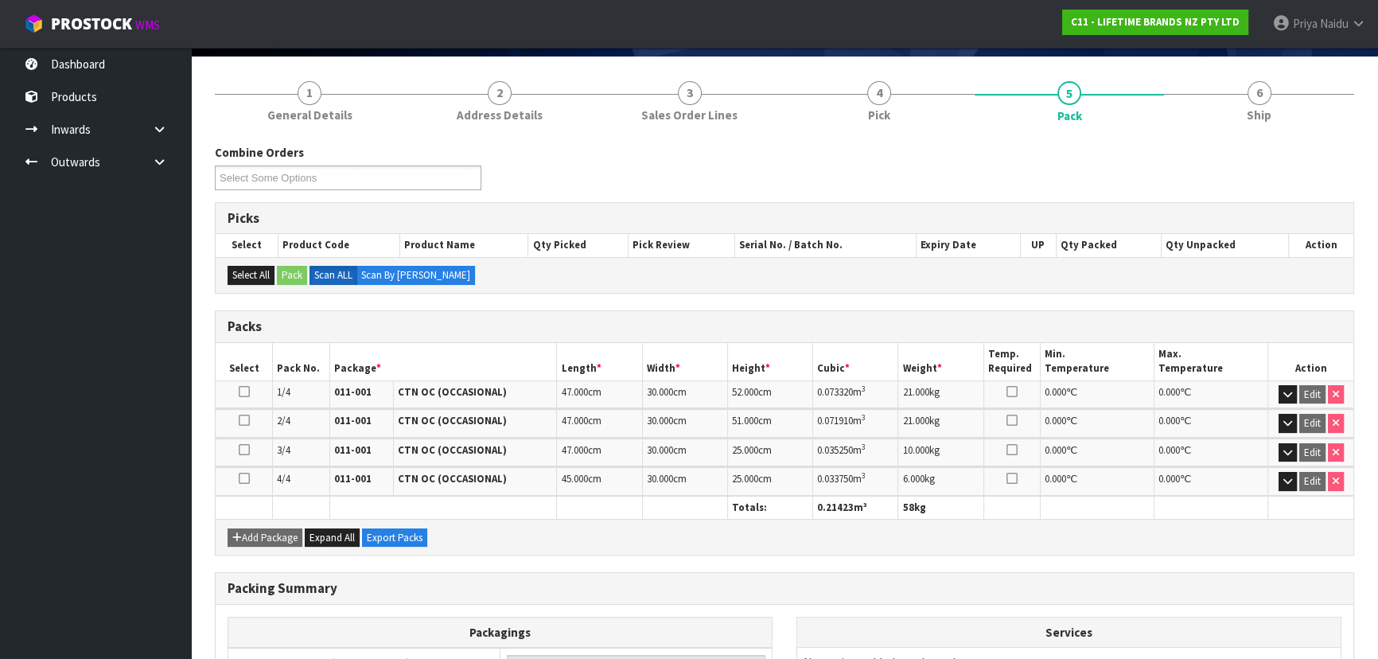
scroll to position [144, 0]
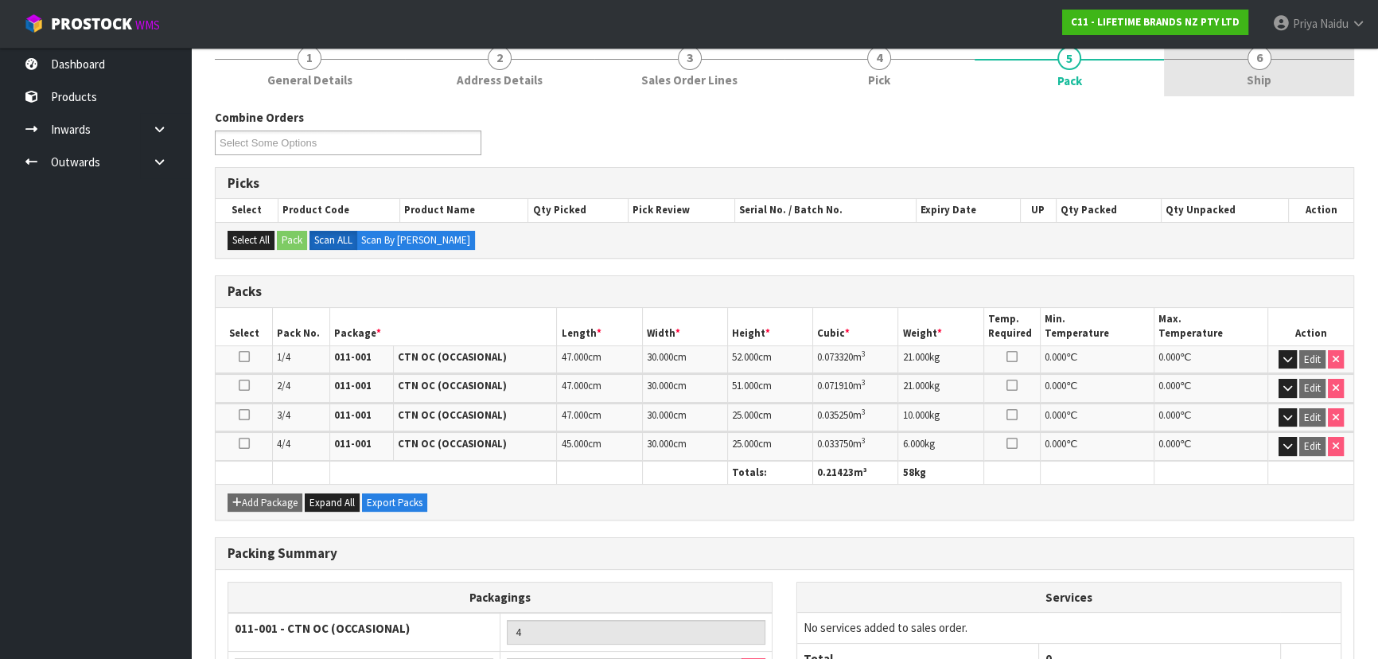
click at [1237, 72] on link "6 Ship" at bounding box center [1259, 64] width 190 height 63
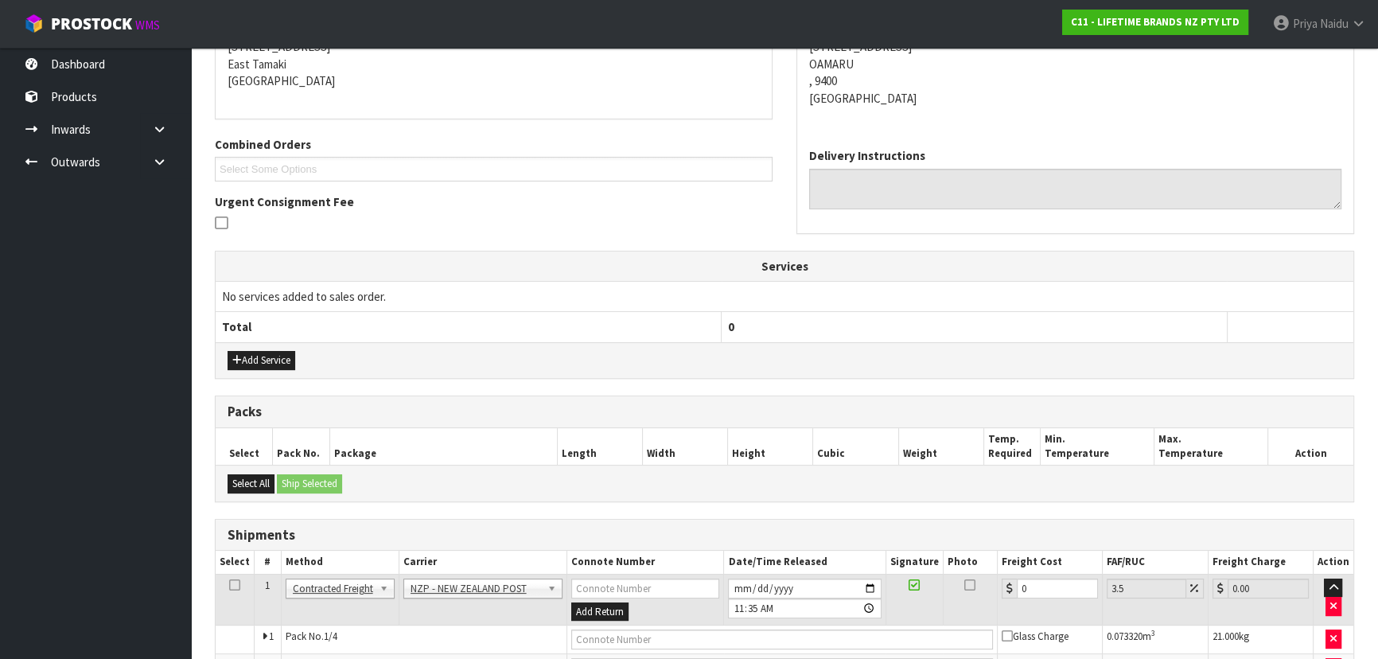
scroll to position [429, 0]
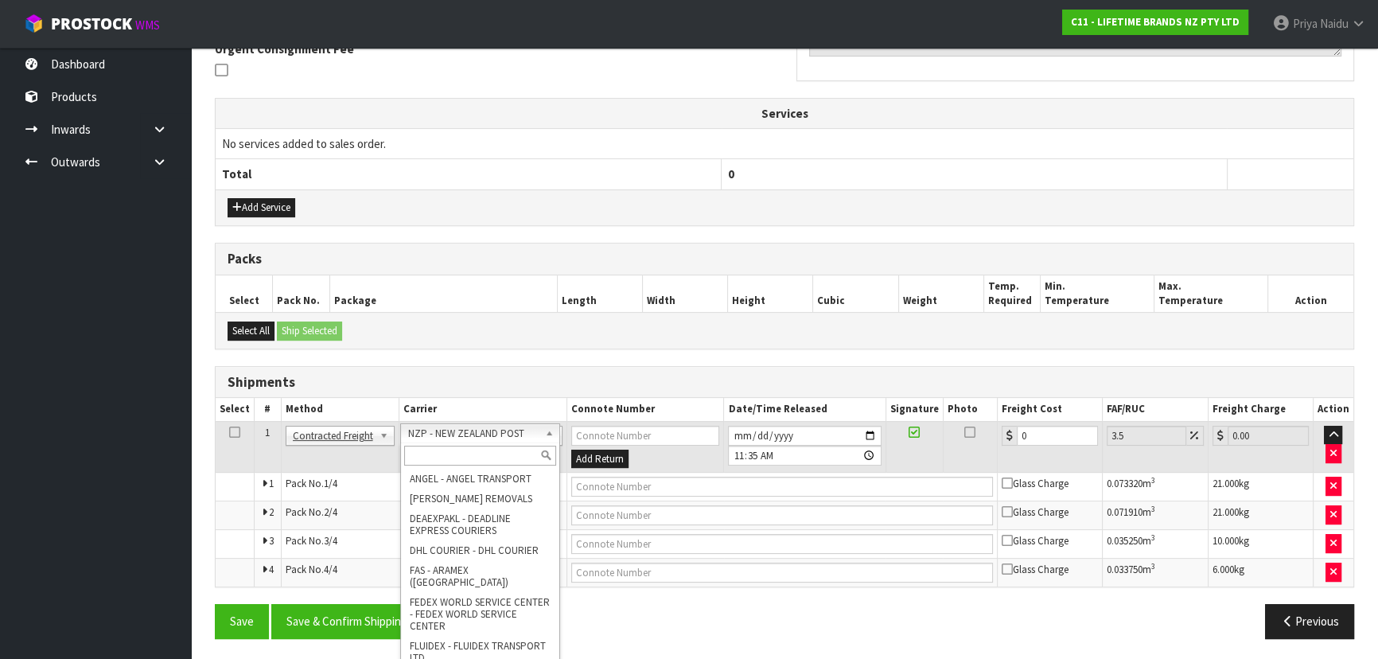
click at [439, 453] on input "text" at bounding box center [480, 456] width 152 height 20
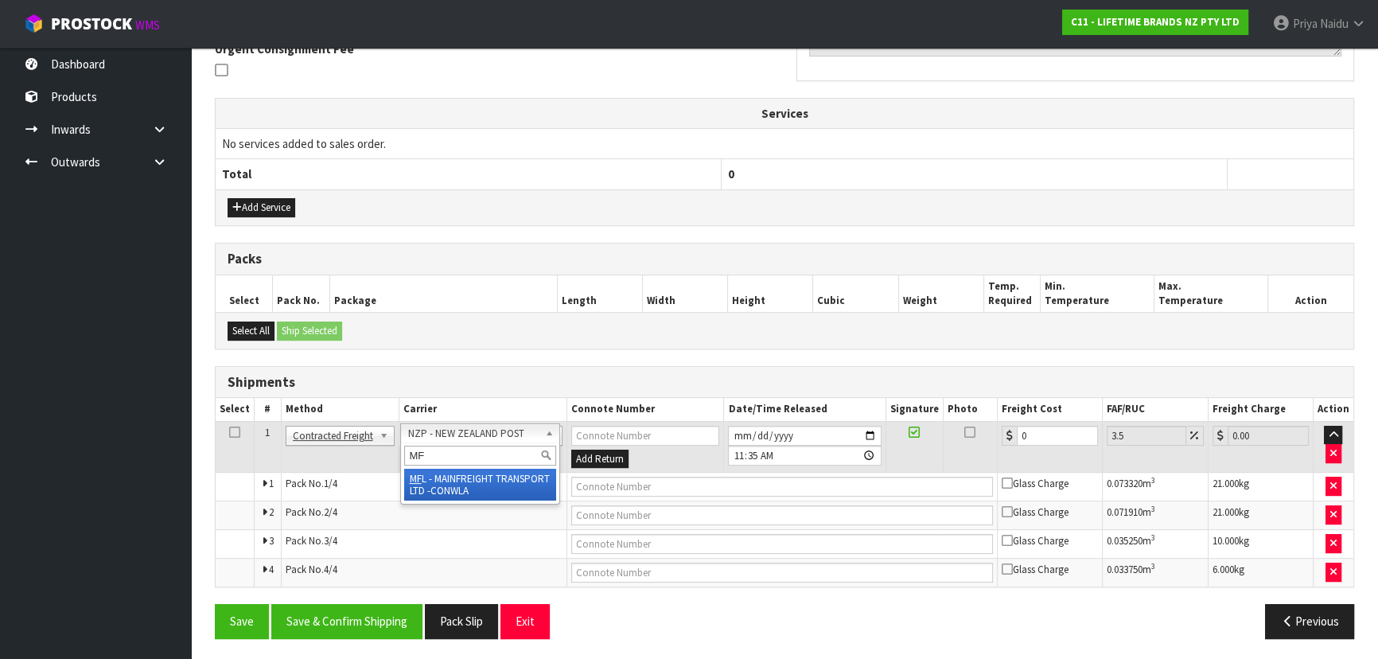
type input "MF"
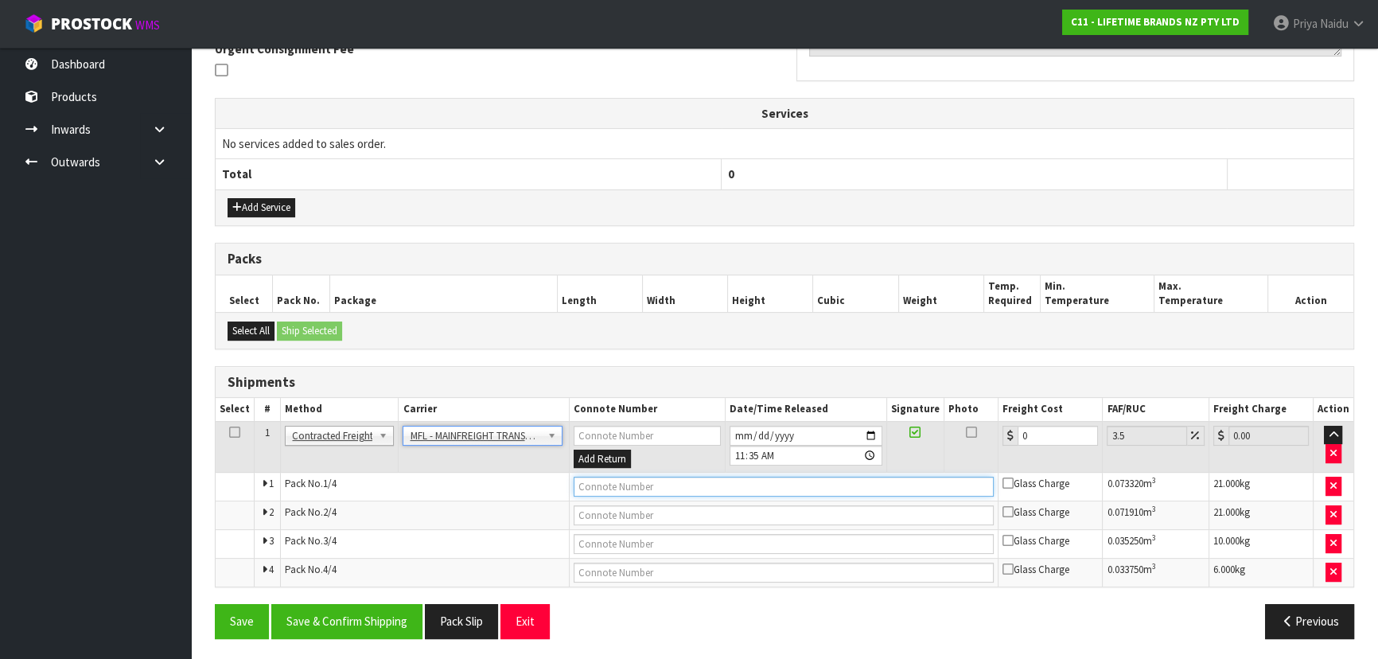
click at [605, 477] on input "text" at bounding box center [784, 487] width 421 height 20
paste input "FWM58852813"
type input "FWM58852813"
click at [1036, 430] on input "0" at bounding box center [1058, 436] width 80 height 20
type input "0"
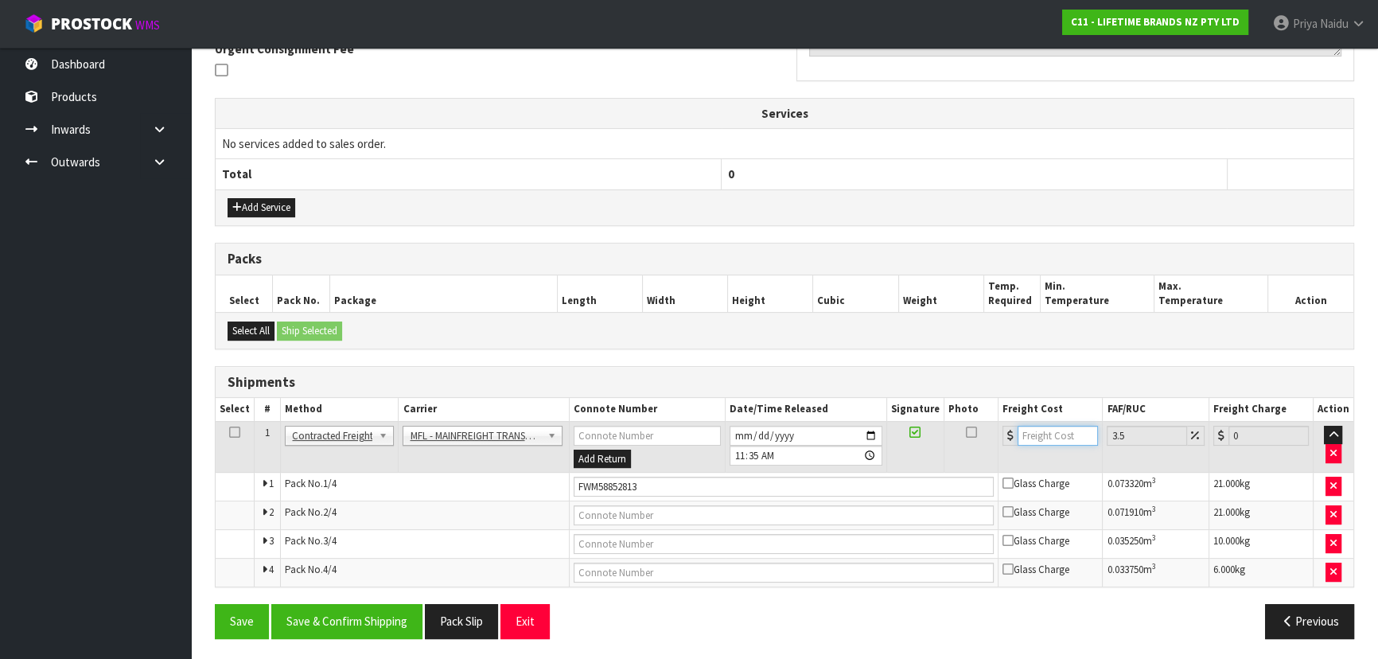
type input "6"
type input "6.21"
type input "61"
type input "63.13"
type input "61"
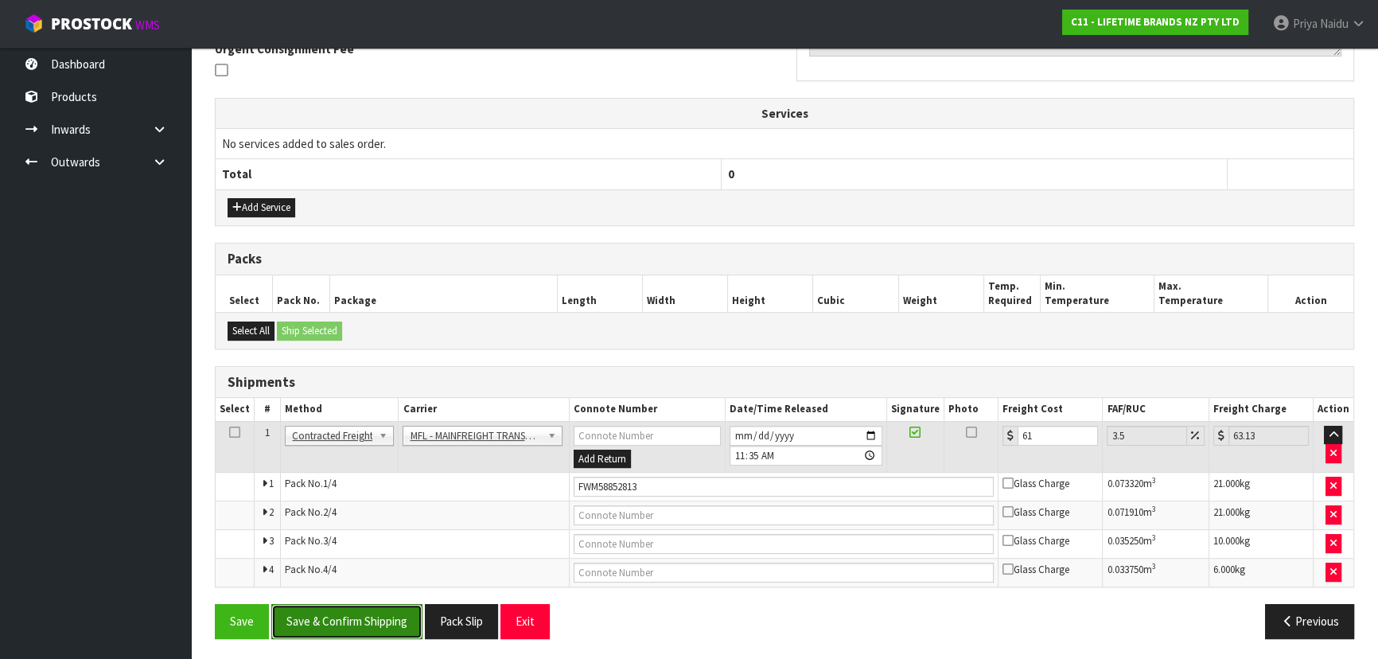
click at [348, 618] on button "Save & Confirm Shipping" at bounding box center [346, 621] width 151 height 34
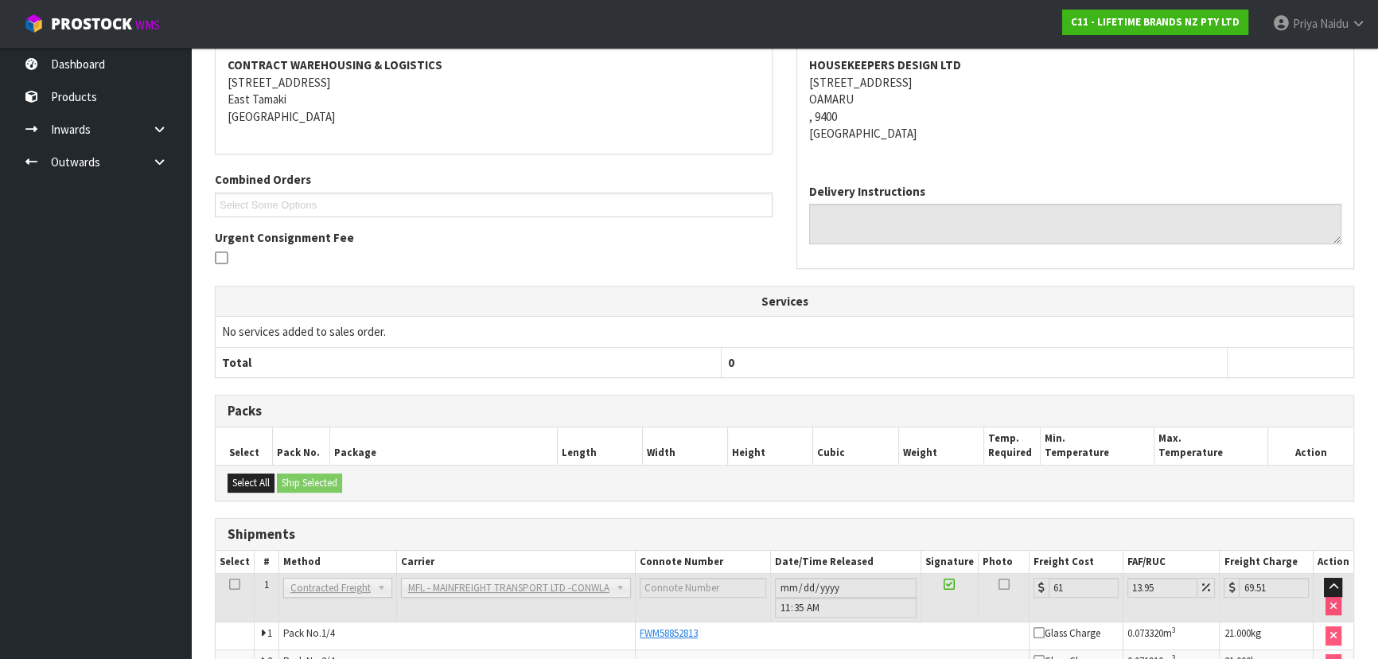
scroll to position [0, 0]
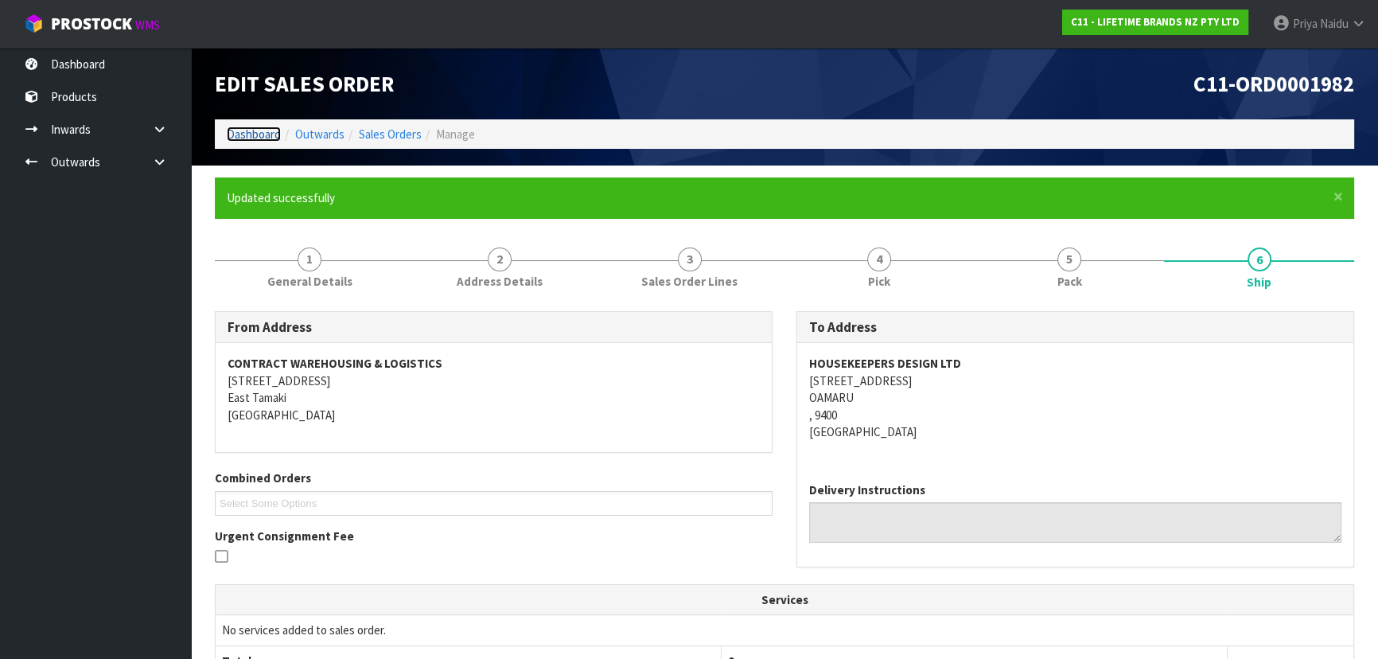
click at [235, 133] on link "Dashboard" at bounding box center [254, 134] width 54 height 15
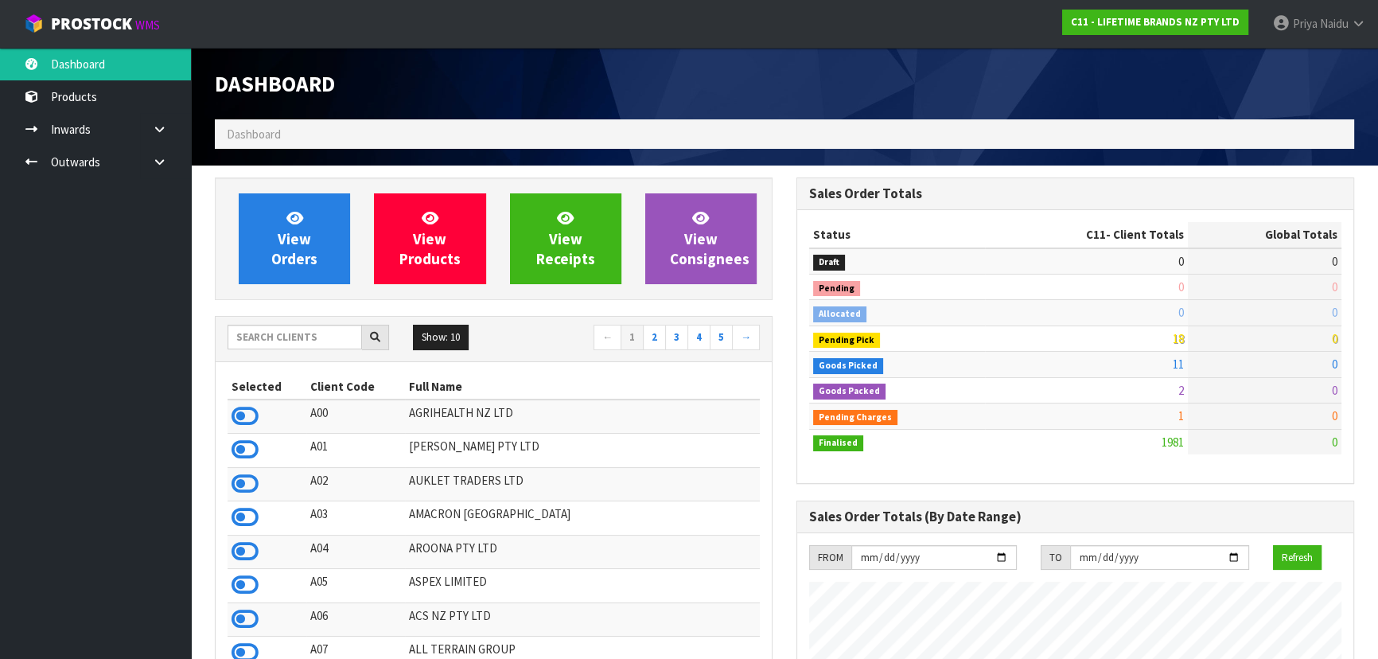
drag, startPoint x: 267, startPoint y: 351, endPoint x: 298, endPoint y: 319, distance: 44.5
click at [267, 351] on div "Show: 10 5 10 25 50 ← 1 2 3 4 5 →" at bounding box center [494, 339] width 556 height 28
click at [298, 337] on input "text" at bounding box center [295, 337] width 135 height 25
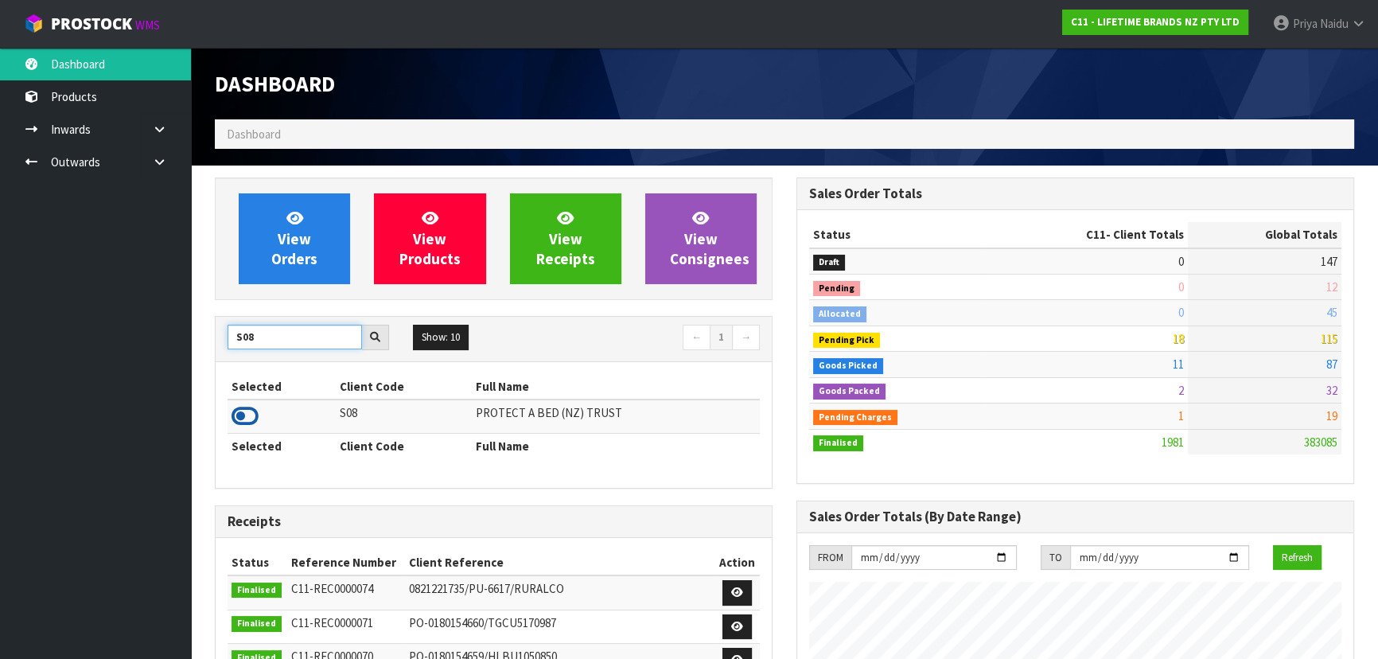
type input "S08"
click at [239, 416] on icon at bounding box center [245, 416] width 27 height 24
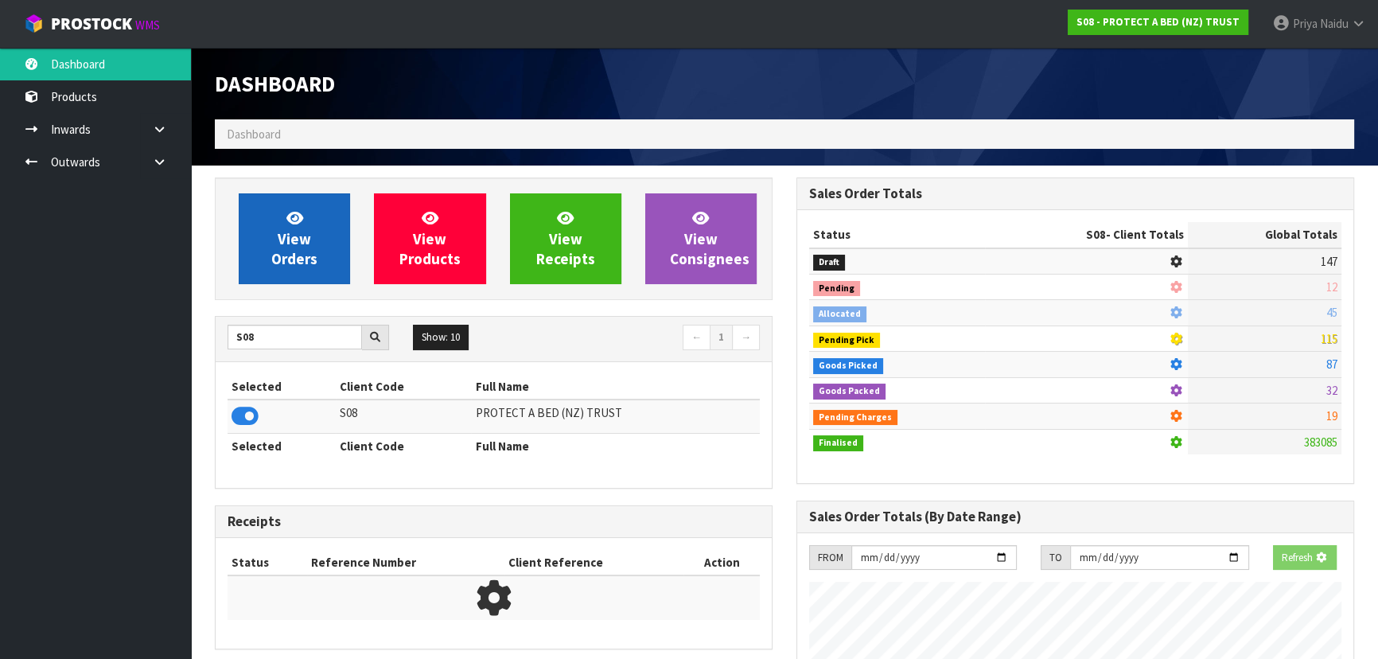
scroll to position [991, 581]
click at [339, 192] on div "View Orders View Products View Receipts View Consignees" at bounding box center [494, 238] width 558 height 123
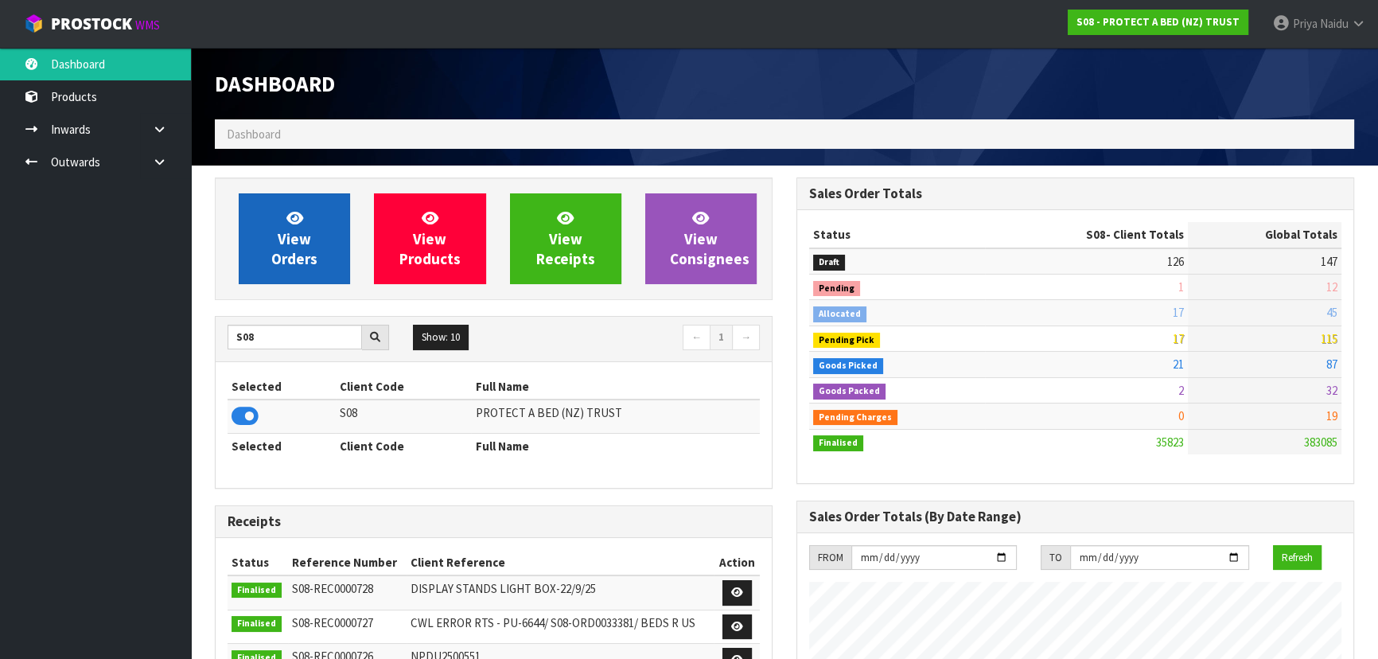
scroll to position [1203, 581]
click at [318, 218] on link "View Orders" at bounding box center [294, 238] width 111 height 91
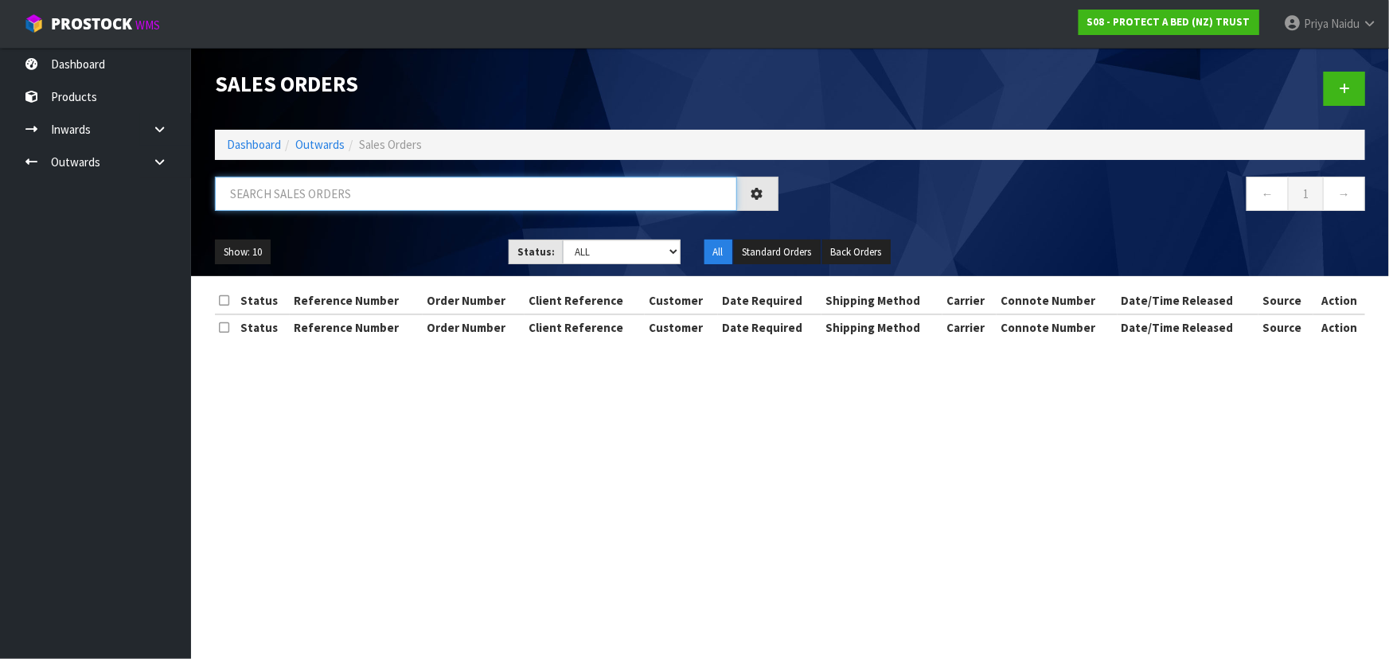
click at [343, 199] on input "text" at bounding box center [476, 194] width 522 height 34
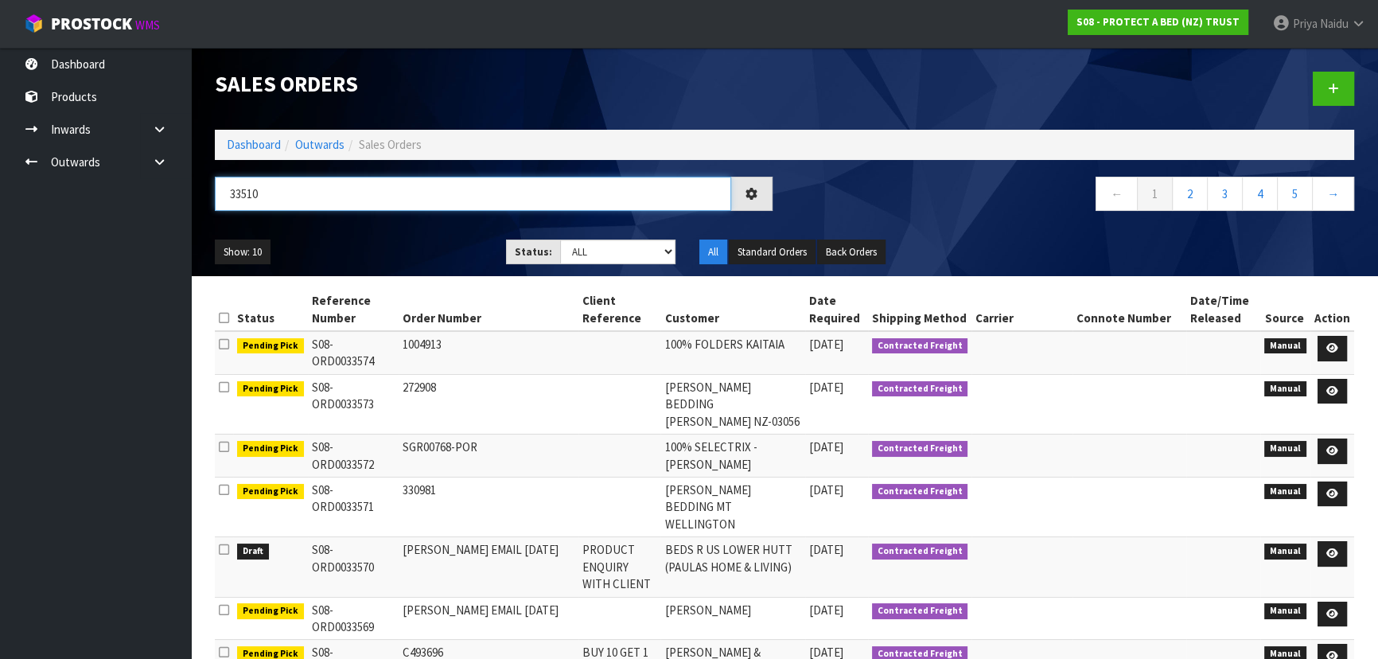
type input "33510"
click at [597, 240] on select "Draft Pending Allocated Pending Pick Goods Picked Goods Packed Pending Charges …" at bounding box center [618, 252] width 116 height 25
select select "string:5"
click at [560, 240] on select "Draft Pending Allocated Pending Pick Goods Picked Goods Packed Pending Charges …" at bounding box center [618, 252] width 116 height 25
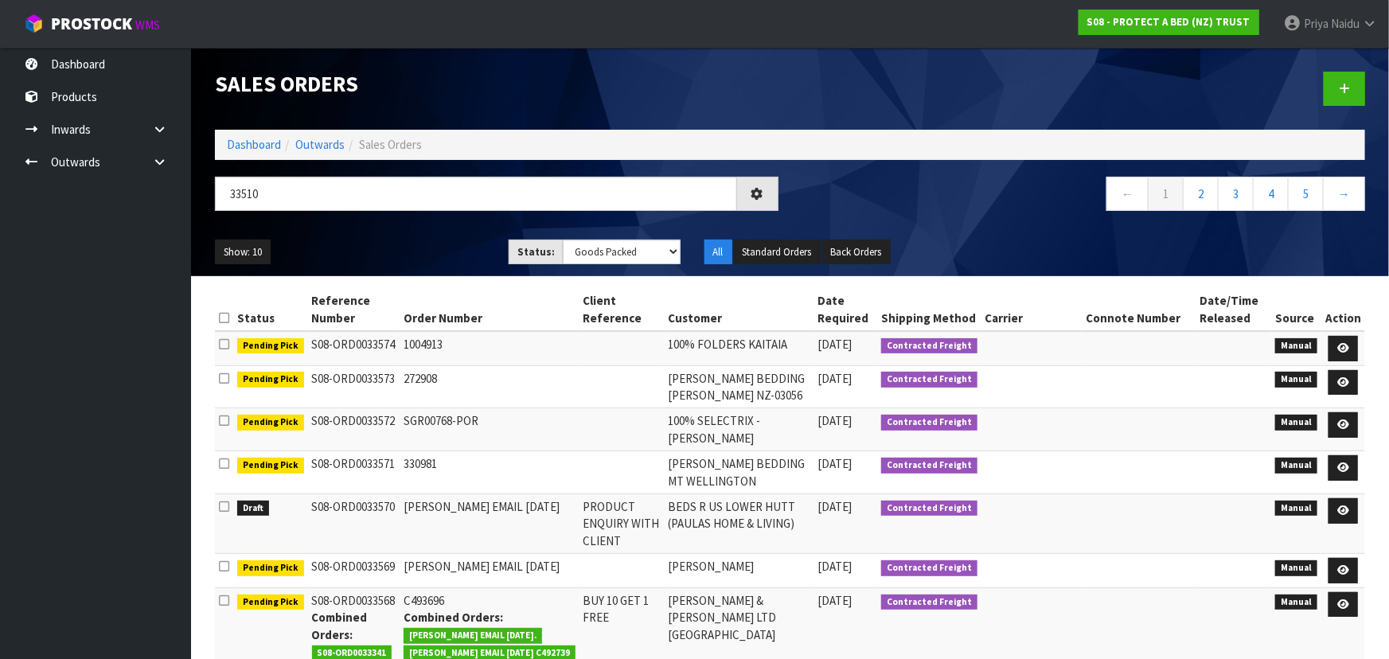
click at [419, 240] on ul "Show: 10 5 10 25 50" at bounding box center [350, 252] width 270 height 25
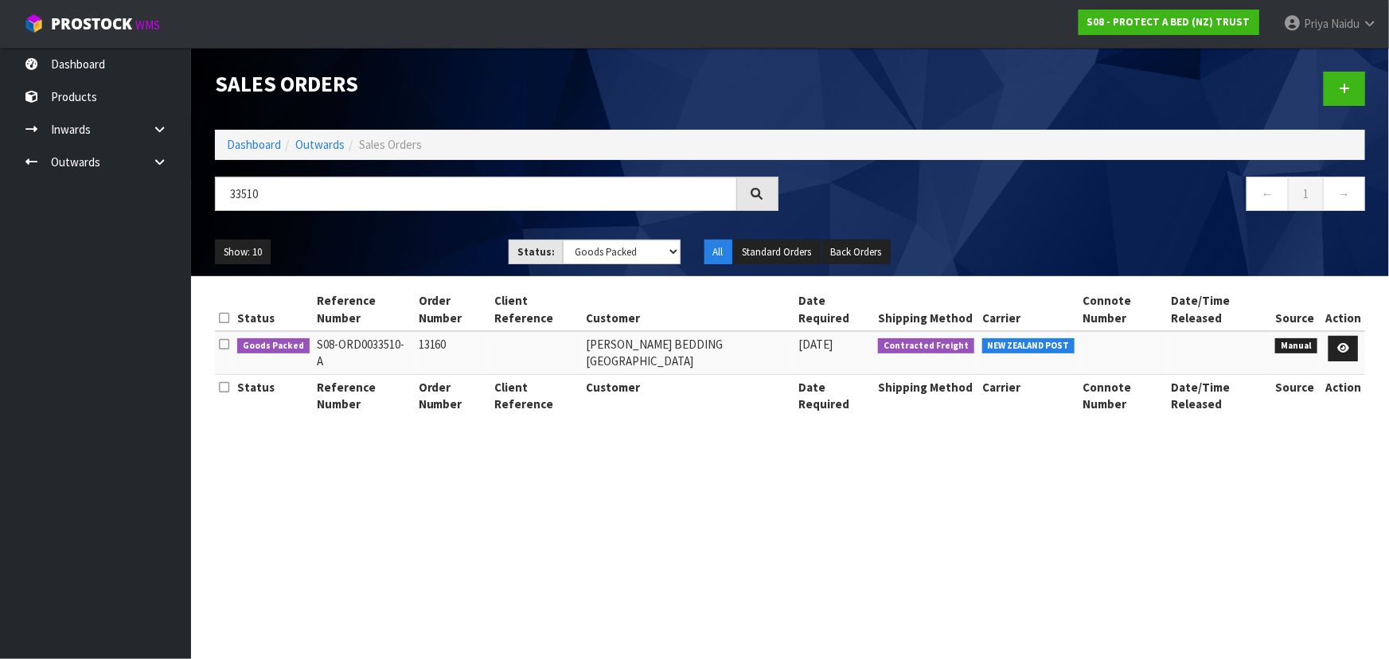
click at [448, 248] on ul "Show: 10 5 10 25 50" at bounding box center [350, 252] width 270 height 25
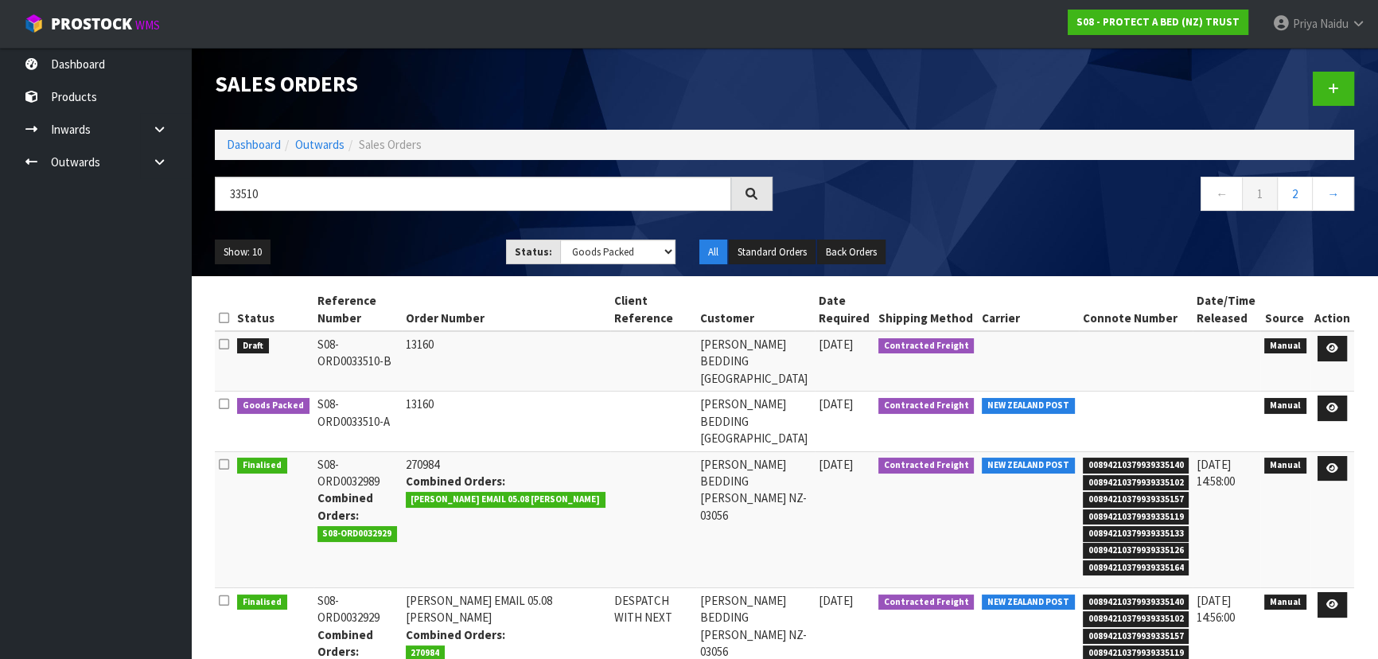
click at [444, 255] on ul "Show: 10 5 10 25 50" at bounding box center [348, 252] width 267 height 25
click at [378, 236] on div "Show: 10 5 10 25 50 Status: Draft Pending Allocated Pending Pick Goods Picked G…" at bounding box center [785, 252] width 1164 height 49
click at [436, 253] on ul "Show: 10 5 10 25 50" at bounding box center [348, 252] width 267 height 25
click at [1337, 403] on icon at bounding box center [1333, 408] width 12 height 10
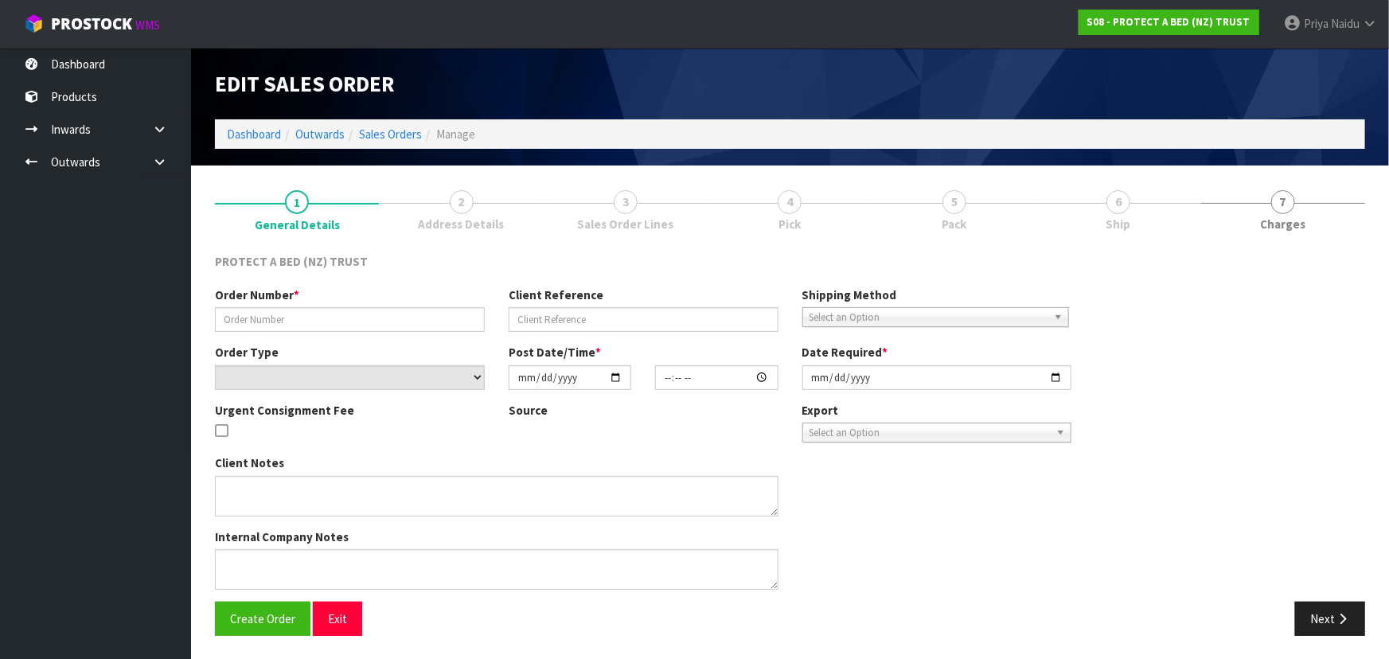
type input "13160"
select select "number:0"
type input "2025-09-22"
type input "15:42:00.000"
type input "2025-09-23"
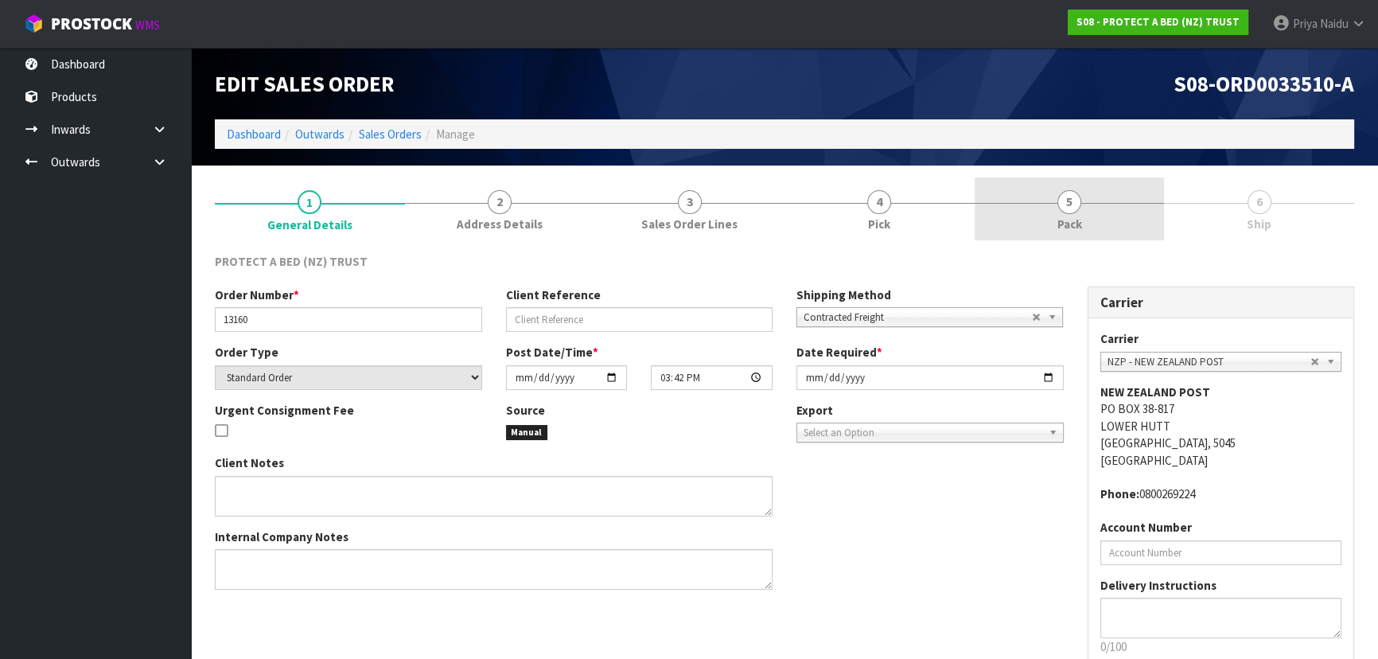
click at [1087, 223] on link "5 Pack" at bounding box center [1070, 208] width 190 height 63
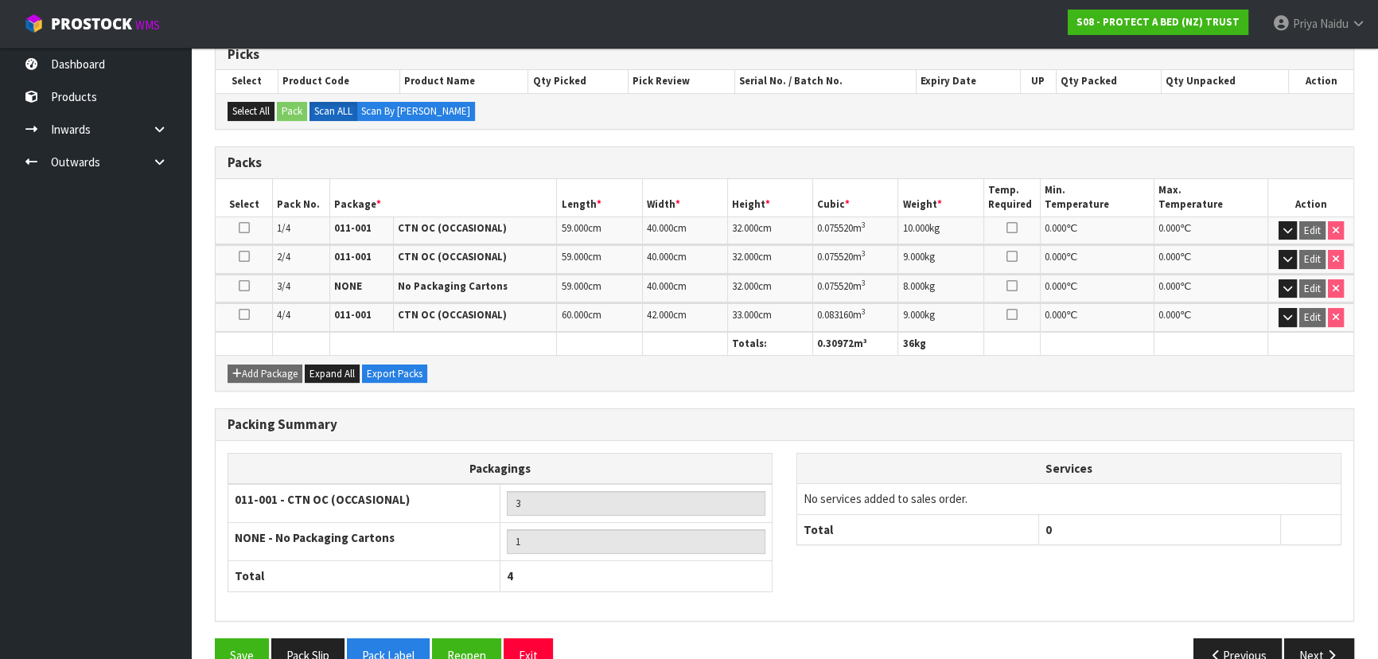
scroll to position [306, 0]
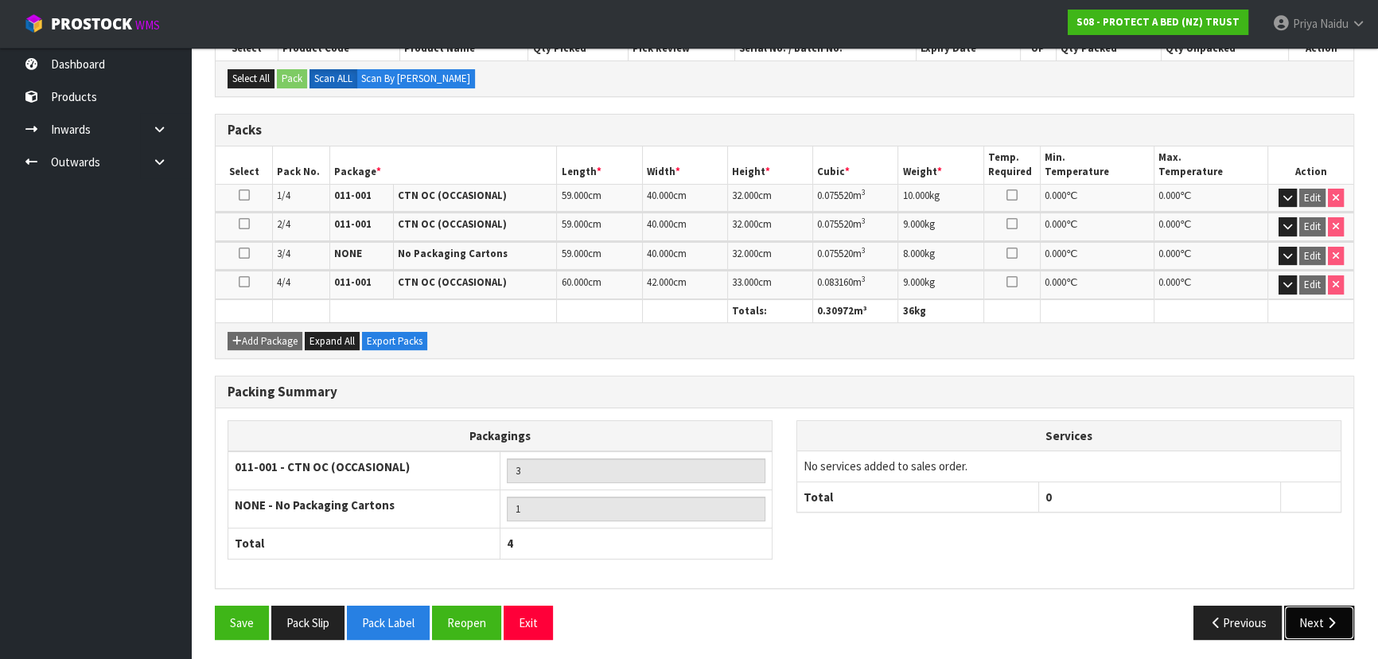
click at [1321, 624] on button "Next" at bounding box center [1320, 623] width 70 height 34
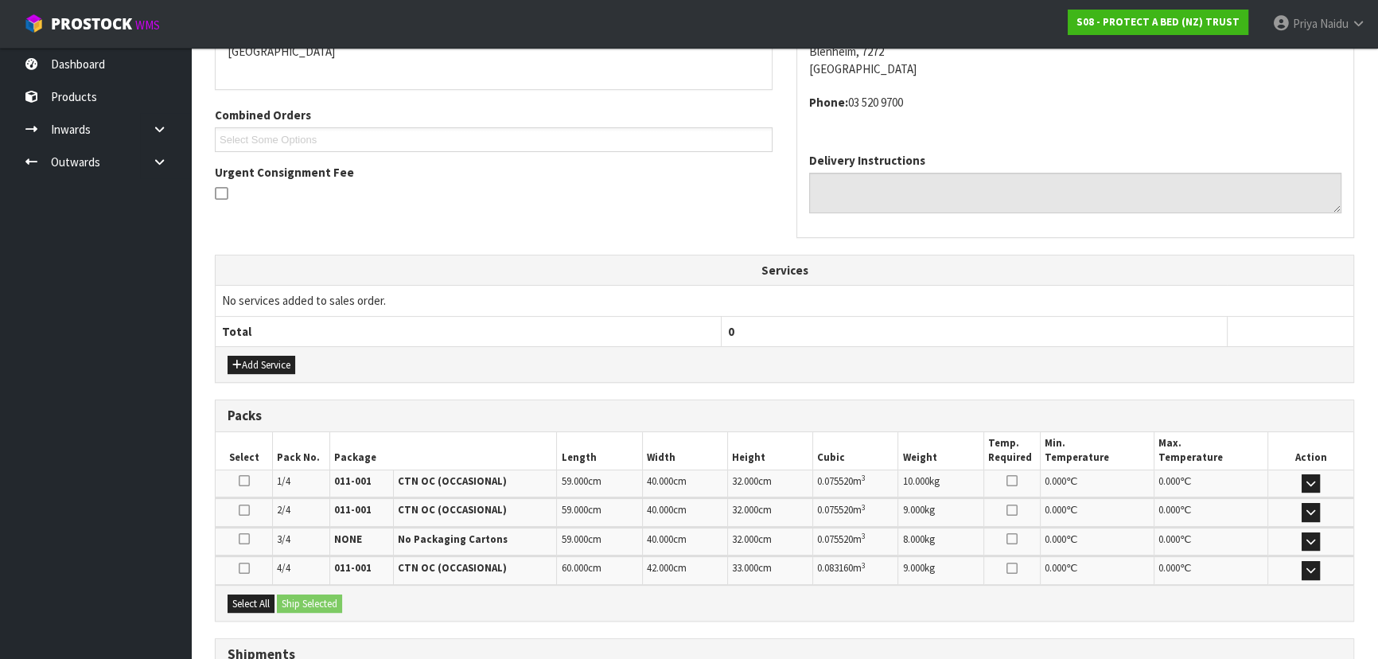
scroll to position [0, 0]
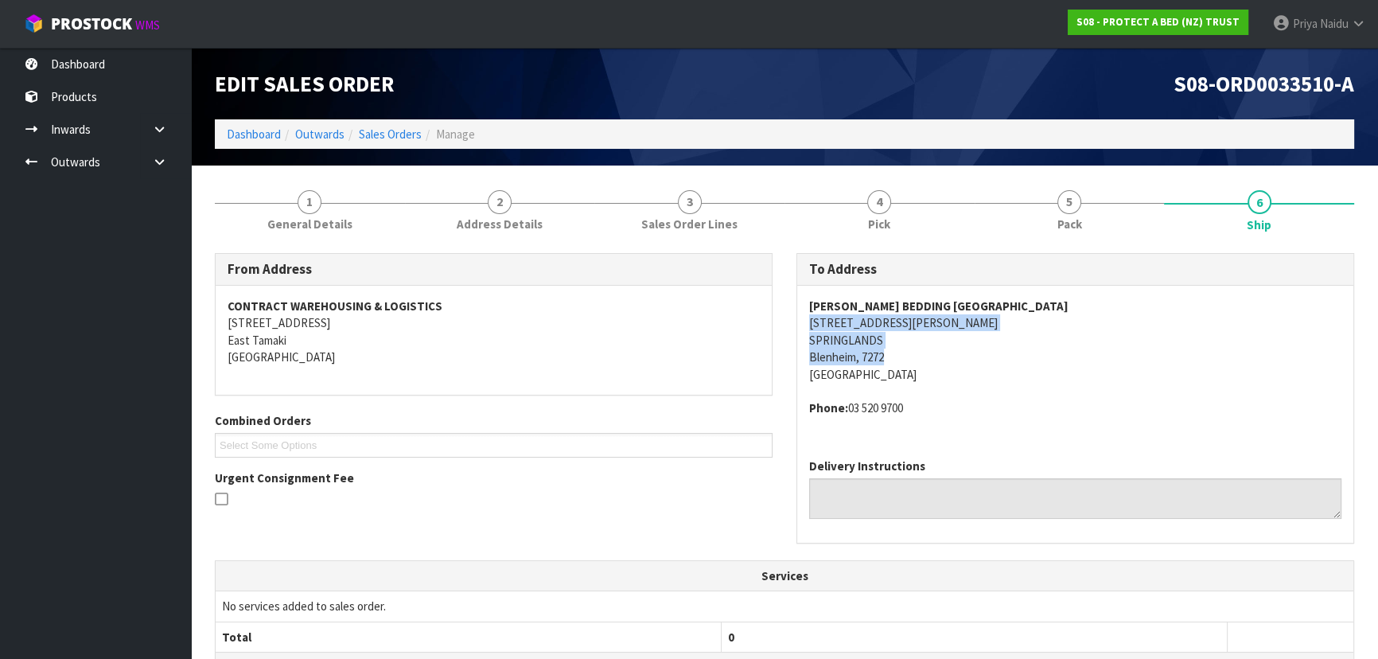
drag, startPoint x: 803, startPoint y: 324, endPoint x: 755, endPoint y: 385, distance: 78.2
click at [937, 353] on div "HARVEY NORMAN BEDDING BLENHEIM 54 - 56 RENE STREET SPRINGLANDS Blenheim, 7272 N…" at bounding box center [1075, 366] width 556 height 160
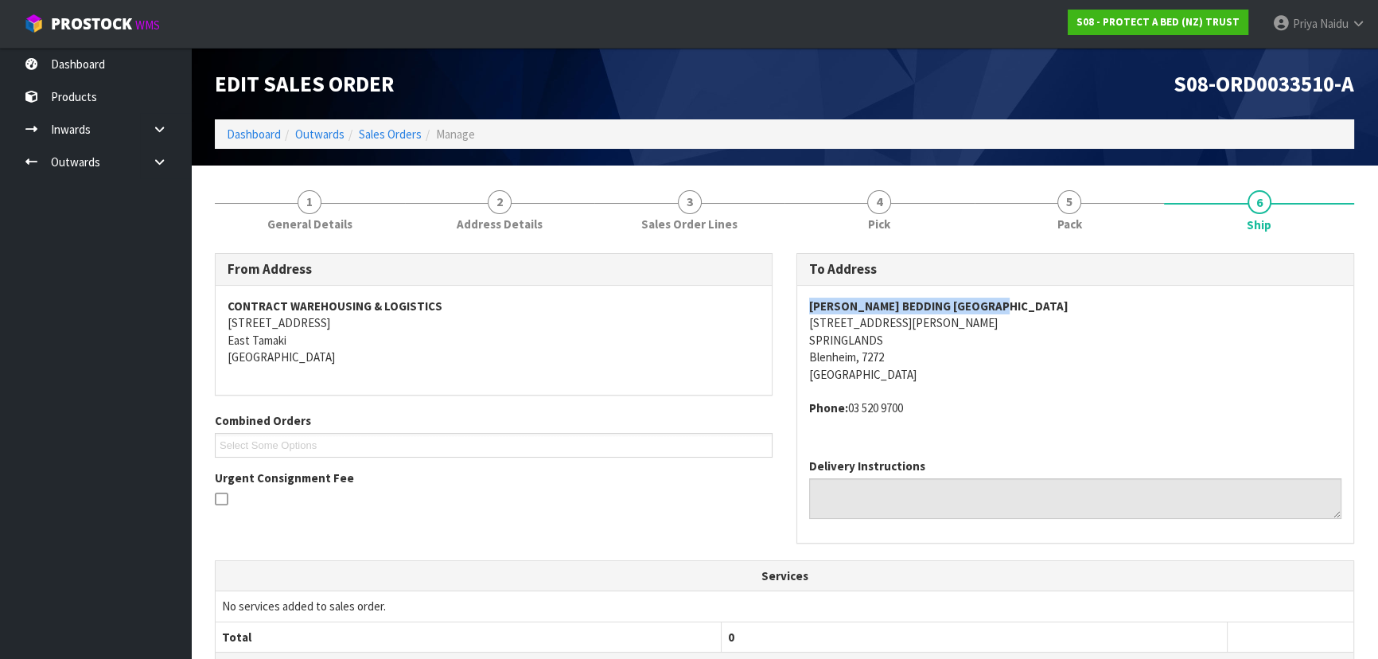
drag, startPoint x: 802, startPoint y: 308, endPoint x: 1008, endPoint y: 293, distance: 206.7
click at [1027, 293] on div "HARVEY NORMAN BEDDING BLENHEIM 54 - 56 RENE STREET SPRINGLANDS Blenheim, 7272 N…" at bounding box center [1075, 366] width 556 height 160
drag, startPoint x: 800, startPoint y: 327, endPoint x: 539, endPoint y: 293, distance: 263.3
click at [931, 314] on div "HARVEY NORMAN BEDDING BLENHEIM 54 - 56 RENE STREET SPRINGLANDS Blenheim, 7272 N…" at bounding box center [1075, 366] width 556 height 160
drag, startPoint x: 846, startPoint y: 404, endPoint x: 925, endPoint y: 411, distance: 79.1
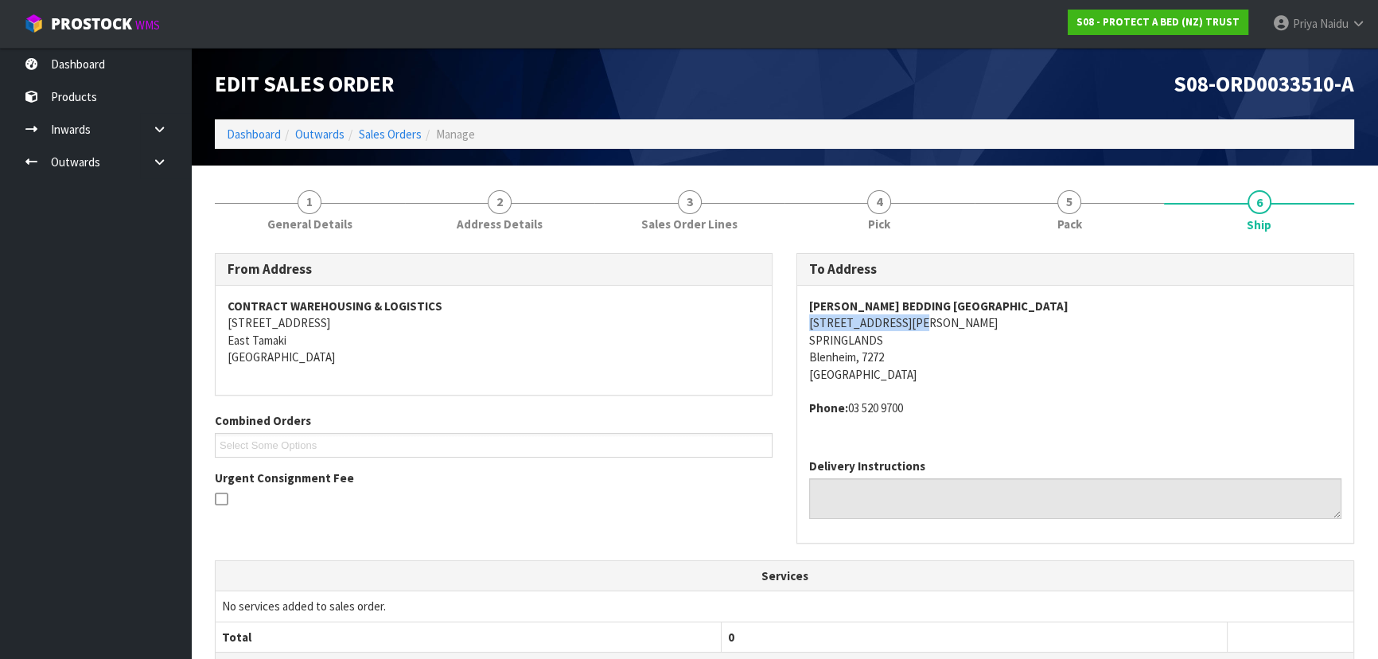
click at [925, 411] on address "Phone: 03 520 9700" at bounding box center [1075, 408] width 532 height 17
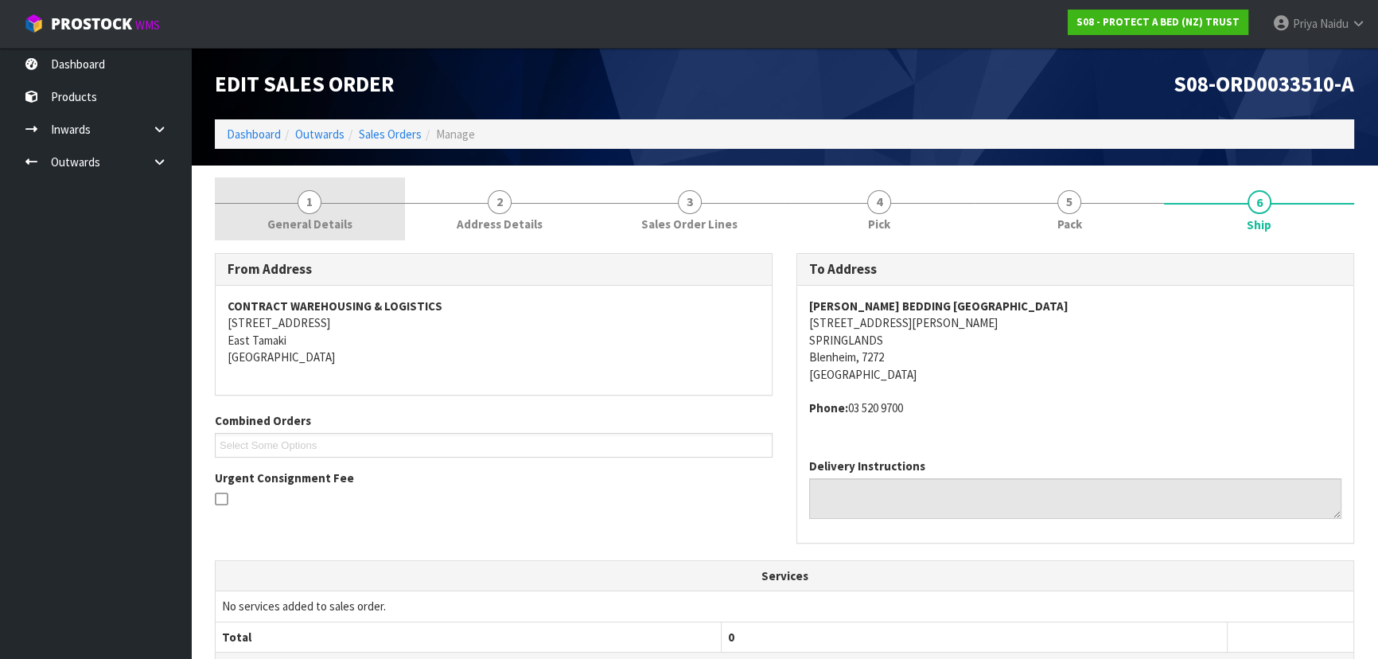
click at [318, 205] on span "1" at bounding box center [310, 202] width 24 height 24
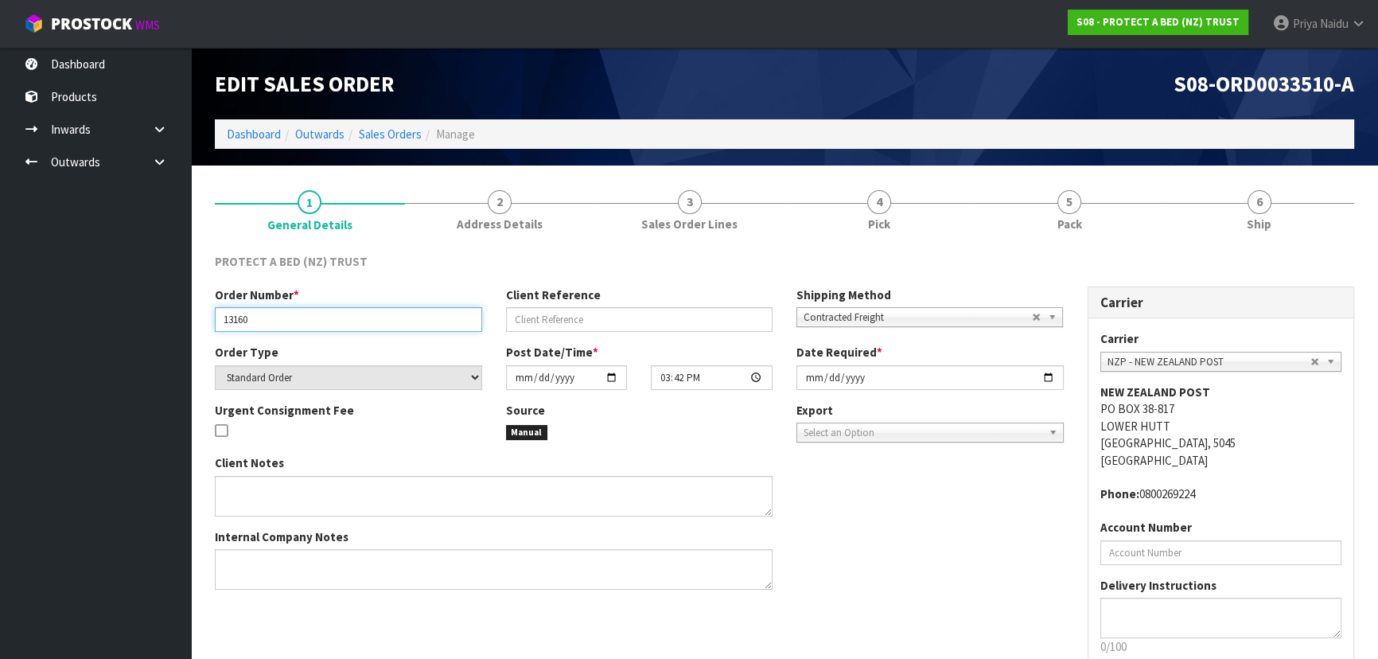
drag, startPoint x: 223, startPoint y: 319, endPoint x: 269, endPoint y: 318, distance: 46.2
click at [269, 318] on input "13160" at bounding box center [348, 319] width 267 height 25
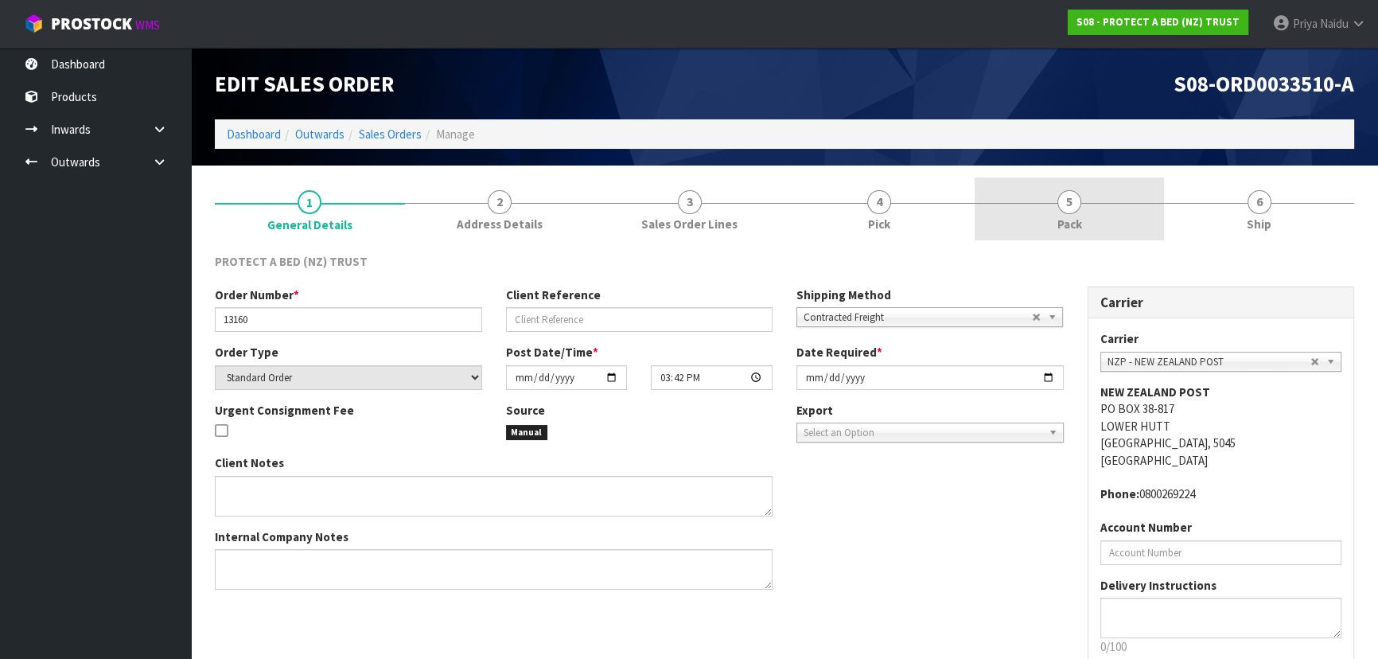
drag, startPoint x: 1125, startPoint y: 209, endPoint x: 1067, endPoint y: 238, distance: 64.4
click at [1125, 209] on link "5 Pack" at bounding box center [1070, 208] width 190 height 63
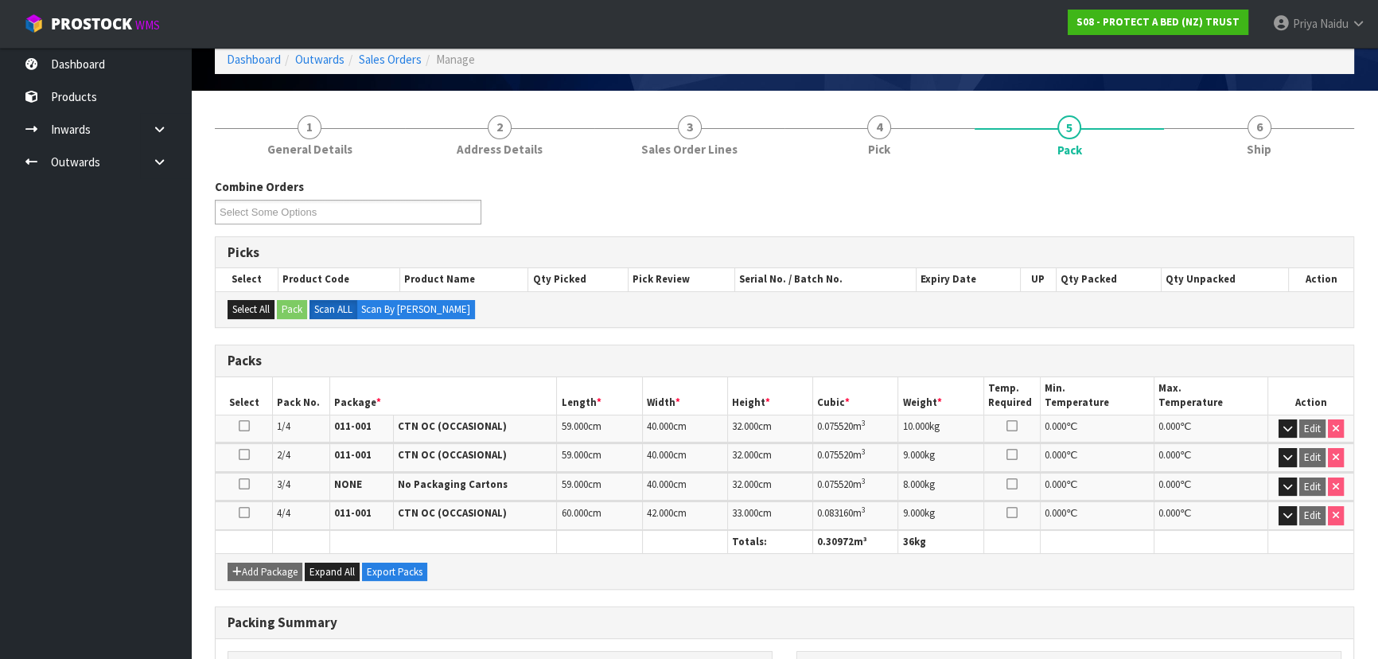
scroll to position [144, 0]
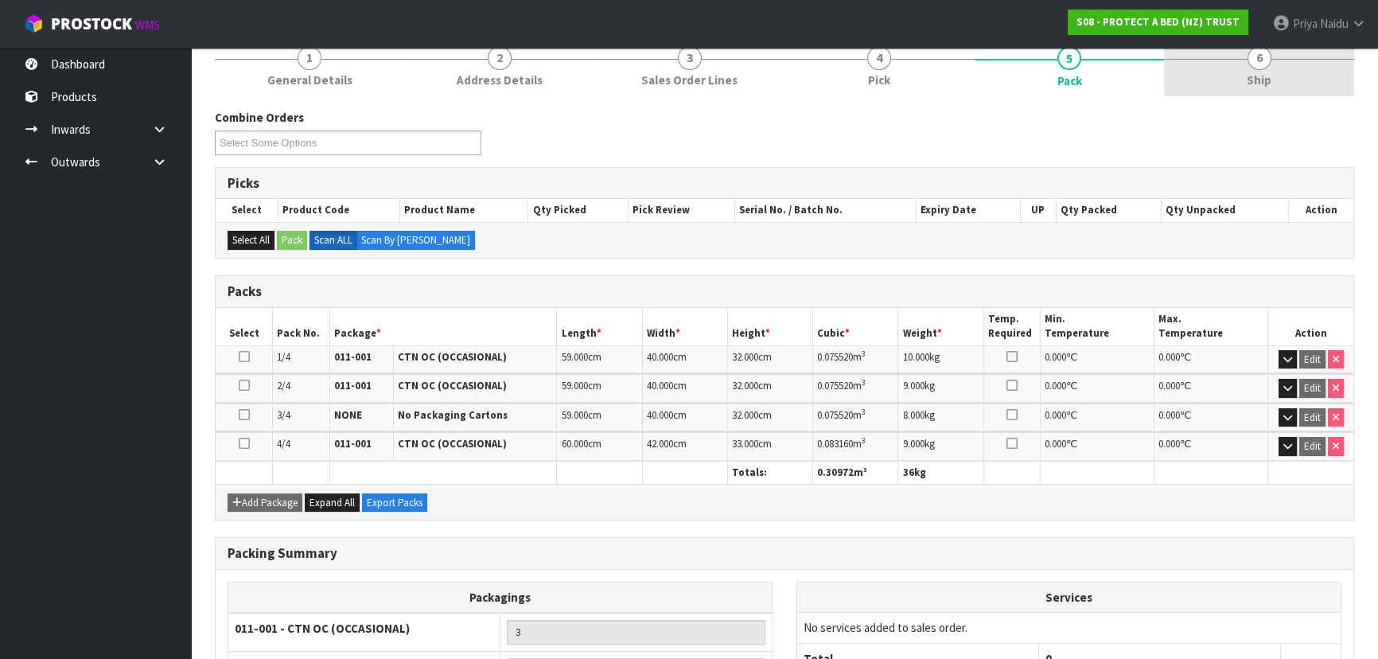
click at [1236, 83] on link "6 Ship" at bounding box center [1259, 64] width 190 height 63
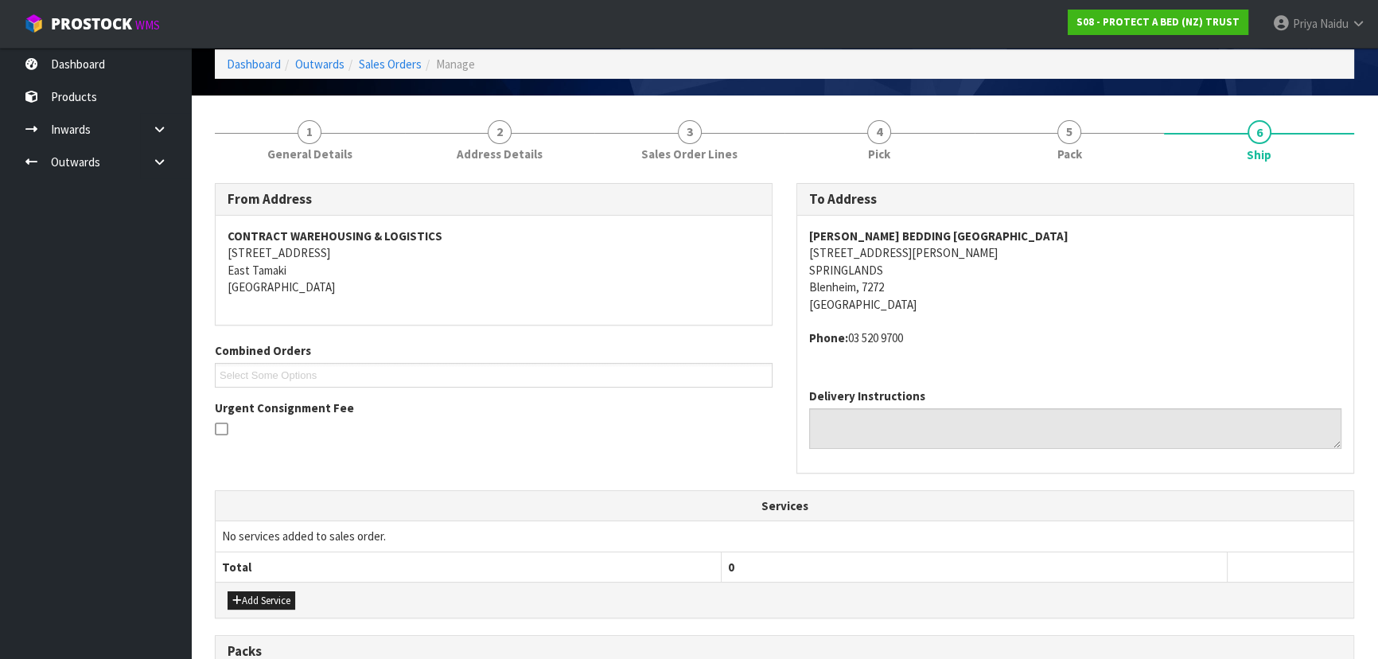
scroll to position [0, 0]
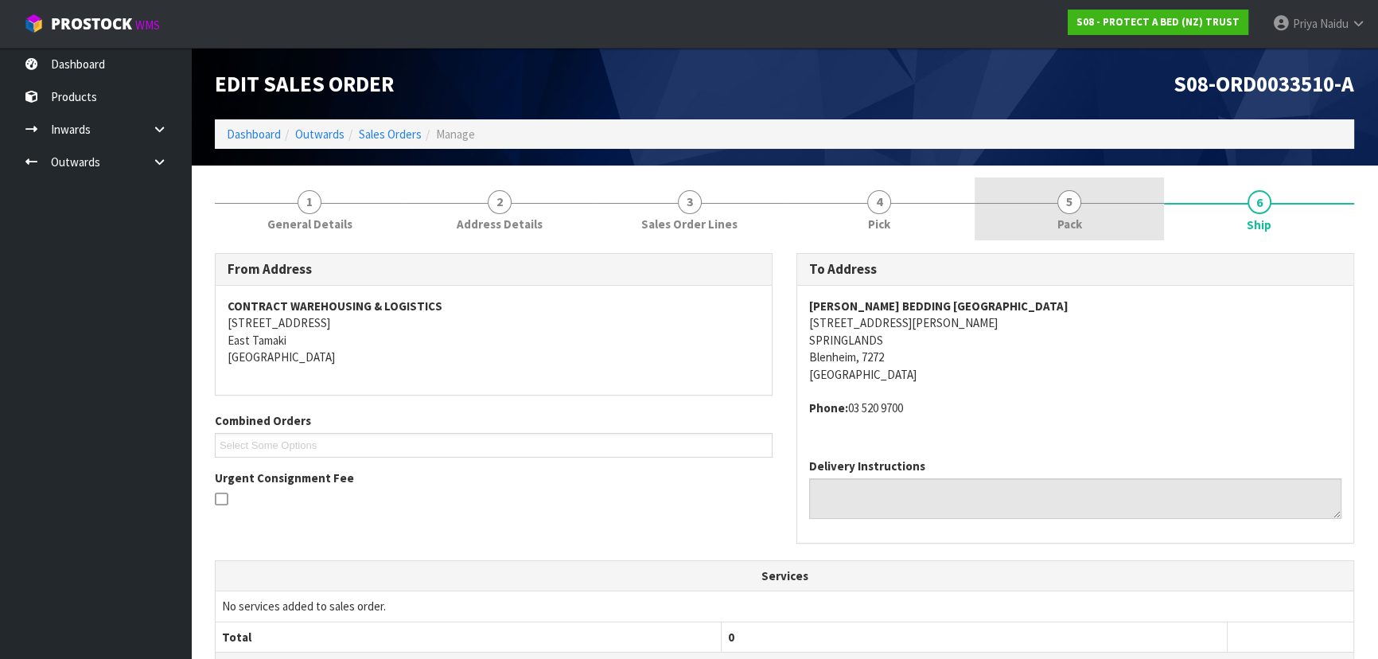
click at [1066, 221] on span "Pack" at bounding box center [1070, 224] width 25 height 17
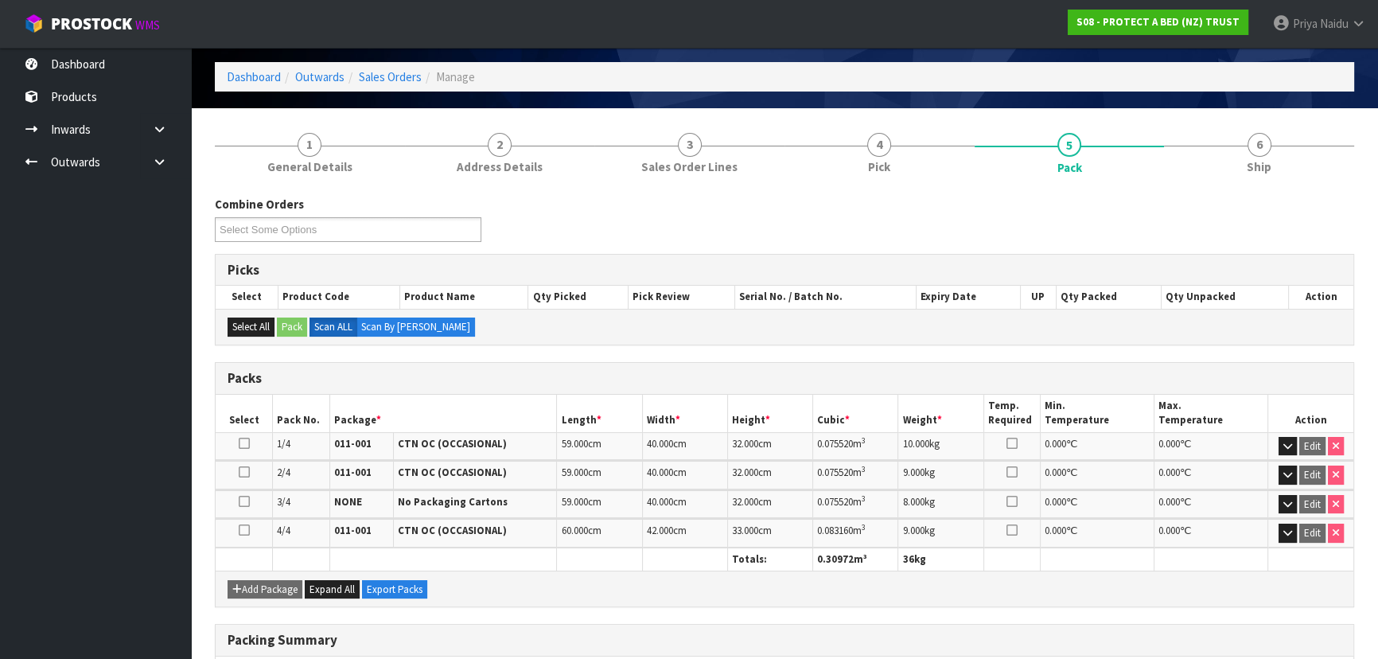
scroll to position [144, 0]
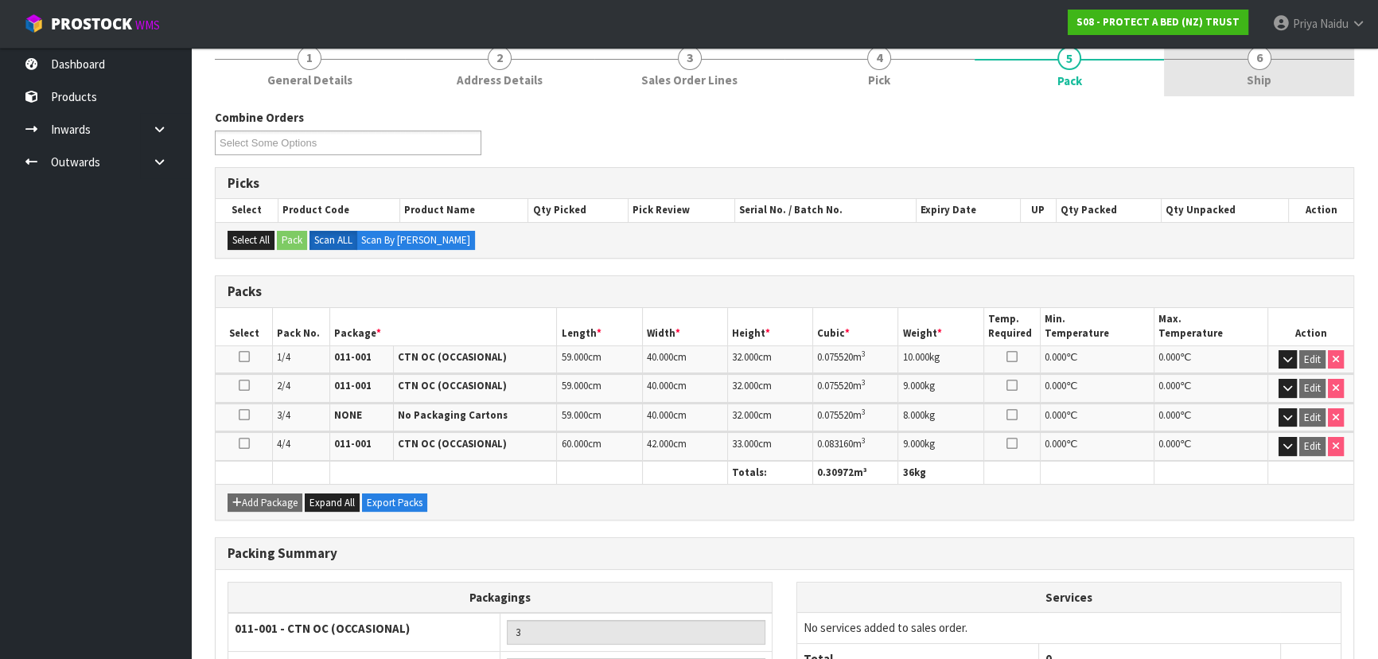
click at [1252, 83] on span "Ship" at bounding box center [1259, 80] width 25 height 17
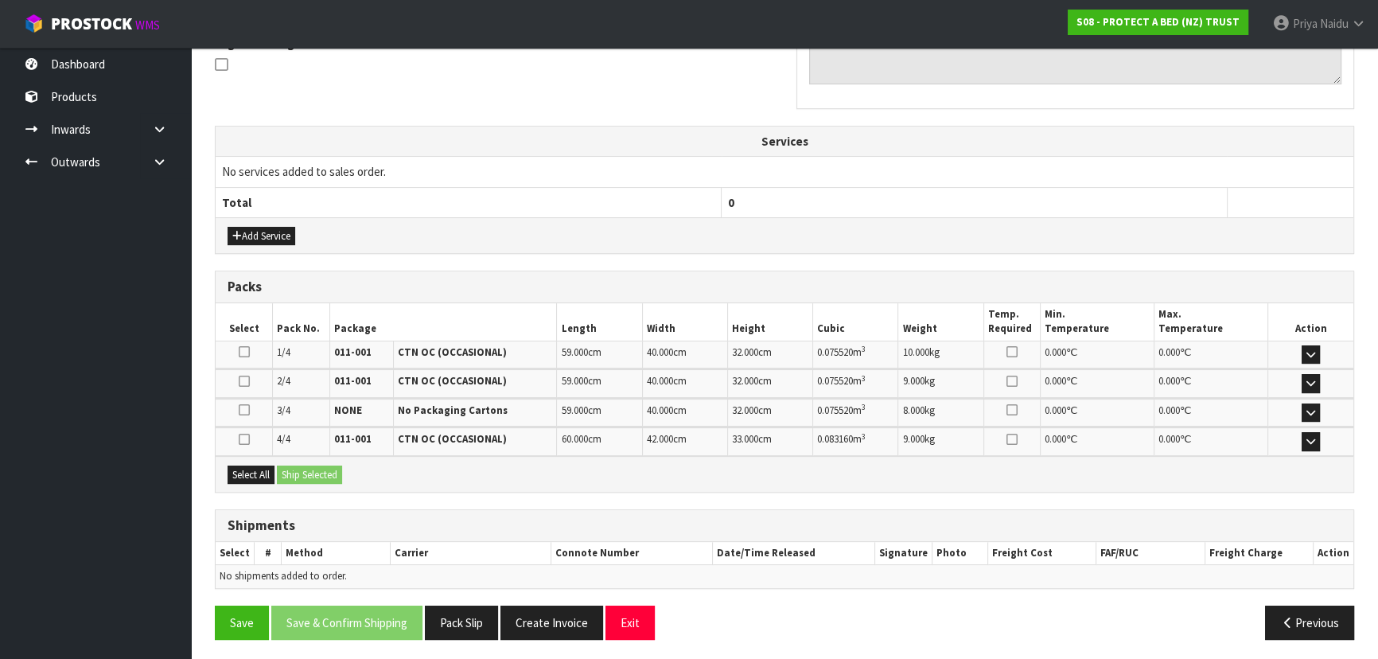
scroll to position [435, 0]
click at [257, 474] on button "Select All" at bounding box center [251, 474] width 47 height 19
click at [299, 474] on button "Ship Selected" at bounding box center [309, 474] width 65 height 19
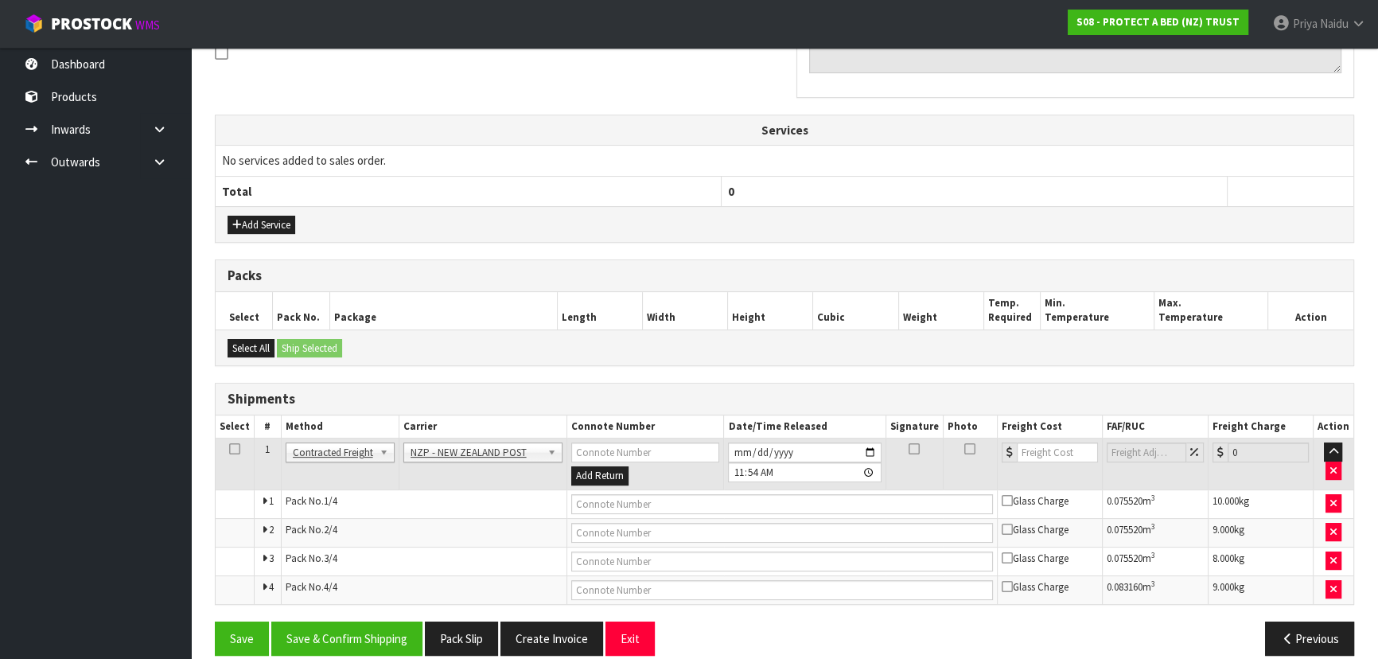
scroll to position [462, 0]
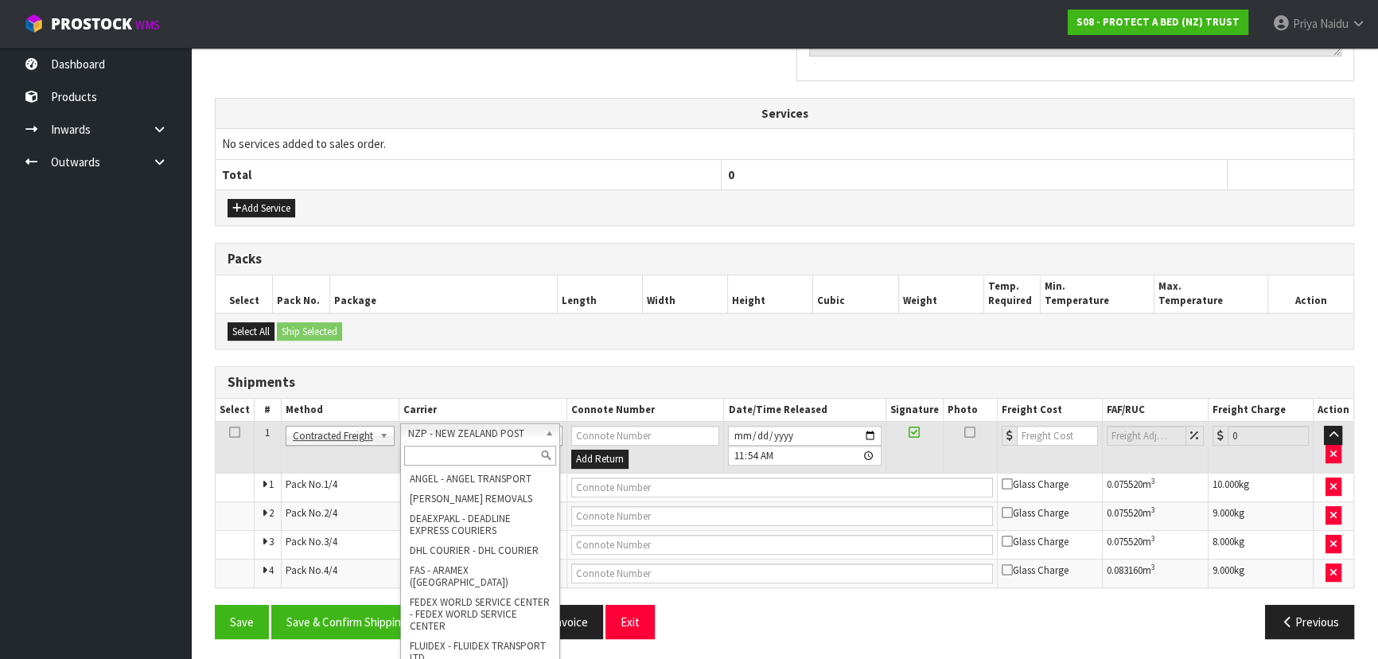
click at [460, 455] on input "text" at bounding box center [480, 456] width 152 height 20
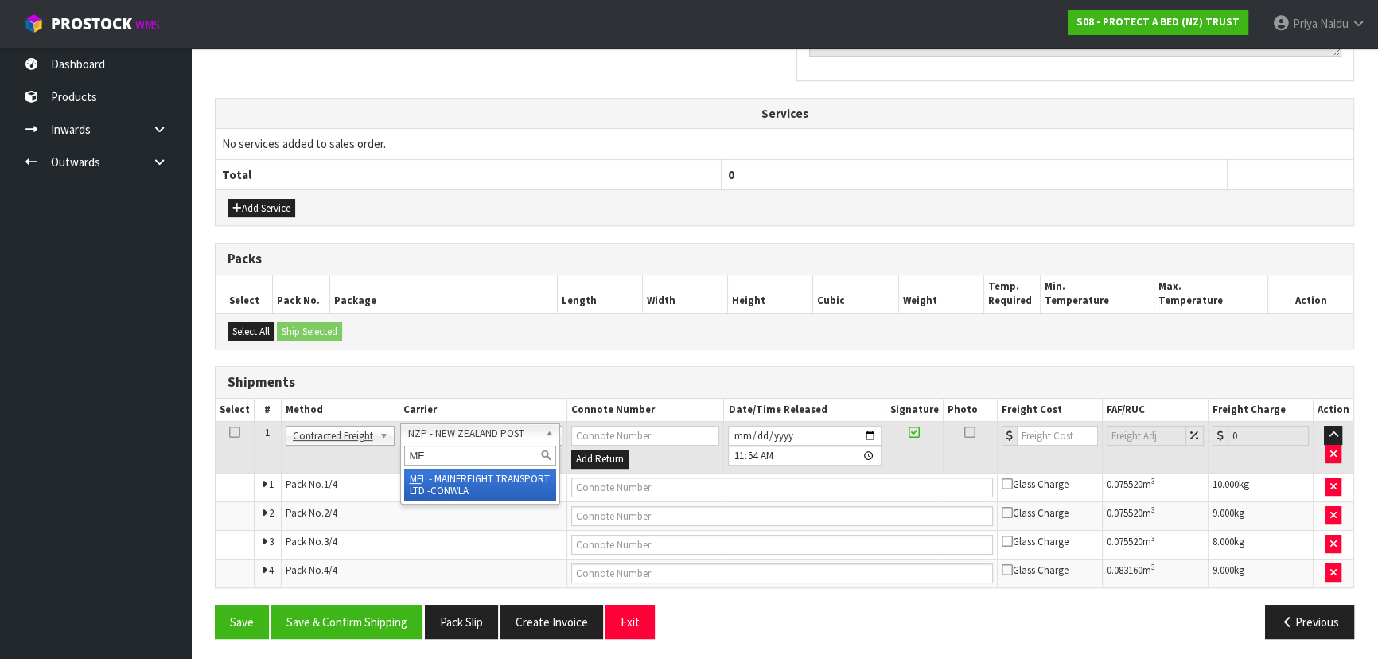
type input "MF"
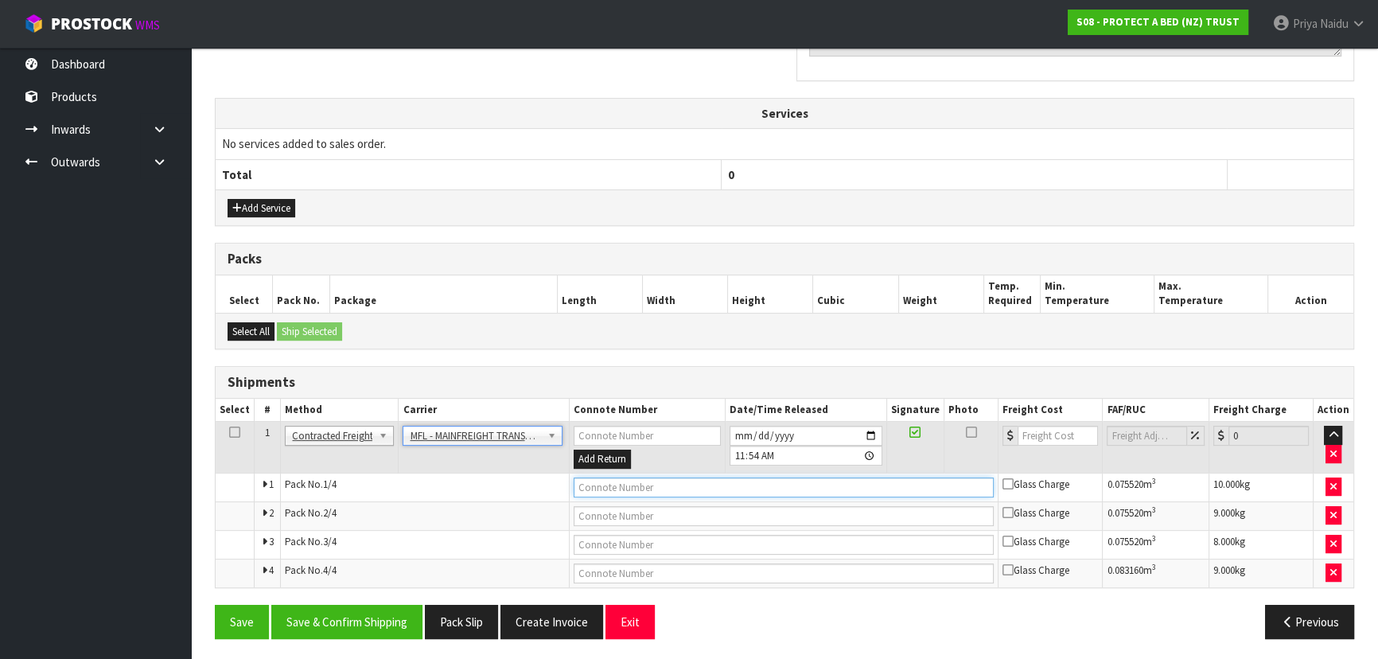
click at [624, 485] on input "text" at bounding box center [784, 488] width 421 height 20
paste input "FWM58852988"
type input "FWM58852988"
click at [1030, 433] on input "number" at bounding box center [1058, 436] width 80 height 20
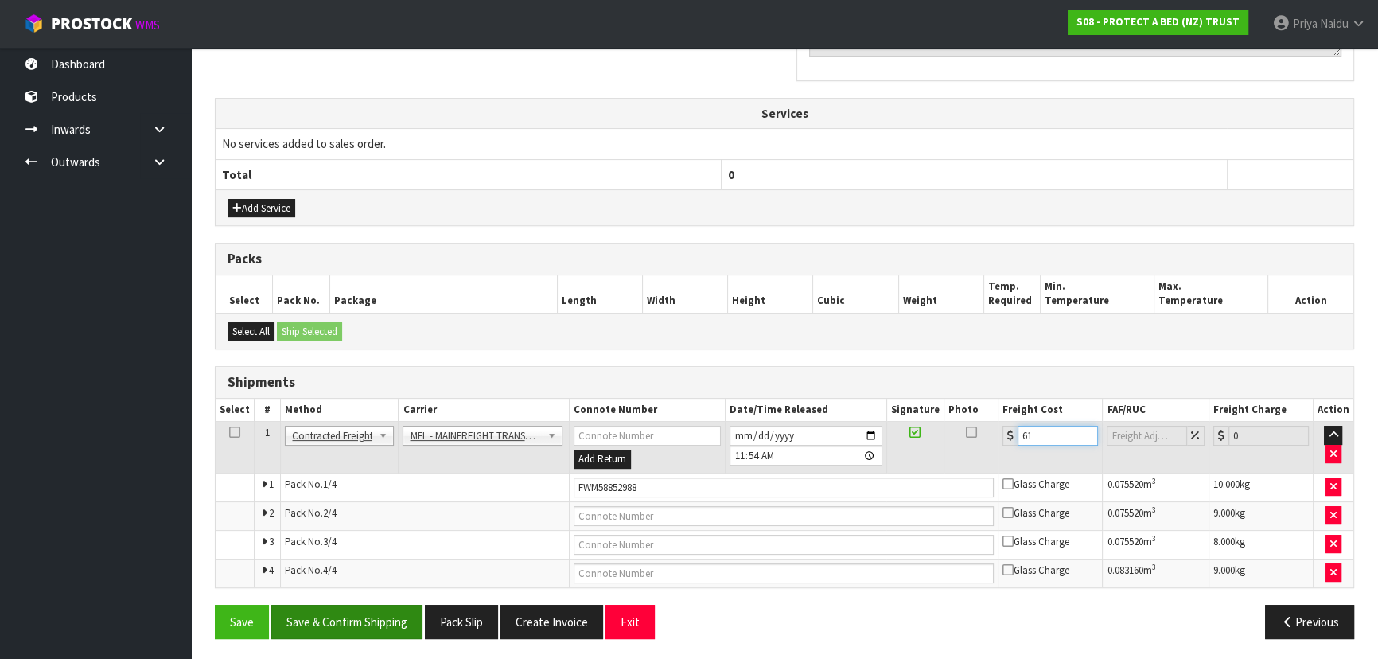
type input "61"
click at [380, 623] on button "Save & Confirm Shipping" at bounding box center [346, 622] width 151 height 34
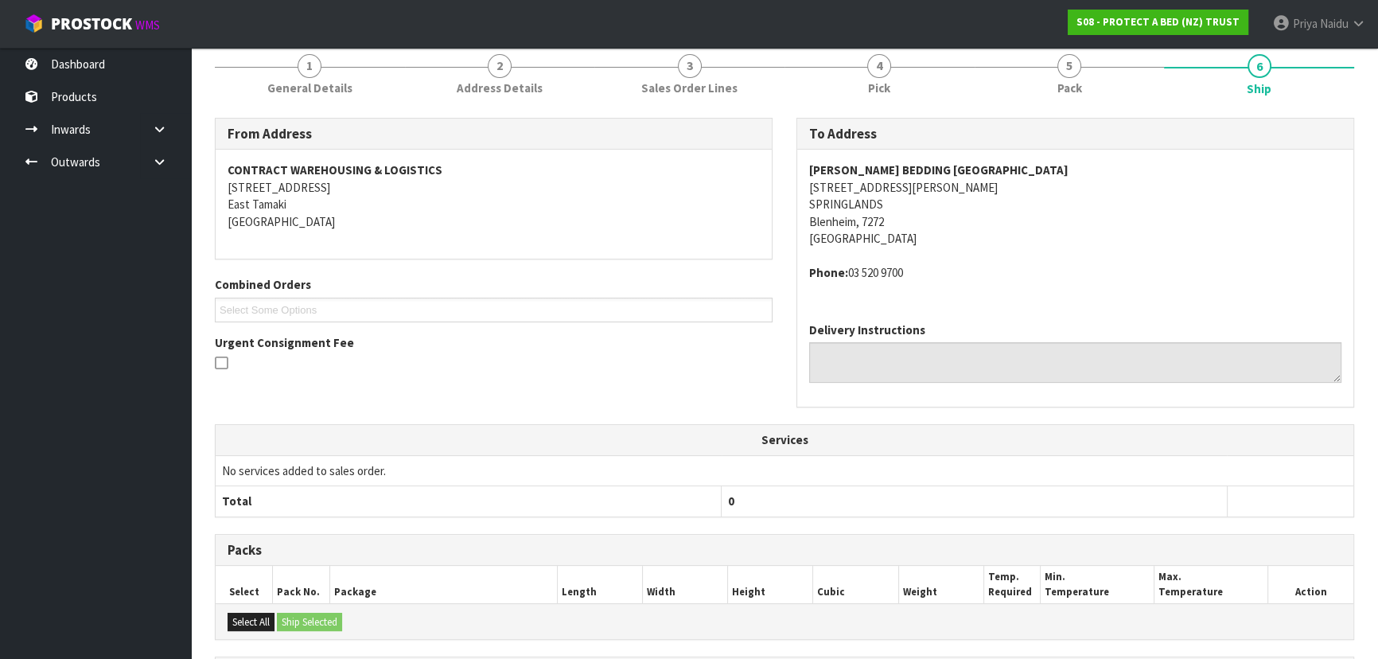
scroll to position [478, 0]
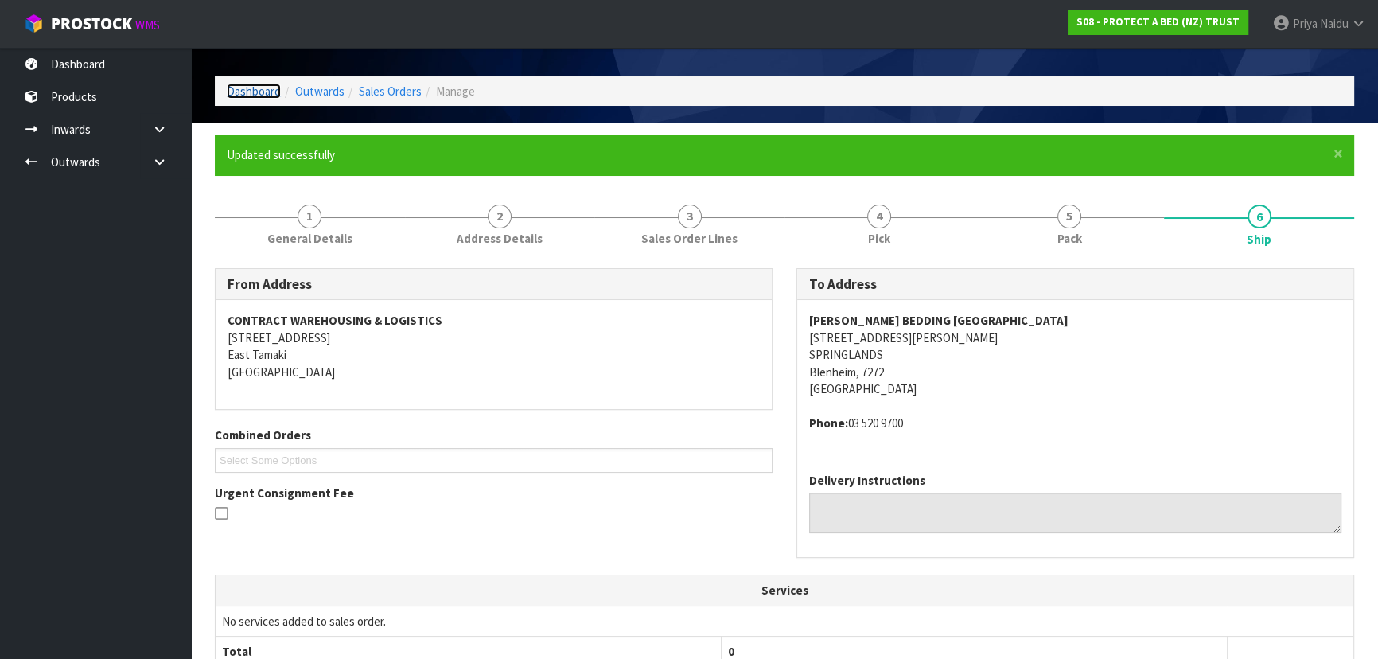
click at [263, 96] on link "Dashboard" at bounding box center [254, 91] width 54 height 15
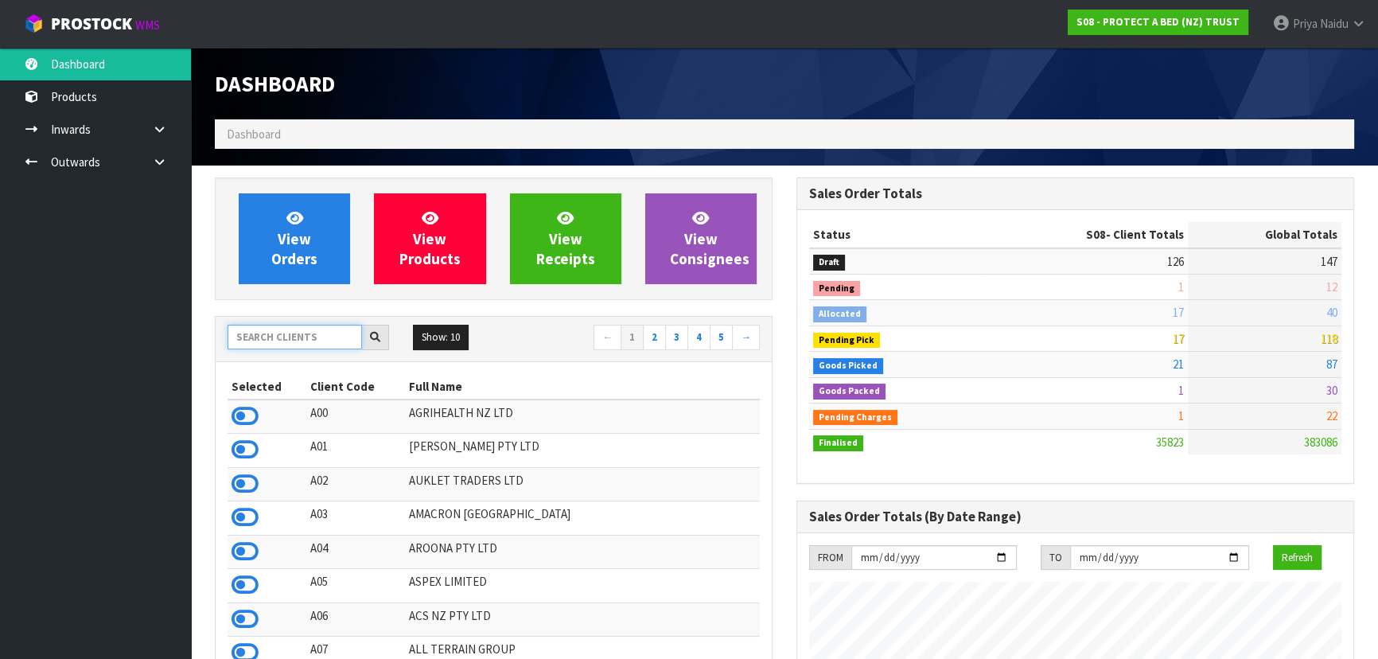
drag, startPoint x: 265, startPoint y: 341, endPoint x: 280, endPoint y: 333, distance: 17.5
click at [267, 341] on input "text" at bounding box center [295, 337] width 135 height 25
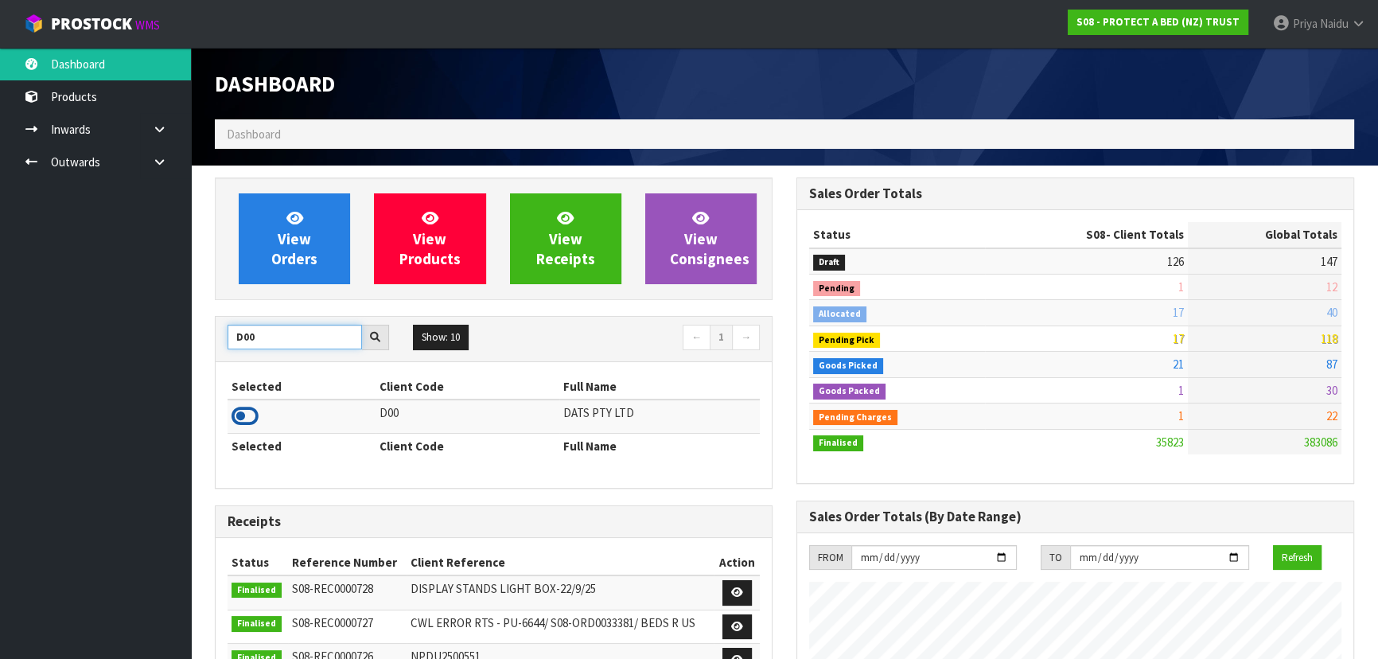
type input "D00"
click at [255, 416] on icon at bounding box center [245, 416] width 27 height 24
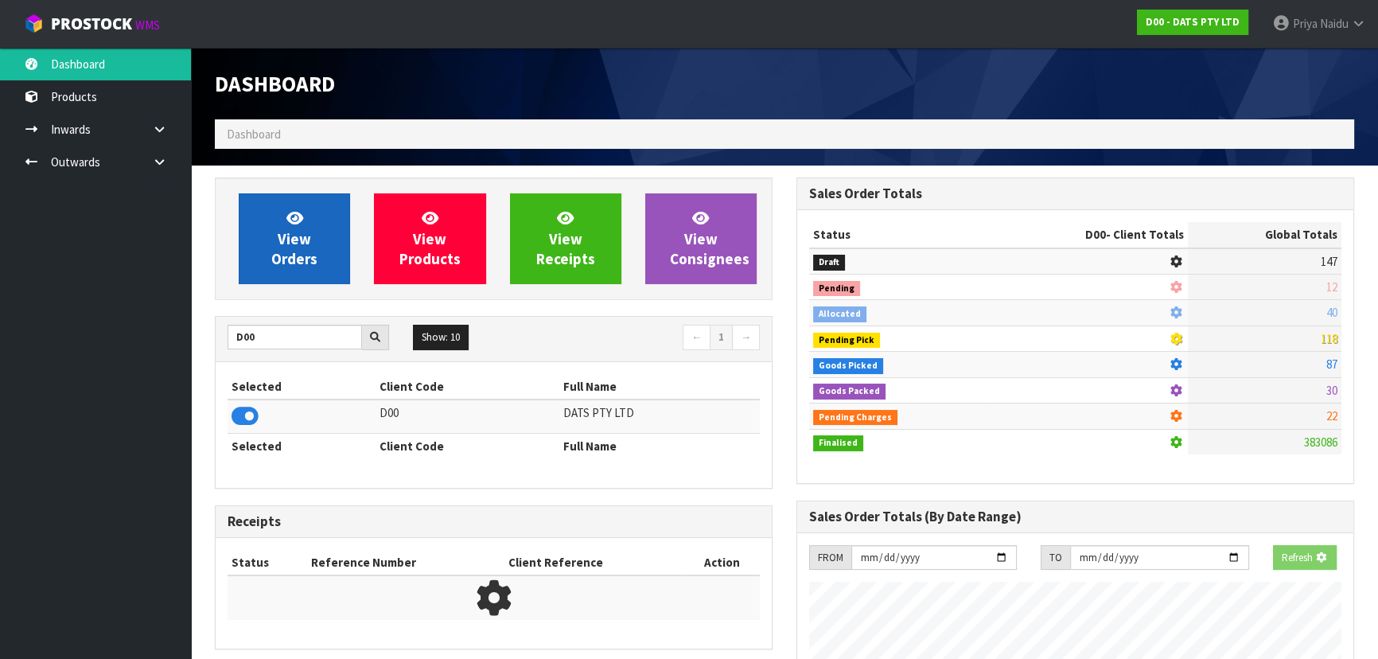
scroll to position [991, 581]
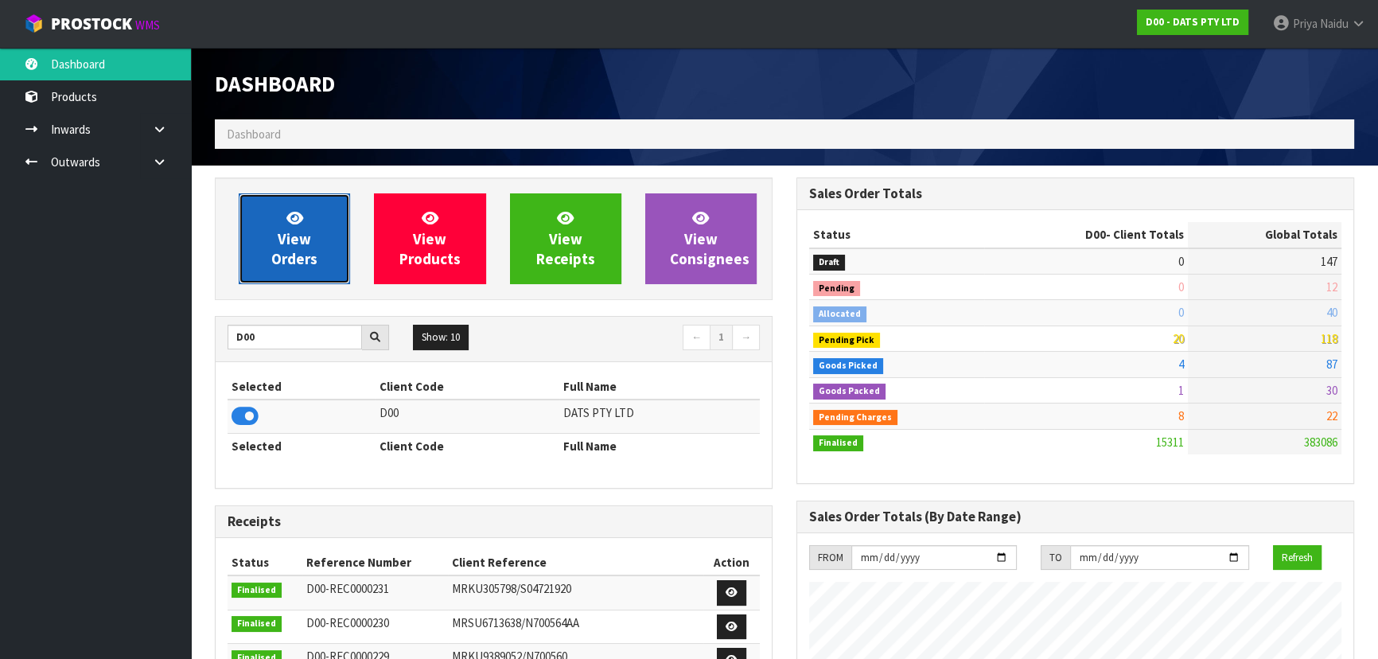
click at [312, 242] on link "View Orders" at bounding box center [294, 238] width 111 height 91
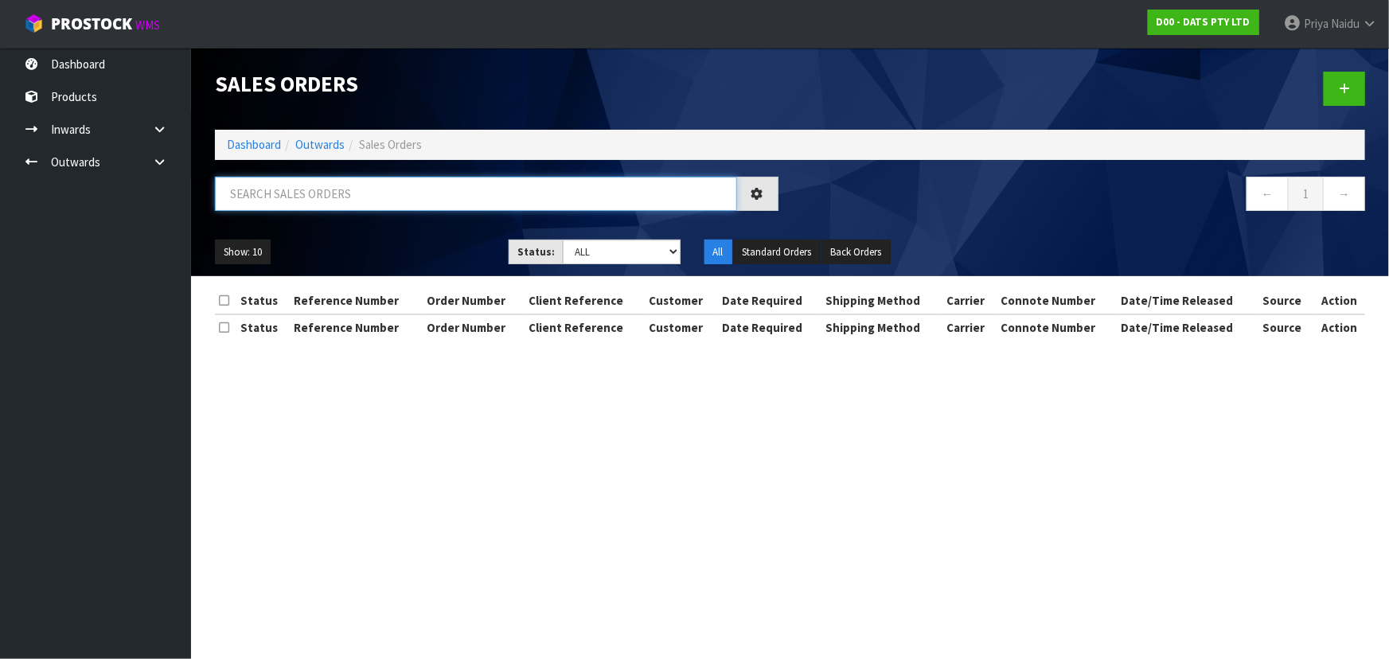
click at [354, 193] on input "text" at bounding box center [476, 194] width 522 height 34
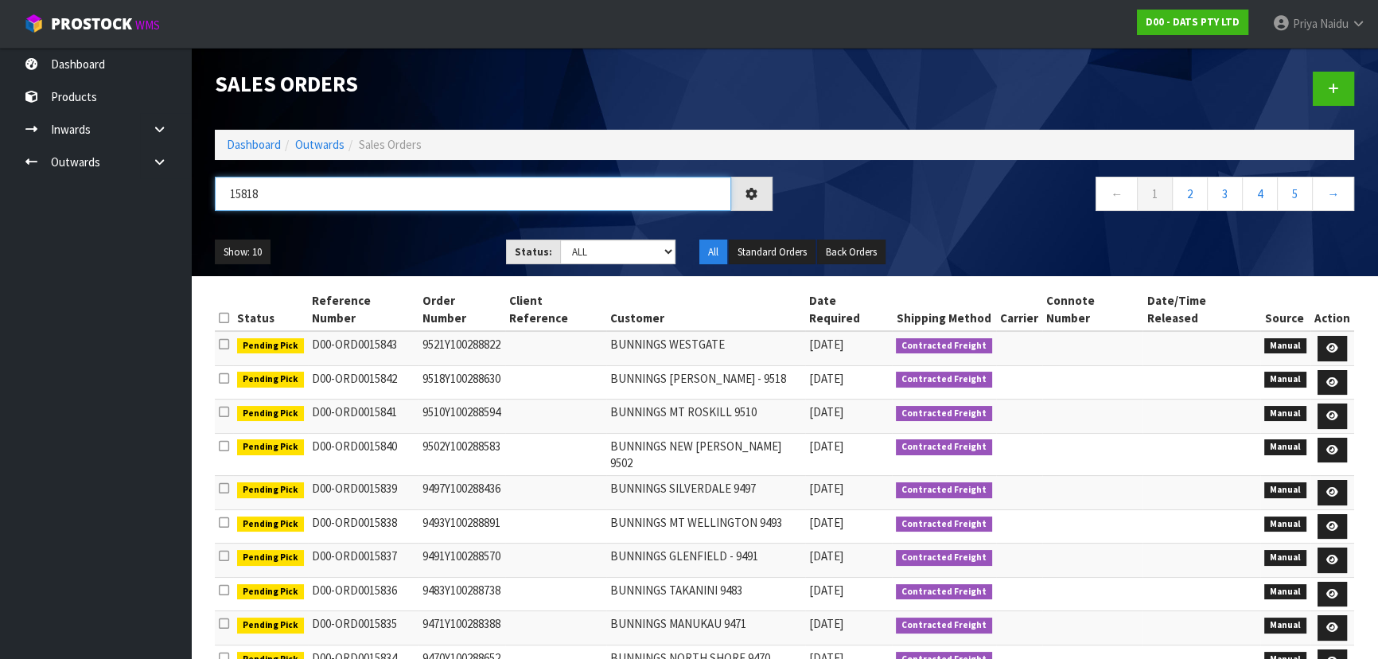
type input "15818"
drag, startPoint x: 587, startPoint y: 249, endPoint x: 594, endPoint y: 259, distance: 11.9
click at [587, 249] on select "Draft Pending Allocated Pending Pick Goods Picked Goods Packed Pending Charges …" at bounding box center [618, 252] width 116 height 25
select select "string:5"
click at [560, 240] on select "Draft Pending Allocated Pending Pick Goods Picked Goods Packed Pending Charges …" at bounding box center [618, 252] width 116 height 25
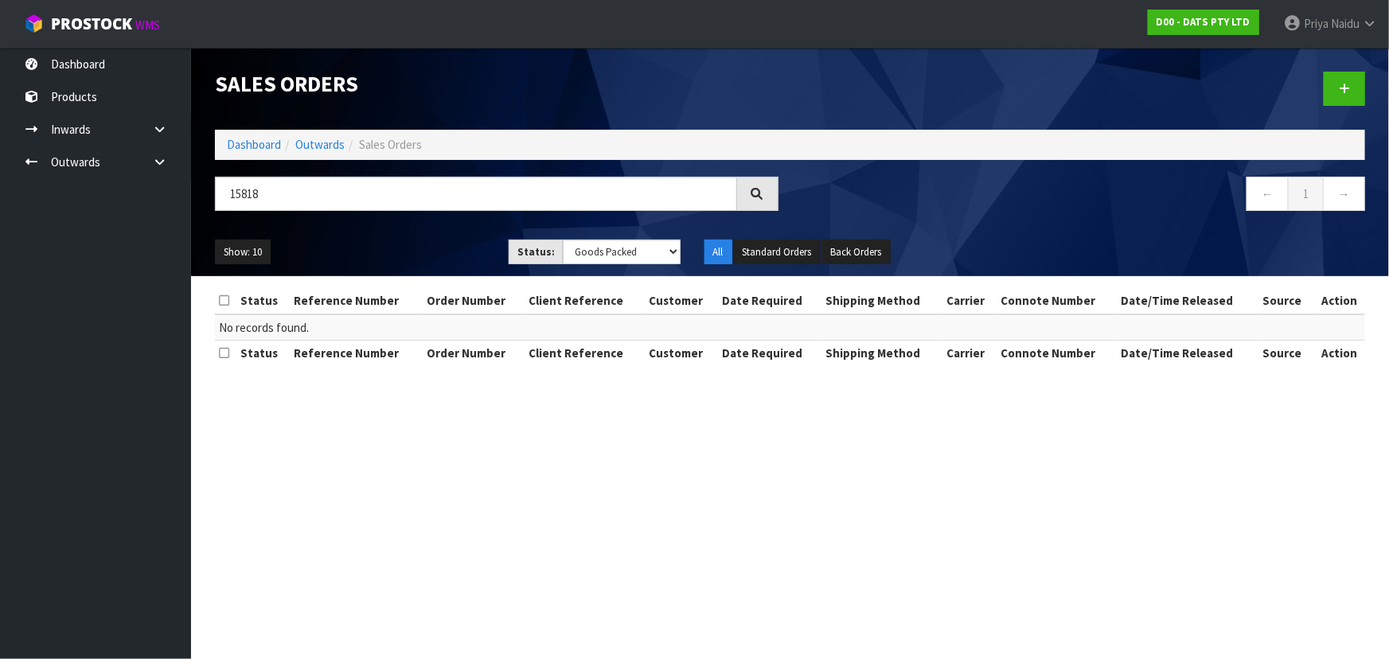
click at [422, 251] on ul "Show: 10 5 10 25 50" at bounding box center [350, 252] width 270 height 25
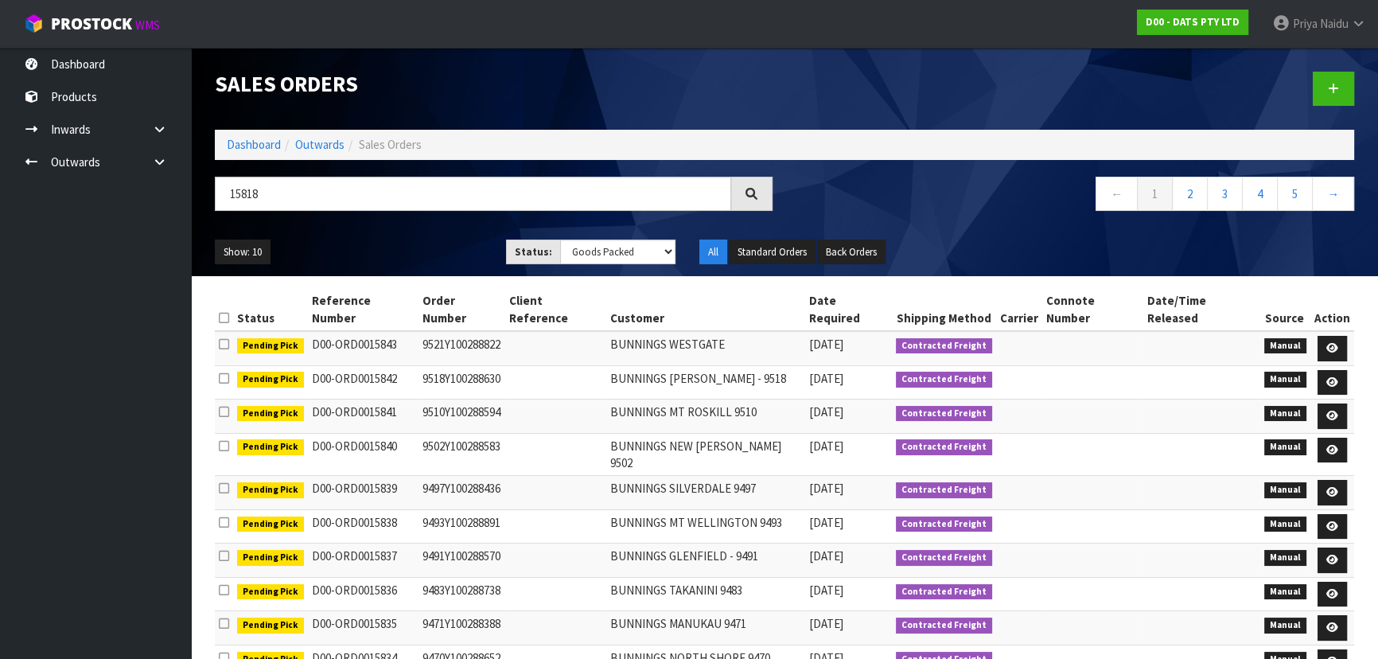
click at [365, 235] on div "Show: 10 5 10 25 50 Status: Draft Pending Allocated Pending Pick Goods Picked G…" at bounding box center [785, 252] width 1164 height 49
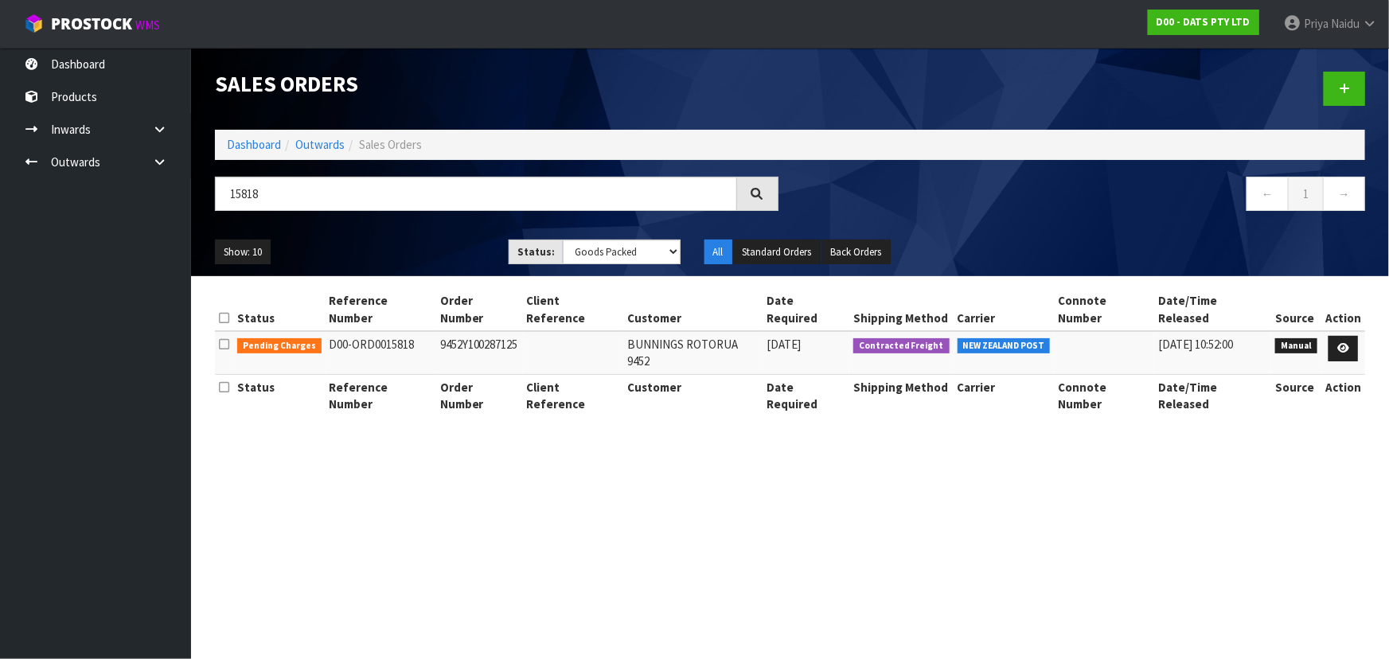
click at [397, 228] on div "Show: 10 5 10 25 50 Status: Draft Pending Allocated Pending Pick Goods Picked G…" at bounding box center [790, 252] width 1174 height 49
click at [422, 248] on ul "Show: 10 5 10 25 50" at bounding box center [350, 252] width 270 height 25
click at [1339, 343] on icon at bounding box center [1343, 348] width 12 height 10
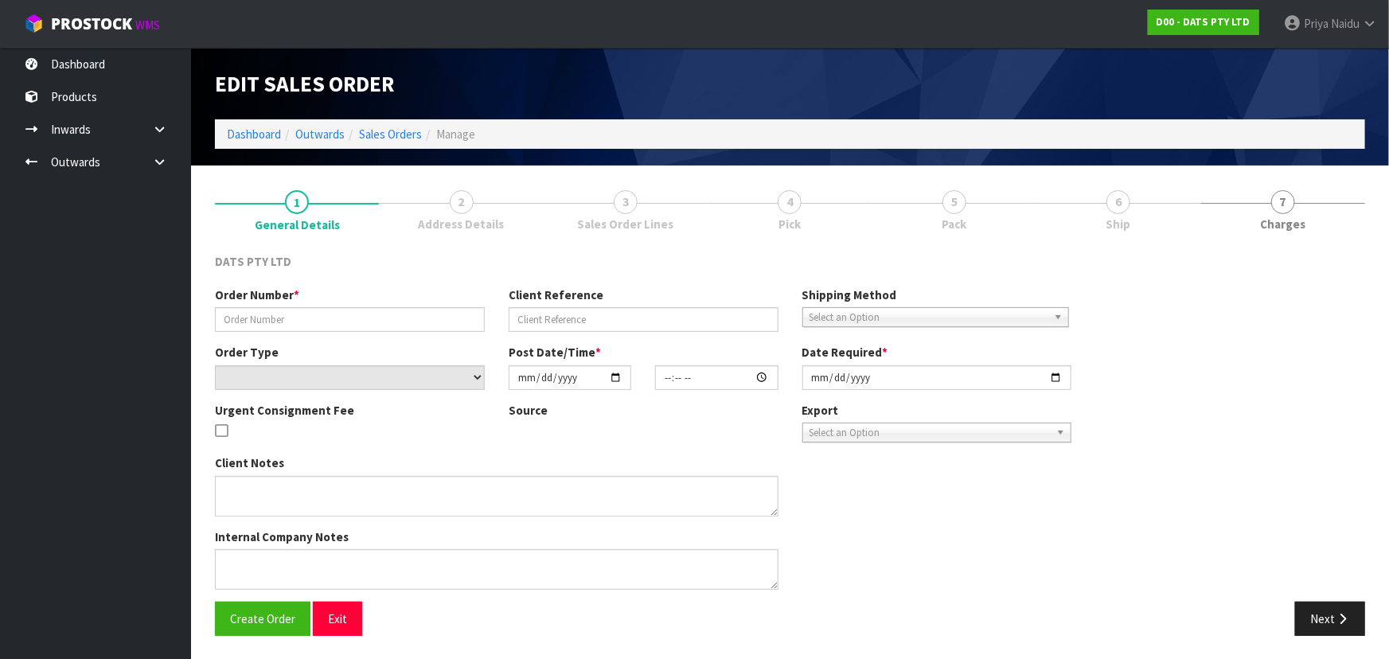
type input "9452Y100287125"
select select "number:0"
type input "[DATE]"
type input "09:59:00.000"
type input "[DATE]"
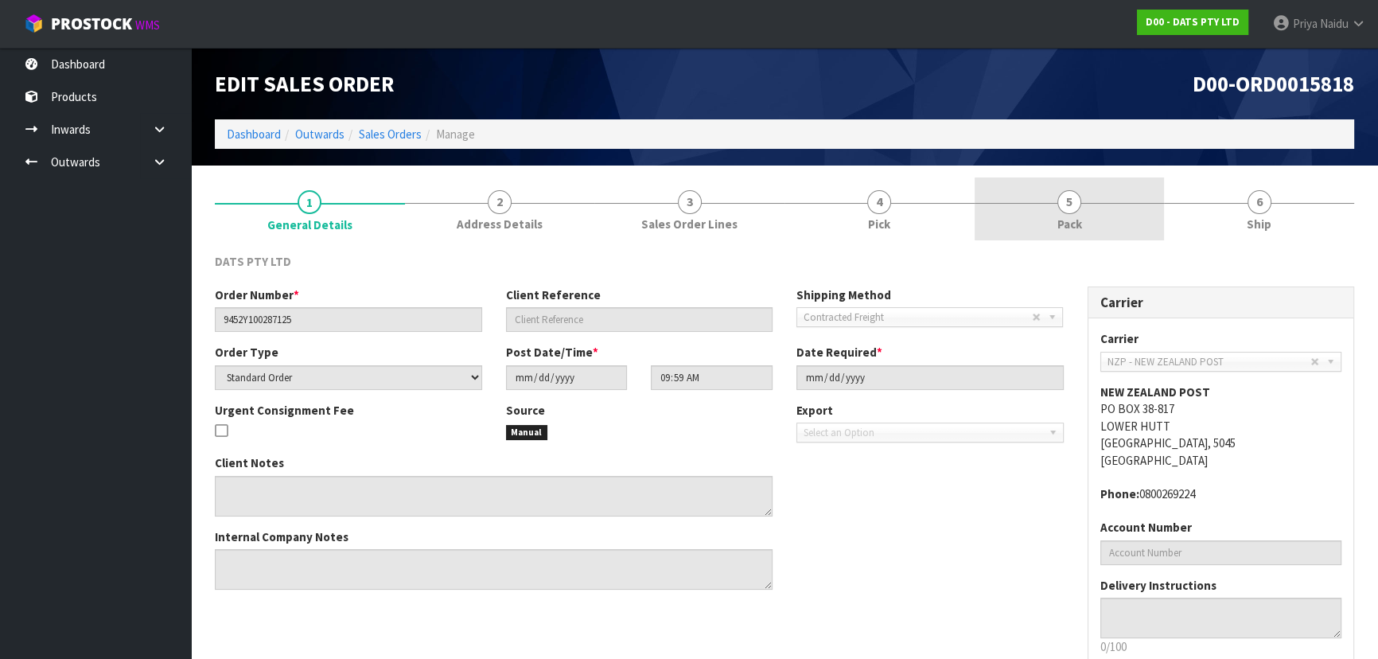
click at [1061, 202] on span "5" at bounding box center [1070, 202] width 24 height 24
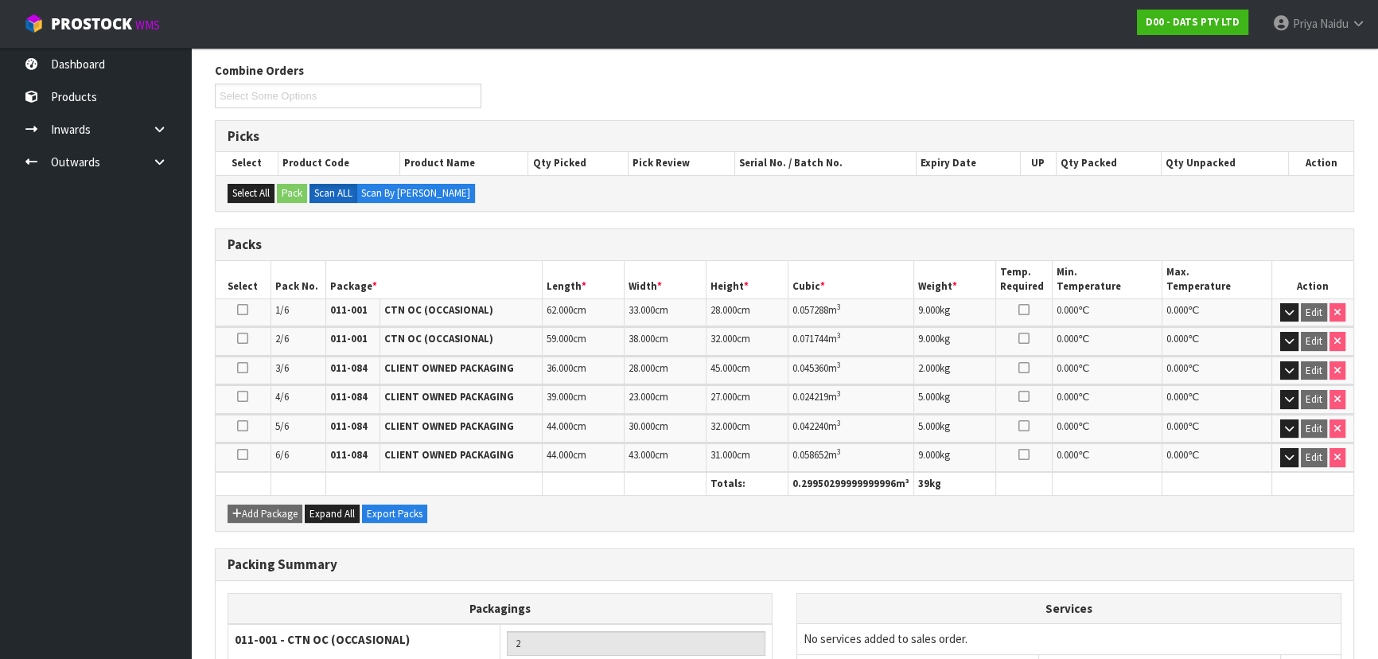
scroll to position [364, 0]
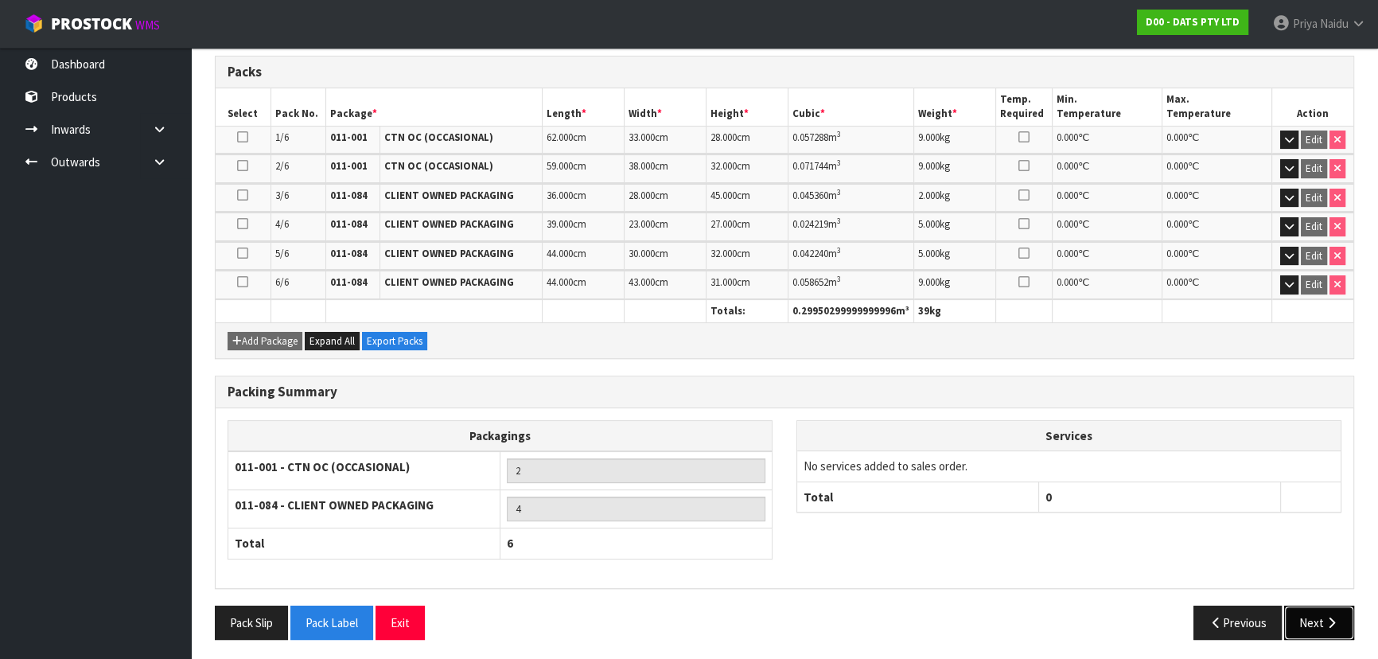
click at [1319, 607] on button "Next" at bounding box center [1320, 623] width 70 height 34
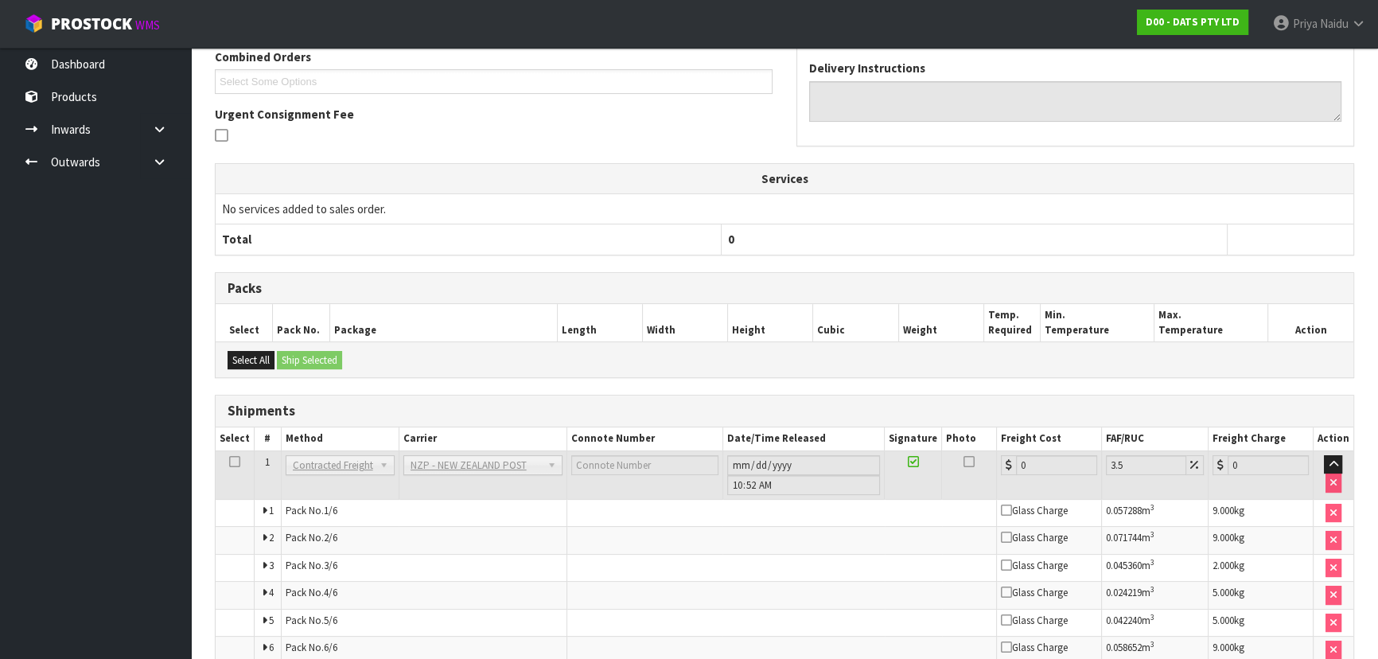
scroll to position [0, 0]
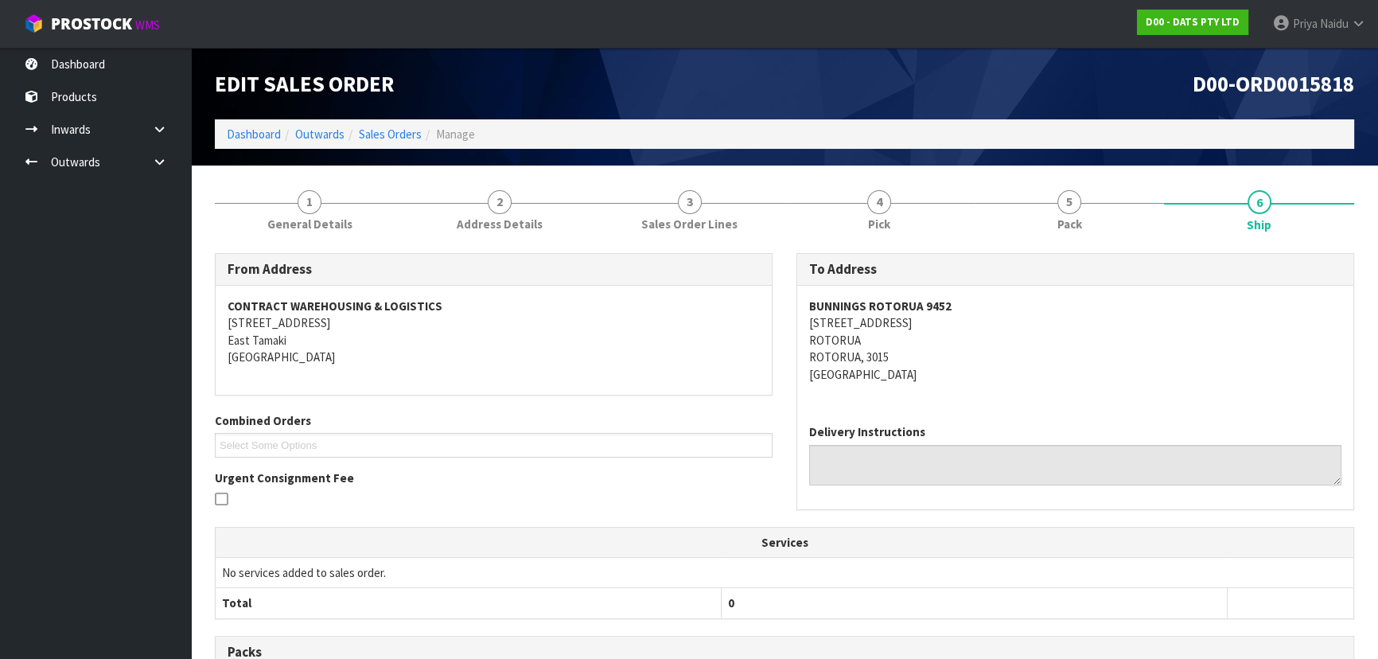
click at [786, 300] on div "To Address BUNNINGS ROTORUA 9452 24-48 OLD TAUPO ROAD ROTORUA ROTORUA, 3015 New…" at bounding box center [1076, 389] width 582 height 273
drag, startPoint x: 809, startPoint y: 306, endPoint x: 1000, endPoint y: 294, distance: 191.4
click at [1000, 294] on div "BUNNINGS ROTORUA 9452 24-48 OLD TAUPO ROAD ROTORUA ROTORUA, 3015 New Zealand" at bounding box center [1075, 349] width 556 height 126
drag, startPoint x: 803, startPoint y: 327, endPoint x: 947, endPoint y: 361, distance: 148.1
click at [947, 361] on div "BUNNINGS ROTORUA 9452 24-48 OLD TAUPO ROAD ROTORUA ROTORUA, 3015 New Zealand" at bounding box center [1075, 349] width 556 height 126
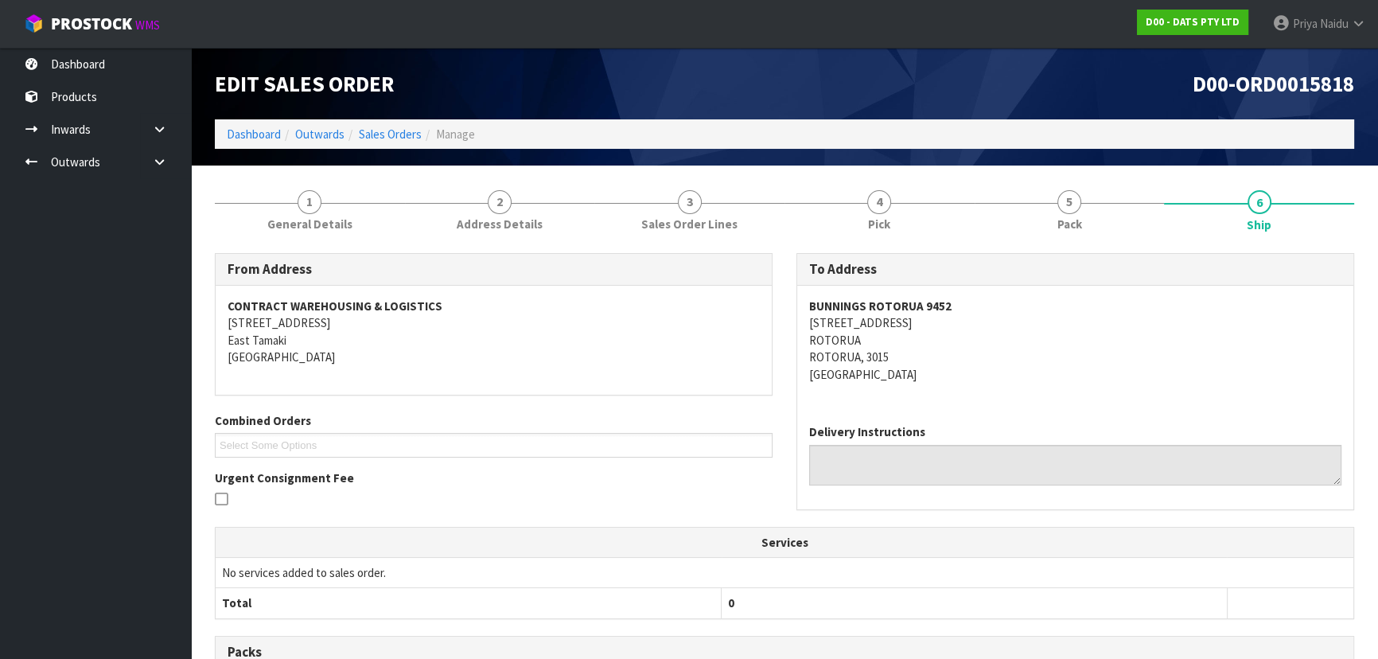
click at [1154, 371] on address "BUNNINGS ROTORUA 9452 24-48 OLD TAUPO ROAD ROTORUA ROTORUA, 3015 New Zealand" at bounding box center [1075, 340] width 532 height 85
drag, startPoint x: 801, startPoint y: 326, endPoint x: 957, endPoint y: 324, distance: 156.8
click at [957, 324] on div "BUNNINGS ROTORUA 9452 24-48 OLD TAUPO ROAD ROTORUA ROTORUA, 3015 New Zealand" at bounding box center [1075, 349] width 556 height 126
drag, startPoint x: 286, startPoint y: 229, endPoint x: 281, endPoint y: 240, distance: 11.4
click at [286, 229] on span "General Details" at bounding box center [309, 224] width 85 height 17
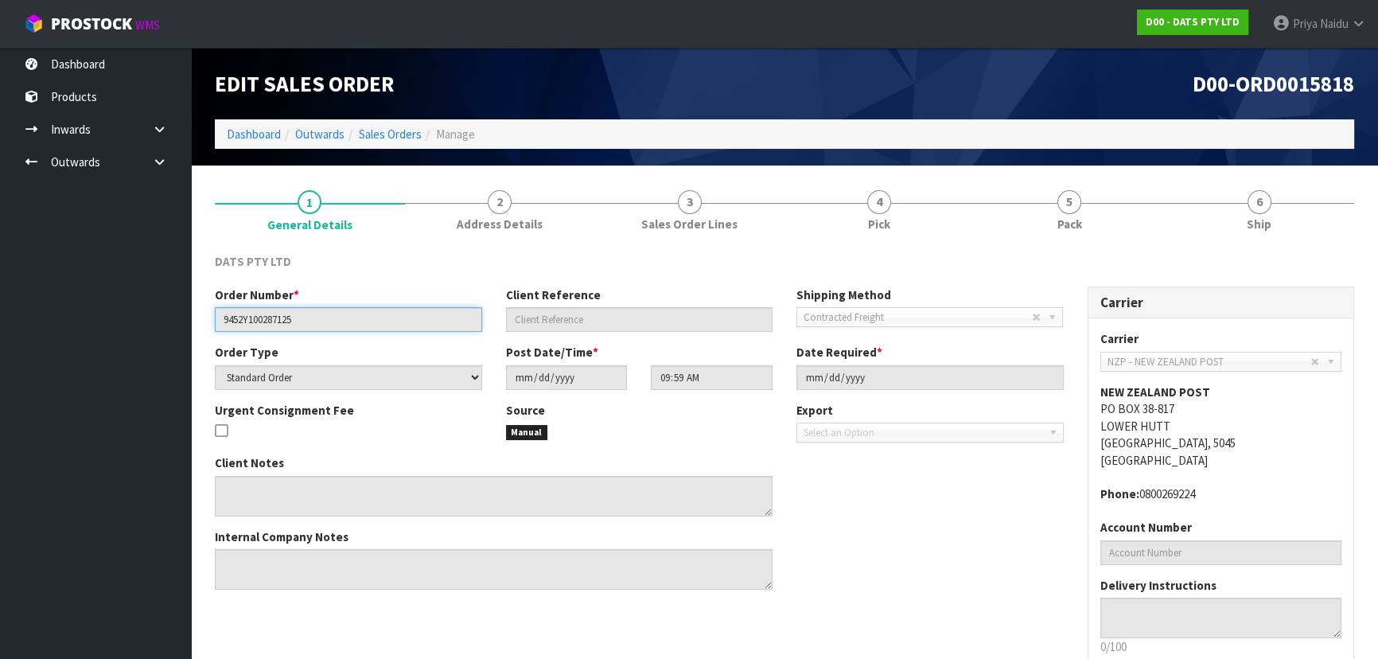
drag, startPoint x: 219, startPoint y: 318, endPoint x: 351, endPoint y: 318, distance: 132.1
click at [351, 318] on input "9452Y100287125" at bounding box center [348, 319] width 267 height 25
drag, startPoint x: 1097, startPoint y: 225, endPoint x: 995, endPoint y: 240, distance: 103.0
click at [1097, 225] on link "5 Pack" at bounding box center [1070, 208] width 190 height 63
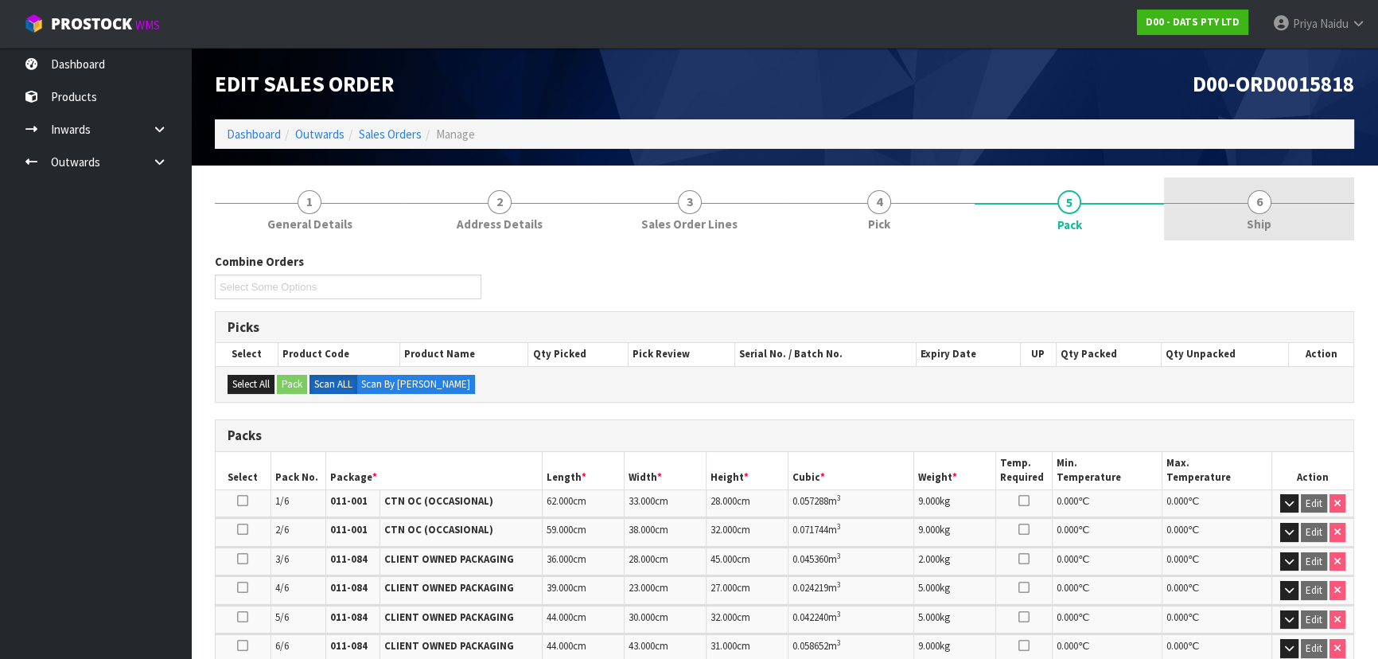
drag, startPoint x: 1298, startPoint y: 215, endPoint x: 1285, endPoint y: 222, distance: 15.3
click at [1298, 215] on link "6 Ship" at bounding box center [1259, 208] width 190 height 63
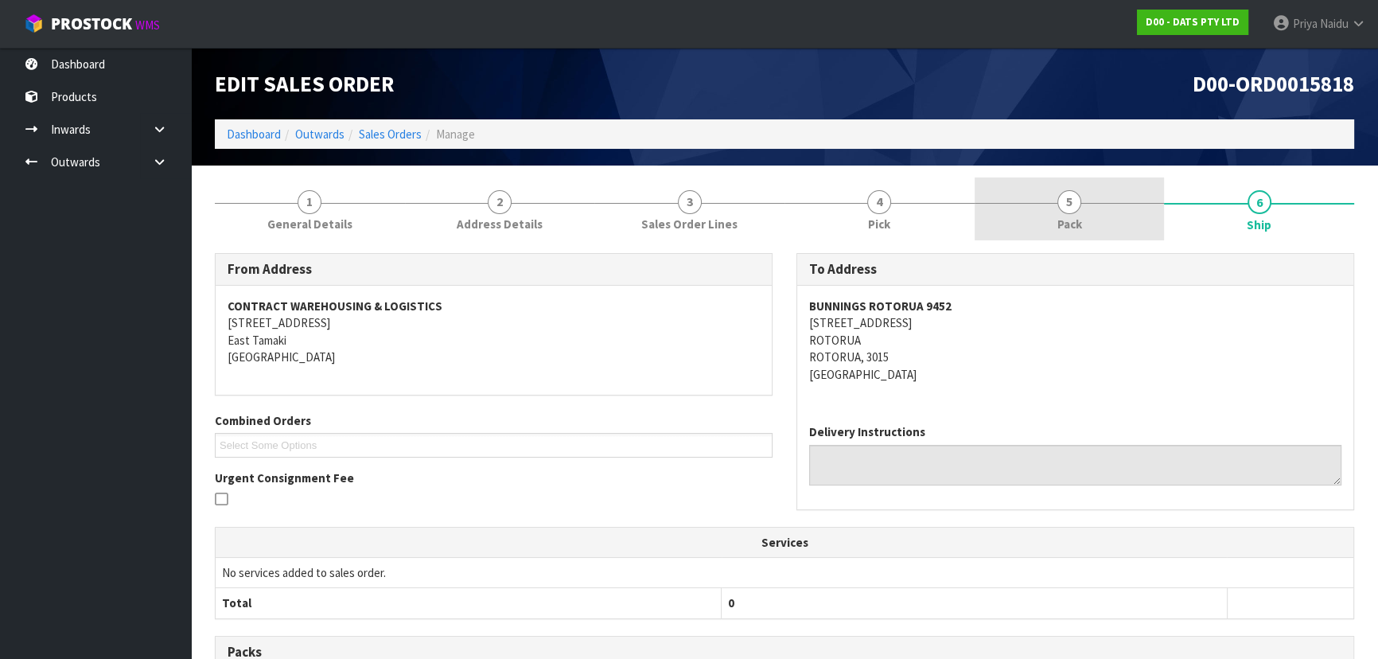
click at [982, 182] on link "5 Pack" at bounding box center [1070, 208] width 190 height 63
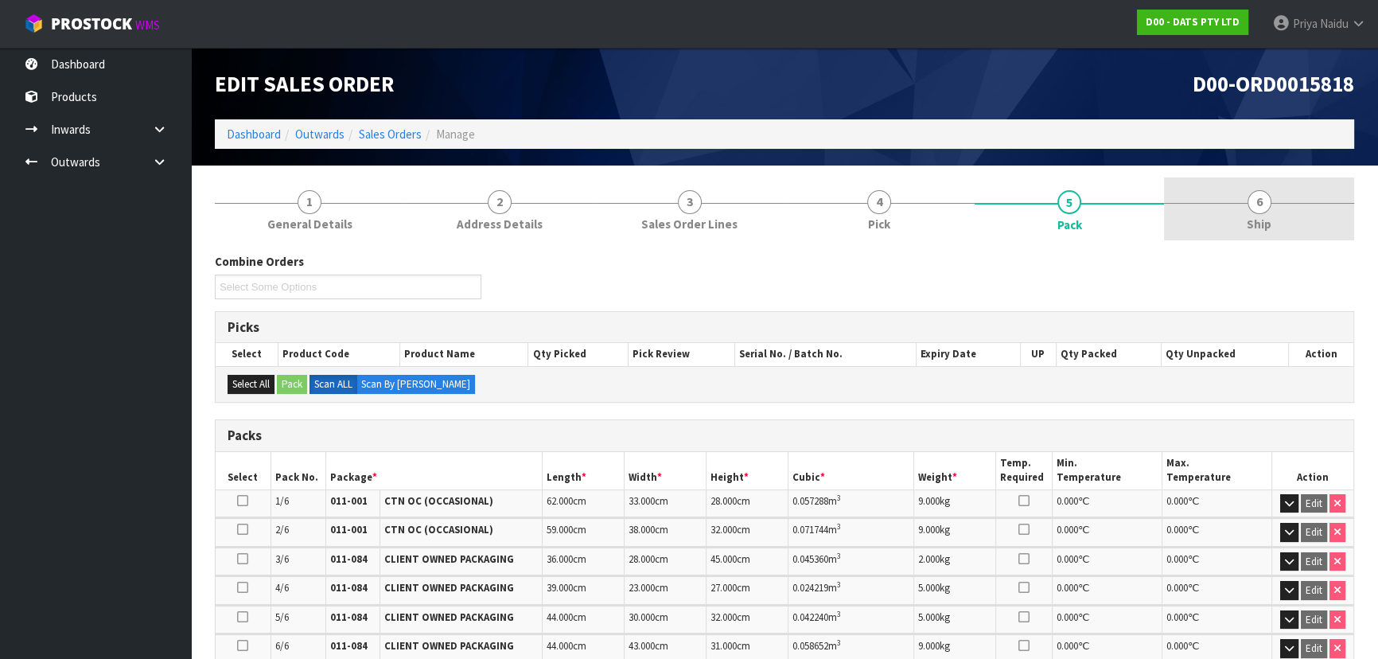
click at [1318, 216] on link "6 Ship" at bounding box center [1259, 208] width 190 height 63
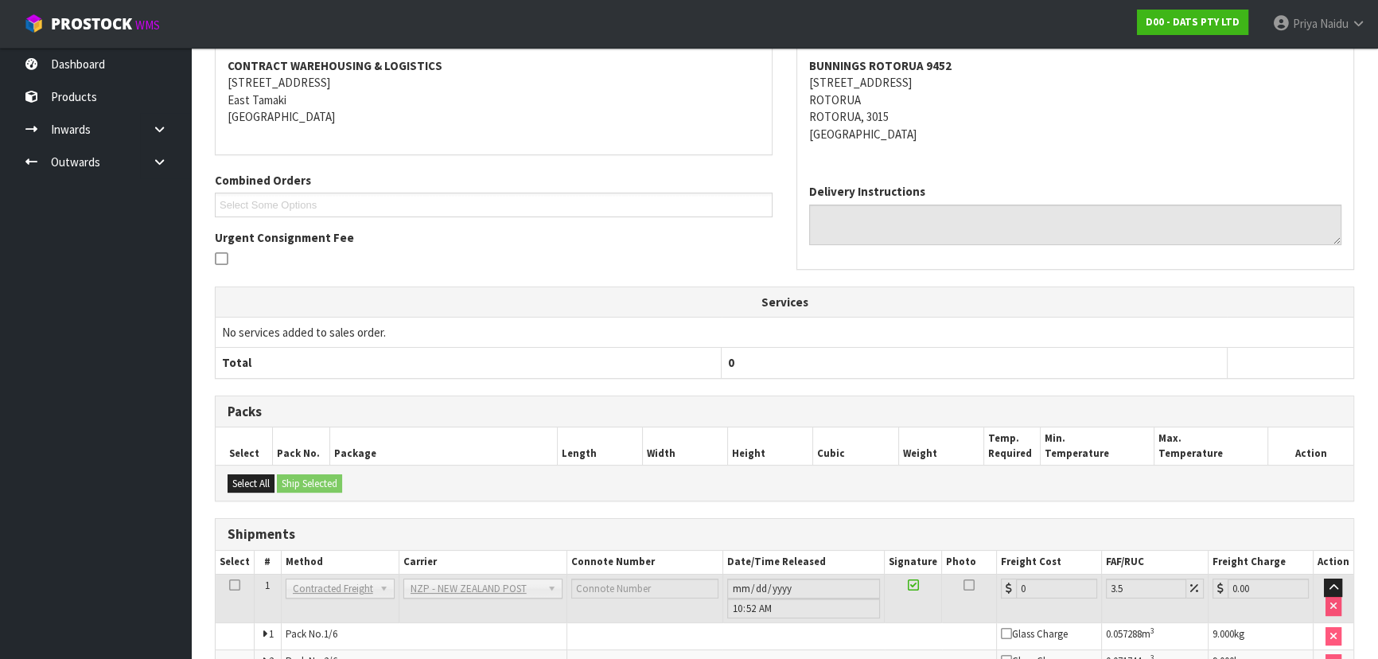
scroll to position [434, 0]
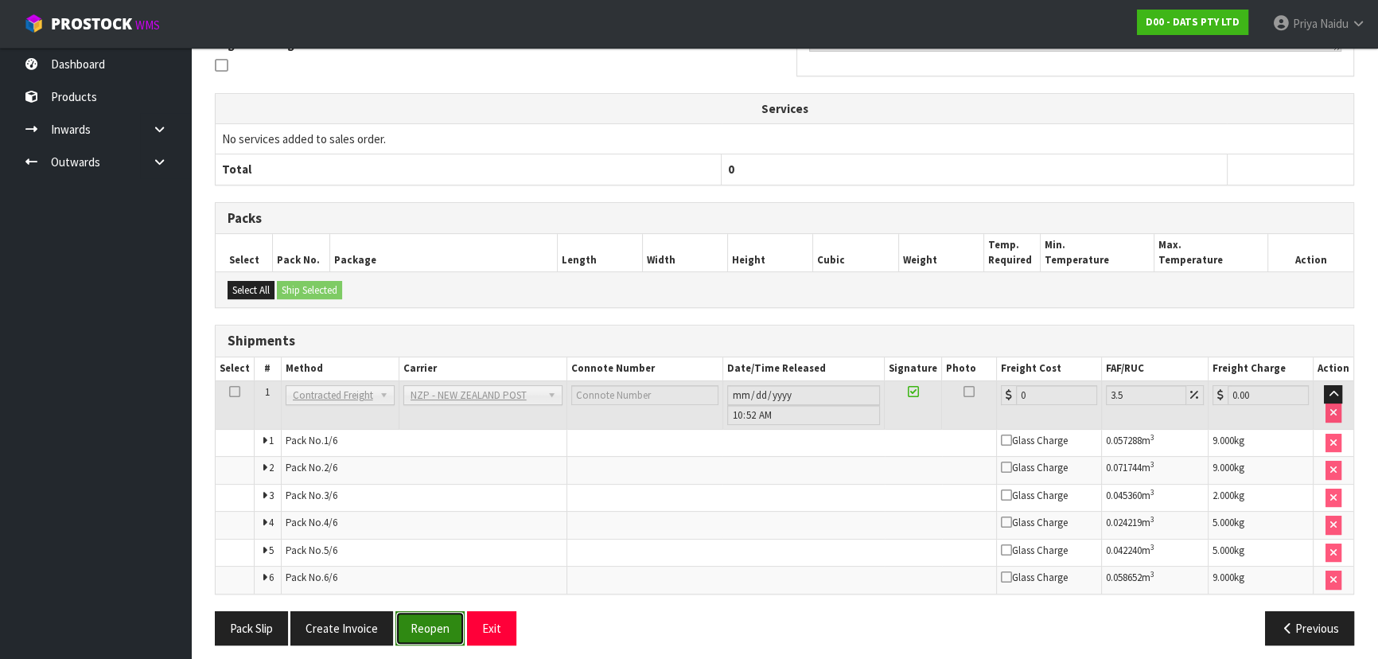
click at [415, 626] on button "Reopen" at bounding box center [430, 628] width 69 height 34
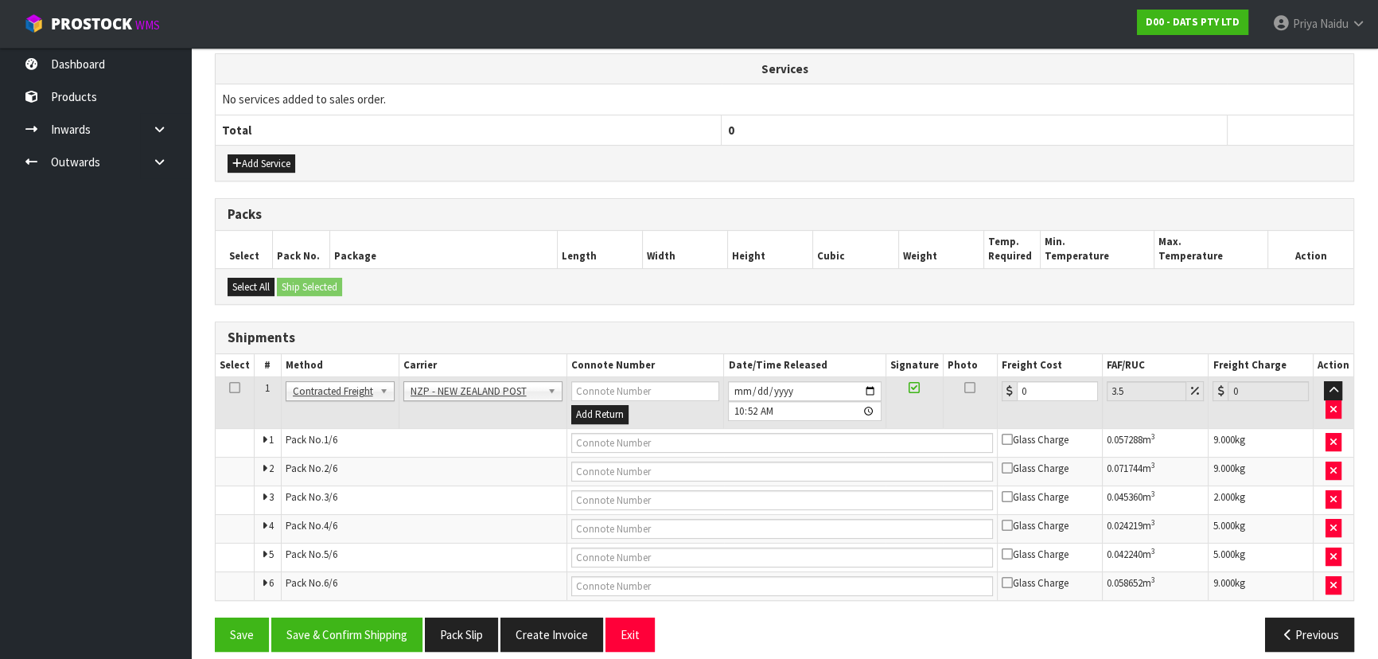
scroll to position [544, 0]
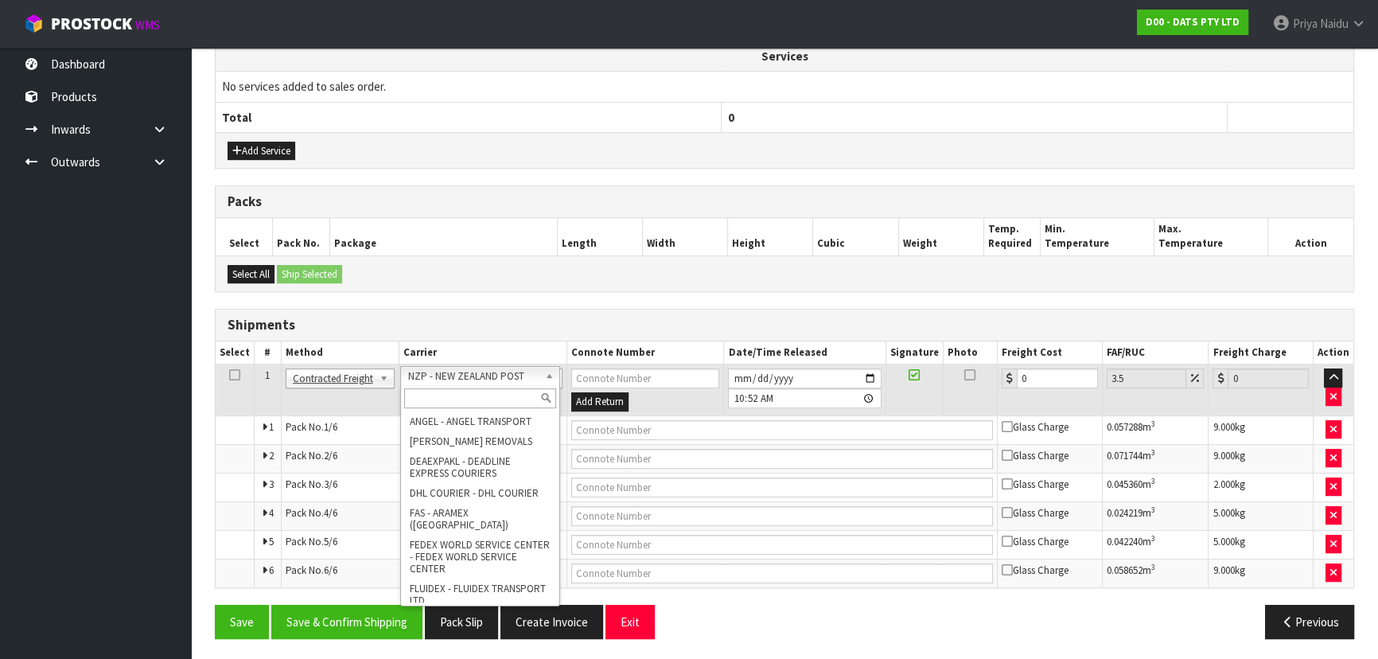
click at [459, 404] on input "text" at bounding box center [480, 398] width 152 height 20
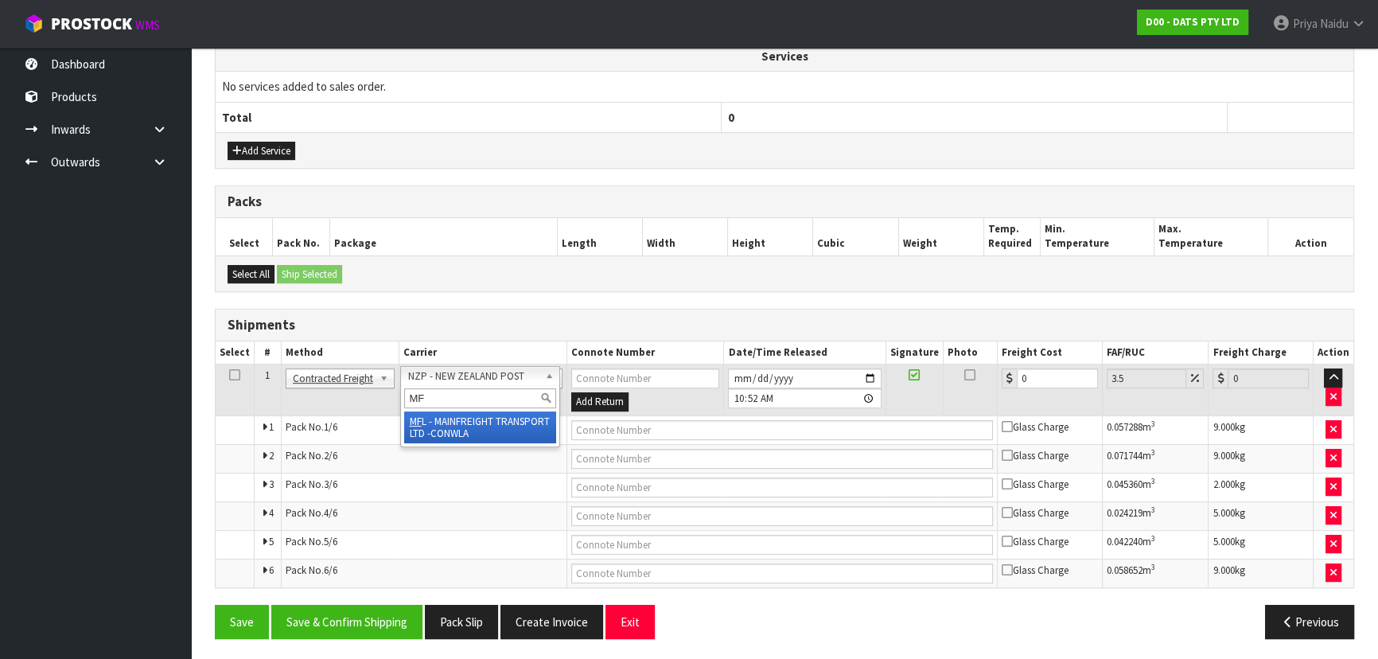
type input "MF"
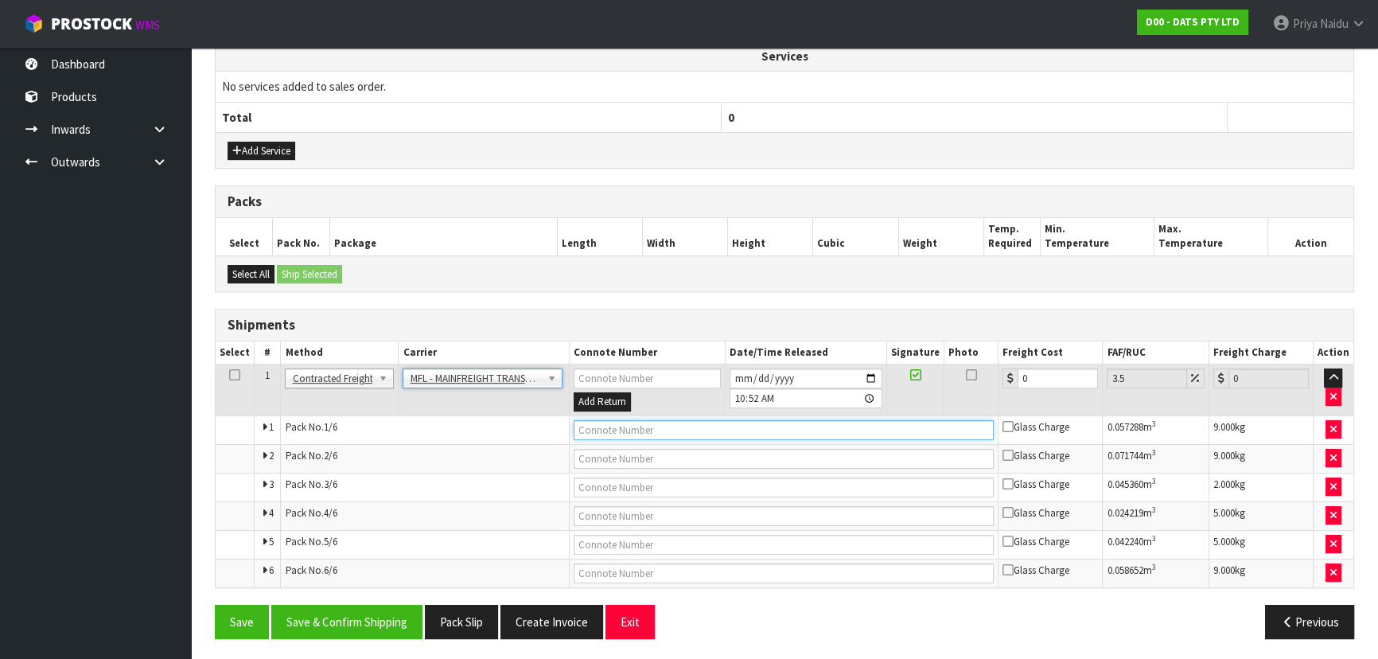
click at [597, 425] on input "text" at bounding box center [784, 430] width 421 height 20
paste input "FWM58853238"
type input "FWM58853238"
click at [1056, 377] on input "0" at bounding box center [1058, 378] width 80 height 20
type input "4"
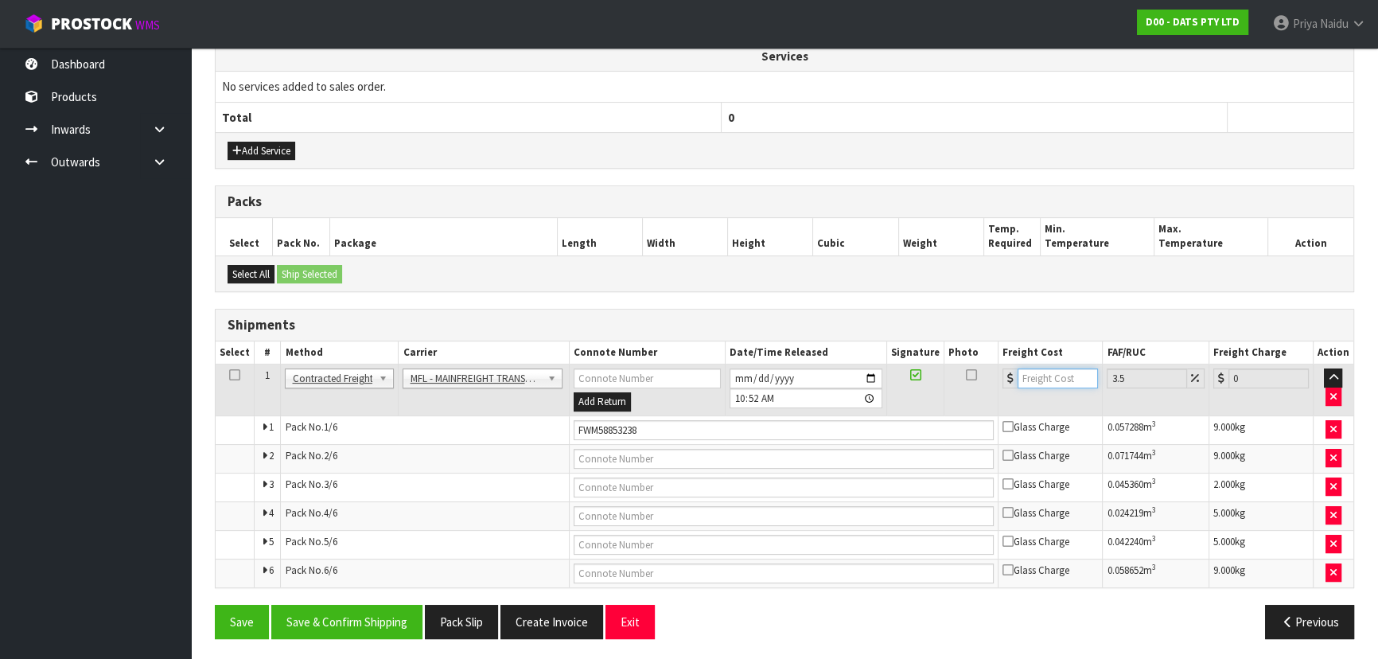
type input "4.14"
type input "46"
type input "47.61"
type input "46"
click at [395, 625] on button "Save & Confirm Shipping" at bounding box center [346, 622] width 151 height 34
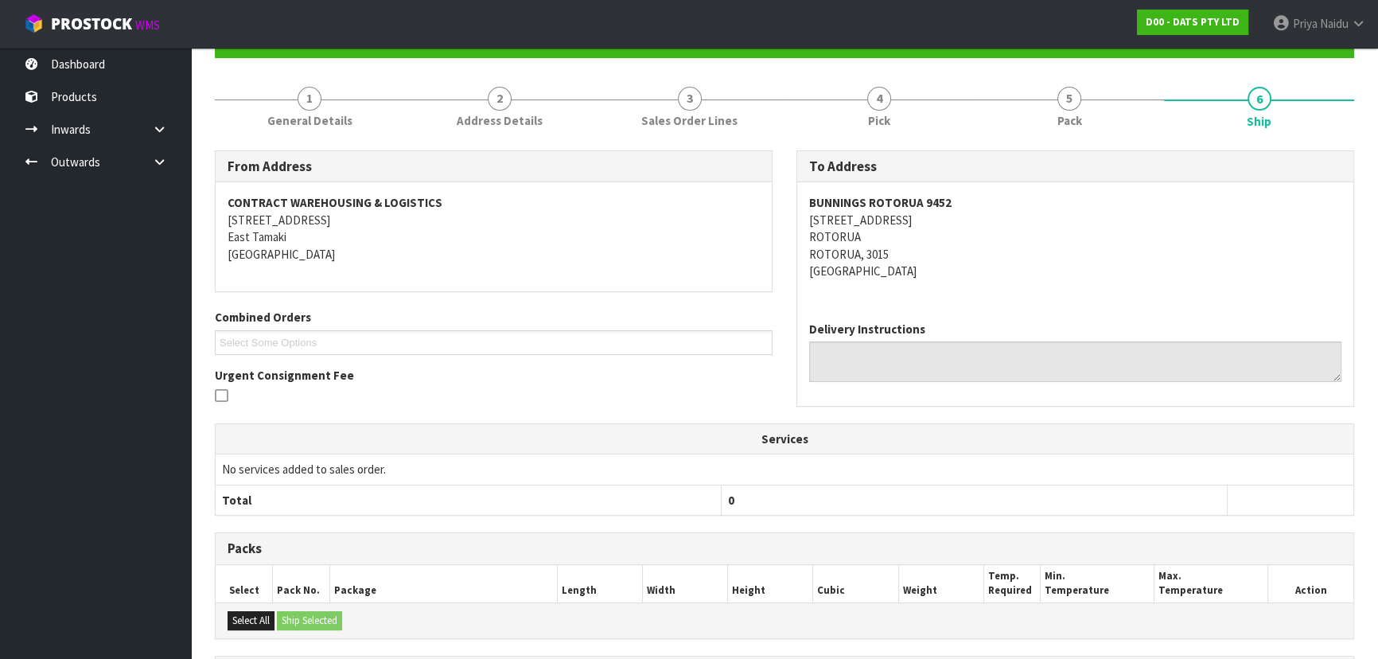
scroll to position [64, 0]
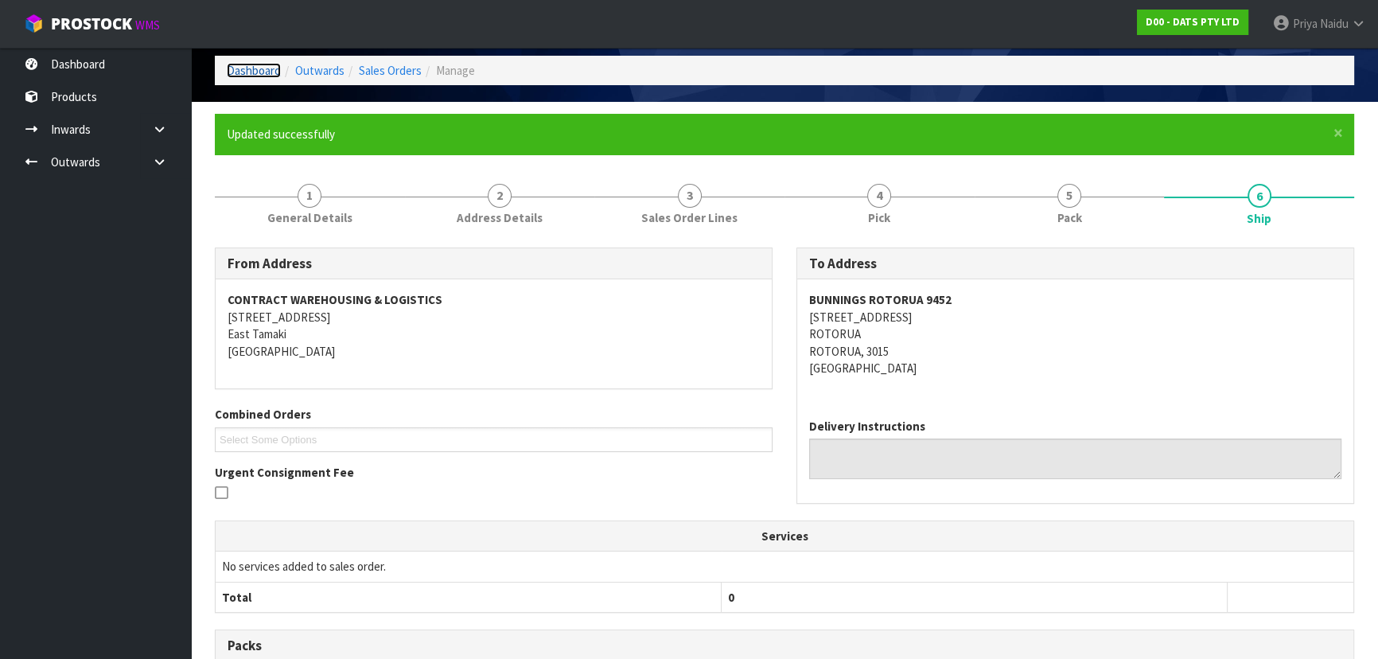
click at [259, 72] on link "Dashboard" at bounding box center [254, 70] width 54 height 15
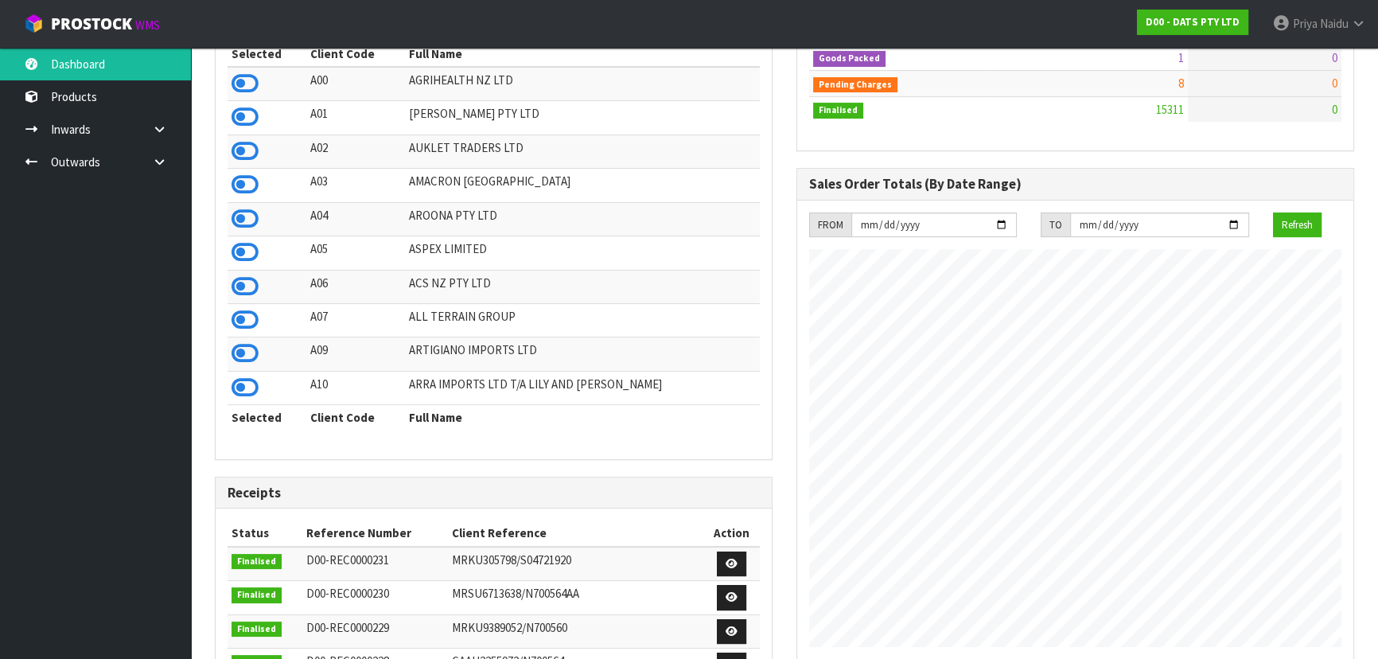
scroll to position [1254, 581]
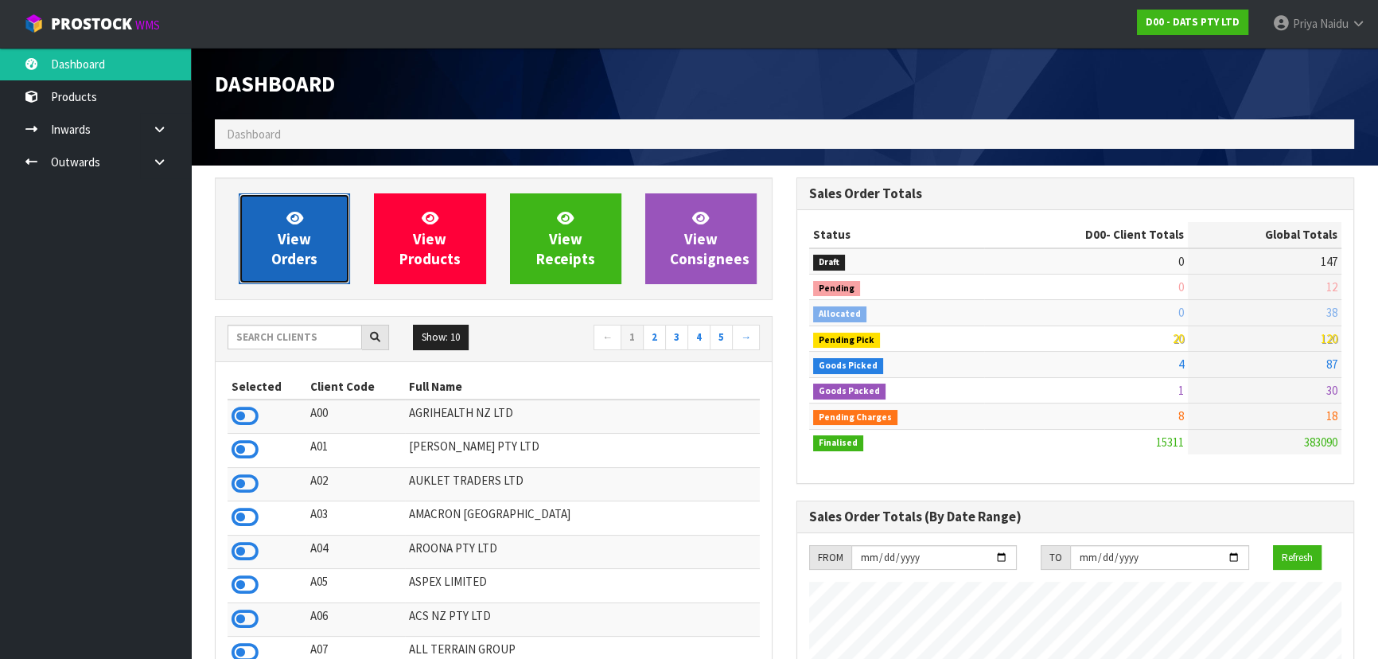
click at [306, 237] on span "View Orders" at bounding box center [294, 239] width 46 height 60
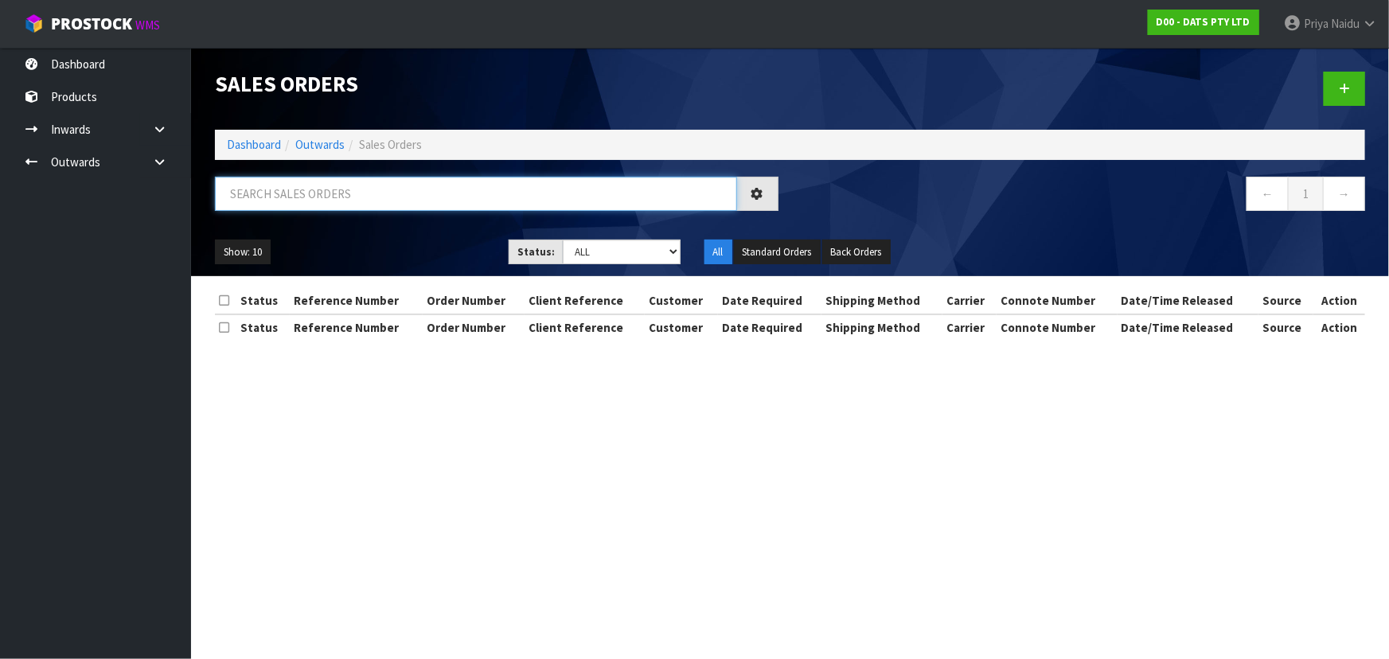
drag, startPoint x: 349, startPoint y: 180, endPoint x: 358, endPoint y: 180, distance: 8.8
click at [350, 180] on input "text" at bounding box center [476, 194] width 522 height 34
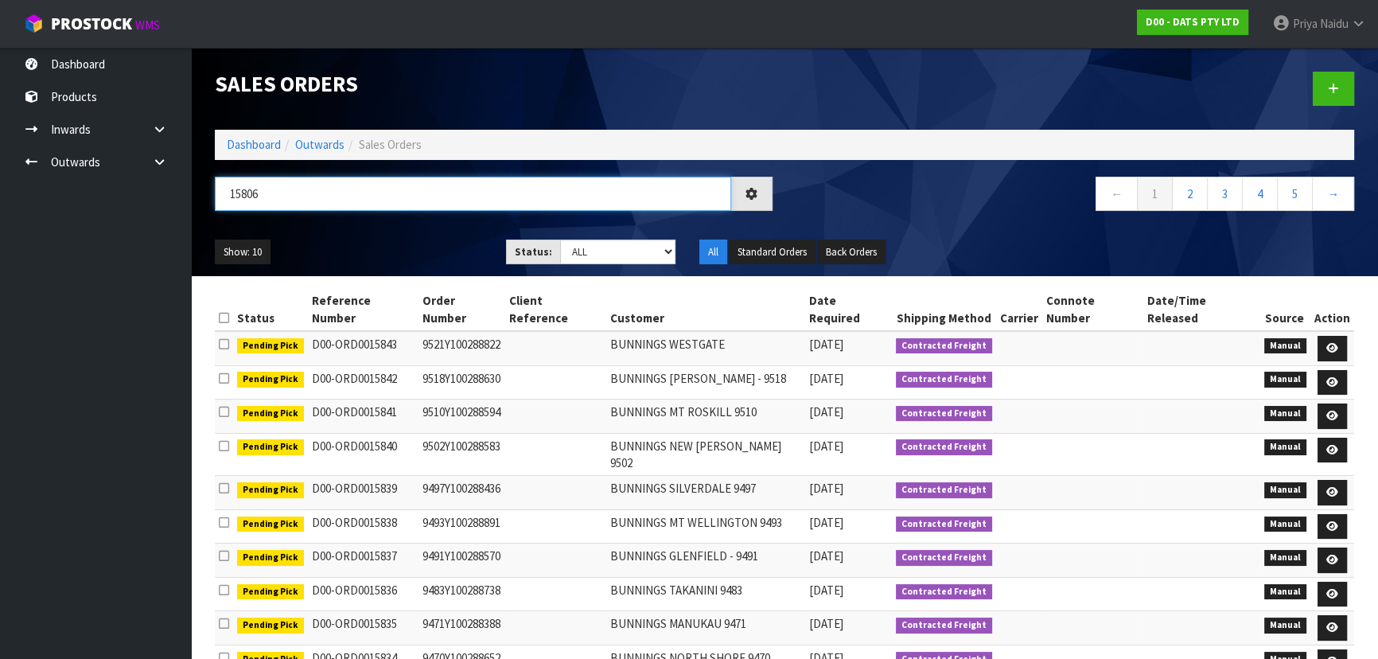
type input "15806"
click at [600, 255] on select "Draft Pending Allocated Pending Pick Goods Picked Goods Packed Pending Charges …" at bounding box center [618, 252] width 116 height 25
select select "string:5"
click at [560, 240] on select "Draft Pending Allocated Pending Pick Goods Picked Goods Packed Pending Charges …" at bounding box center [618, 252] width 116 height 25
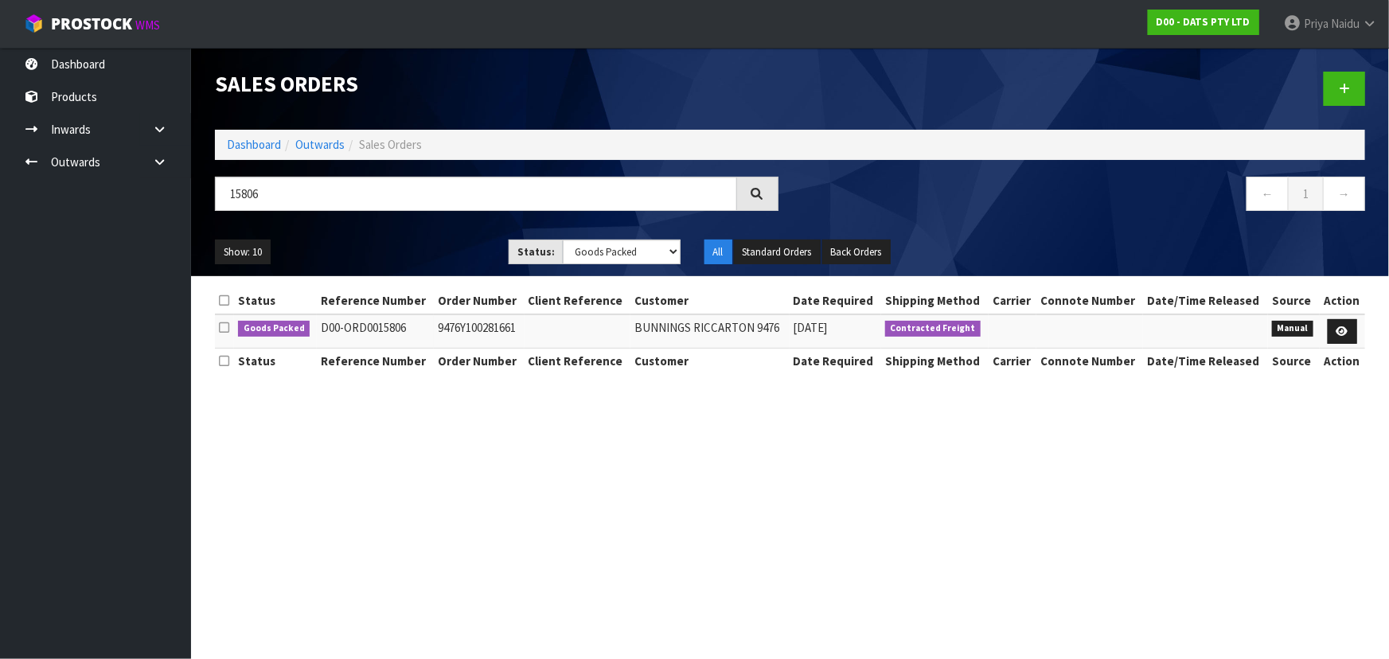
click at [420, 246] on ul "Show: 10 5 10 25 50" at bounding box center [350, 252] width 270 height 25
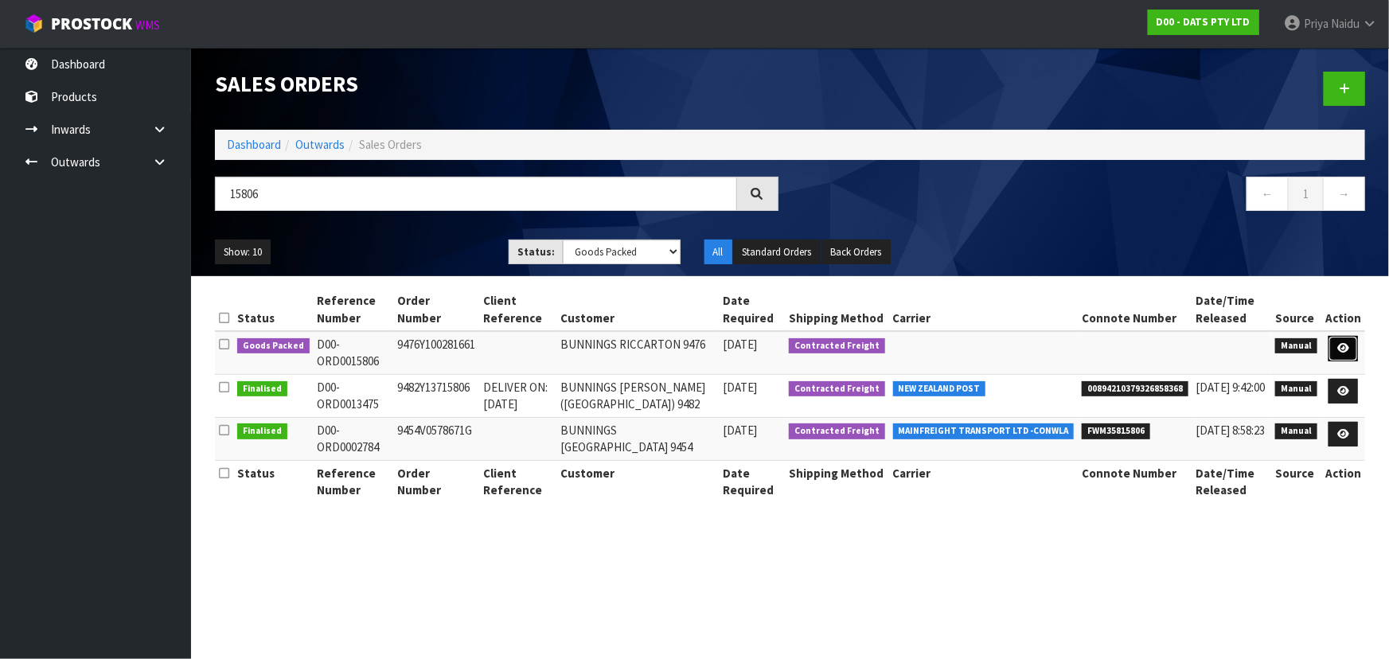
click at [1336, 344] on link at bounding box center [1342, 348] width 29 height 25
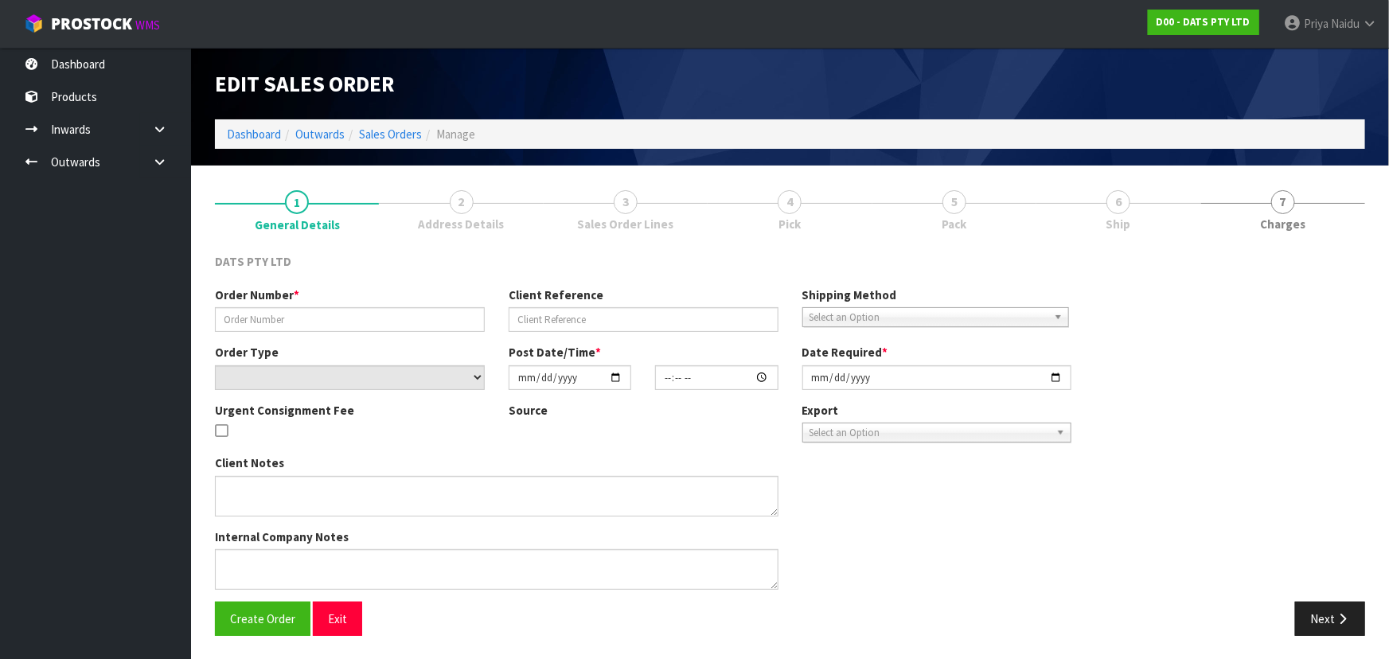
type input "9476Y100281661"
select select "number:0"
type input "2025-09-23"
type input "09:11:00.000"
type input "2025-09-23"
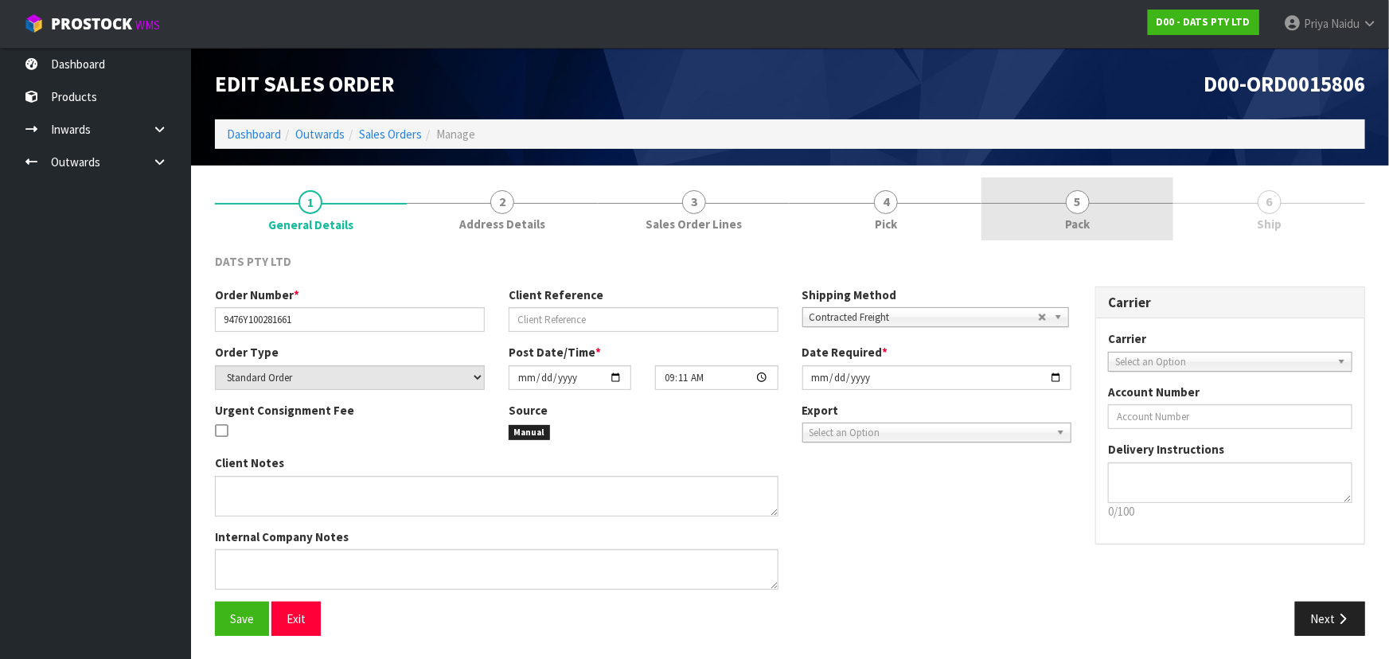
click at [1102, 213] on link "5 Pack" at bounding box center [1077, 208] width 192 height 63
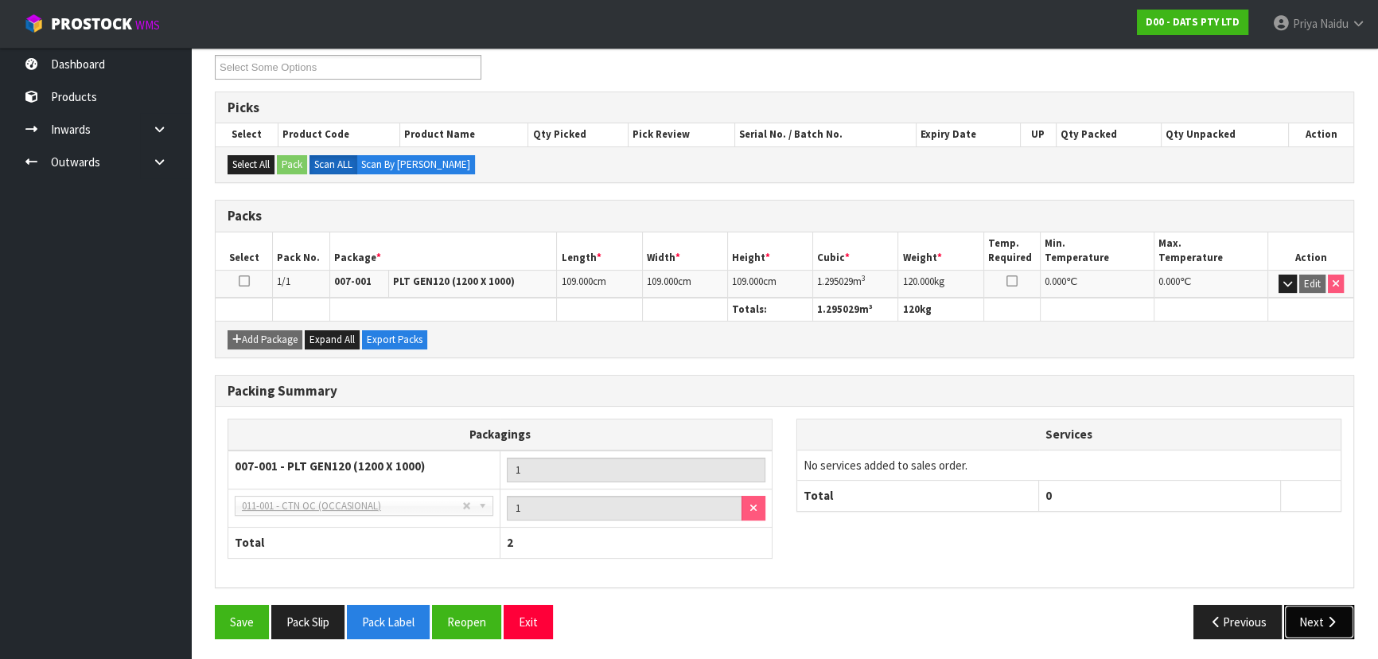
click at [1306, 634] on button "Next" at bounding box center [1320, 622] width 70 height 34
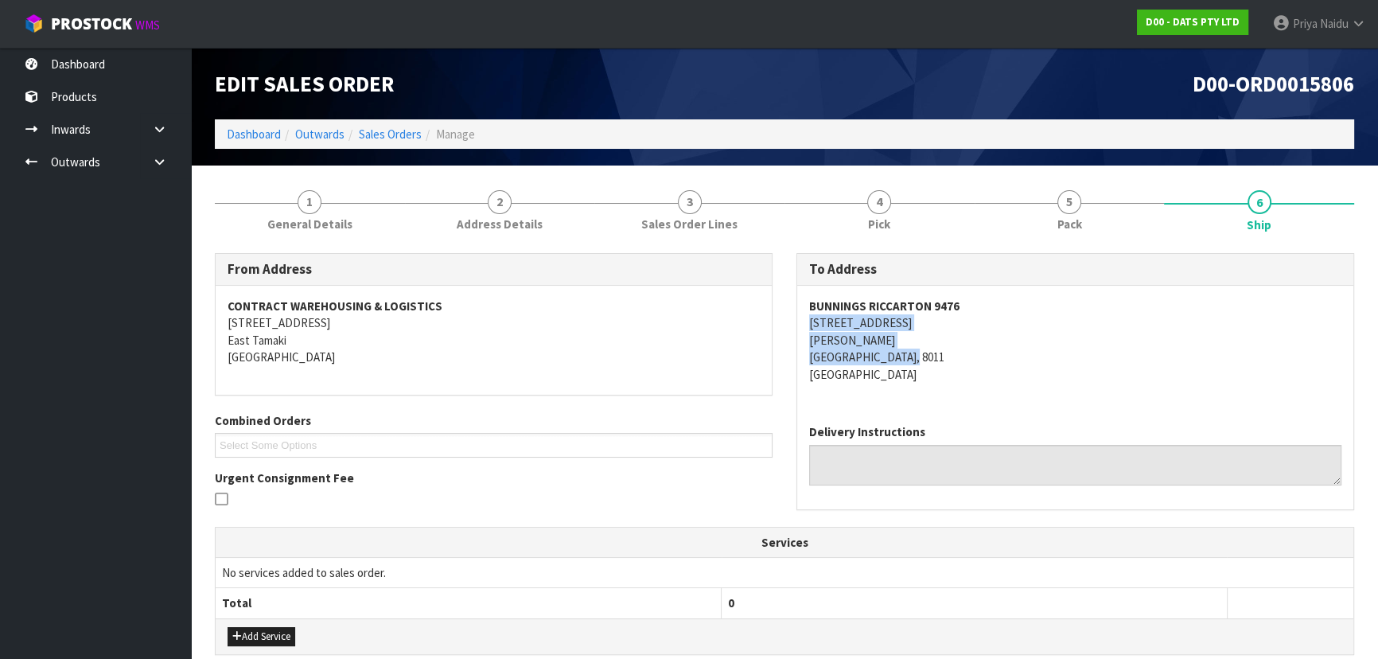
drag, startPoint x: 787, startPoint y: 317, endPoint x: 971, endPoint y: 354, distance: 187.6
click at [971, 354] on div "To Address BUNNINGS RICCARTON 9476 64 BLENHEIM ROAD ADDINGTON CHRISTCHURCH, 801…" at bounding box center [1076, 389] width 582 height 273
drag, startPoint x: 800, startPoint y: 298, endPoint x: 974, endPoint y: 310, distance: 174.7
click at [974, 310] on div "BUNNINGS RICCARTON 9476 64 BLENHEIM ROAD ADDINGTON CHRISTCHURCH, 8011 New Zeala…" at bounding box center [1075, 349] width 556 height 126
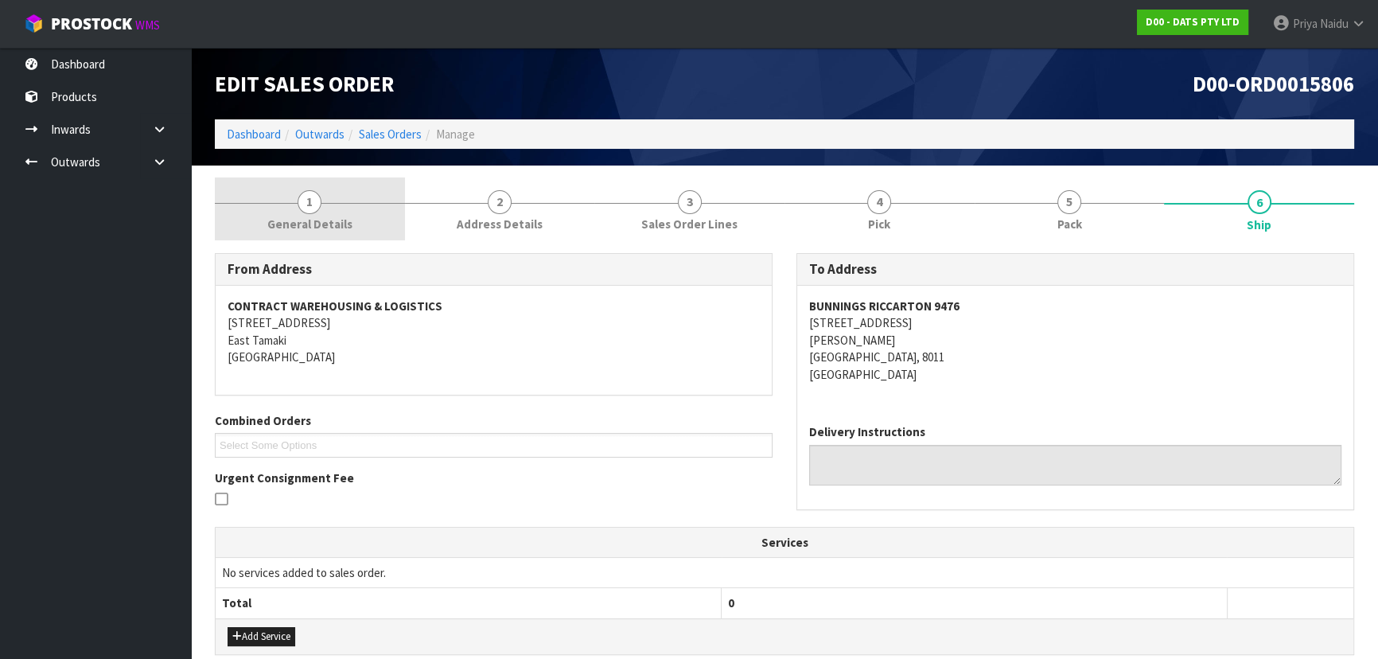
click at [327, 233] on link "1 General Details" at bounding box center [310, 208] width 190 height 63
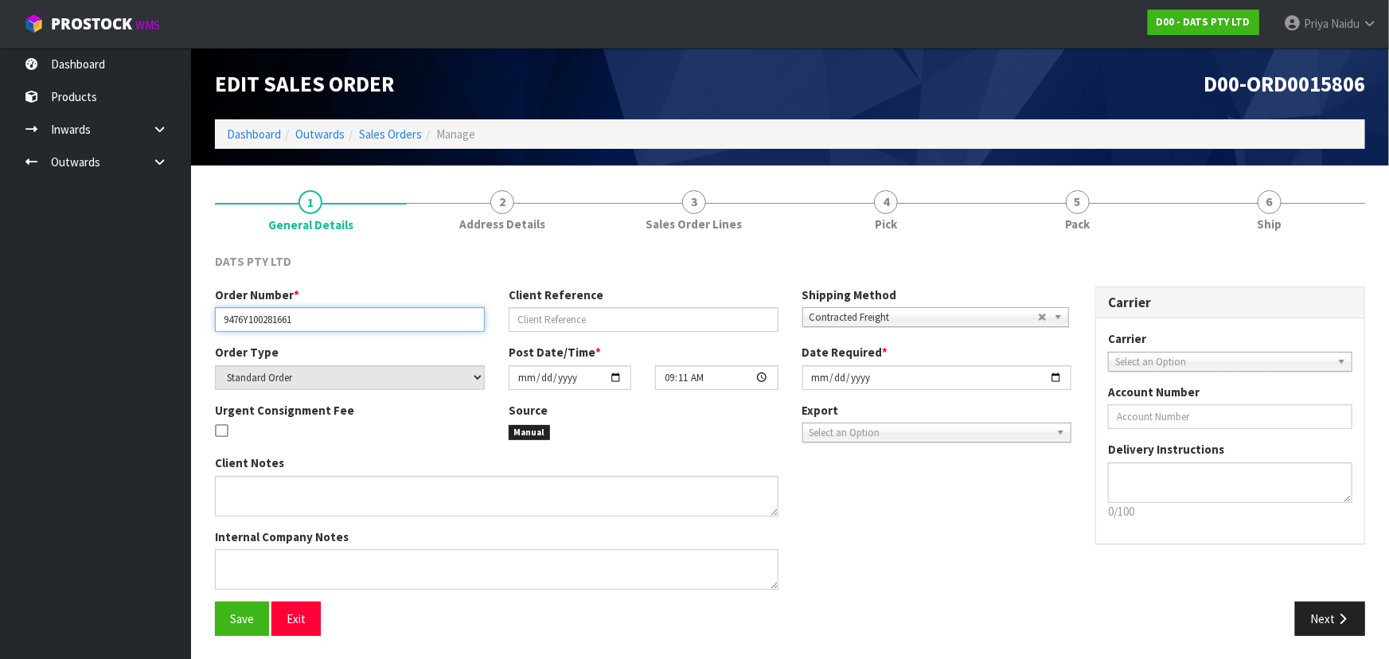
drag, startPoint x: 221, startPoint y: 321, endPoint x: 316, endPoint y: 321, distance: 94.7
click at [316, 321] on input "9476Y100281661" at bounding box center [350, 319] width 270 height 25
click at [1135, 151] on div "Edit Sales Order D00-ORD0015806 Dashboard Outwards Sales Orders Manage" at bounding box center [790, 107] width 1174 height 118
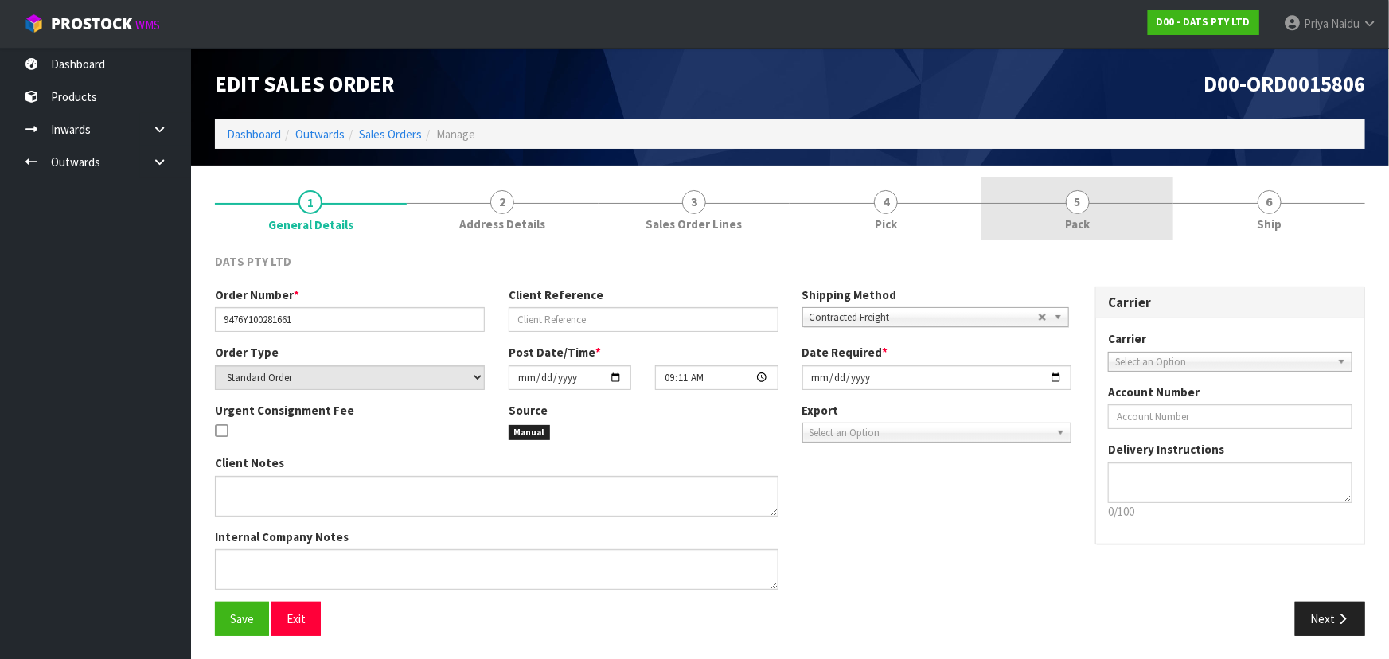
click at [1100, 205] on link "5 Pack" at bounding box center [1077, 208] width 192 height 63
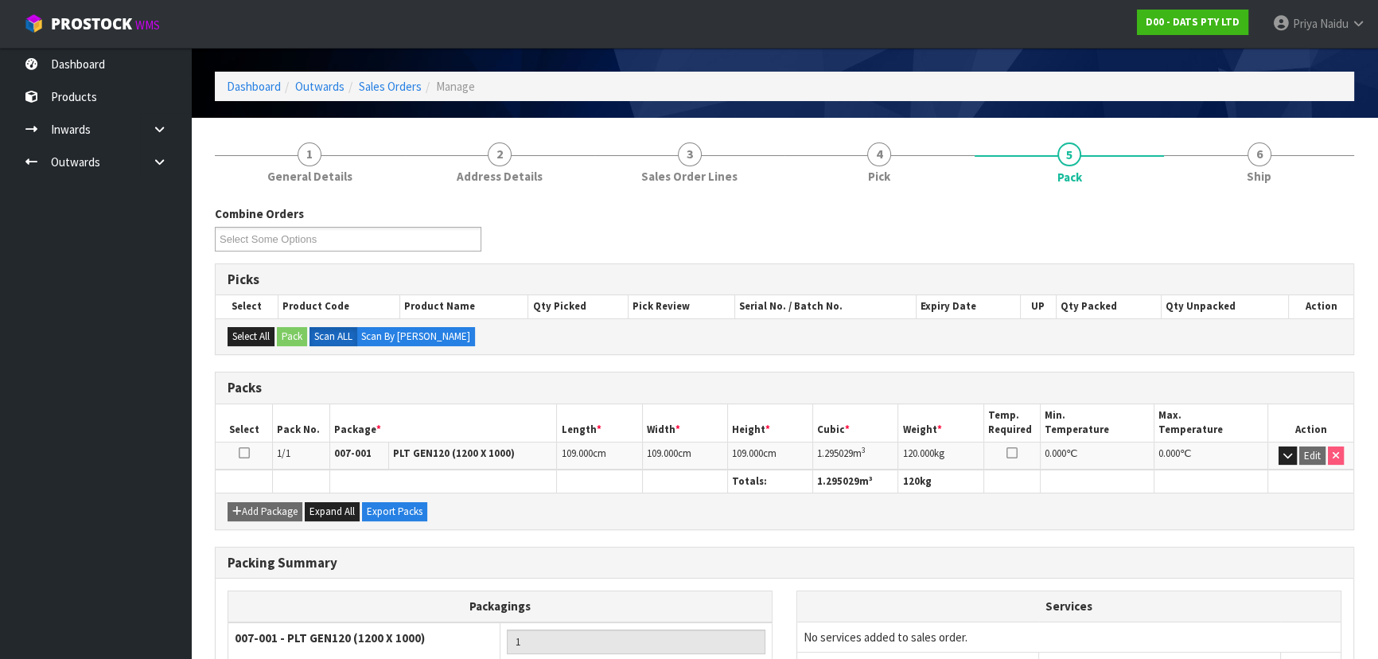
scroll to position [72, 0]
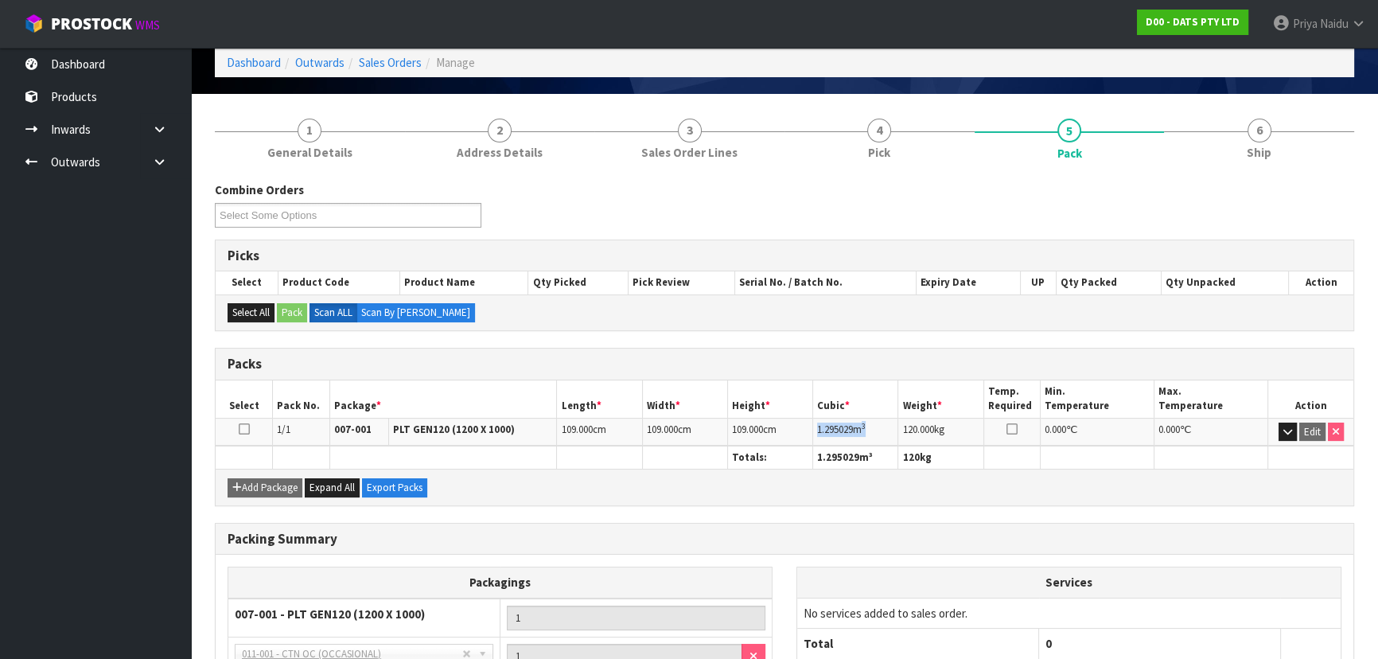
drag, startPoint x: 813, startPoint y: 426, endPoint x: 877, endPoint y: 426, distance: 63.7
click at [877, 426] on td "1.295029 m 3" at bounding box center [855, 432] width 85 height 28
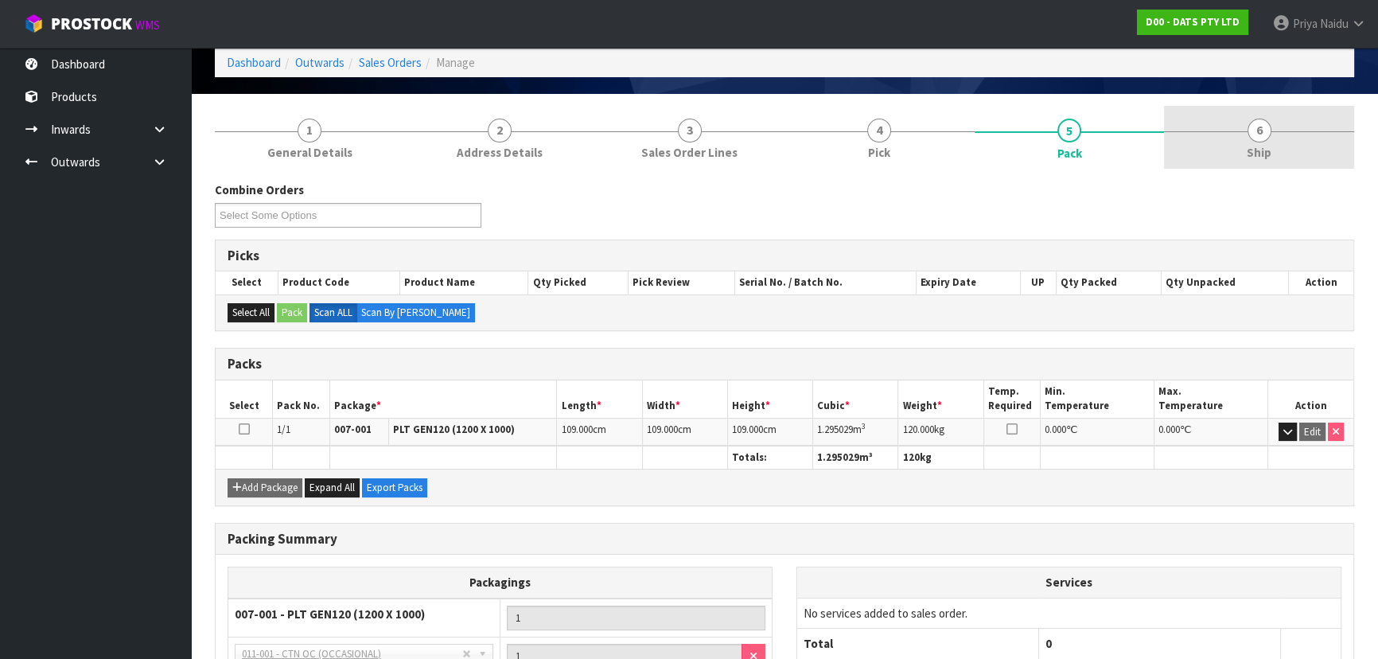
click at [1277, 146] on link "6 Ship" at bounding box center [1259, 137] width 190 height 63
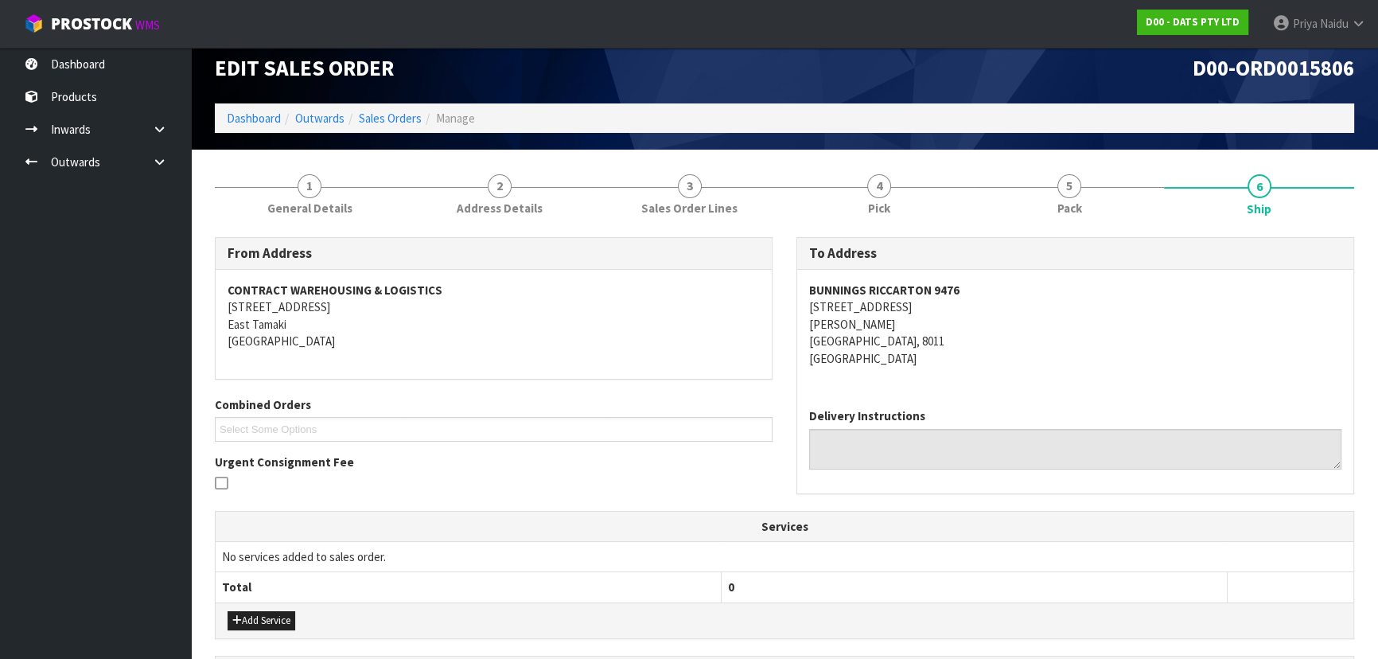
scroll to position [0, 0]
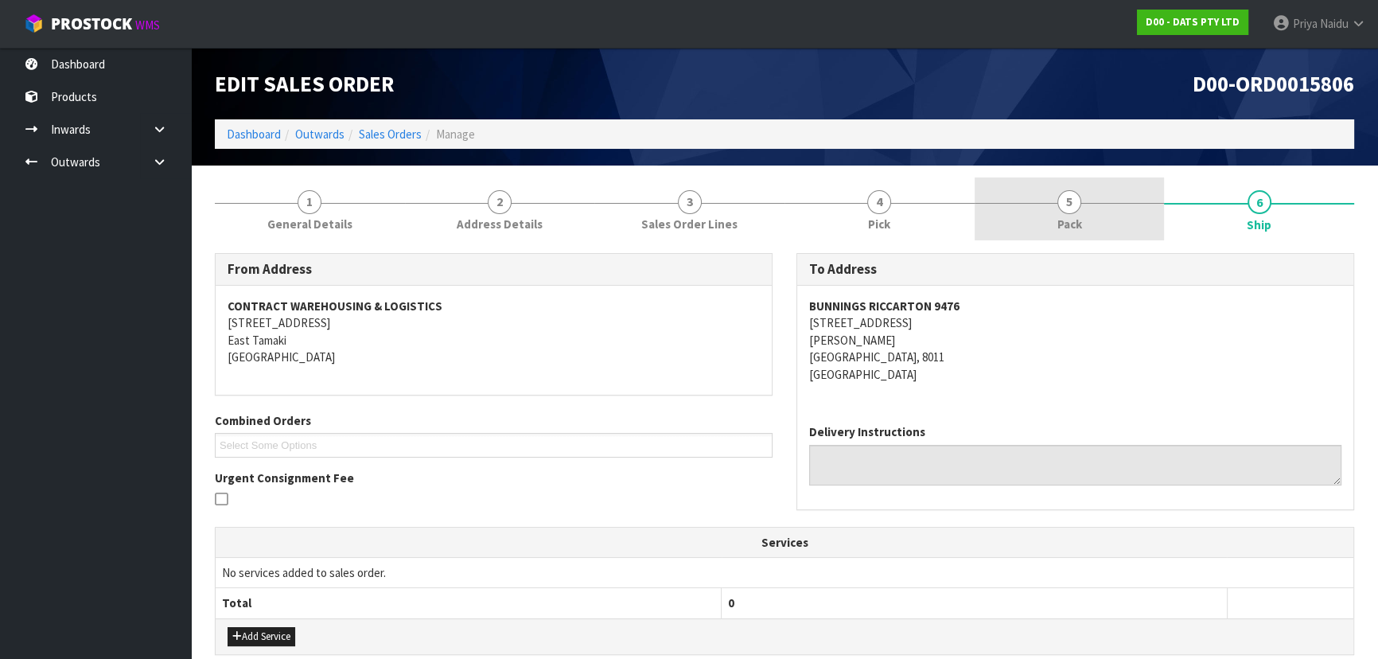
drag, startPoint x: 1070, startPoint y: 228, endPoint x: 976, endPoint y: 240, distance: 94.8
click at [1068, 226] on span "Pack" at bounding box center [1070, 224] width 25 height 17
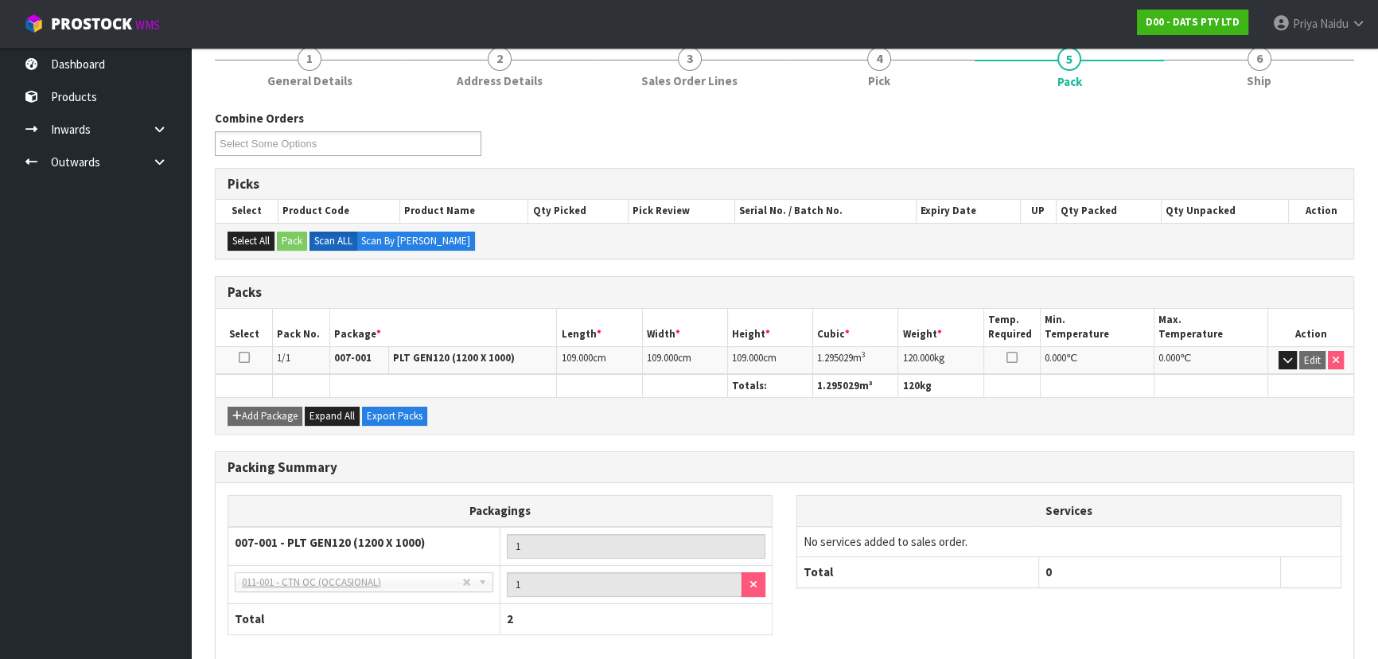
scroll to position [144, 0]
click at [1266, 93] on link "6 Ship" at bounding box center [1259, 64] width 190 height 63
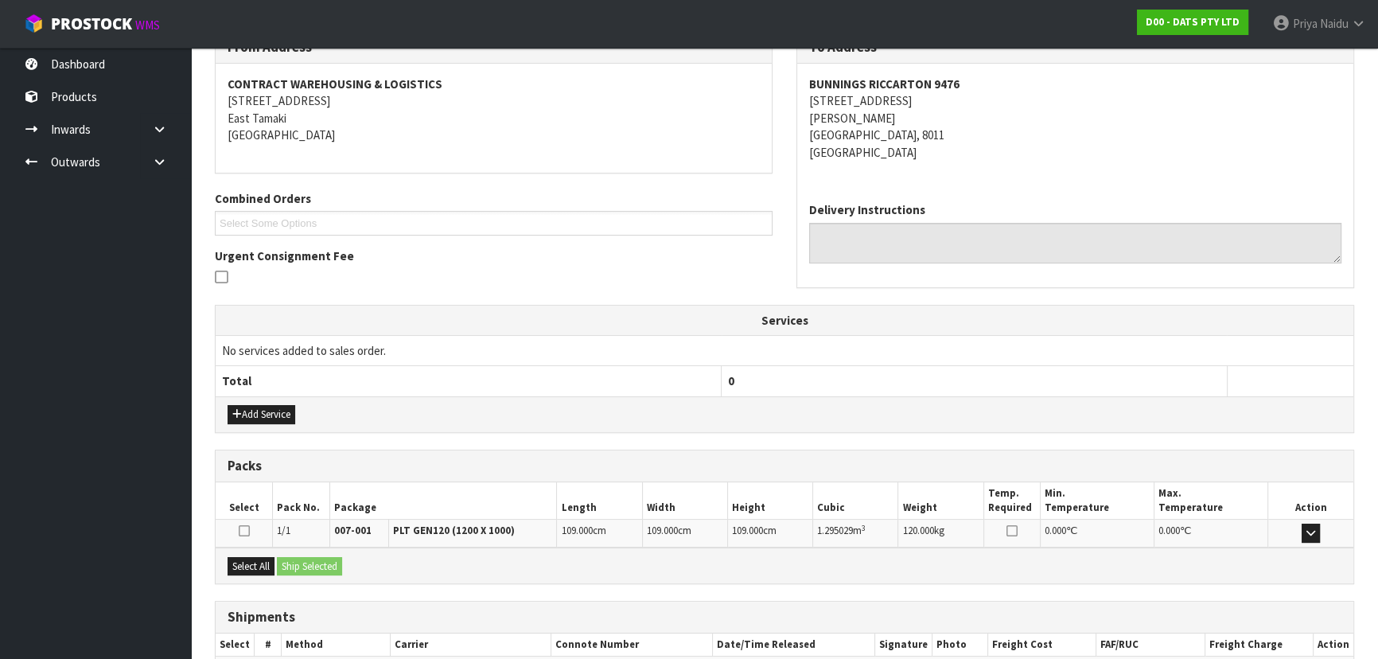
scroll to position [315, 0]
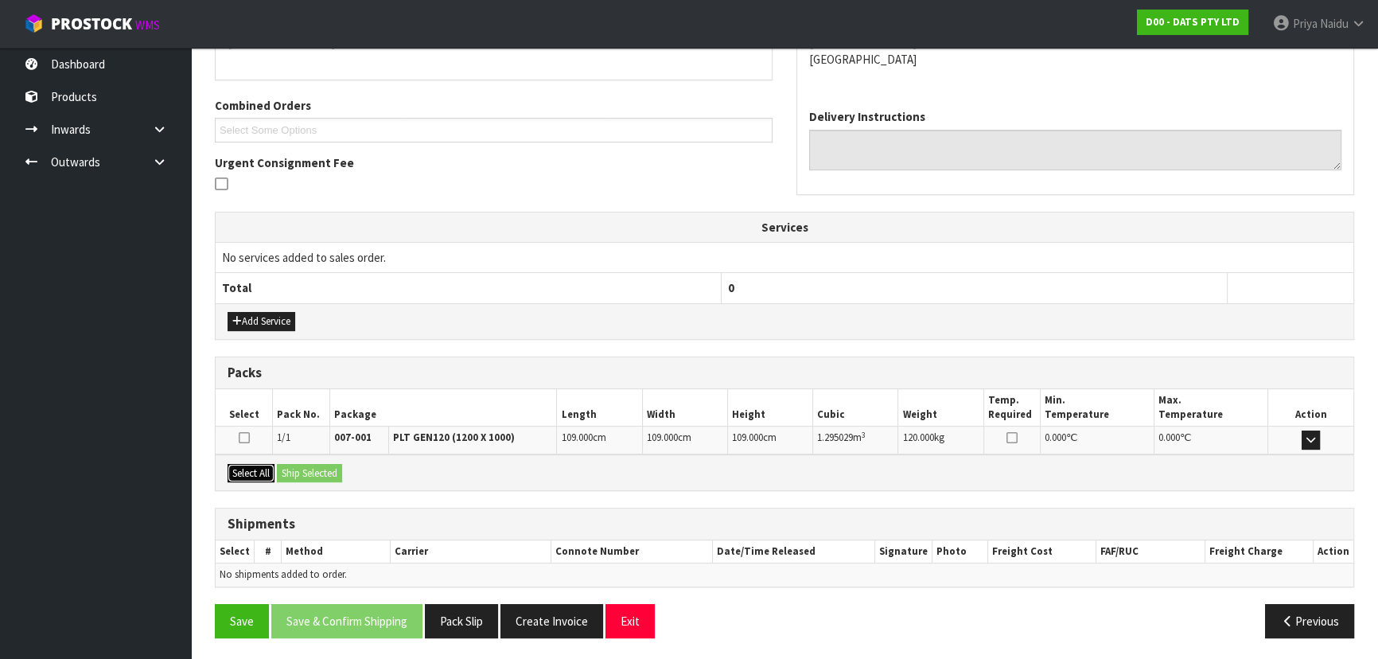
click at [269, 476] on button "Select All" at bounding box center [251, 473] width 47 height 19
click at [303, 472] on button "Ship Selected" at bounding box center [309, 473] width 65 height 19
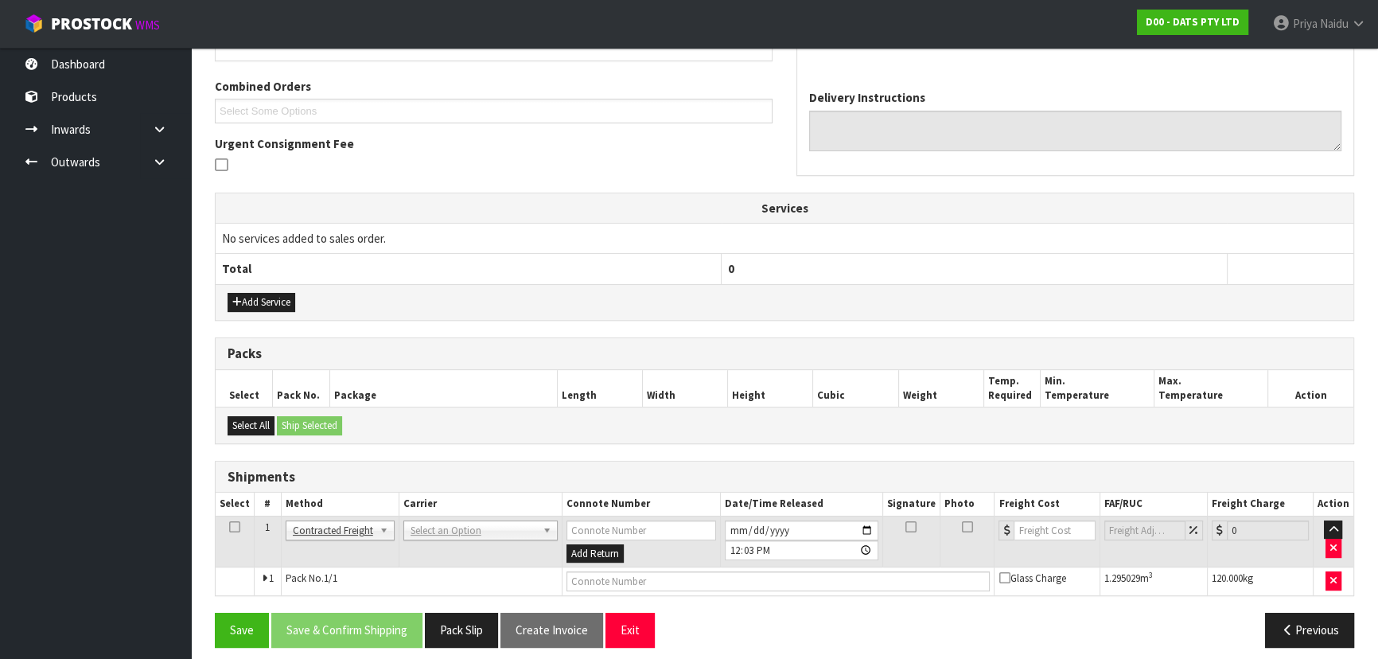
scroll to position [343, 0]
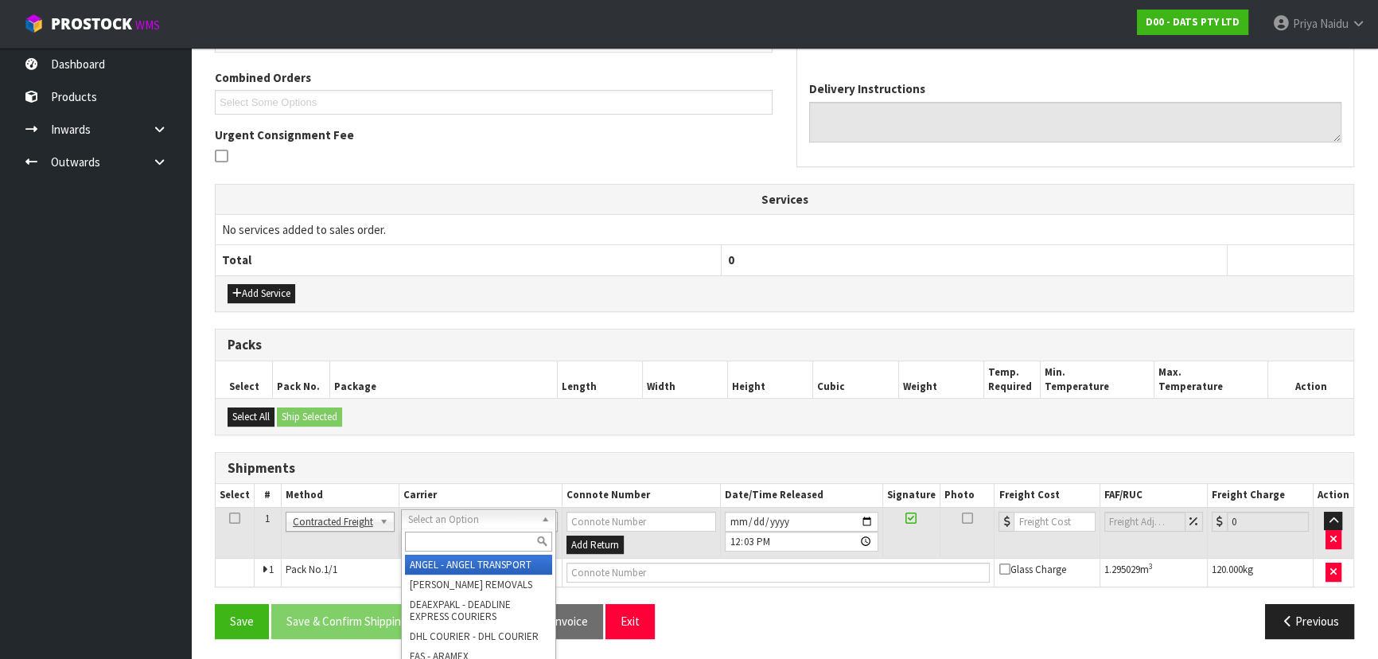
click at [473, 546] on input "text" at bounding box center [478, 542] width 147 height 20
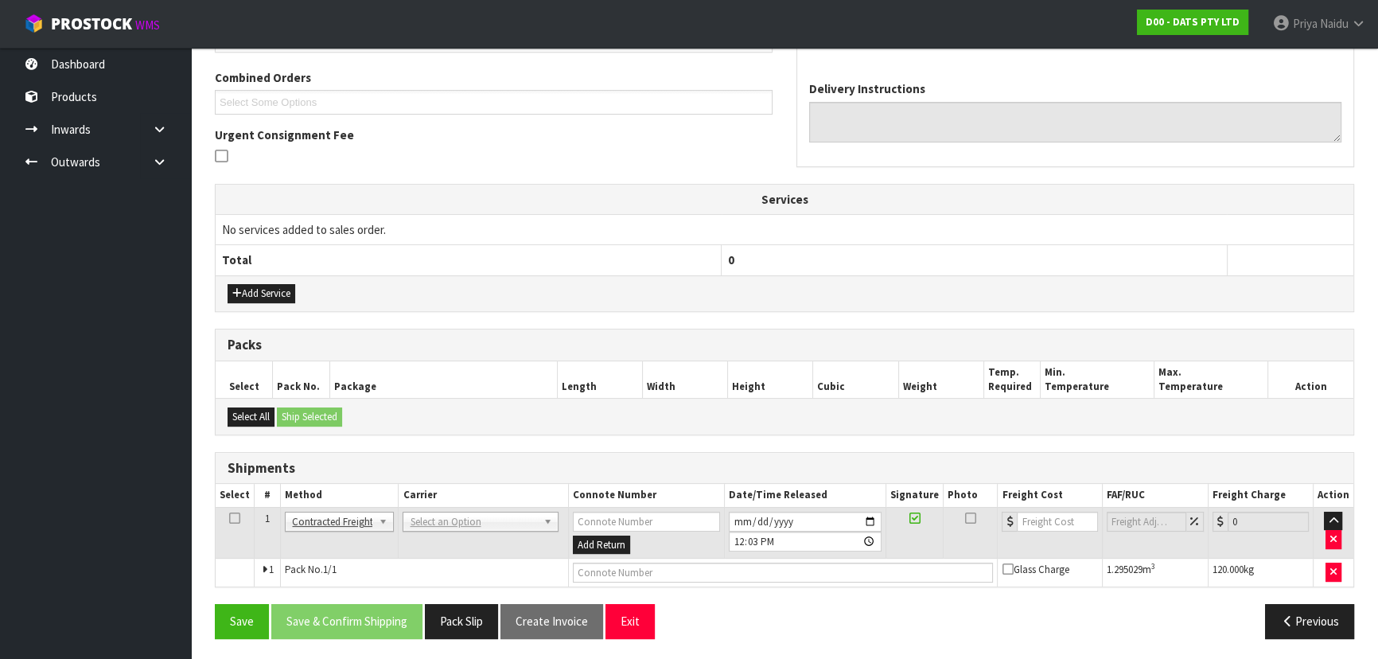
drag, startPoint x: 450, startPoint y: 517, endPoint x: 451, endPoint y: 533, distance: 16.0
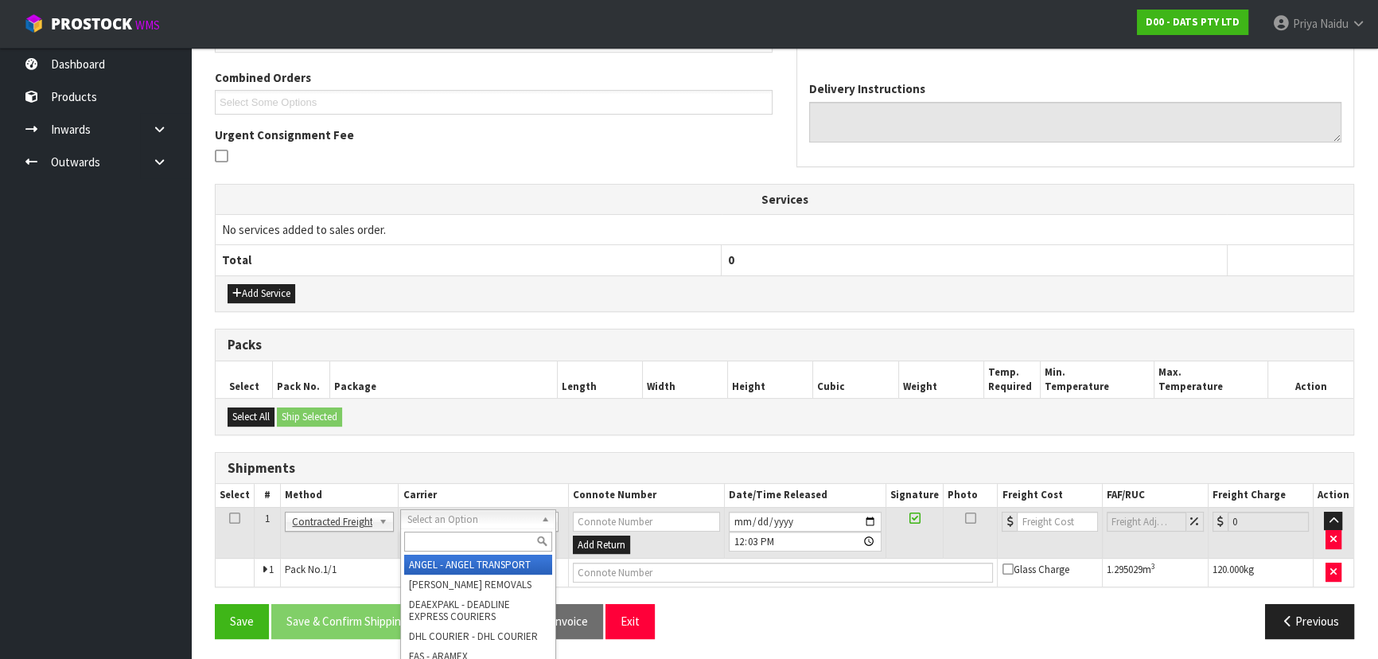
click at [446, 541] on input "text" at bounding box center [477, 542] width 147 height 20
click at [458, 540] on input "text" at bounding box center [477, 542] width 147 height 20
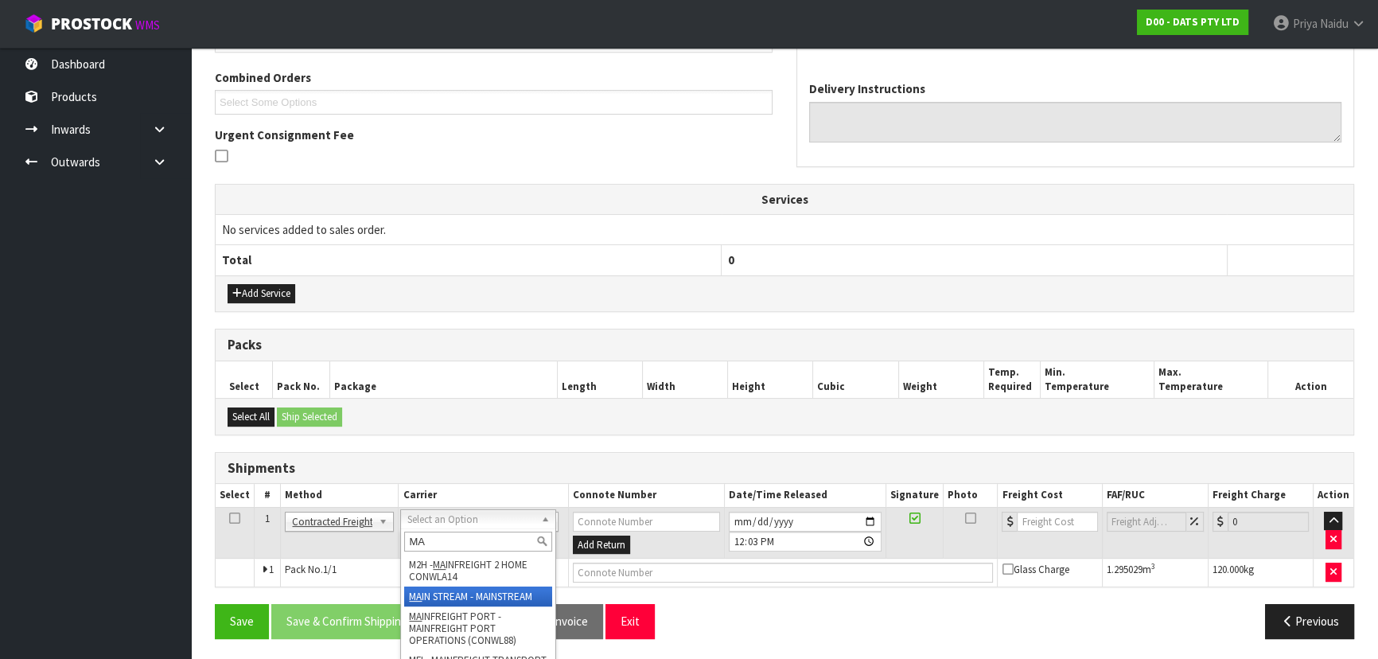
type input "MA"
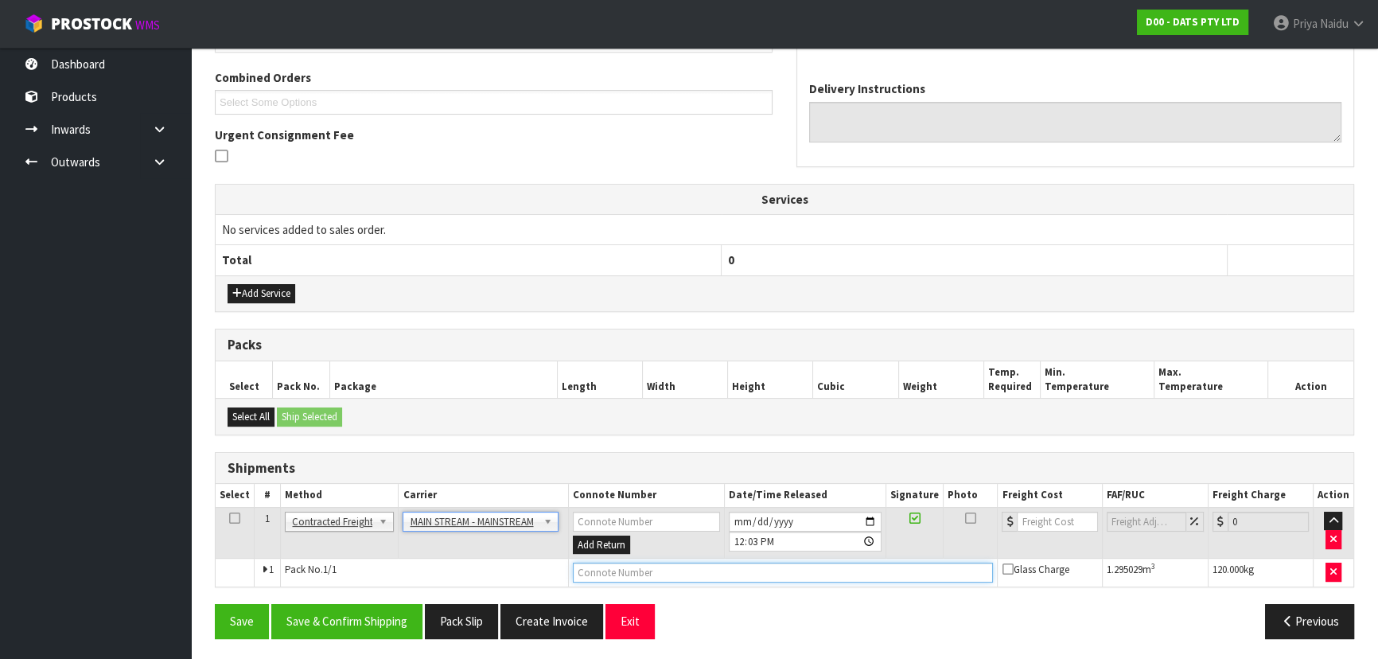
click at [646, 570] on input "text" at bounding box center [783, 573] width 421 height 20
paste input "CWL7727883"
type input "CWL7727883"
click at [1043, 525] on input "number" at bounding box center [1057, 522] width 80 height 20
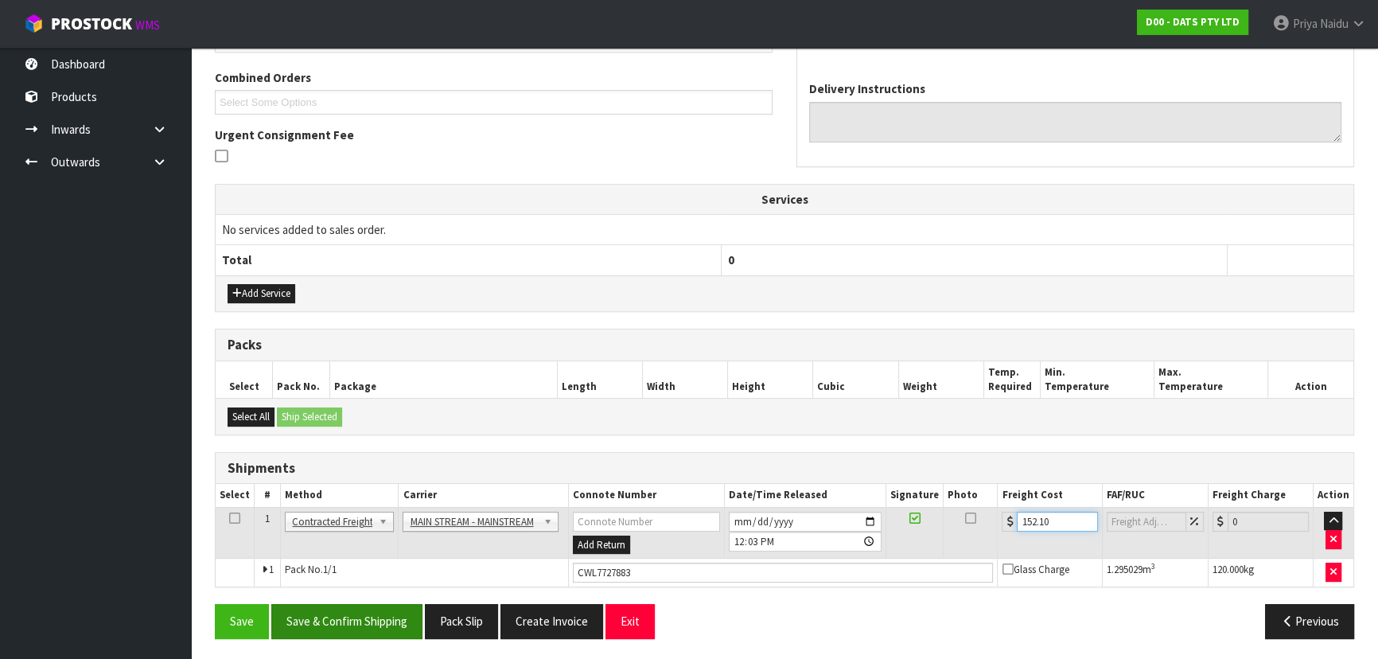
type input "152.10"
click at [372, 622] on button "Save & Confirm Shipping" at bounding box center [346, 621] width 151 height 34
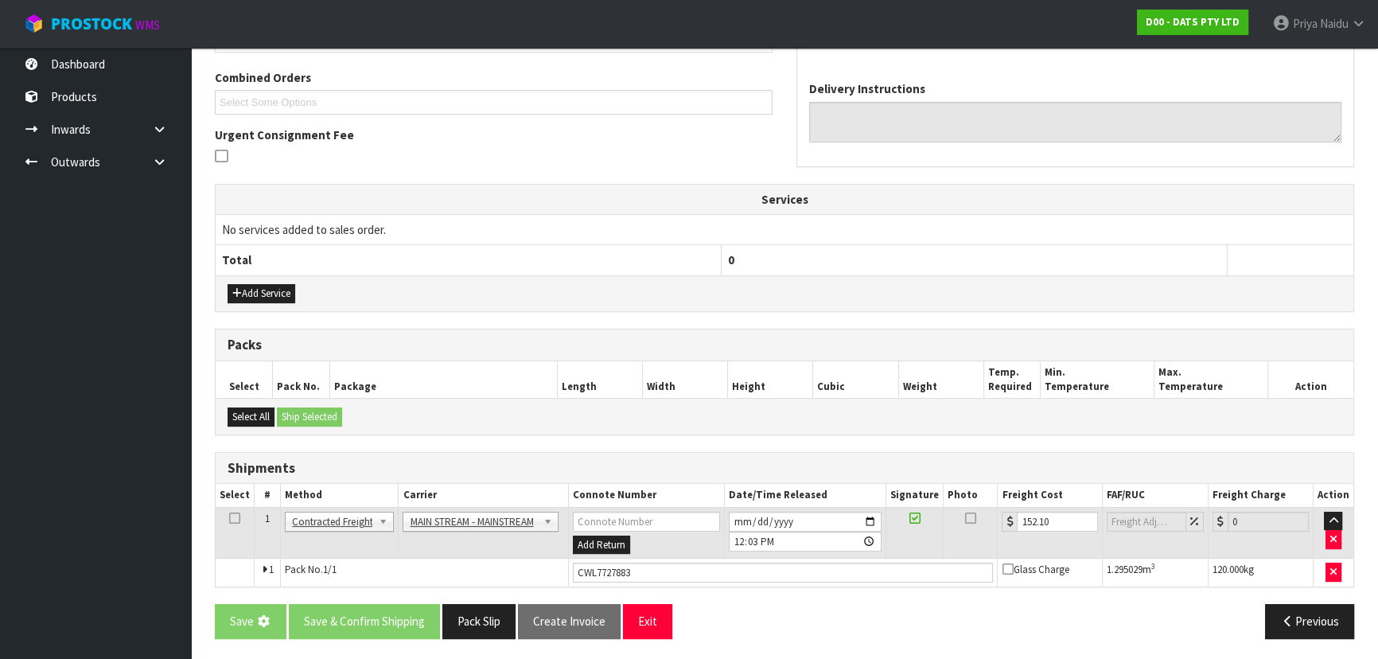
scroll to position [0, 0]
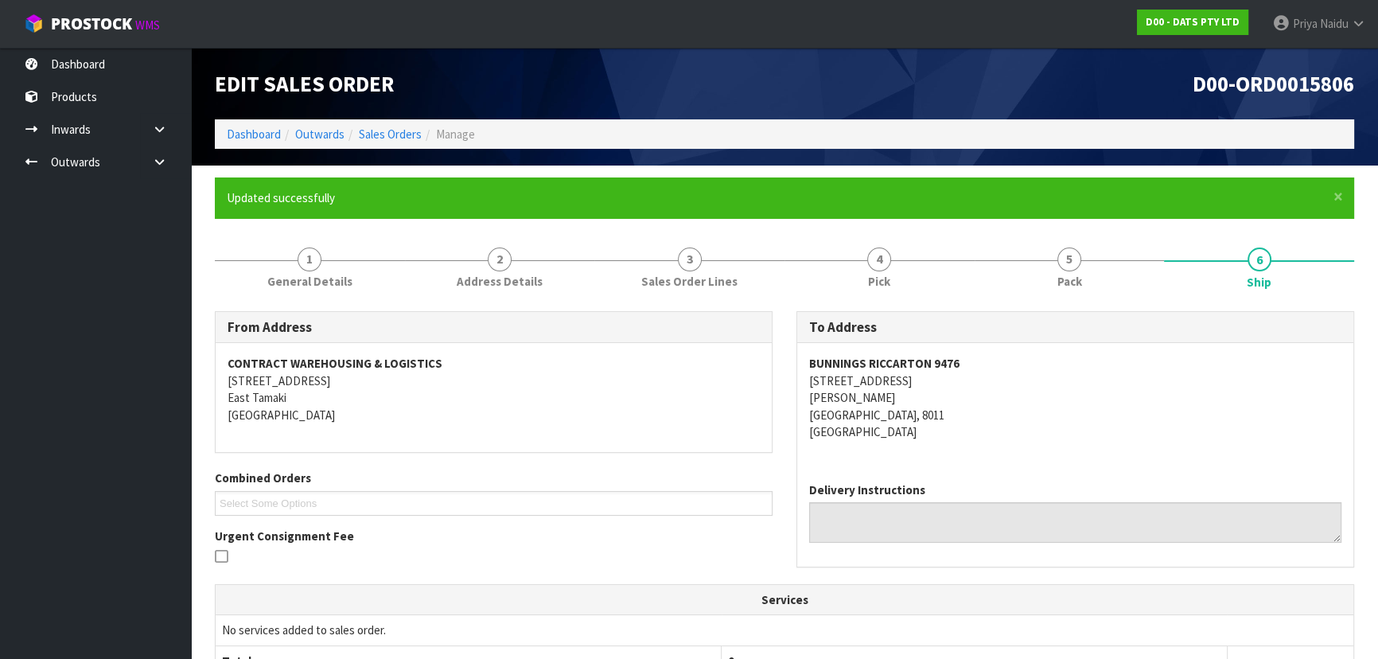
click at [1091, 417] on address "BUNNINGS RICCARTON 9476 64 BLENHEIM ROAD ADDINGTON CHRISTCHURCH, 8011 New Zeala…" at bounding box center [1075, 397] width 532 height 85
click at [255, 141] on link "Dashboard" at bounding box center [254, 134] width 54 height 15
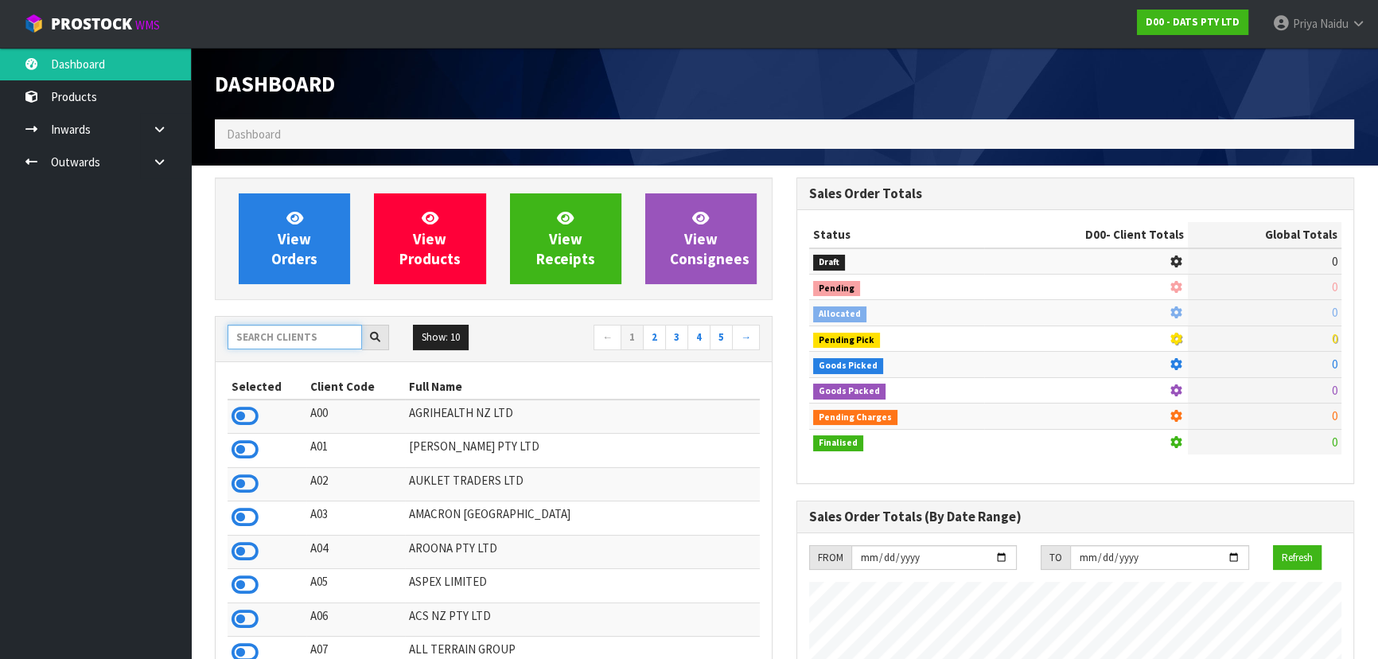
click at [293, 337] on input "text" at bounding box center [295, 337] width 135 height 25
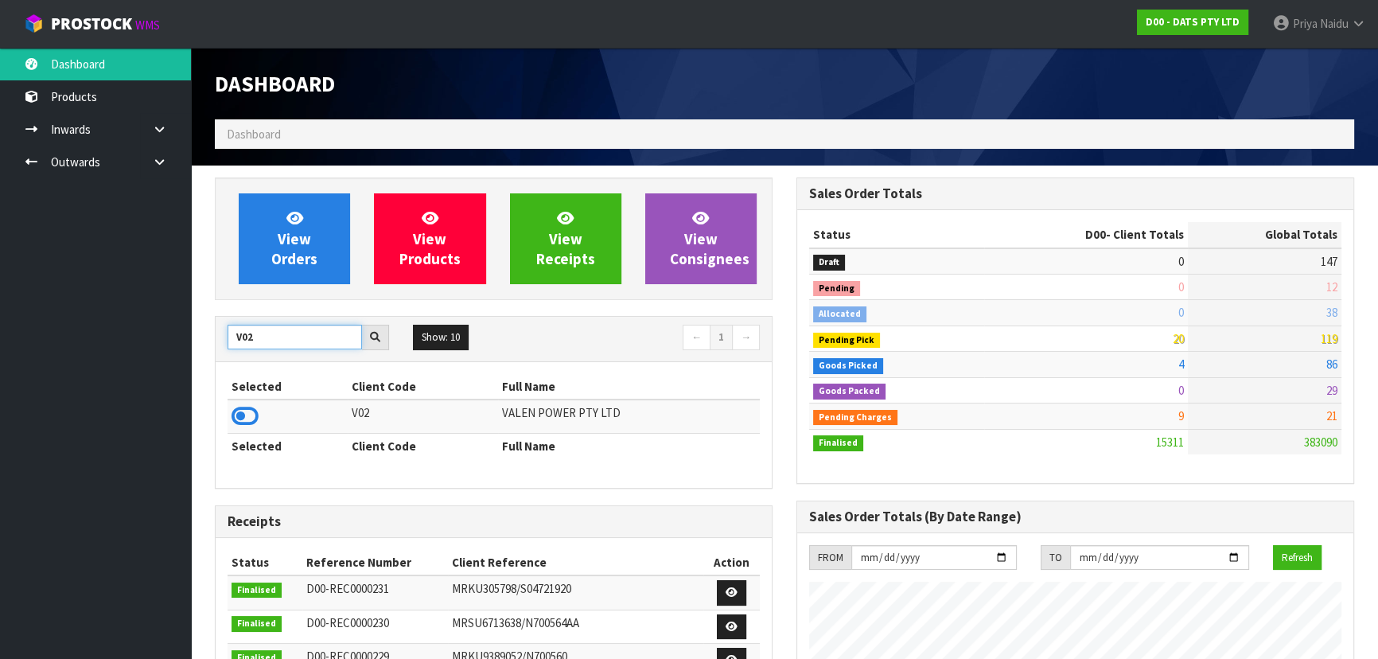
type input "V02"
click at [262, 414] on td at bounding box center [288, 417] width 120 height 34
click at [250, 414] on icon at bounding box center [245, 416] width 27 height 24
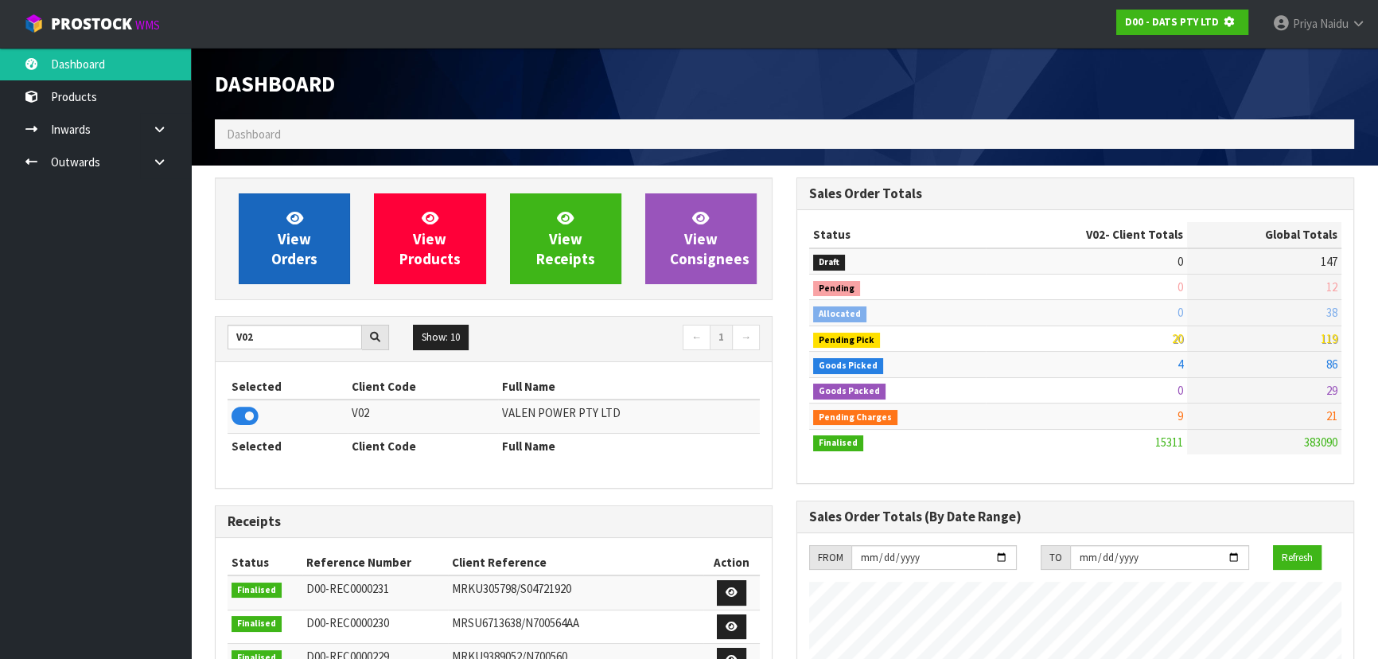
scroll to position [794900, 795309]
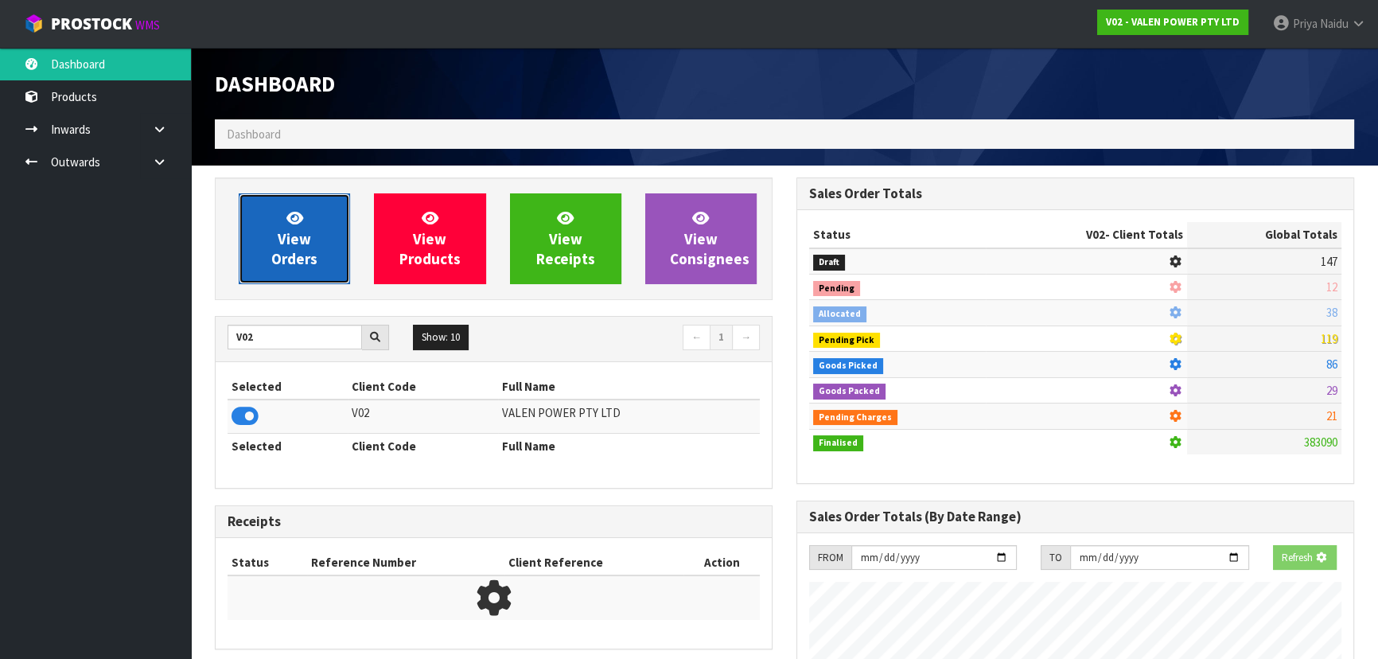
click at [301, 263] on span "View Orders" at bounding box center [294, 239] width 46 height 60
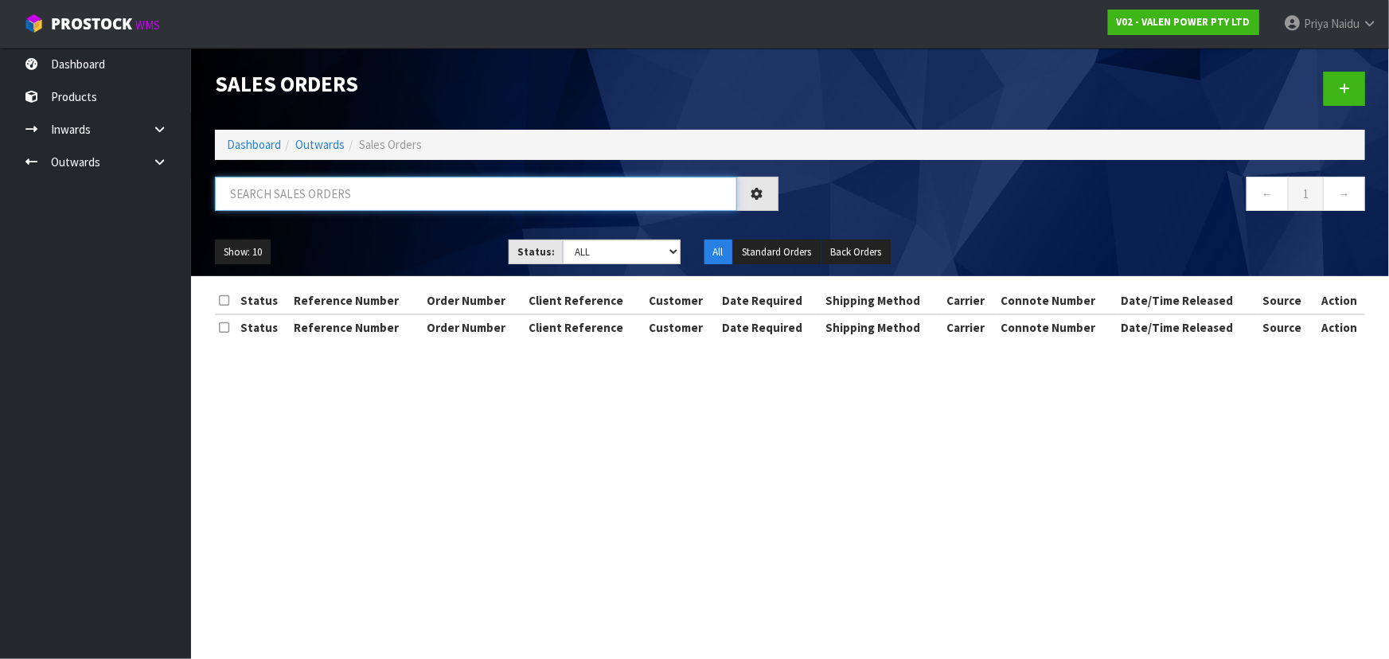
click at [318, 192] on input "text" at bounding box center [476, 194] width 522 height 34
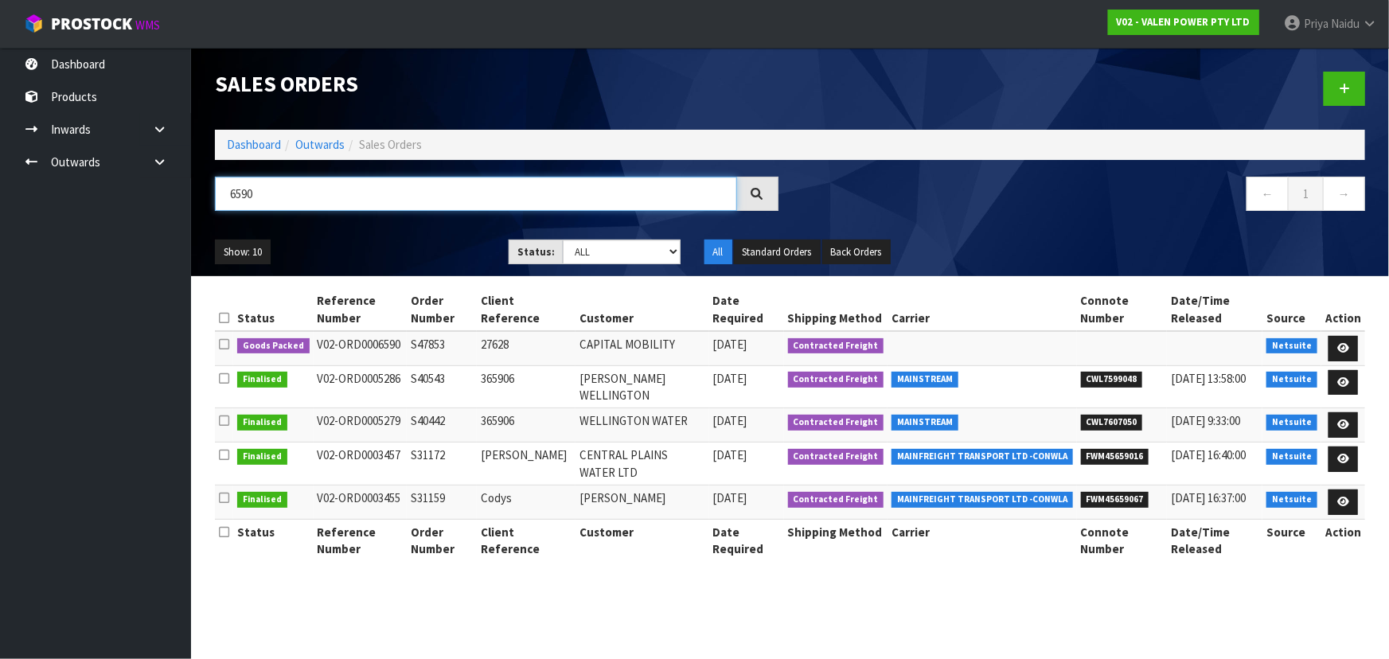
type input "6590"
click at [322, 231] on div "Show: 10 5 10 25 50 Status: Draft Pending Allocated Pending Pick Goods Picked G…" at bounding box center [790, 252] width 1174 height 49
click at [326, 232] on div "Show: 10 5 10 25 50 Status: Draft Pending Allocated Pending Pick Goods Picked G…" at bounding box center [790, 252] width 1174 height 49
click at [366, 240] on ul "Show: 10 5 10 25 50" at bounding box center [350, 252] width 270 height 25
click at [372, 244] on ul "Show: 10 5 10 25 50" at bounding box center [350, 252] width 270 height 25
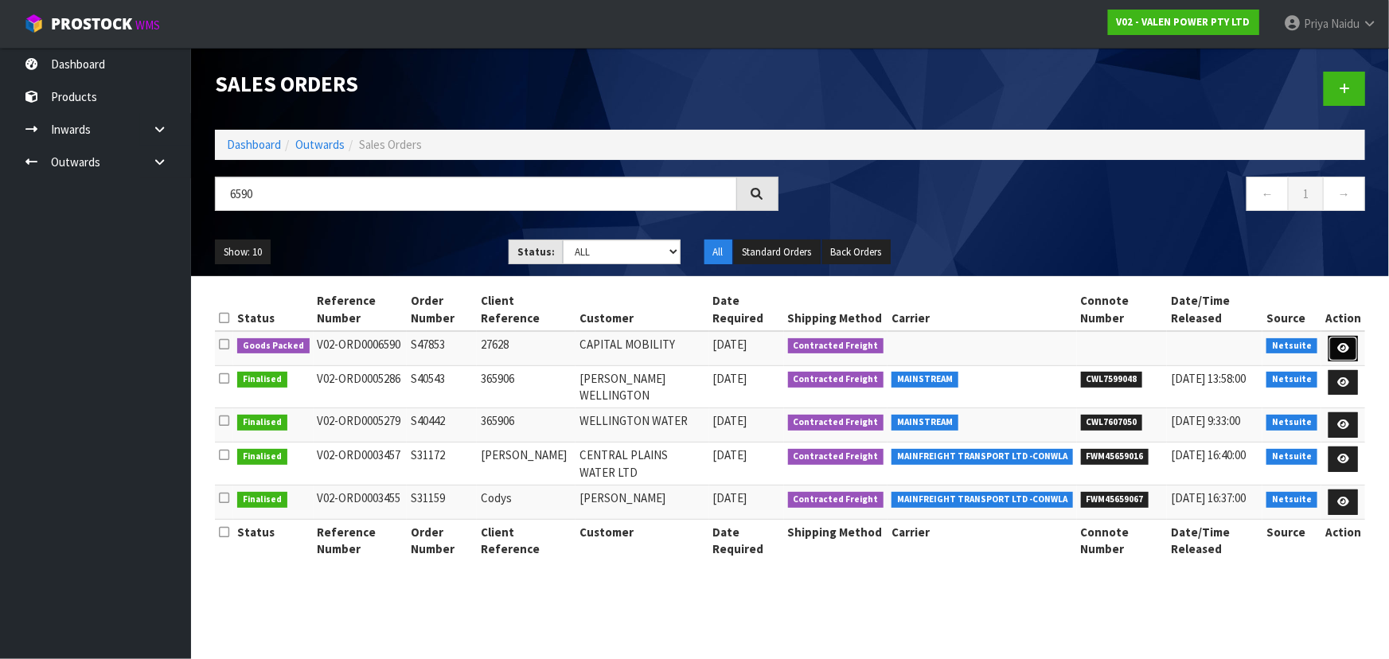
click at [1343, 343] on icon at bounding box center [1343, 348] width 12 height 10
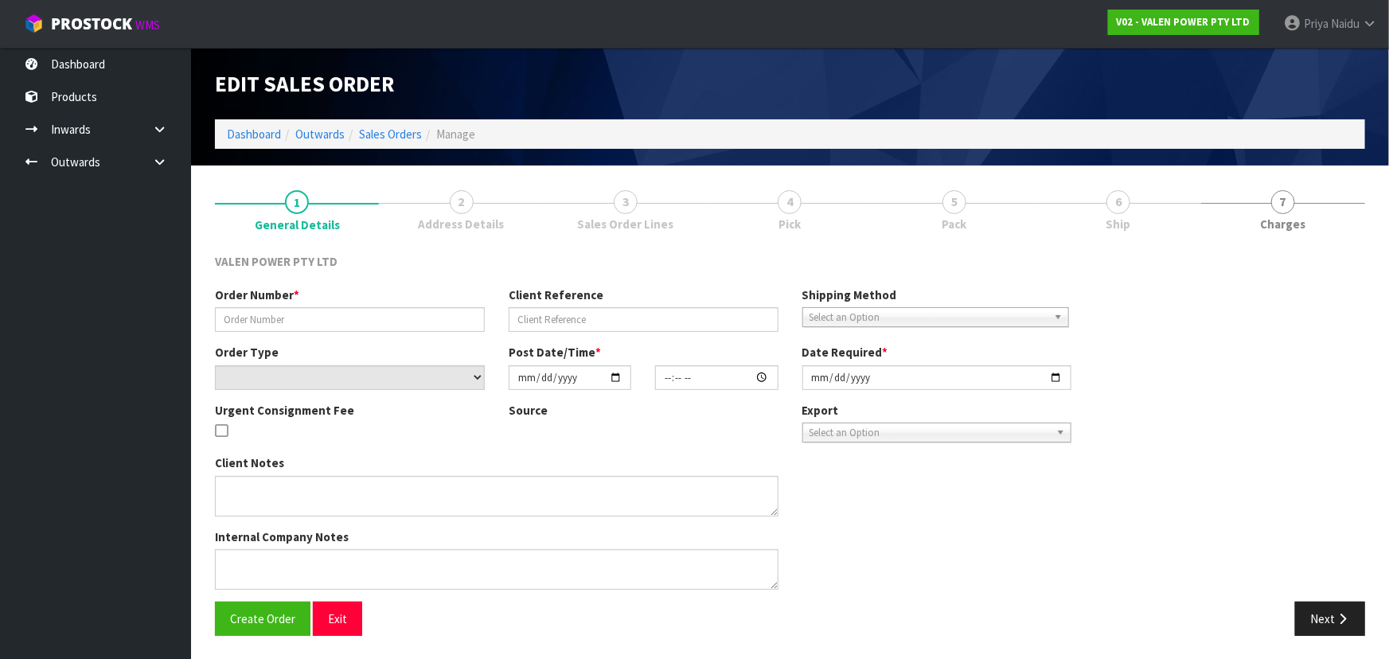
type input "S47853"
type input "27628"
select select "number:0"
type input "[DATE]"
type input "10:00:07.000"
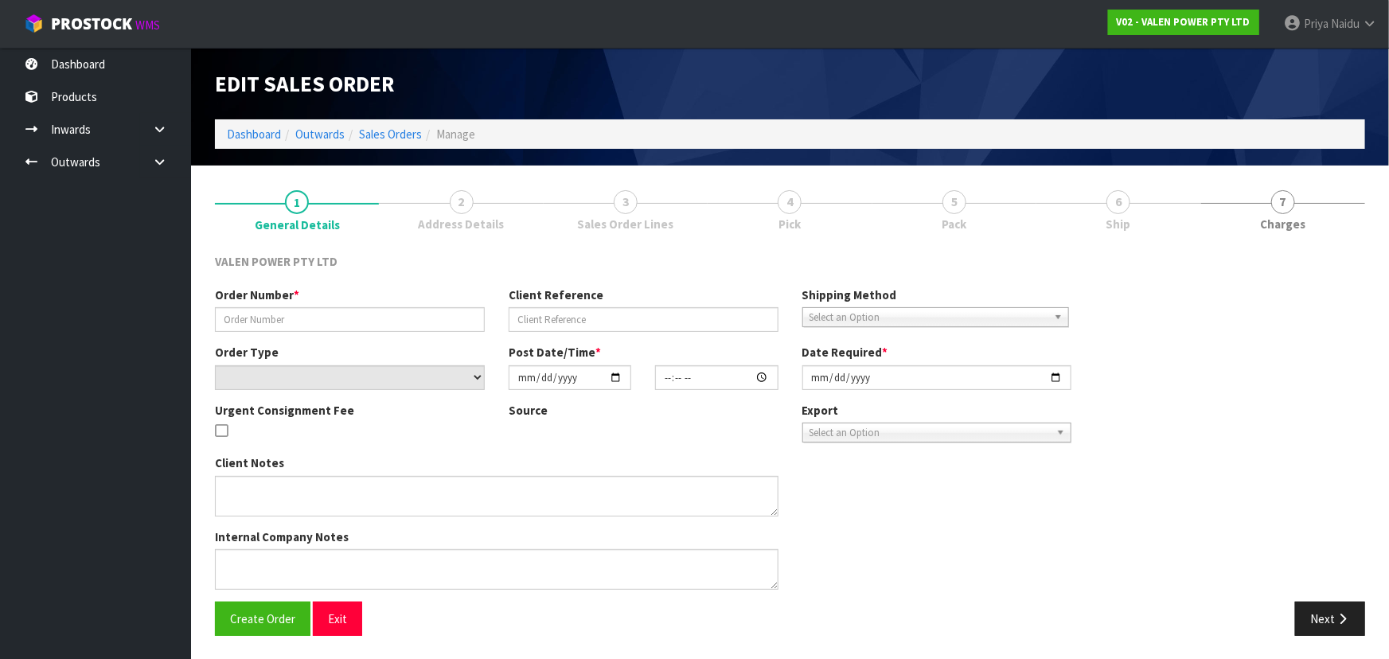
type input "[DATE]"
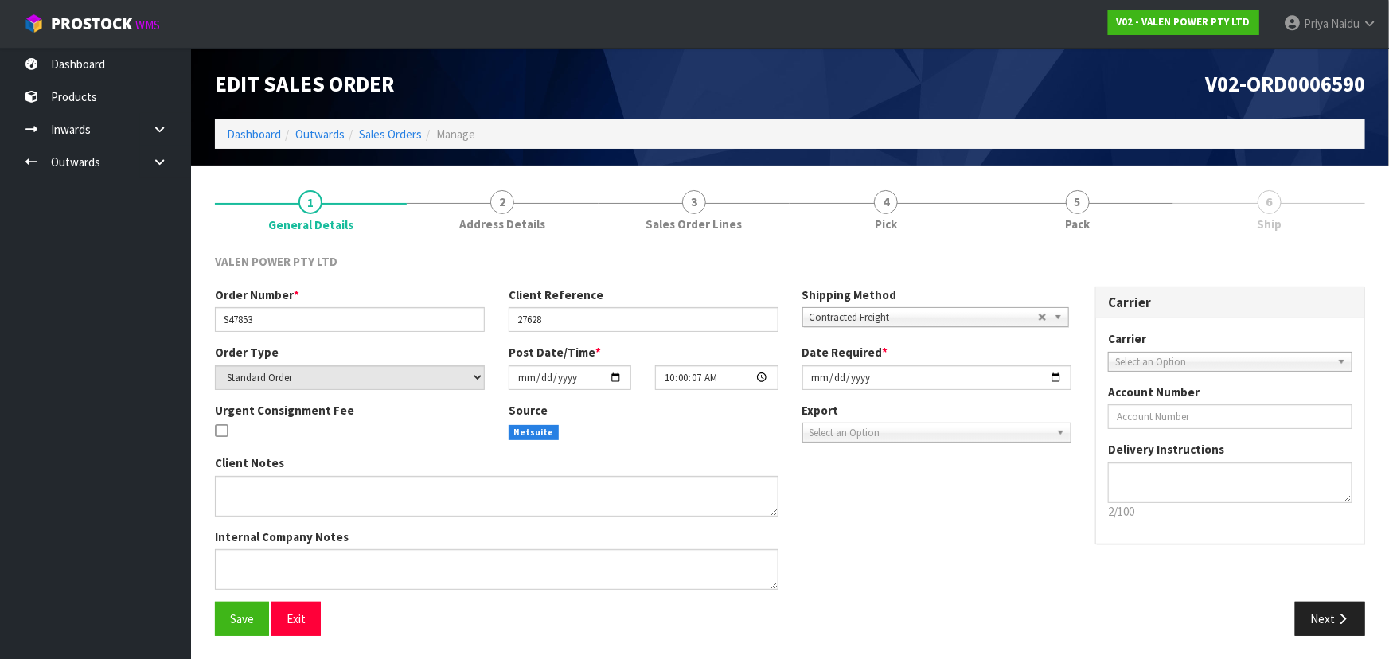
click at [1059, 213] on link "5 Pack" at bounding box center [1077, 208] width 192 height 63
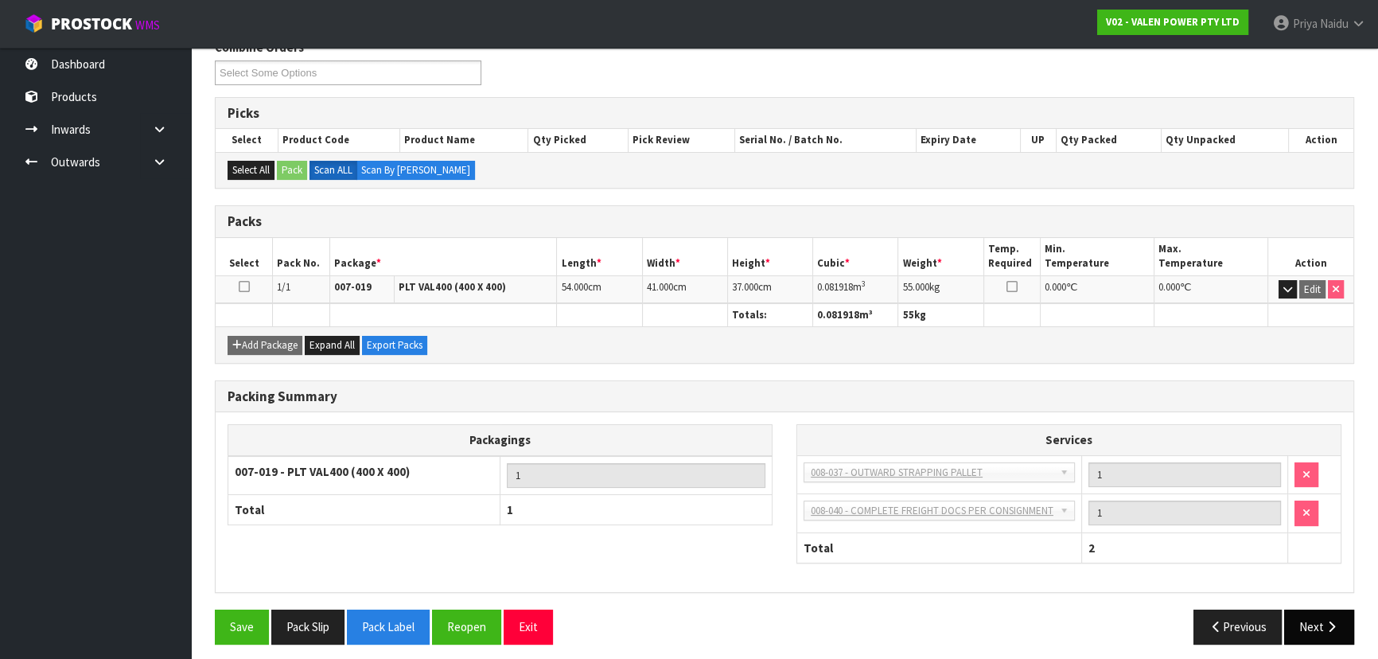
scroll to position [220, 0]
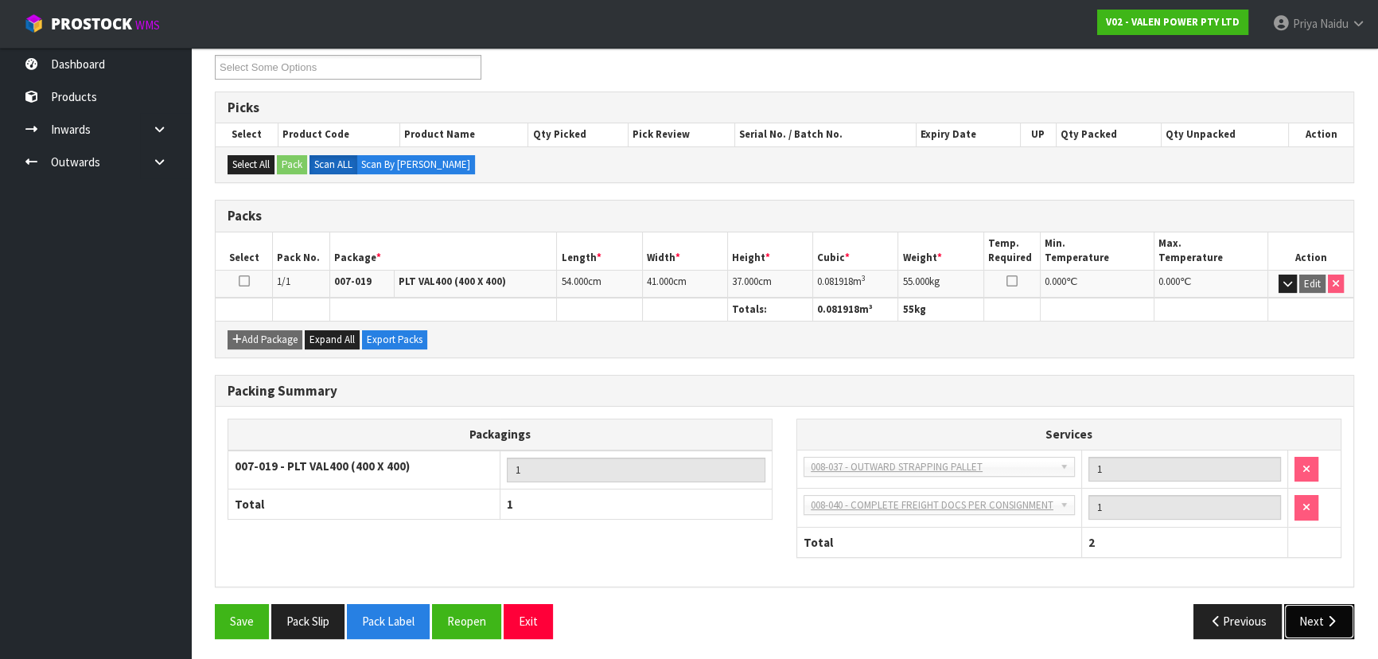
click at [1321, 619] on button "Next" at bounding box center [1320, 621] width 70 height 34
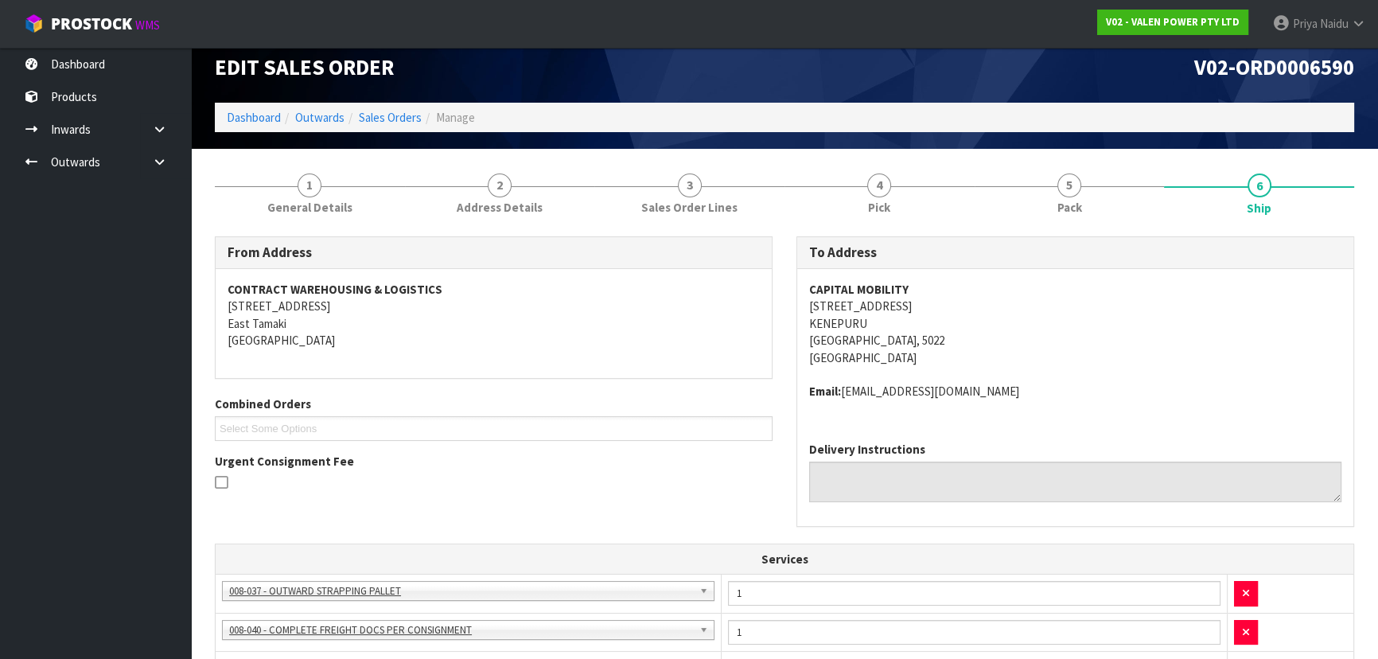
scroll to position [0, 0]
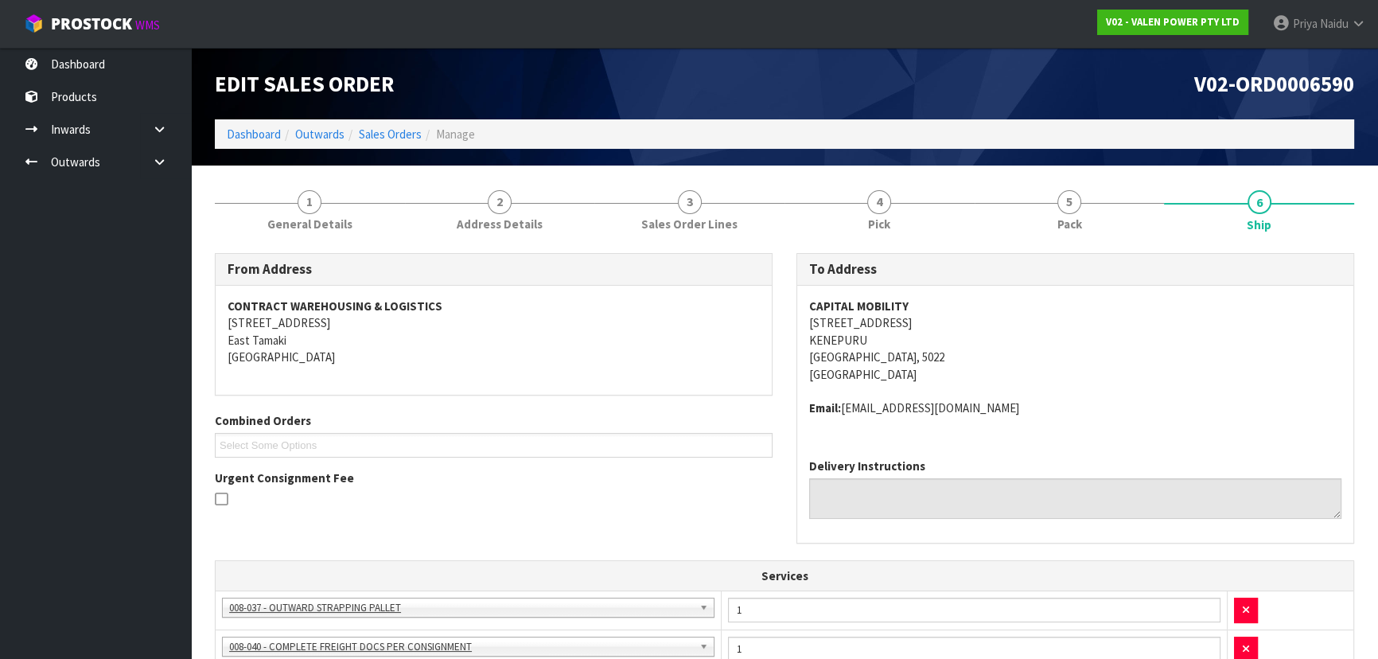
click at [939, 267] on h3 "To Address" at bounding box center [1075, 269] width 532 height 15
drag, startPoint x: 800, startPoint y: 323, endPoint x: 953, endPoint y: 362, distance: 158.5
click at [953, 362] on div "CAPITAL MOBILITY 23 BROKEN HILL ROAD KENEPURU PORIRUA, 5022 New Zealand Email: …" at bounding box center [1075, 366] width 556 height 160
click at [801, 302] on div "CAPITAL MOBILITY 23 BROKEN HILL ROAD KENEPURU PORIRUA, 5022 New Zealand Email: …" at bounding box center [1075, 366] width 556 height 160
drag, startPoint x: 801, startPoint y: 302, endPoint x: 939, endPoint y: 302, distance: 137.7
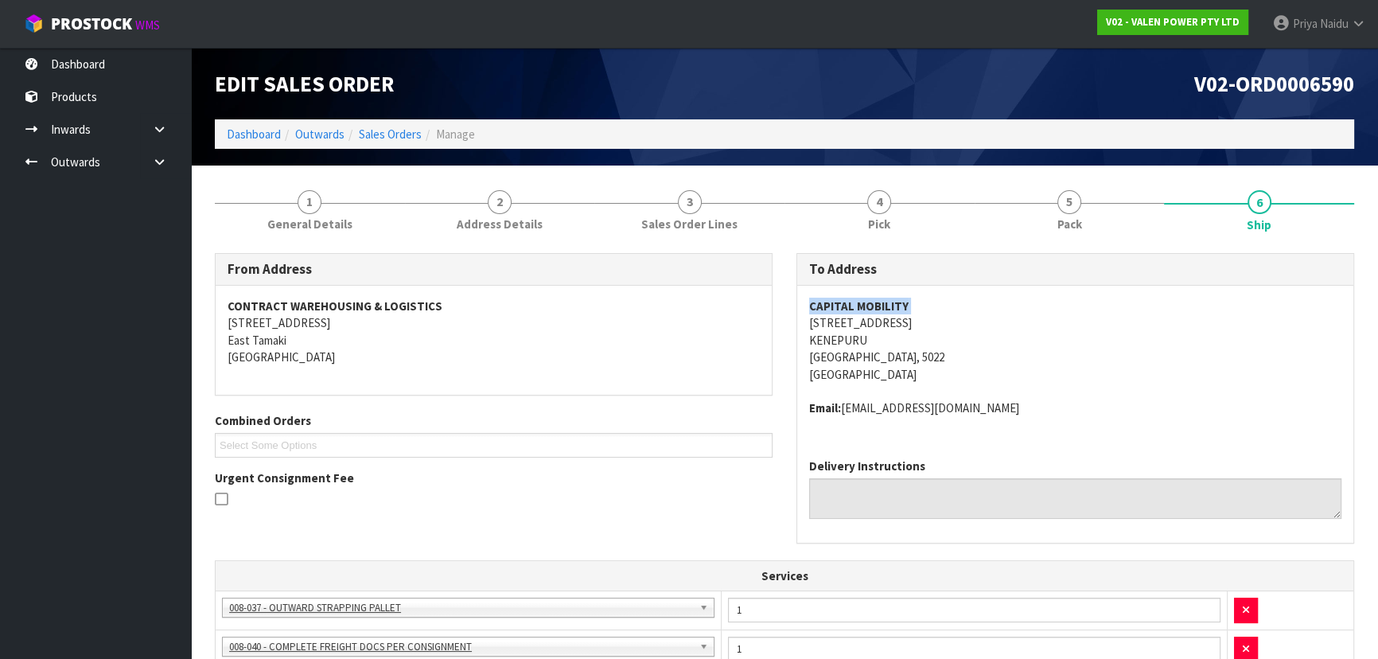
click at [939, 302] on div "CAPITAL MOBILITY 23 BROKEN HILL ROAD KENEPURU PORIRUA, 5022 New Zealand Email: …" at bounding box center [1075, 366] width 556 height 160
drag, startPoint x: 806, startPoint y: 404, endPoint x: 1076, endPoint y: 418, distance: 270.1
click at [1076, 418] on div "CAPITAL MOBILITY 23 BROKEN HILL ROAD KENEPURU PORIRUA, 5022 New Zealand Email: …" at bounding box center [1075, 366] width 556 height 160
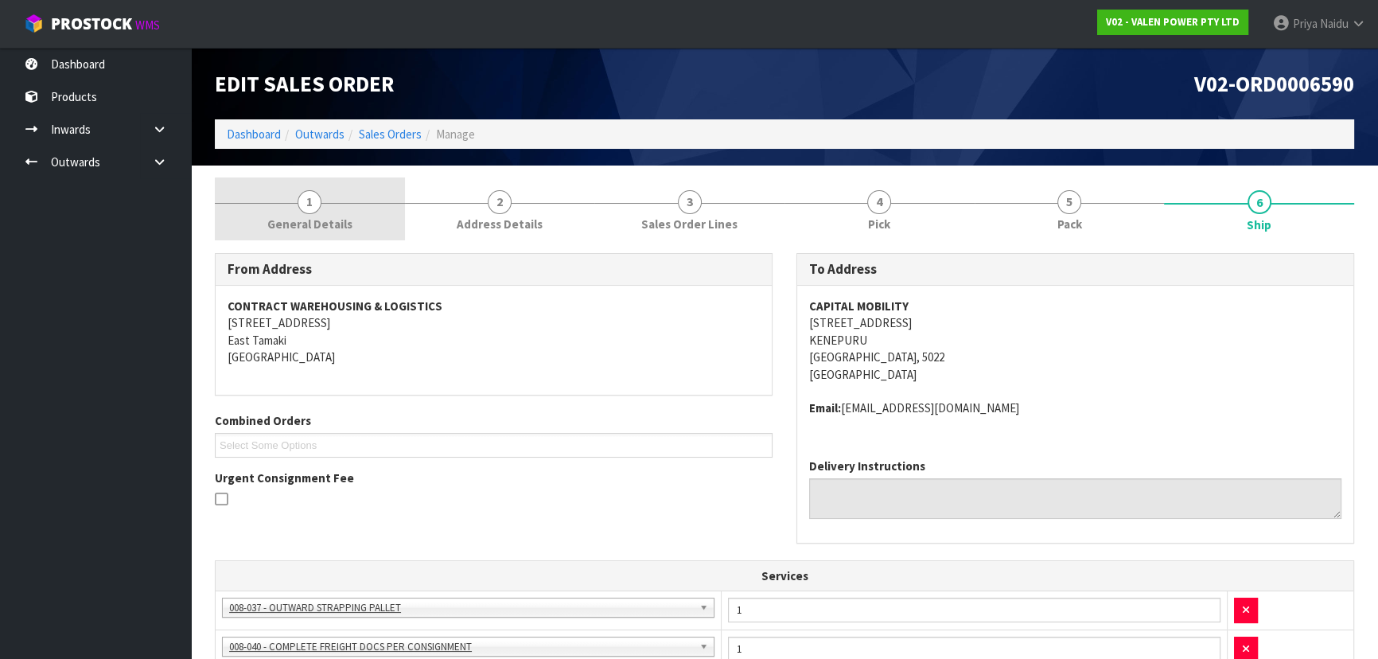
click at [312, 238] on link "1 General Details" at bounding box center [310, 208] width 190 height 63
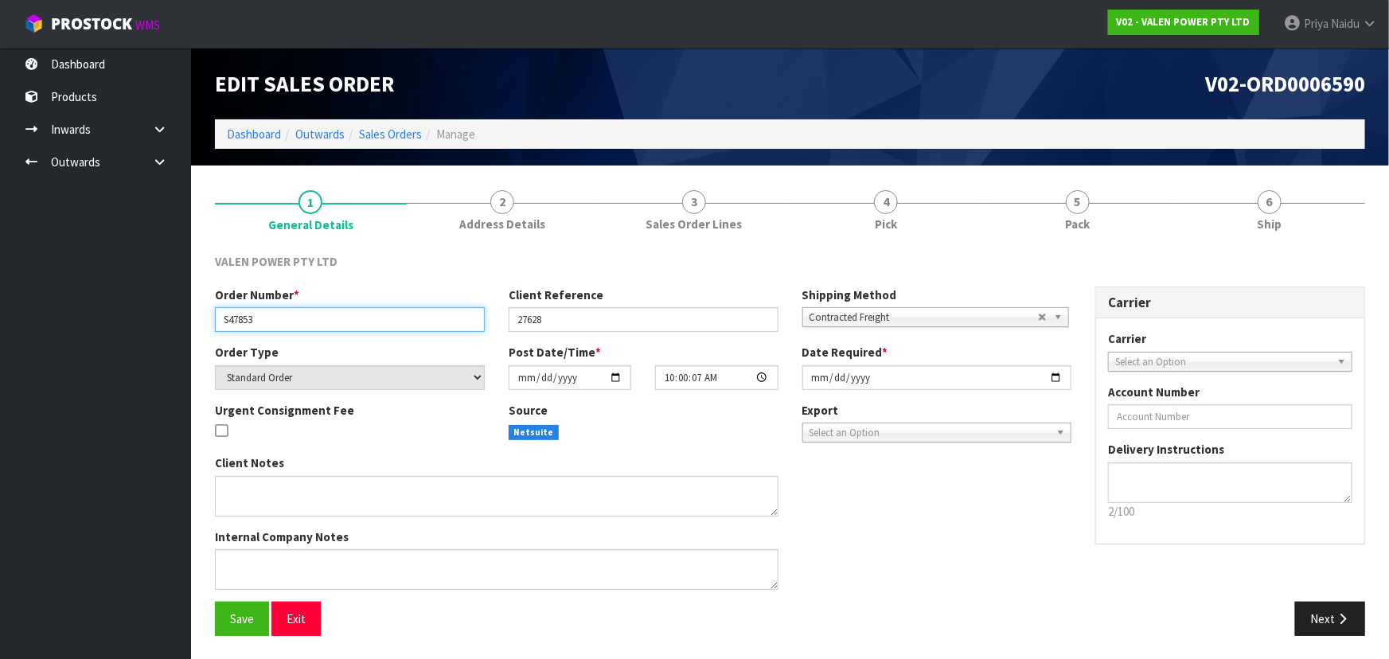
drag, startPoint x: 223, startPoint y: 326, endPoint x: 271, endPoint y: 322, distance: 47.9
click at [271, 322] on input "S47853" at bounding box center [350, 319] width 270 height 25
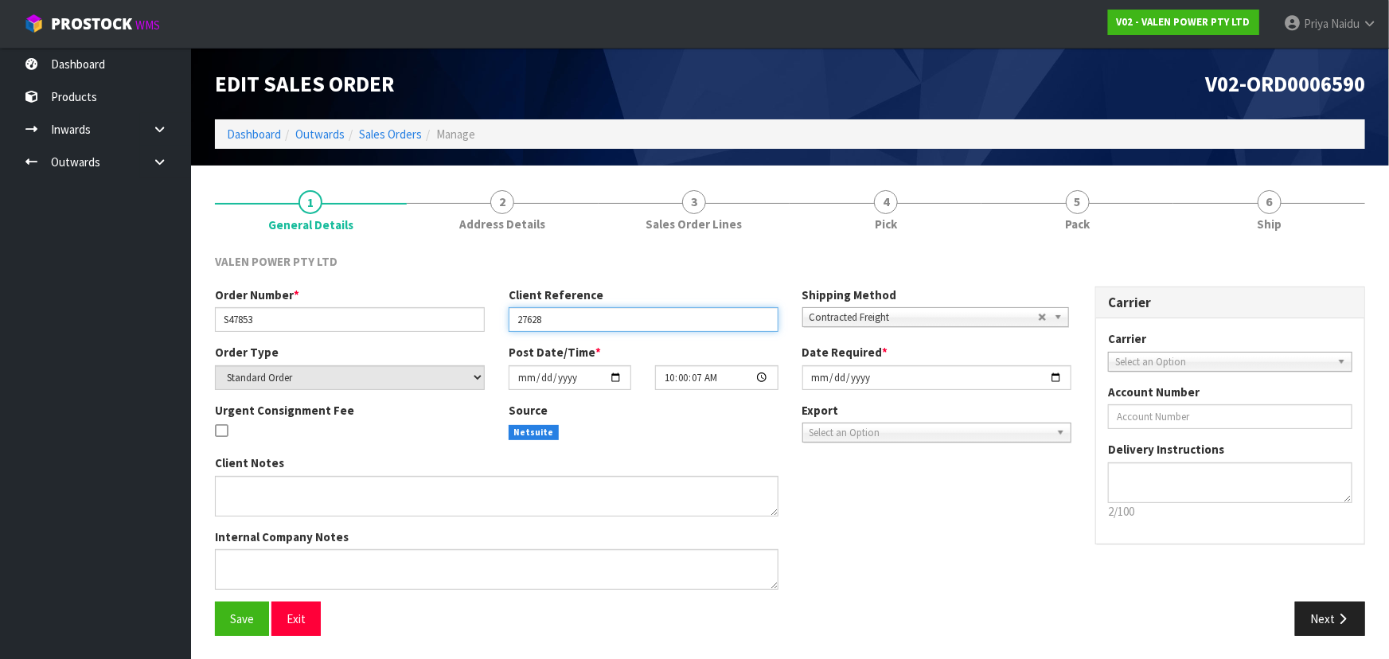
drag, startPoint x: 521, startPoint y: 319, endPoint x: 540, endPoint y: 319, distance: 19.1
click at [540, 319] on input "27628" at bounding box center [644, 319] width 270 height 25
drag, startPoint x: 513, startPoint y: 319, endPoint x: 583, endPoint y: 318, distance: 70.8
click at [583, 318] on input "27628" at bounding box center [644, 319] width 270 height 25
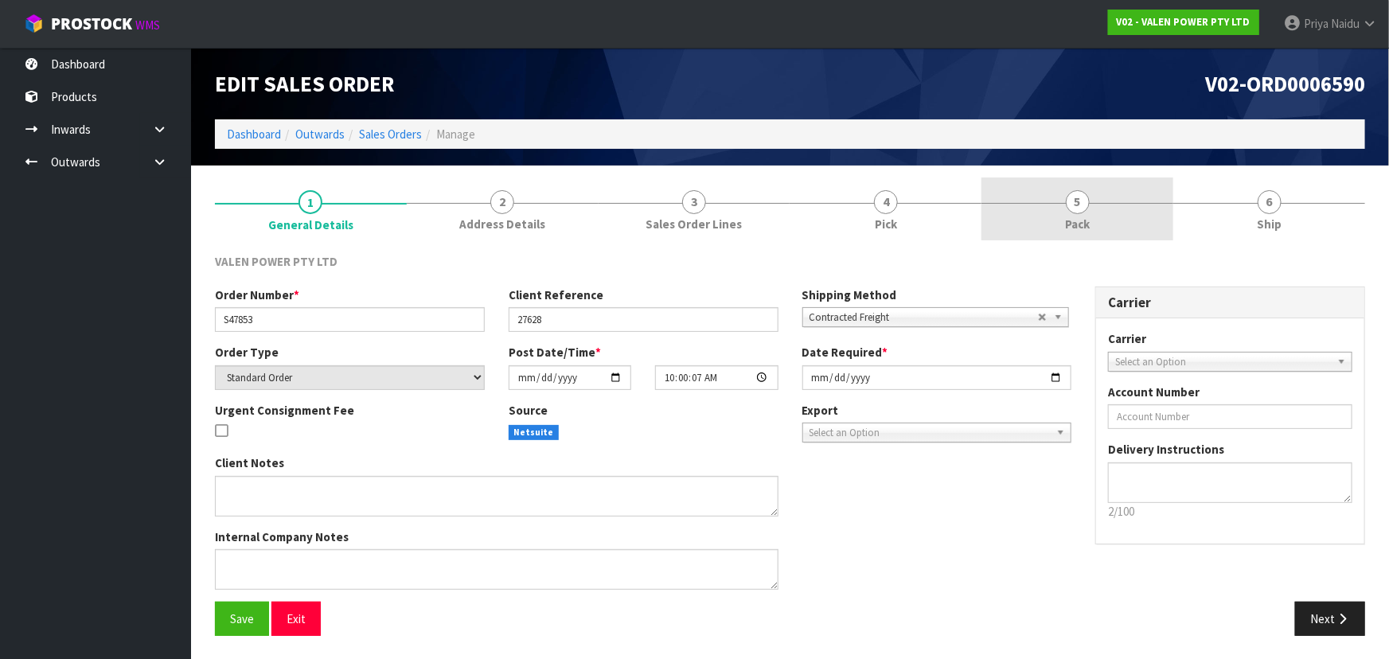
click at [1090, 210] on link "5 Pack" at bounding box center [1077, 208] width 192 height 63
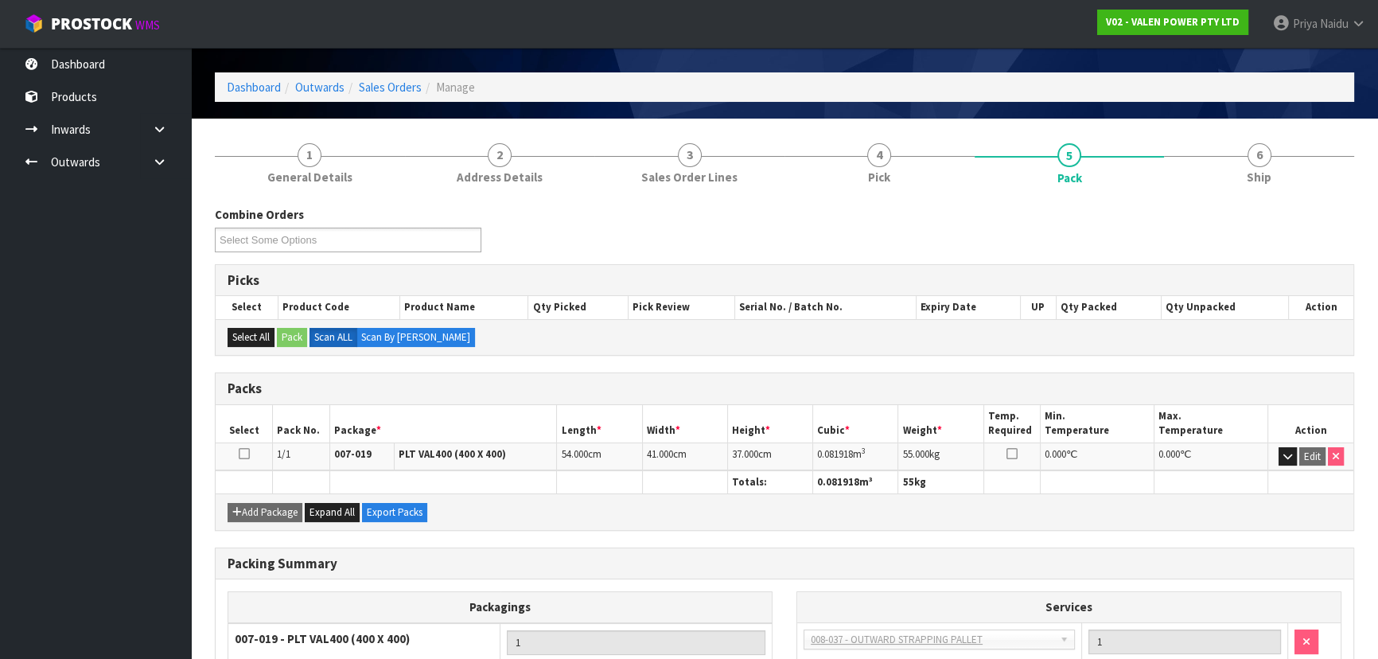
scroll to position [72, 0]
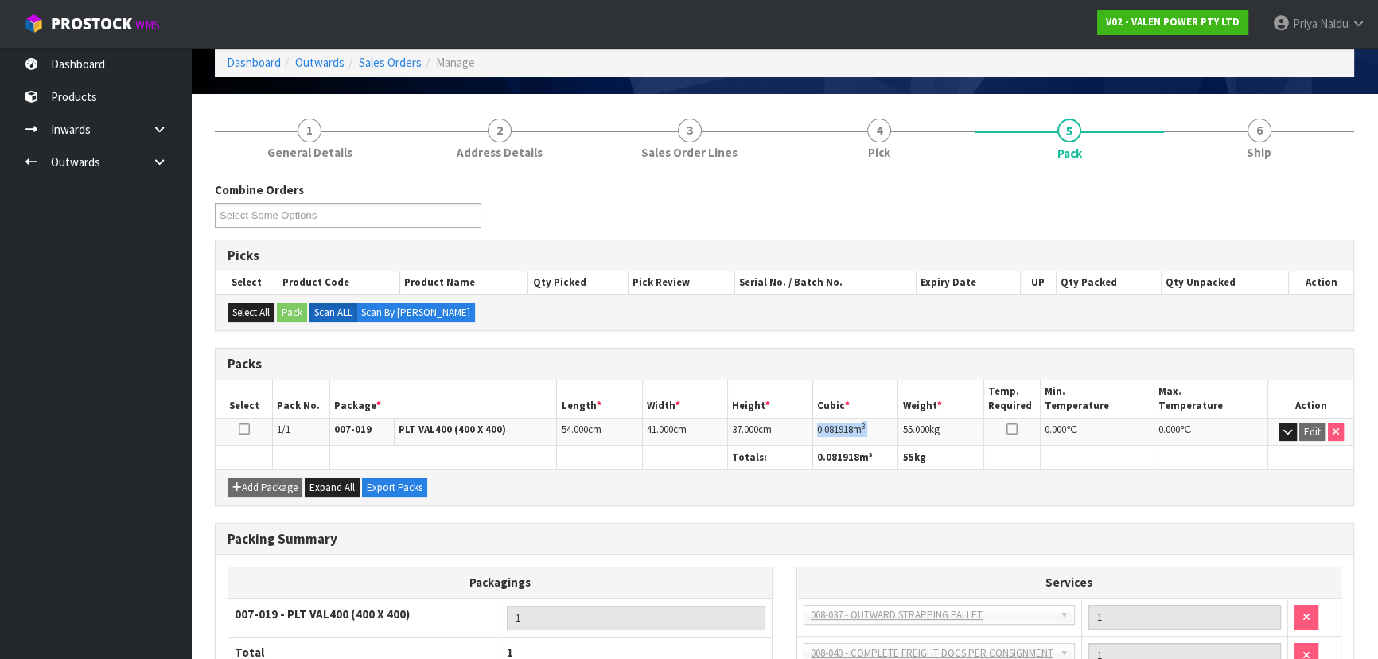
drag, startPoint x: 813, startPoint y: 430, endPoint x: 899, endPoint y: 424, distance: 86.9
click at [899, 424] on tr "1/1 007-019 PLT VAL400 (400 X 400) 54.000 cm 41.000 cm 37.000 cm 0.081918 m 3 5…" at bounding box center [785, 432] width 1138 height 28
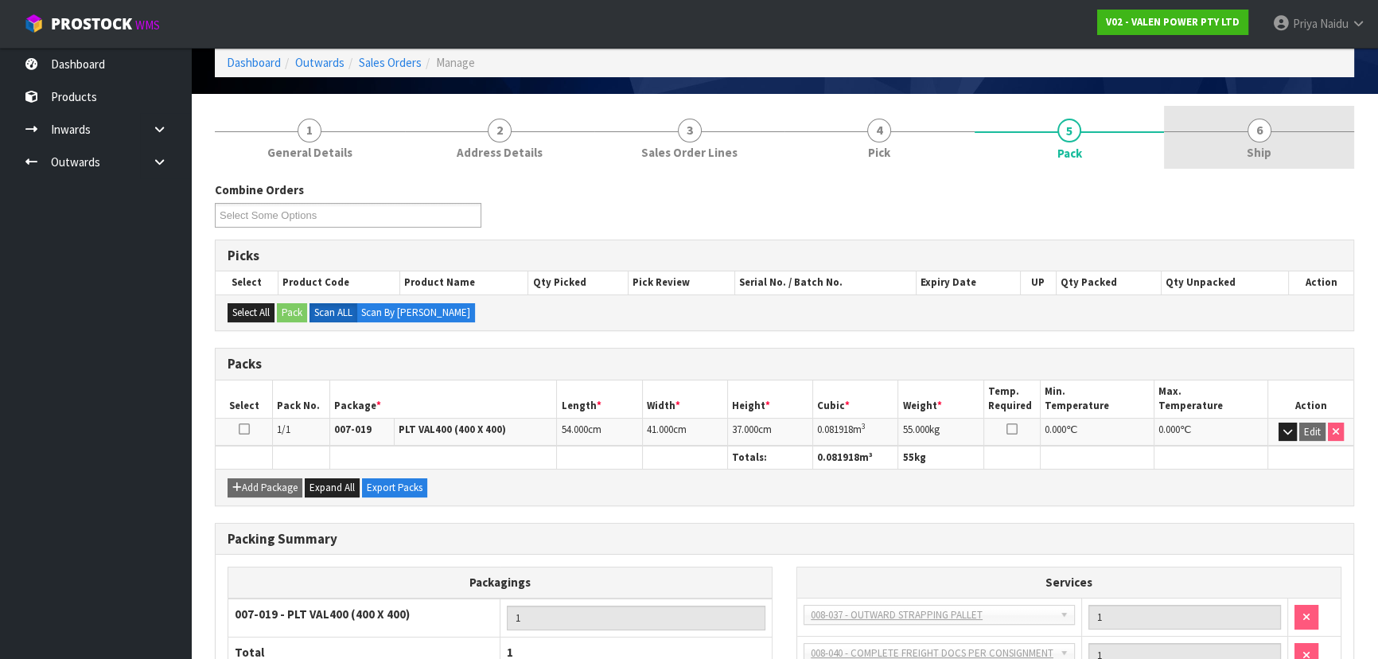
click at [1265, 138] on span "6" at bounding box center [1260, 131] width 24 height 24
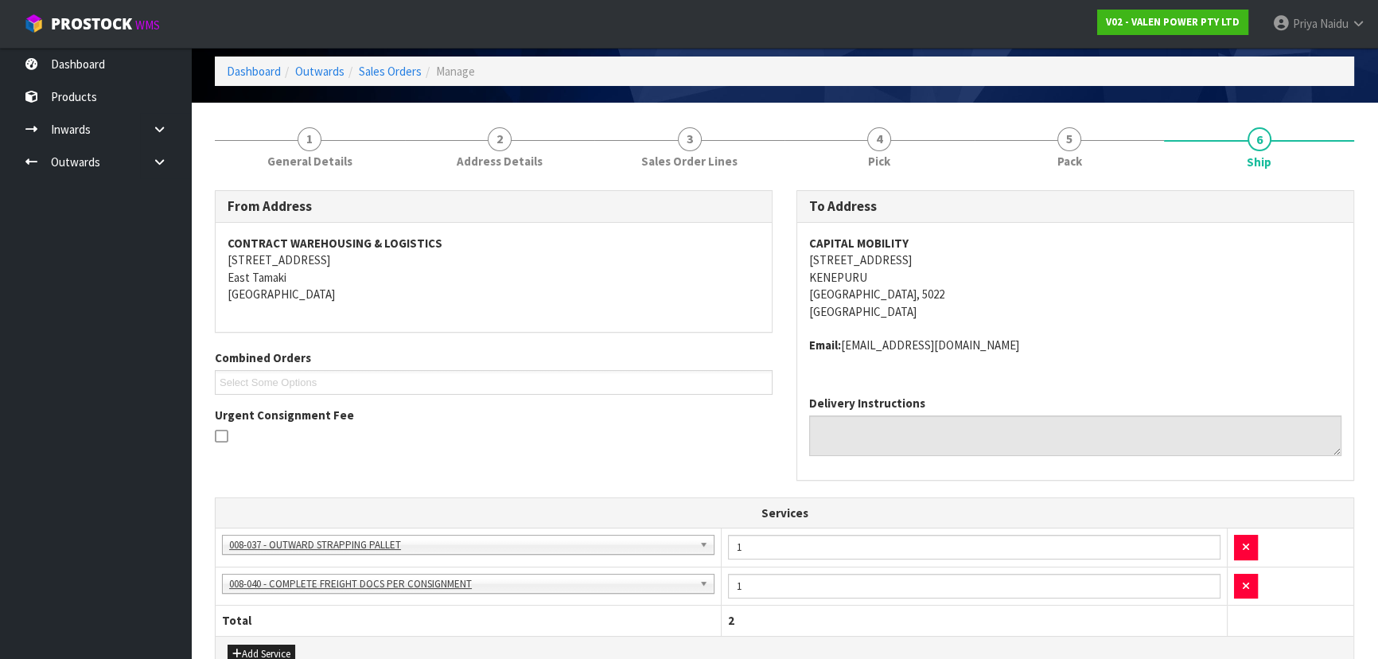
scroll to position [0, 0]
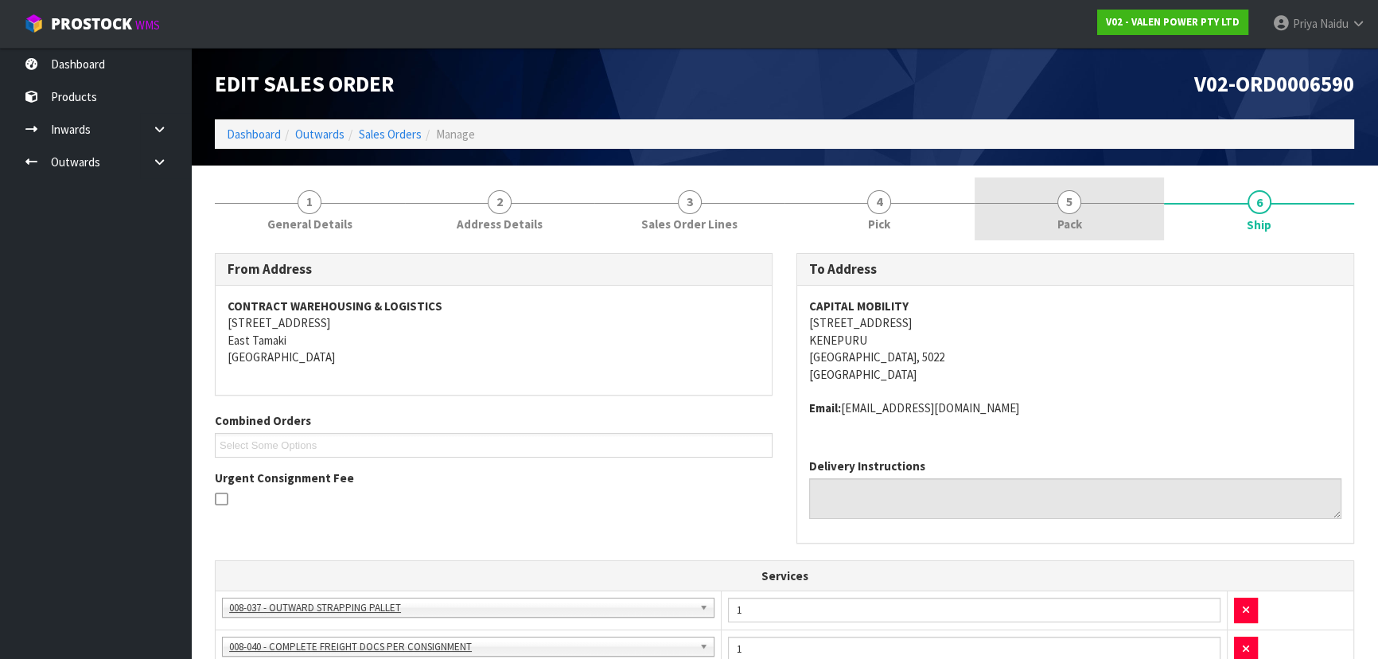
click at [1086, 177] on link "5 Pack" at bounding box center [1070, 208] width 190 height 63
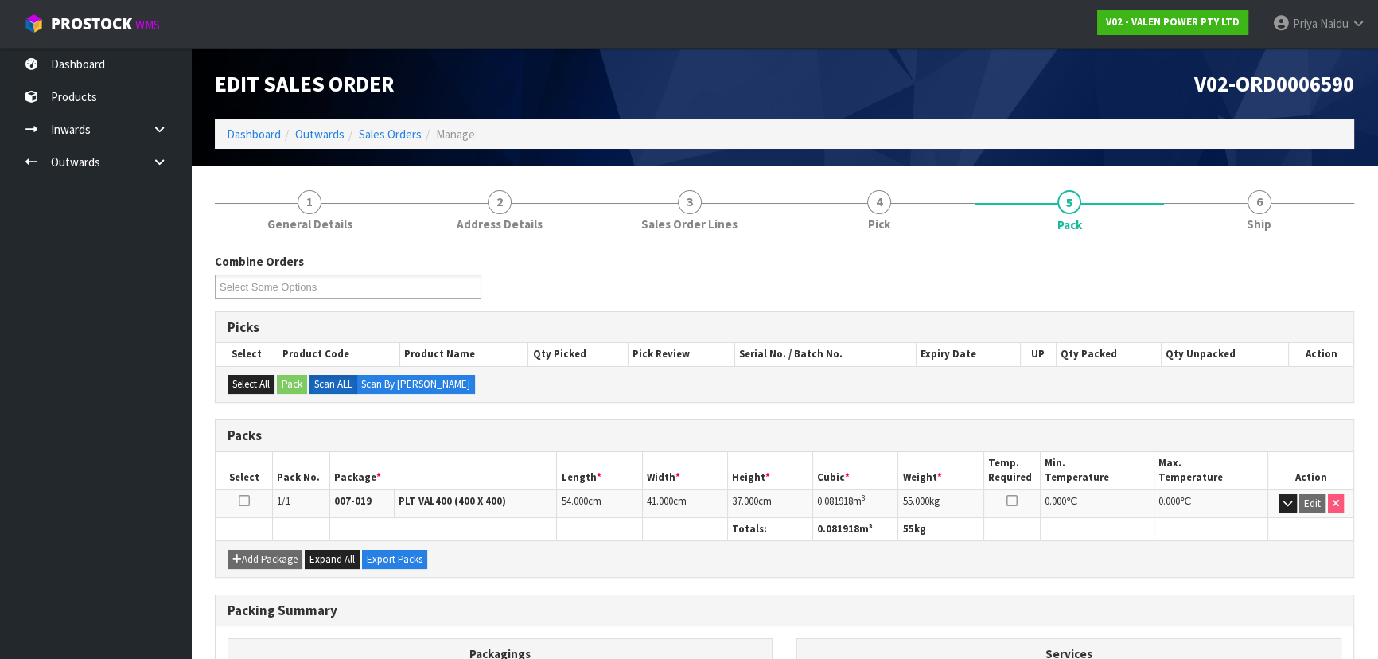
scroll to position [72, 0]
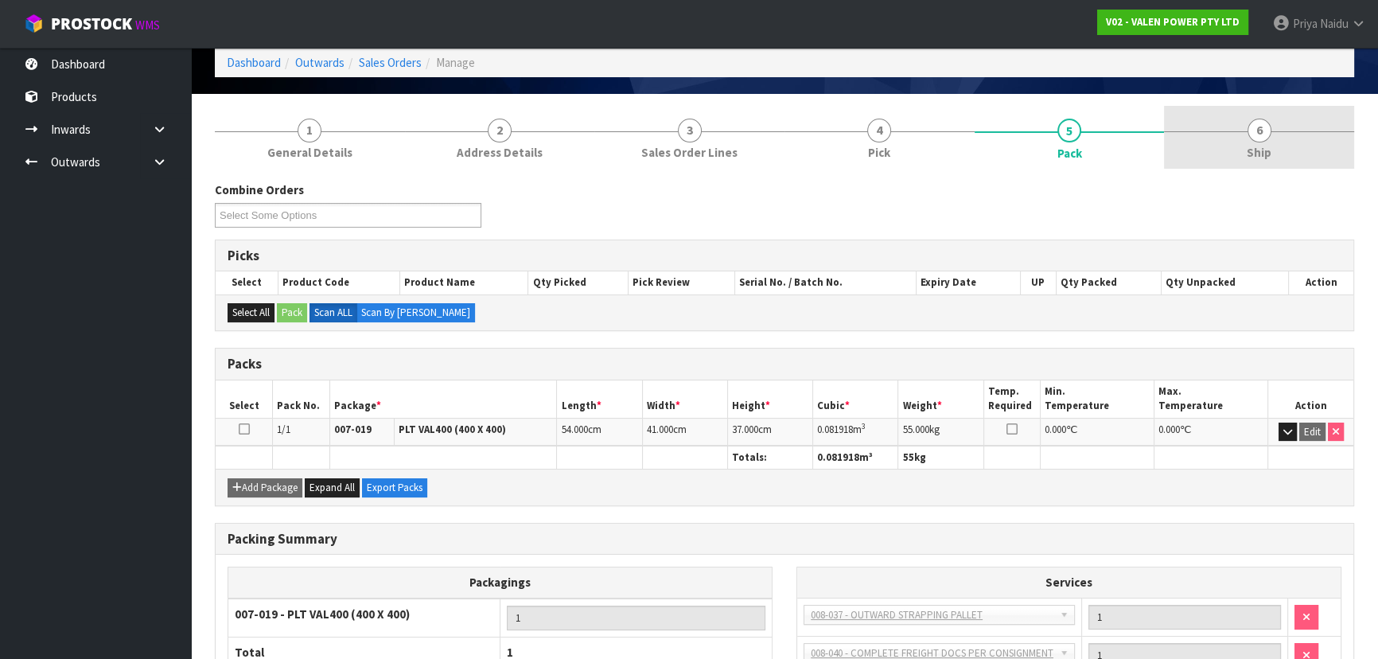
drag, startPoint x: 1310, startPoint y: 159, endPoint x: 1297, endPoint y: 162, distance: 13.7
click at [1310, 159] on link "6 Ship" at bounding box center [1259, 137] width 190 height 63
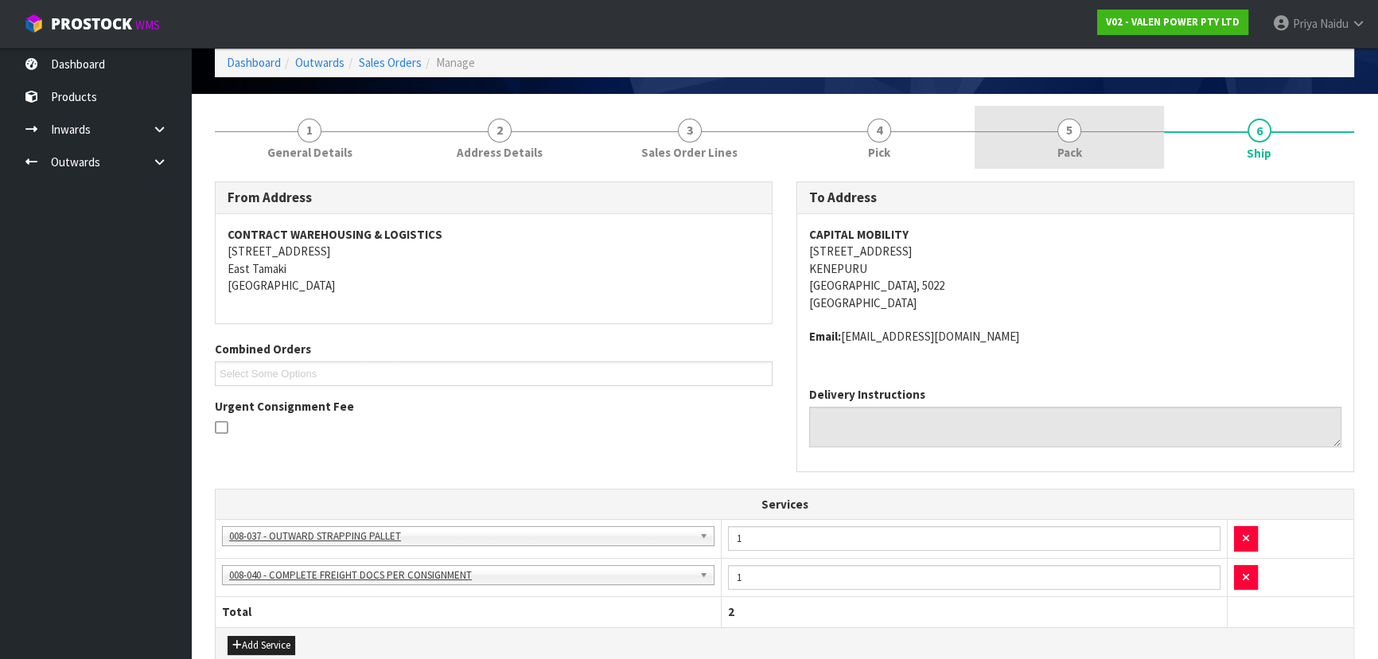
click at [1045, 150] on link "5 Pack" at bounding box center [1070, 137] width 190 height 63
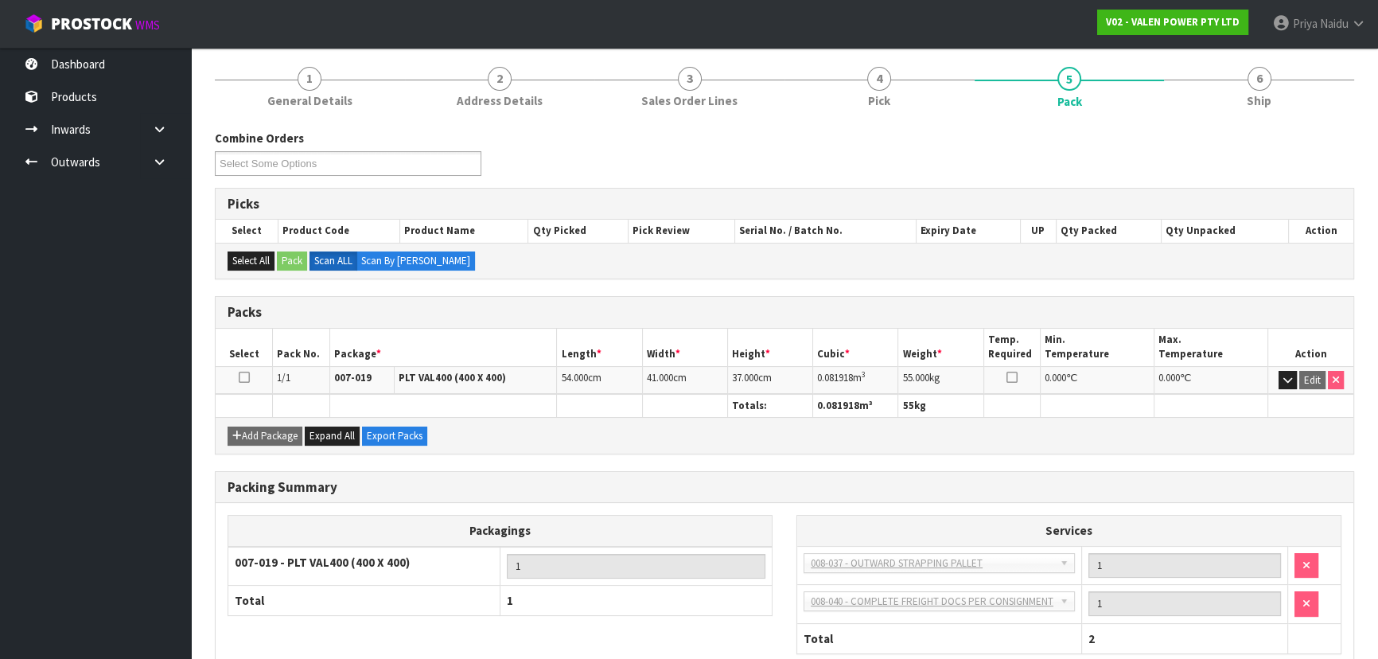
scroll to position [144, 0]
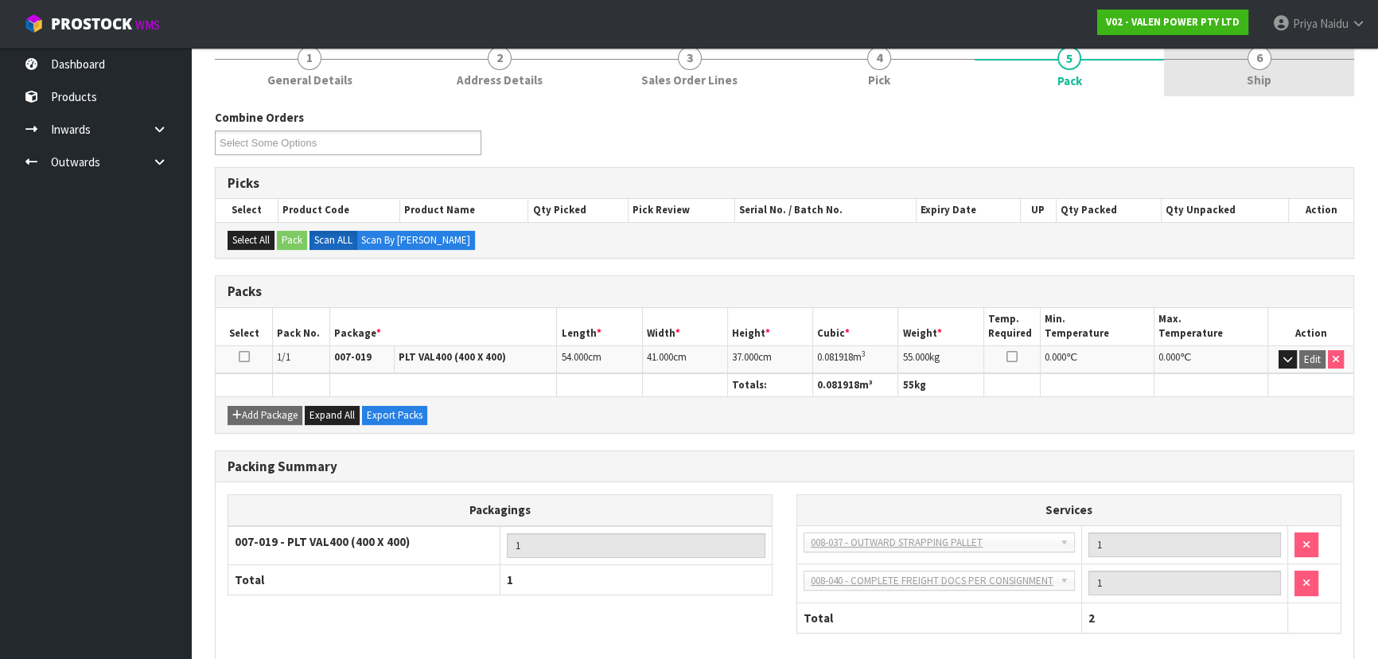
click at [1210, 87] on link "6 Ship" at bounding box center [1259, 64] width 190 height 63
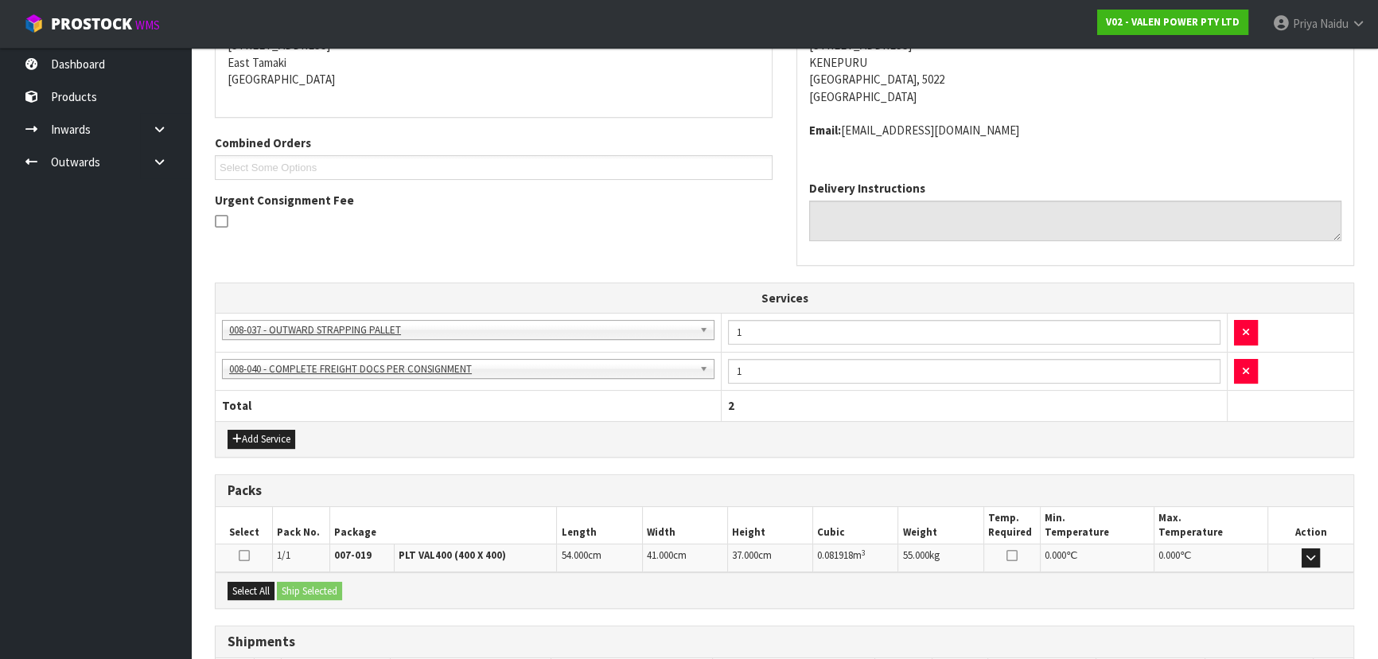
scroll to position [395, 0]
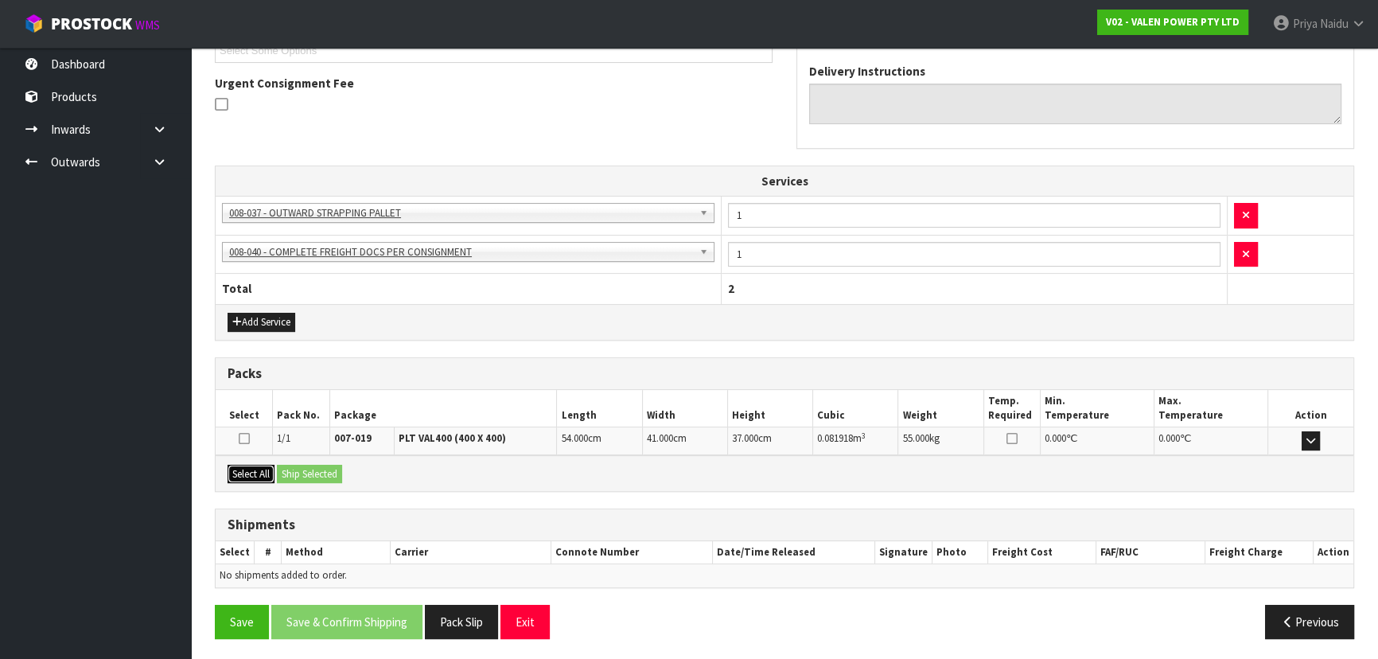
click at [260, 470] on button "Select All" at bounding box center [251, 474] width 47 height 19
drag, startPoint x: 310, startPoint y: 466, endPoint x: 362, endPoint y: 485, distance: 54.9
click at [314, 466] on button "Ship Selected" at bounding box center [309, 474] width 65 height 19
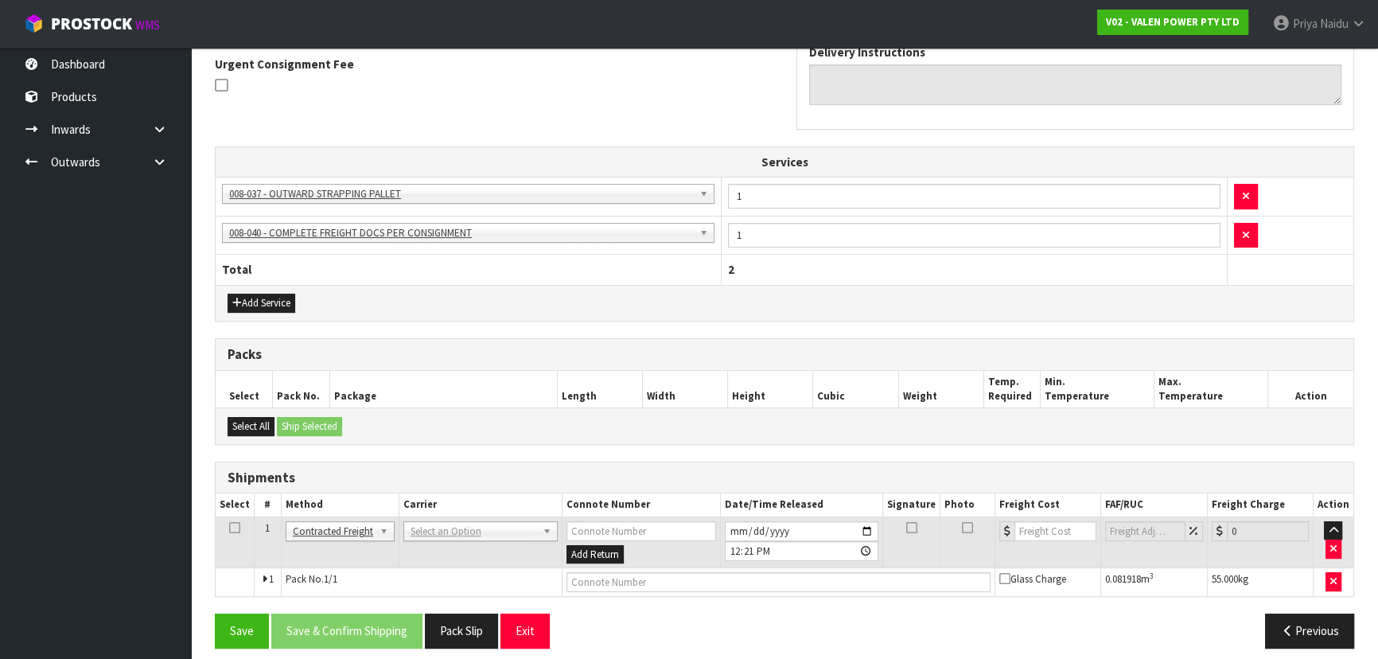
scroll to position [423, 0]
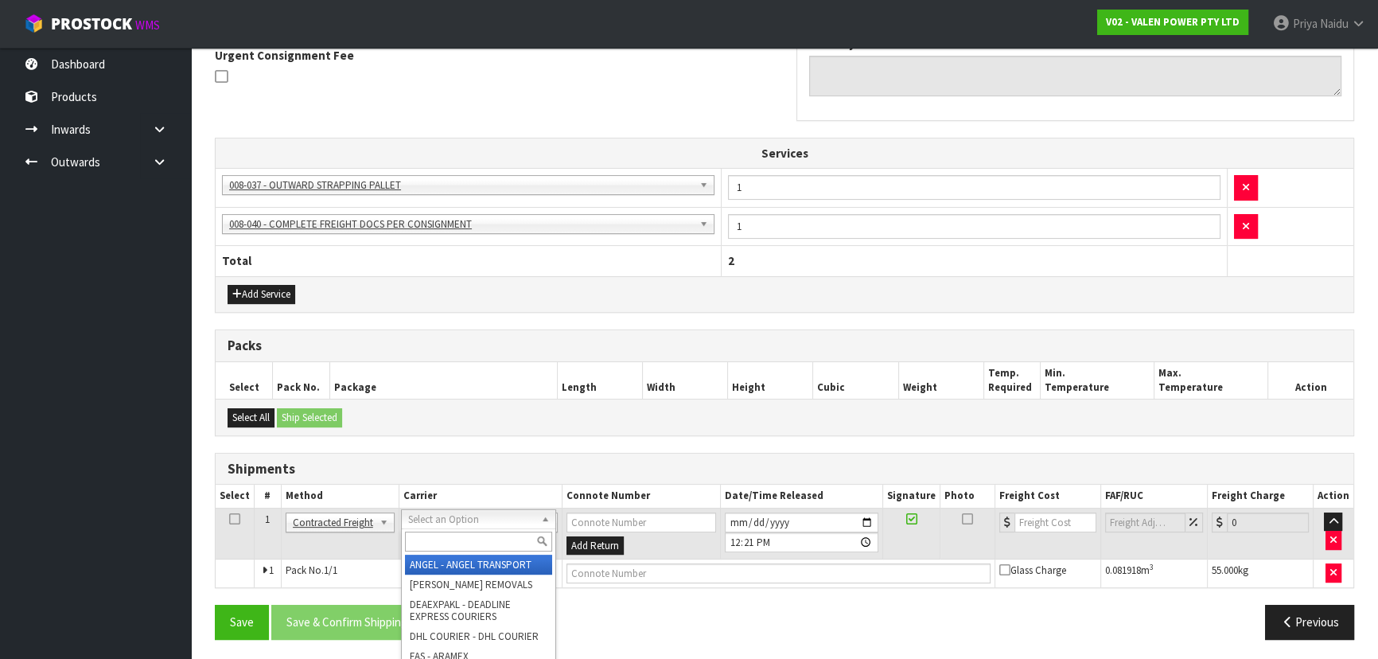
click at [470, 544] on input "text" at bounding box center [478, 542] width 147 height 20
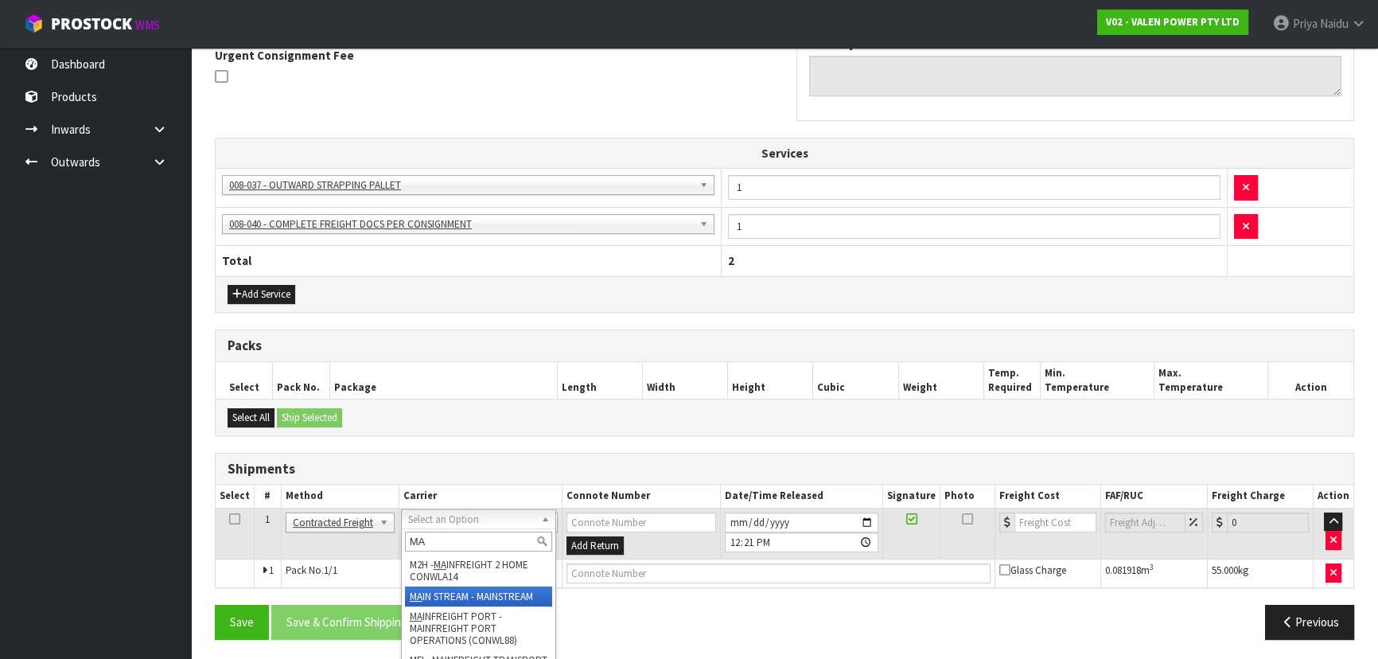
type input "MA"
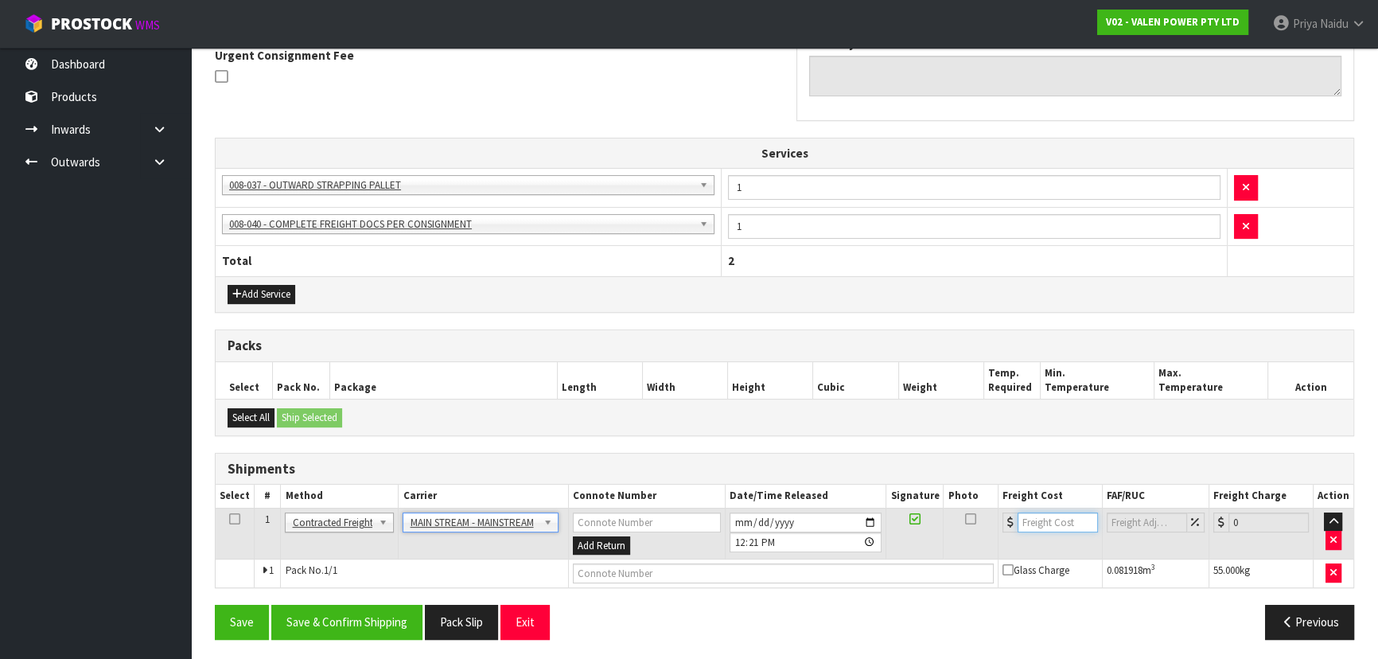
click at [1056, 523] on input "number" at bounding box center [1058, 523] width 80 height 20
type input "37"
click at [717, 565] on input "text" at bounding box center [783, 573] width 421 height 20
paste input "CWL7727944"
type input "CWL7727944"
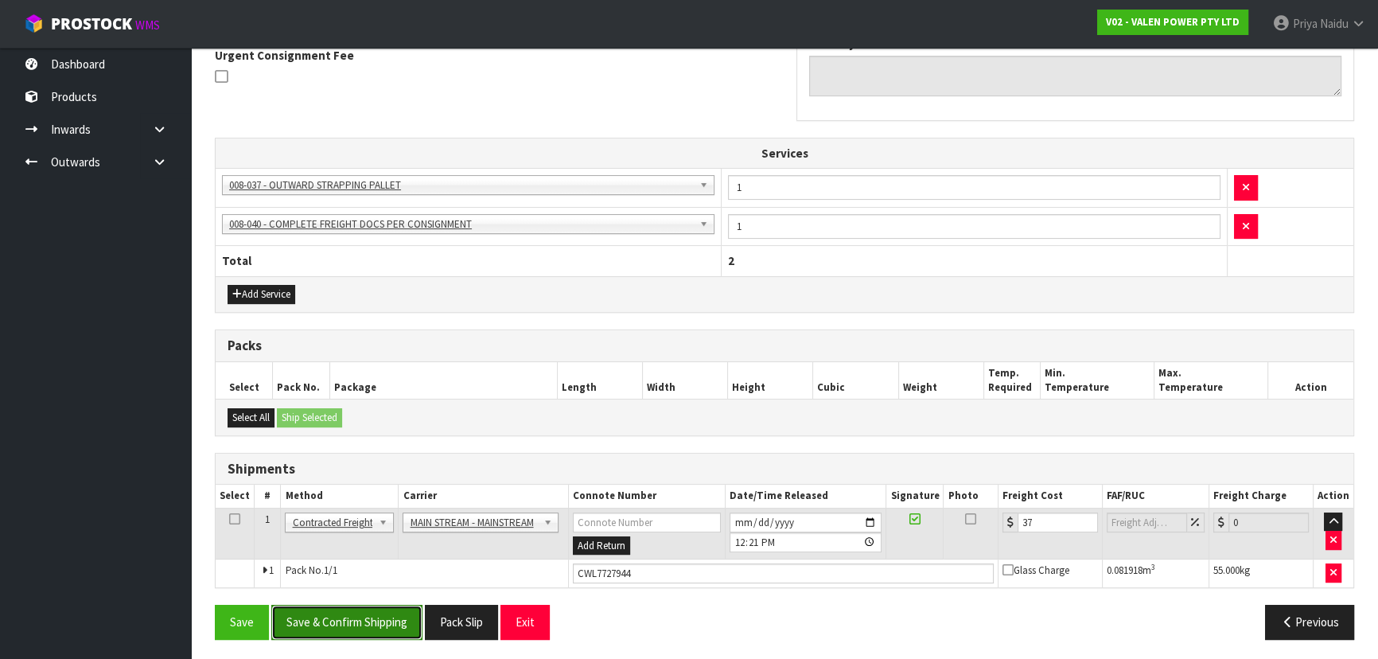
click at [344, 634] on button "Save & Confirm Shipping" at bounding box center [346, 622] width 151 height 34
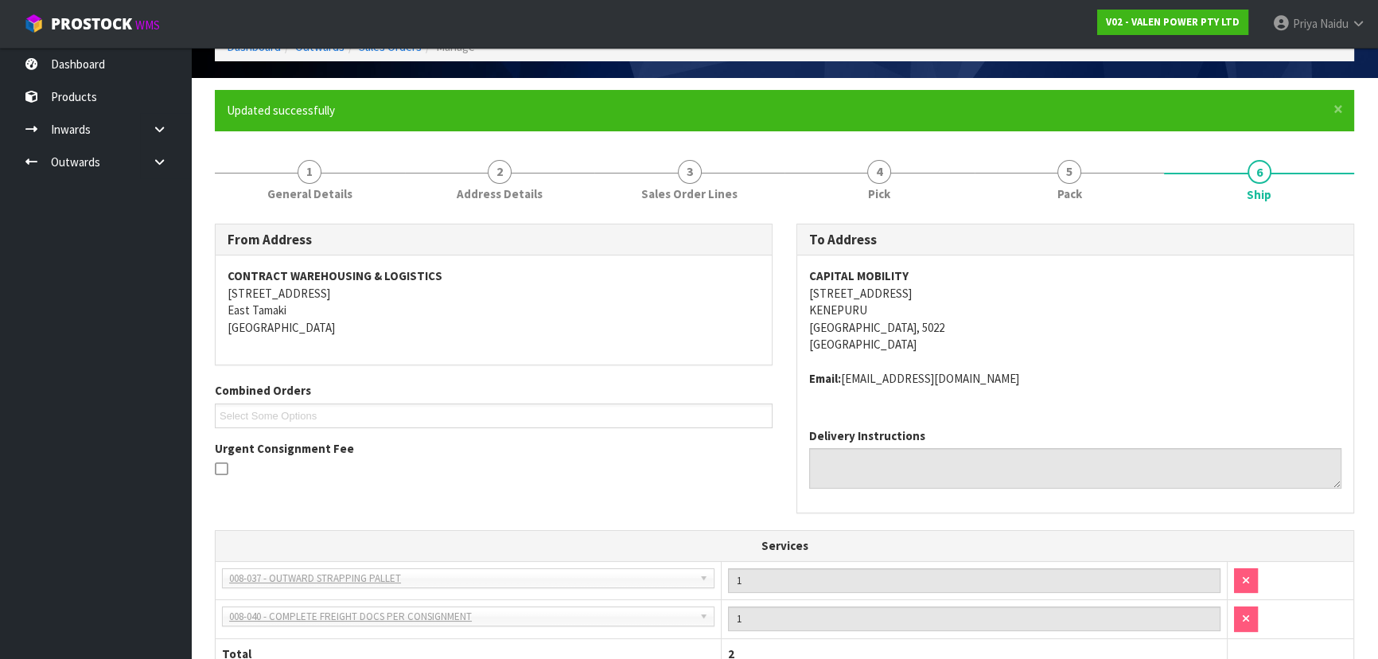
scroll to position [0, 0]
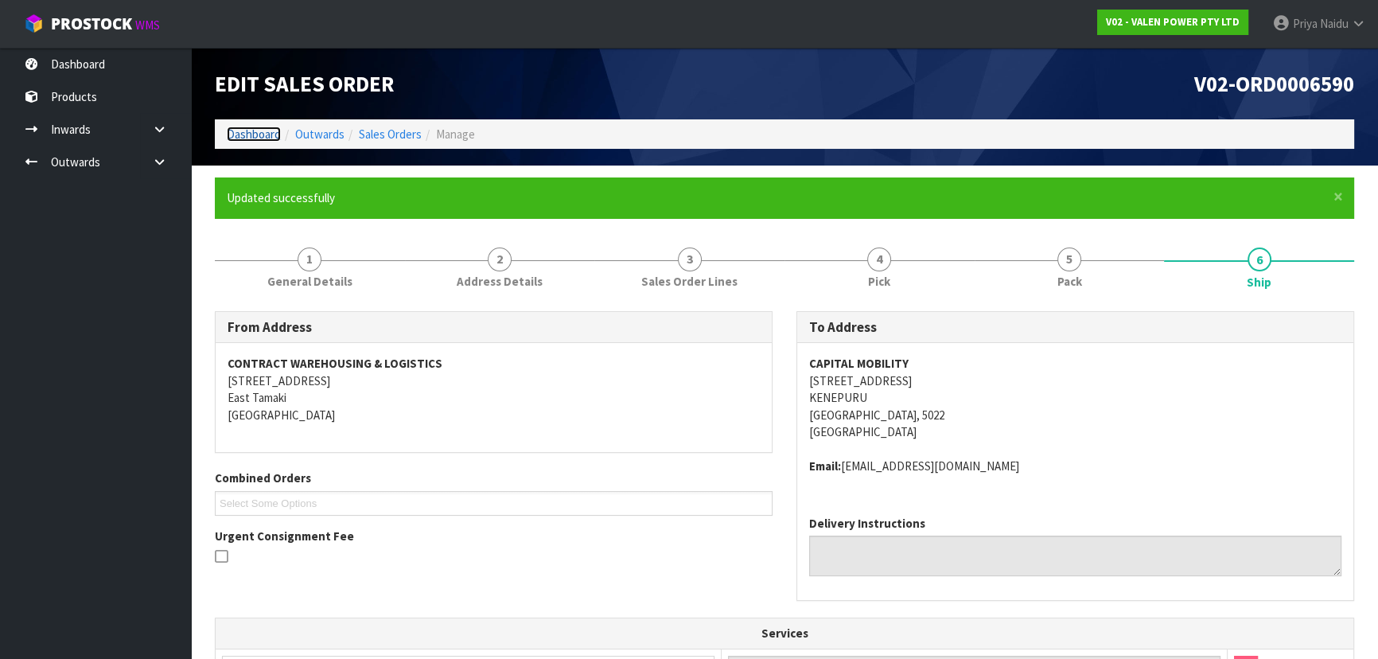
click at [253, 132] on link "Dashboard" at bounding box center [254, 134] width 54 height 15
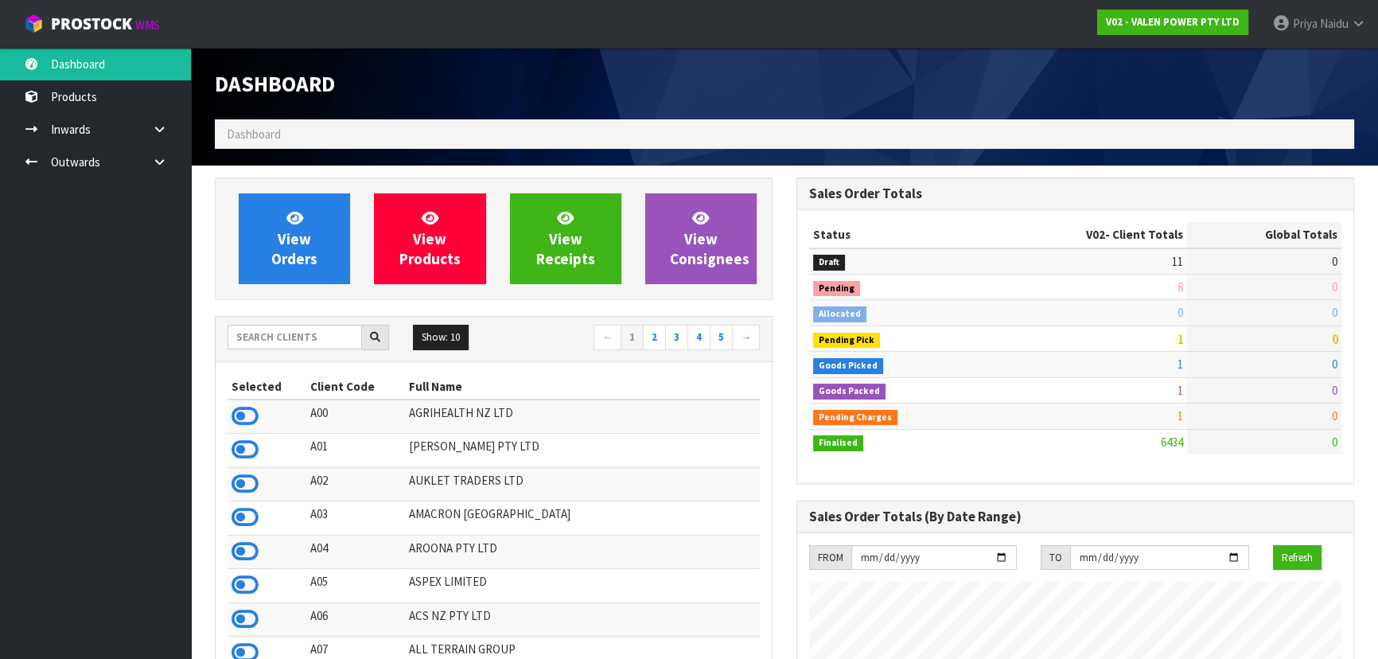
scroll to position [1238, 581]
click at [290, 340] on input "text" at bounding box center [295, 337] width 135 height 25
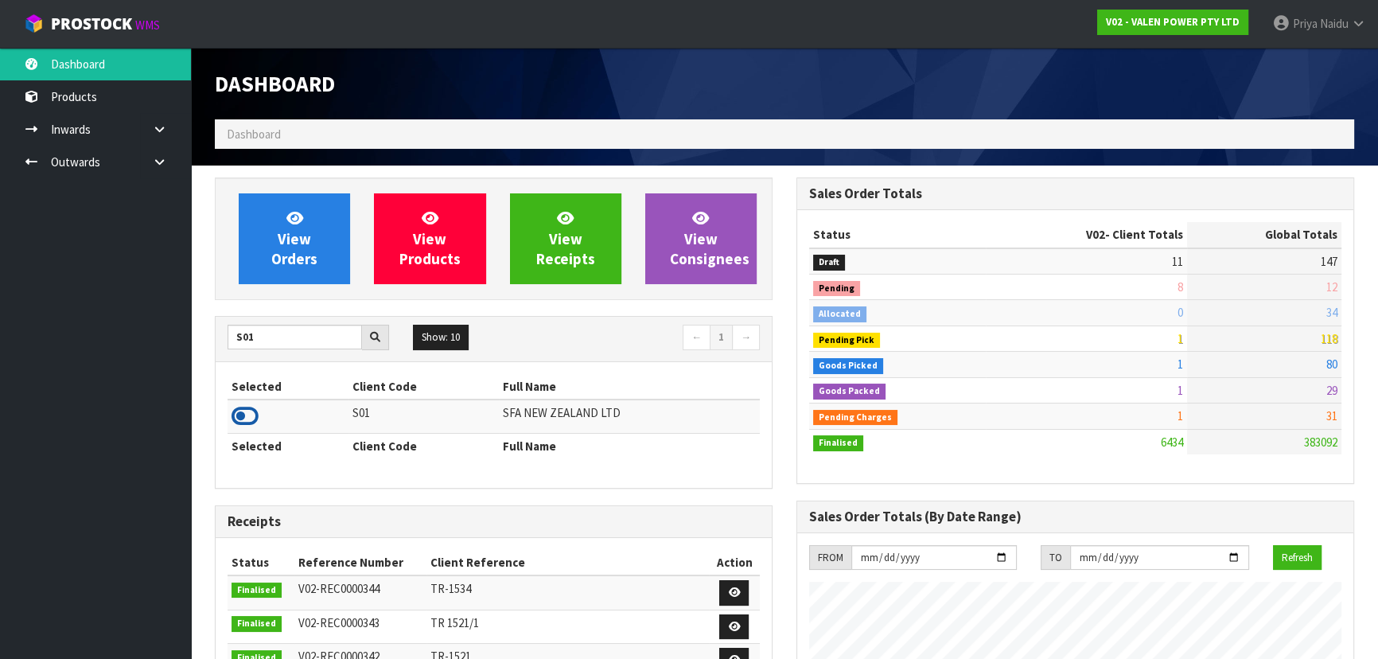
click at [232, 409] on icon at bounding box center [245, 416] width 27 height 24
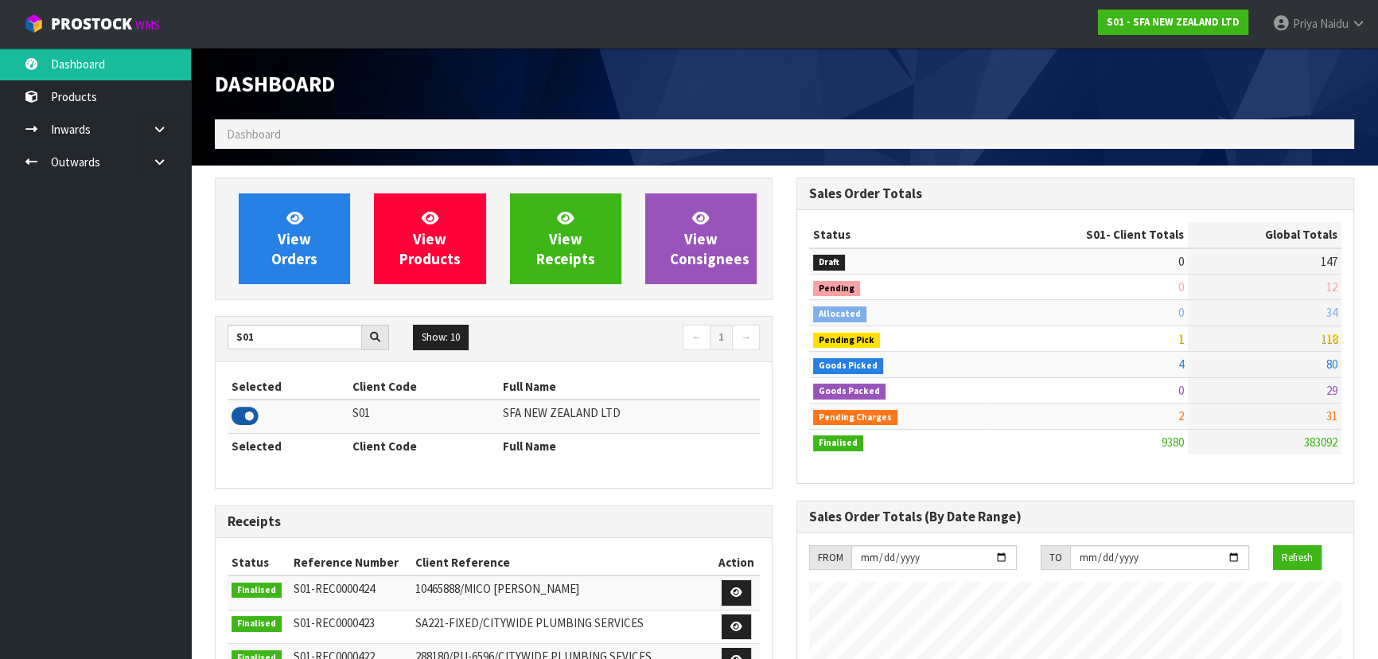
scroll to position [1203, 581]
click at [302, 333] on input "S01" at bounding box center [295, 337] width 135 height 25
type input "S"
click at [243, 415] on icon at bounding box center [245, 416] width 27 height 24
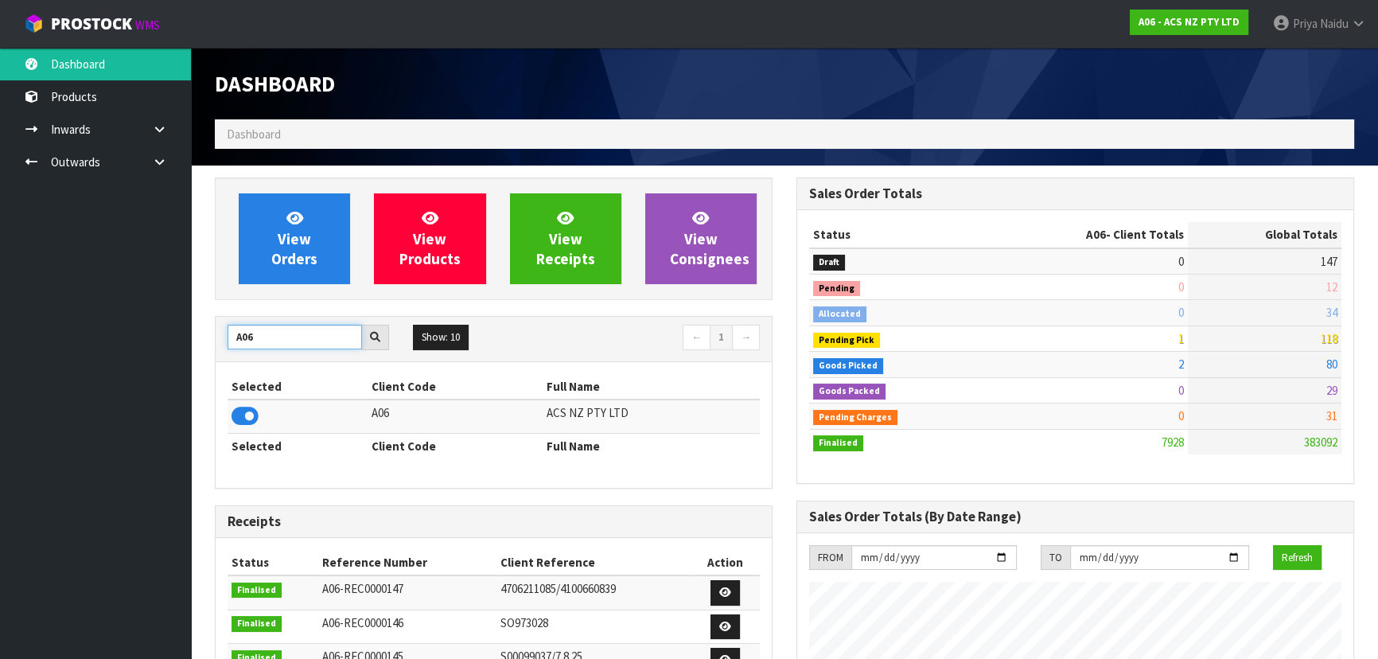
click at [268, 337] on input "A06" at bounding box center [295, 337] width 135 height 25
type input "A"
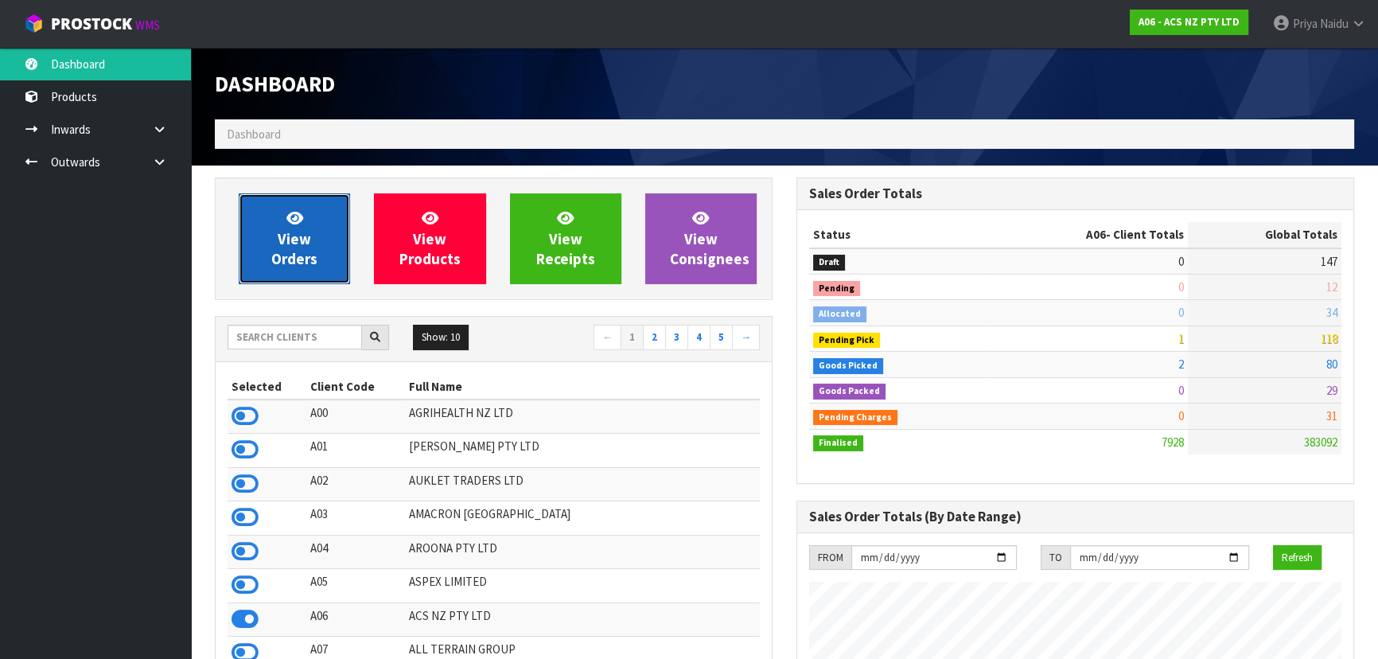
click at [332, 266] on link "View Orders" at bounding box center [294, 238] width 111 height 91
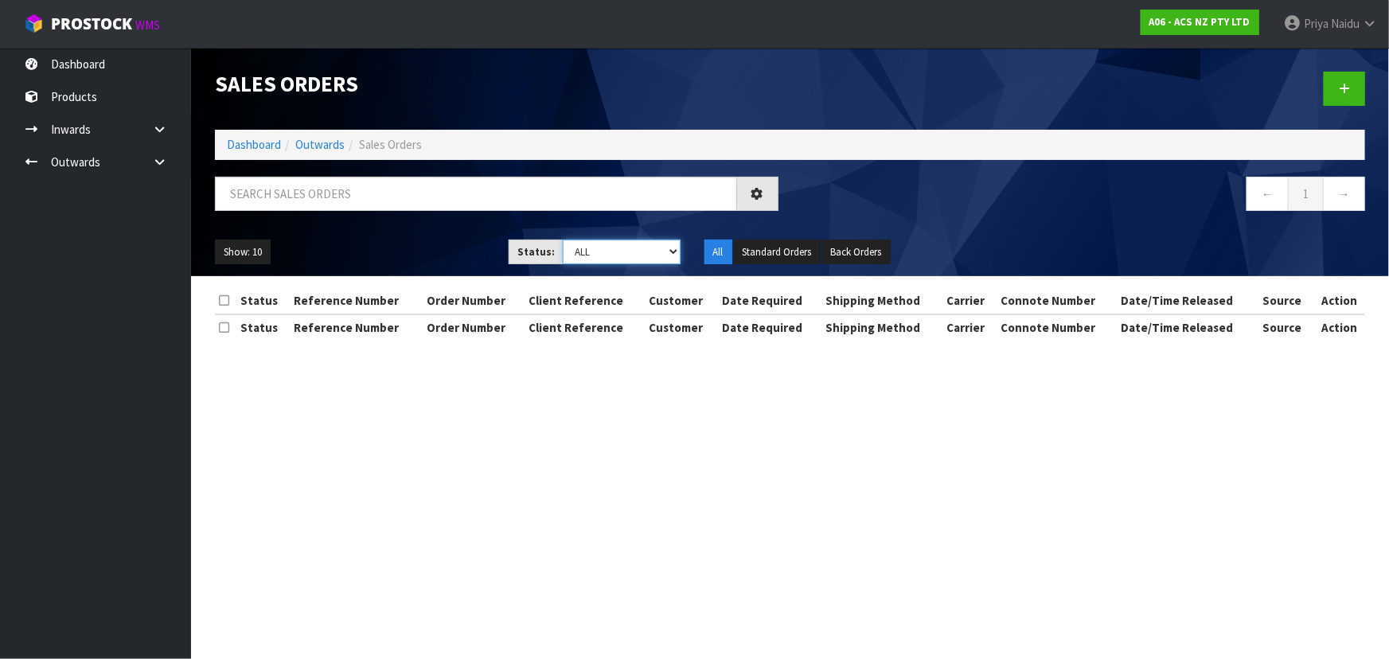
click at [610, 258] on select "Draft Pending Allocated Pending Pick Goods Picked Goods Packed Pending Charges …" at bounding box center [622, 252] width 118 height 25
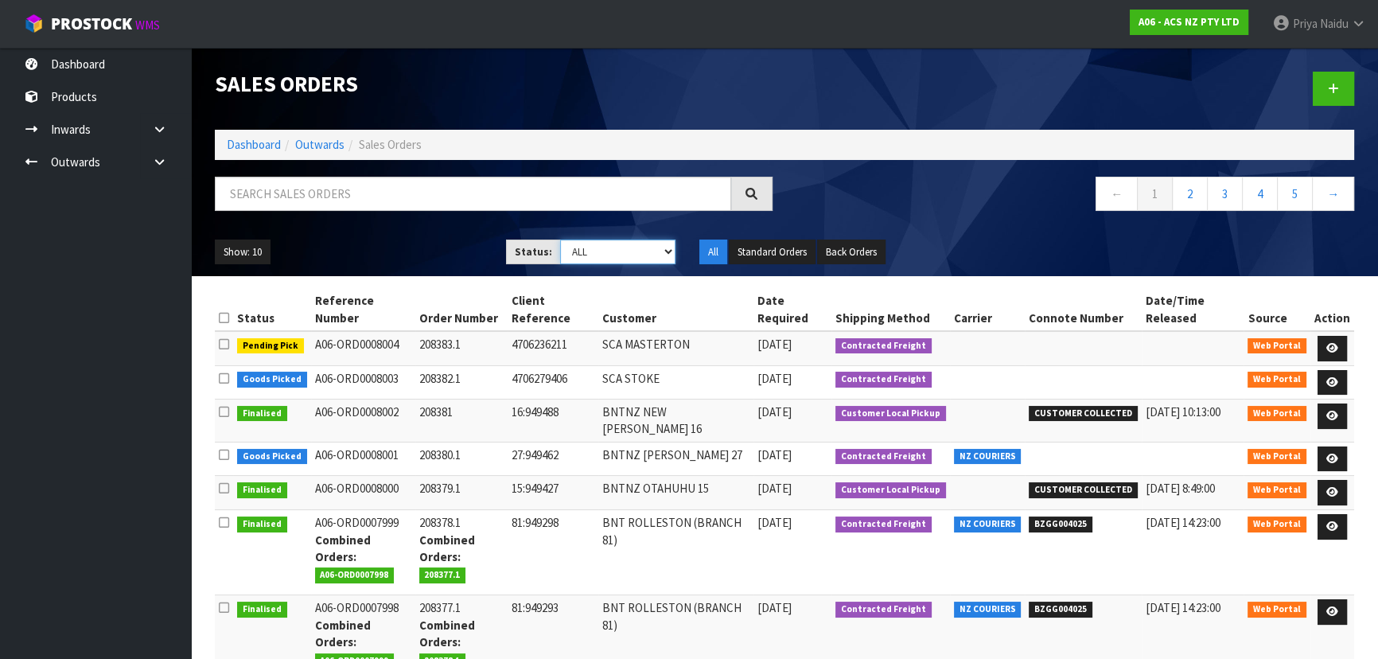
select select "string:3"
click at [560, 240] on select "Draft Pending Allocated Pending Pick Goods Picked Goods Packed Pending Charges …" at bounding box center [618, 252] width 116 height 25
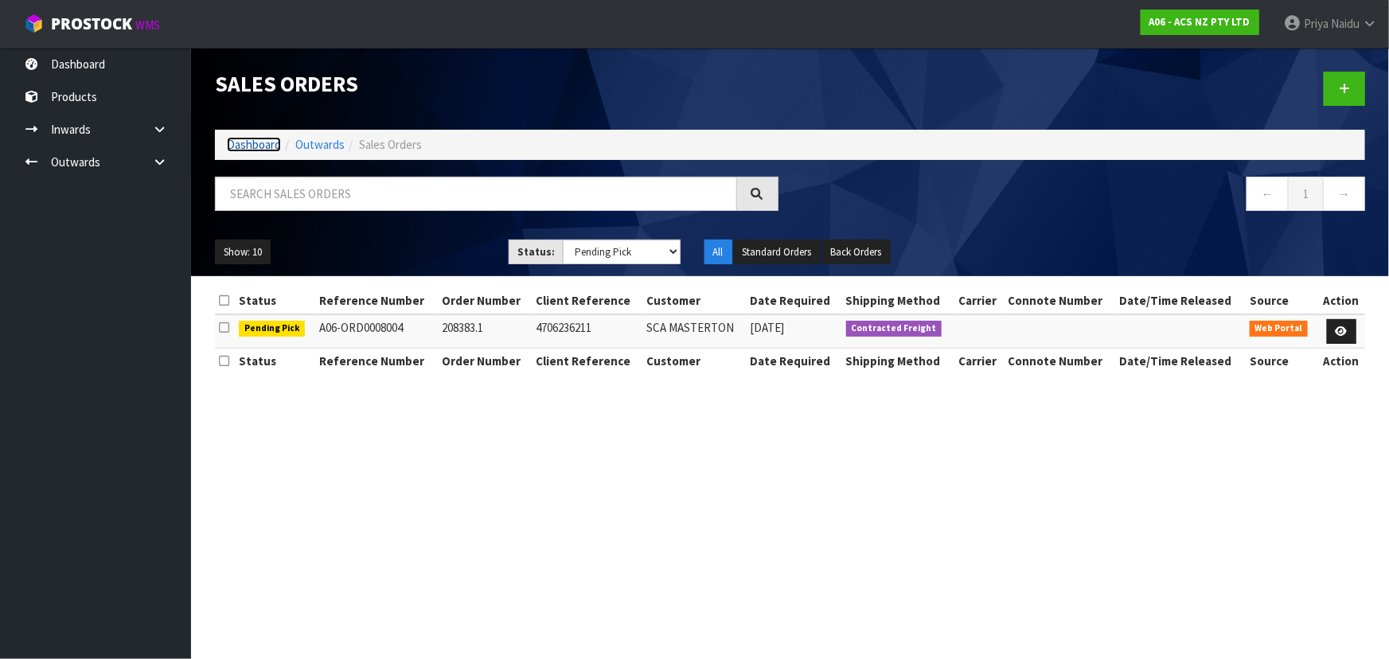
click at [245, 144] on link "Dashboard" at bounding box center [254, 144] width 54 height 15
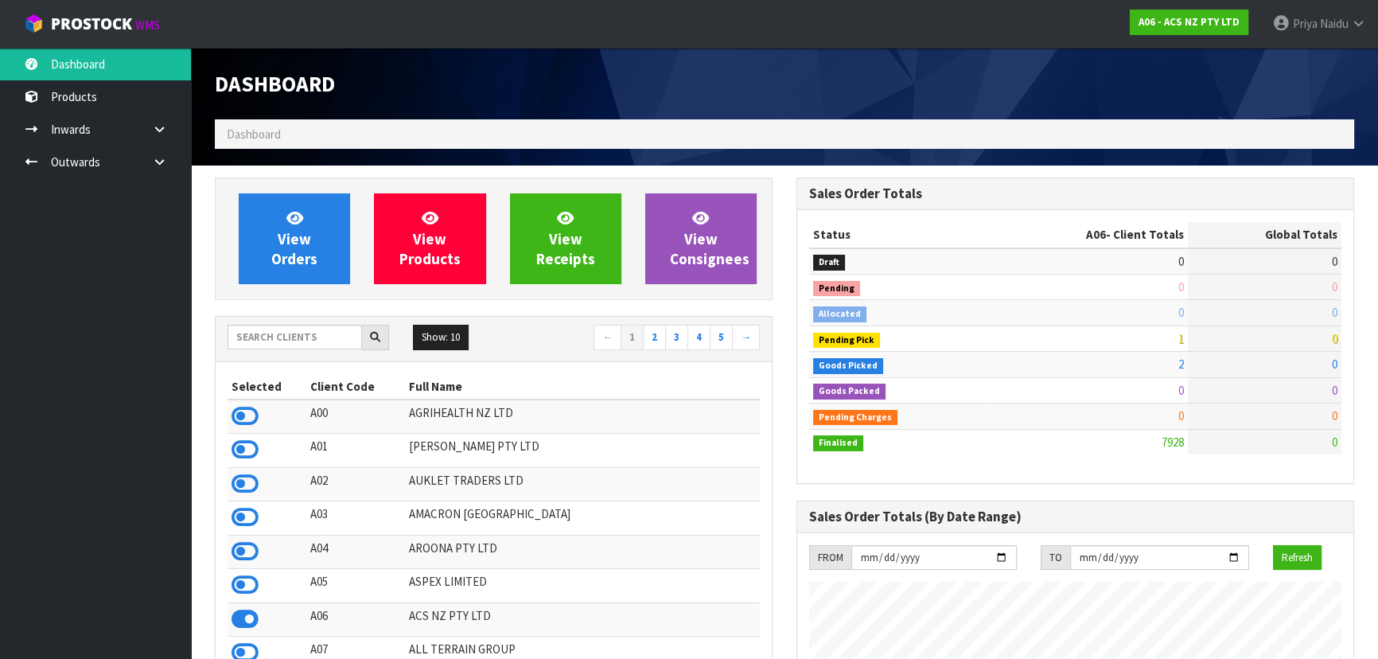
scroll to position [1203, 581]
click at [291, 332] on input "text" at bounding box center [295, 337] width 135 height 25
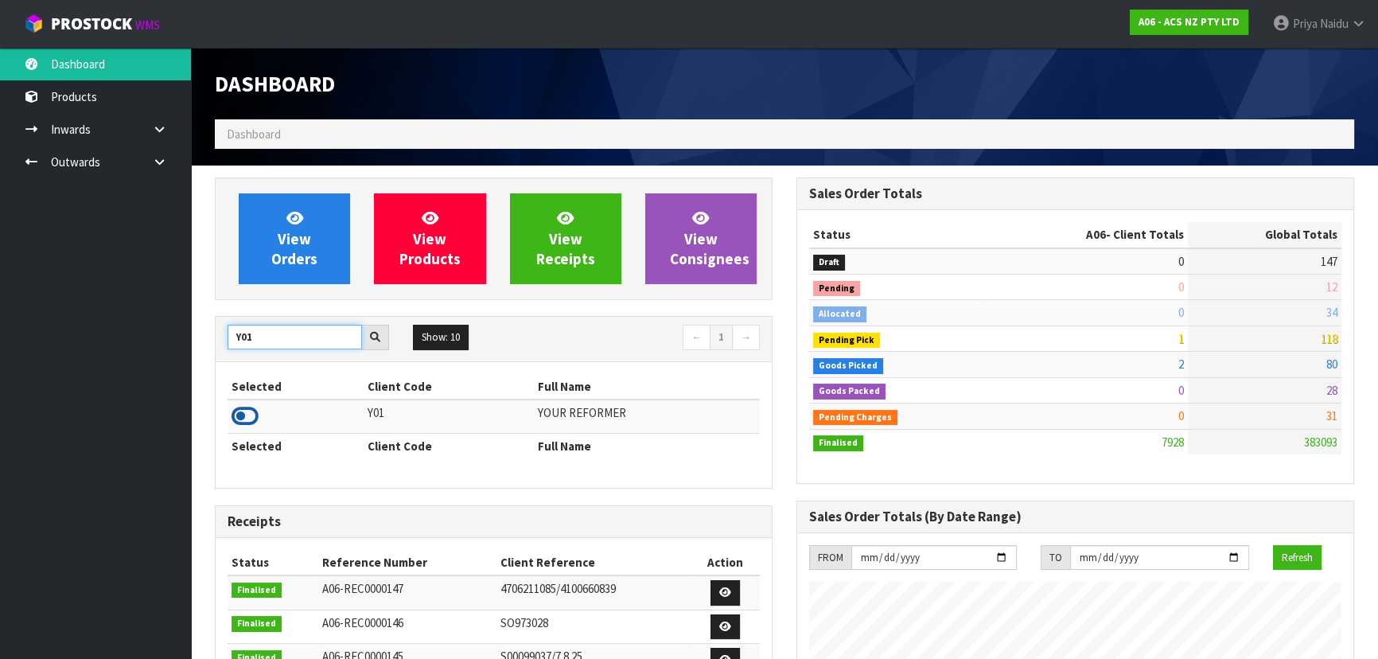
type input "Y01"
click at [251, 414] on icon at bounding box center [245, 416] width 27 height 24
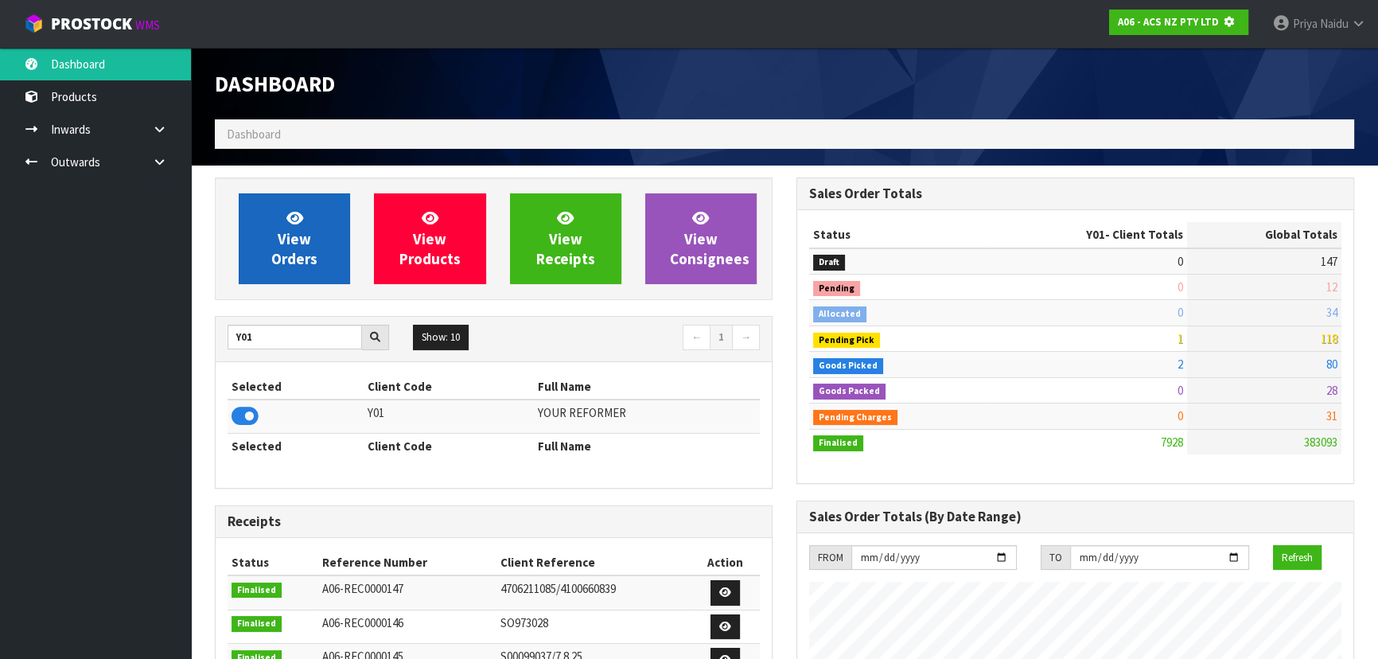
scroll to position [991, 581]
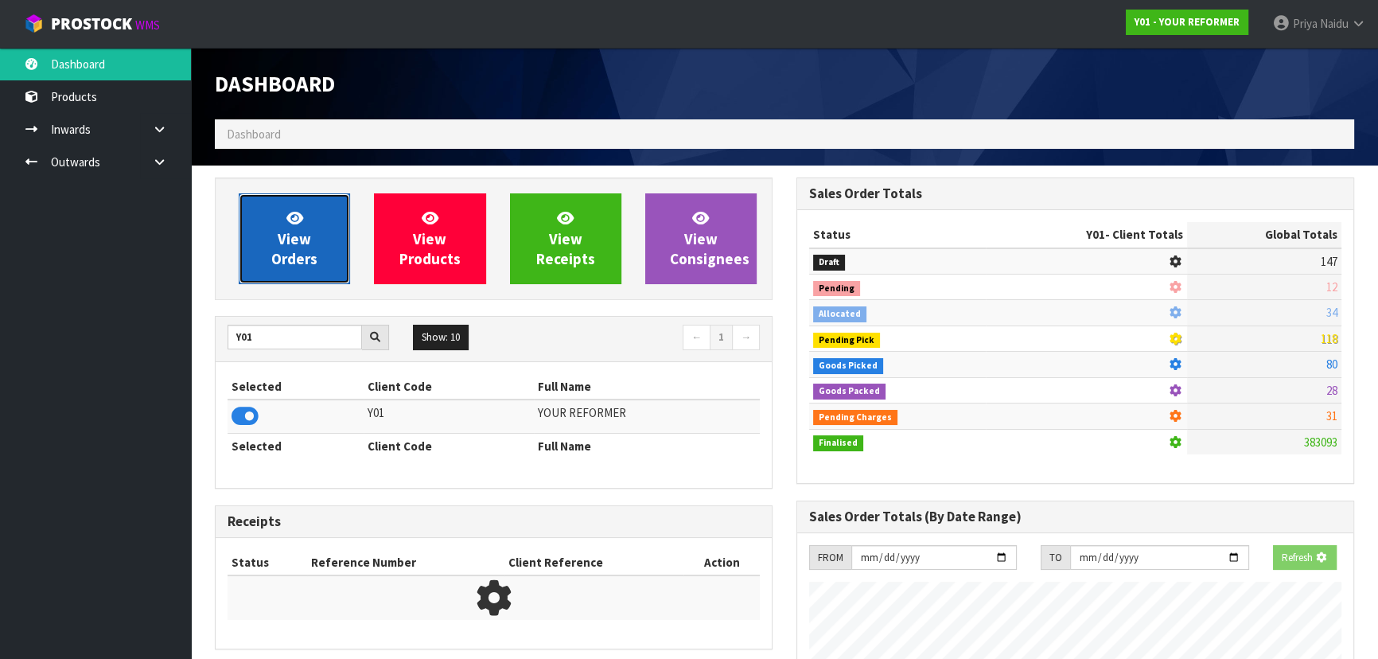
click at [302, 247] on span "View Orders" at bounding box center [294, 239] width 46 height 60
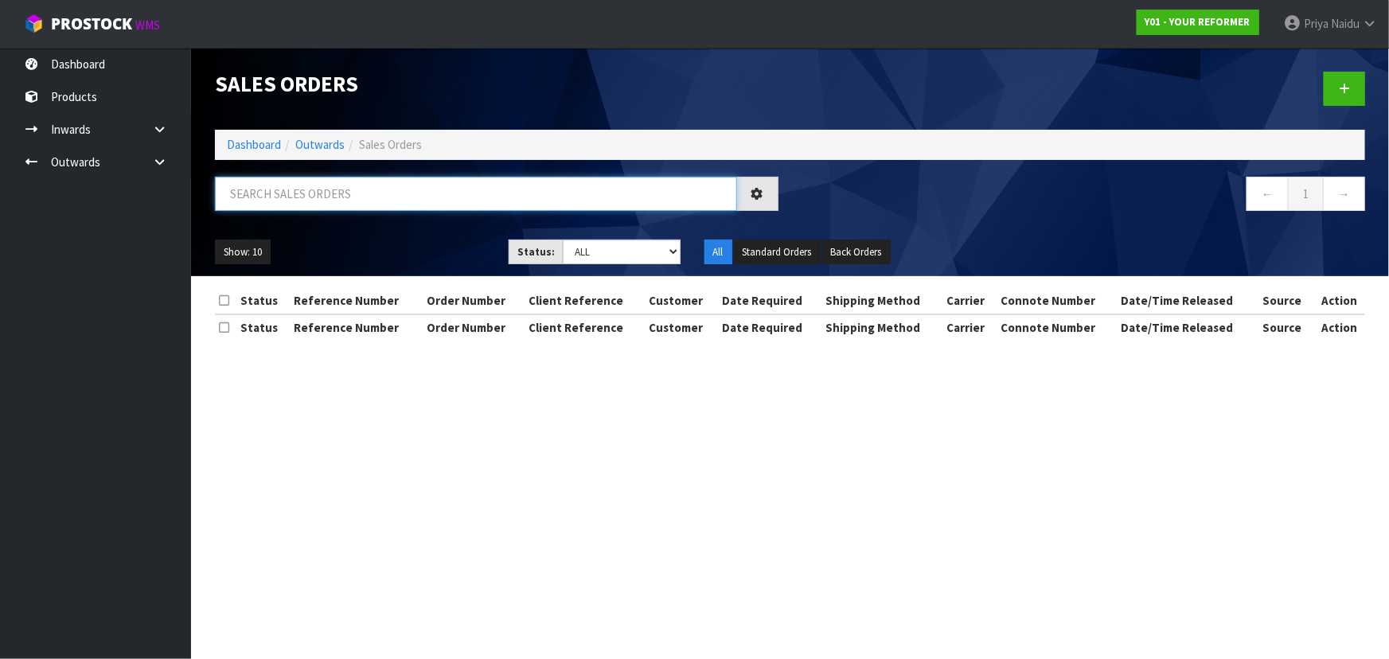
click at [313, 197] on input "text" at bounding box center [476, 194] width 522 height 34
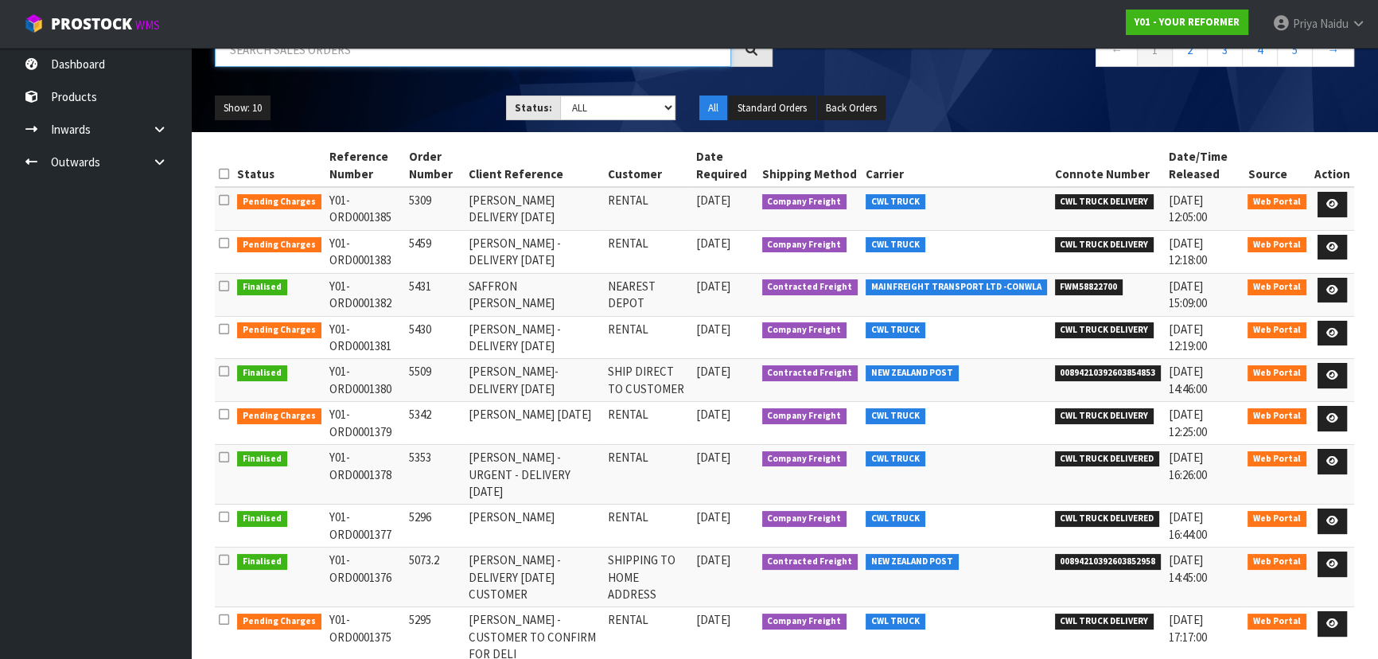
scroll to position [188, 0]
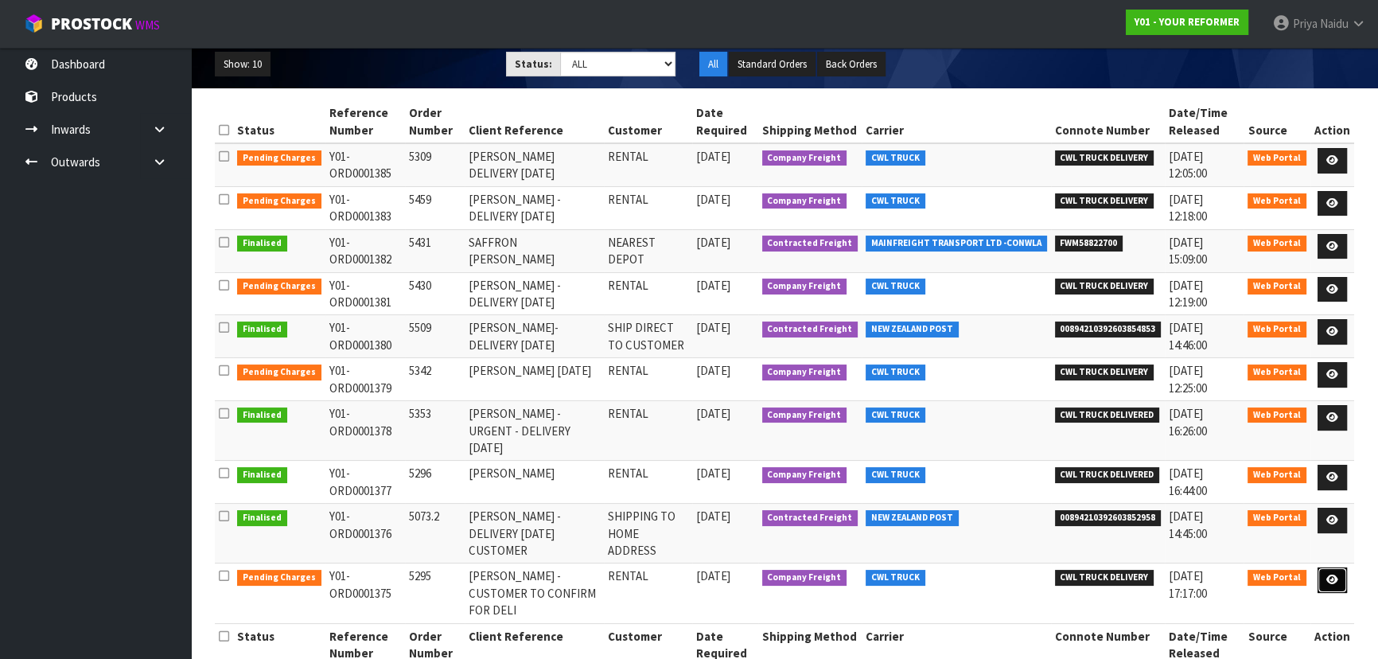
click at [1337, 575] on icon at bounding box center [1333, 580] width 12 height 10
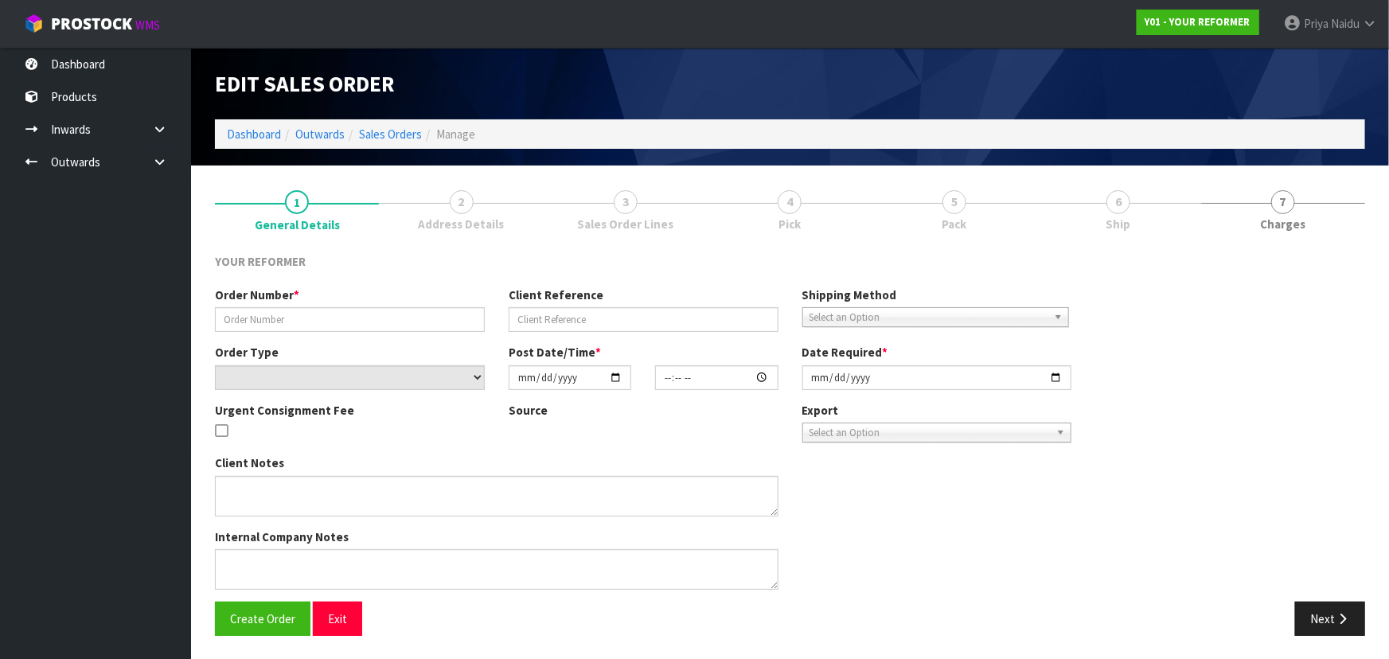
type input "5295"
type input "CLAIRE BONHAM HOLDEN -CUSTOMER TO CONFIRM FOR DELI"
select select "number:0"
type input "2025-09-18"
type input "09:22:00.000"
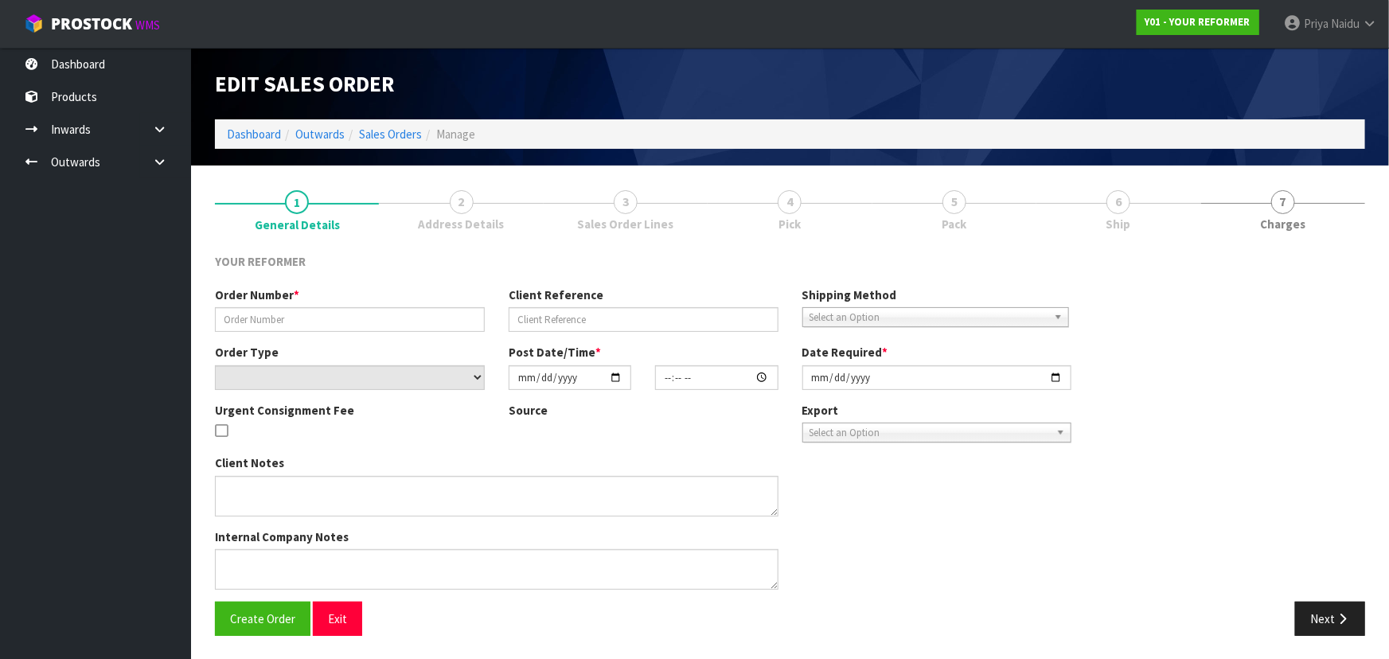
type input "2025-09-18"
type textarea "CLAIRE BONHAM HOLDEN 19 HORORATA ROAD HAURAKI AUK AUCKLAND 0622 NEW ZEALAND +64…"
type textarea "CAN WE PLEASE HAVE THIS RENTAL DELIVERED ASAP AND THE CUSTOMER CONTACTED"
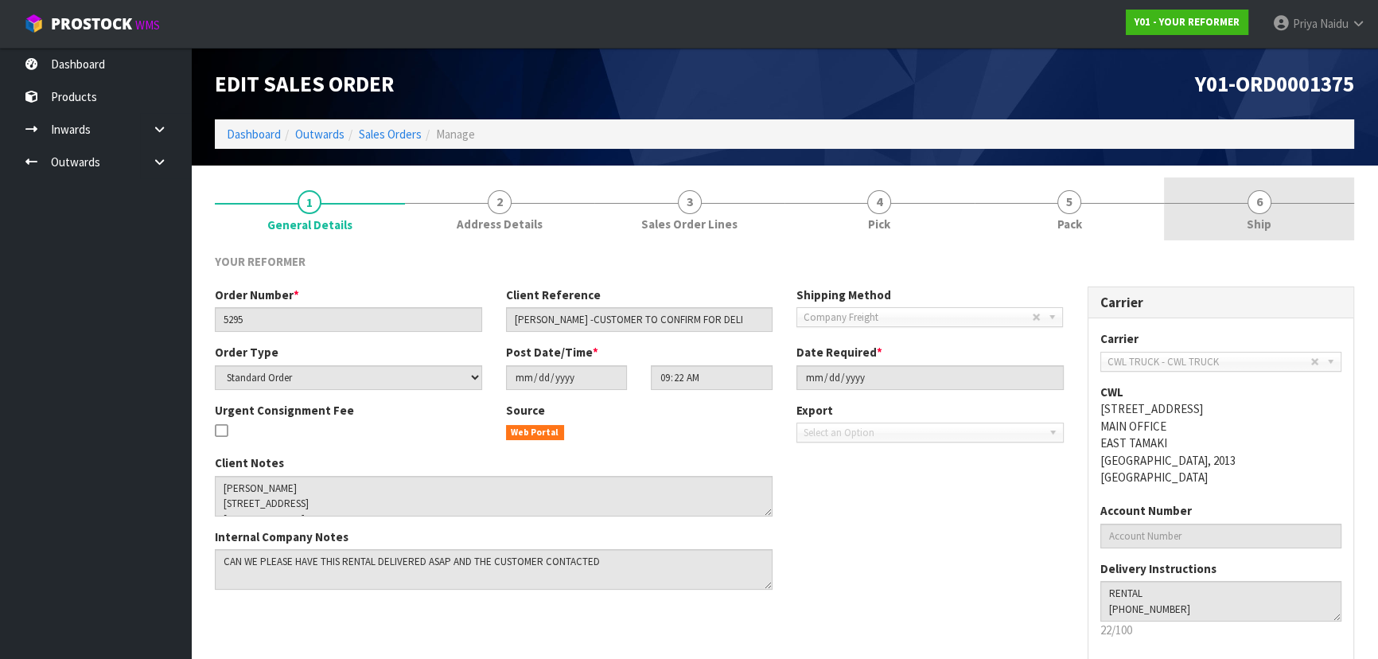
click at [1289, 209] on link "6 Ship" at bounding box center [1259, 208] width 190 height 63
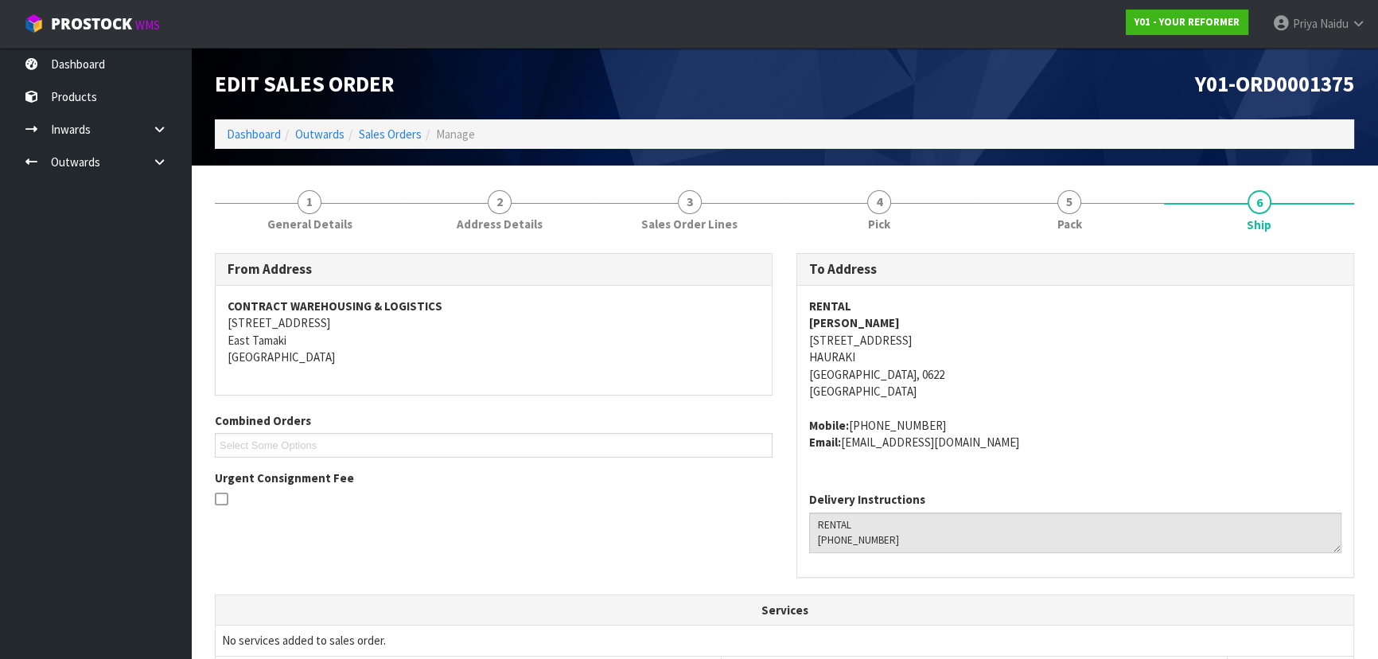
click at [1041, 441] on address "Mobile: +64 27 206 0566 Email: claire.bonhamholden@outlook.com" at bounding box center [1075, 434] width 532 height 34
click at [253, 135] on link "Dashboard" at bounding box center [254, 134] width 54 height 15
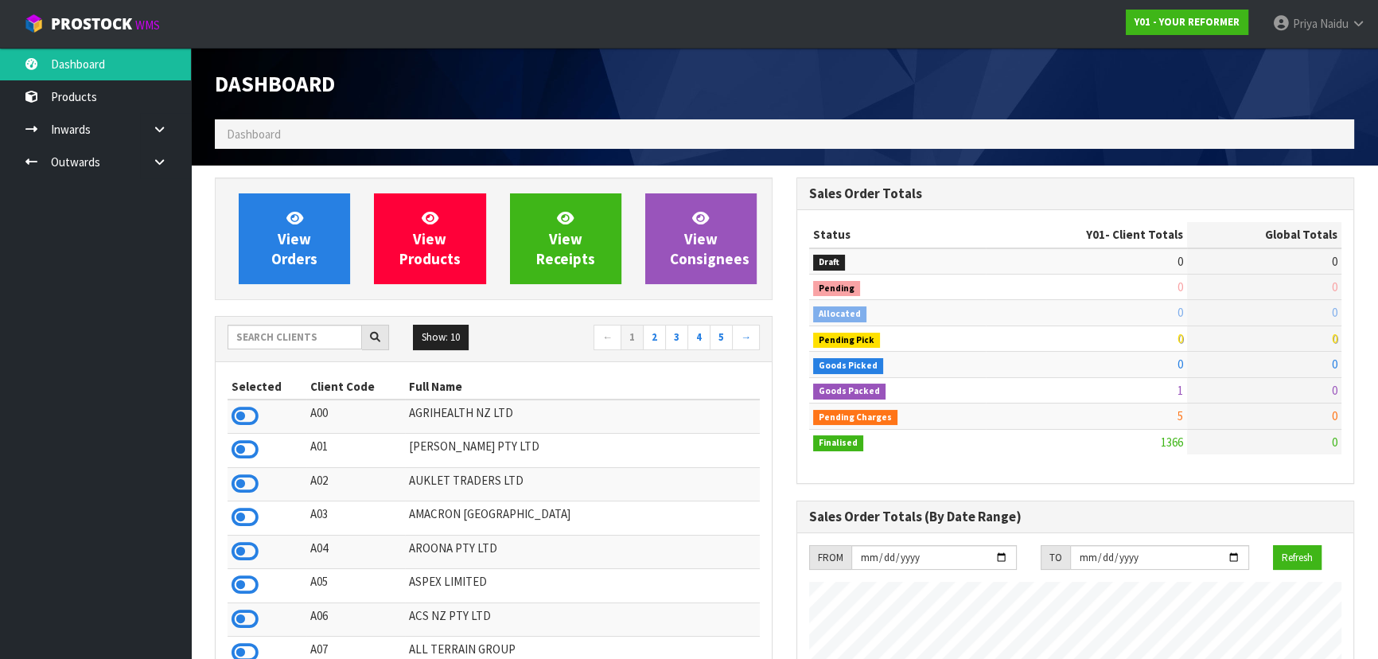
scroll to position [1049, 581]
click at [323, 337] on input "text" at bounding box center [295, 337] width 135 height 25
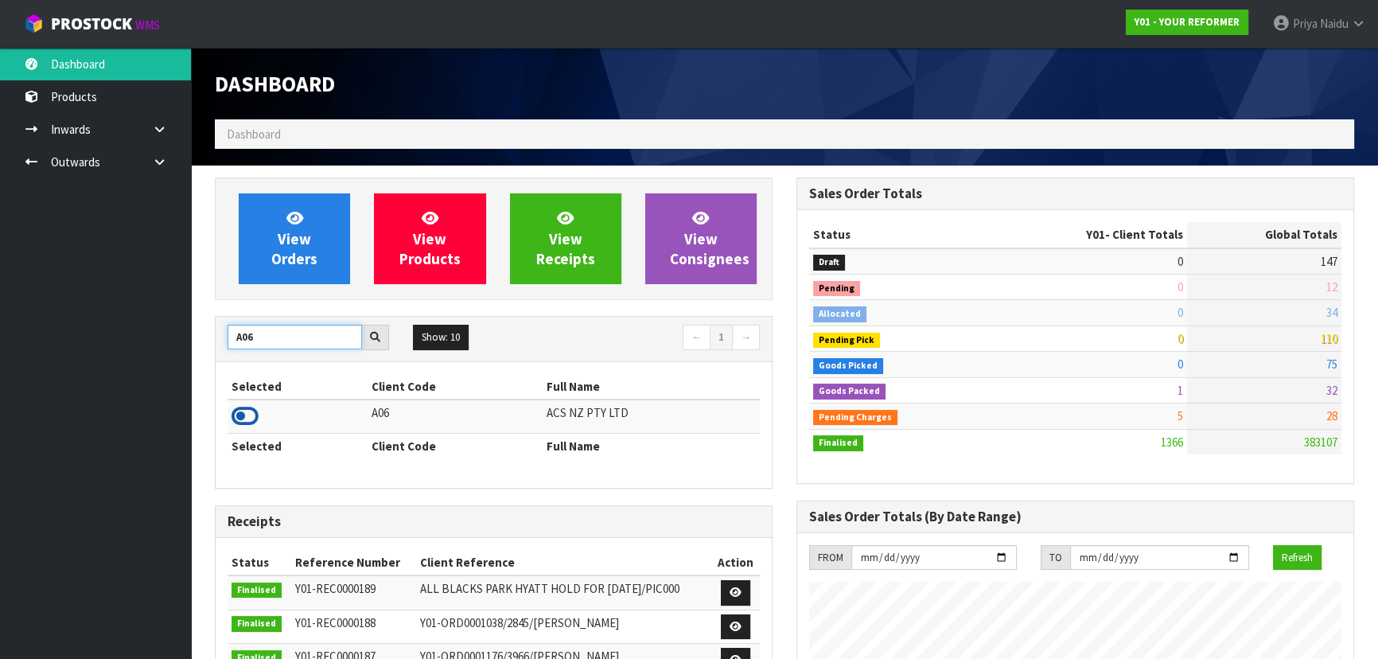
type input "A06"
click at [250, 422] on icon at bounding box center [245, 416] width 27 height 24
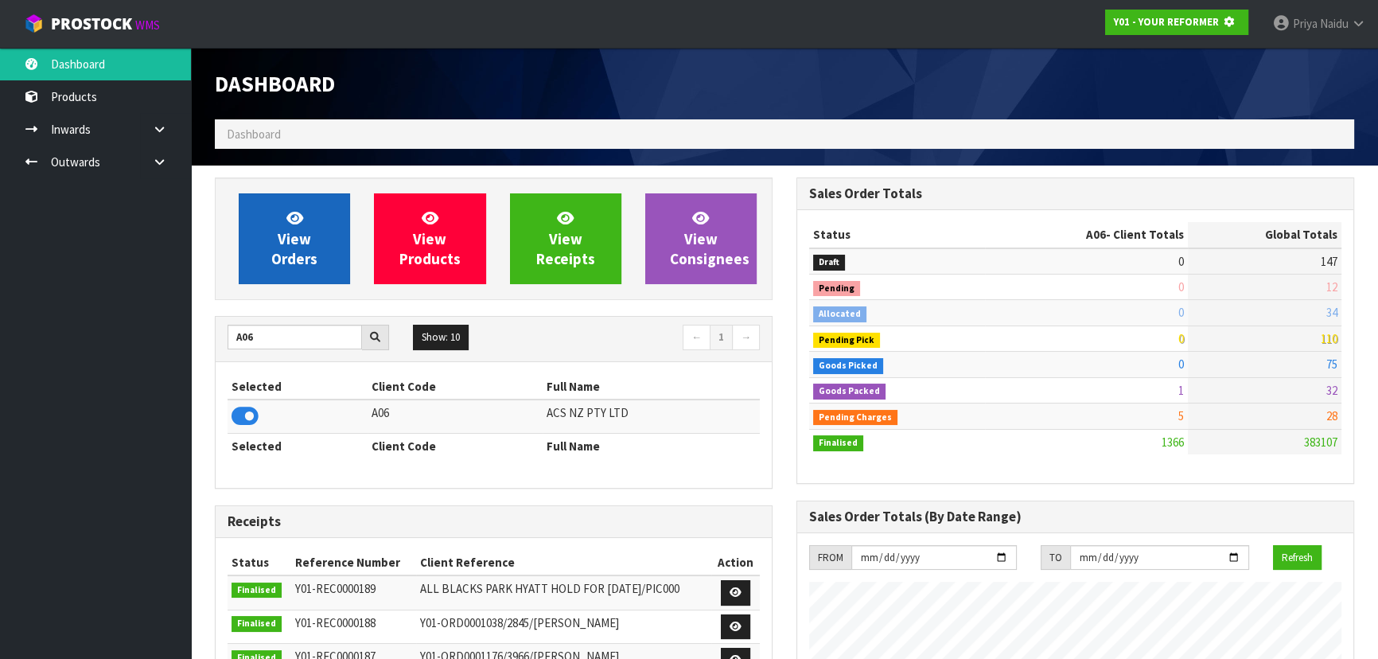
scroll to position [991, 581]
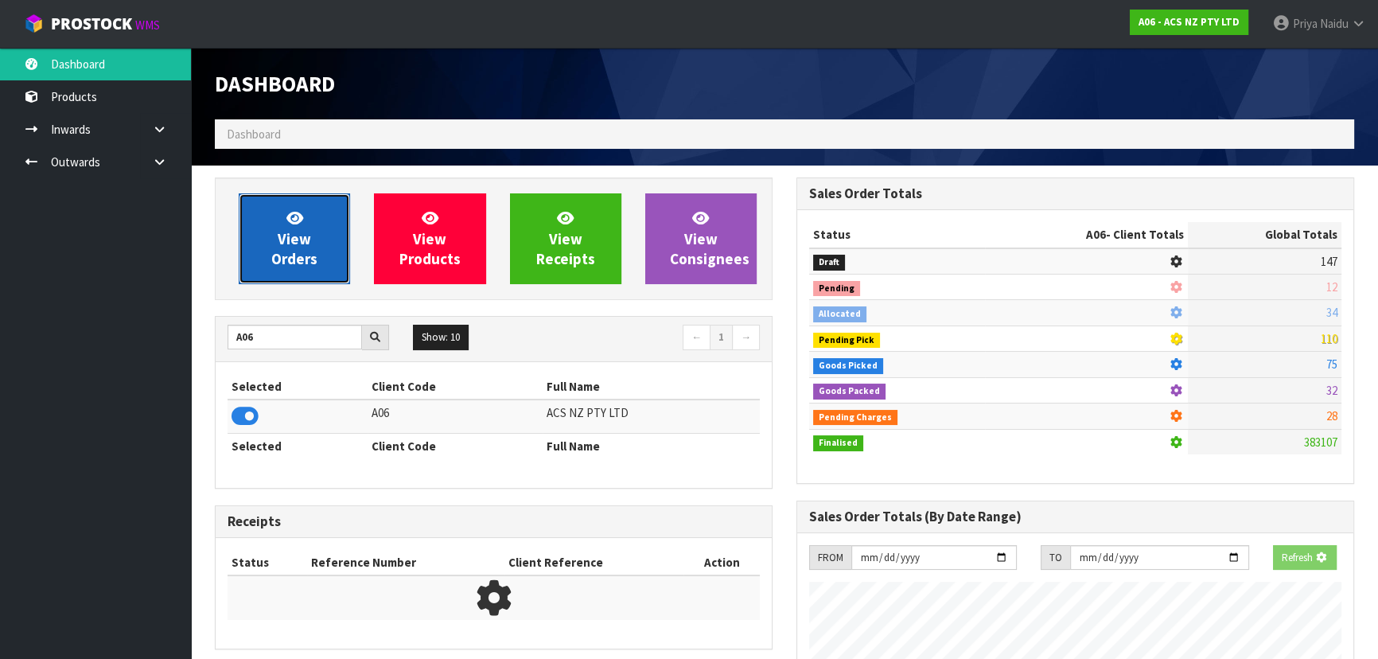
click at [297, 263] on span "View Orders" at bounding box center [294, 239] width 46 height 60
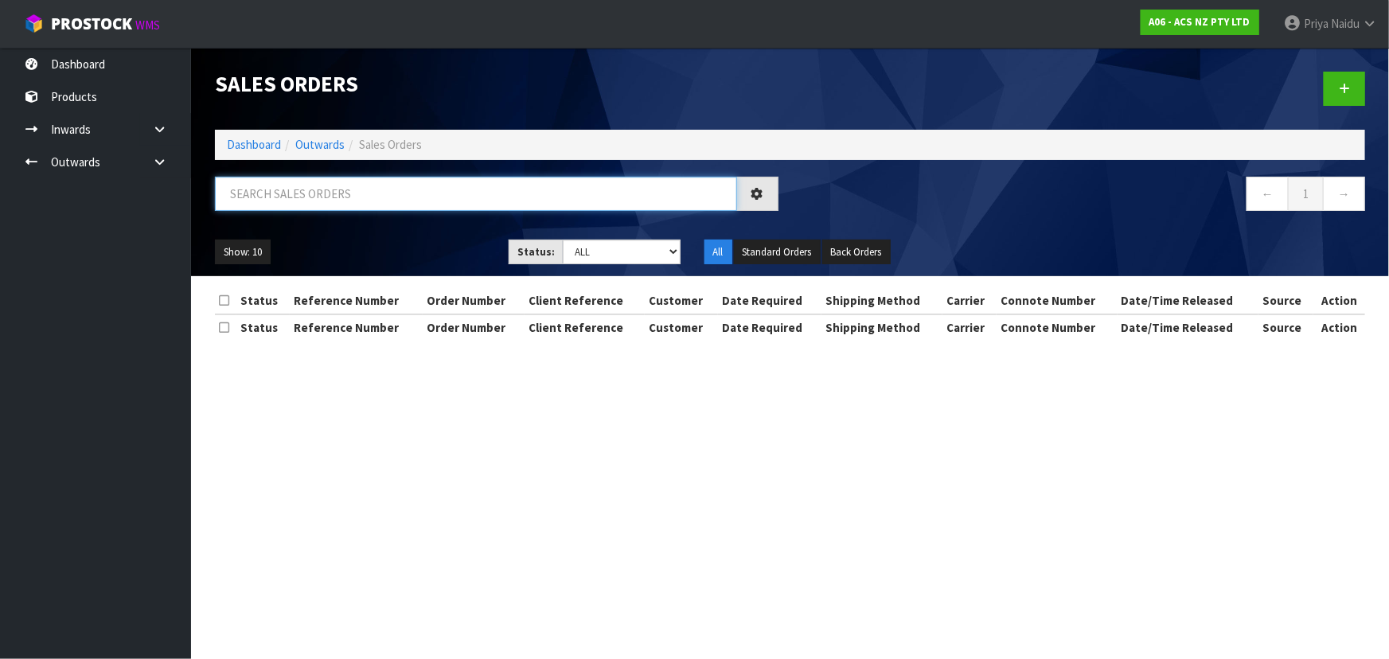
click at [335, 182] on input "text" at bounding box center [476, 194] width 522 height 34
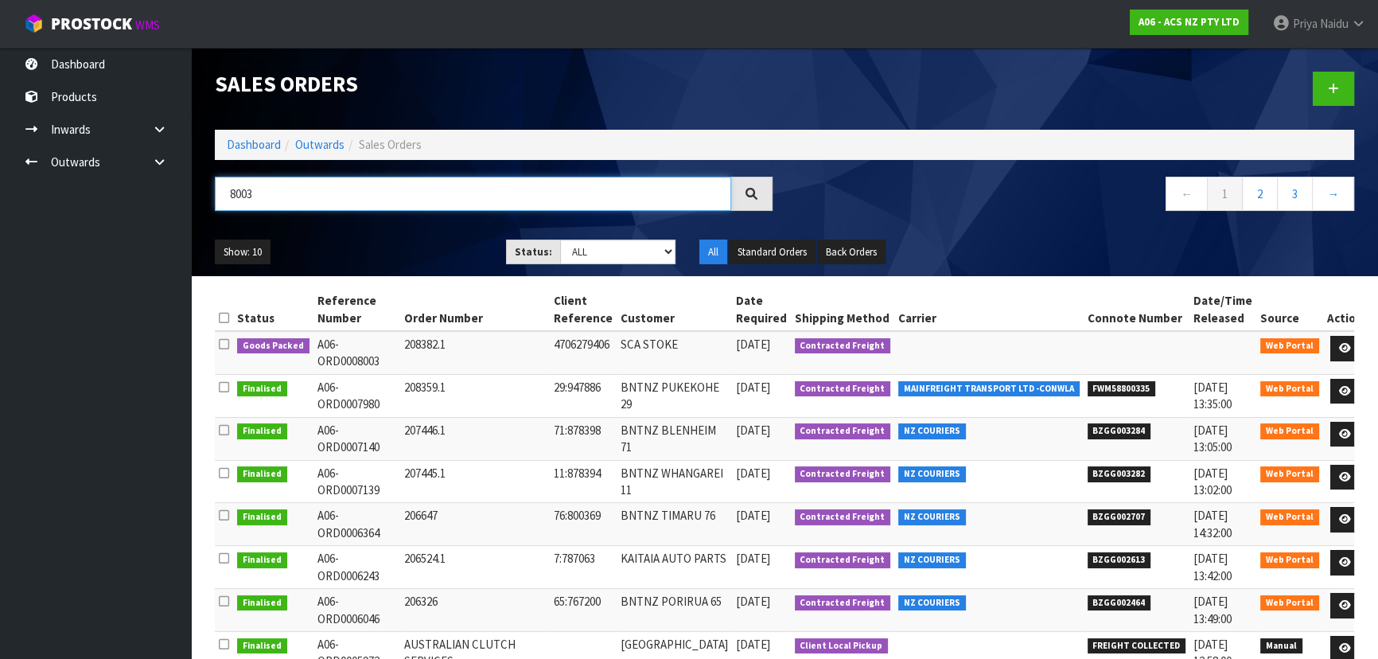
type input "8003"
click at [396, 257] on ul "Show: 10 5 10 25 50" at bounding box center [348, 252] width 267 height 25
click at [1349, 341] on td at bounding box center [1346, 352] width 44 height 43
click at [1339, 349] on icon at bounding box center [1345, 348] width 12 height 10
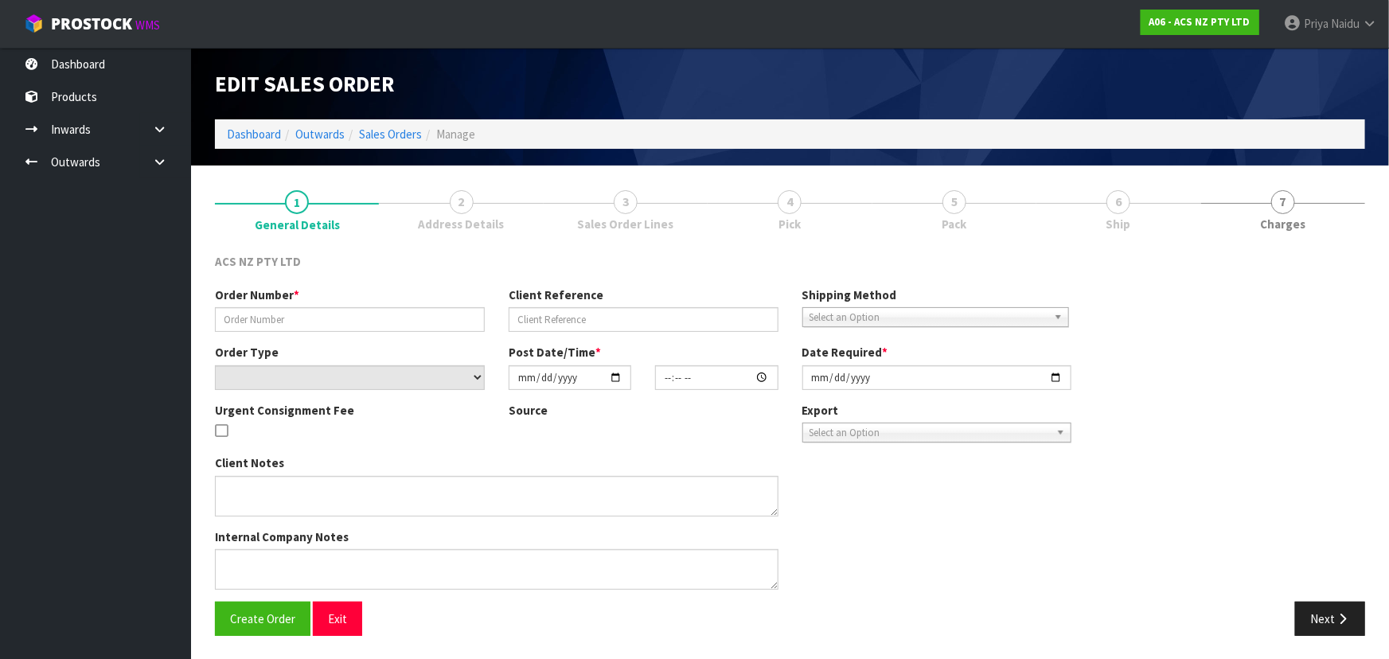
type input "208382.1"
type input "4706279406"
select select "number:0"
type input "[DATE]"
type input "10:29:00.000"
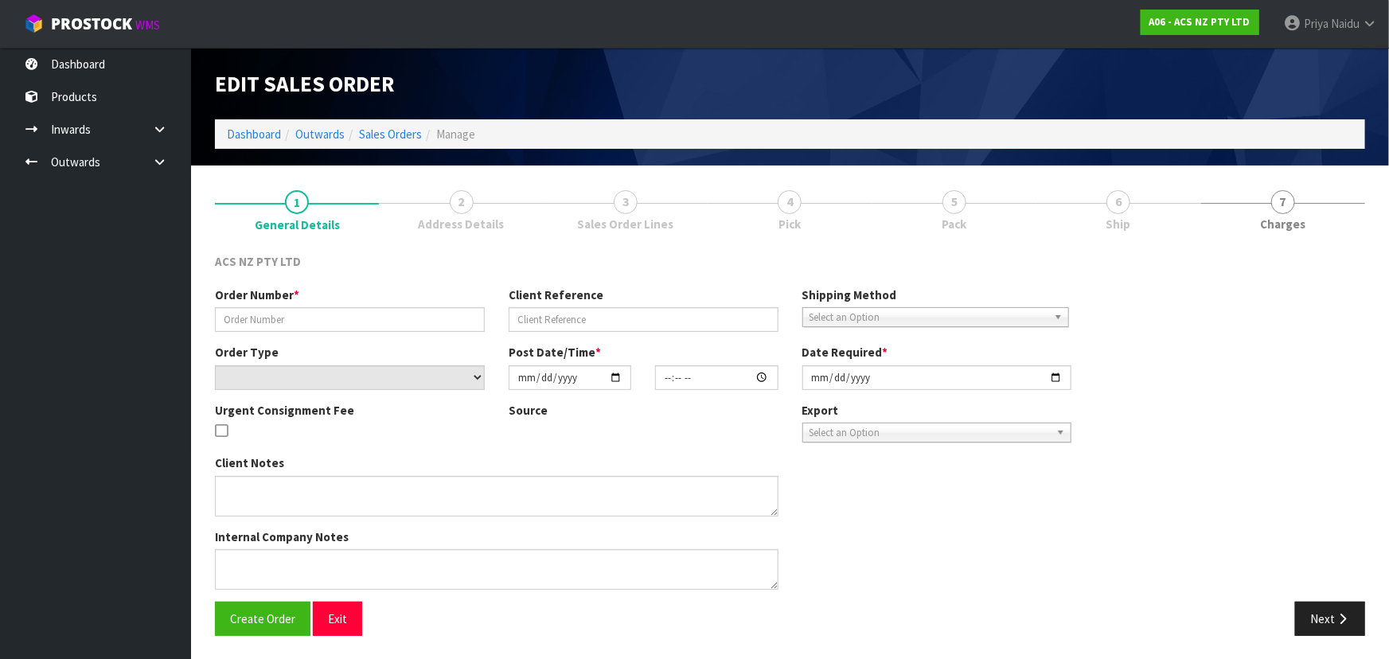
type input "[DATE]"
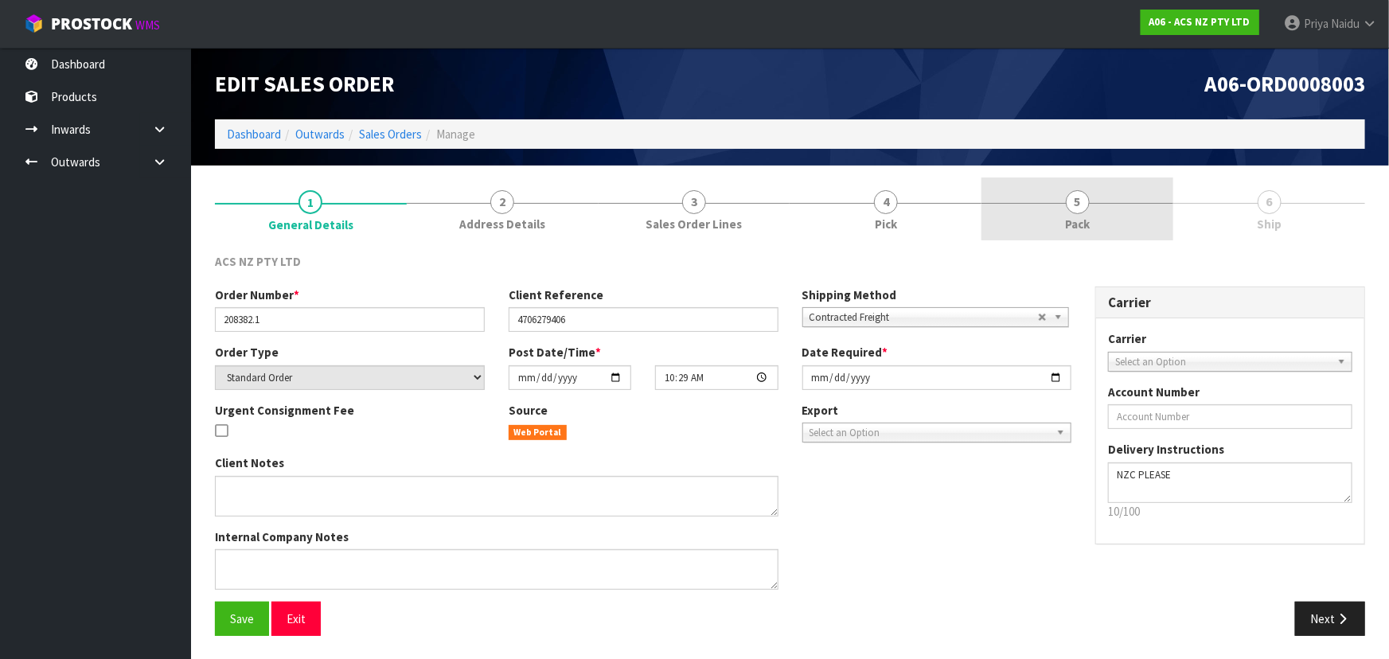
click at [1065, 198] on link "5 Pack" at bounding box center [1077, 208] width 192 height 63
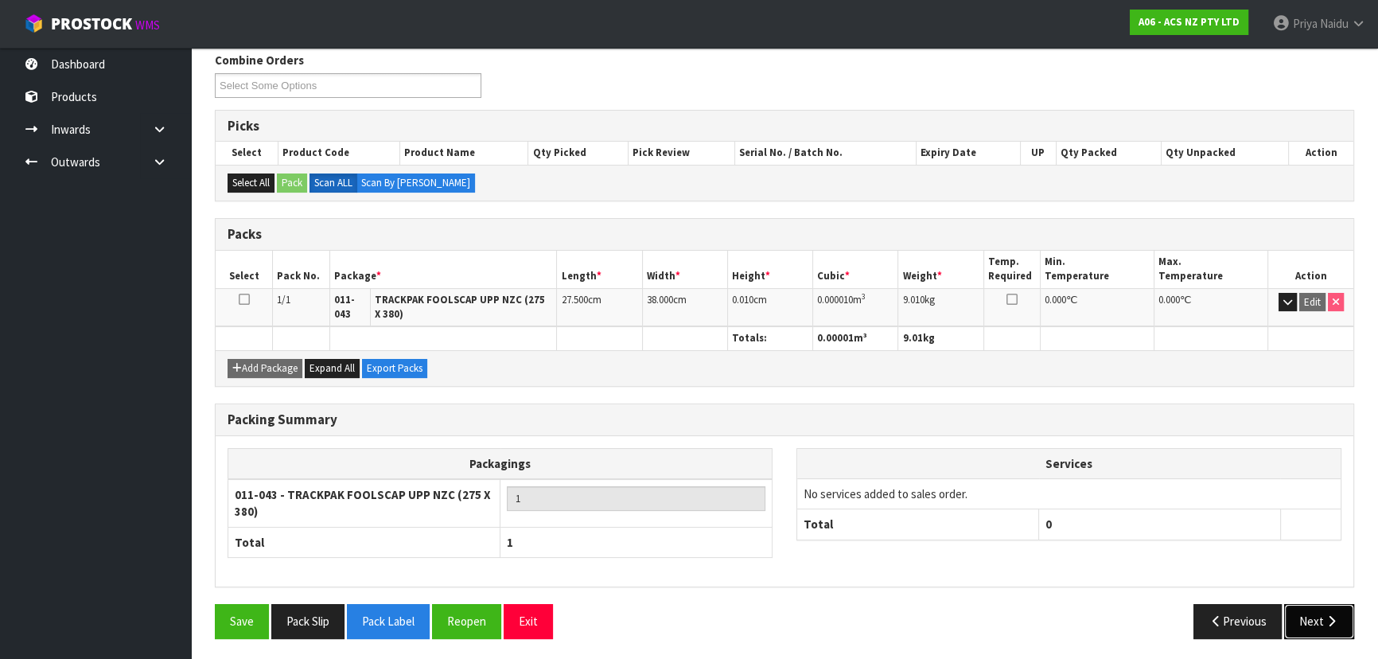
click at [1308, 619] on button "Next" at bounding box center [1320, 621] width 70 height 34
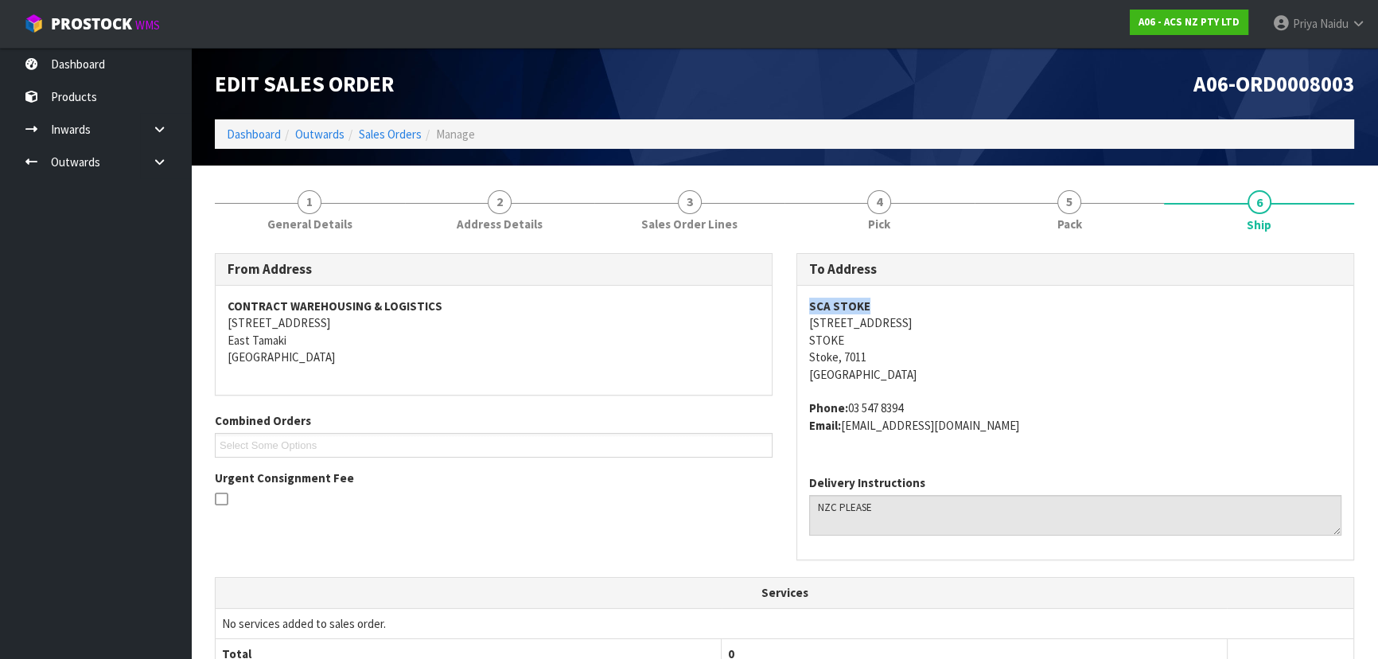
drag, startPoint x: 810, startPoint y: 302, endPoint x: 876, endPoint y: 304, distance: 66.1
click at [876, 304] on address "SCA STOKE 675 MAIN ROAD STOKE Stoke, 7011 New Zealand" at bounding box center [1075, 340] width 532 height 85
drag, startPoint x: 787, startPoint y: 318, endPoint x: 900, endPoint y: 327, distance: 113.4
click at [900, 327] on div "To Address SCA STOKE 675 MAIN ROAD STOKE Stoke, 7011 New Zealand Phone: 03 547 …" at bounding box center [1076, 415] width 582 height 324
drag, startPoint x: 851, startPoint y: 405, endPoint x: 934, endPoint y: 405, distance: 82.8
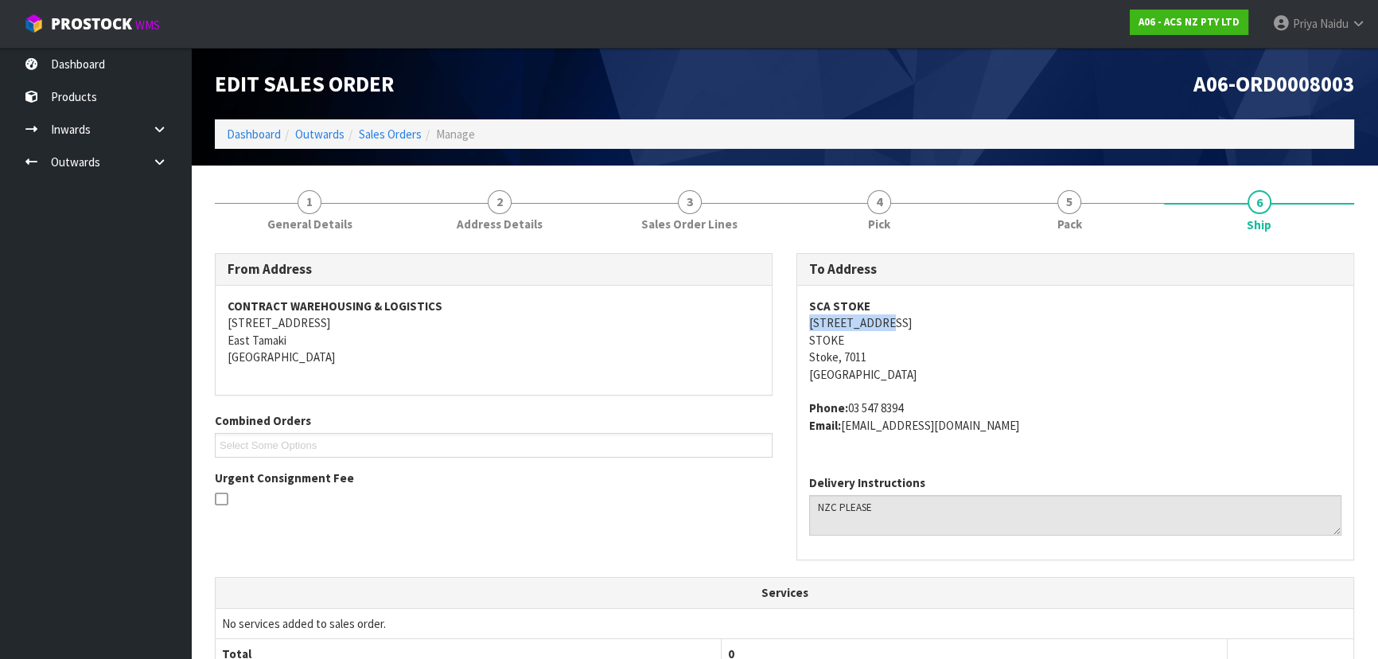
click at [934, 405] on address "Phone: 03 547 8394 Email: STOKE@supercheapauto.com" at bounding box center [1075, 417] width 532 height 34
drag, startPoint x: 845, startPoint y: 426, endPoint x: 1053, endPoint y: 437, distance: 208.0
click at [1053, 437] on div "SCA STOKE 675 MAIN ROAD STOKE Stoke, 7011 New Zealand Phone: 03 547 8394 Email:…" at bounding box center [1075, 374] width 556 height 177
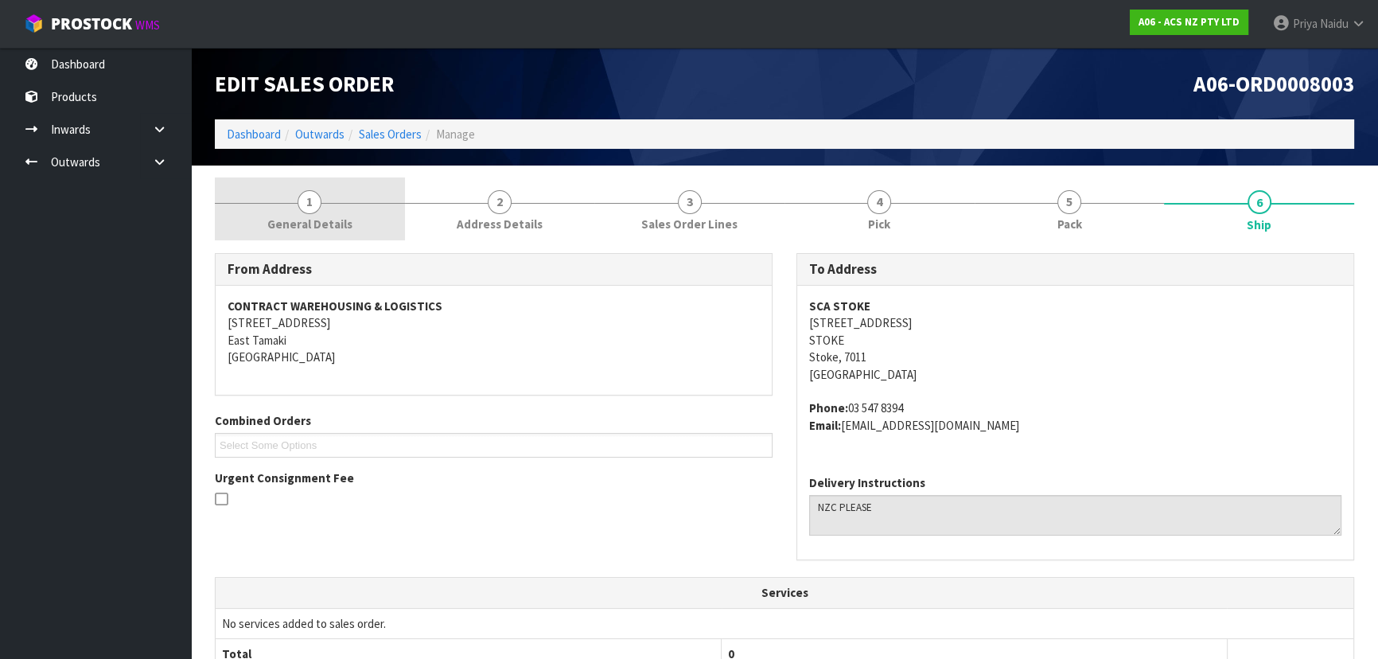
click at [310, 221] on span "General Details" at bounding box center [309, 224] width 85 height 17
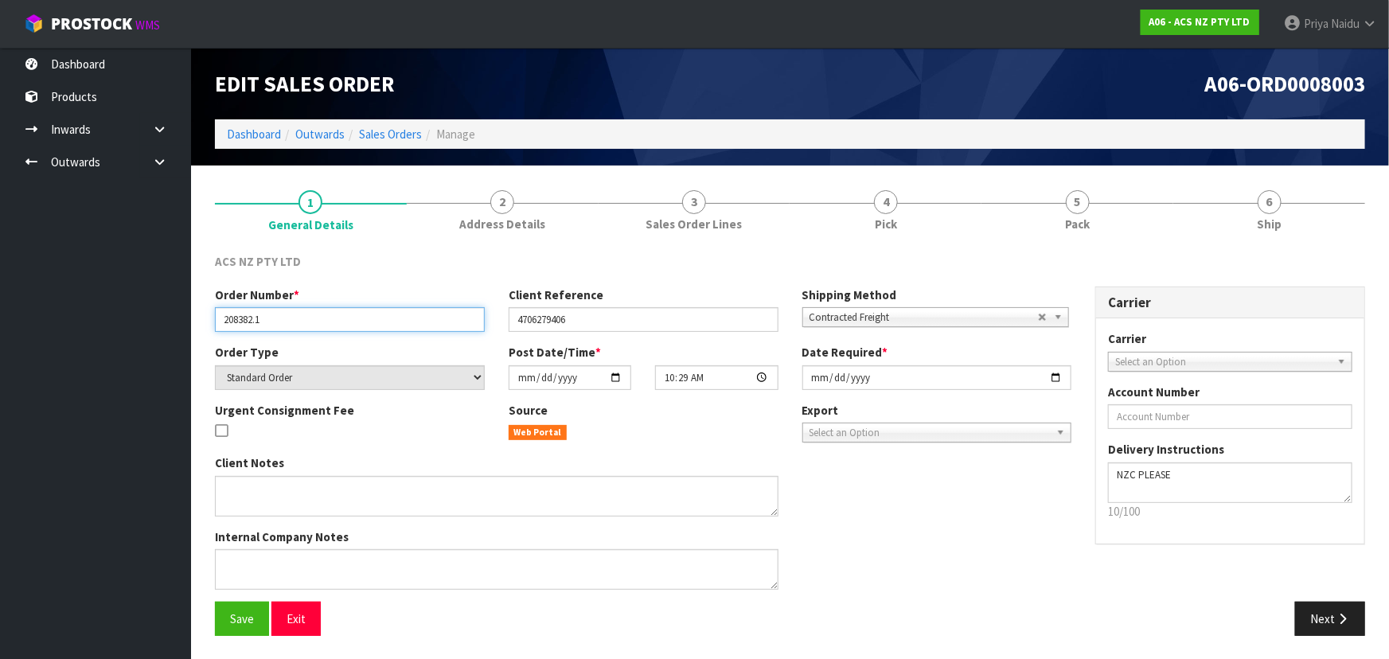
drag, startPoint x: 223, startPoint y: 320, endPoint x: 266, endPoint y: 317, distance: 43.1
click at [266, 317] on input "208382.1" at bounding box center [350, 319] width 270 height 25
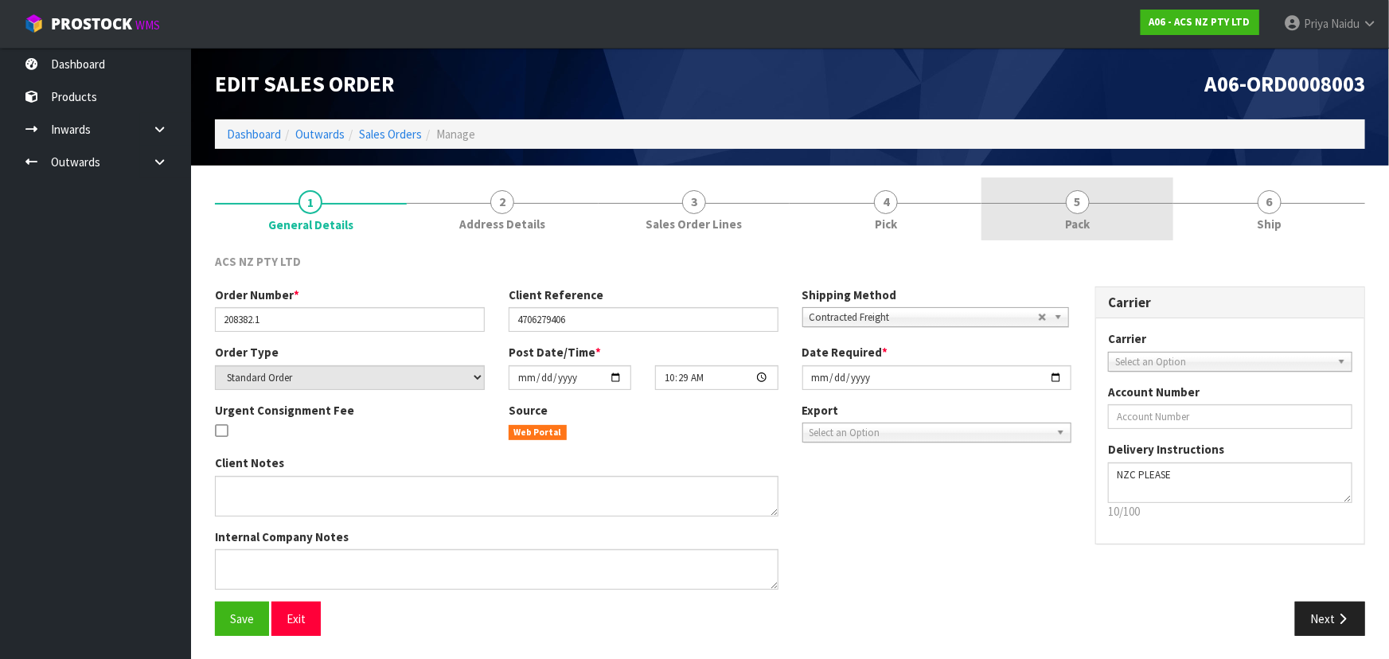
click at [1082, 203] on span "5" at bounding box center [1078, 202] width 24 height 24
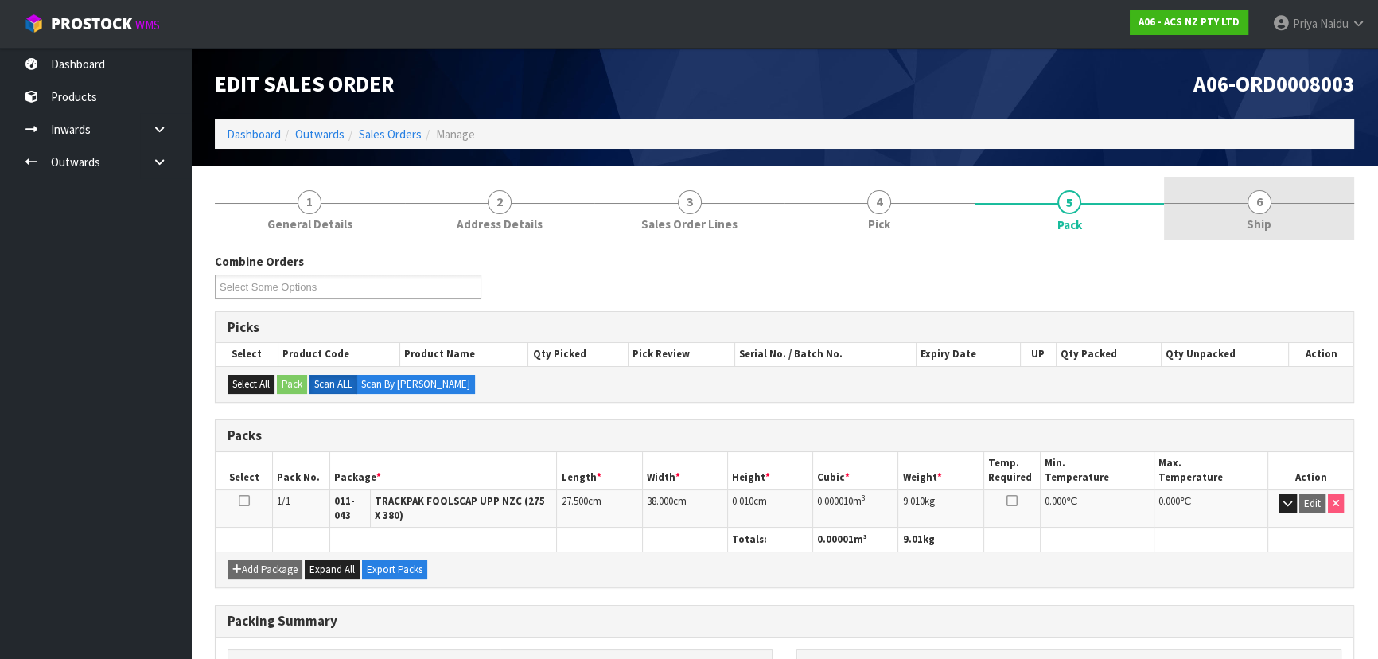
drag, startPoint x: 1258, startPoint y: 226, endPoint x: 1217, endPoint y: 240, distance: 43.0
click at [1258, 226] on span "Ship" at bounding box center [1259, 224] width 25 height 17
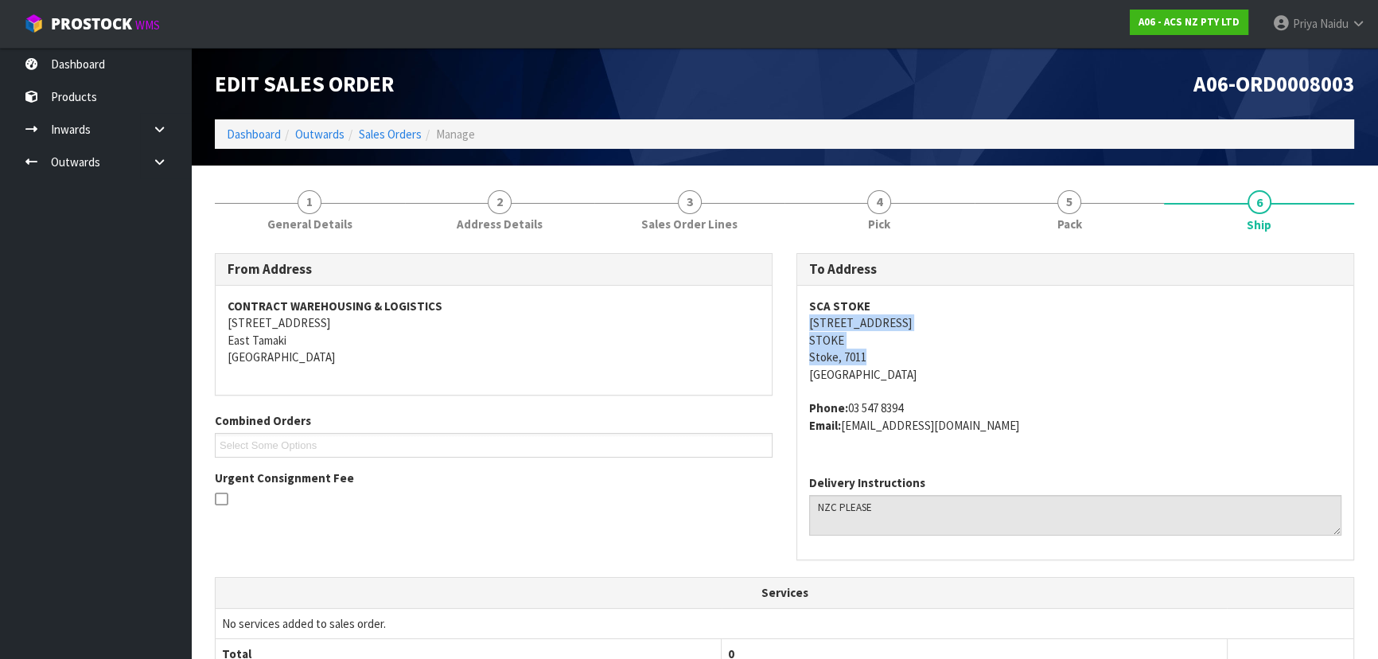
drag, startPoint x: 803, startPoint y: 320, endPoint x: 934, endPoint y: 355, distance: 135.9
click at [934, 355] on div "SCA STOKE 675 MAIN ROAD STOKE Stoke, 7011 New Zealand Phone: 03 547 8394 Email:…" at bounding box center [1075, 374] width 556 height 177
drag, startPoint x: 802, startPoint y: 298, endPoint x: 875, endPoint y: 298, distance: 72.4
click at [875, 298] on div "SCA STOKE 675 MAIN ROAD STOKE Stoke, 7011 New Zealand Phone: 03 547 8394 Email:…" at bounding box center [1075, 374] width 556 height 177
click at [1070, 371] on address "SCA STOKE 675 MAIN ROAD STOKE Stoke, 7011 New Zealand" at bounding box center [1075, 340] width 532 height 85
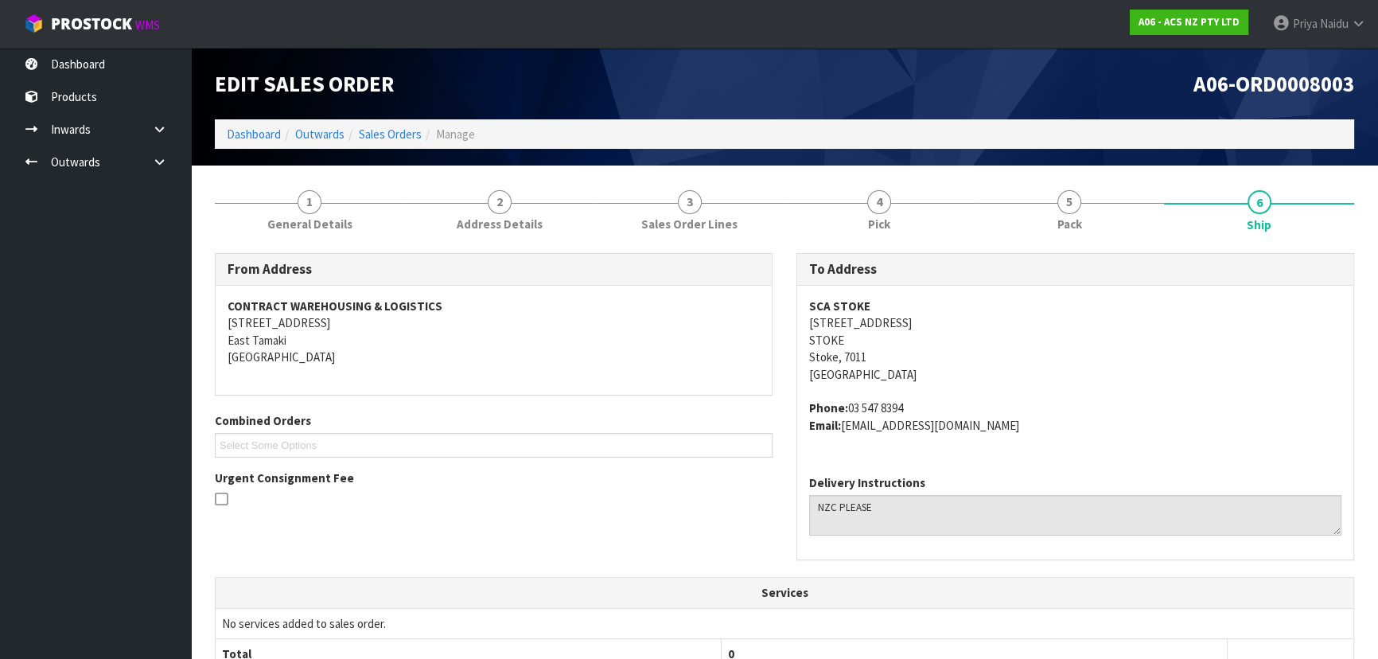
click at [1100, 348] on address "SCA STOKE 675 MAIN ROAD STOKE Stoke, 7011 New Zealand" at bounding box center [1075, 340] width 532 height 85
click at [1044, 362] on address "SCA STOKE 675 MAIN ROAD STOKE Stoke, 7011 New Zealand" at bounding box center [1075, 340] width 532 height 85
click at [1066, 204] on span "5" at bounding box center [1070, 202] width 24 height 24
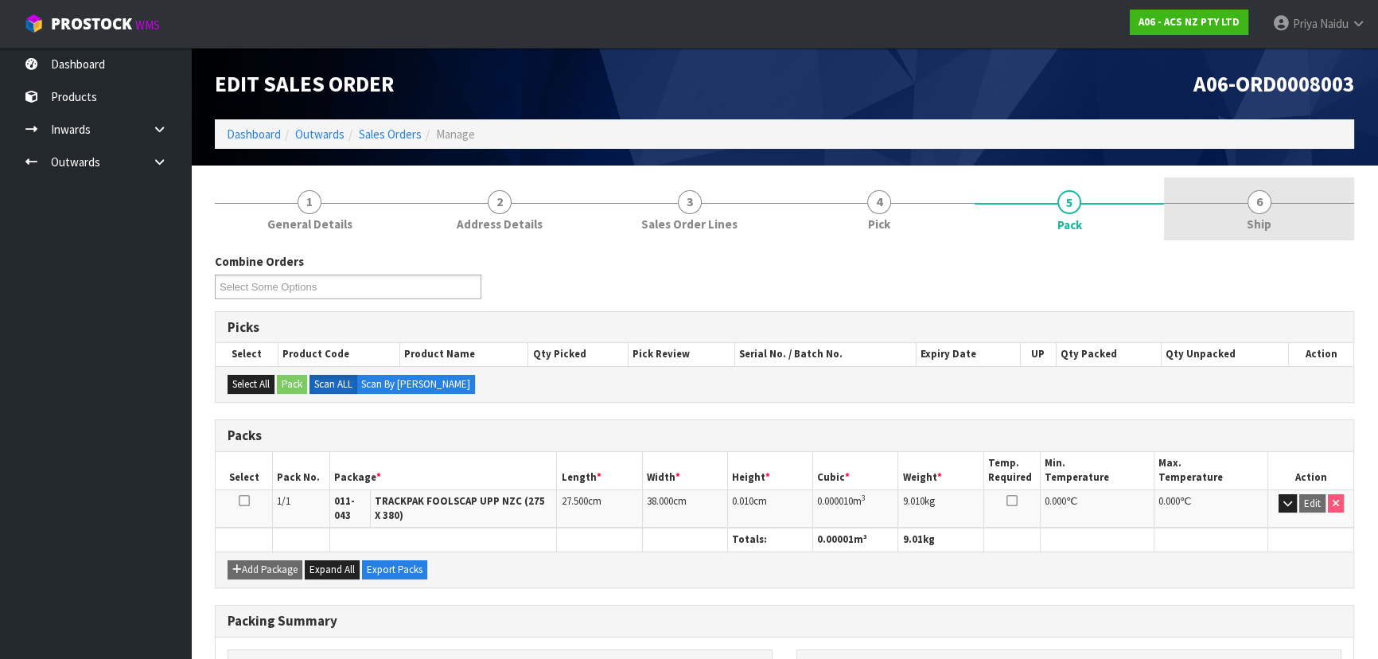
click at [1273, 207] on link "6 Ship" at bounding box center [1259, 208] width 190 height 63
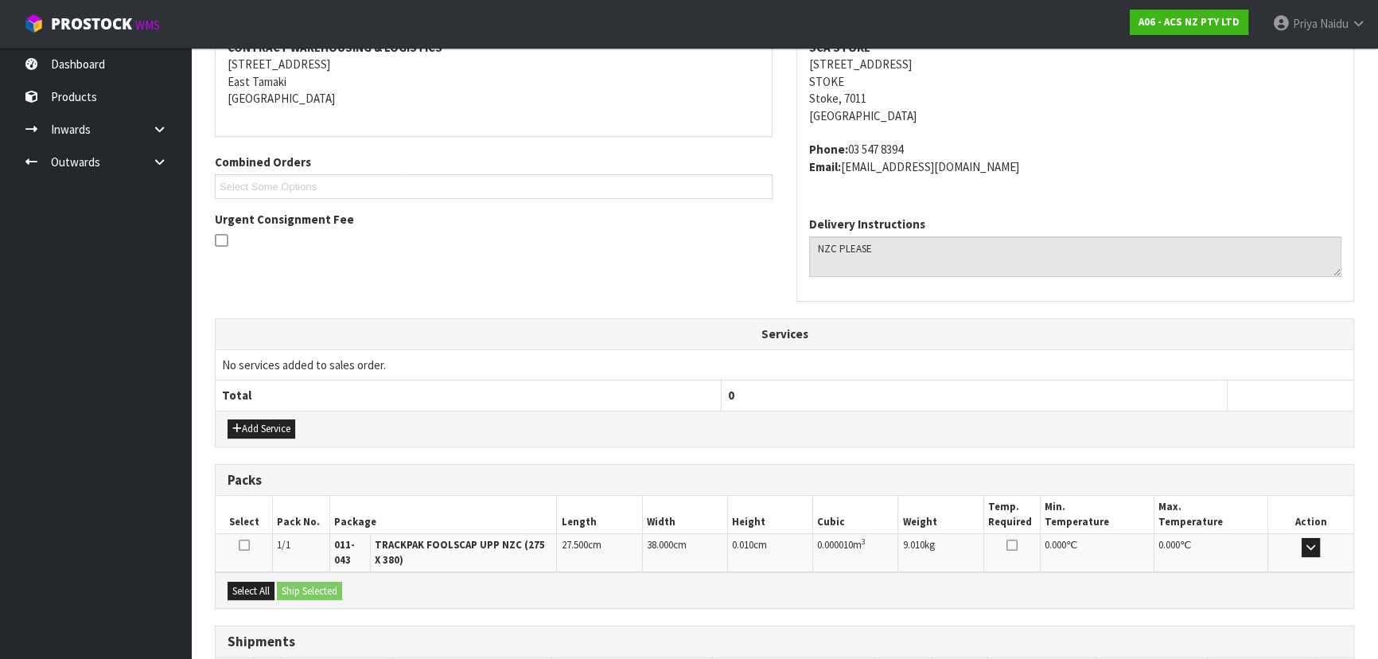
scroll to position [376, 0]
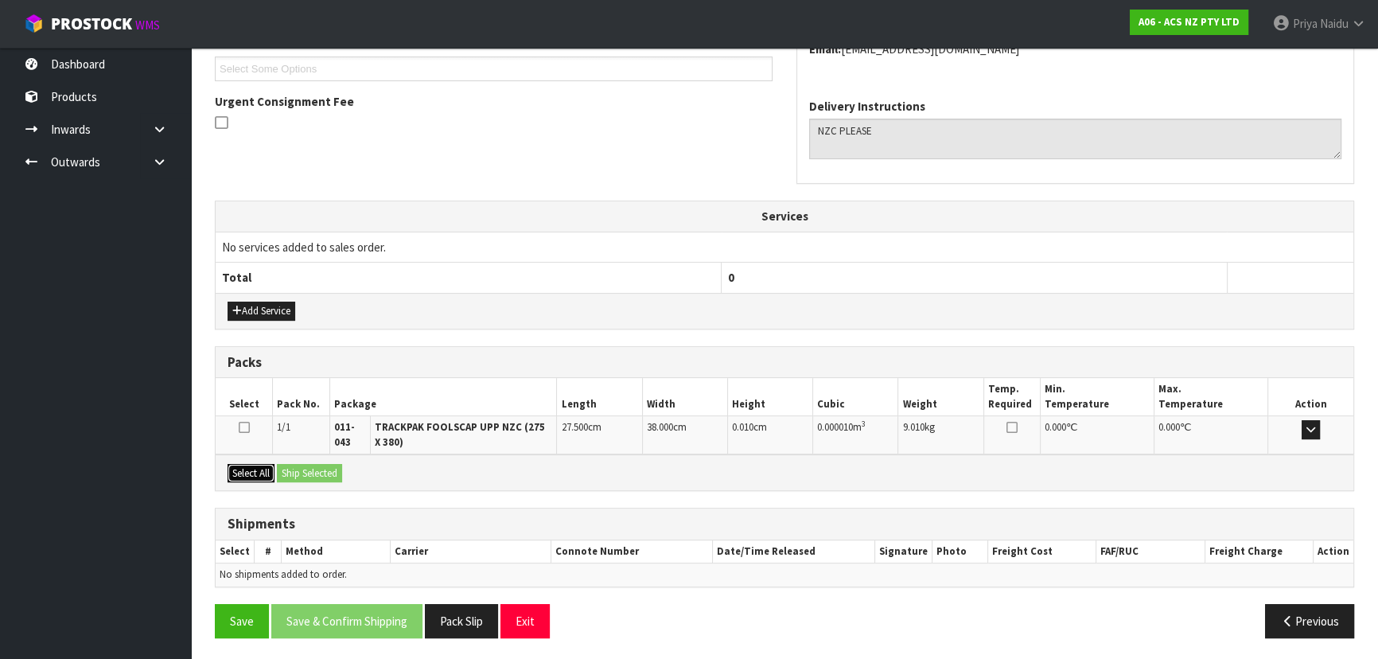
drag, startPoint x: 243, startPoint y: 467, endPoint x: 272, endPoint y: 466, distance: 29.5
click at [244, 466] on button "Select All" at bounding box center [251, 473] width 47 height 19
click at [272, 466] on button "Select All" at bounding box center [251, 473] width 47 height 19
click at [299, 467] on button "Ship Selected" at bounding box center [309, 473] width 65 height 19
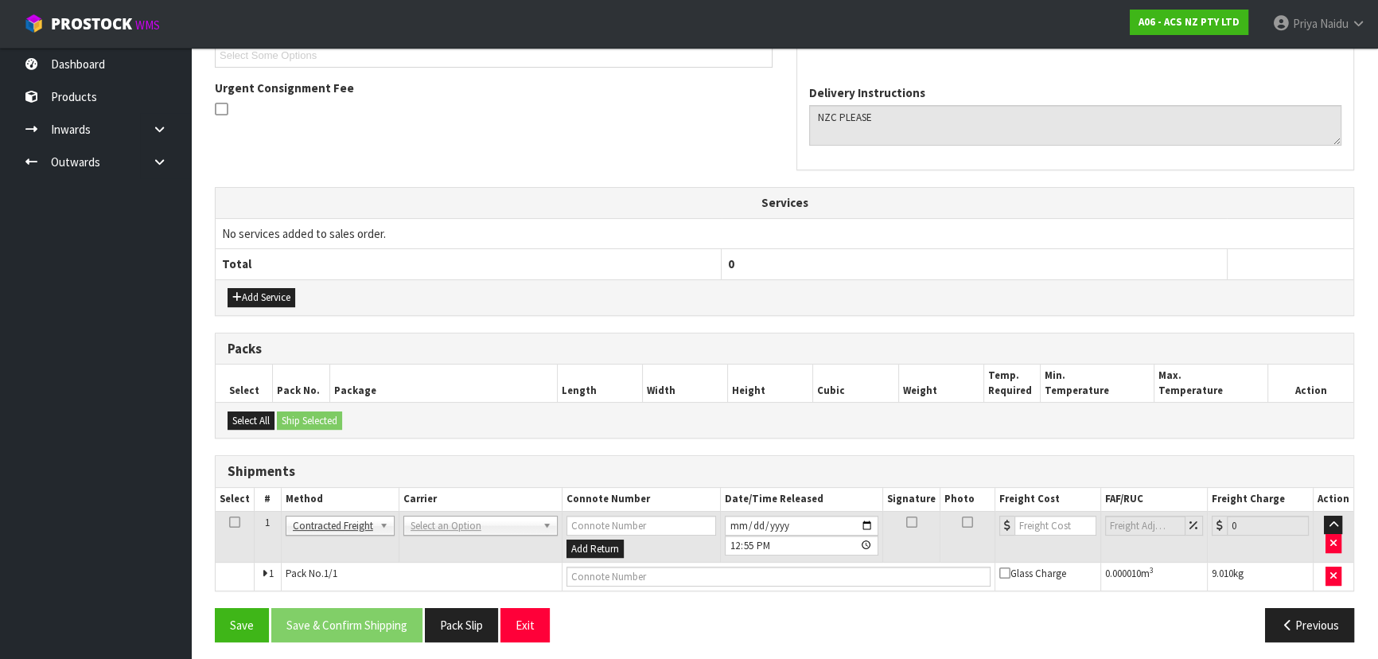
scroll to position [394, 0]
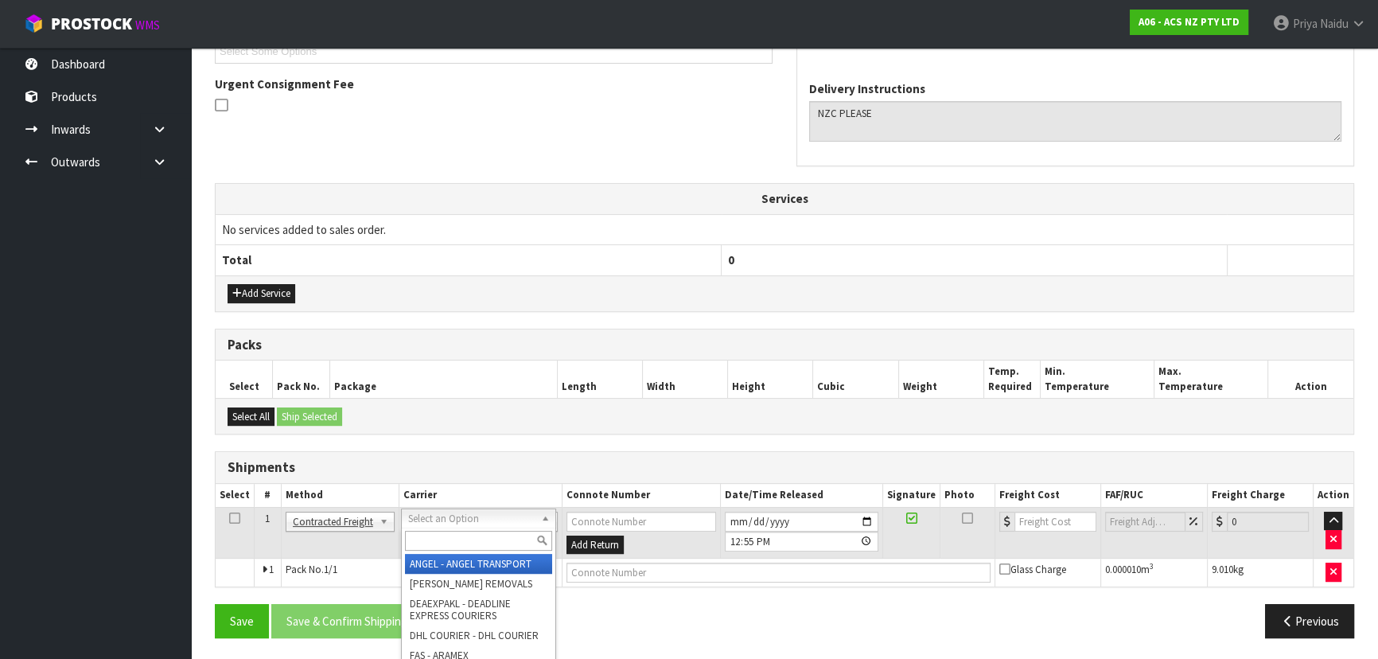
click at [439, 537] on input "text" at bounding box center [478, 541] width 147 height 20
type input "NZC"
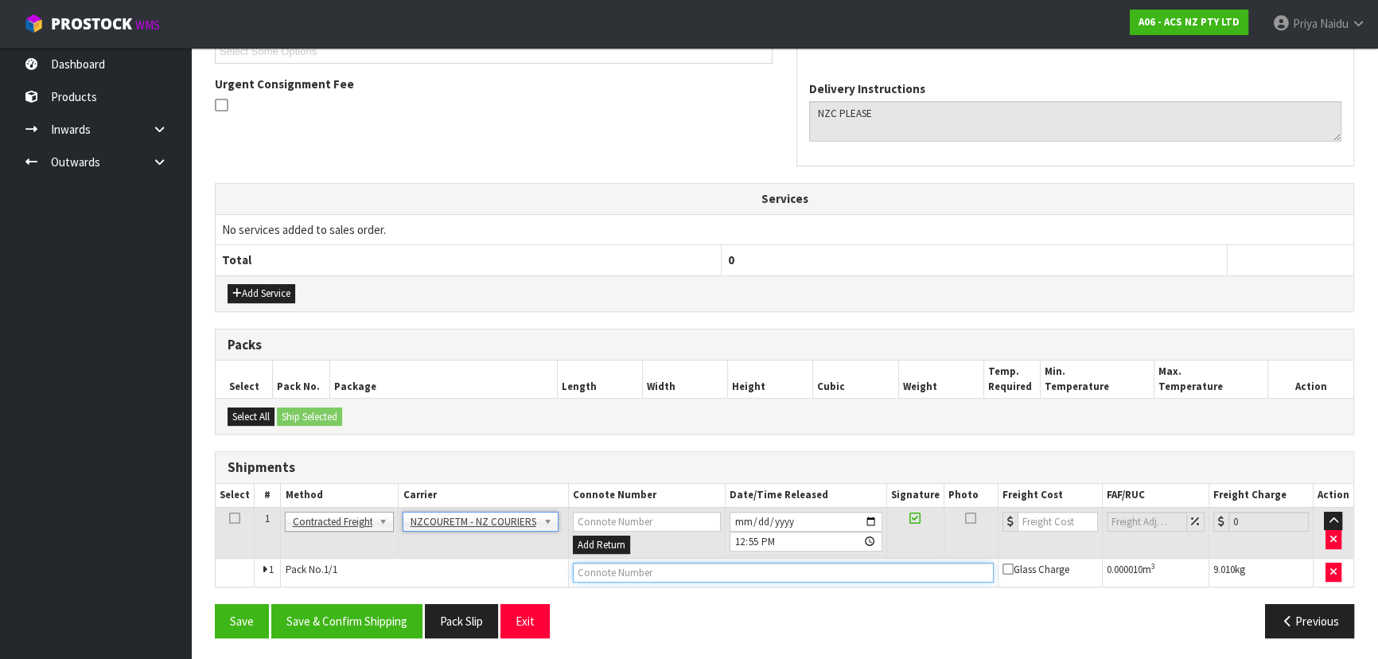
click at [616, 573] on input "text" at bounding box center [783, 573] width 421 height 20
click at [1048, 526] on input "number" at bounding box center [1058, 522] width 80 height 20
type input "28.18"
click at [615, 563] on input "text" at bounding box center [783, 573] width 421 height 20
type input "BZGG004028"
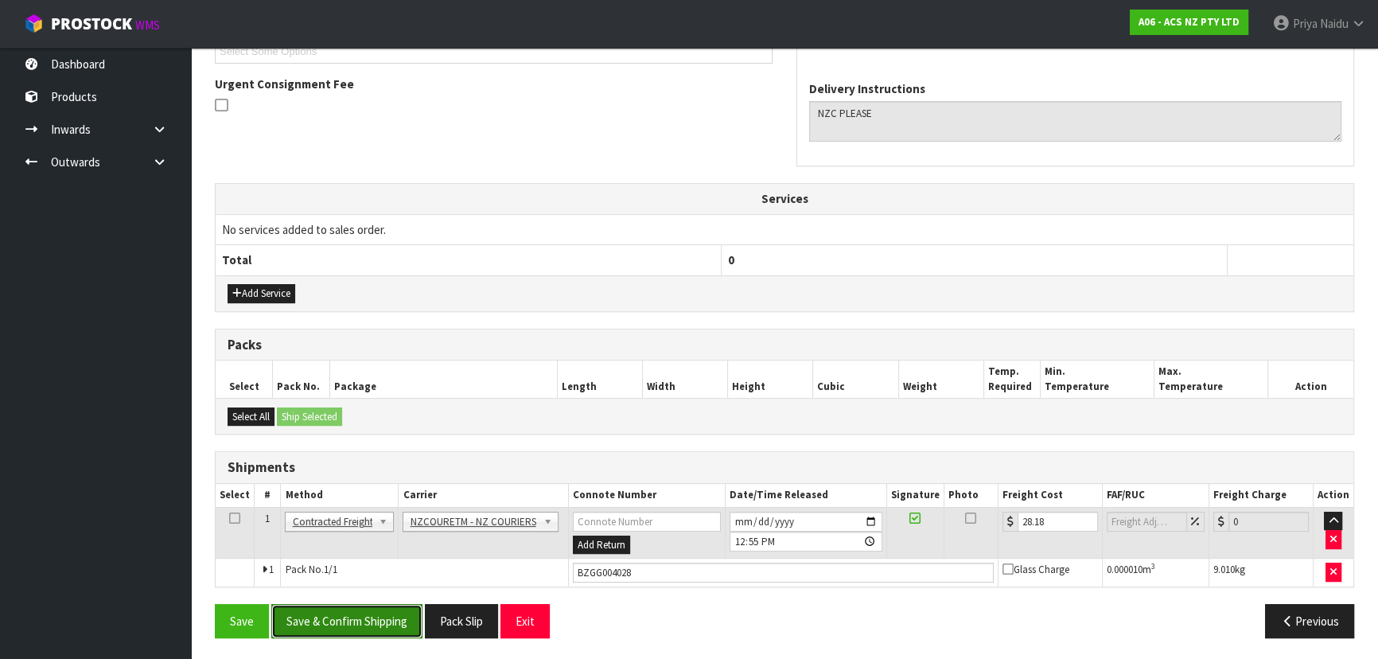
click at [328, 617] on button "Save & Confirm Shipping" at bounding box center [346, 621] width 151 height 34
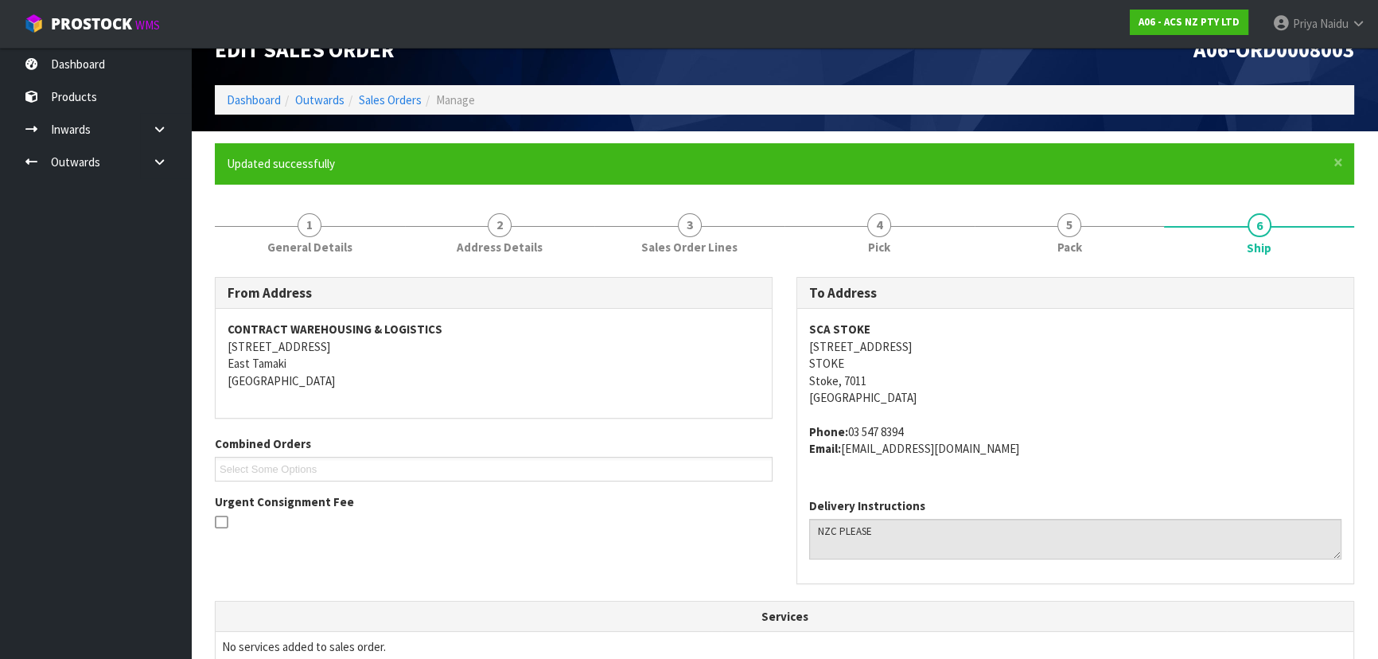
scroll to position [0, 0]
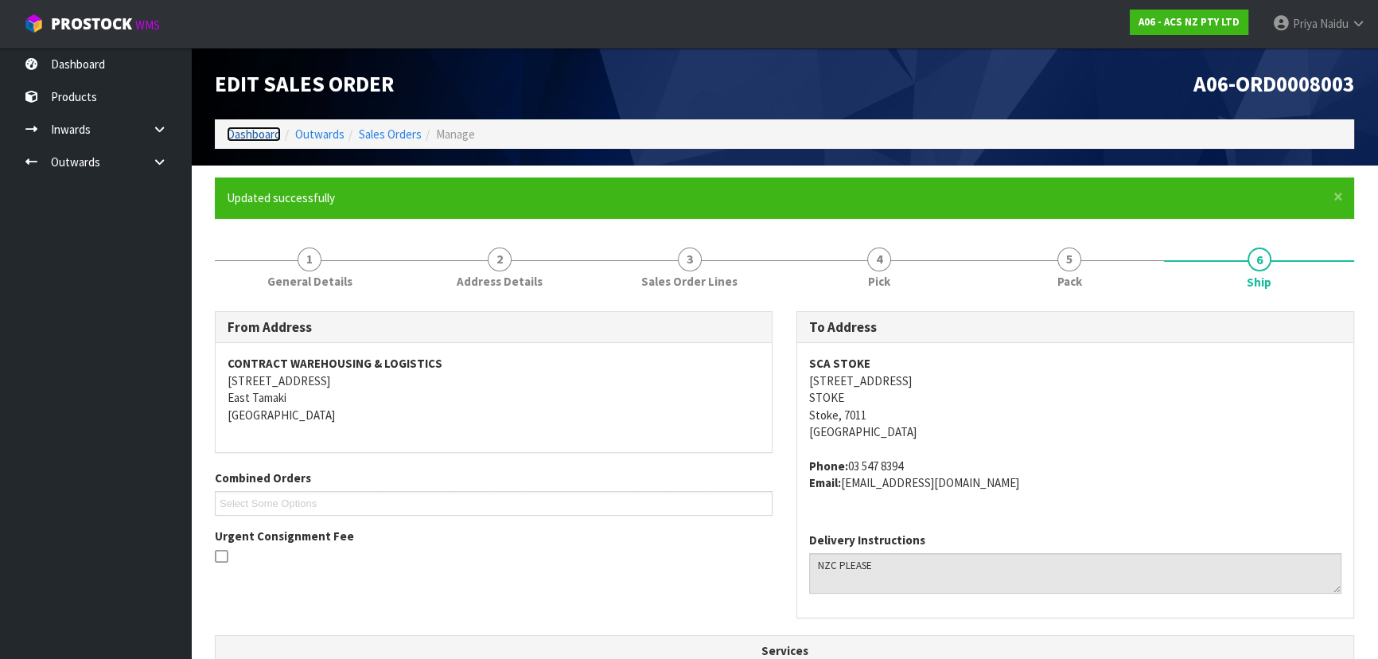
click at [256, 133] on link "Dashboard" at bounding box center [254, 134] width 54 height 15
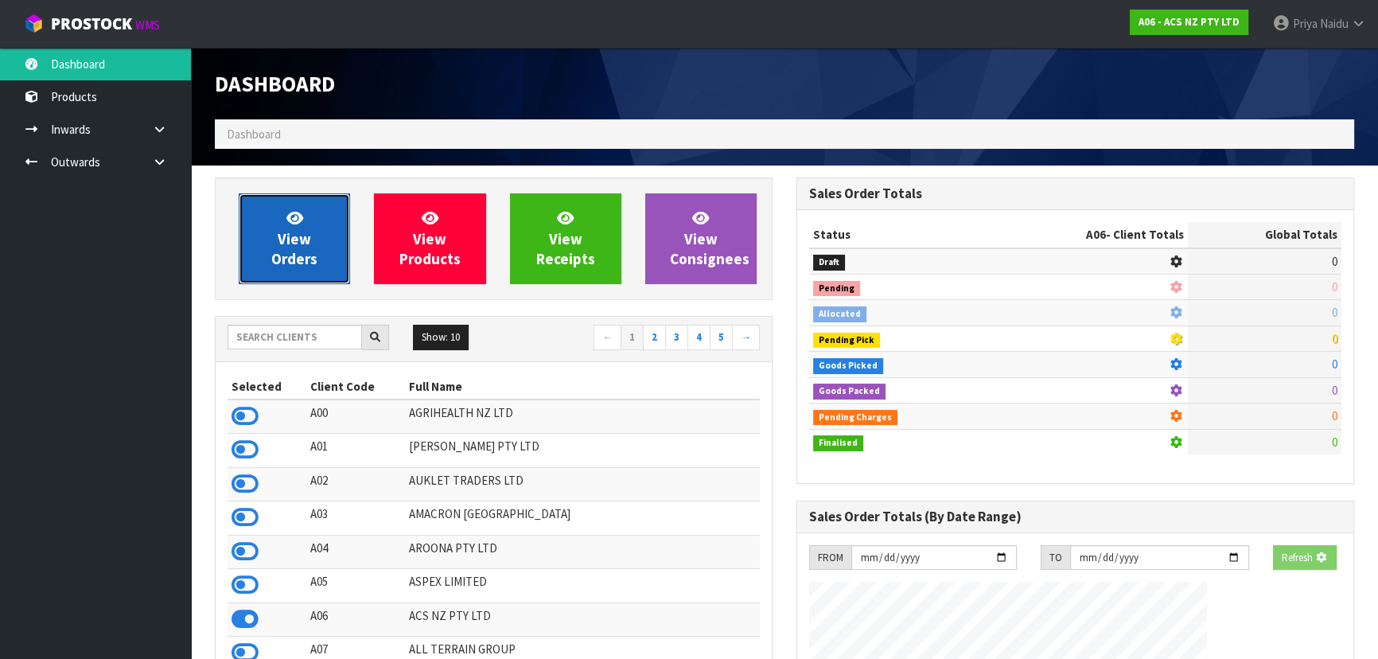
click at [283, 246] on span "View Orders" at bounding box center [294, 239] width 46 height 60
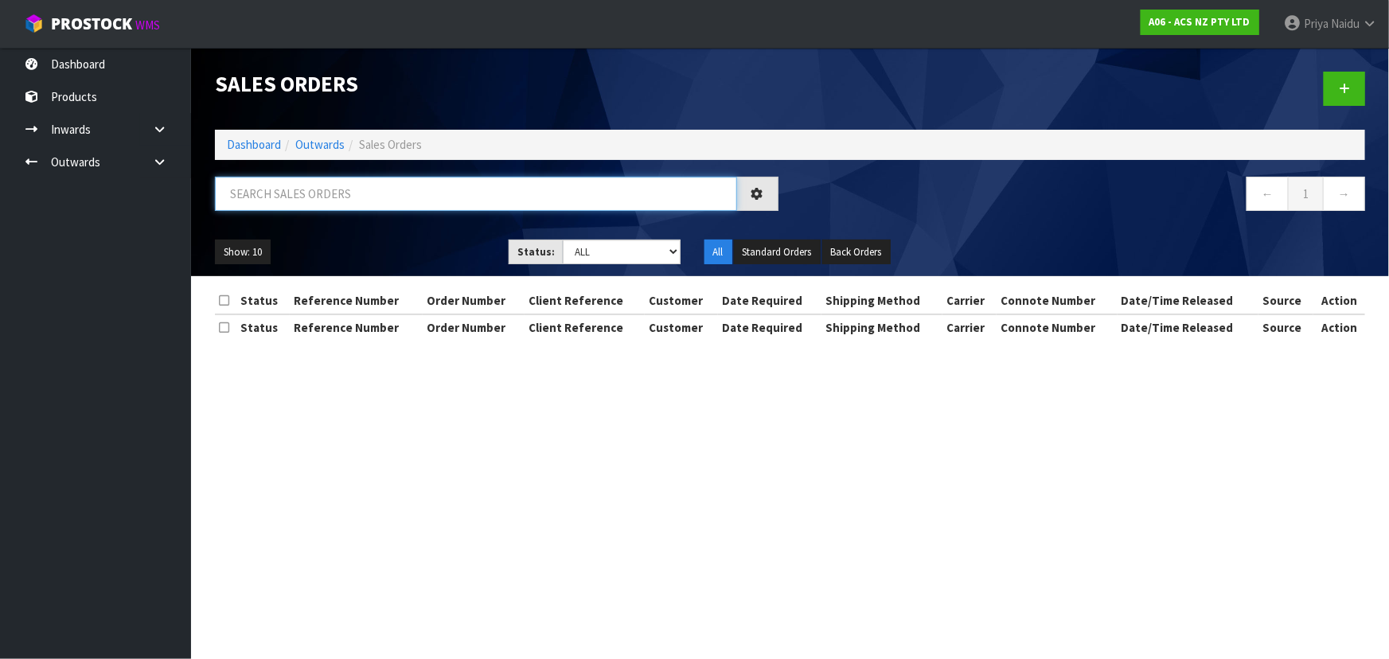
click at [318, 197] on input "text" at bounding box center [476, 194] width 522 height 34
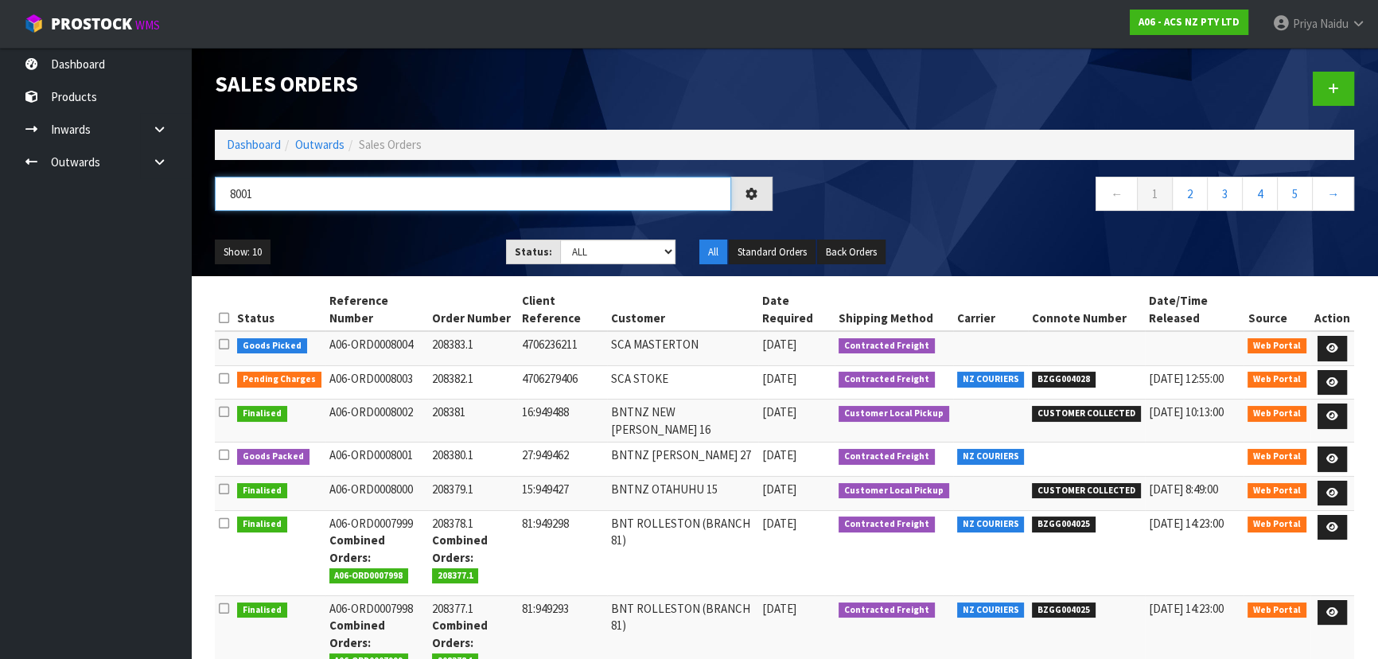
type input "8001"
click at [377, 247] on ul "Show: 10 5 10 25 50" at bounding box center [348, 252] width 267 height 25
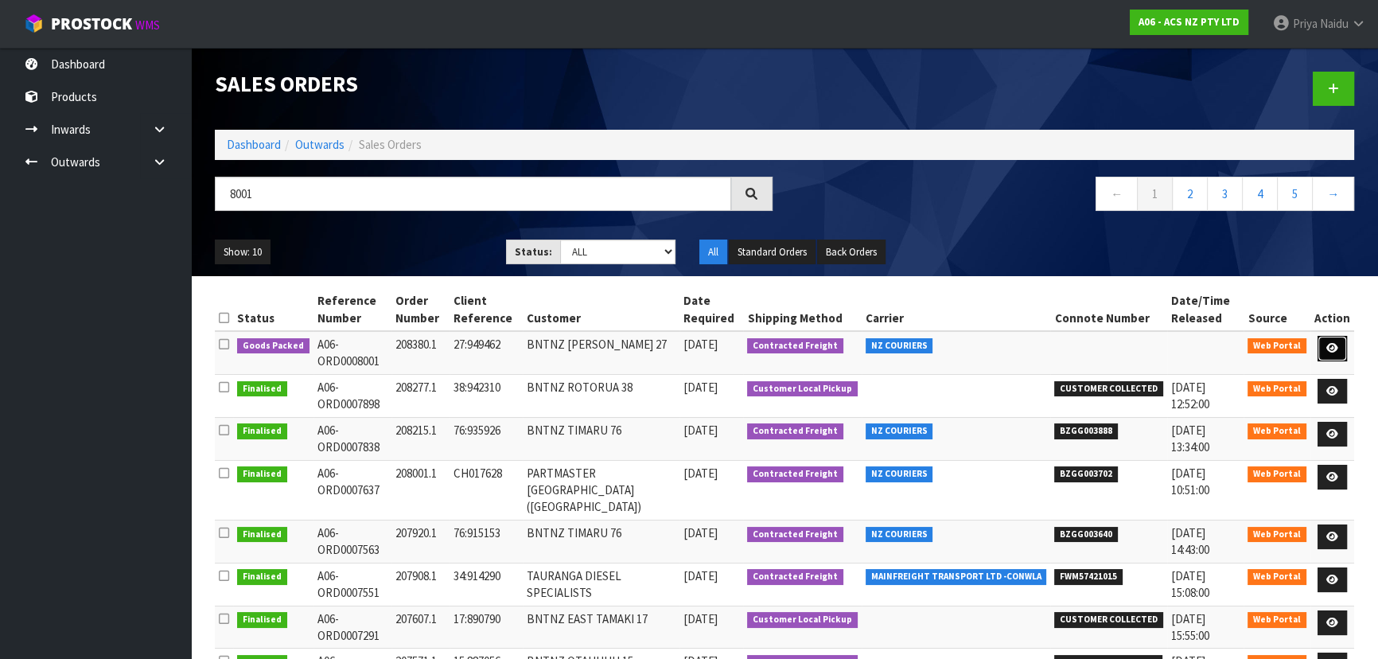
click at [1328, 343] on icon at bounding box center [1333, 348] width 12 height 10
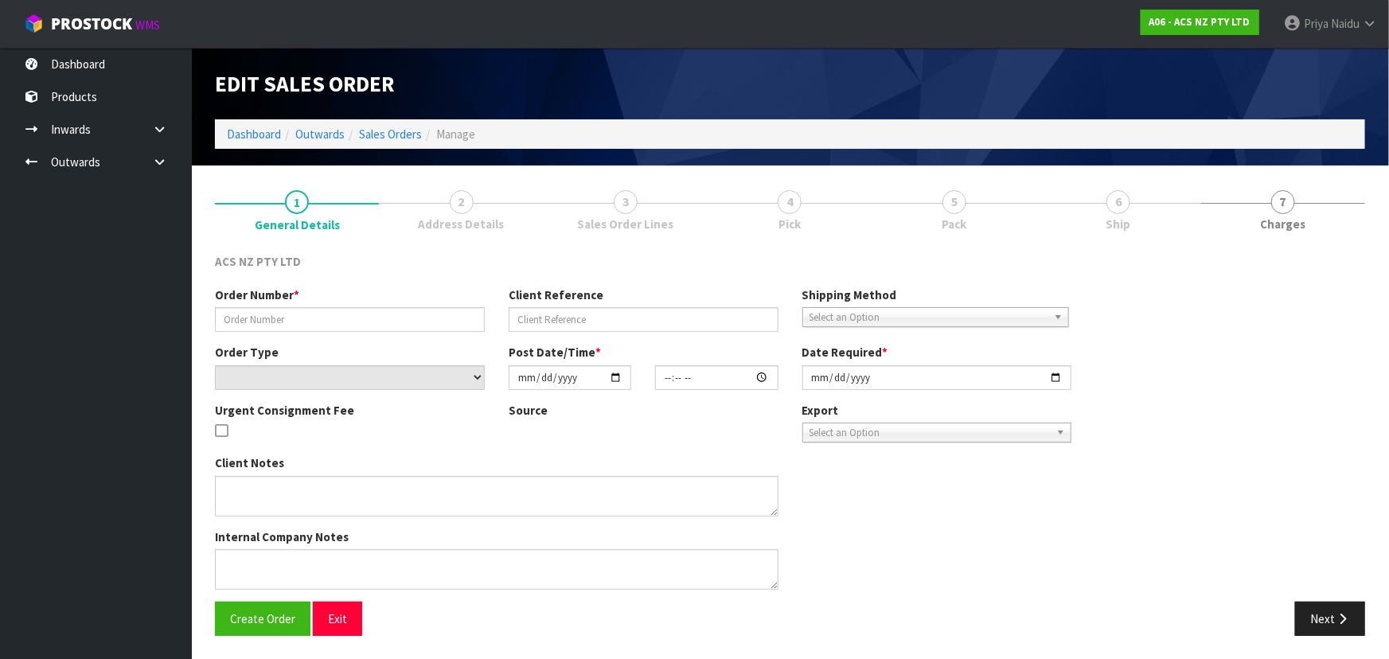
type input "208380.1"
type input "27:949462"
select select "number:0"
type input "[DATE]"
type input "17:25:00.000"
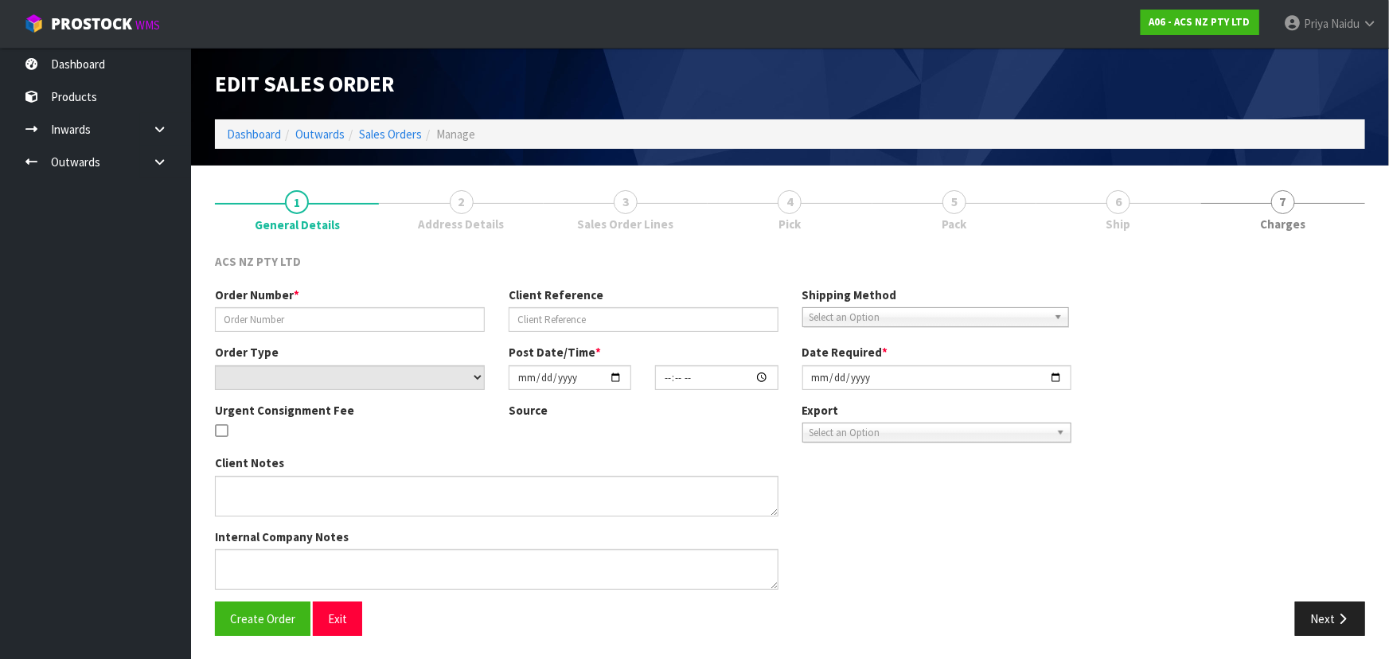
type input "[DATE]"
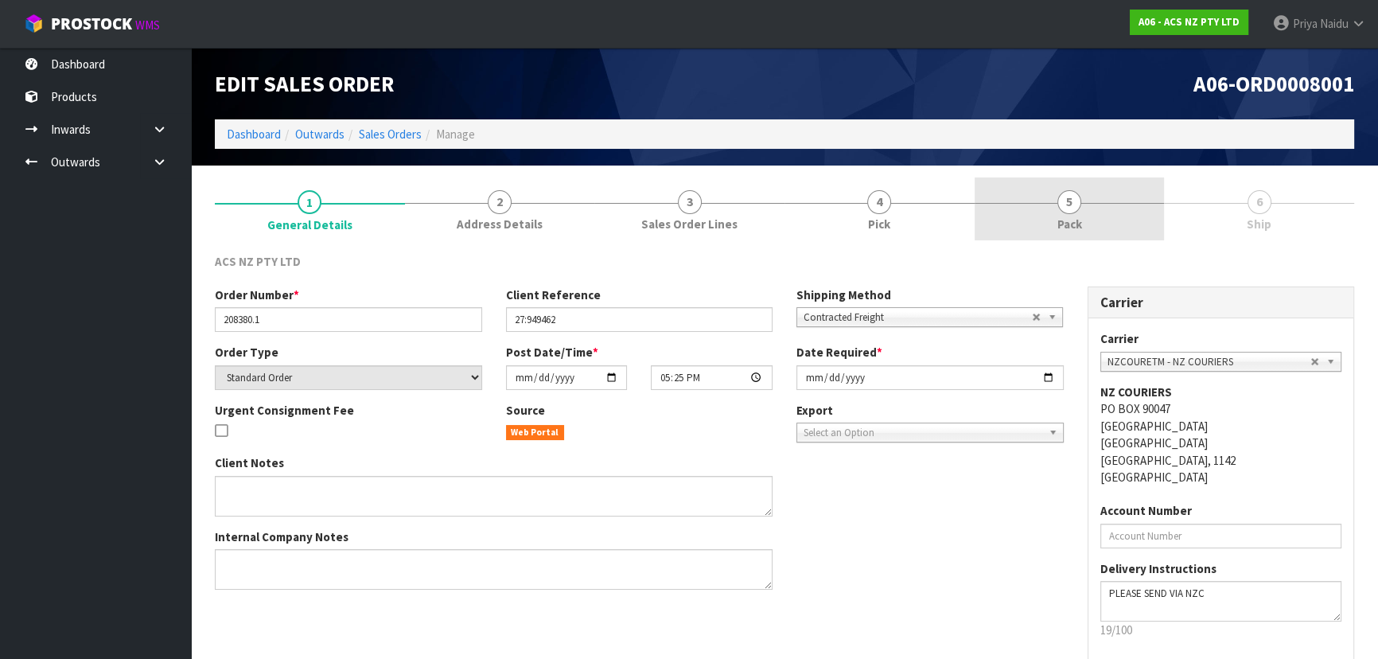
click at [1106, 213] on link "5 Pack" at bounding box center [1070, 208] width 190 height 63
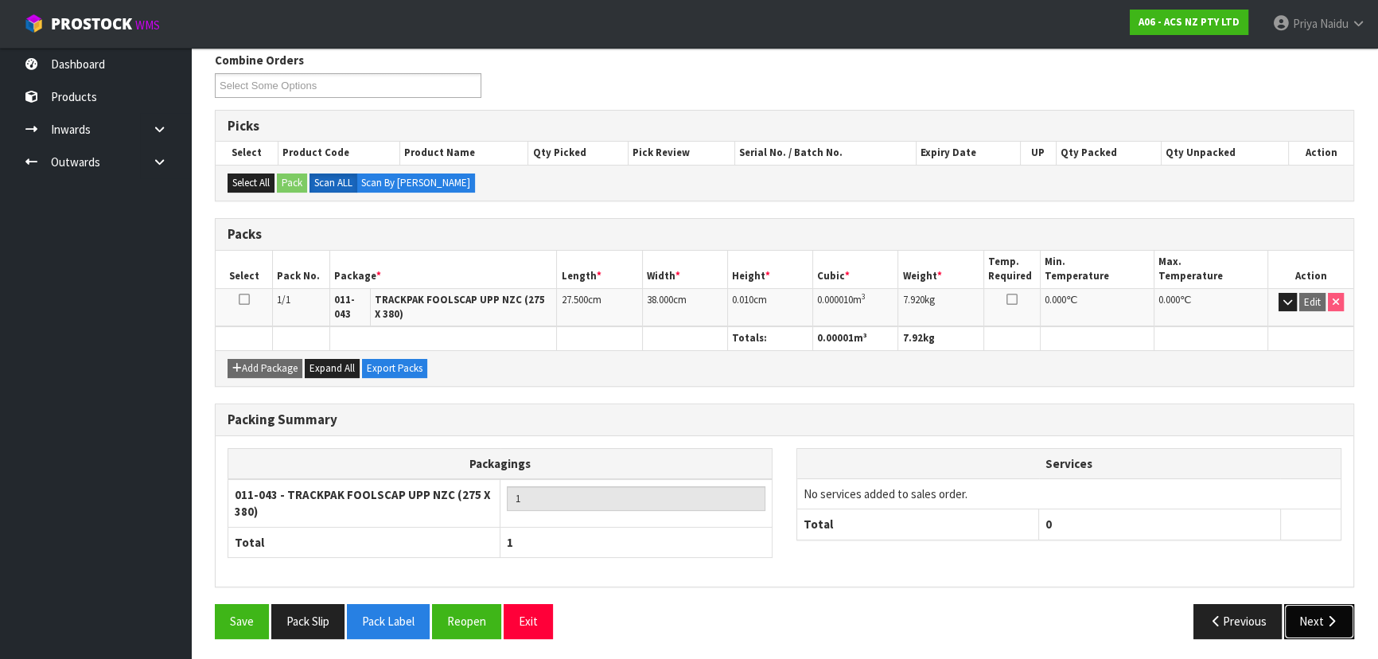
click at [1293, 617] on button "Next" at bounding box center [1320, 621] width 70 height 34
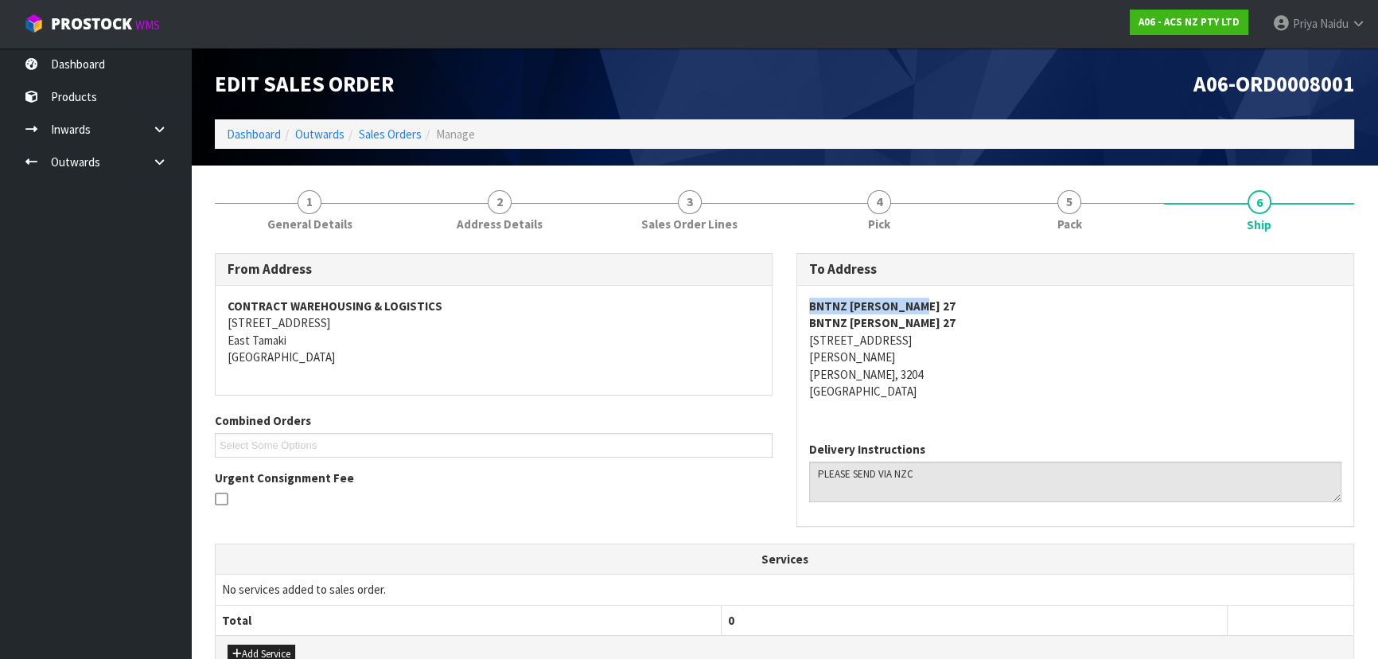
drag, startPoint x: 801, startPoint y: 299, endPoint x: 958, endPoint y: 309, distance: 157.9
click at [958, 309] on div "BNTNZ HAMILTON 27 BNTNZ HAMILTON 27 14 SOMERSET STREET FRANKLIN HAMILTON, 3204 …" at bounding box center [1075, 357] width 556 height 143
drag, startPoint x: 799, startPoint y: 341, endPoint x: 966, endPoint y: 348, distance: 167.3
click at [966, 348] on div "BNTNZ HAMILTON 27 BNTNZ HAMILTON 27 14 SOMERSET STREET FRANKLIN HAMILTON, 3204 …" at bounding box center [1075, 357] width 556 height 143
click at [333, 228] on span "General Details" at bounding box center [309, 224] width 85 height 17
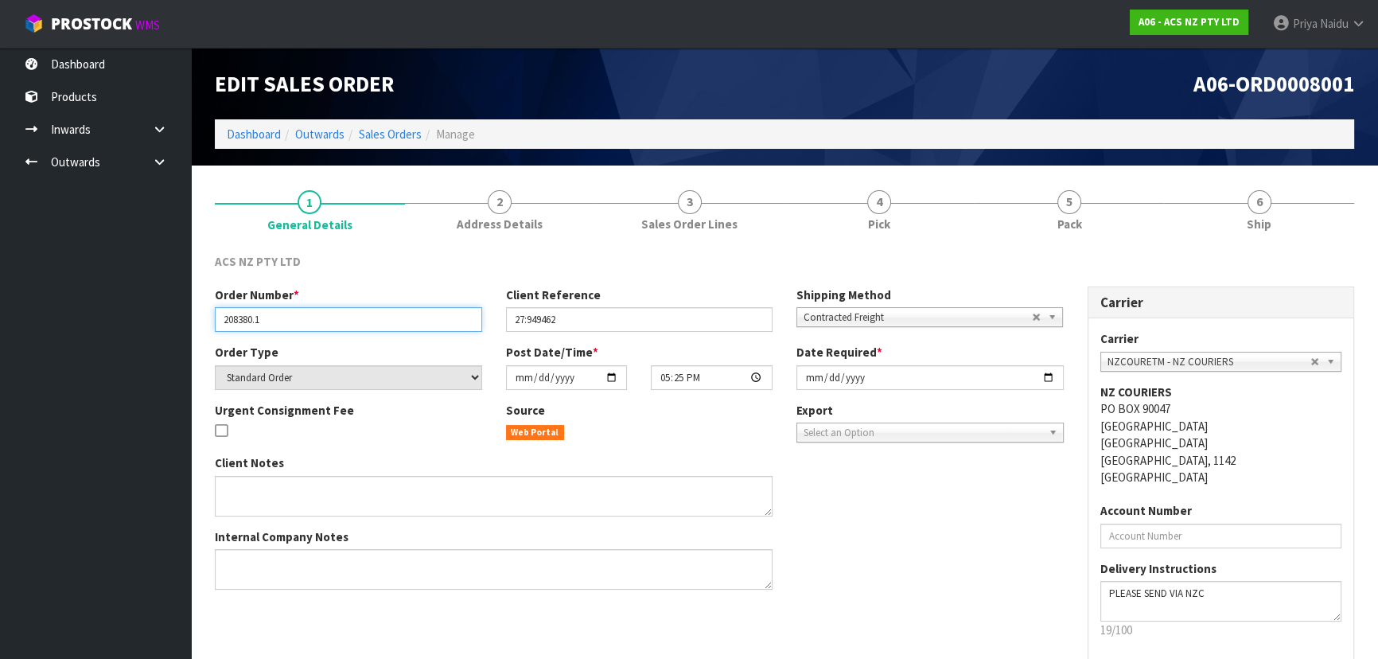
drag, startPoint x: 222, startPoint y: 322, endPoint x: 306, endPoint y: 318, distance: 84.5
click at [306, 318] on input "208380.1" at bounding box center [348, 319] width 267 height 25
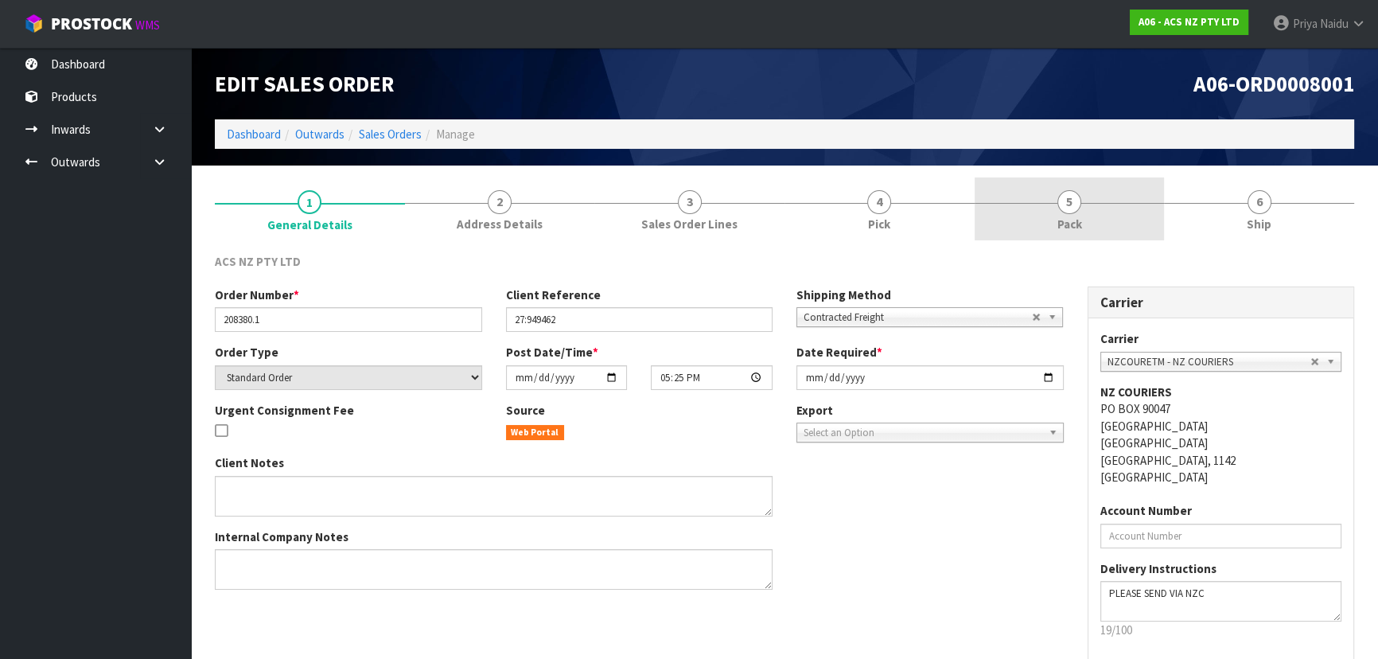
click at [1082, 208] on link "5 Pack" at bounding box center [1070, 208] width 190 height 63
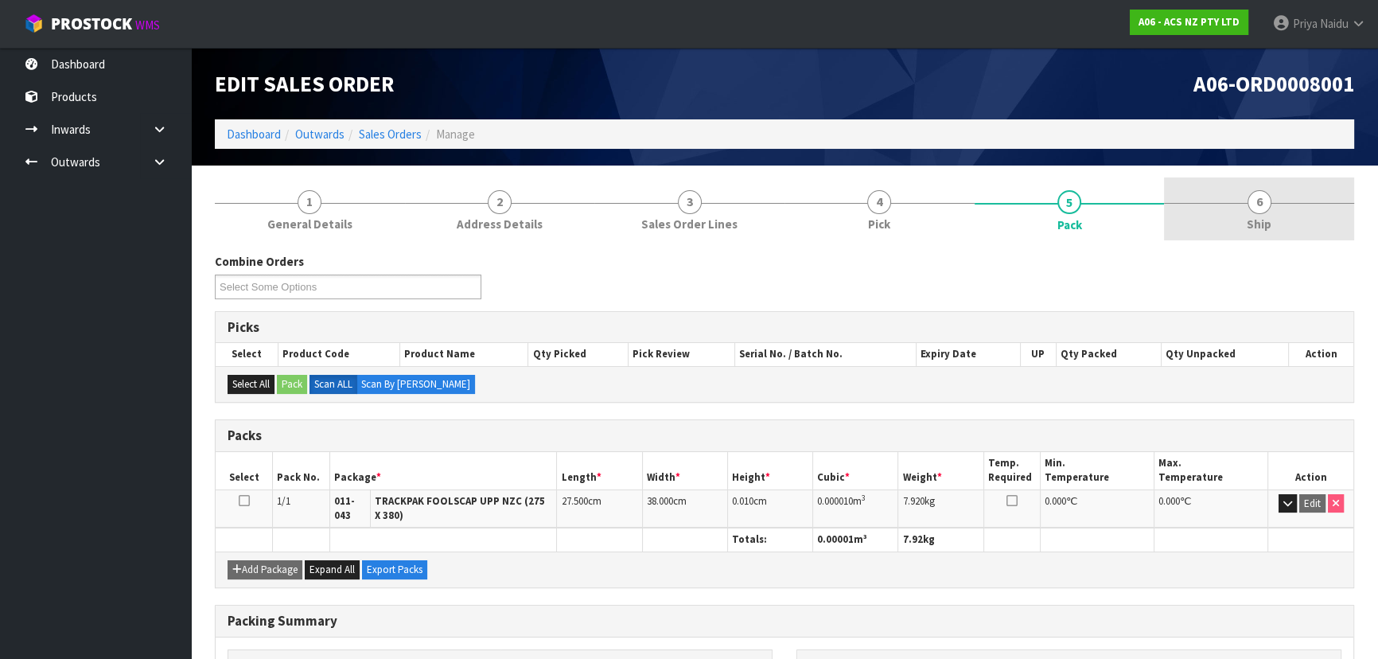
click at [1343, 216] on link "6 Ship" at bounding box center [1259, 208] width 190 height 63
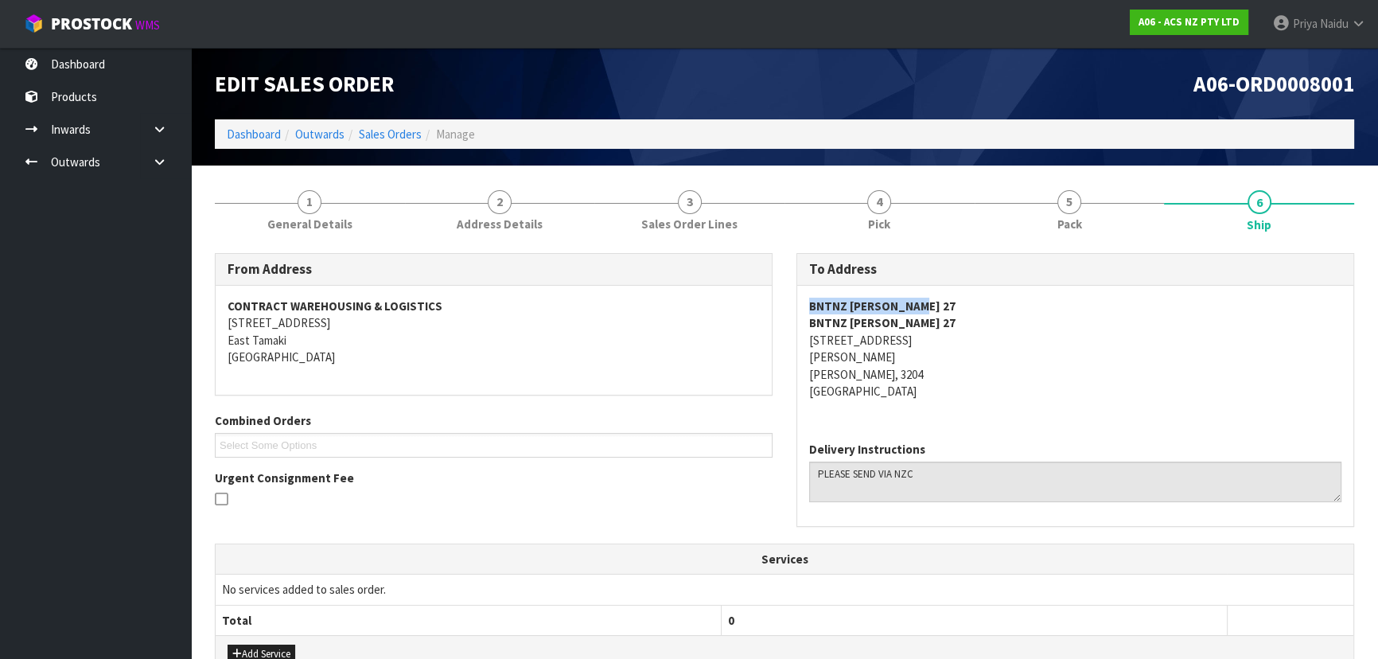
drag, startPoint x: 798, startPoint y: 310, endPoint x: 953, endPoint y: 312, distance: 155.2
click at [953, 312] on div "BNTNZ HAMILTON 27 BNTNZ HAMILTON 27 14 SOMERSET STREET FRANKLIN HAMILTON, 3204 …" at bounding box center [1075, 357] width 556 height 143
drag, startPoint x: 809, startPoint y: 339, endPoint x: 914, endPoint y: 333, distance: 106.0
click at [947, 376] on address "BNTNZ HAMILTON 27 BNTNZ HAMILTON 27 14 SOMERSET STREET FRANKLIN HAMILTON, 3204 …" at bounding box center [1075, 349] width 532 height 103
click at [1069, 356] on address "BNTNZ HAMILTON 27 BNTNZ HAMILTON 27 14 SOMERSET STREET FRANKLIN HAMILTON, 3204 …" at bounding box center [1075, 349] width 532 height 103
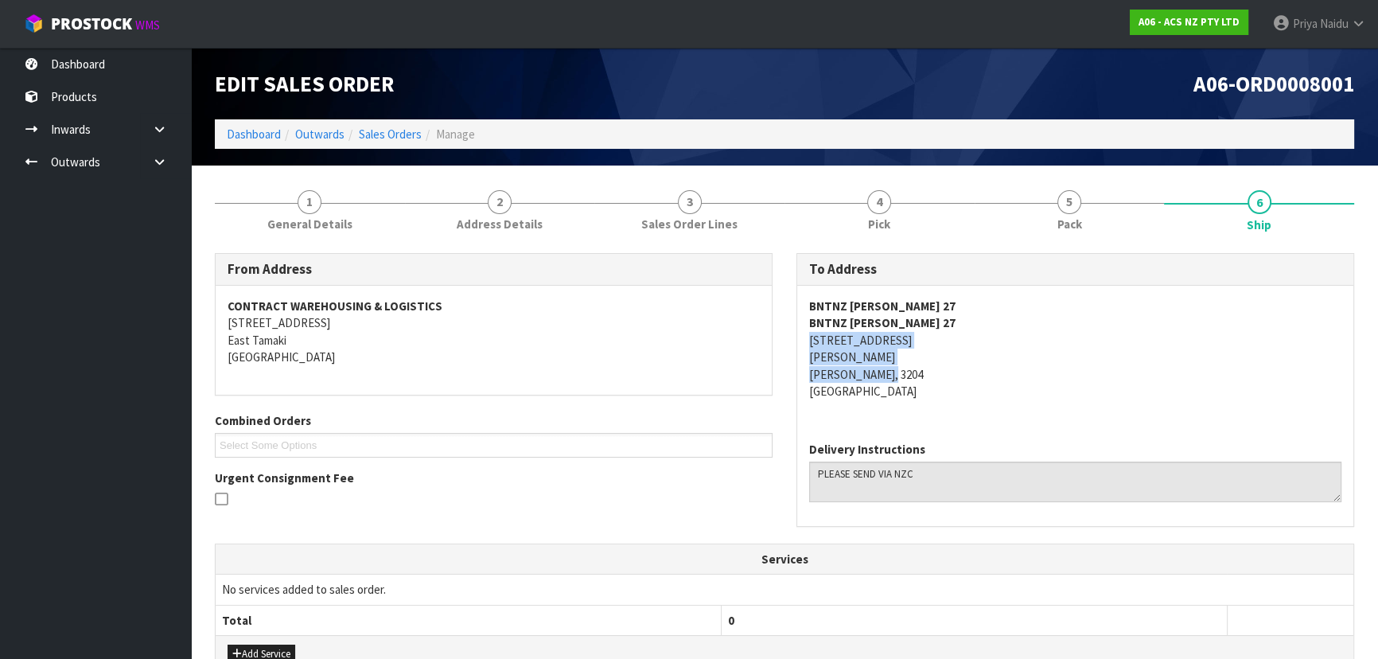
click at [1059, 368] on address "BNTNZ HAMILTON 27 BNTNZ HAMILTON 27 14 SOMERSET STREET FRANKLIN HAMILTON, 3204 …" at bounding box center [1075, 349] width 532 height 103
click at [1055, 365] on address "BNTNZ HAMILTON 27 BNTNZ HAMILTON 27 14 SOMERSET STREET FRANKLIN HAMILTON, 3204 …" at bounding box center [1075, 349] width 532 height 103
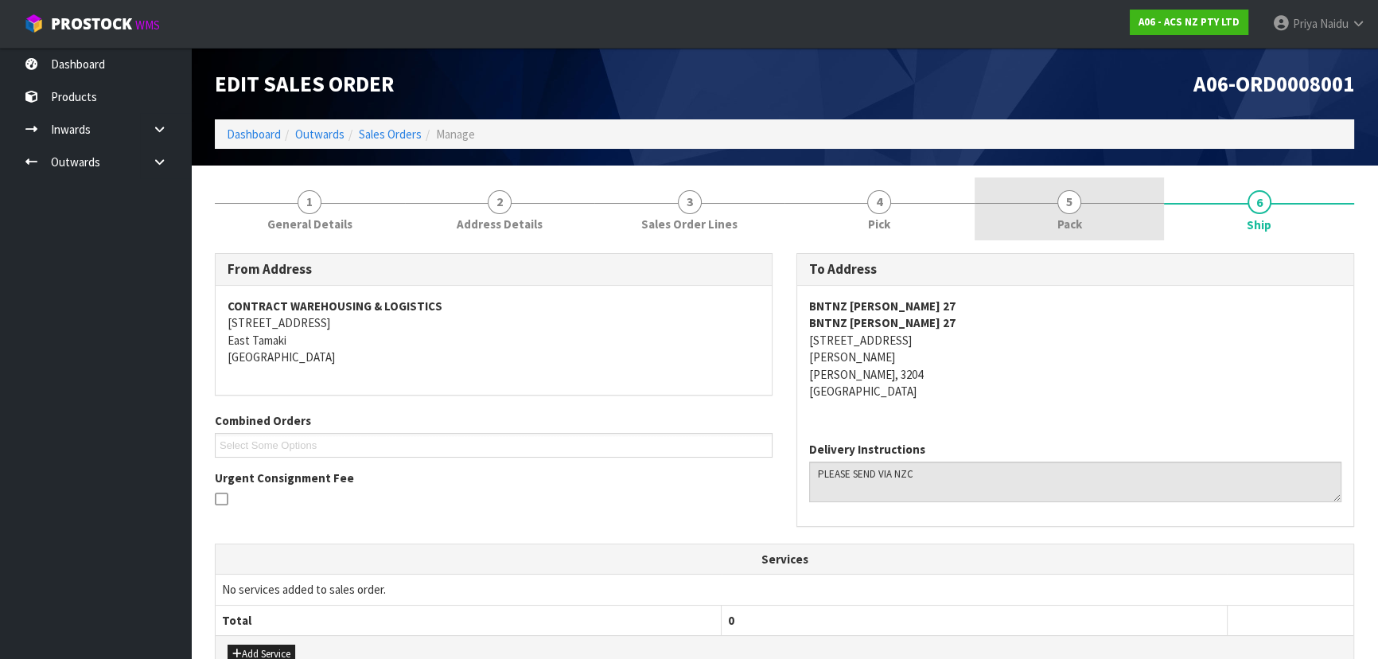
click at [1079, 227] on link "5 Pack" at bounding box center [1070, 208] width 190 height 63
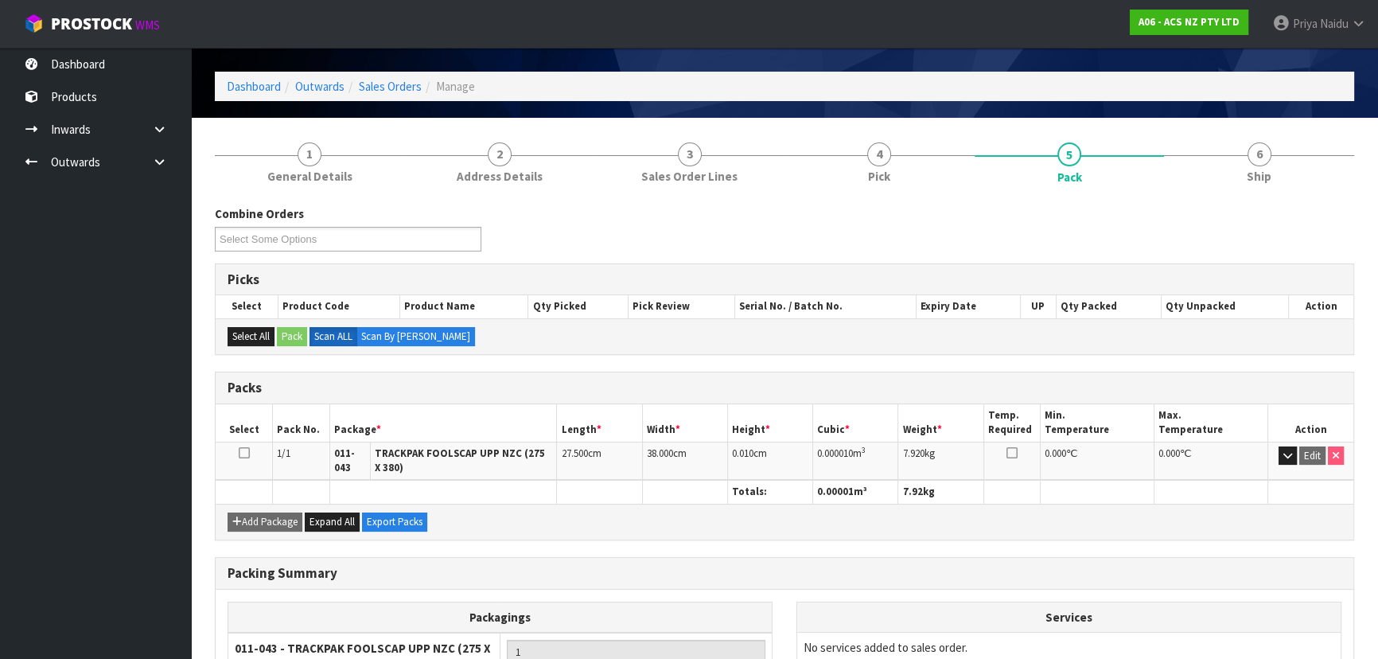
scroll to position [72, 0]
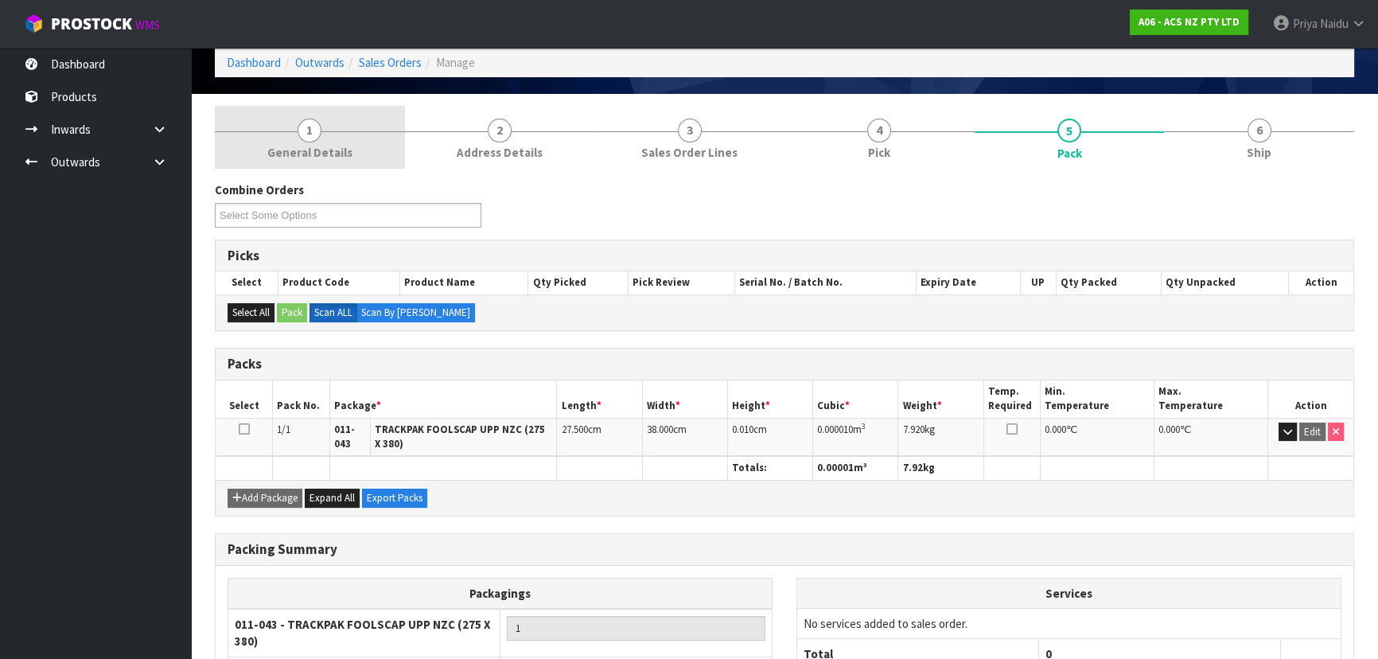
click at [329, 144] on span "General Details" at bounding box center [309, 152] width 85 height 17
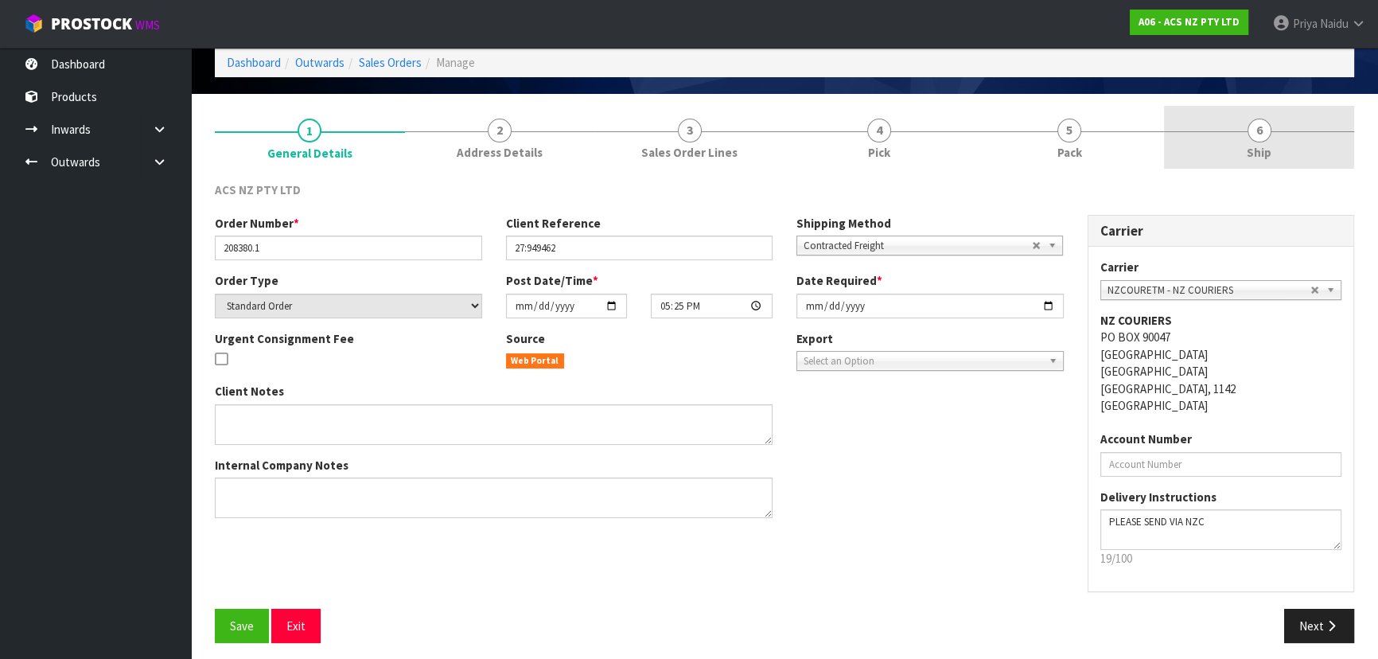
drag, startPoint x: 1266, startPoint y: 128, endPoint x: 1226, endPoint y: 131, distance: 39.9
click at [1264, 128] on span "6" at bounding box center [1260, 131] width 24 height 24
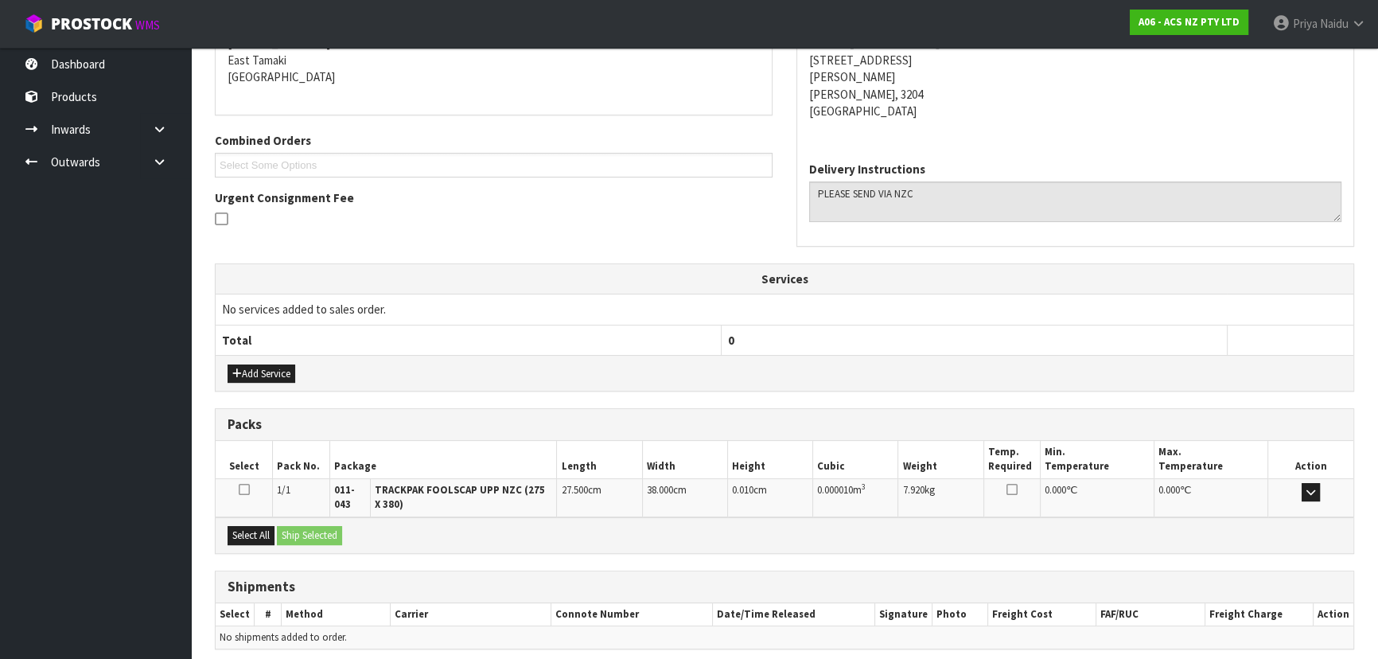
scroll to position [342, 0]
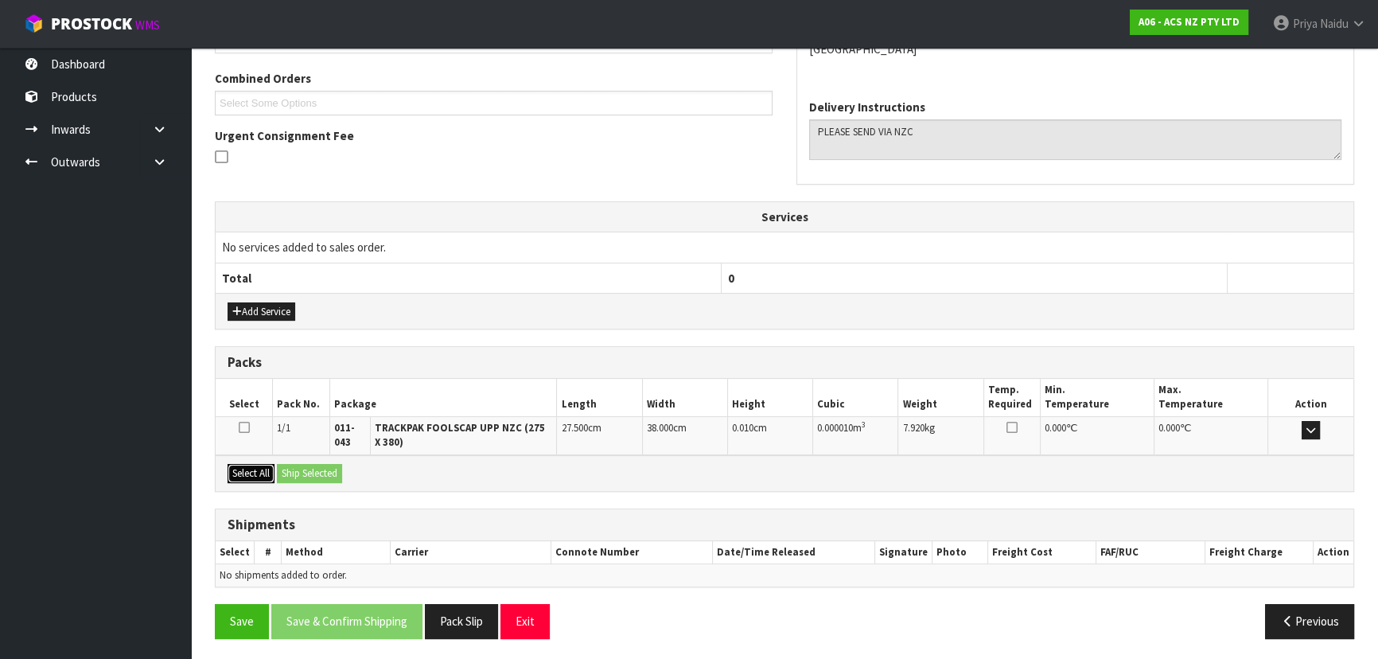
drag, startPoint x: 266, startPoint y: 478, endPoint x: 281, endPoint y: 465, distance: 19.8
click at [267, 475] on button "Select All" at bounding box center [251, 473] width 47 height 19
click at [310, 470] on button "Ship Selected" at bounding box center [309, 473] width 65 height 19
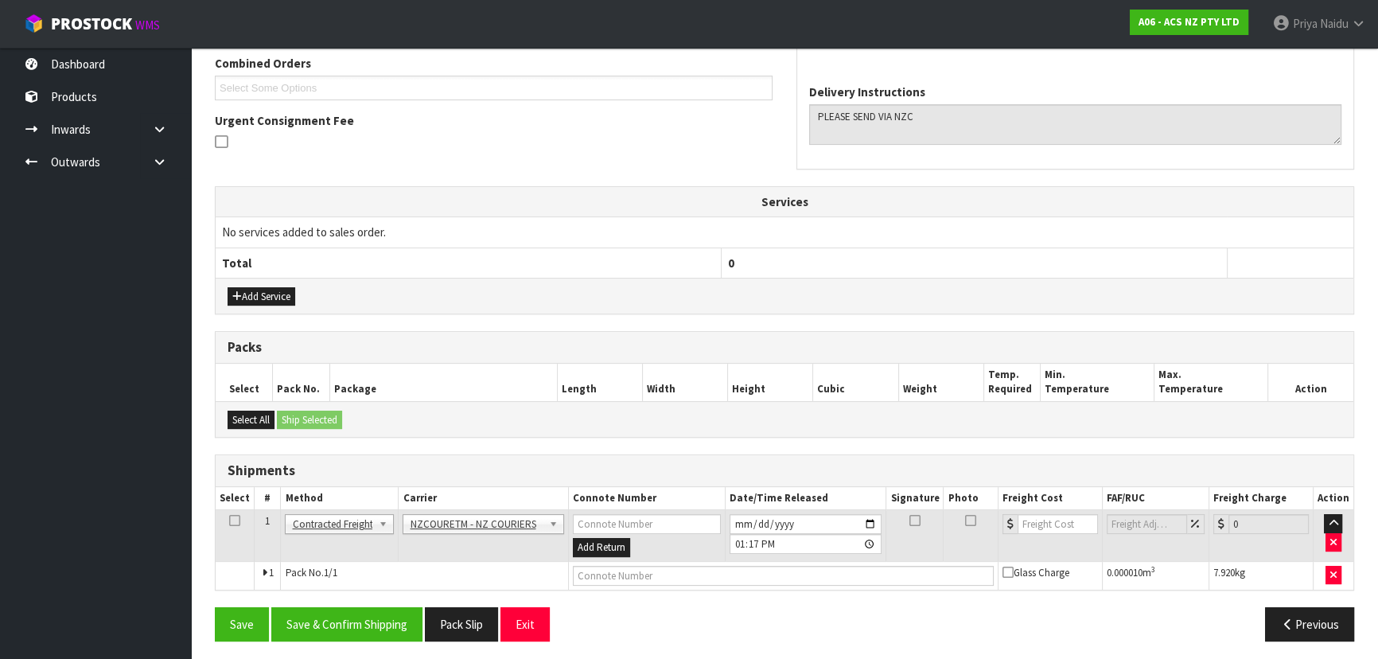
scroll to position [360, 0]
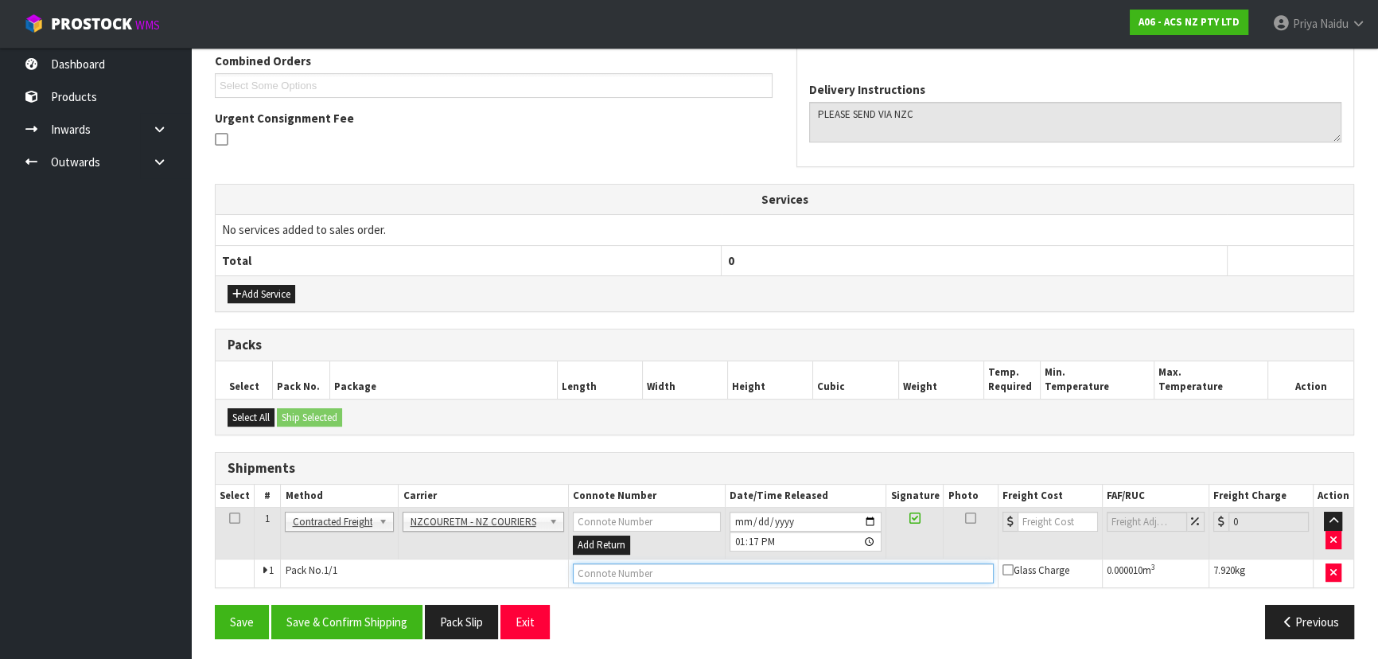
click at [629, 567] on input "text" at bounding box center [783, 573] width 421 height 20
paste input "BZGG004029"
type input "BZGG004029"
click at [1036, 517] on input "number" at bounding box center [1058, 522] width 80 height 20
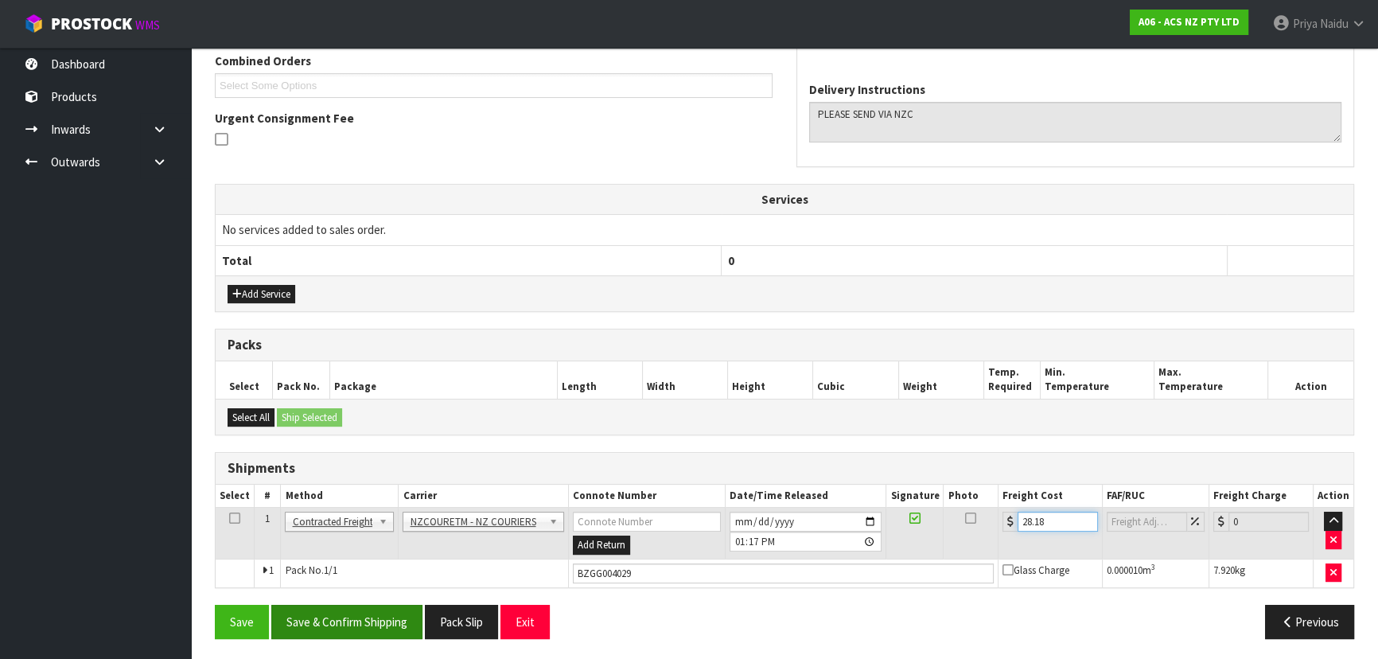
type input "28.18"
click at [358, 627] on button "Save & Confirm Shipping" at bounding box center [346, 622] width 151 height 34
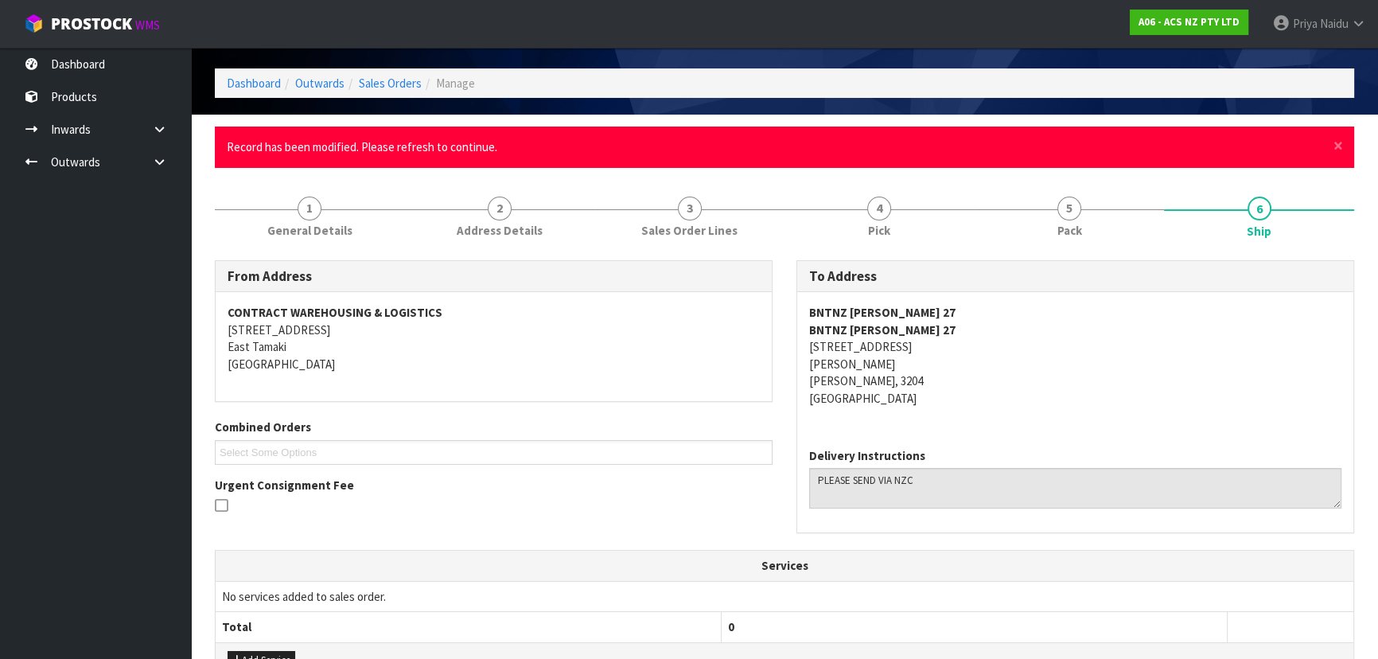
scroll to position [0, 0]
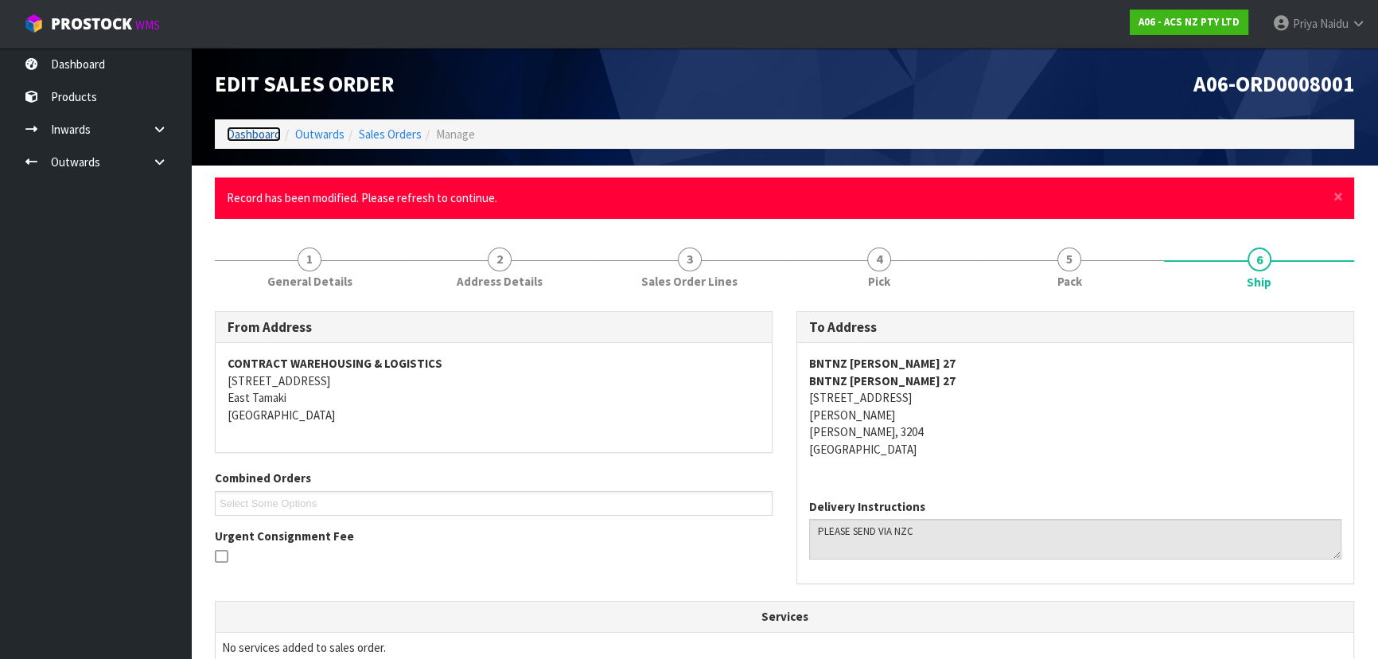
click at [262, 138] on link "Dashboard" at bounding box center [254, 134] width 54 height 15
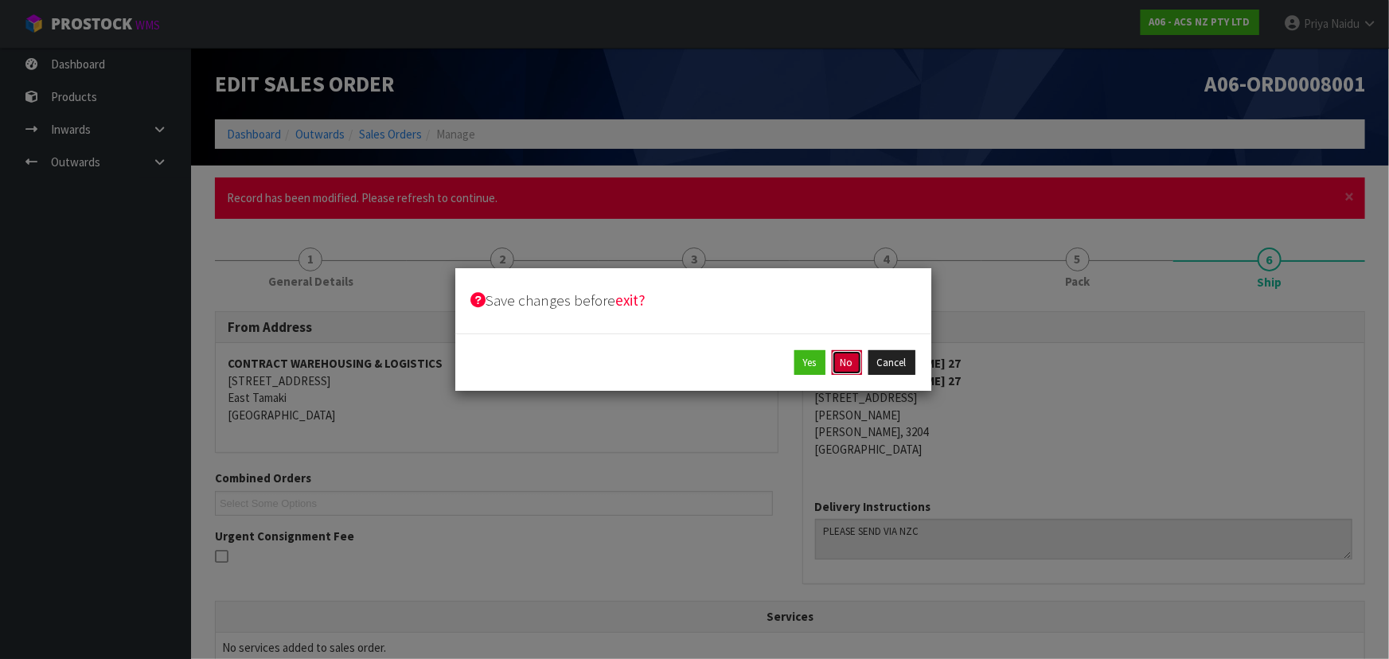
click at [843, 362] on button "No" at bounding box center [847, 362] width 30 height 25
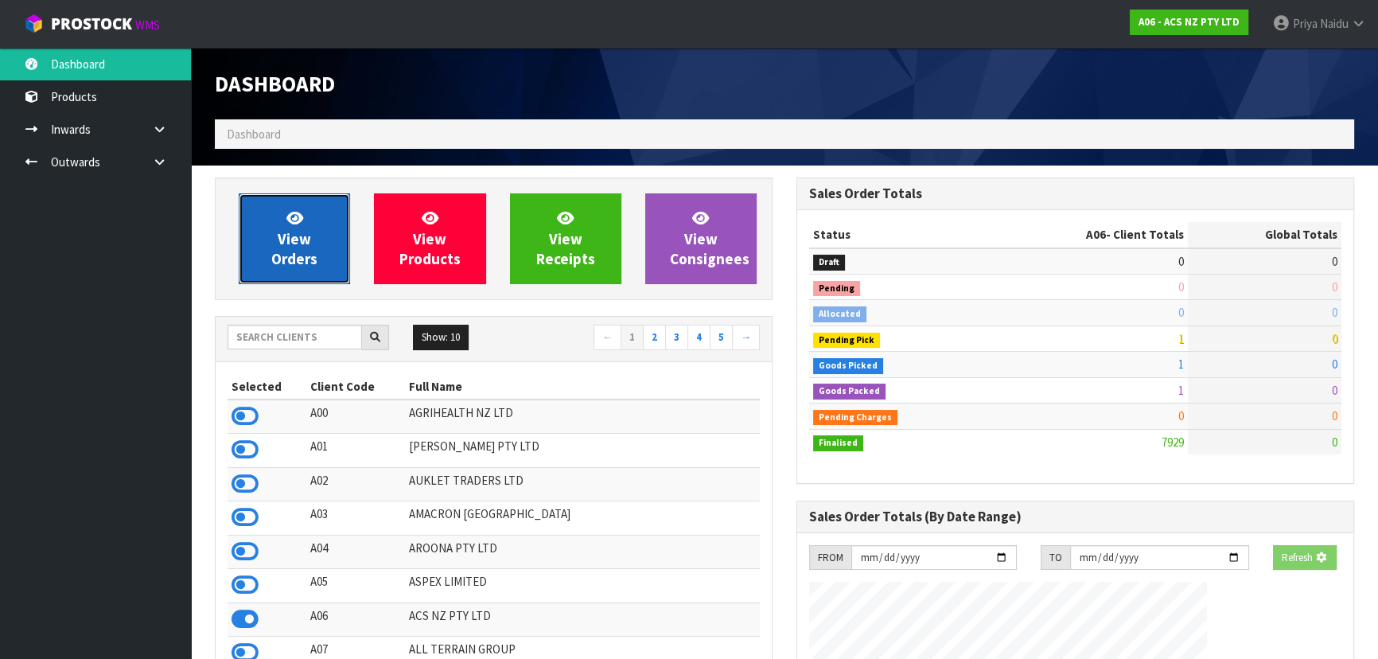
click at [318, 224] on link "View Orders" at bounding box center [294, 238] width 111 height 91
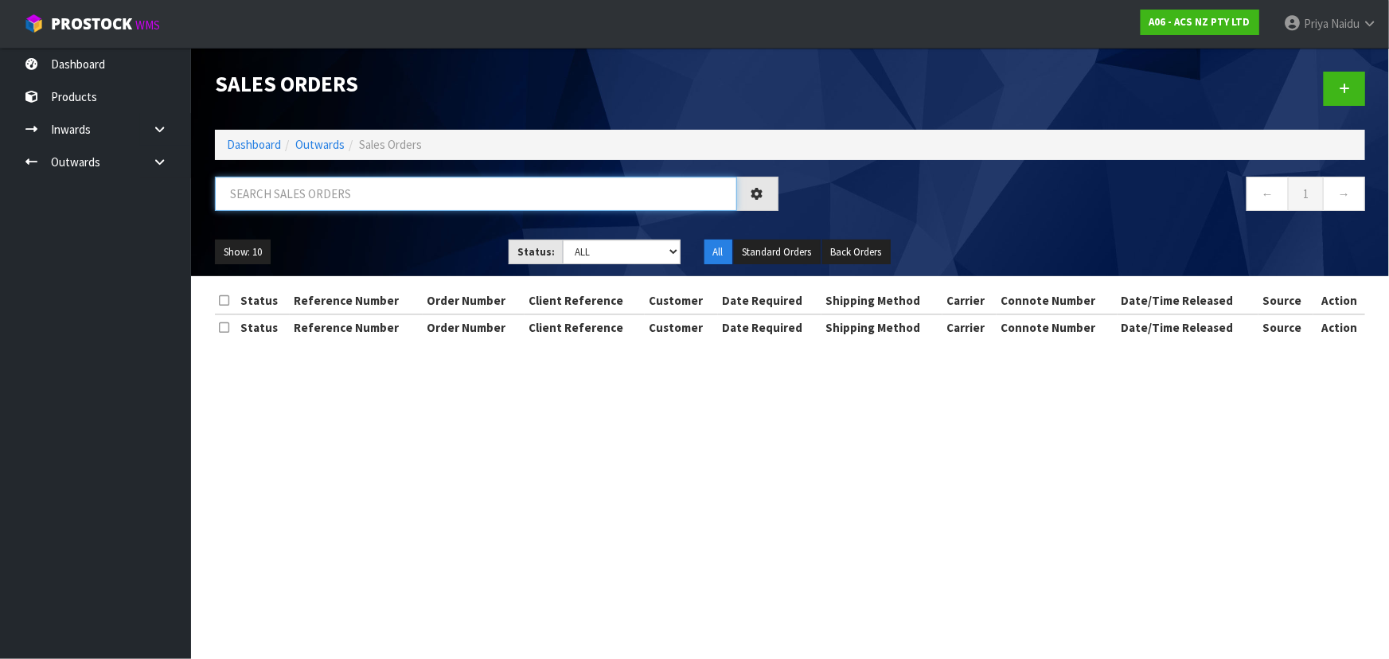
click at [324, 206] on input "text" at bounding box center [476, 194] width 522 height 34
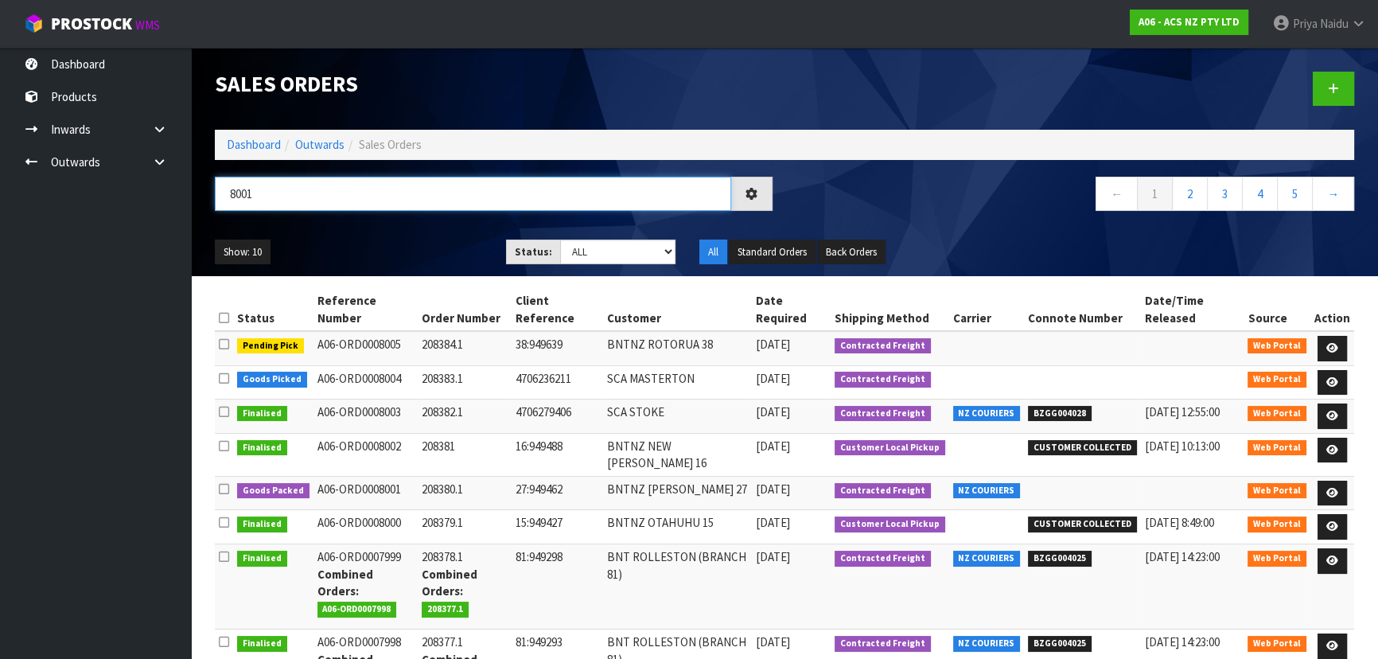
type input "8001"
click at [361, 256] on ul "Show: 10 5 10 25 50" at bounding box center [348, 252] width 267 height 25
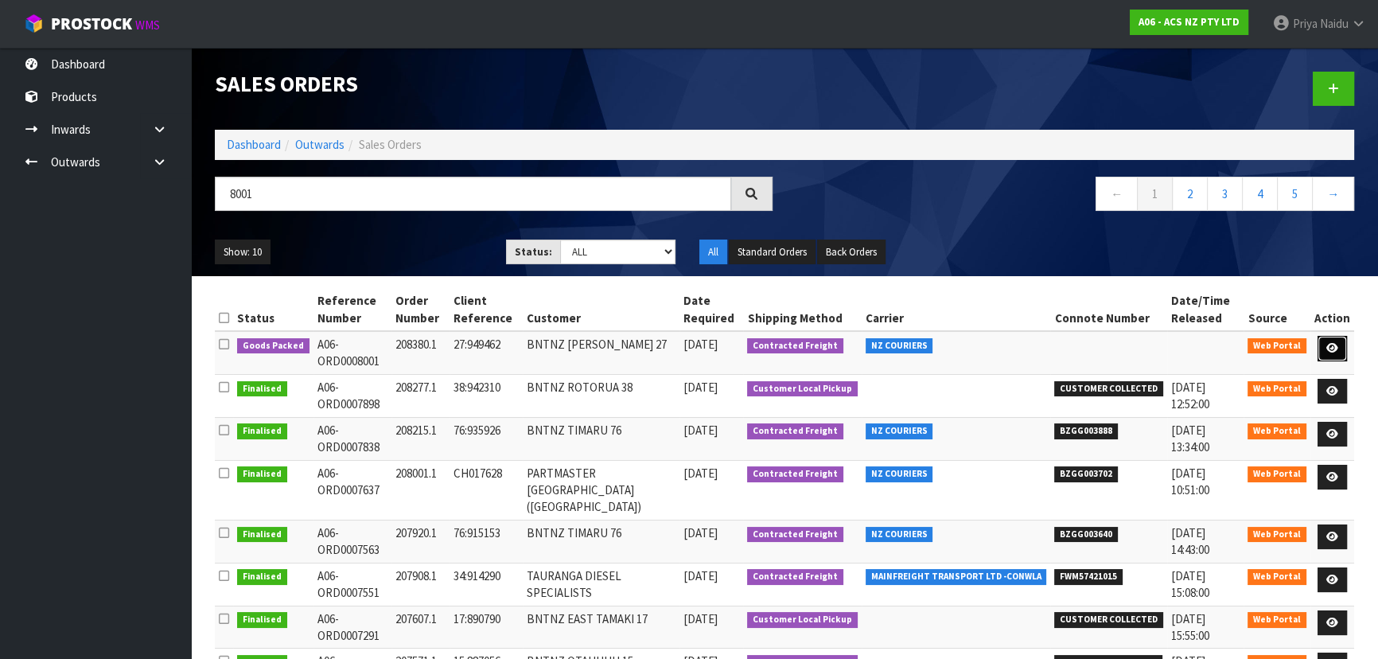
click at [1338, 343] on icon at bounding box center [1333, 348] width 12 height 10
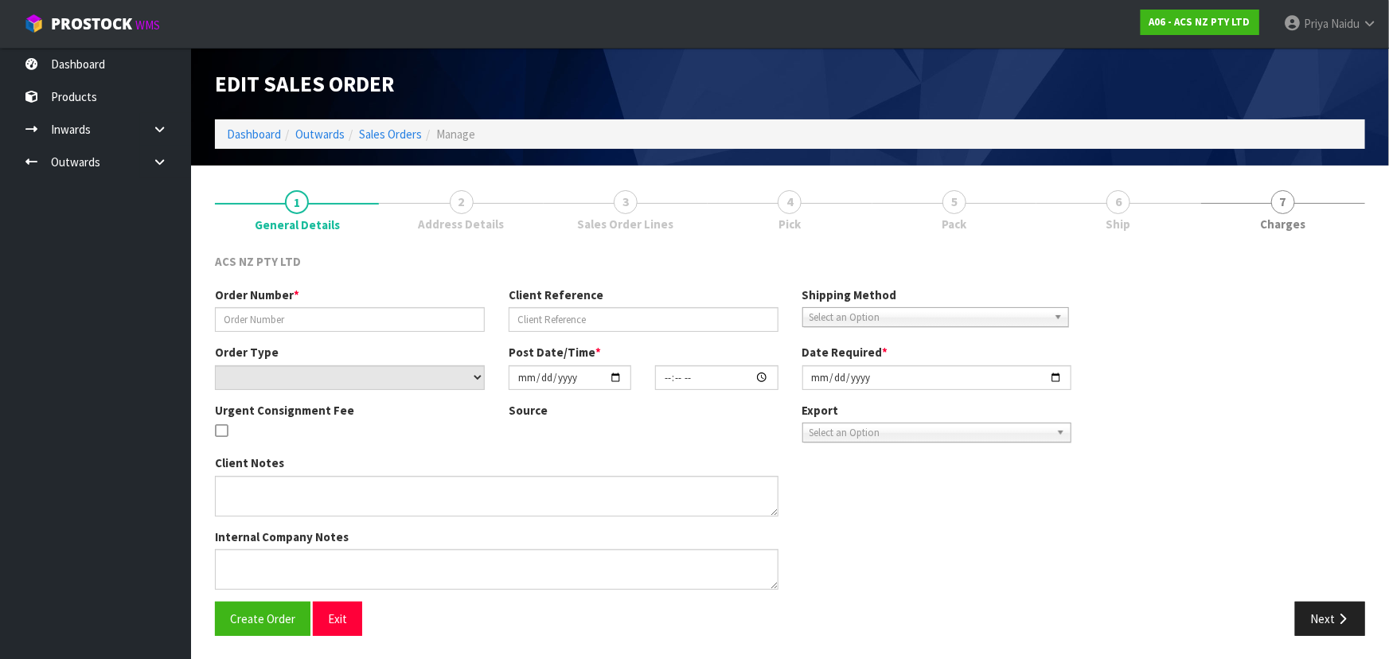
type input "208380.1"
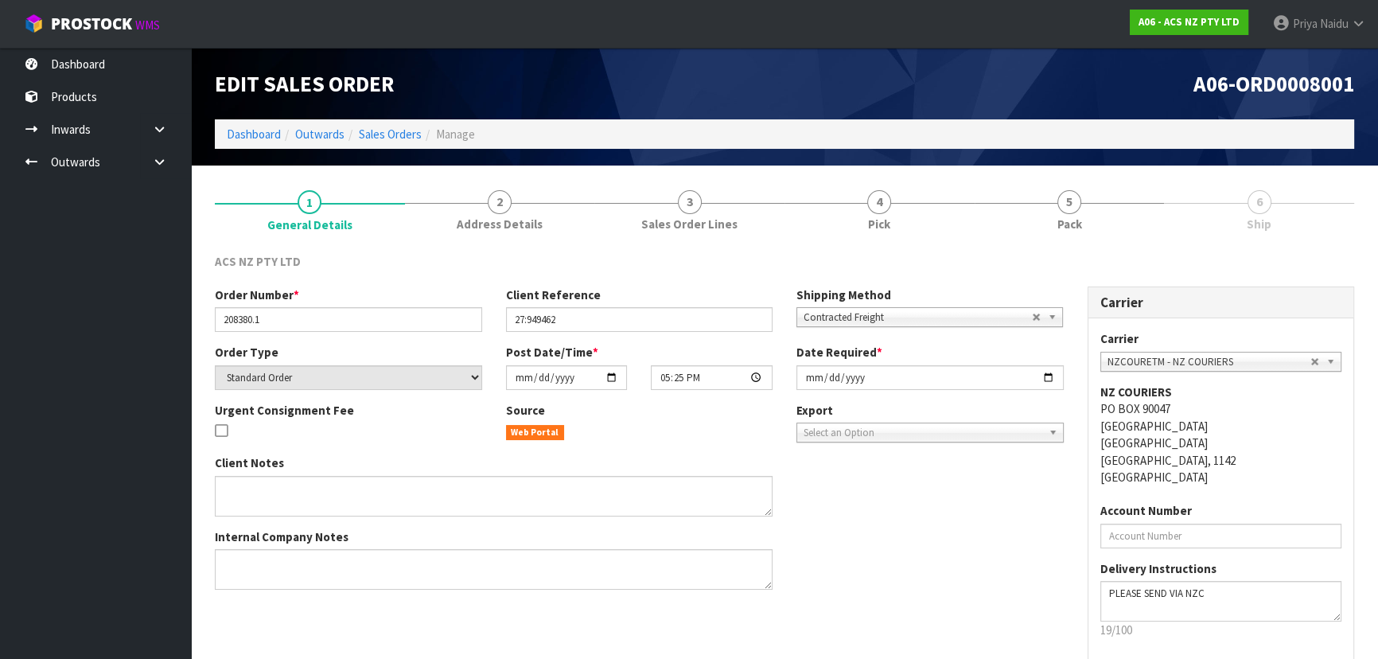
click at [1084, 220] on link "5 Pack" at bounding box center [1070, 208] width 190 height 63
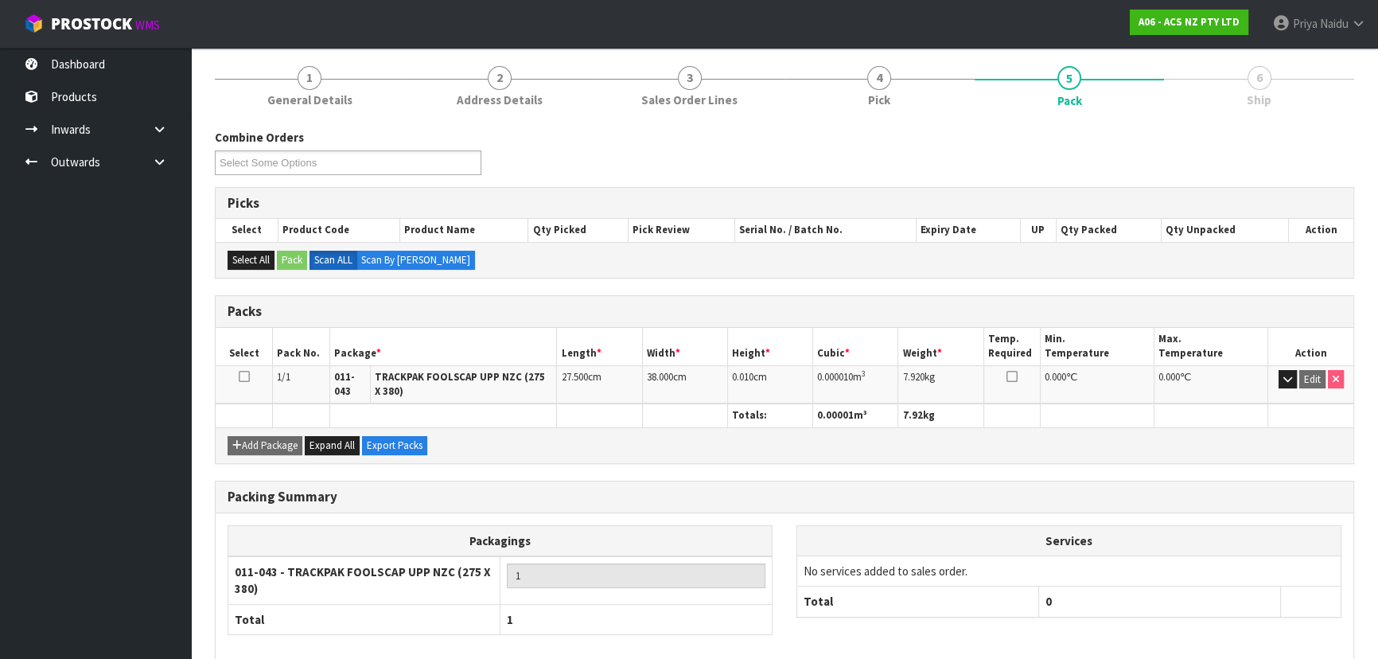
scroll to position [201, 0]
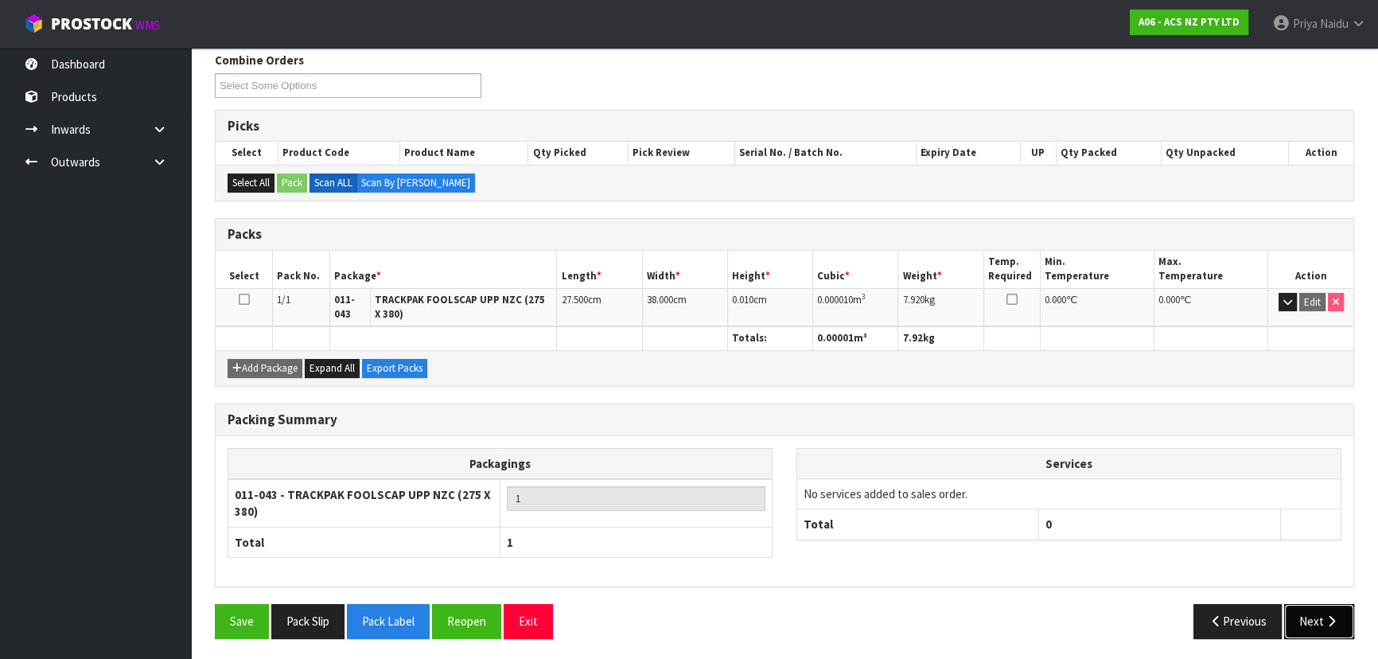
click at [1327, 605] on button "Next" at bounding box center [1320, 621] width 70 height 34
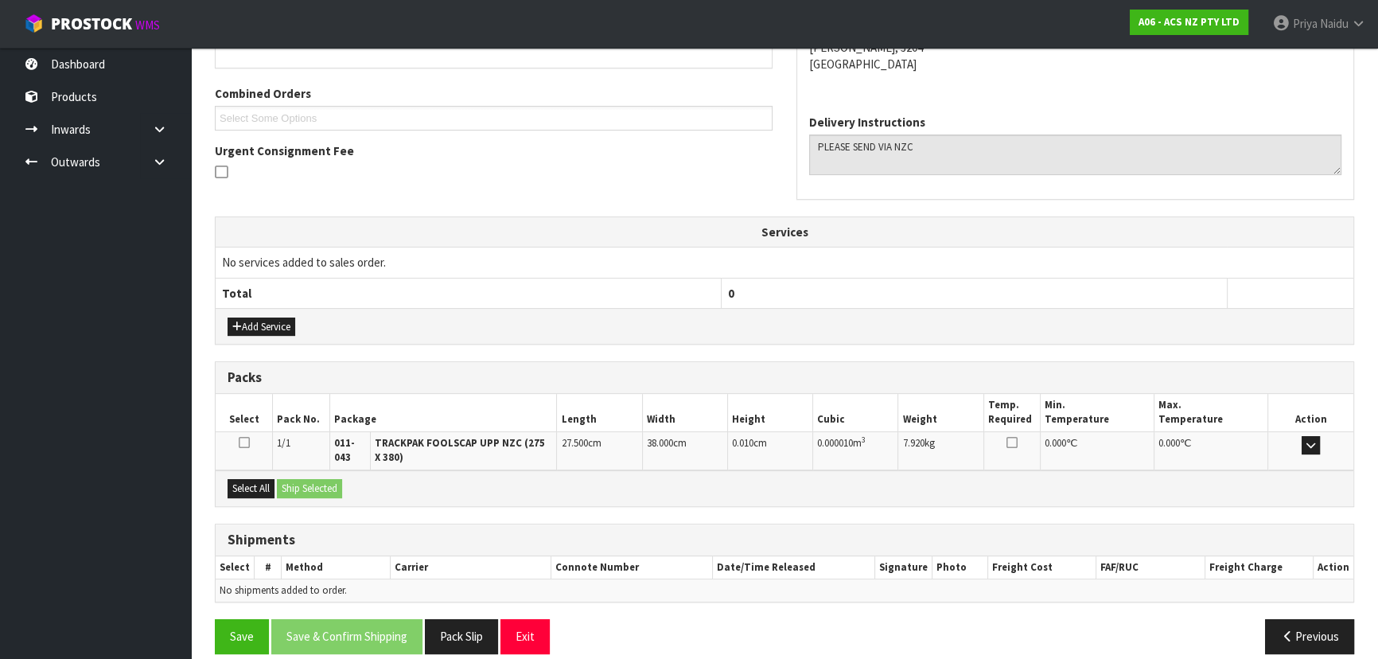
scroll to position [342, 0]
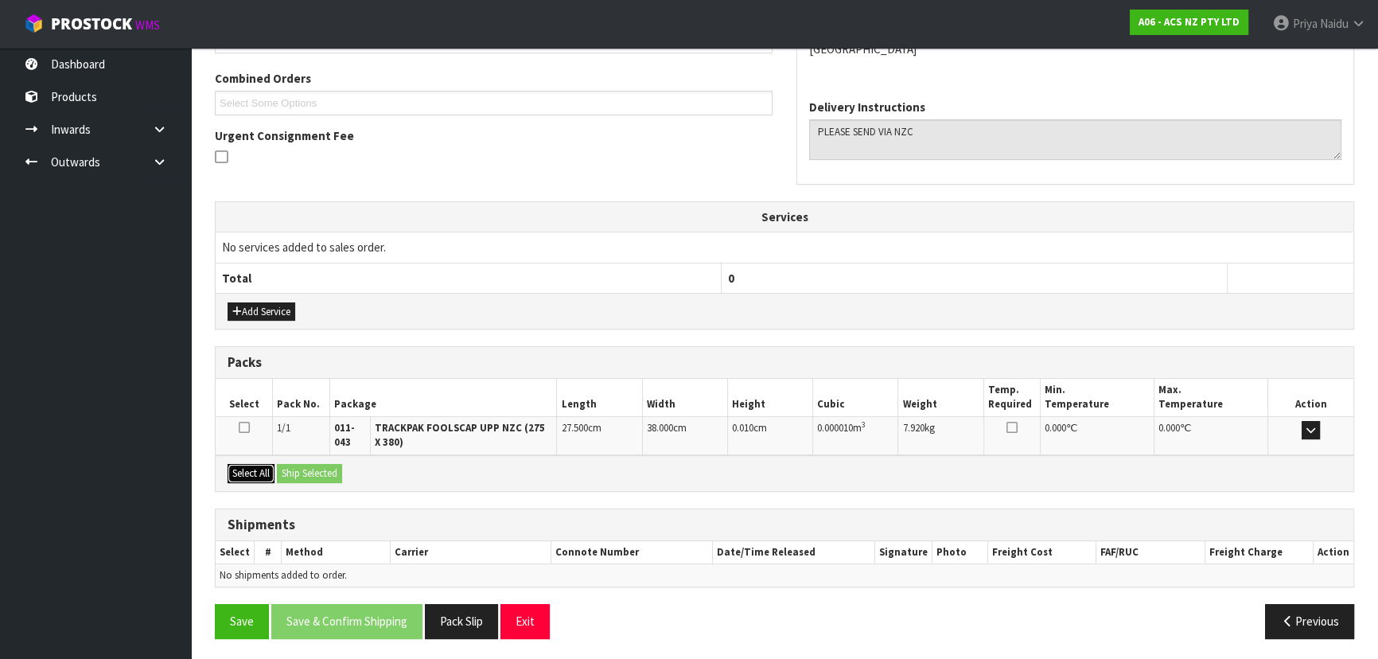
drag, startPoint x: 246, startPoint y: 469, endPoint x: 292, endPoint y: 474, distance: 46.4
click at [247, 469] on button "Select All" at bounding box center [251, 473] width 47 height 19
click at [310, 475] on button "Ship Selected" at bounding box center [309, 473] width 65 height 19
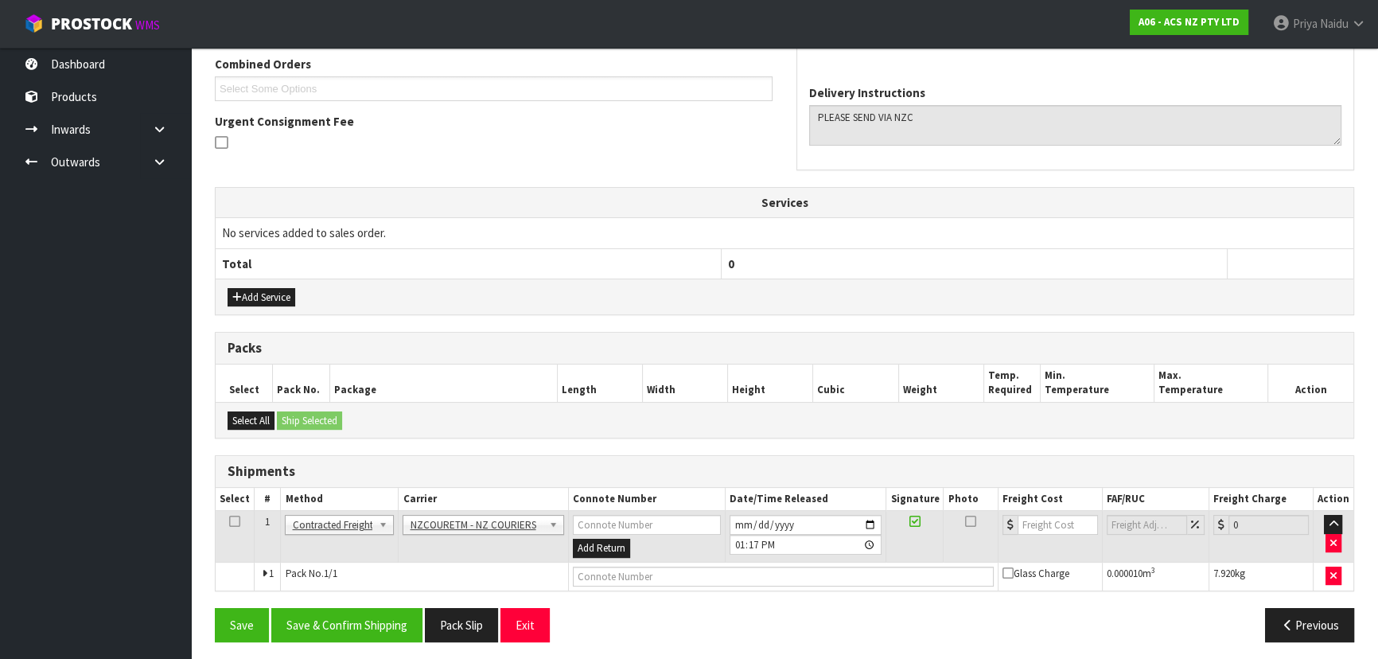
scroll to position [360, 0]
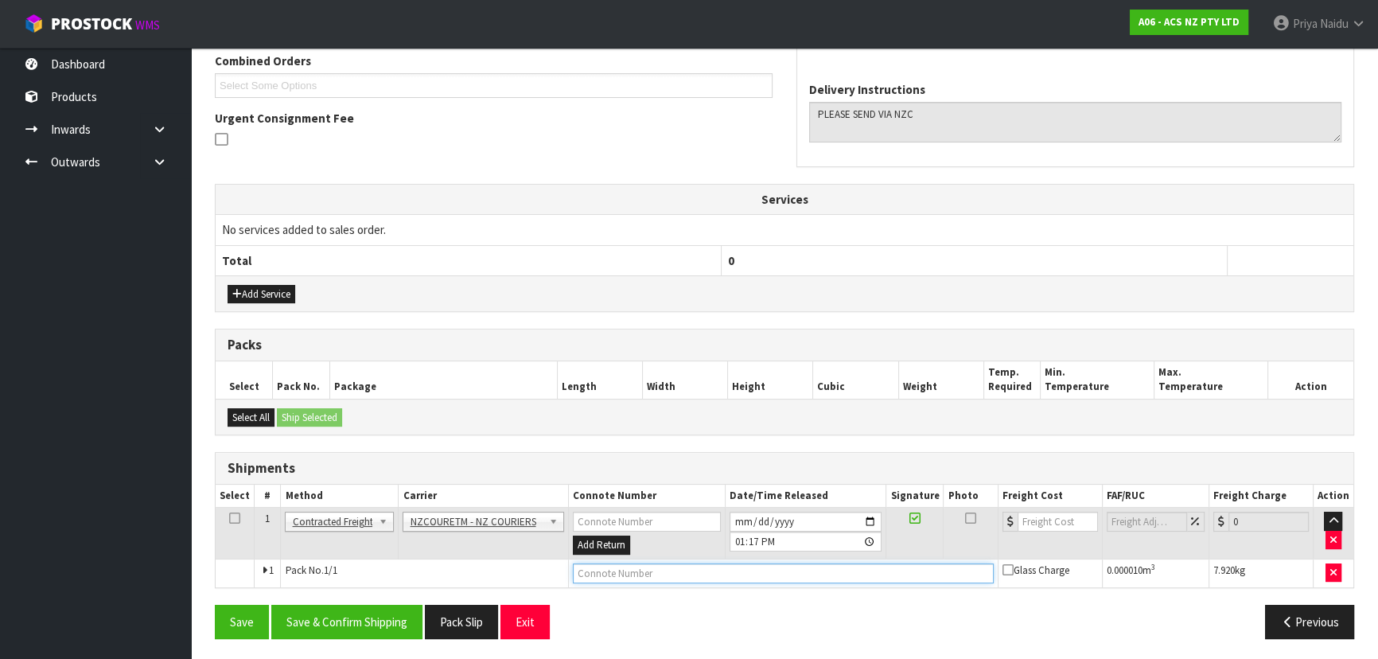
click at [637, 571] on input "text" at bounding box center [783, 573] width 421 height 20
paste input "BZGG004029"
click at [1037, 517] on input "number" at bounding box center [1058, 522] width 80 height 20
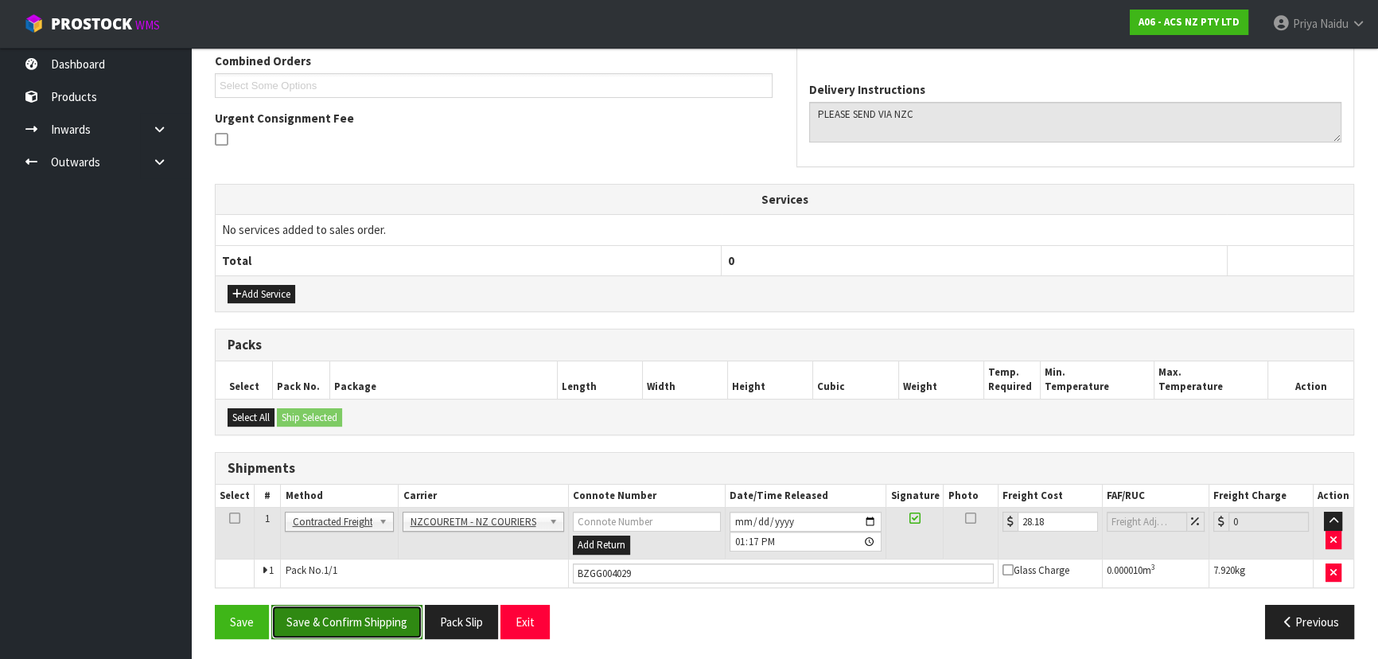
click at [388, 628] on button "Save & Confirm Shipping" at bounding box center [346, 622] width 151 height 34
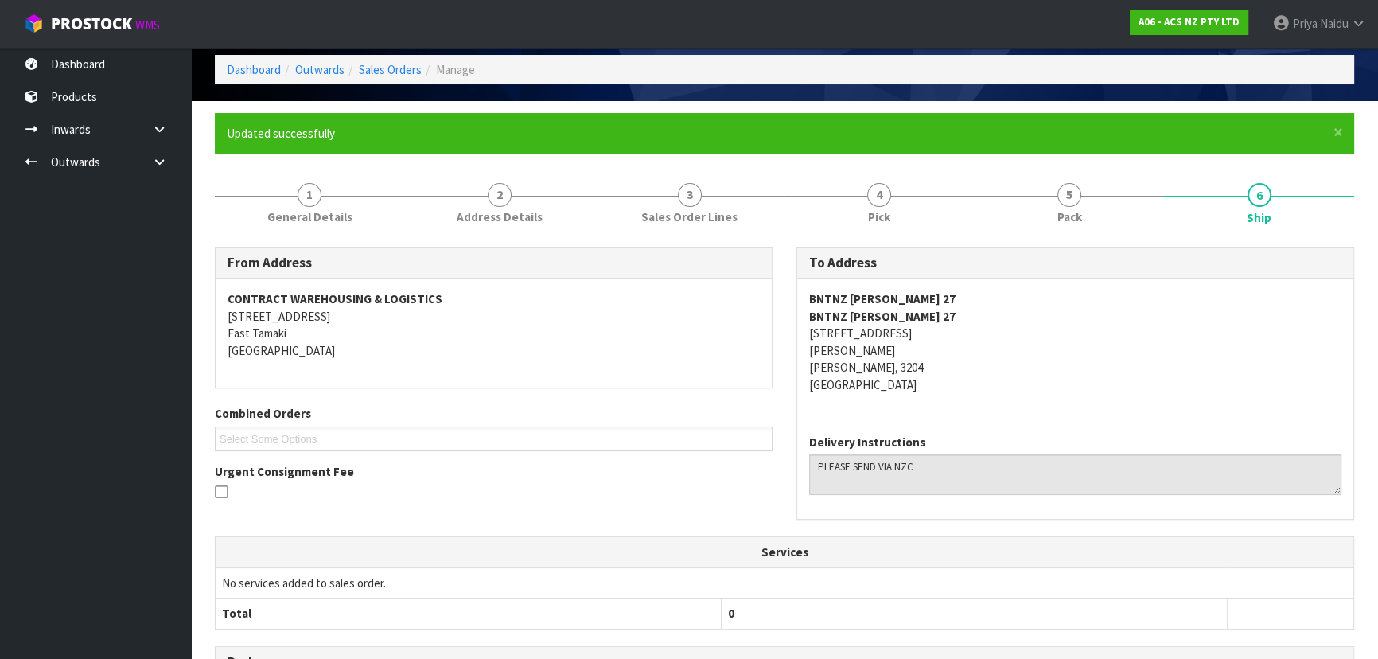
scroll to position [0, 0]
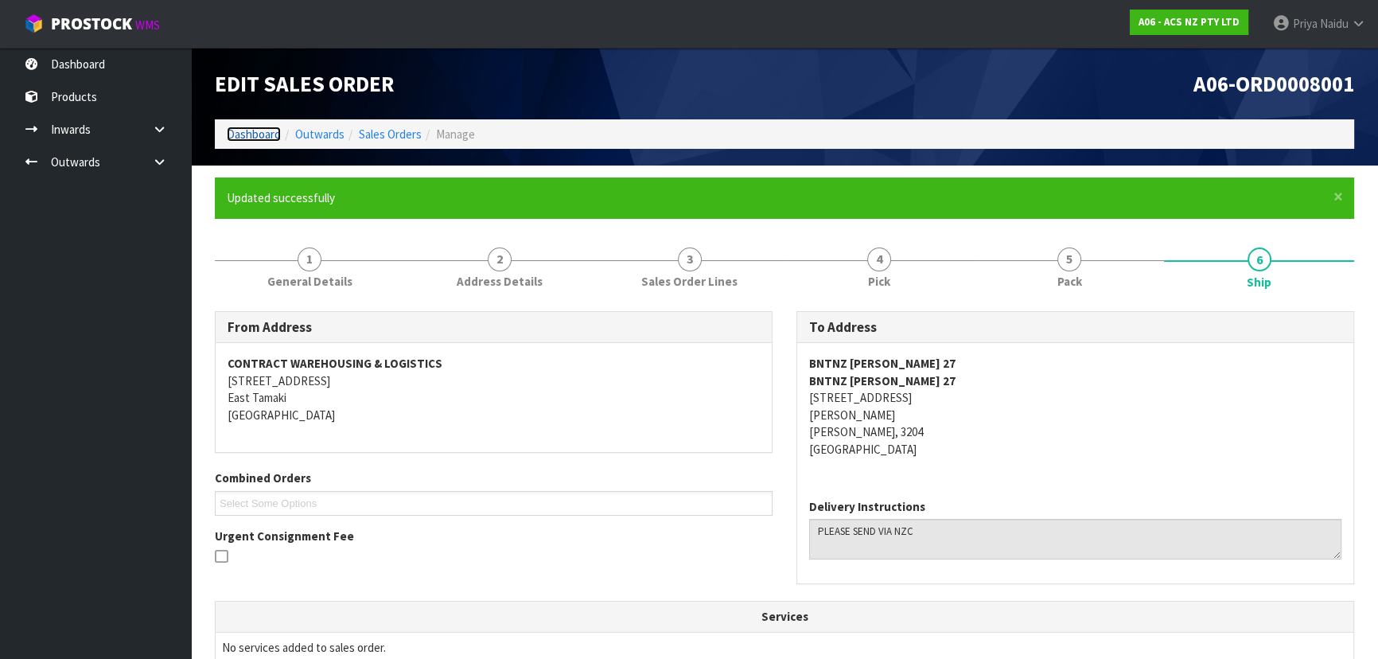
click at [248, 134] on link "Dashboard" at bounding box center [254, 134] width 54 height 15
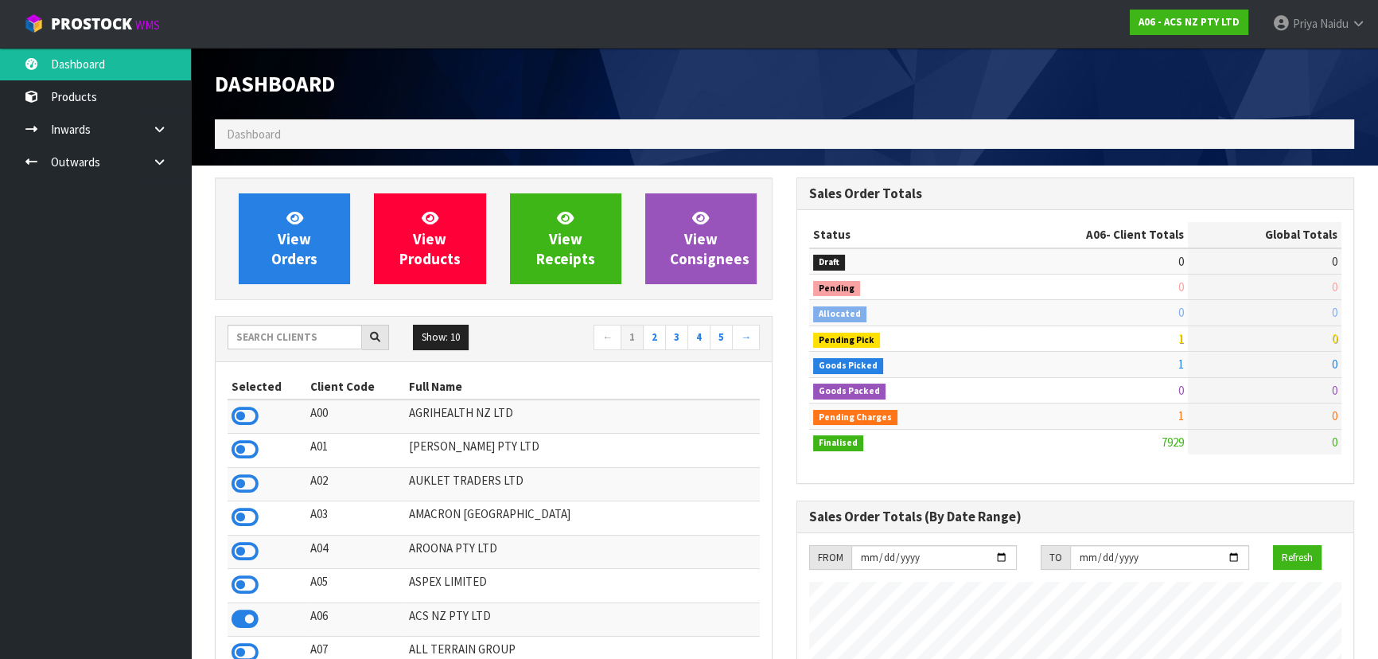
scroll to position [1203, 581]
click at [302, 331] on input "text" at bounding box center [295, 337] width 135 height 25
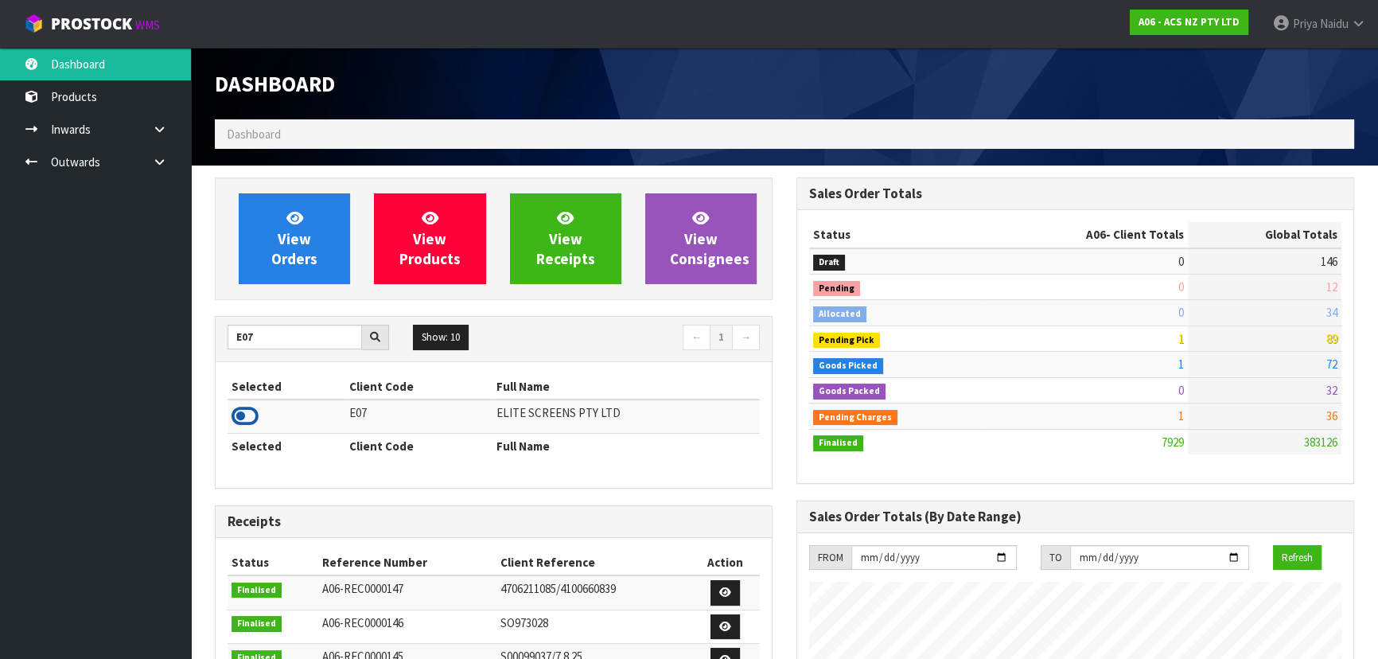
click at [253, 418] on icon at bounding box center [245, 416] width 27 height 24
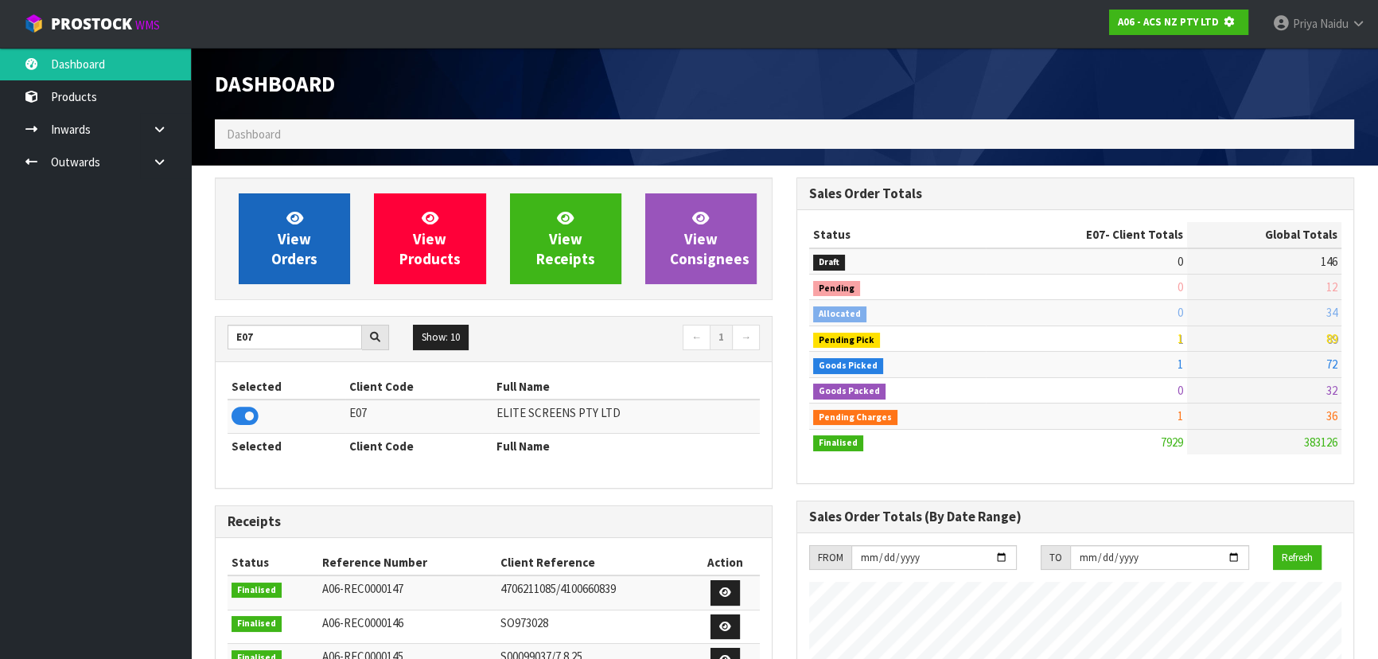
scroll to position [991, 581]
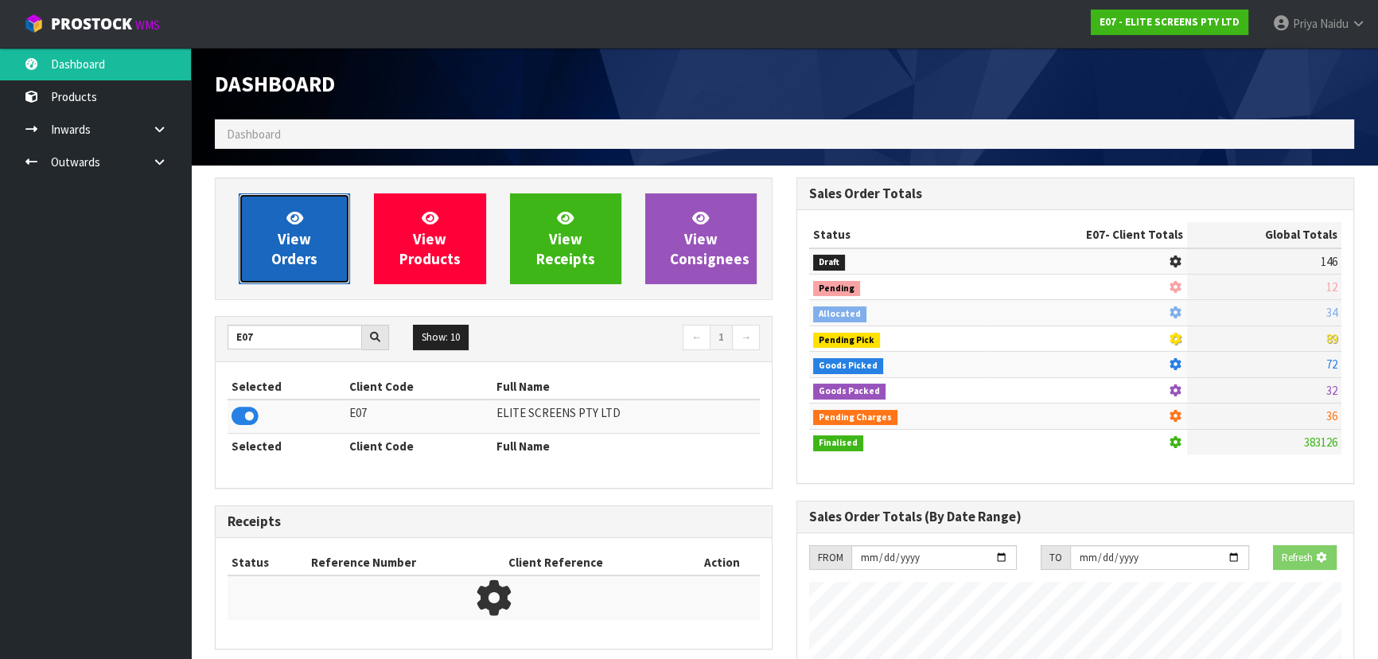
click at [306, 263] on span "View Orders" at bounding box center [294, 239] width 46 height 60
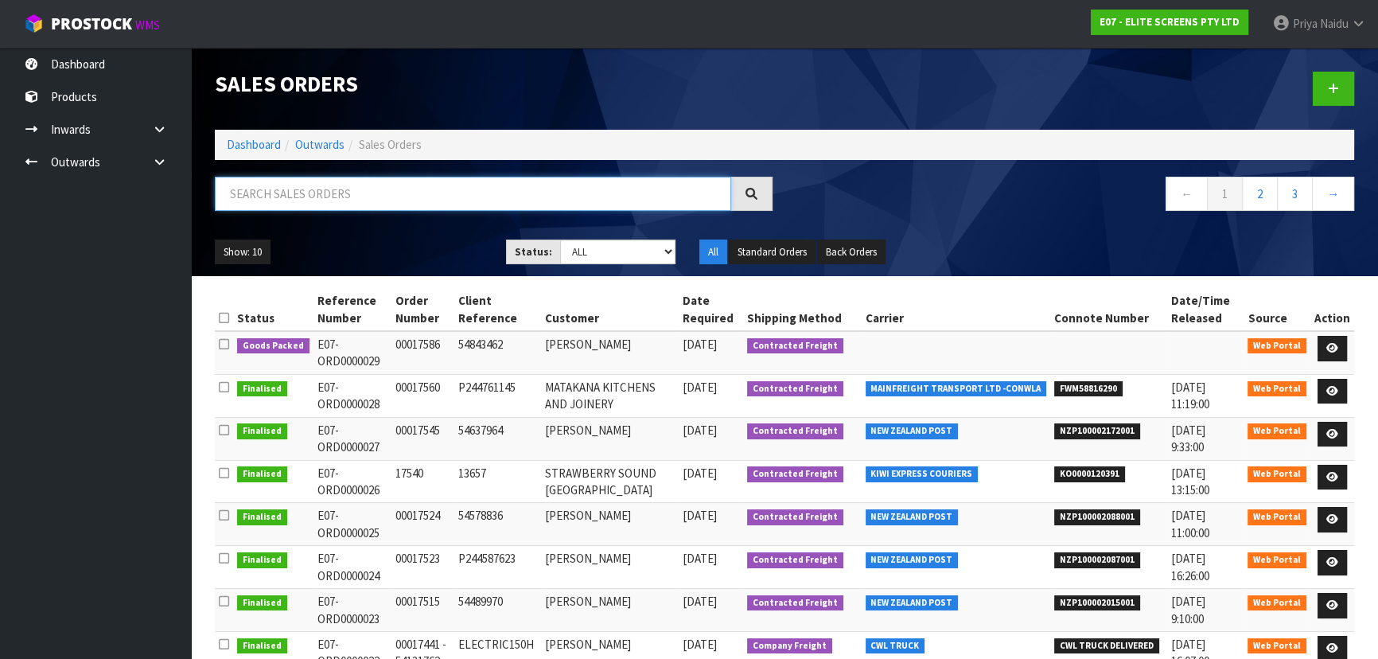
click at [318, 207] on input "text" at bounding box center [473, 194] width 517 height 34
click at [1336, 345] on icon at bounding box center [1333, 348] width 12 height 10
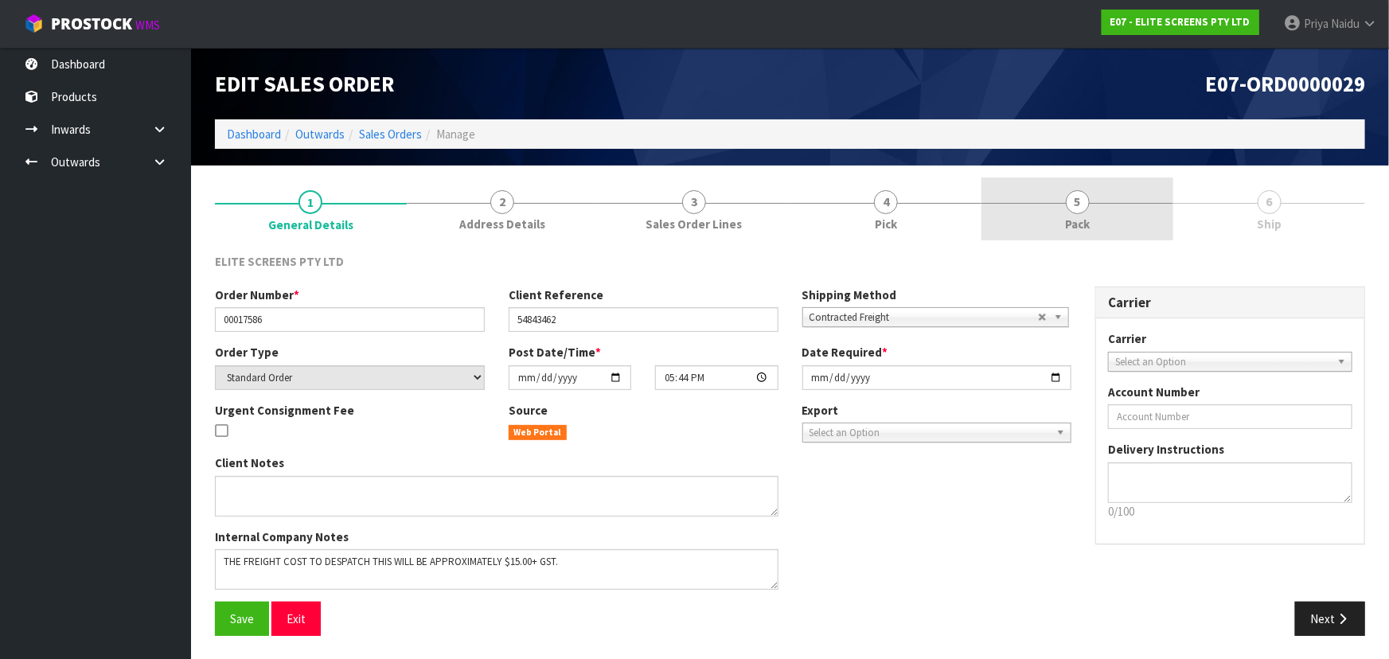
click at [1068, 213] on link "5 Pack" at bounding box center [1077, 208] width 192 height 63
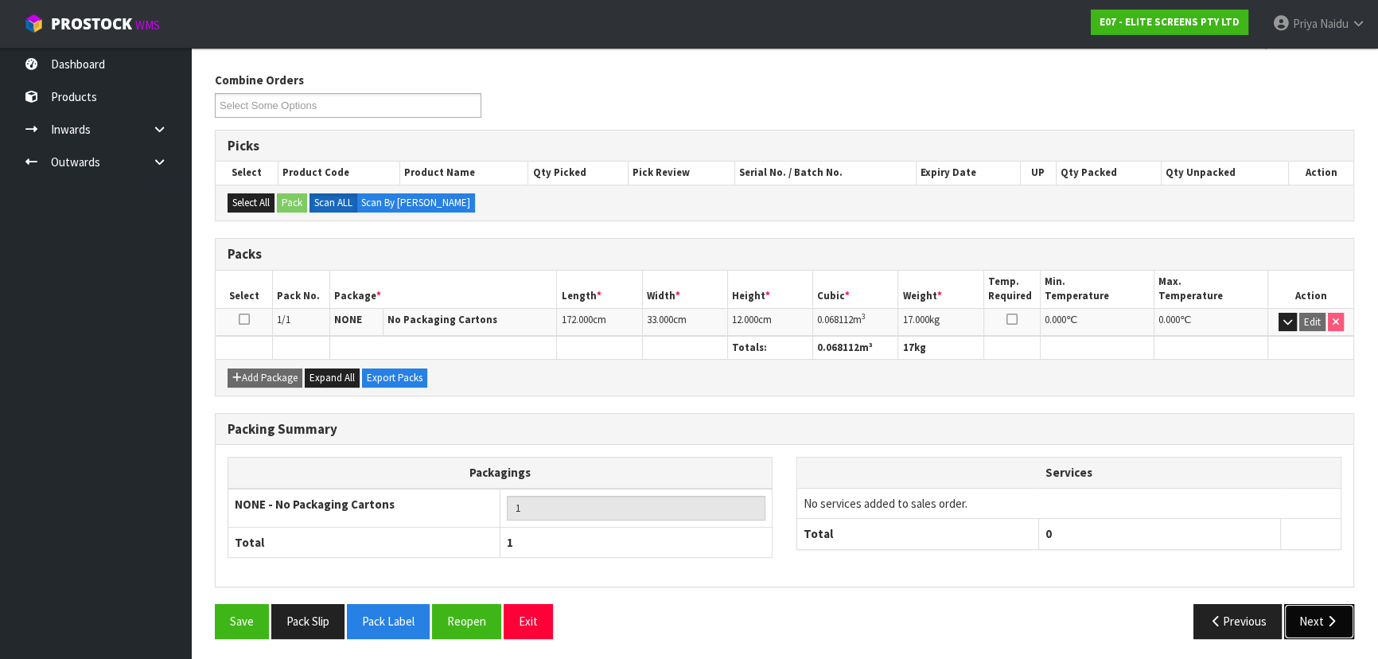
click at [1318, 615] on button "Next" at bounding box center [1320, 621] width 70 height 34
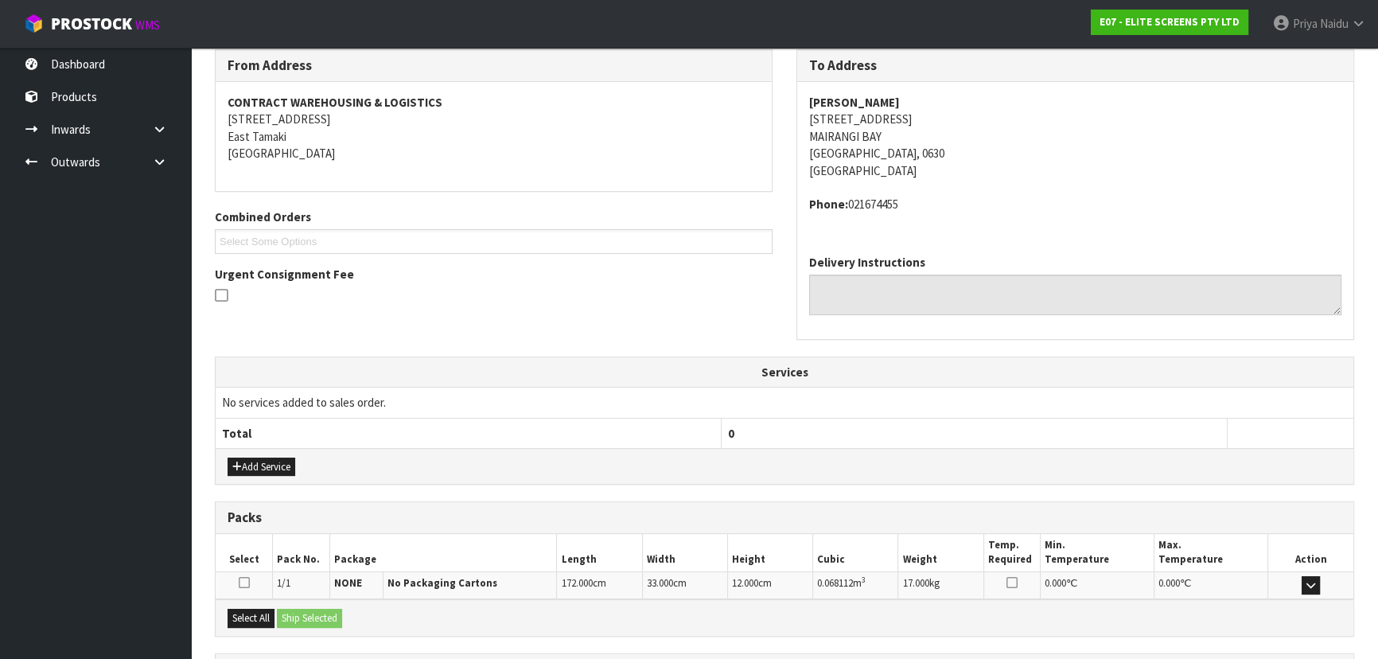
scroll to position [349, 0]
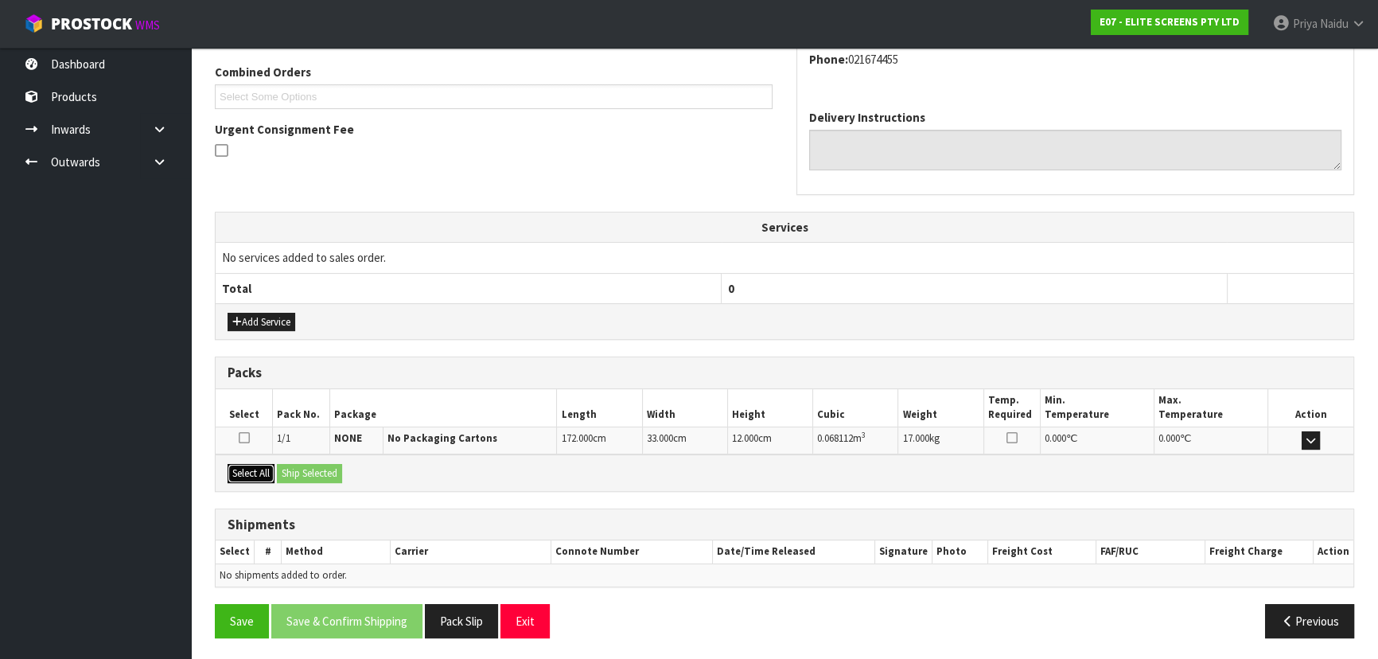
click at [252, 467] on button "Select All" at bounding box center [251, 473] width 47 height 19
click at [301, 470] on button "Ship Selected" at bounding box center [309, 473] width 65 height 19
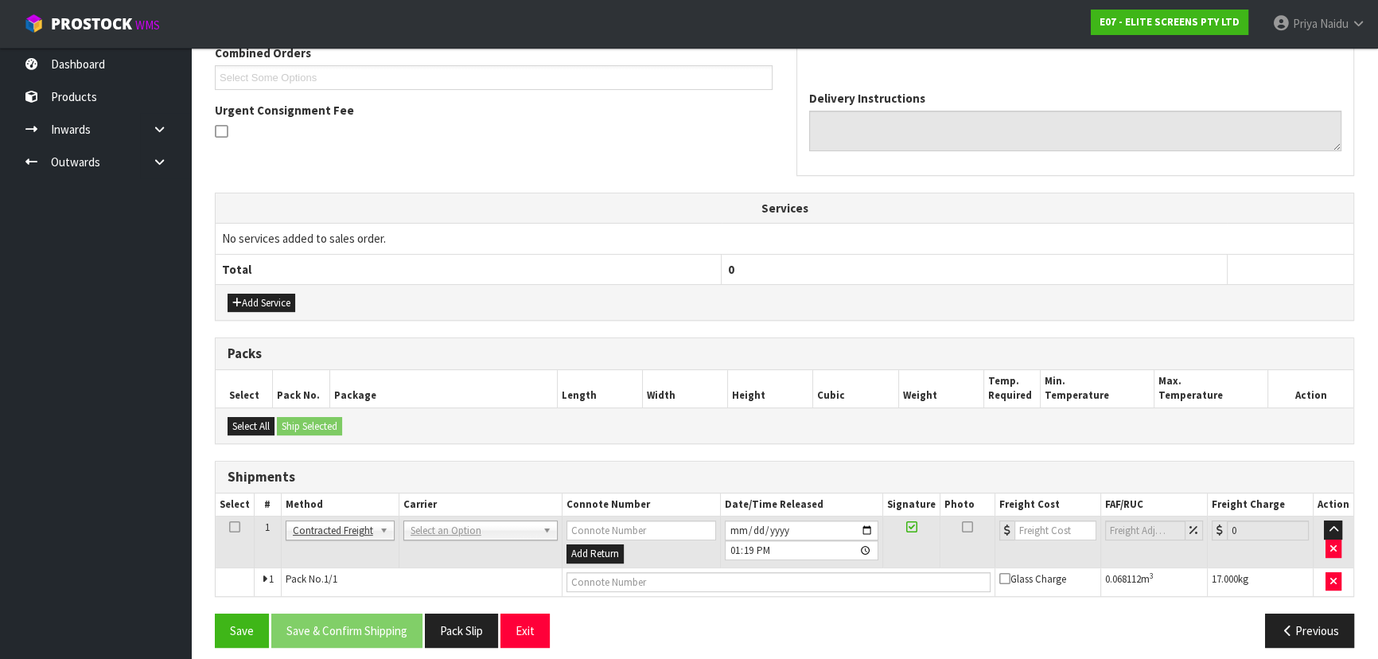
scroll to position [377, 0]
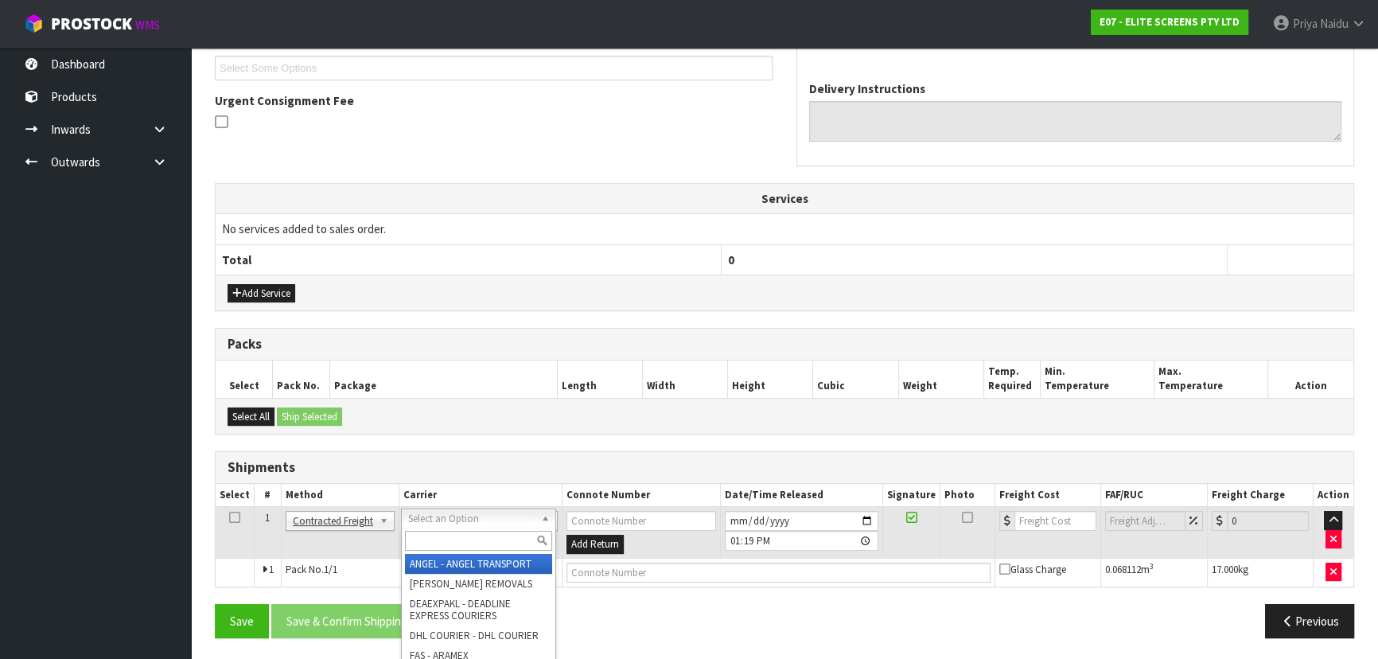
click at [427, 544] on input "text" at bounding box center [478, 541] width 147 height 20
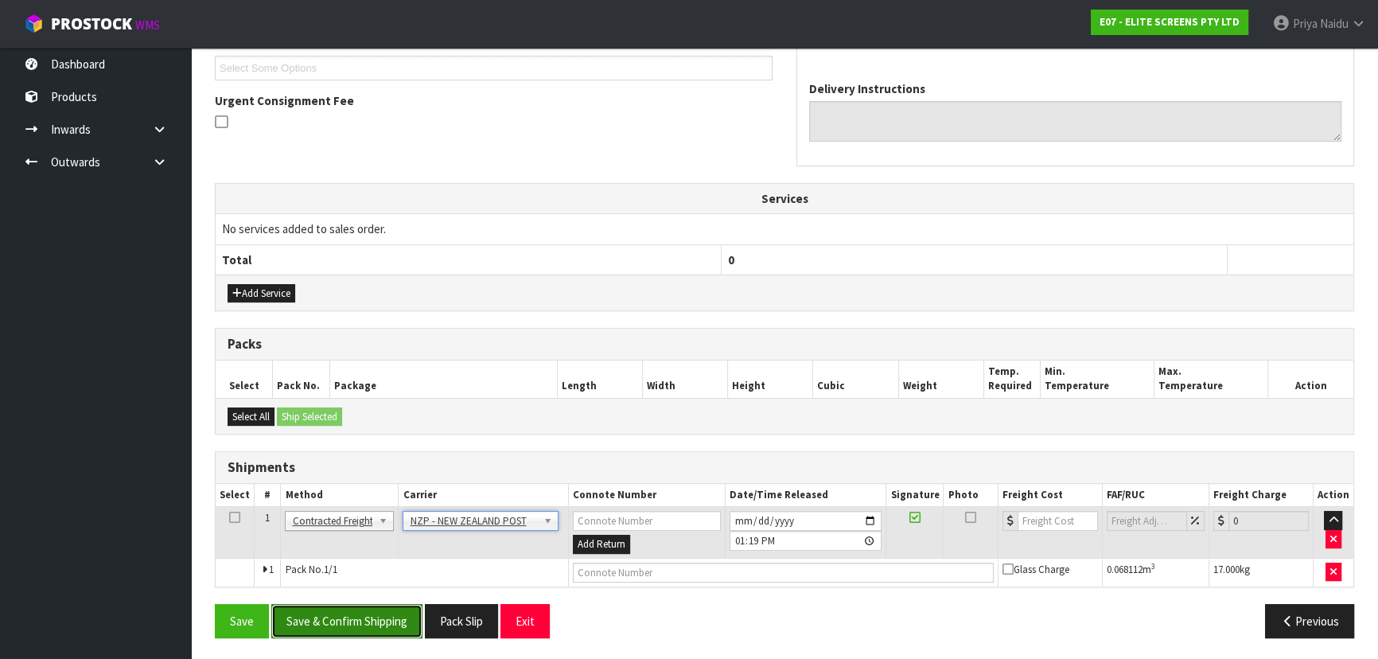
click at [381, 610] on button "Save & Confirm Shipping" at bounding box center [346, 621] width 151 height 34
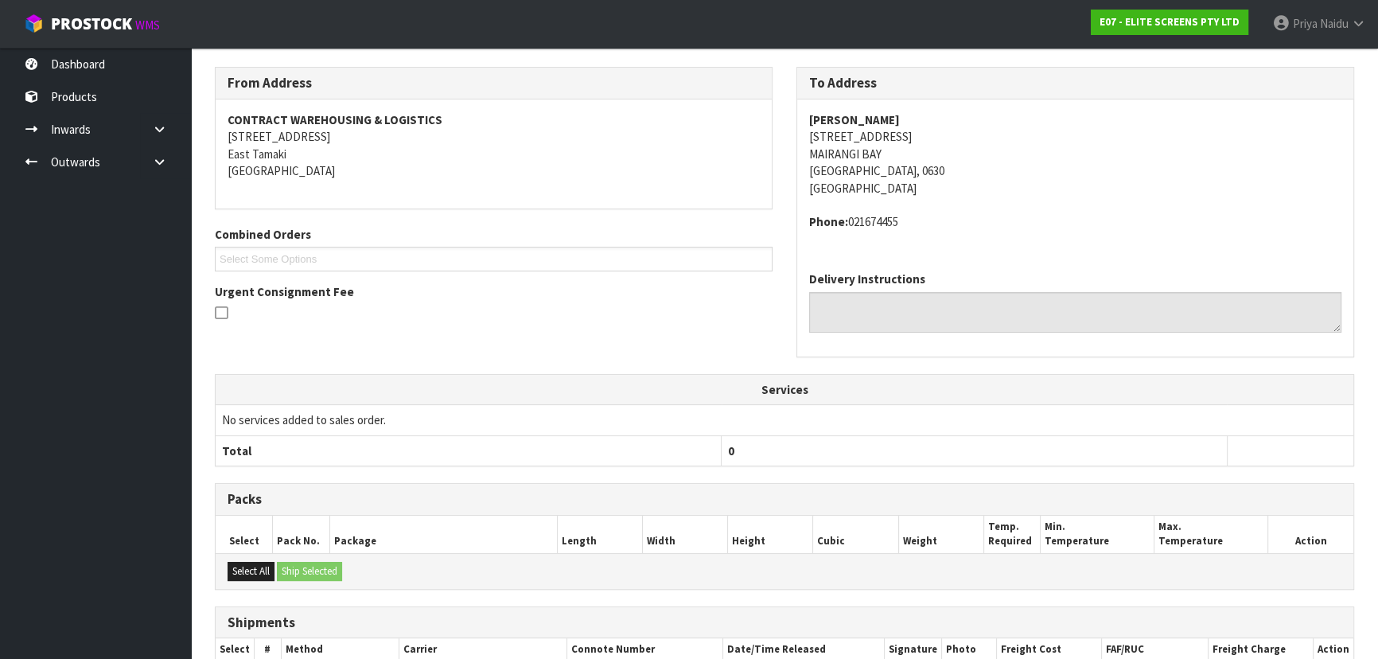
scroll to position [412, 0]
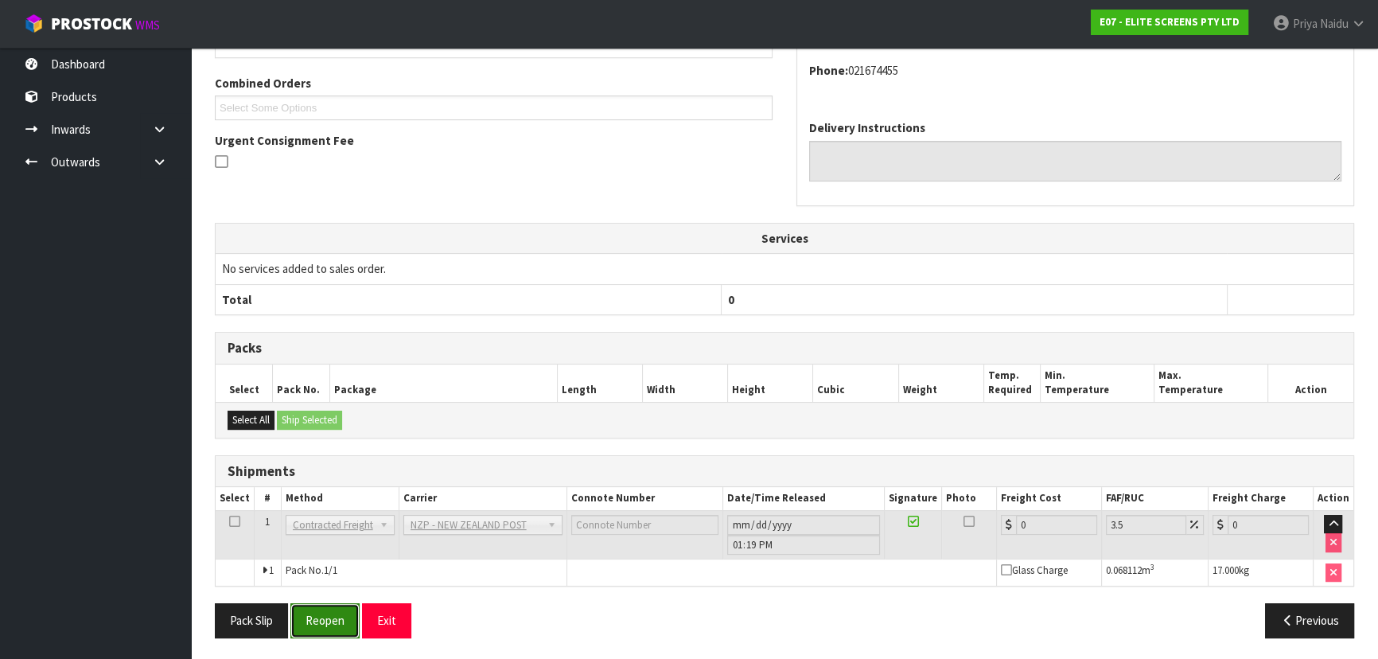
click at [345, 606] on button "Reopen" at bounding box center [325, 620] width 69 height 34
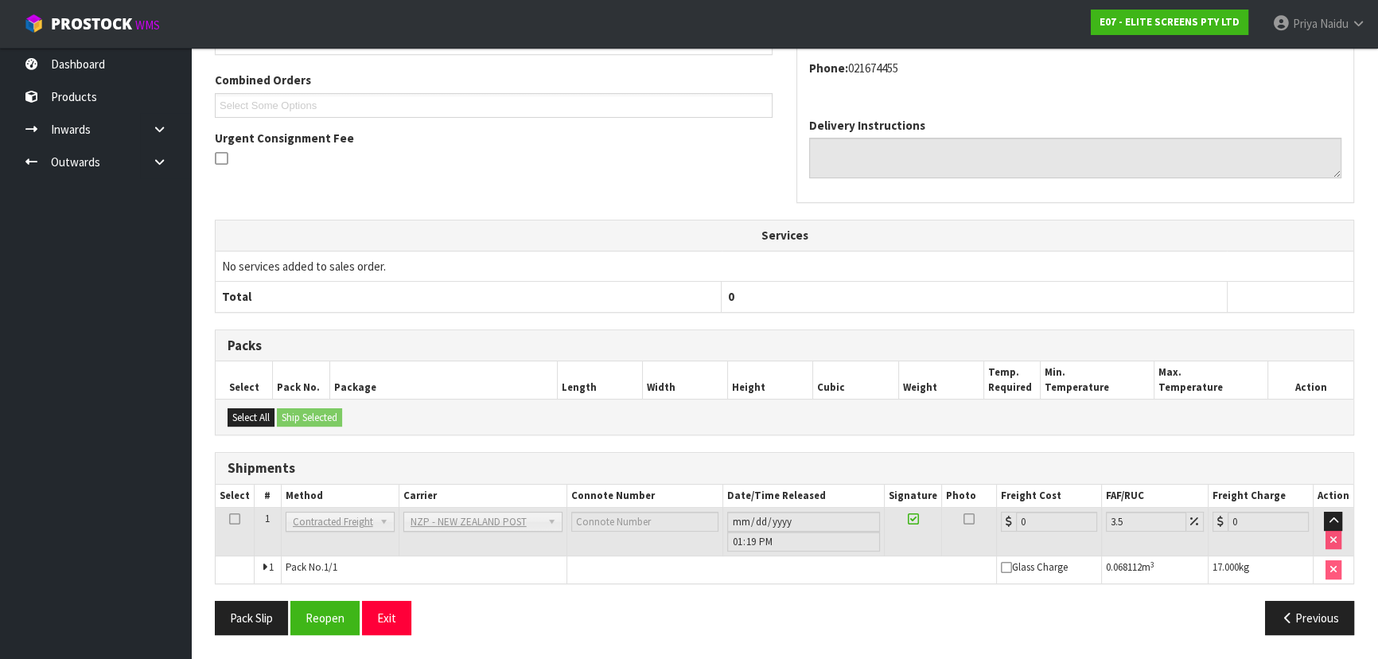
scroll to position [0, 0]
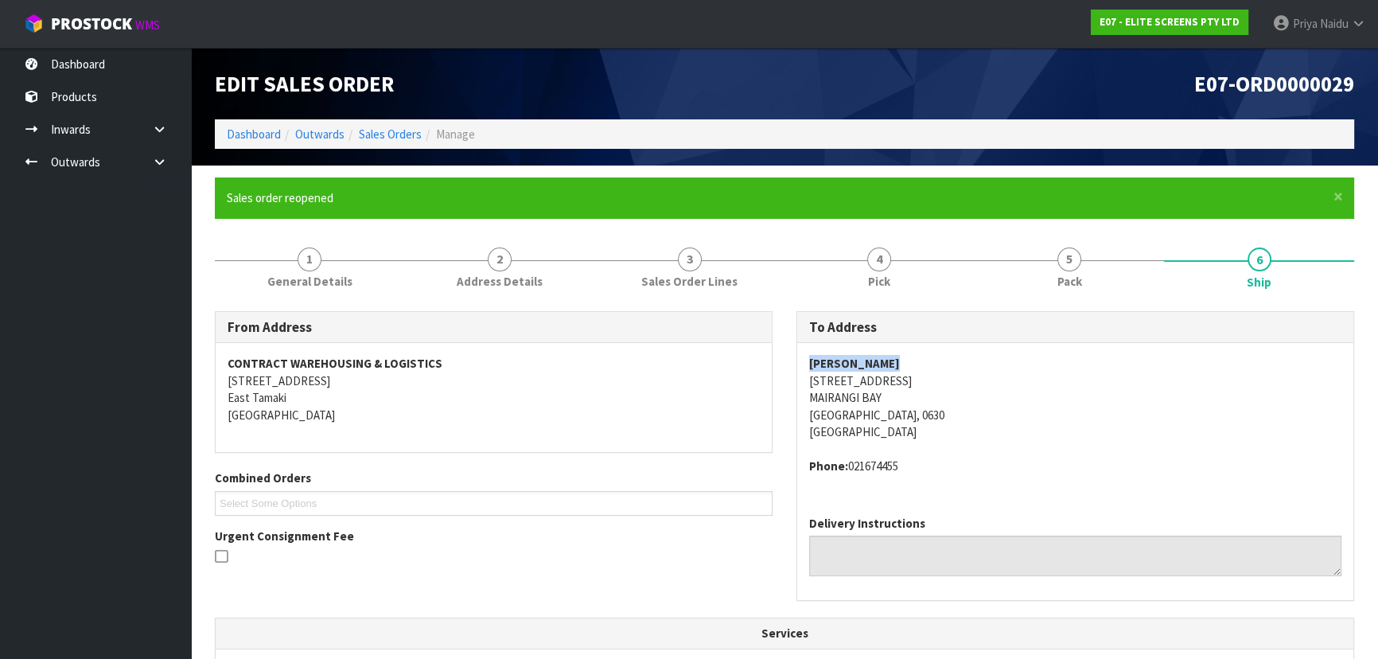
drag, startPoint x: 803, startPoint y: 365, endPoint x: 907, endPoint y: 357, distance: 103.8
click at [907, 357] on div "DAVID BURSELL 33 HONEYSUCKLE LANE MAIRANGI BAY Auckland, 0630 New Zealand Phone…" at bounding box center [1075, 423] width 556 height 160
drag, startPoint x: 805, startPoint y: 384, endPoint x: 942, endPoint y: 379, distance: 137.0
click at [942, 379] on div "DAVID BURSELL 33 HONEYSUCKLE LANE MAIRANGI BAY Auckland, 0630 New Zealand Phone…" at bounding box center [1075, 423] width 556 height 160
drag, startPoint x: 801, startPoint y: 400, endPoint x: 896, endPoint y: 396, distance: 95.6
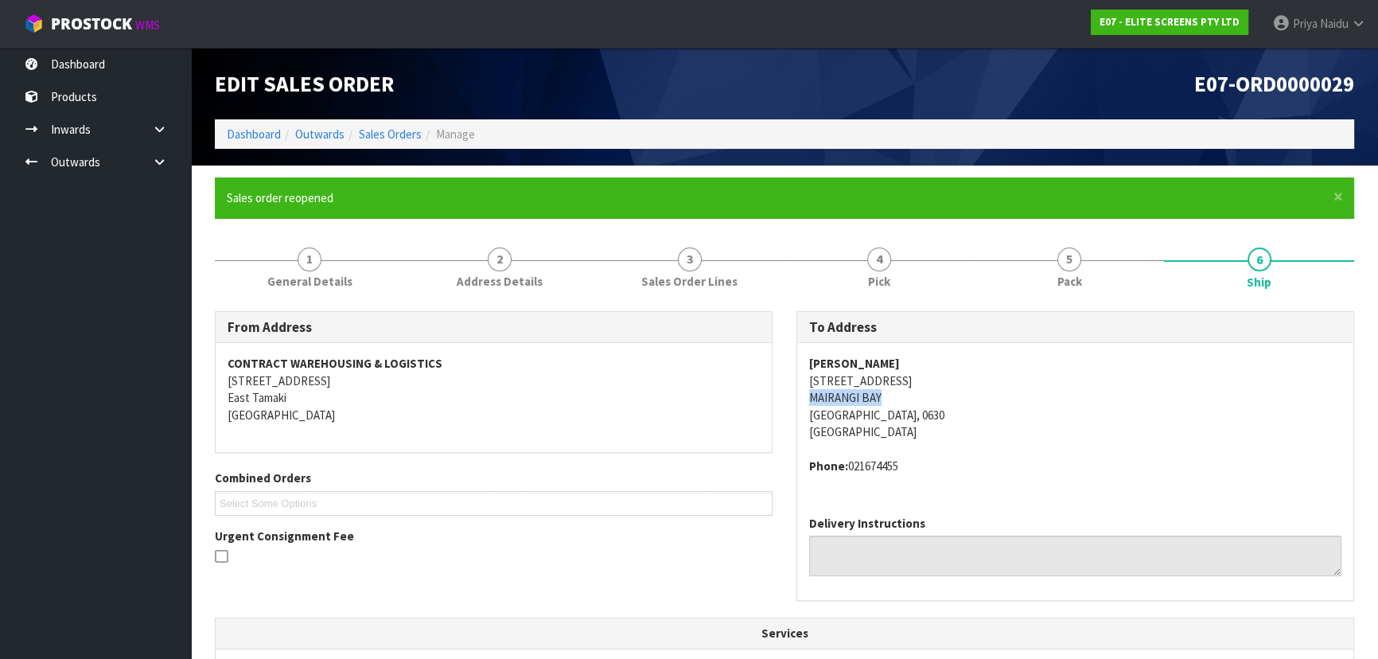
click at [896, 396] on div "DAVID BURSELL 33 HONEYSUCKLE LANE MAIRANGI BAY Auckland, 0630 New Zealand Phone…" at bounding box center [1075, 423] width 556 height 160
drag, startPoint x: 847, startPoint y: 465, endPoint x: 926, endPoint y: 463, distance: 78.8
click at [926, 463] on address "Phone: 021674455" at bounding box center [1075, 466] width 532 height 17
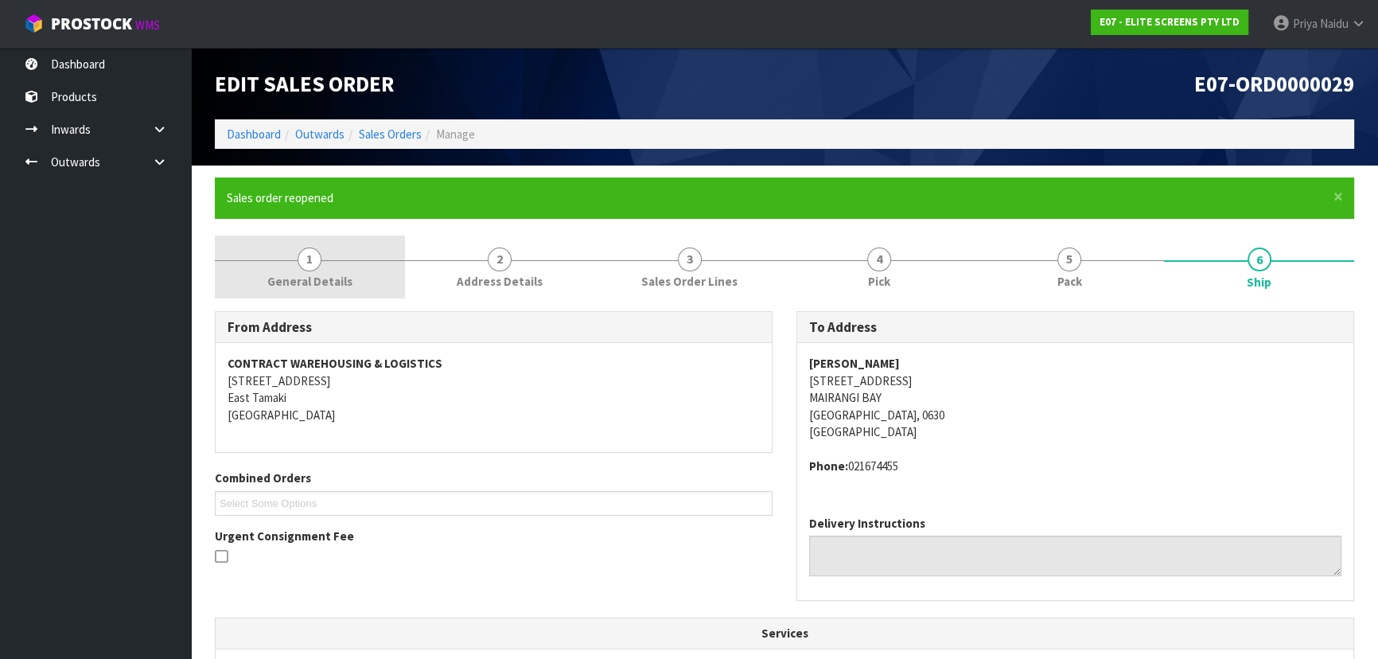
drag, startPoint x: 354, startPoint y: 288, endPoint x: 344, endPoint y: 289, distance: 10.4
click at [353, 288] on link "1 General Details" at bounding box center [310, 267] width 190 height 63
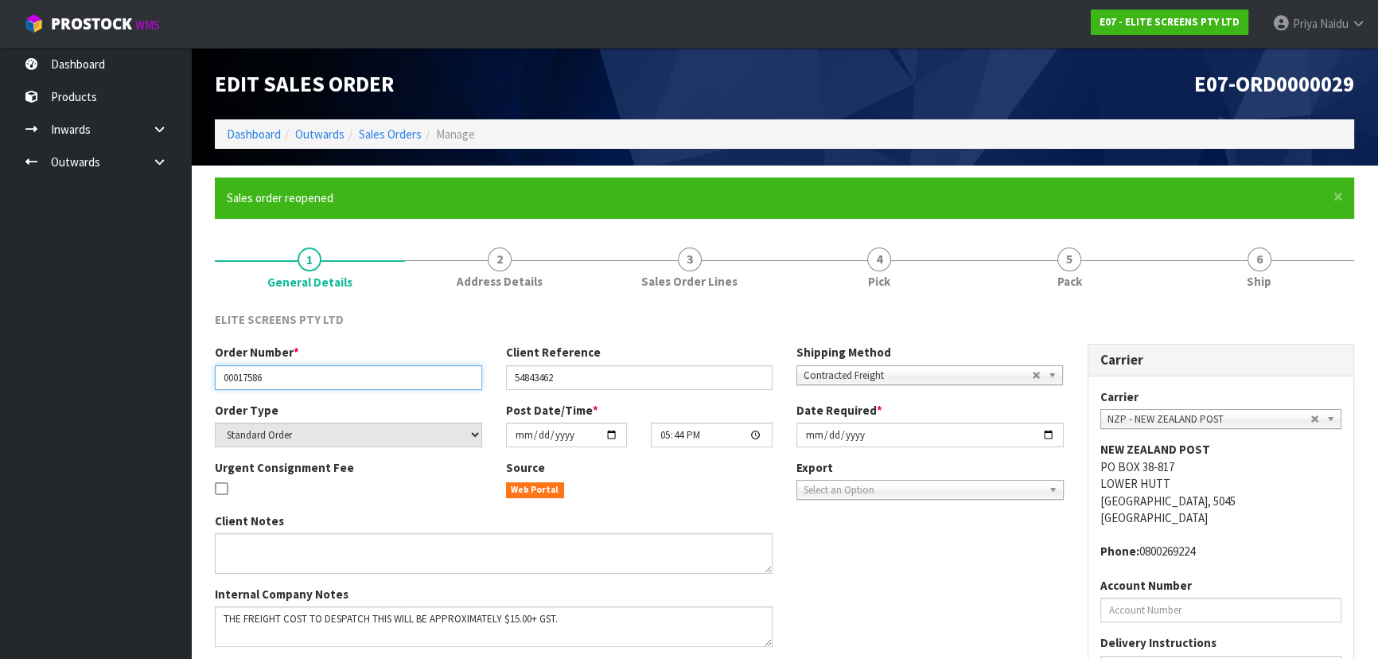
drag, startPoint x: 222, startPoint y: 380, endPoint x: 285, endPoint y: 375, distance: 63.1
click at [285, 375] on input "00017586" at bounding box center [348, 377] width 267 height 25
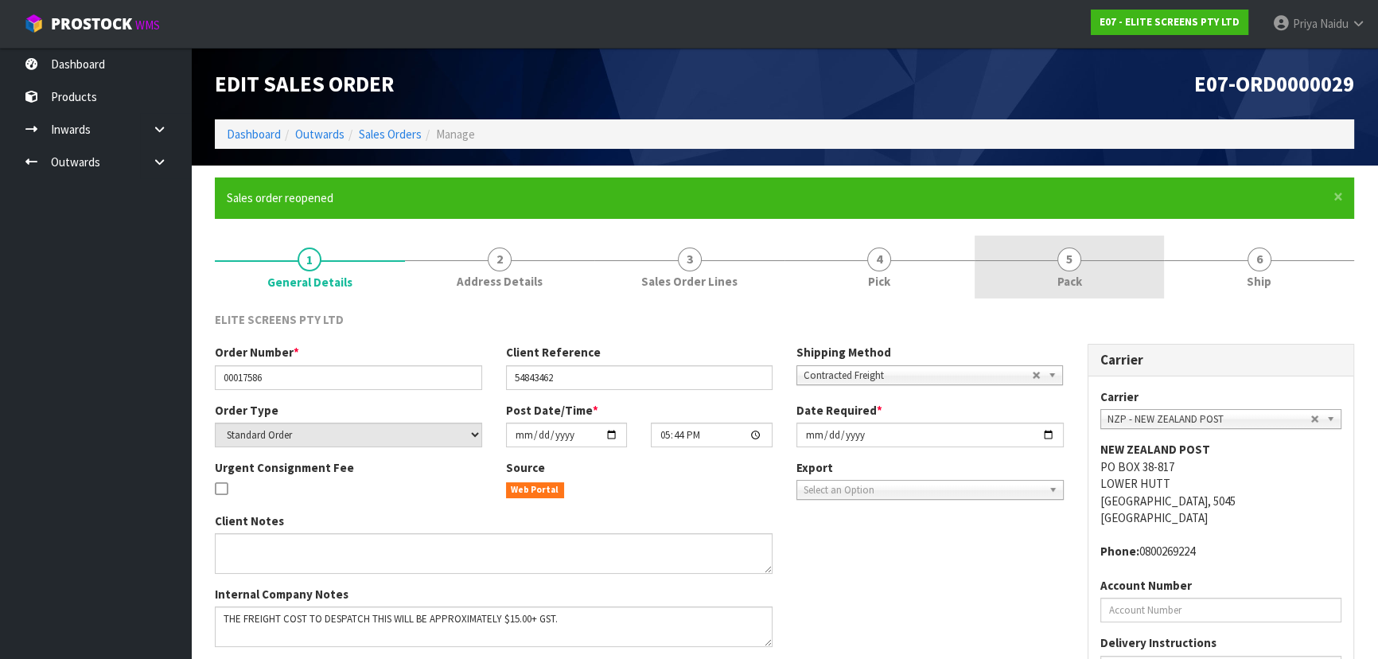
click at [1074, 290] on span "Pack" at bounding box center [1070, 281] width 25 height 17
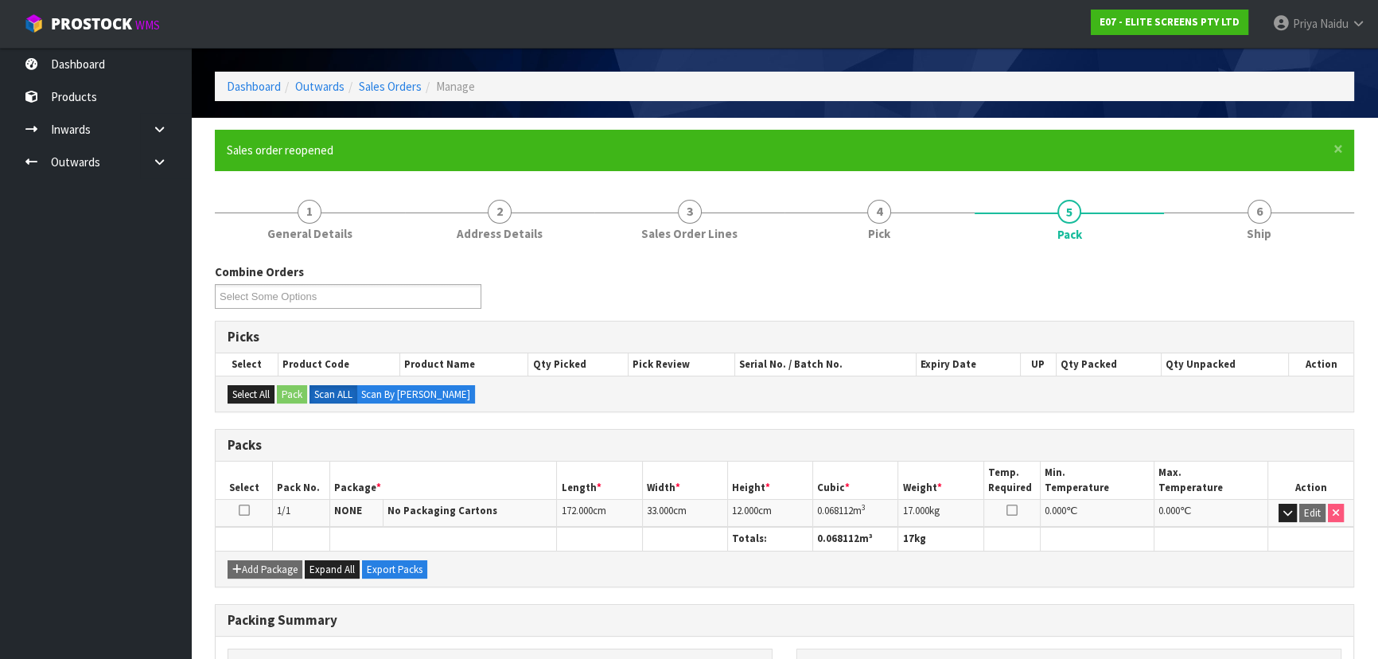
scroll to position [72, 0]
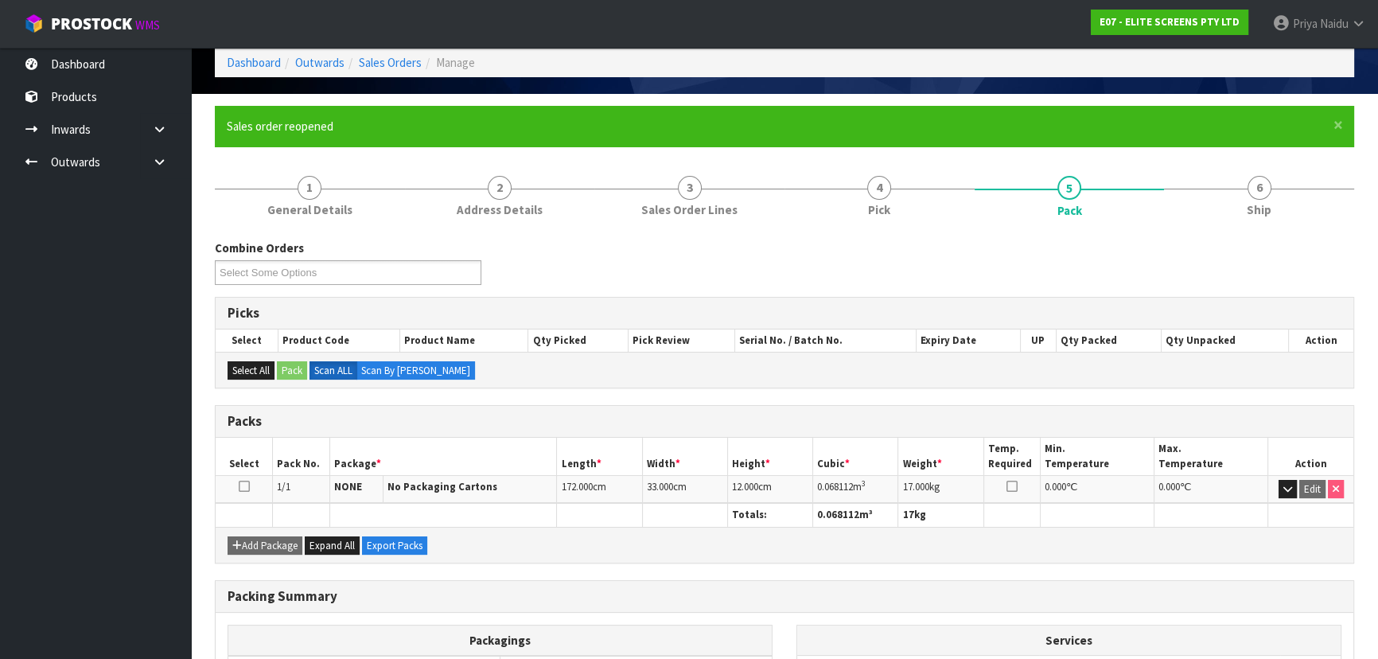
click at [1262, 230] on div "Combine Orders E07-ORD0000029 Select Some Options Picks Select Product Code Pro…" at bounding box center [785, 523] width 1140 height 591
click at [1261, 215] on span "Ship" at bounding box center [1259, 209] width 25 height 17
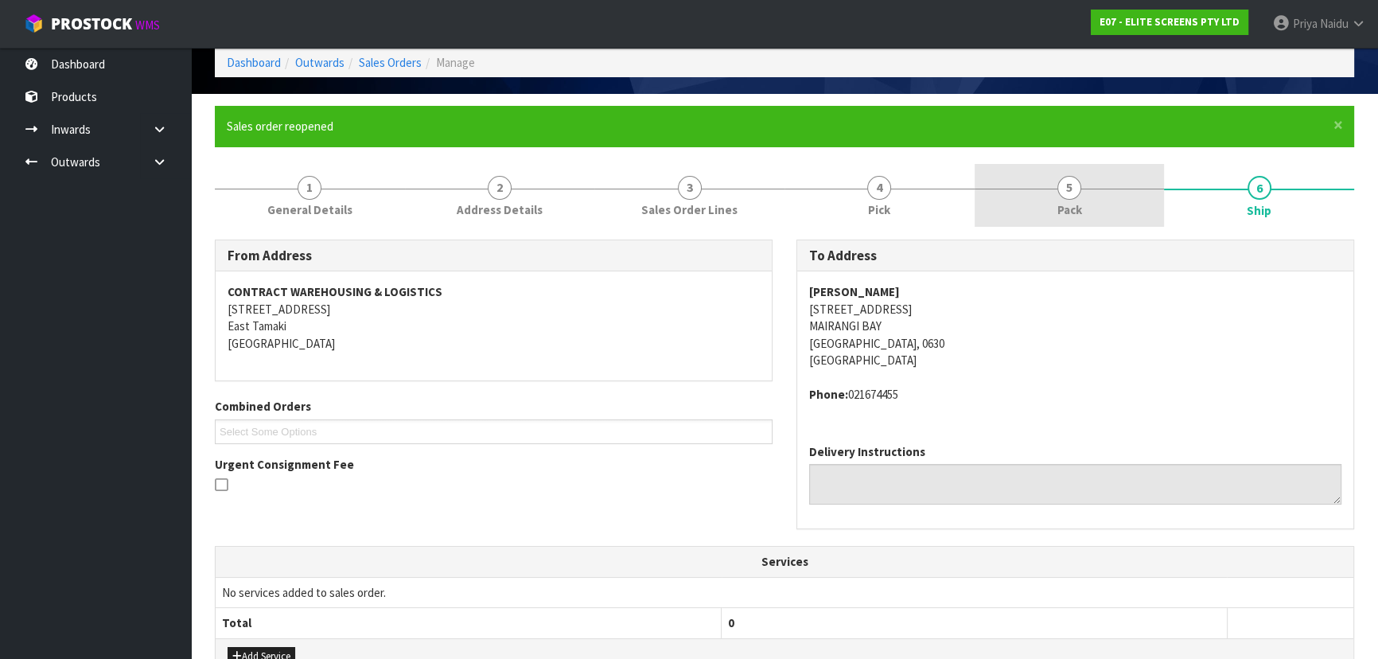
click at [1034, 209] on link "5 Pack" at bounding box center [1070, 195] width 190 height 63
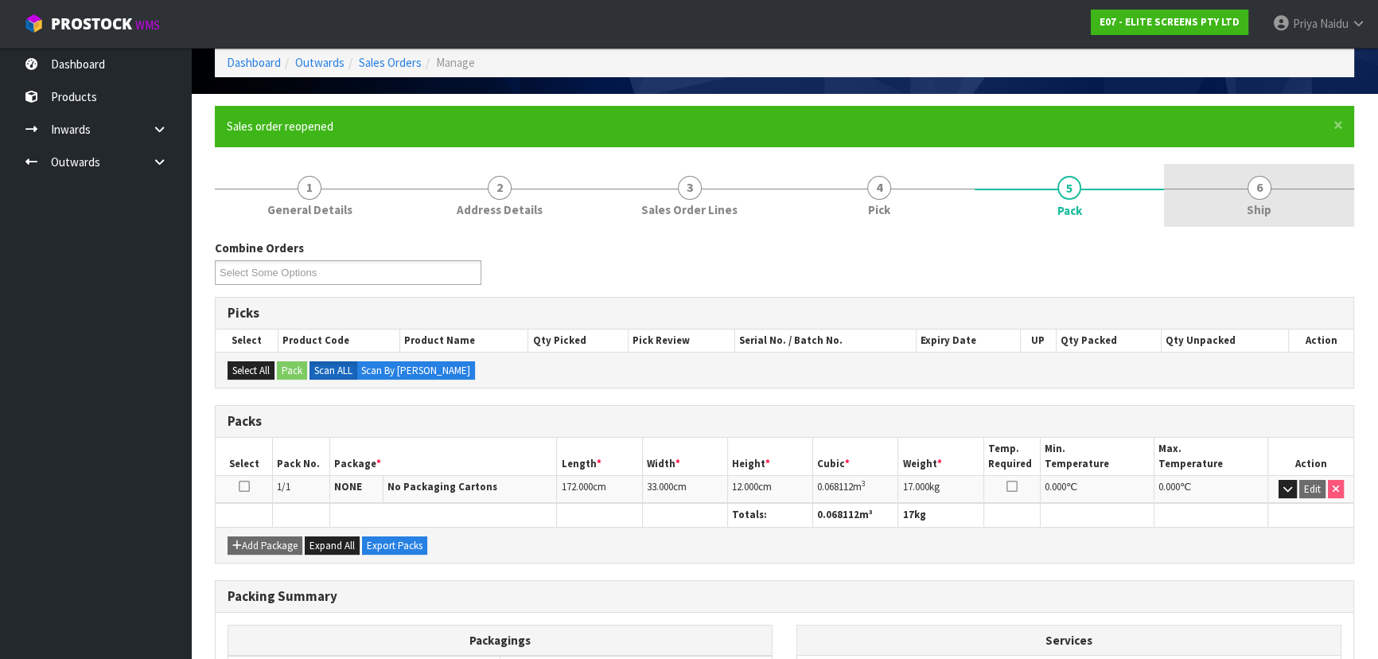
drag, startPoint x: 1209, startPoint y: 200, endPoint x: 1210, endPoint y: 212, distance: 12.0
click at [1210, 210] on link "6 Ship" at bounding box center [1259, 195] width 190 height 63
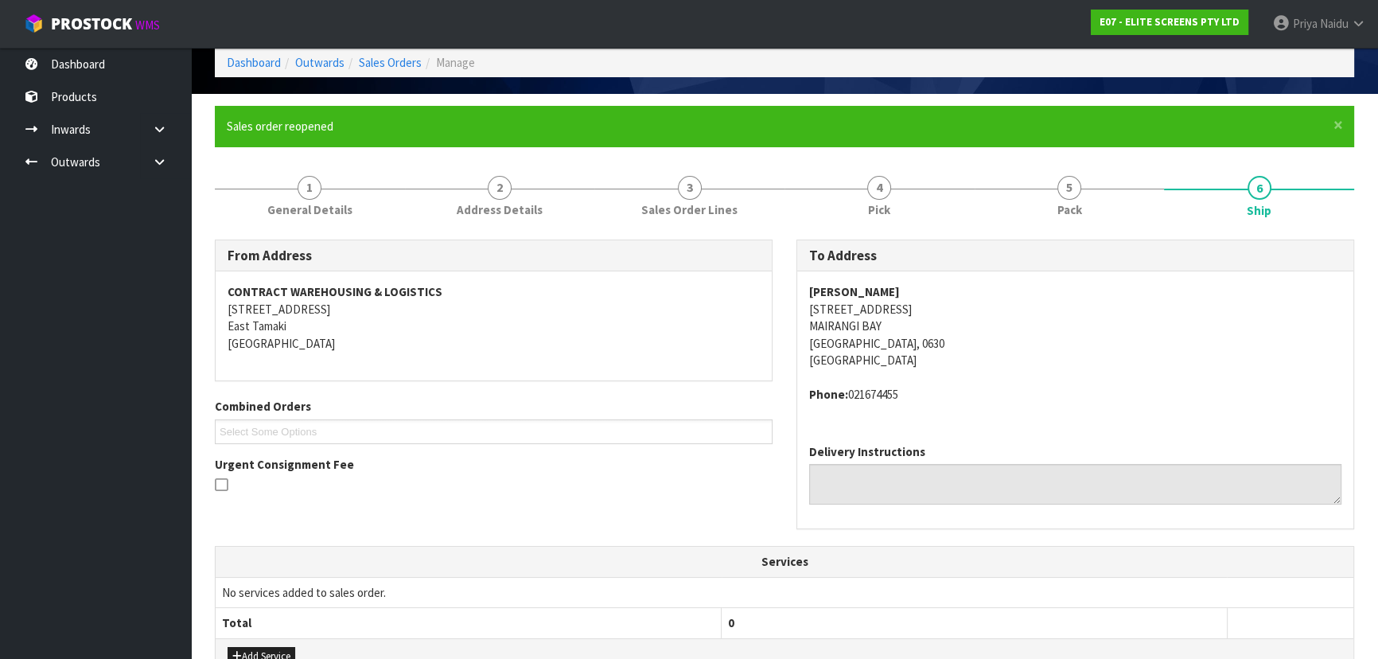
scroll to position [435, 0]
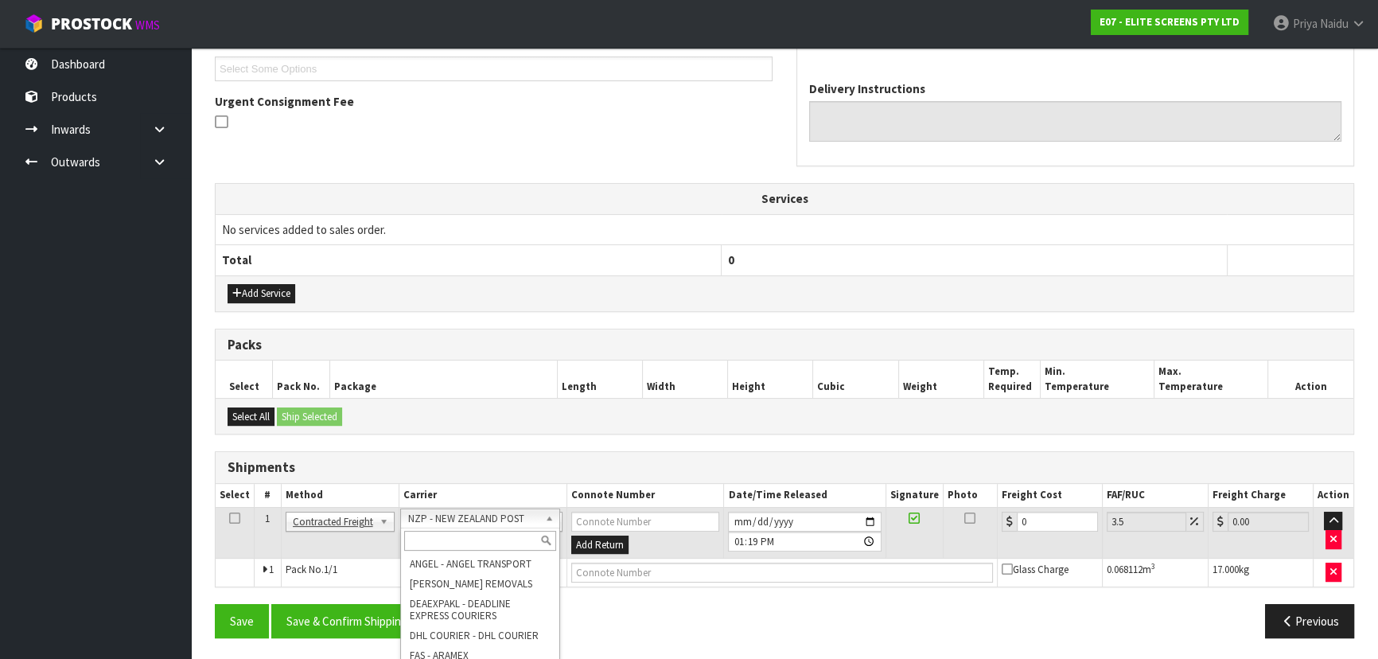
click at [469, 536] on input "text" at bounding box center [480, 541] width 152 height 20
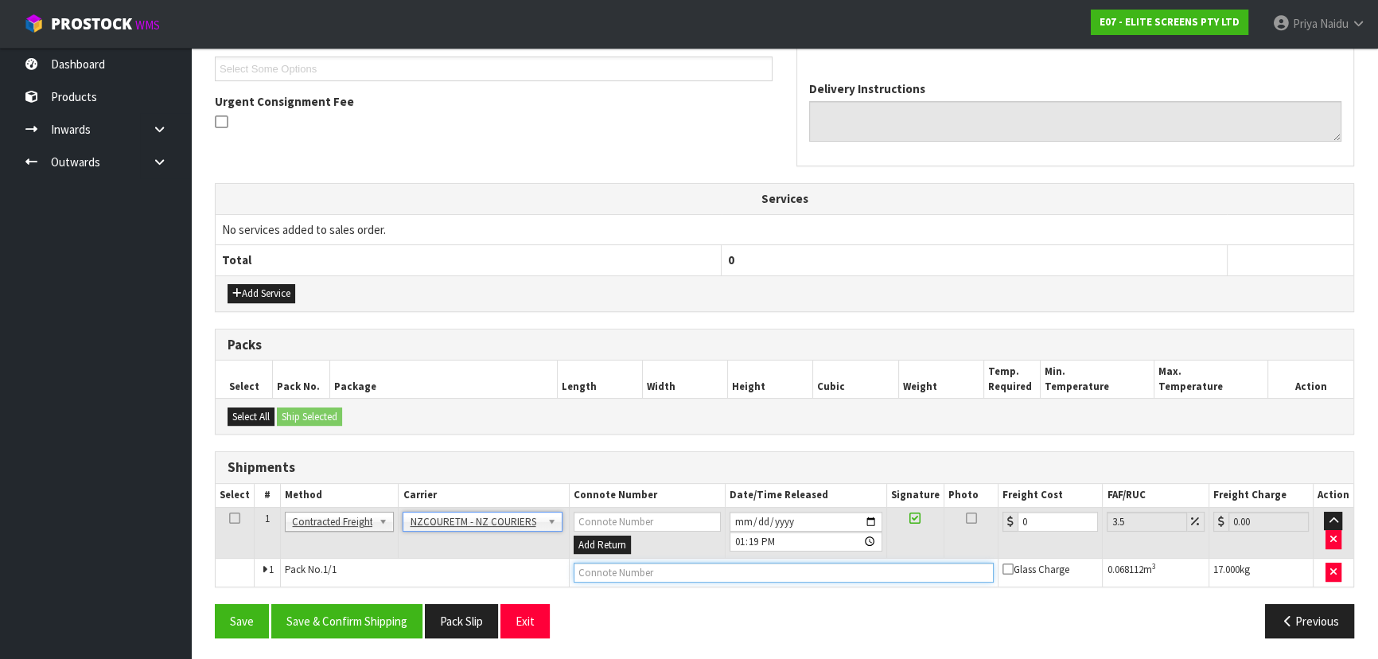
click at [607, 567] on input "text" at bounding box center [784, 573] width 421 height 20
paste input "BZGG004030"
click at [1044, 525] on input "0" at bounding box center [1058, 522] width 80 height 20
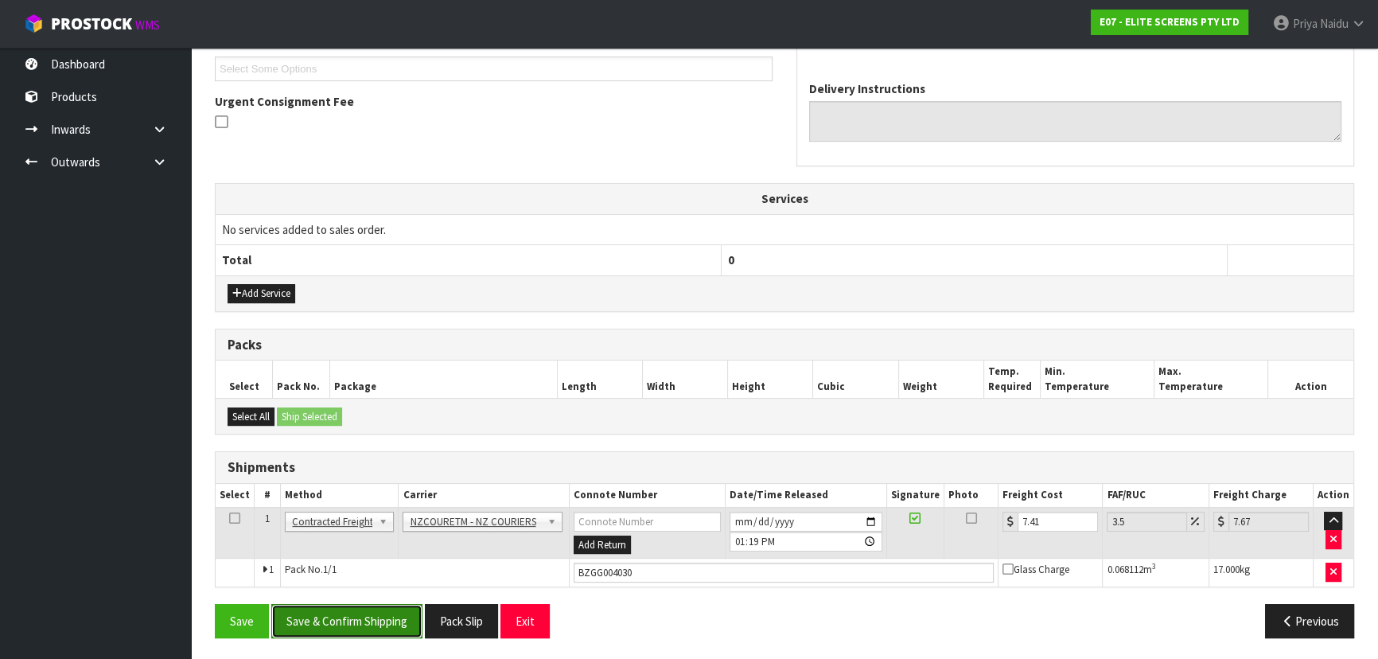
click at [347, 617] on button "Save & Confirm Shipping" at bounding box center [346, 621] width 151 height 34
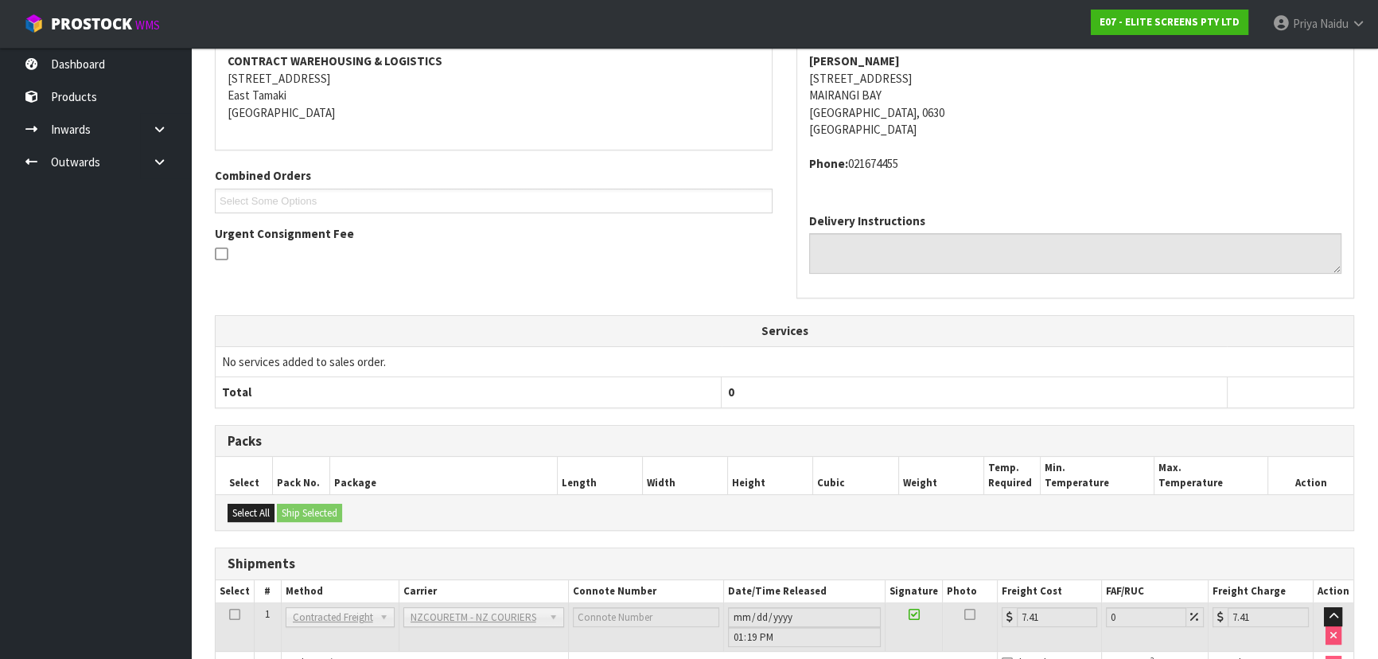
scroll to position [0, 0]
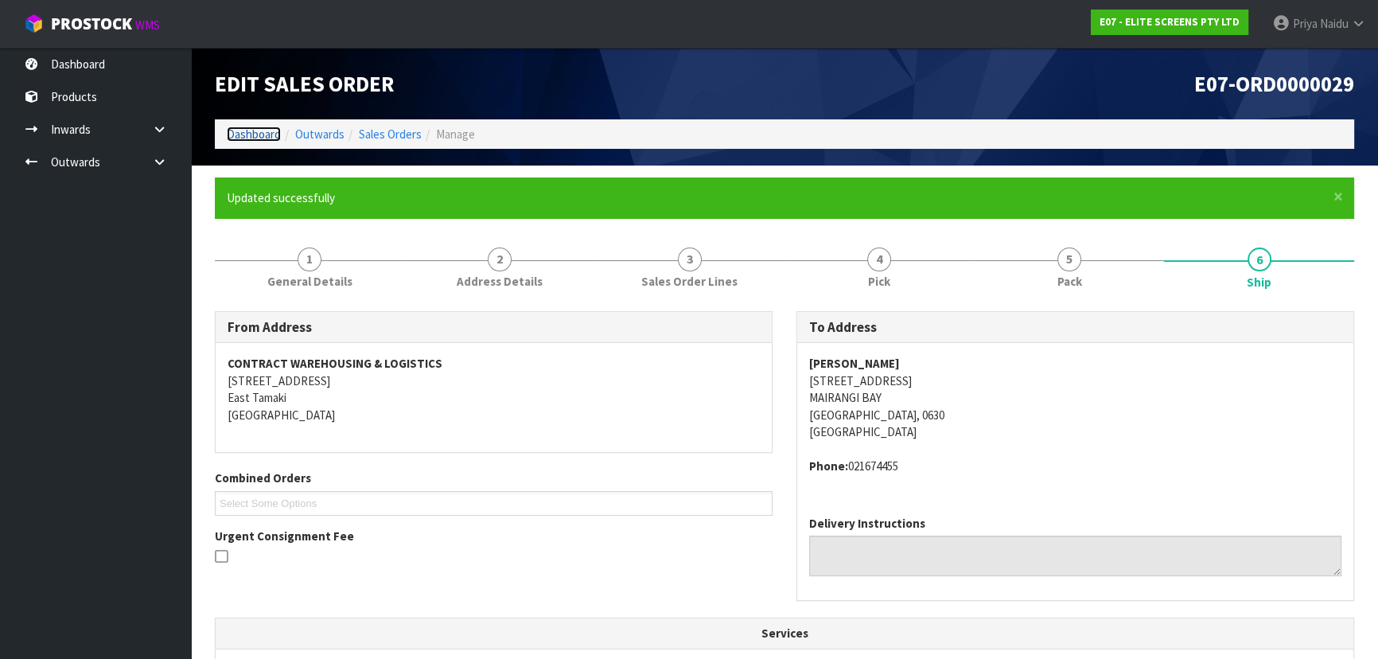
click at [267, 138] on link "Dashboard" at bounding box center [254, 134] width 54 height 15
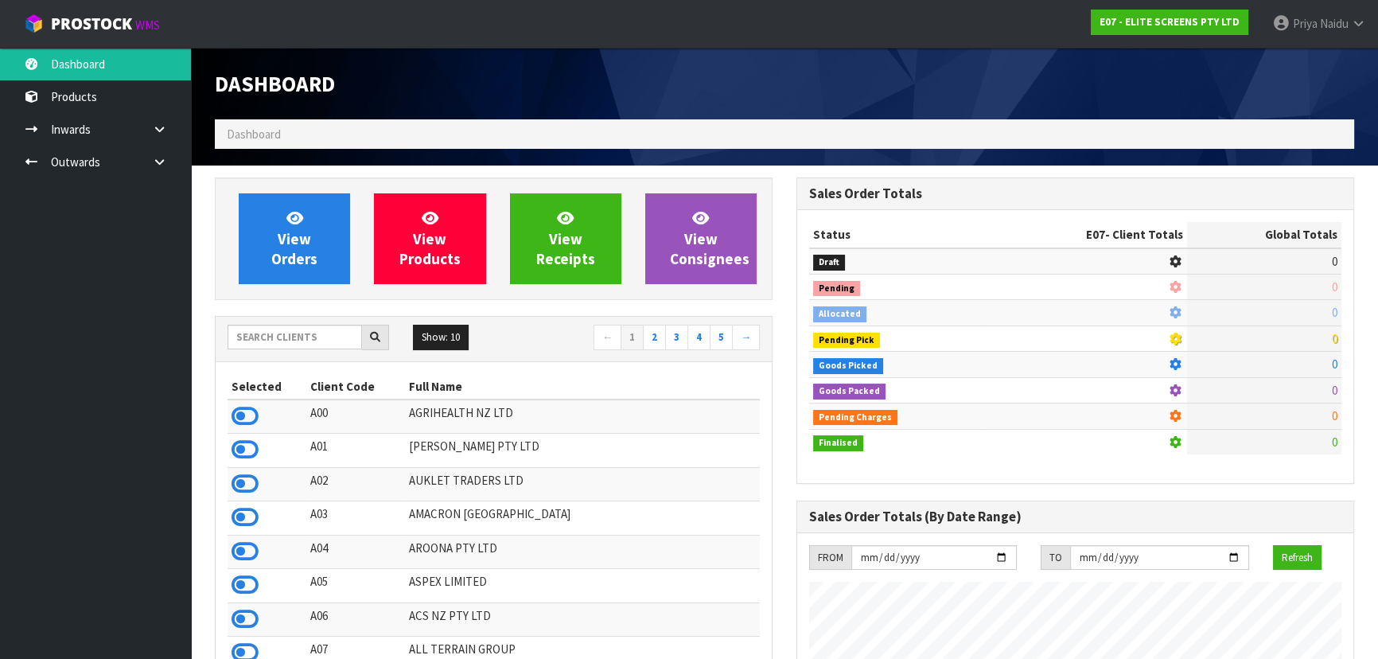
scroll to position [997, 581]
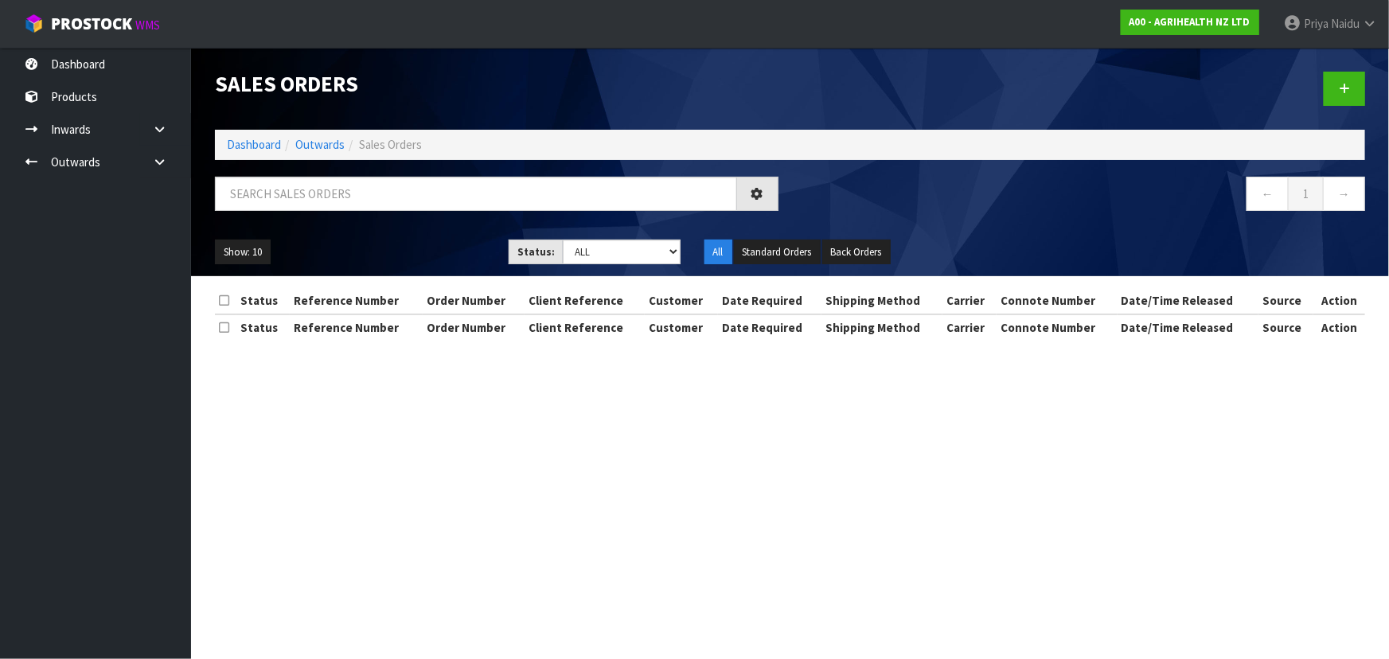
click at [255, 152] on li "Dashboard" at bounding box center [254, 144] width 54 height 17
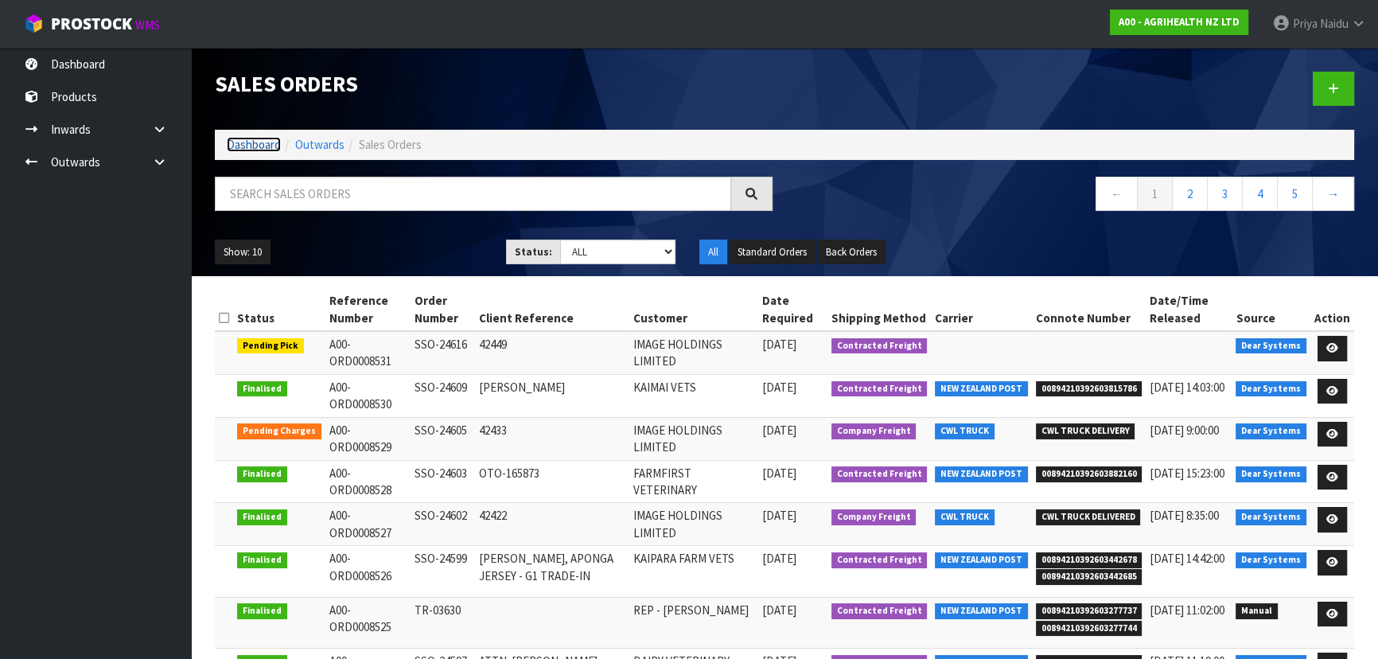
click at [257, 142] on link "Dashboard" at bounding box center [254, 144] width 54 height 15
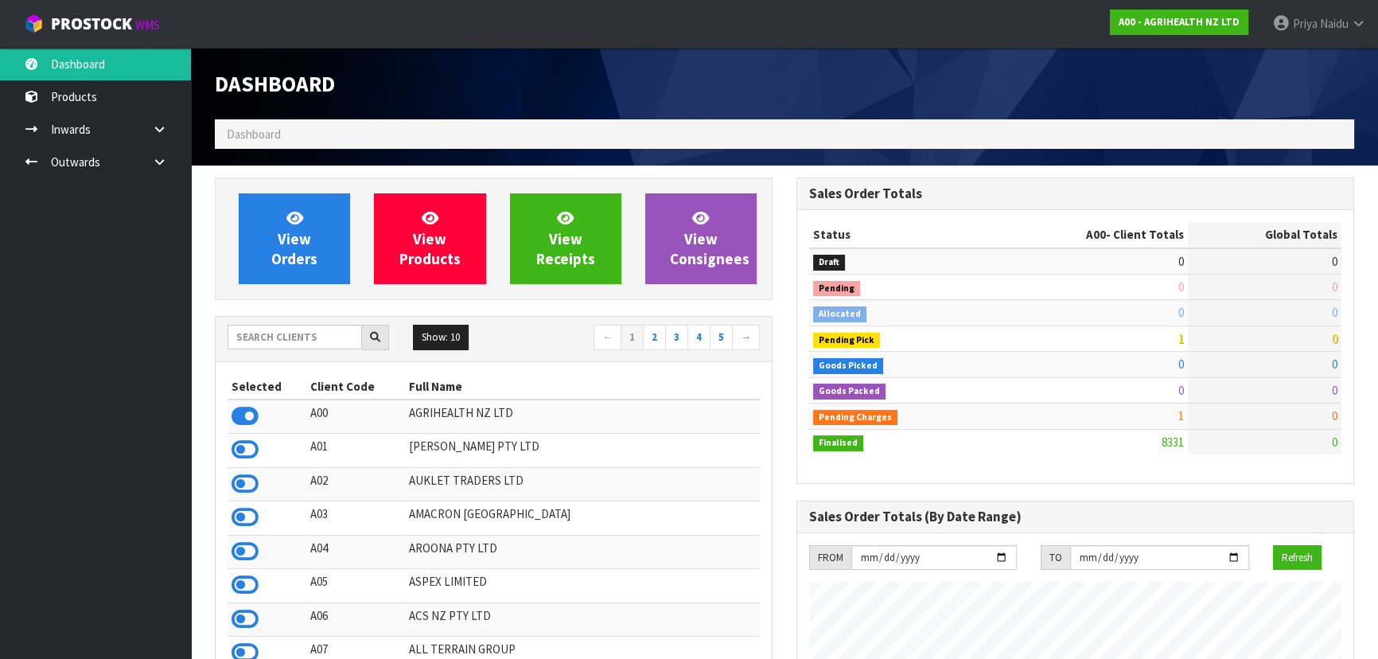
scroll to position [1203, 581]
click at [286, 343] on input "text" at bounding box center [295, 337] width 135 height 25
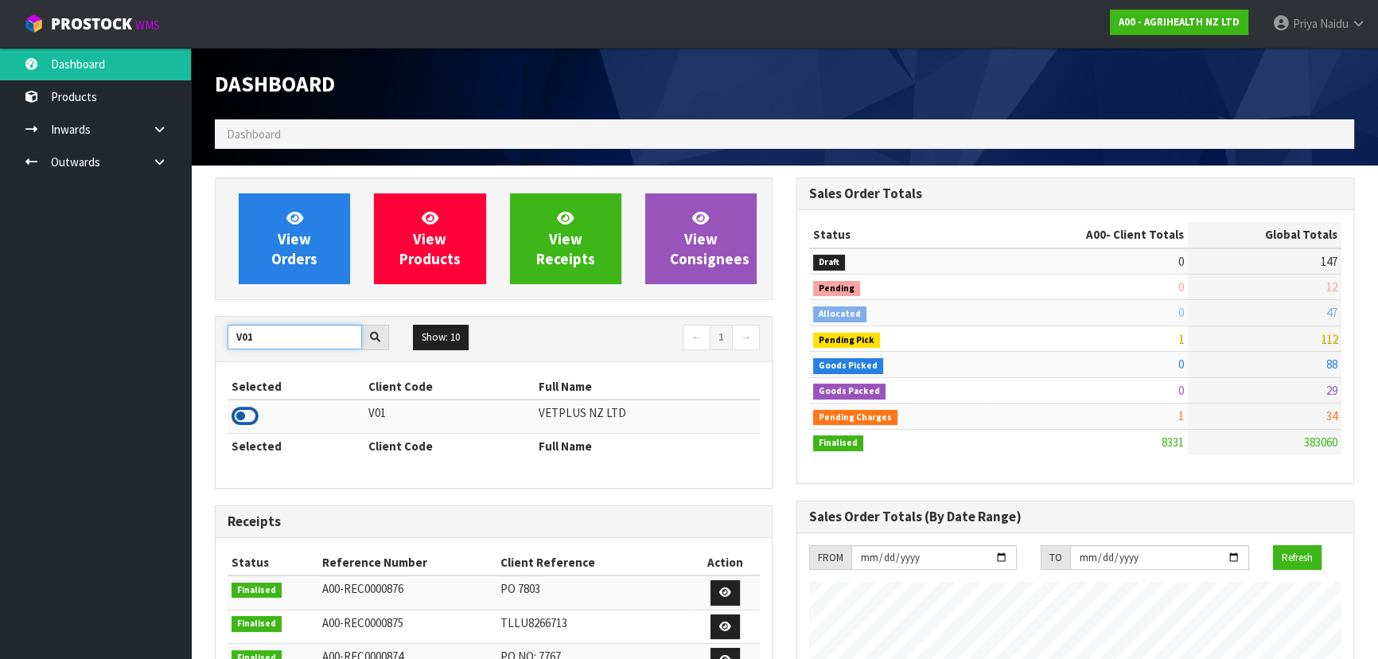
type input "V01"
drag, startPoint x: 243, startPoint y: 422, endPoint x: 298, endPoint y: 339, distance: 99.3
click at [243, 421] on icon at bounding box center [245, 416] width 27 height 24
click at [353, 260] on div "View Orders" at bounding box center [294, 238] width 135 height 91
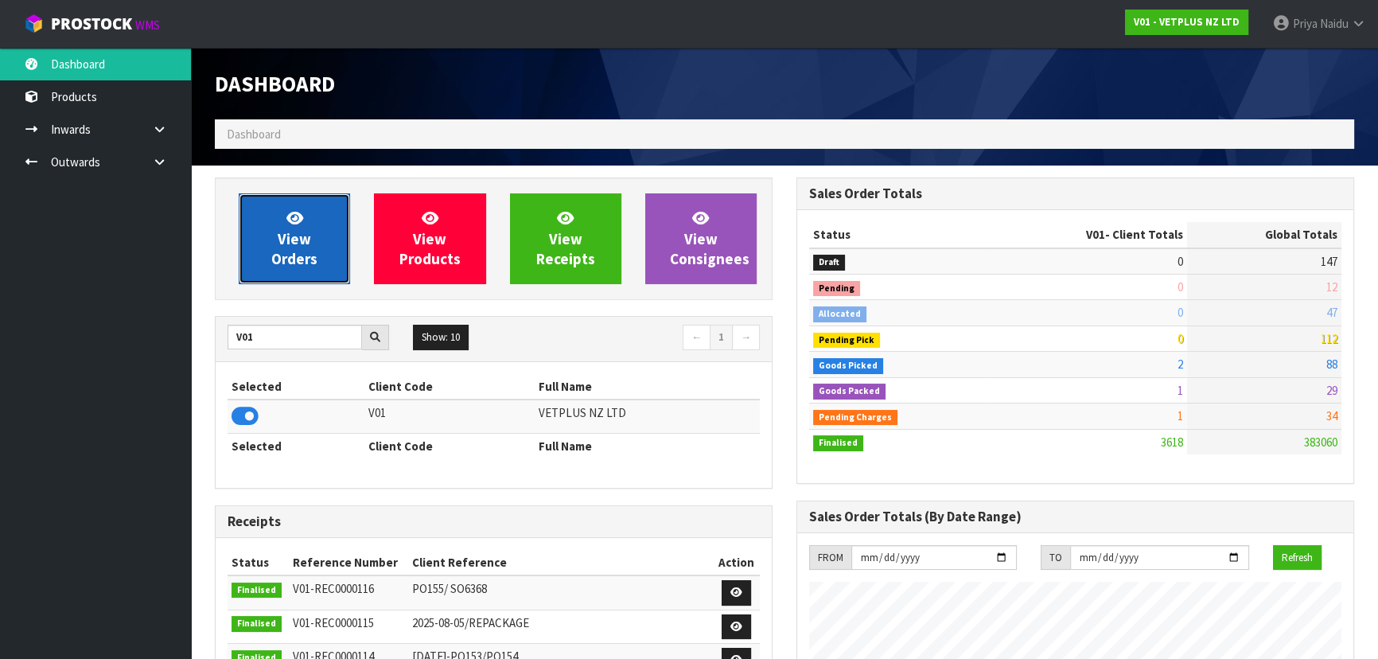
click at [341, 248] on link "View Orders" at bounding box center [294, 238] width 111 height 91
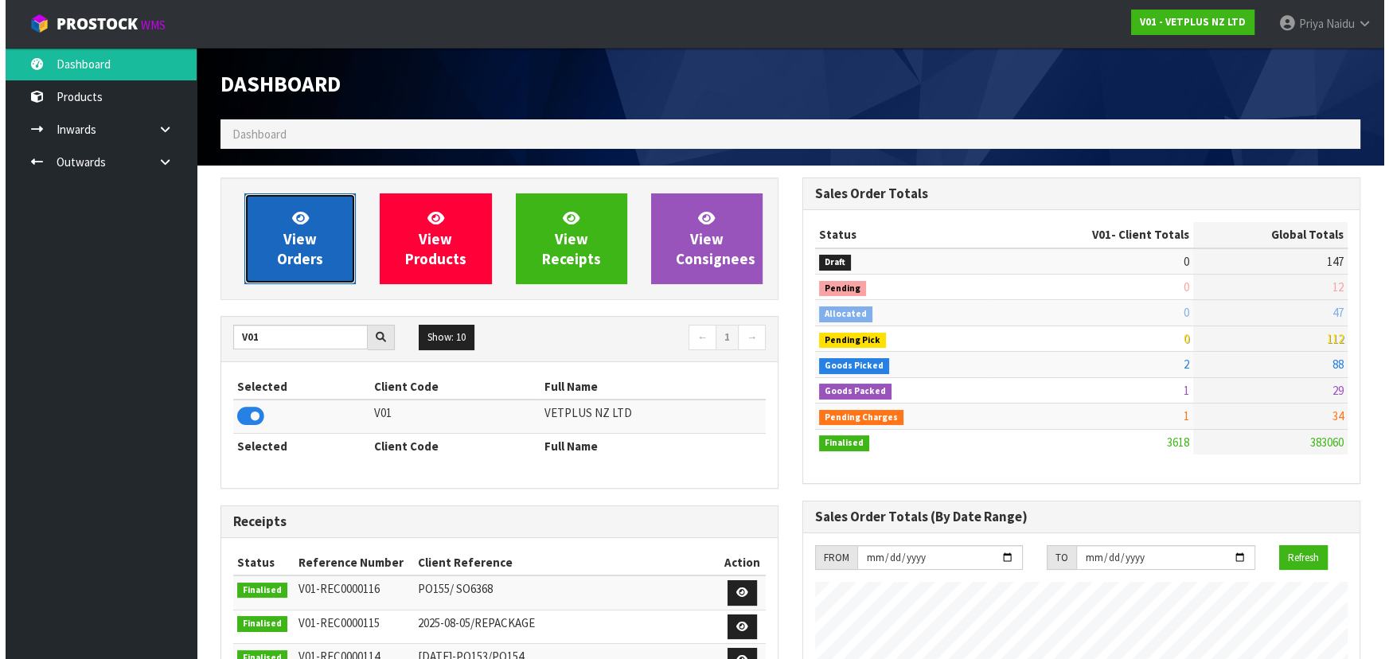
scroll to position [1203, 581]
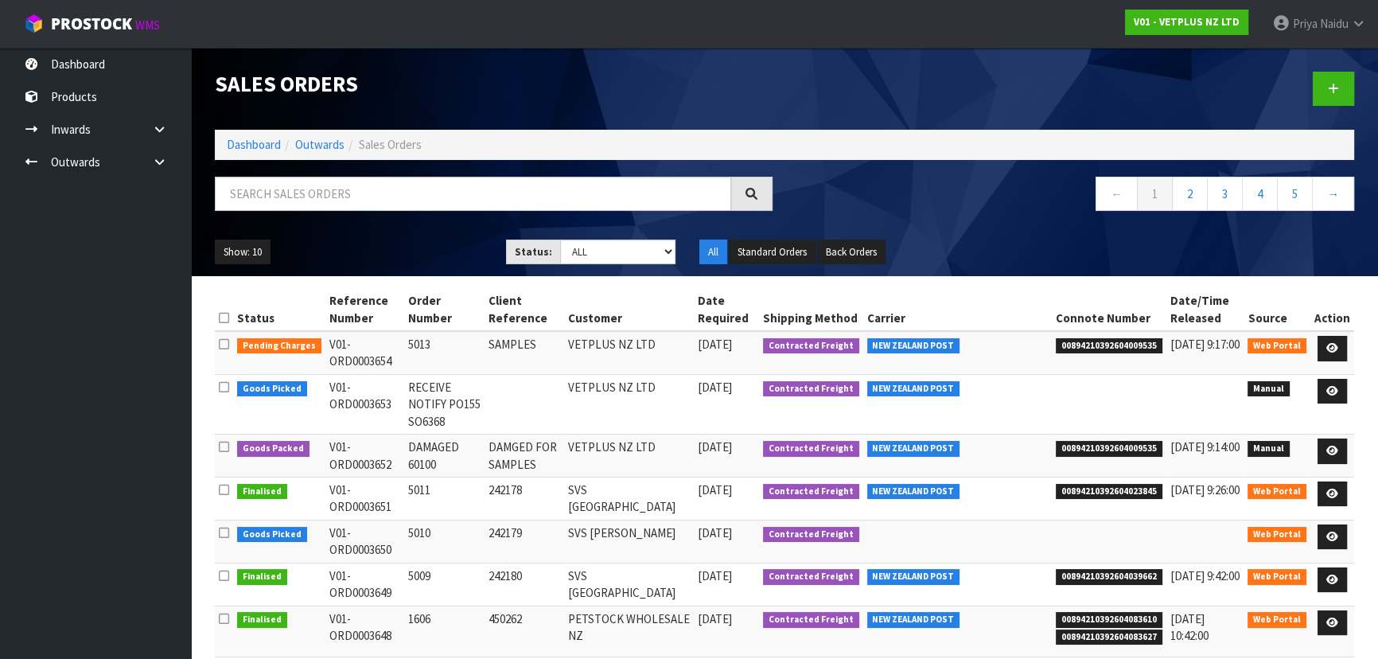
drag, startPoint x: 357, startPoint y: 363, endPoint x: 387, endPoint y: 361, distance: 29.5
click at [387, 361] on td "V01-ORD0003654" at bounding box center [365, 352] width 79 height 43
copy td "03654"
click at [165, 163] on icon at bounding box center [159, 162] width 15 height 12
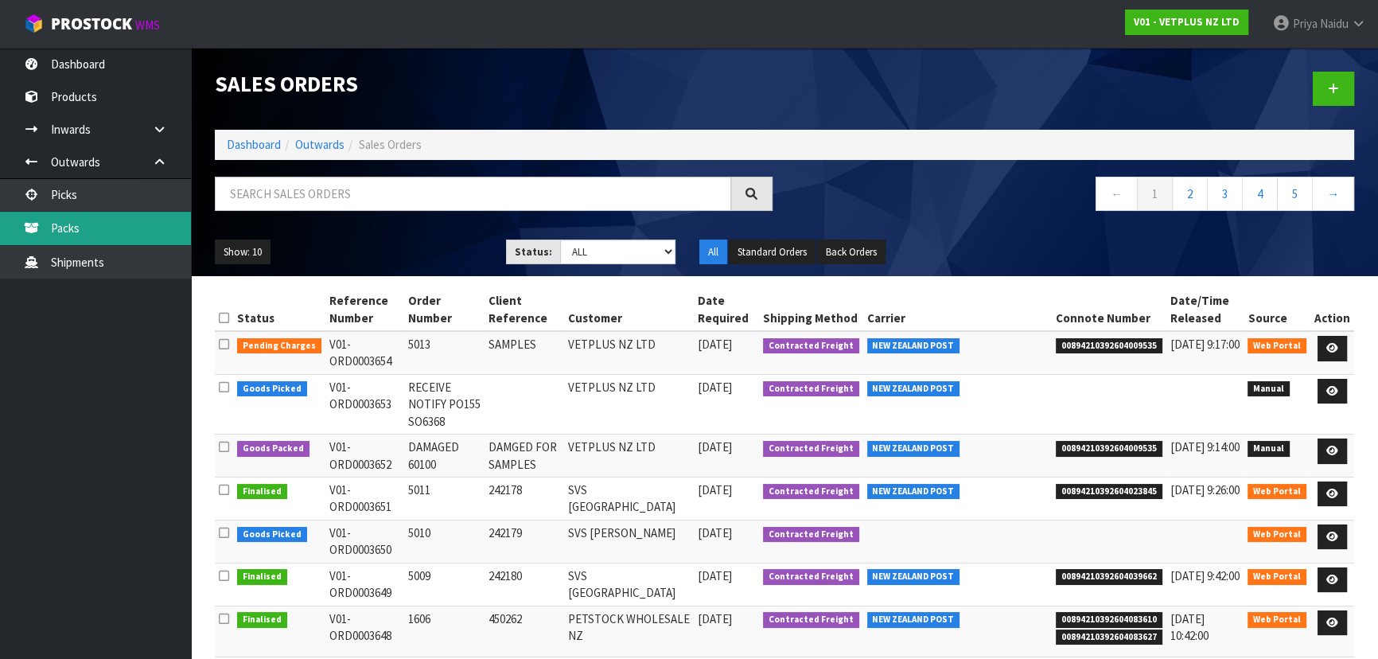
click at [97, 232] on link "Packs" at bounding box center [95, 228] width 191 height 33
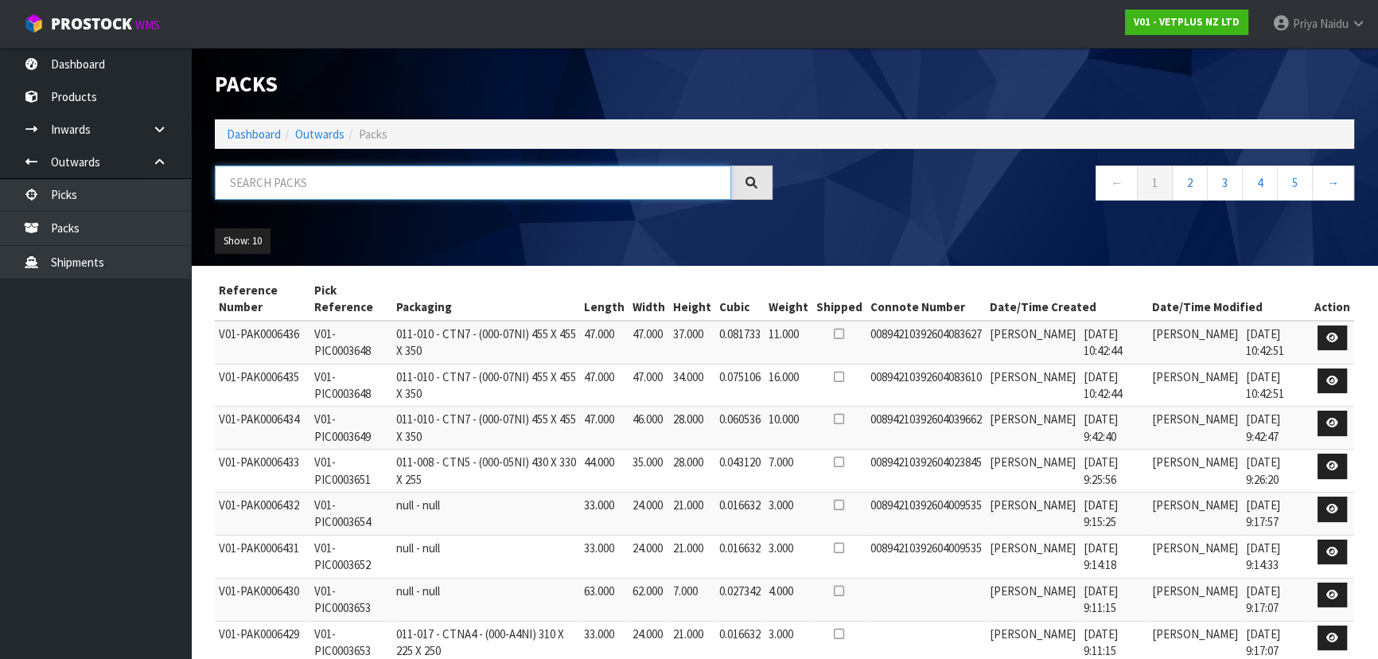
click at [318, 193] on input "text" at bounding box center [473, 183] width 517 height 34
paste input "03654"
type input "03654"
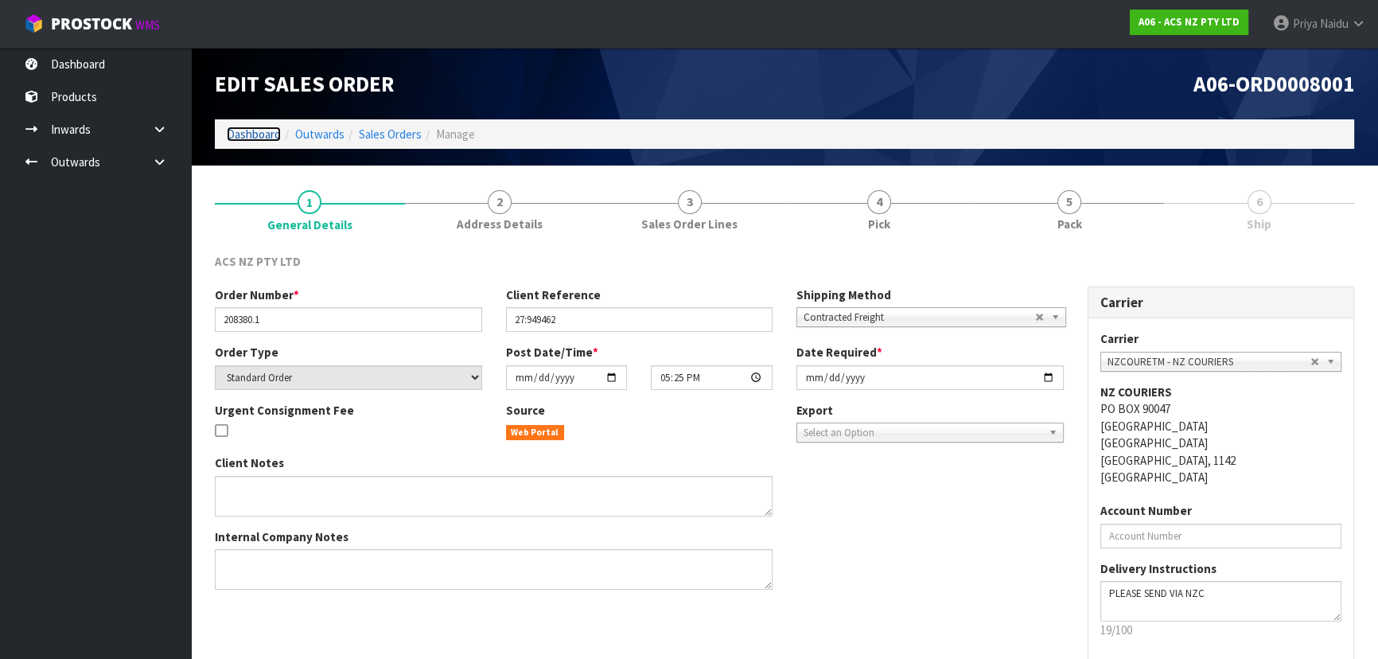
click at [242, 135] on link "Dashboard" at bounding box center [254, 134] width 54 height 15
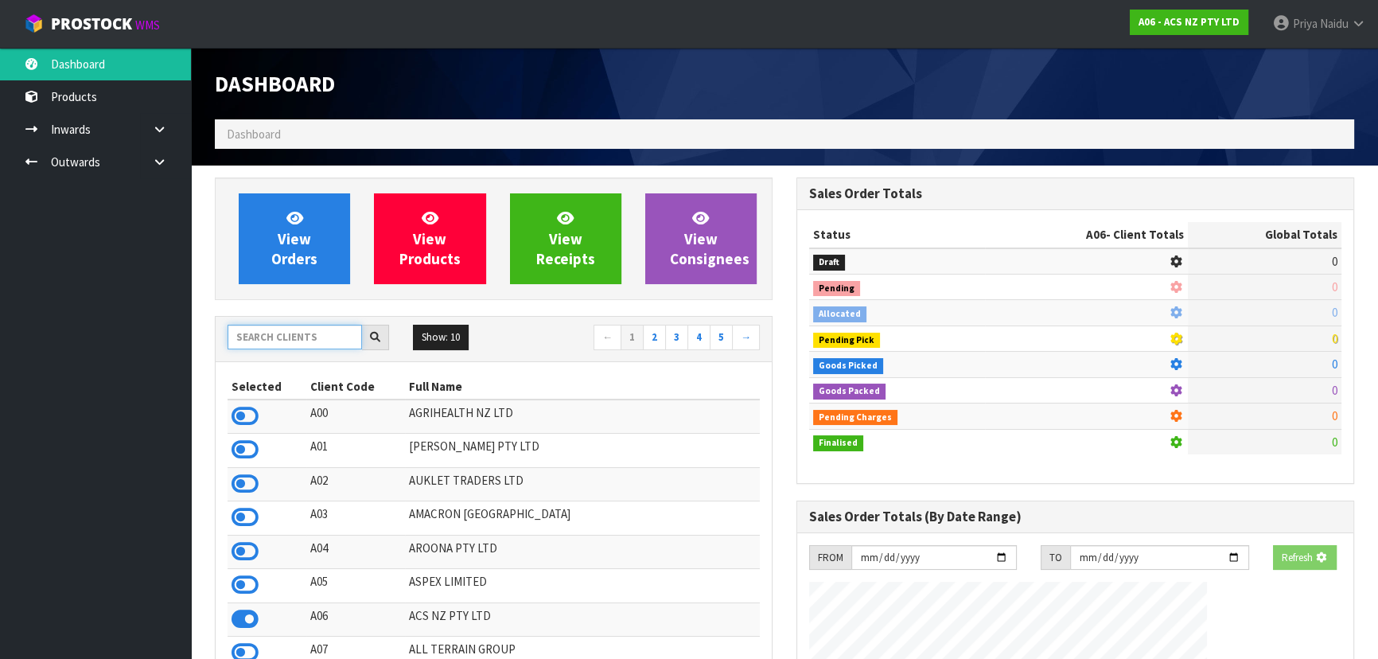
click at [295, 343] on input "text" at bounding box center [295, 337] width 135 height 25
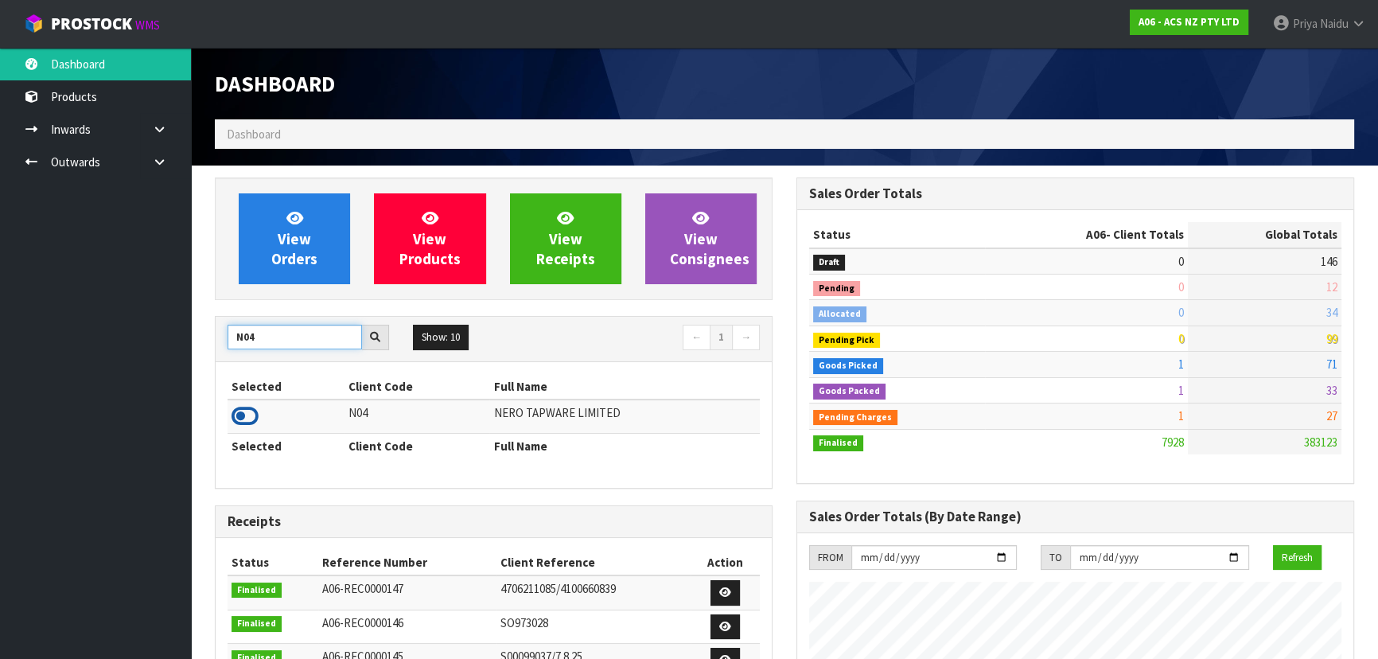
type input "N04"
click at [239, 406] on icon at bounding box center [245, 416] width 27 height 24
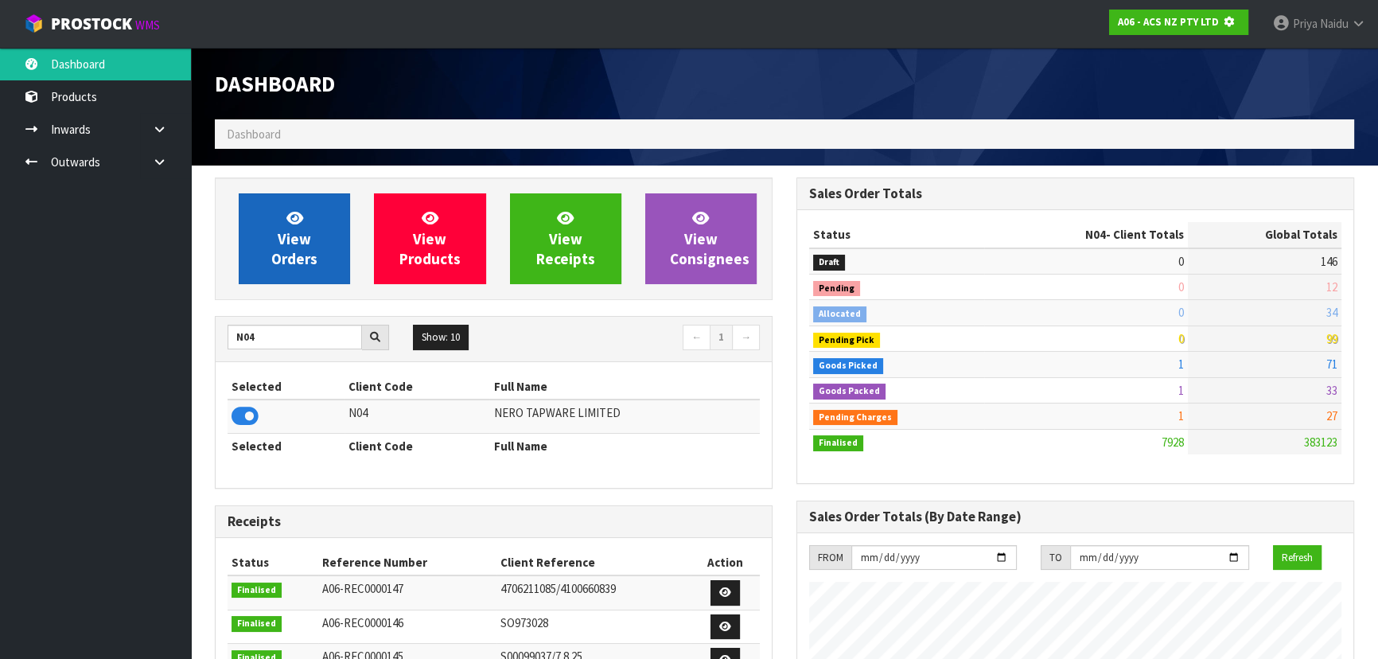
scroll to position [794900, 795309]
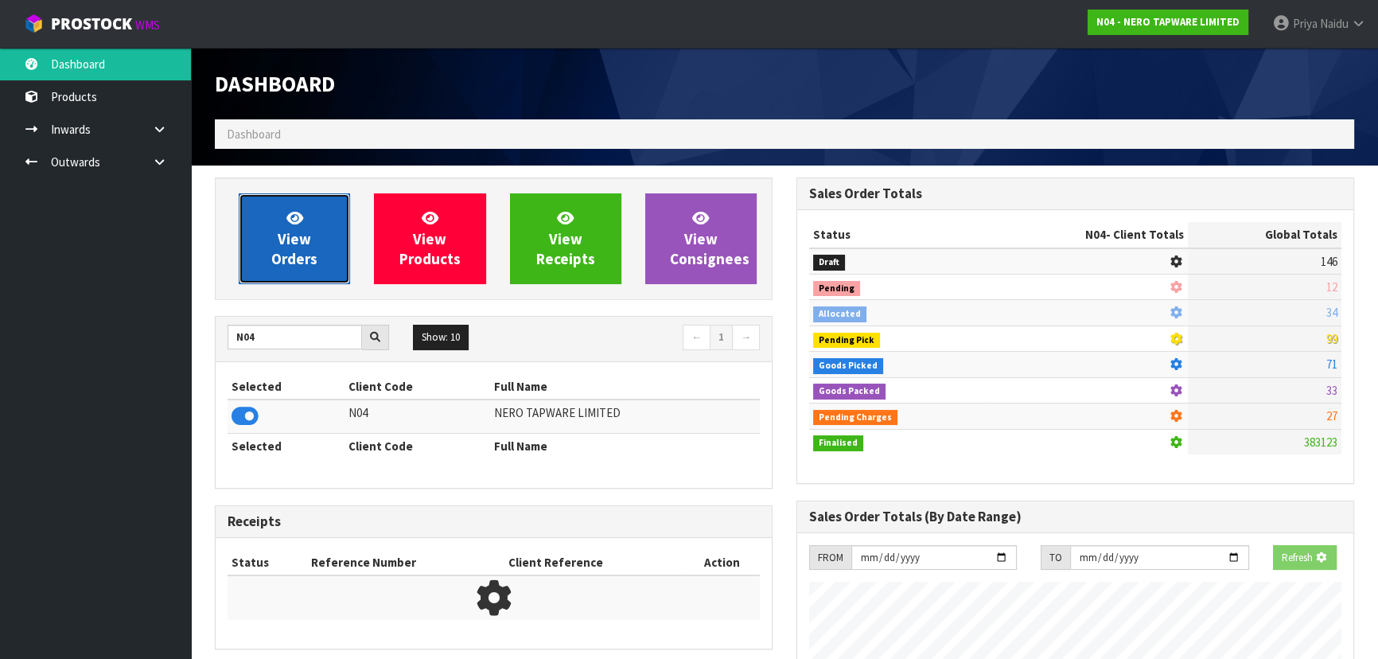
click at [302, 269] on link "View Orders" at bounding box center [294, 238] width 111 height 91
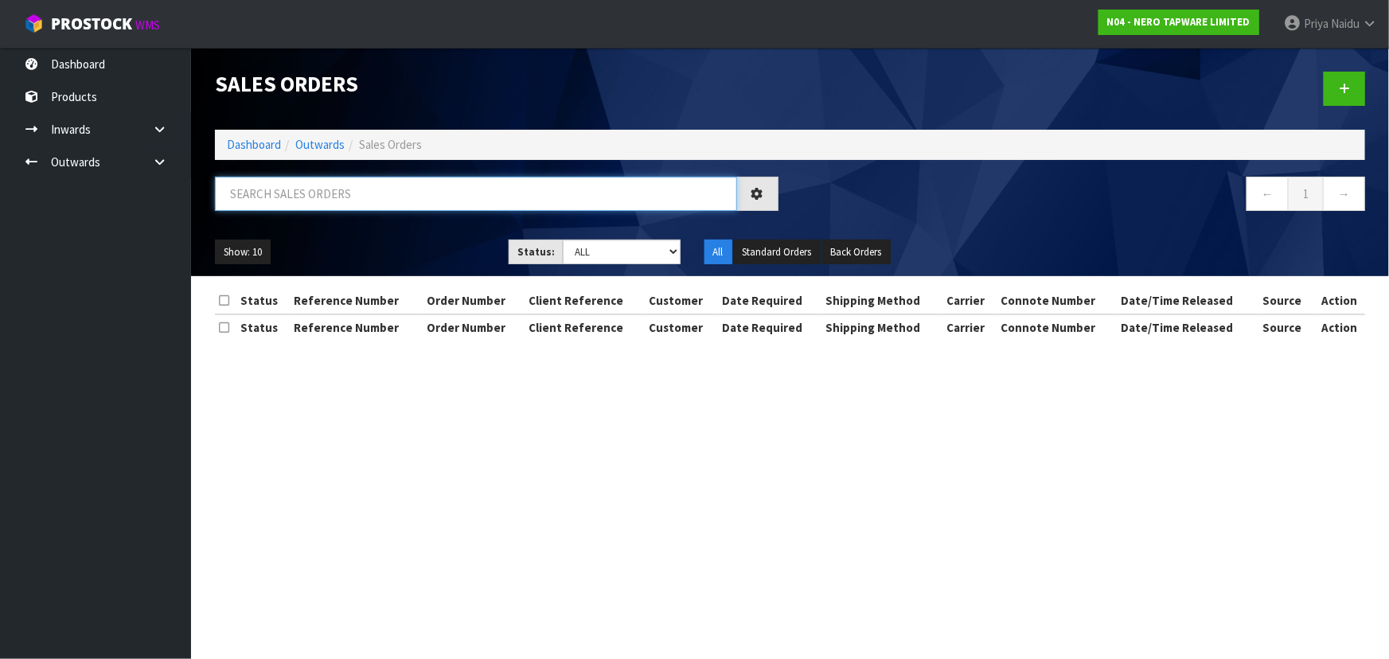
click at [332, 196] on input "text" at bounding box center [476, 194] width 522 height 34
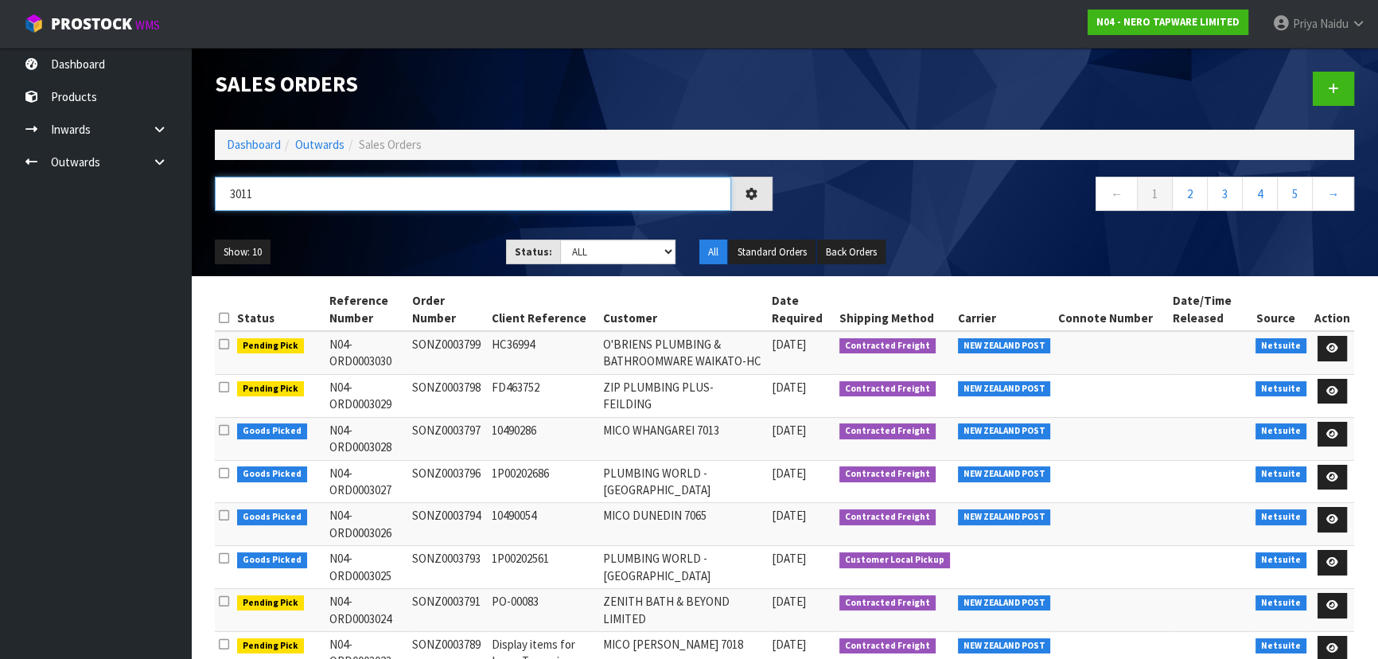
type input "3011"
click at [376, 244] on ul "Show: 10 5 10 25 50" at bounding box center [348, 252] width 267 height 25
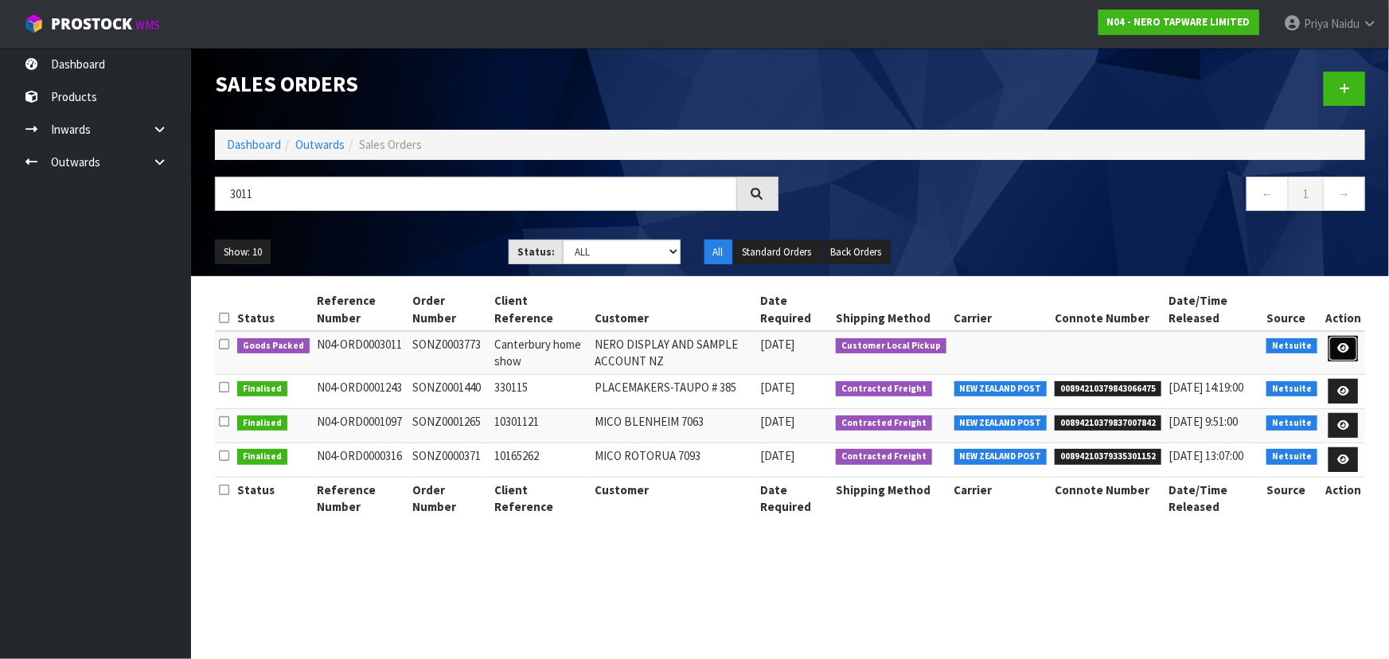
click at [1345, 346] on icon at bounding box center [1343, 348] width 12 height 10
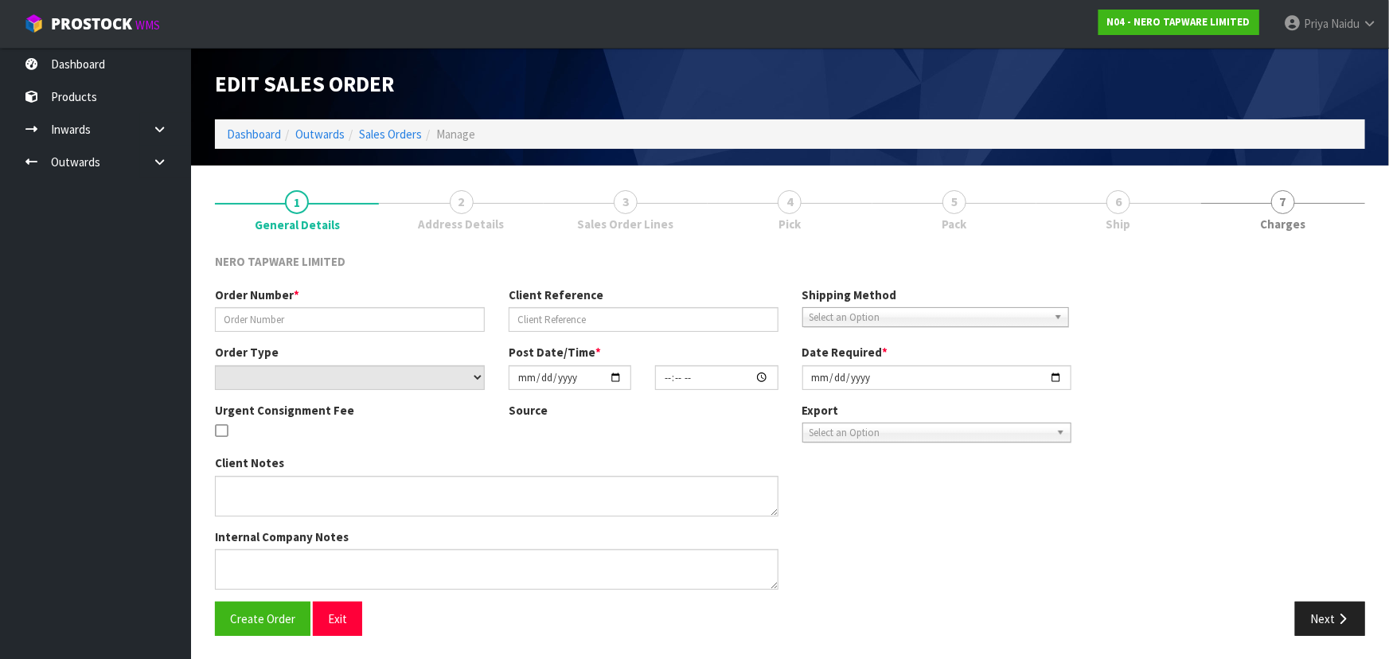
type input "SONZ0003773"
type input "Canterbury home show"
select select "number:0"
type input "[DATE]"
type input "10:30:06.000"
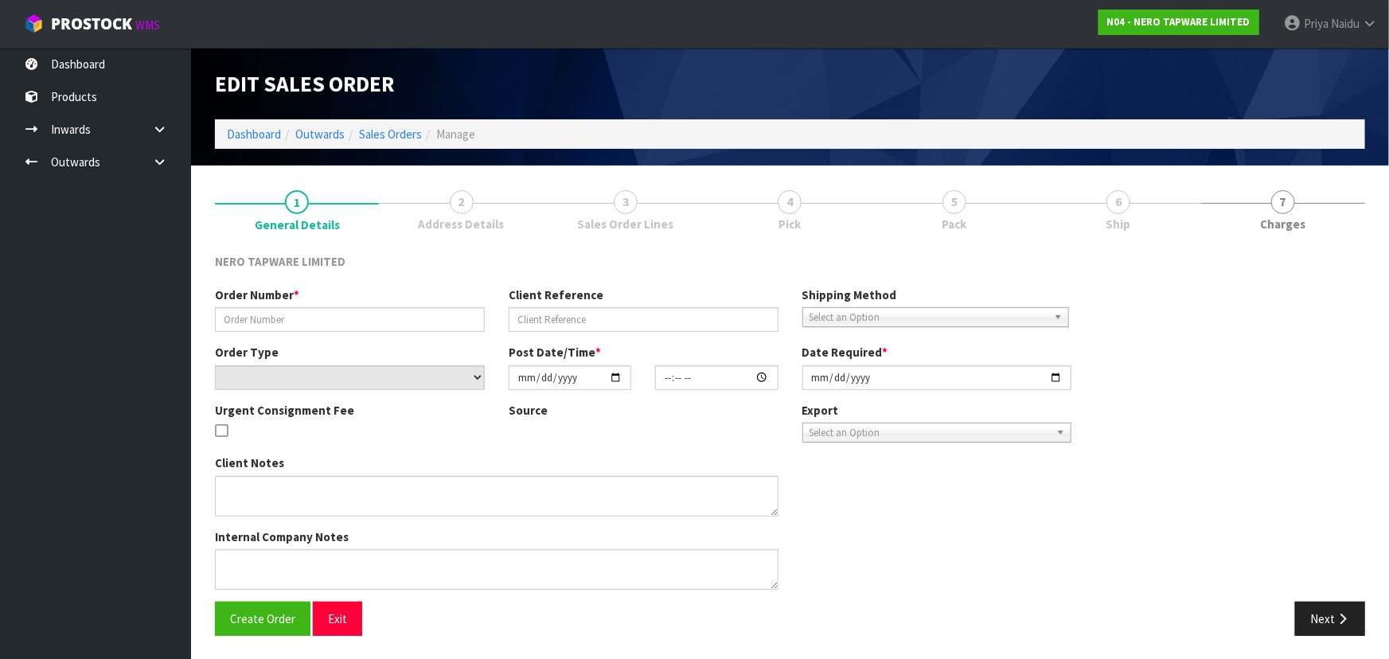
type input "[DATE]"
type textarea "[PERSON_NAME] pick up 26/09"
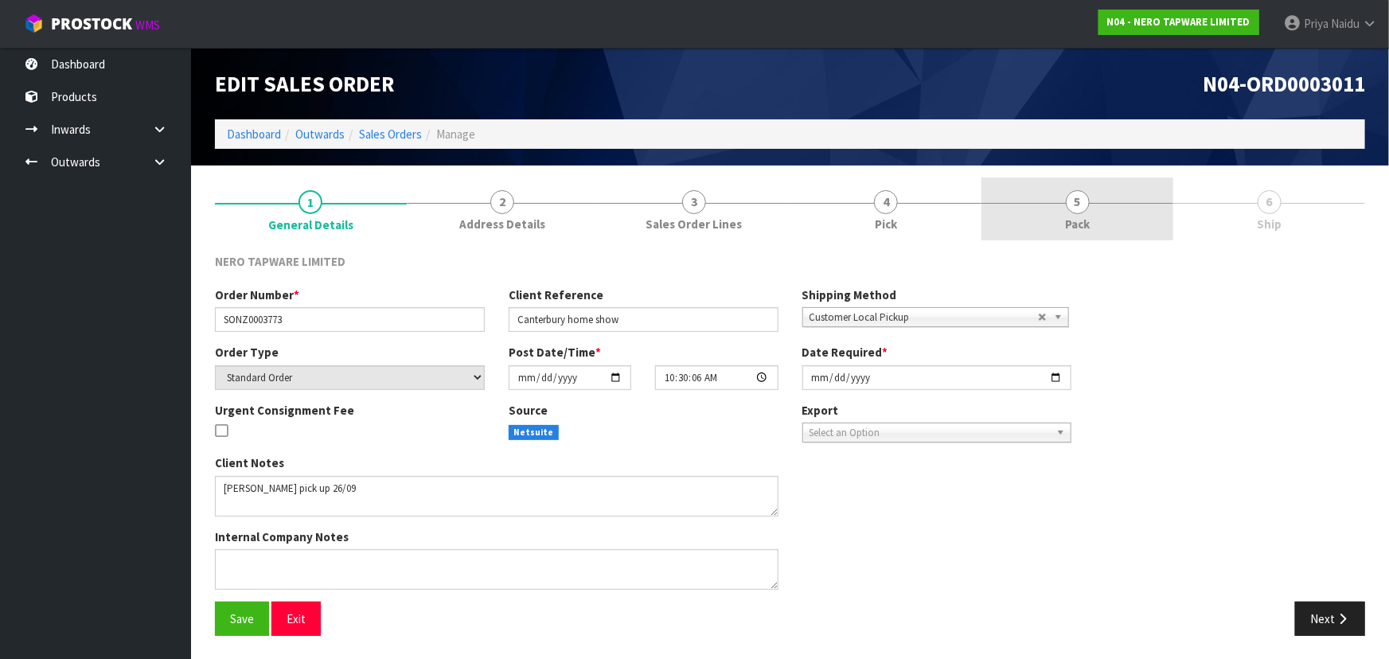
click at [1104, 220] on link "5 Pack" at bounding box center [1077, 208] width 192 height 63
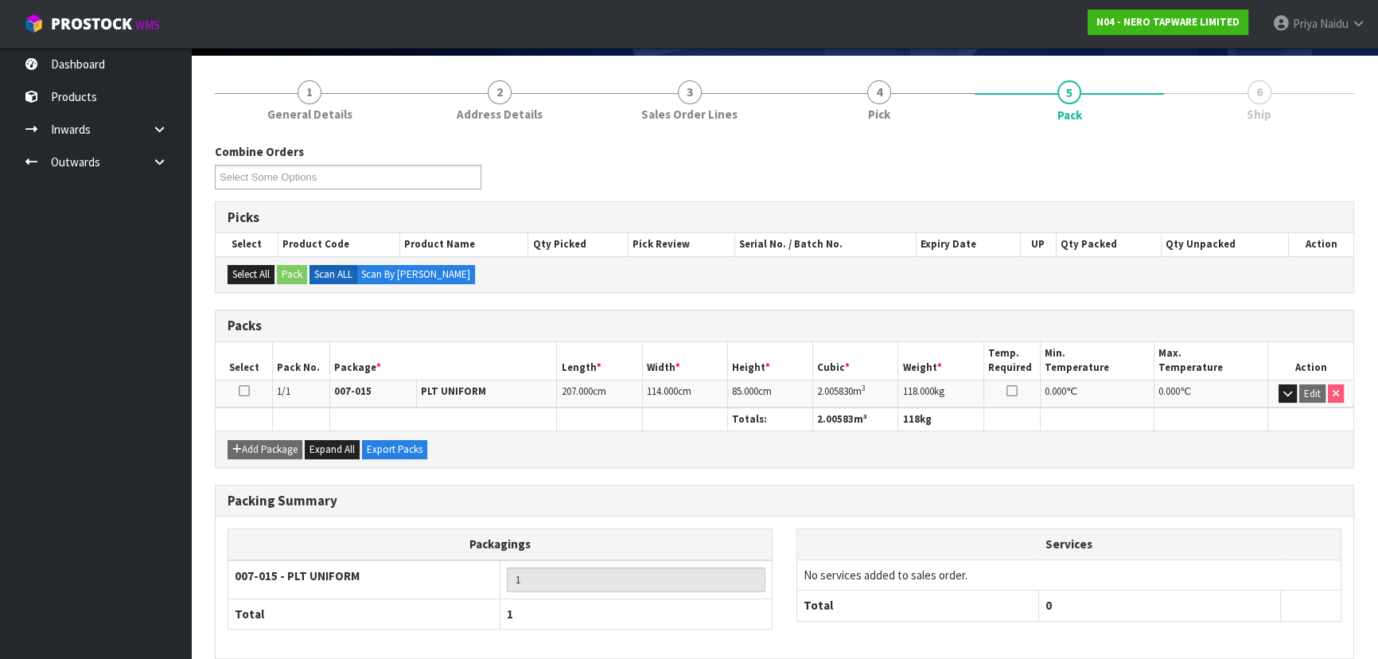
scroll to position [181, 0]
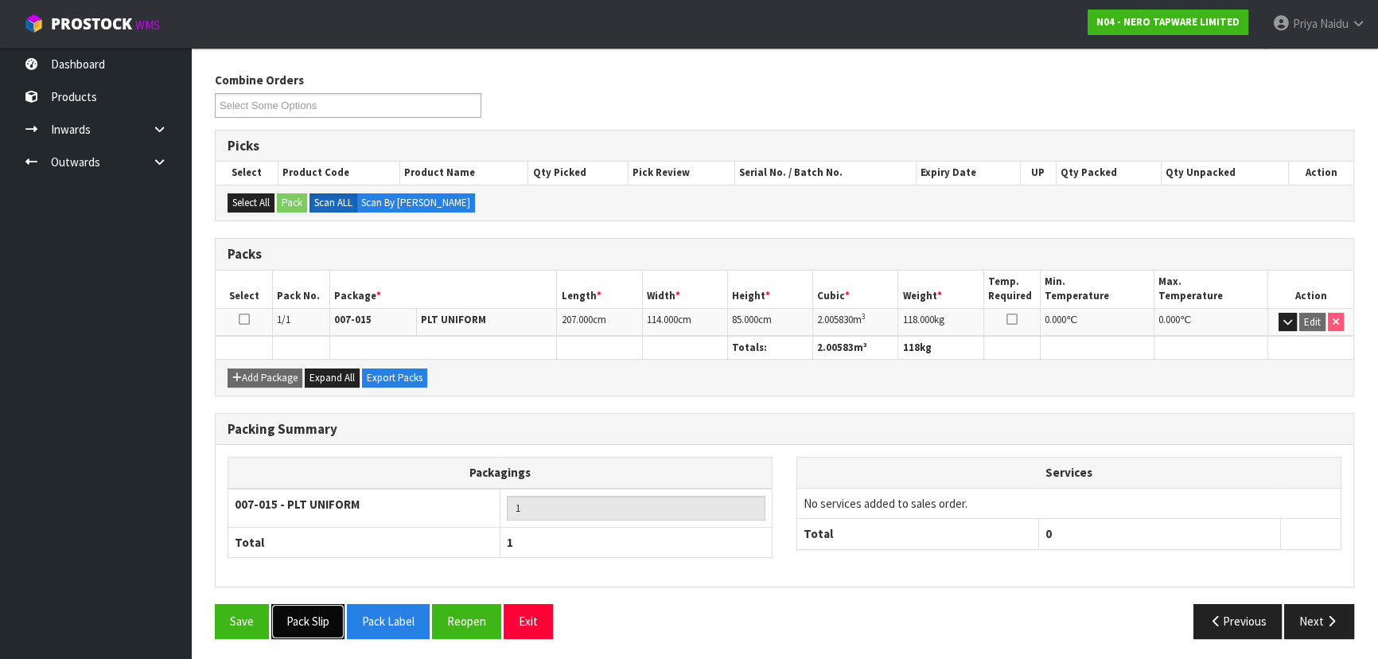
click at [310, 617] on button "Pack Slip" at bounding box center [307, 621] width 73 height 34
click at [1330, 626] on button "Next" at bounding box center [1320, 621] width 70 height 34
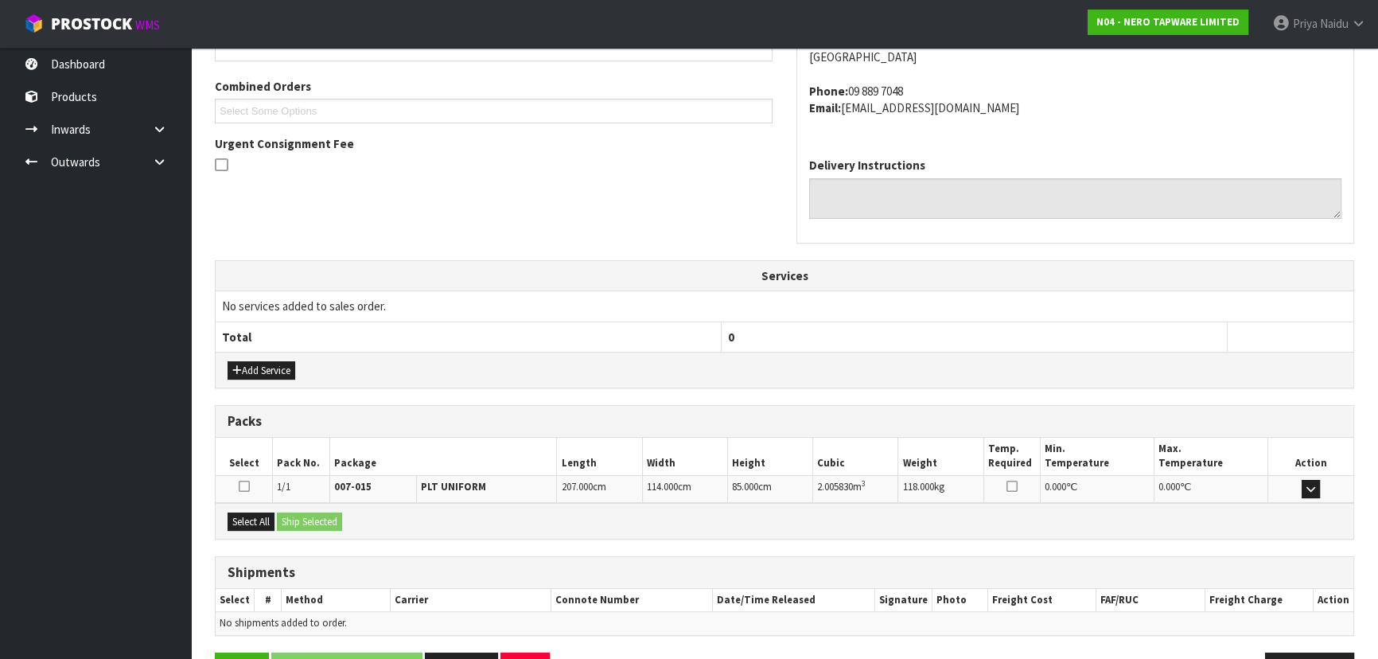
scroll to position [383, 0]
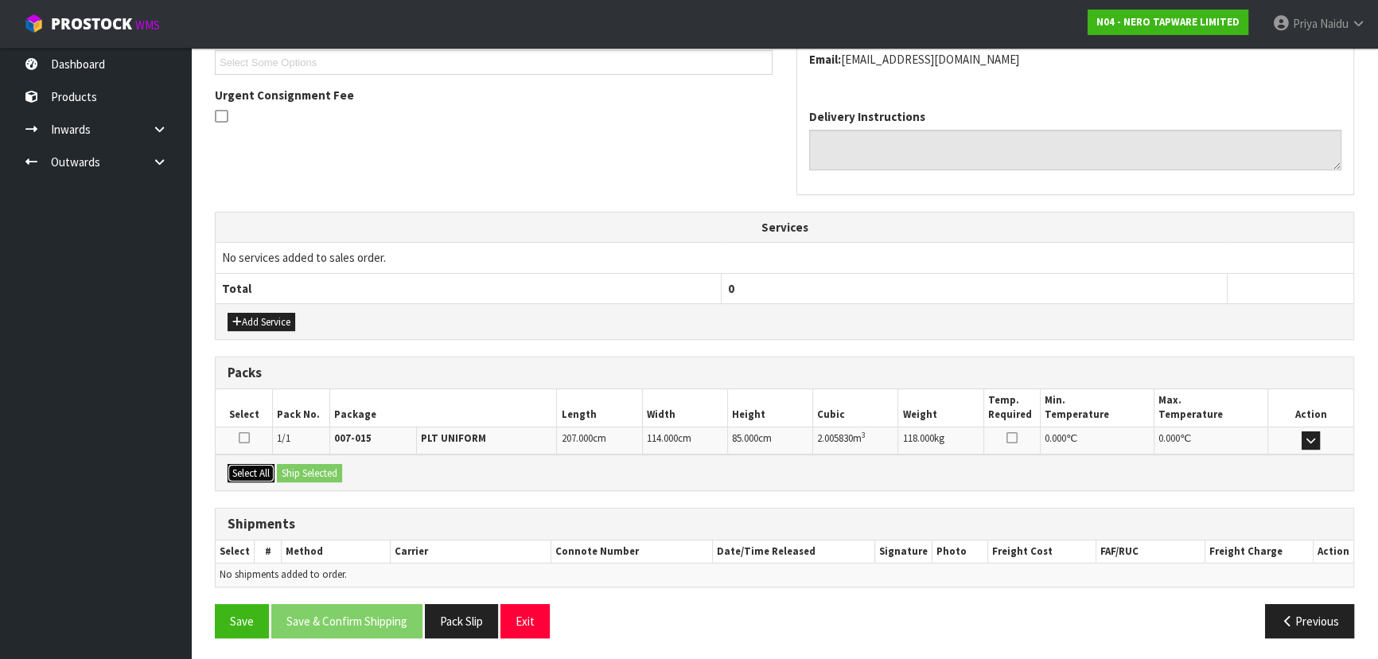
click at [274, 475] on button "Select All" at bounding box center [251, 473] width 47 height 19
drag, startPoint x: 310, startPoint y: 470, endPoint x: 325, endPoint y: 471, distance: 14.3
click at [314, 470] on button "Ship Selected" at bounding box center [309, 473] width 65 height 19
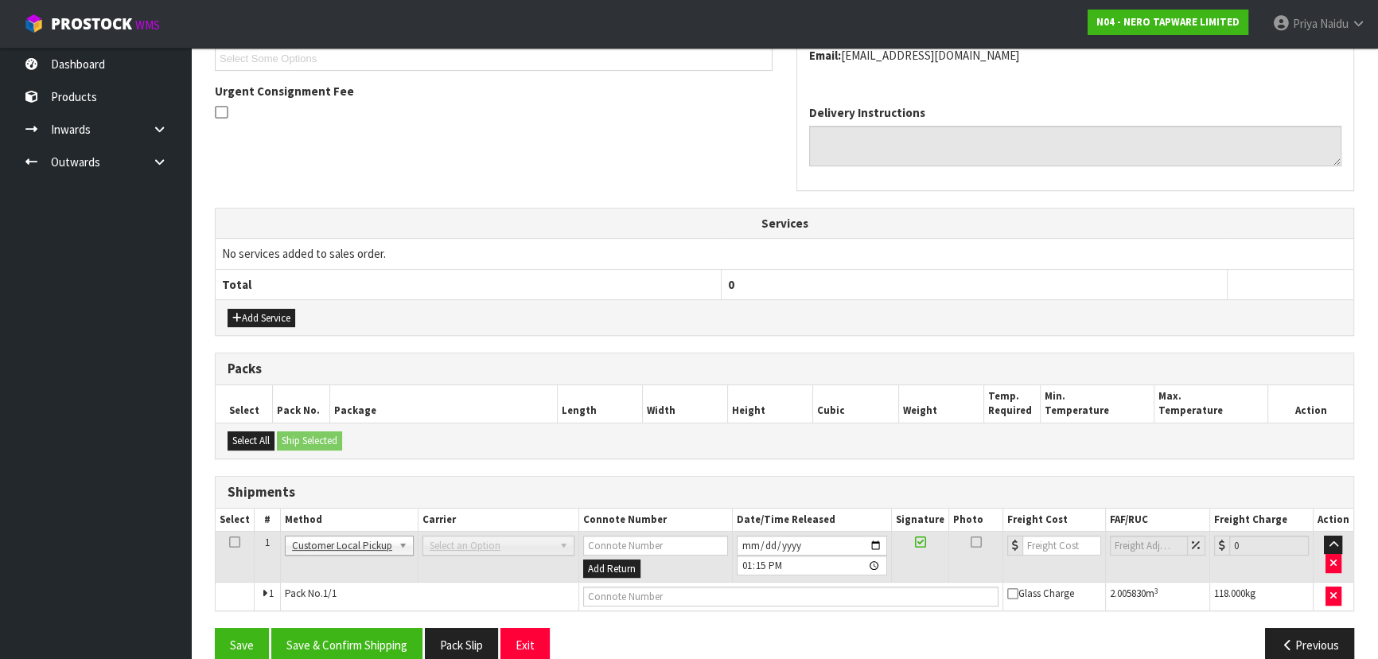
scroll to position [411, 0]
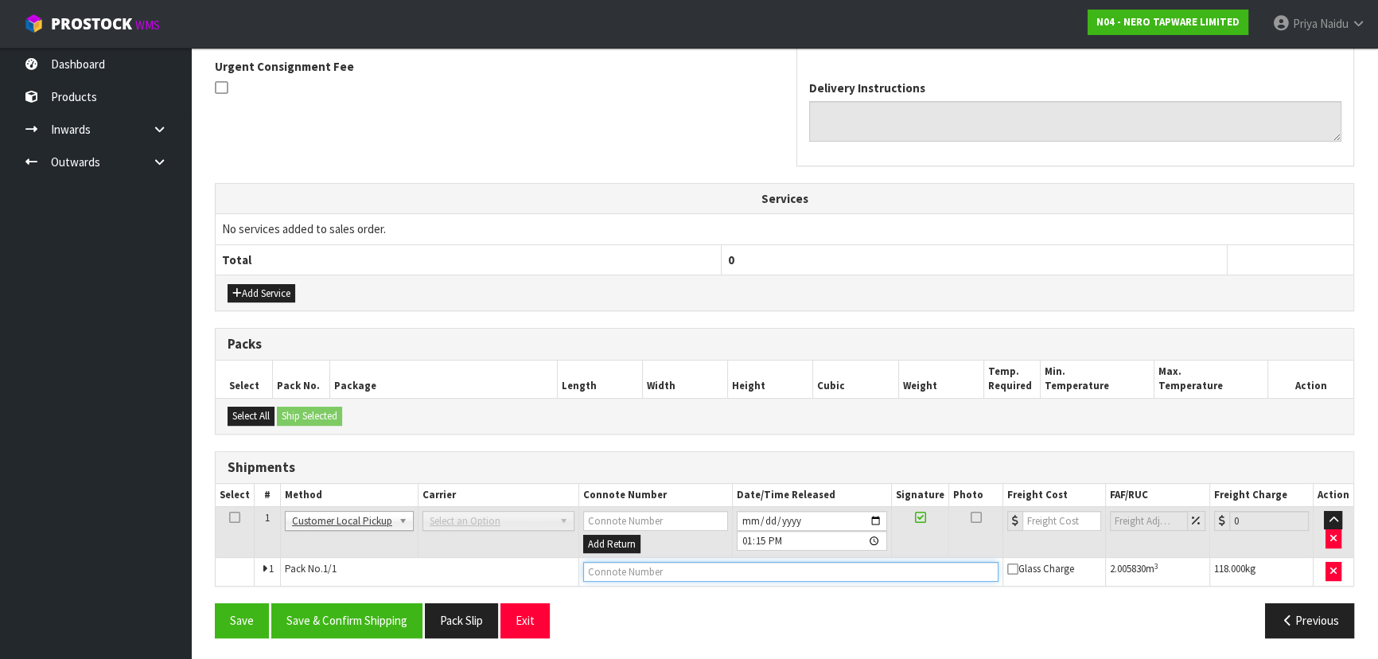
click at [610, 573] on input "text" at bounding box center [790, 572] width 415 height 20
type input "CUSTOMER COLLECTED"
click at [323, 620] on button "Save & Confirm Shipping" at bounding box center [346, 620] width 151 height 34
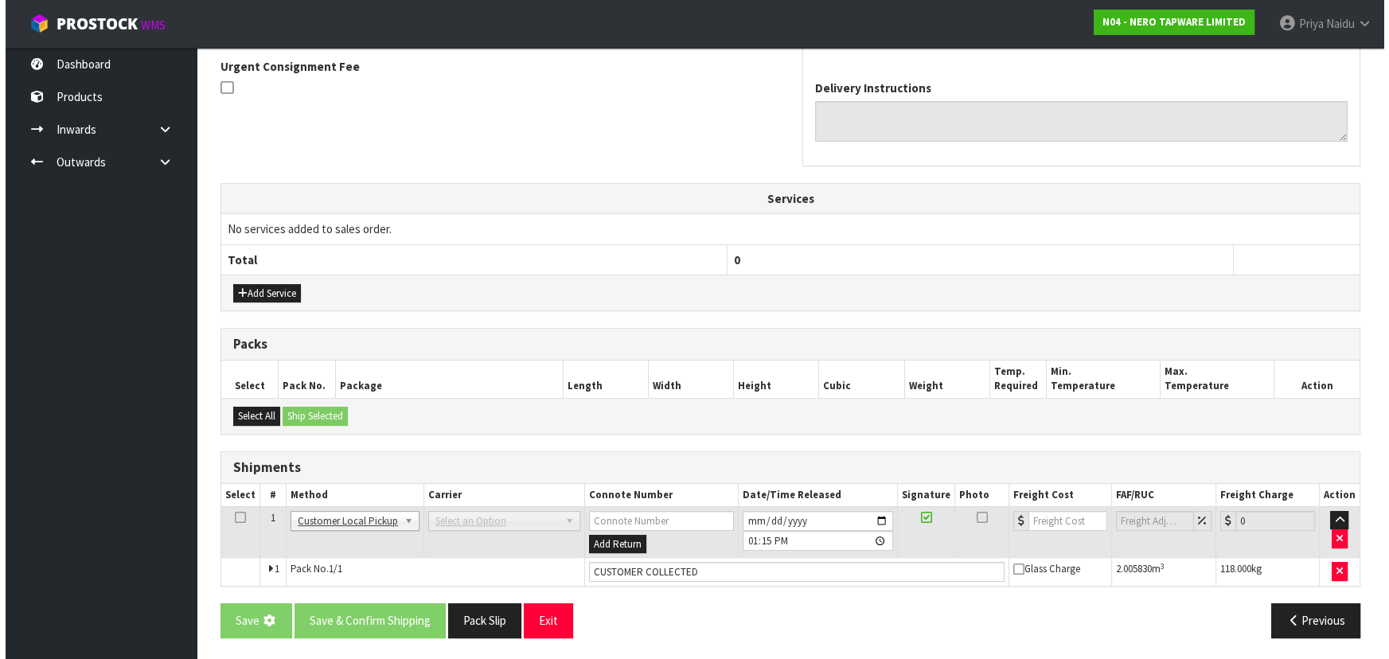
scroll to position [0, 0]
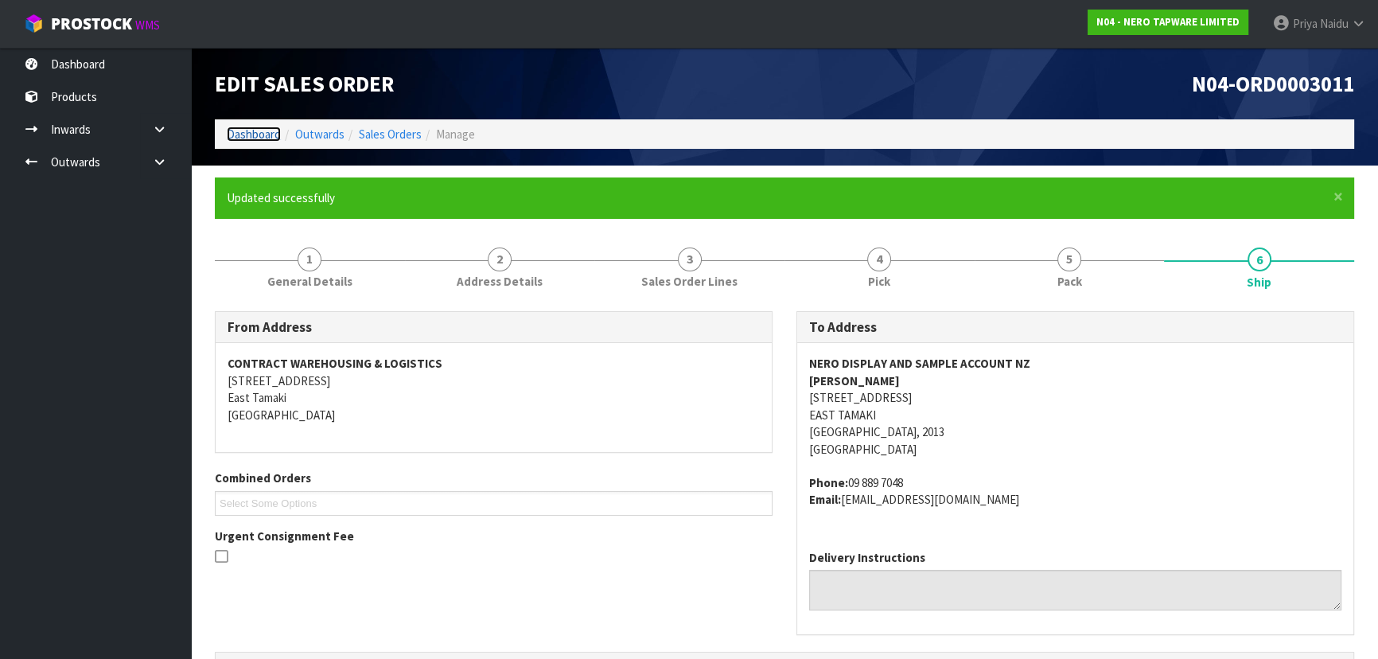
click at [252, 135] on link "Dashboard" at bounding box center [254, 134] width 54 height 15
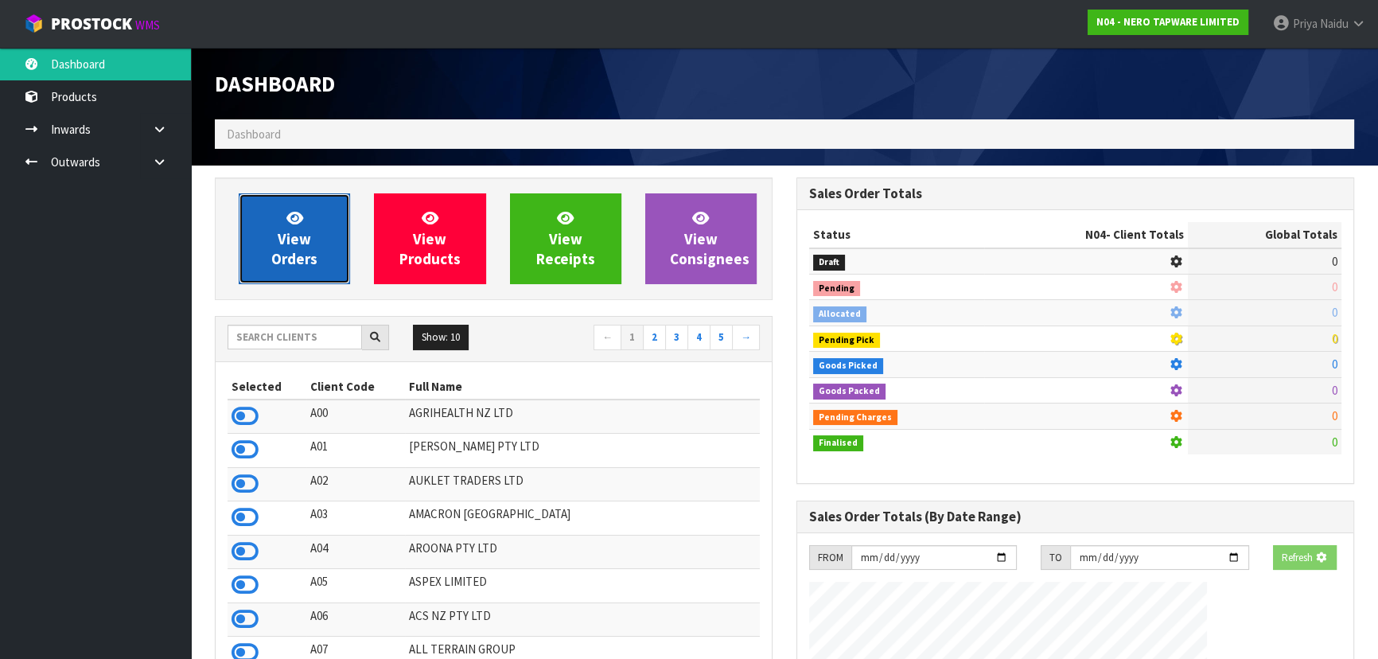
click at [333, 263] on link "View Orders" at bounding box center [294, 238] width 111 height 91
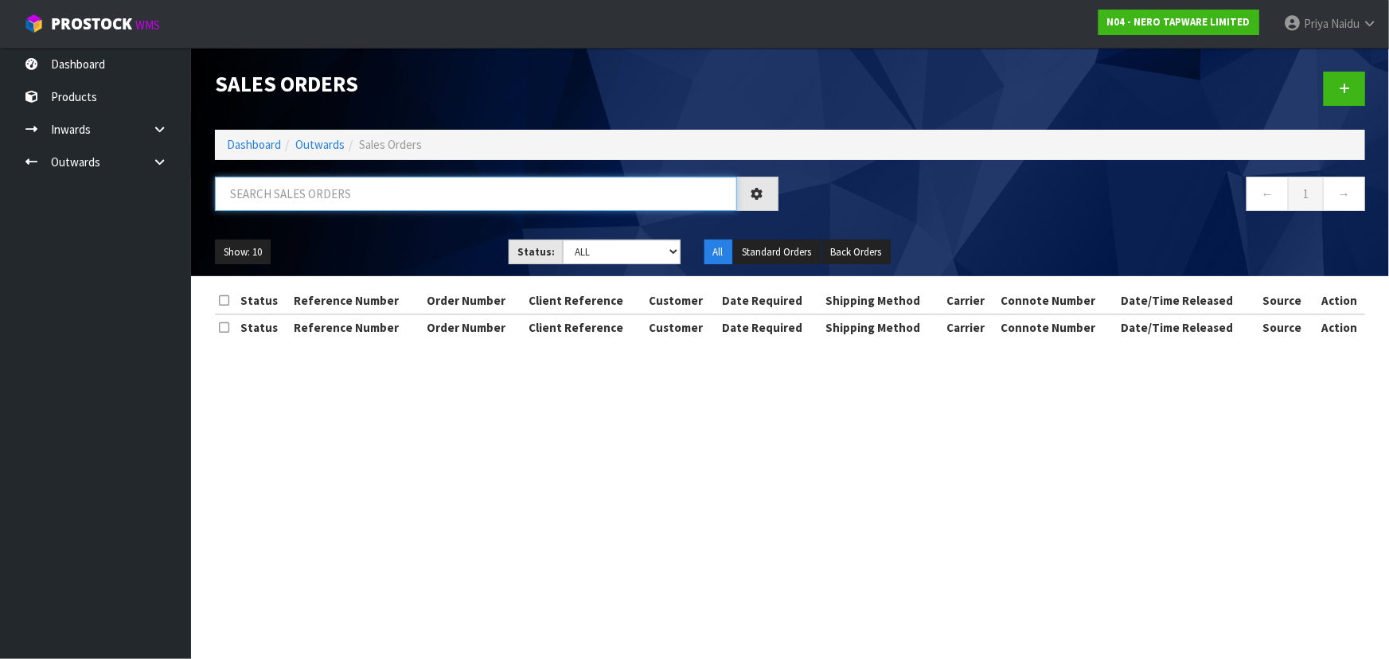
click at [336, 203] on input "text" at bounding box center [476, 194] width 522 height 34
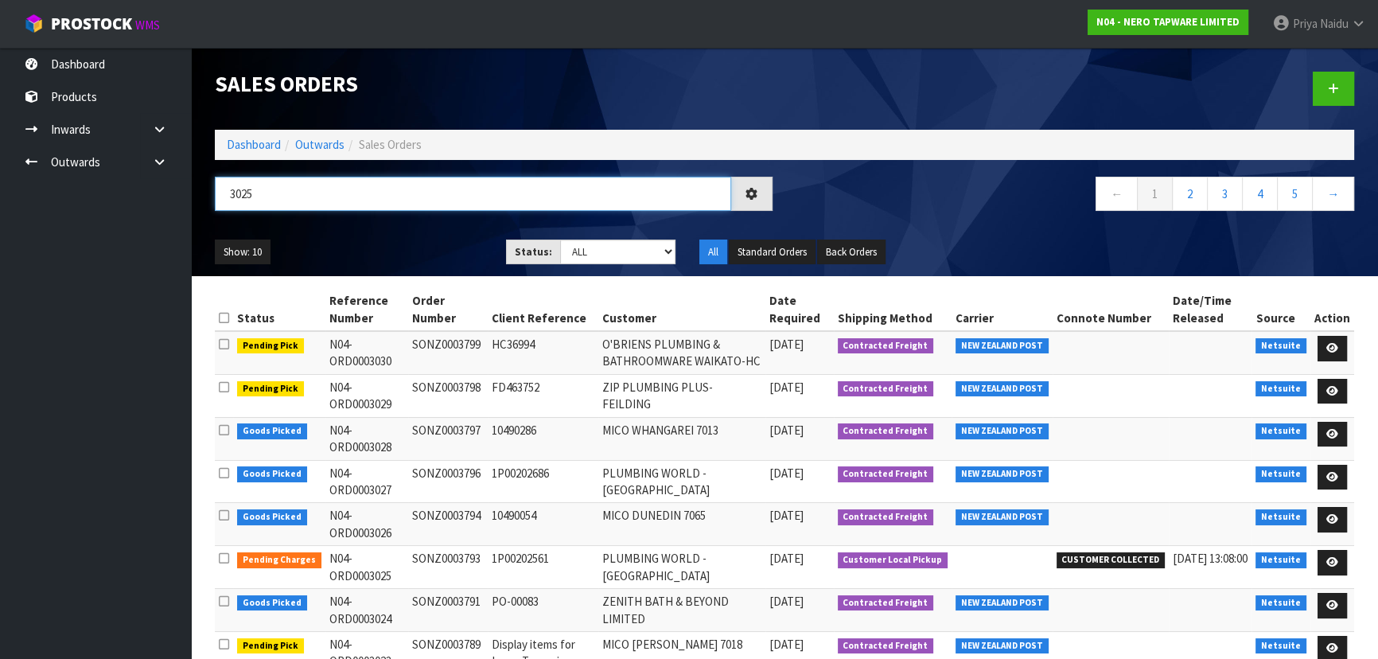
type input "3025"
click at [446, 240] on ul "Show: 10 5 10 25 50" at bounding box center [348, 252] width 267 height 25
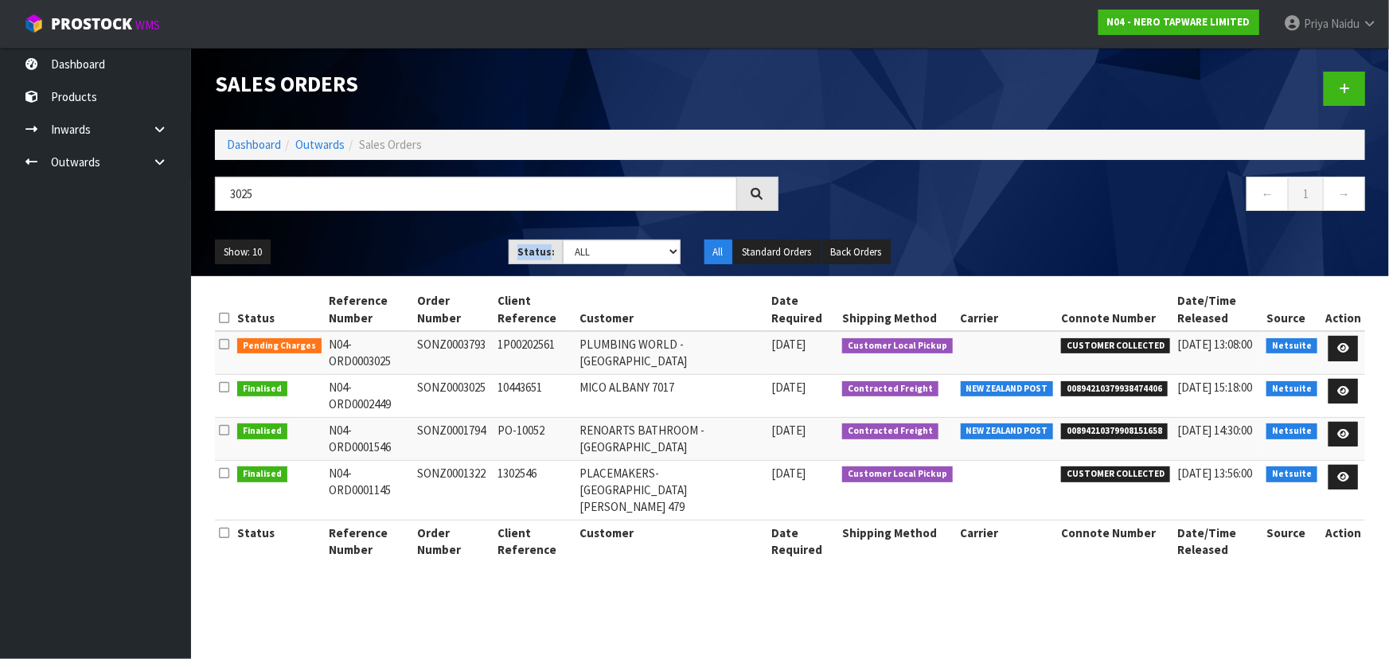
click at [446, 240] on ul "Show: 10 5 10 25 50" at bounding box center [350, 252] width 270 height 25
